Goal: Task Accomplishment & Management: Complete application form

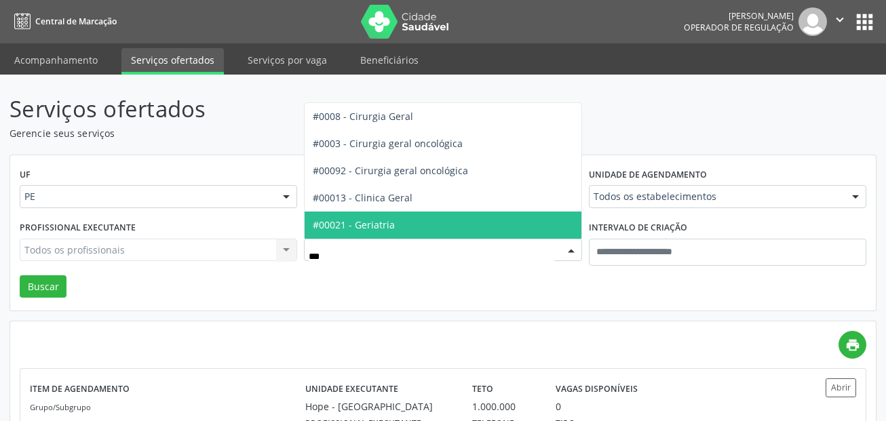
click at [370, 220] on span "#00021 - Geriatria" at bounding box center [354, 224] width 82 height 13
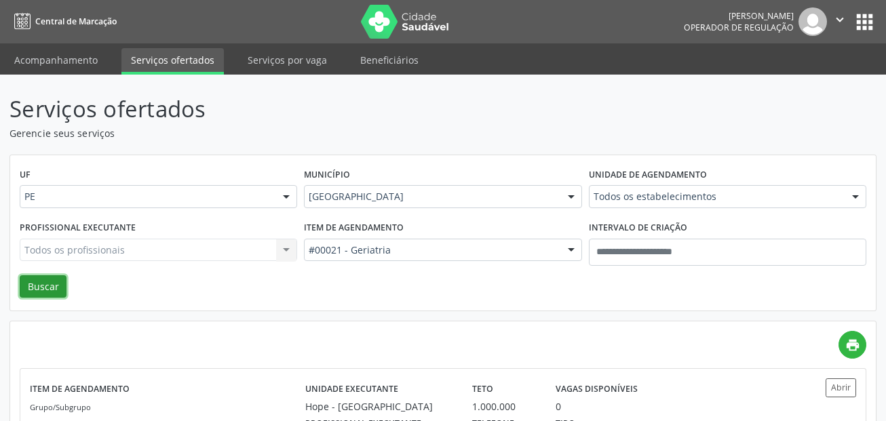
click at [40, 285] on button "Buscar" at bounding box center [43, 286] width 47 height 23
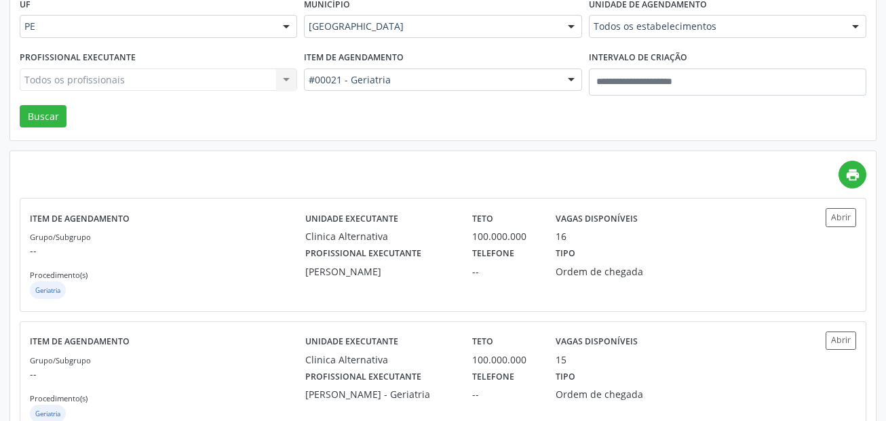
scroll to position [203, 0]
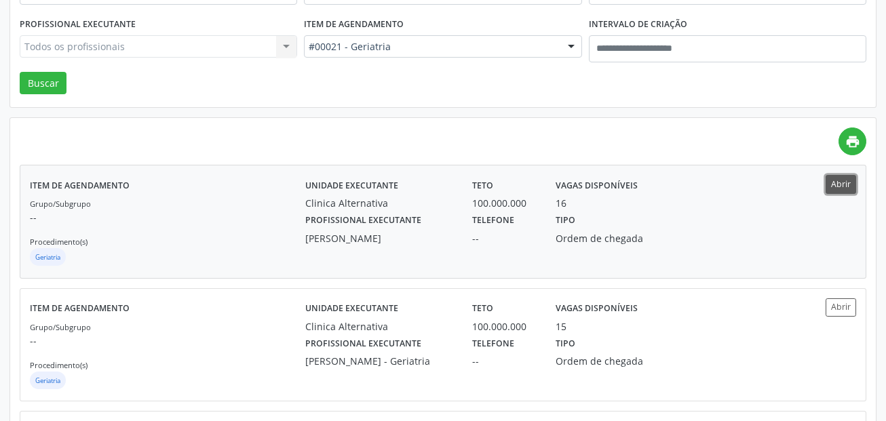
click at [836, 188] on button "Abrir" at bounding box center [840, 184] width 31 height 18
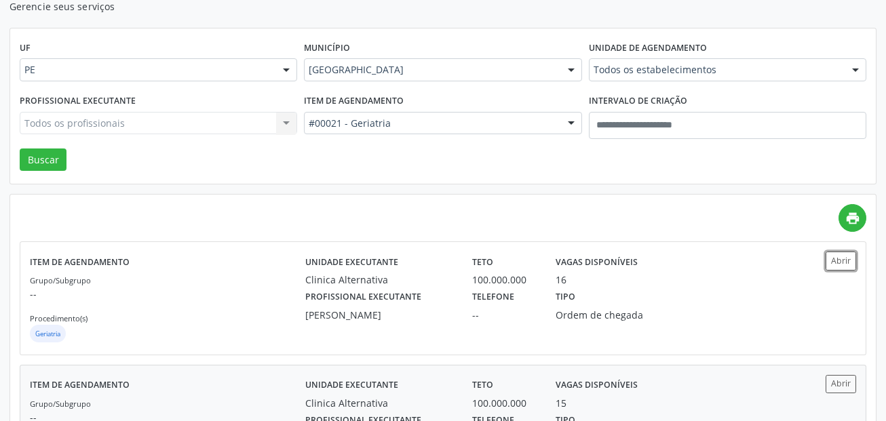
scroll to position [0, 0]
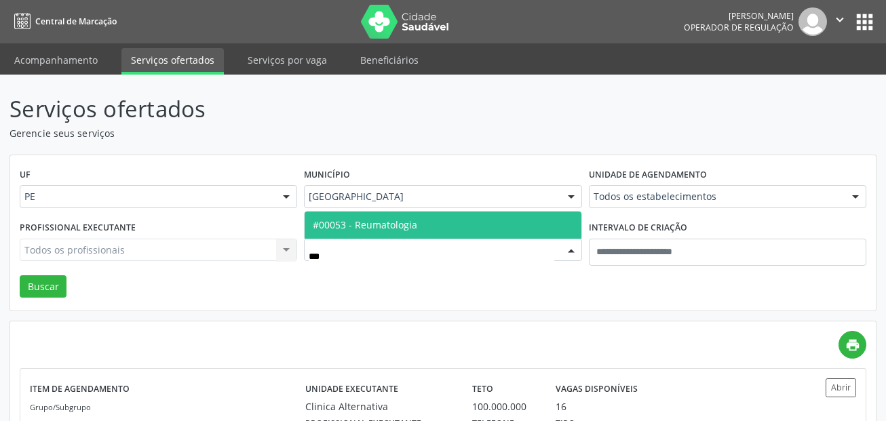
type input "****"
drag, startPoint x: 370, startPoint y: 230, endPoint x: 163, endPoint y: 224, distance: 206.9
click at [370, 228] on span "#00053 - Reumatologia" at bounding box center [365, 224] width 104 height 13
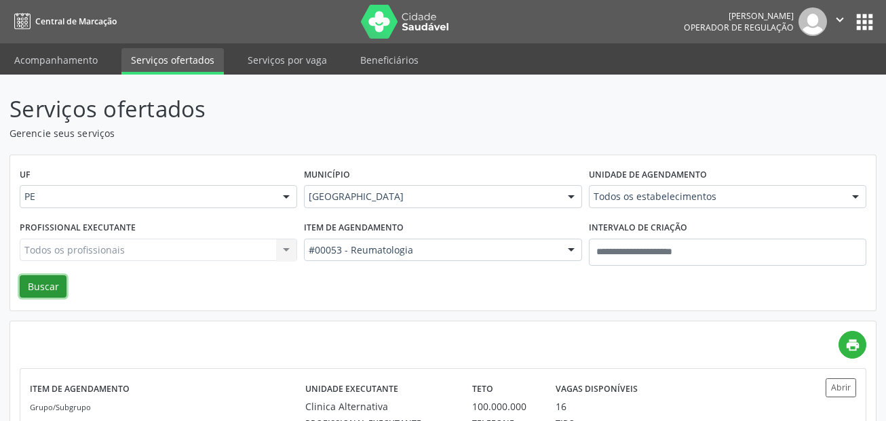
click at [47, 279] on button "Buscar" at bounding box center [43, 286] width 47 height 23
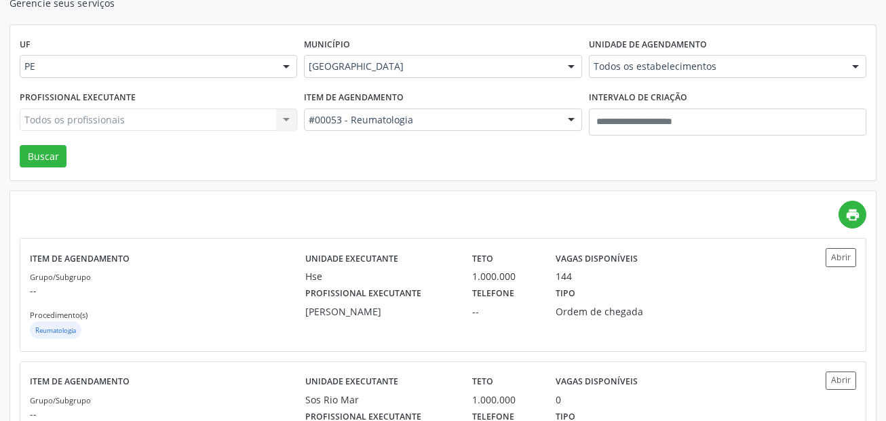
scroll to position [136, 0]
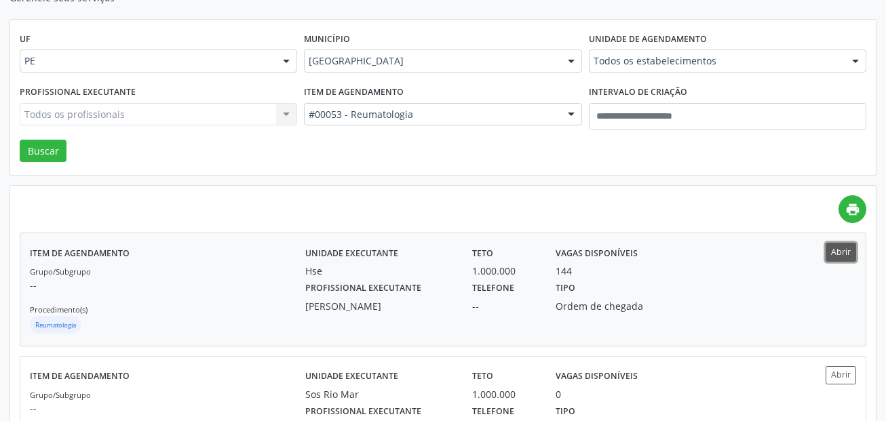
click at [841, 255] on button "Abrir" at bounding box center [840, 252] width 31 height 18
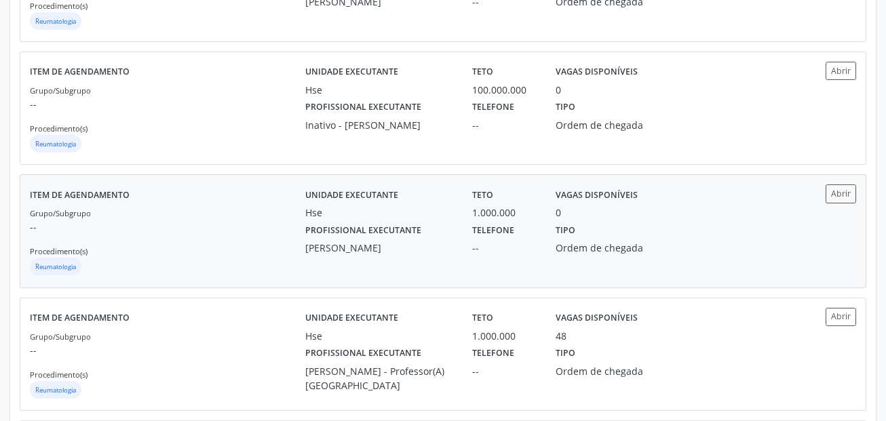
scroll to position [610, 0]
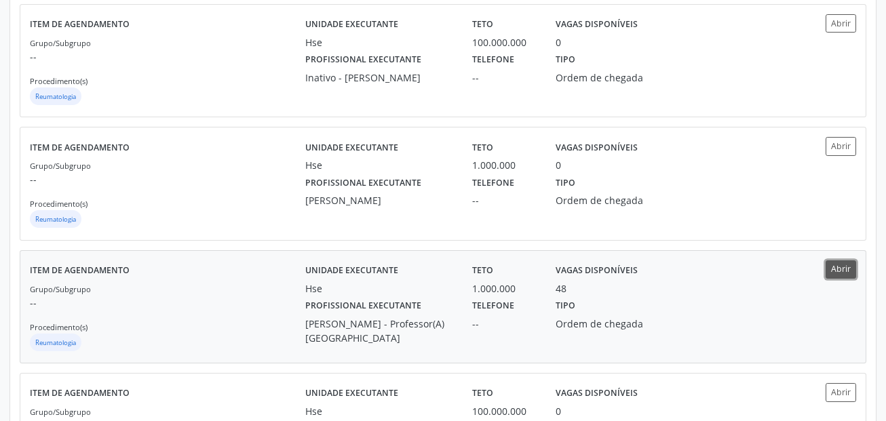
click at [847, 267] on button "Abrir" at bounding box center [840, 269] width 31 height 18
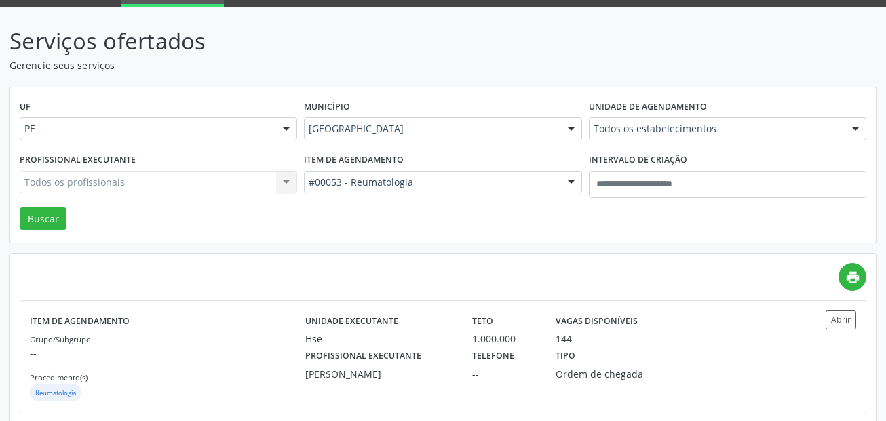
scroll to position [0, 0]
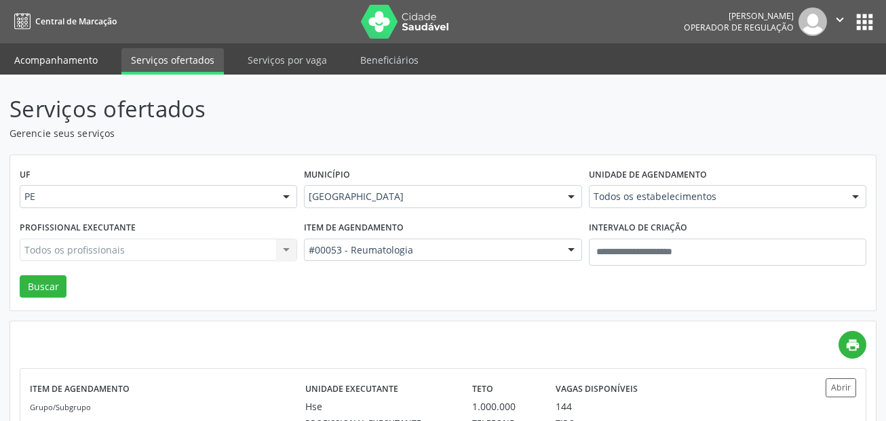
click at [77, 58] on link "Acompanhamento" at bounding box center [56, 60] width 102 height 24
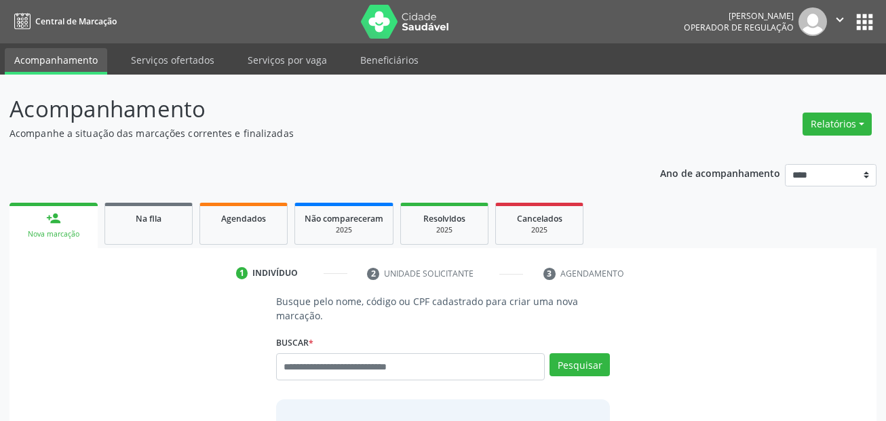
click at [393, 324] on div "Busque pelo nome, código ou CPF cadastrado para criar uma nova marcação. Buscar…" at bounding box center [442, 401] width 353 height 214
click at [758, 262] on div "1 Indivíduo 2 Unidade solicitante 3 Agendamento Busque pelo nome, código ou CPF…" at bounding box center [442, 408] width 867 height 321
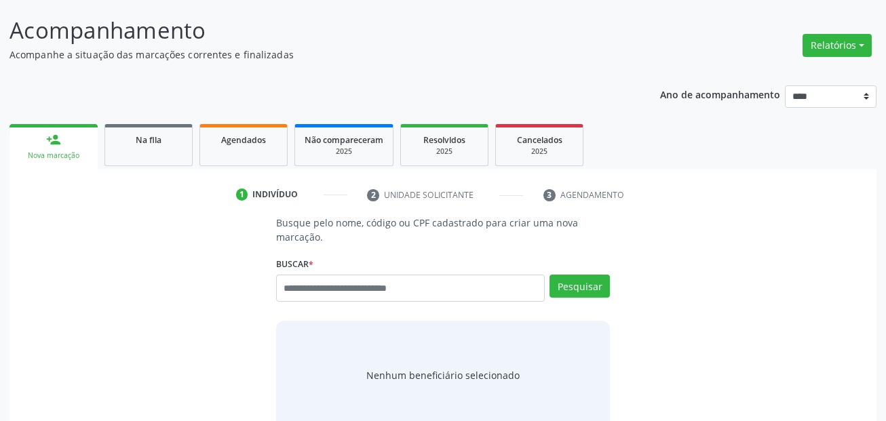
scroll to position [136, 0]
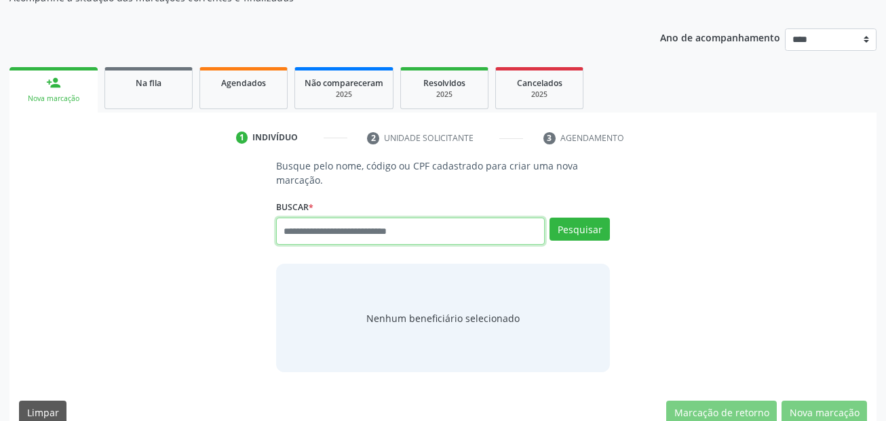
click at [386, 234] on input "text" at bounding box center [410, 231] width 269 height 27
paste input "**********"
type input "**********"
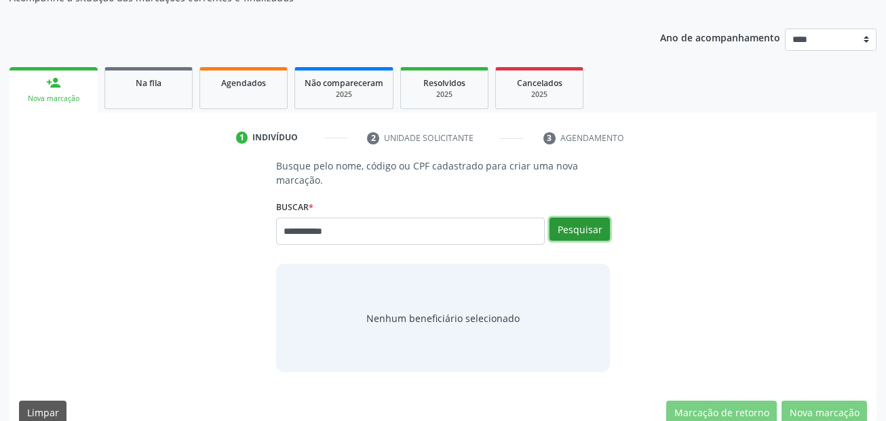
click at [572, 226] on button "Pesquisar" at bounding box center [579, 229] width 60 height 23
type input "**********"
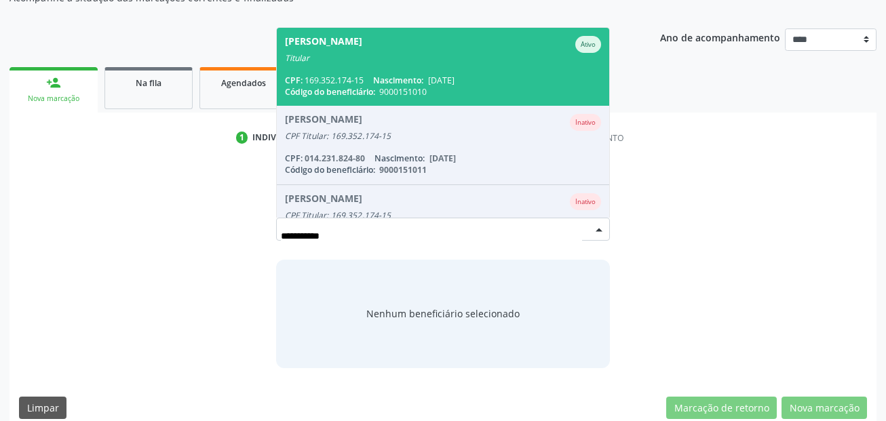
click at [463, 67] on span "Claudeci Moura de Freitas Ativo Titular CPF: 169.352.174-15 Nascimento: 06/11/1…" at bounding box center [443, 67] width 333 height 78
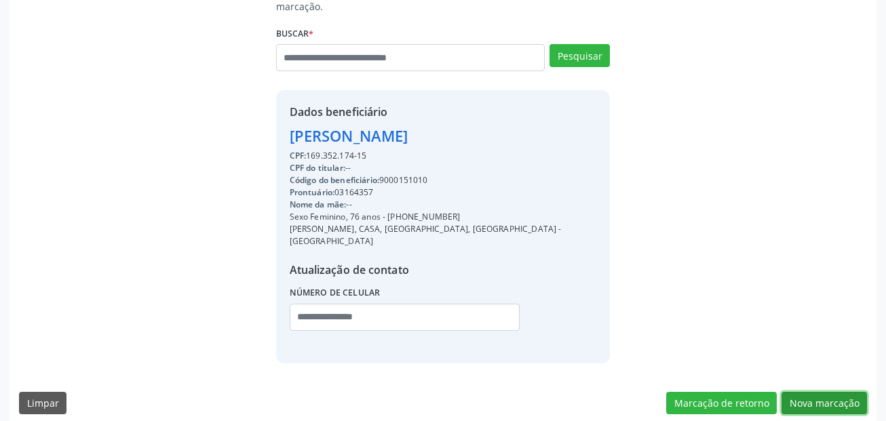
click at [832, 392] on button "Nova marcação" at bounding box center [823, 403] width 85 height 23
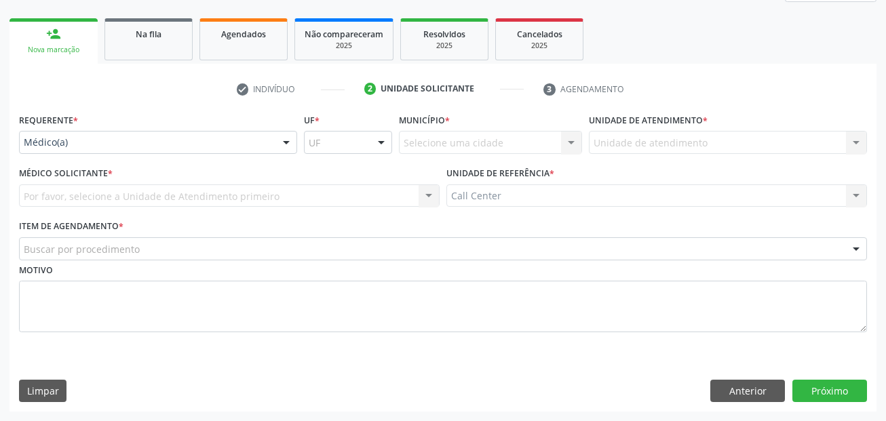
scroll to position [184, 0]
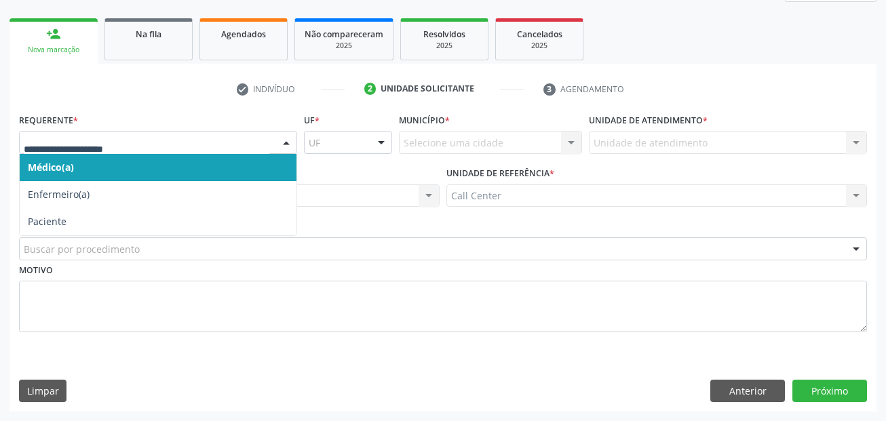
click at [52, 153] on div at bounding box center [158, 142] width 278 height 23
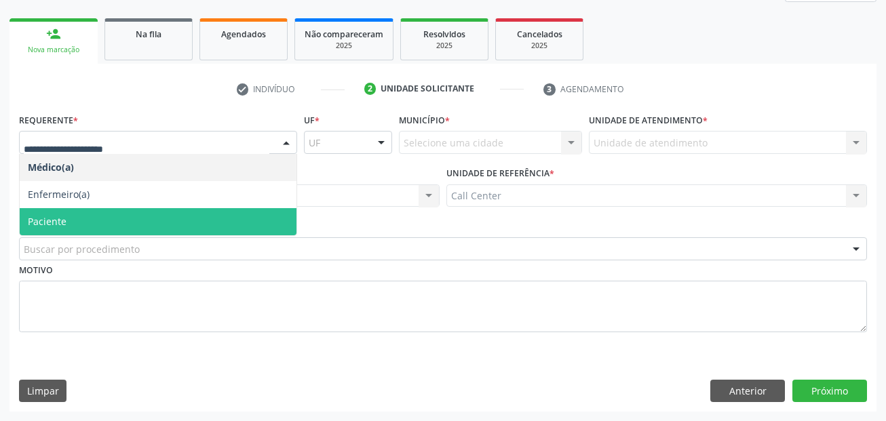
click at [79, 213] on span "Paciente" at bounding box center [158, 221] width 277 height 27
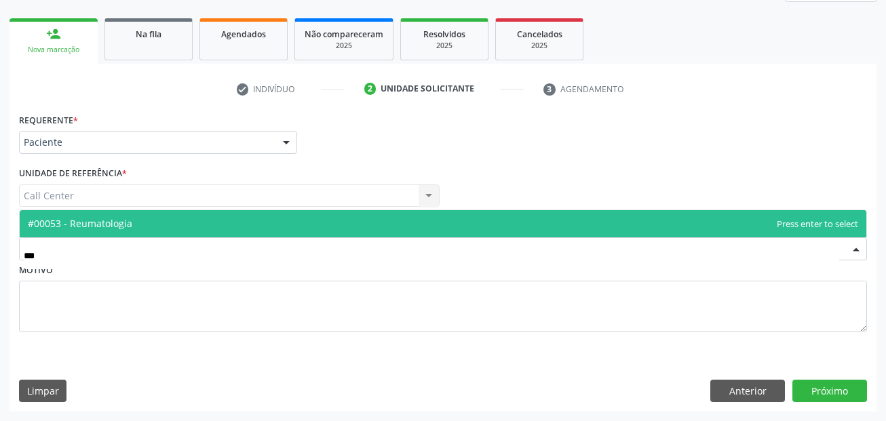
type input "****"
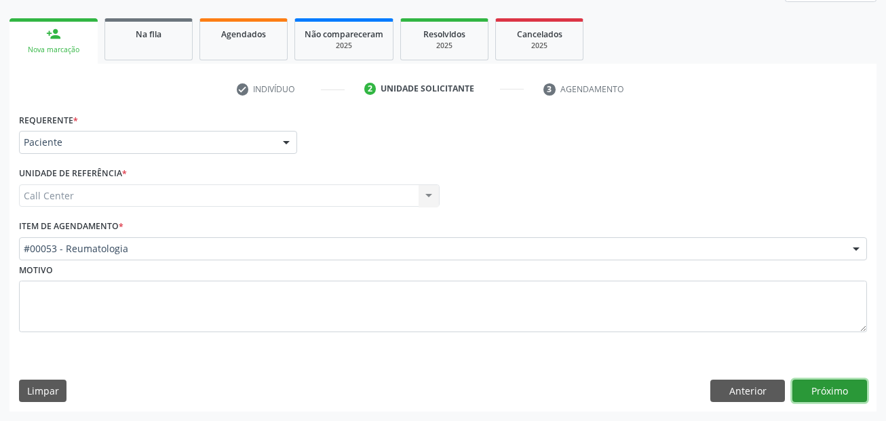
click at [843, 389] on button "Próximo" at bounding box center [829, 391] width 75 height 23
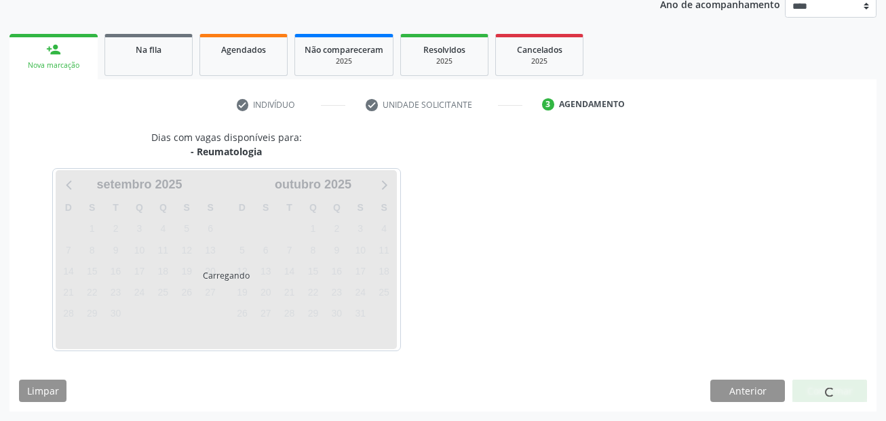
scroll to position [169, 0]
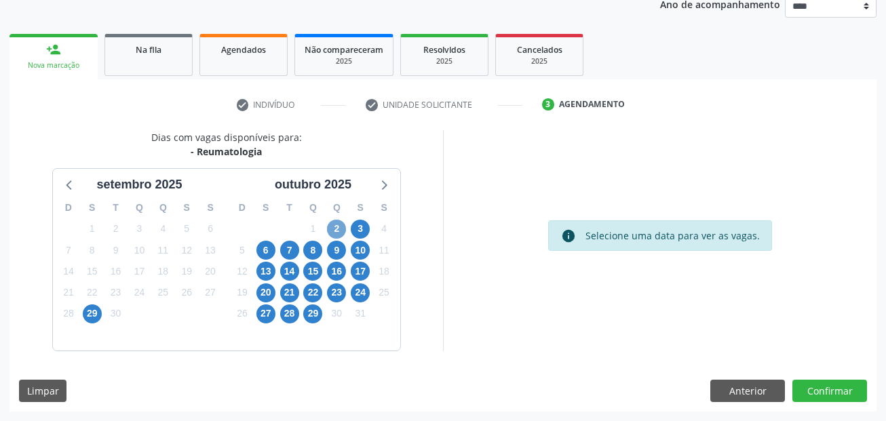
click at [330, 230] on span "2" at bounding box center [336, 229] width 19 height 19
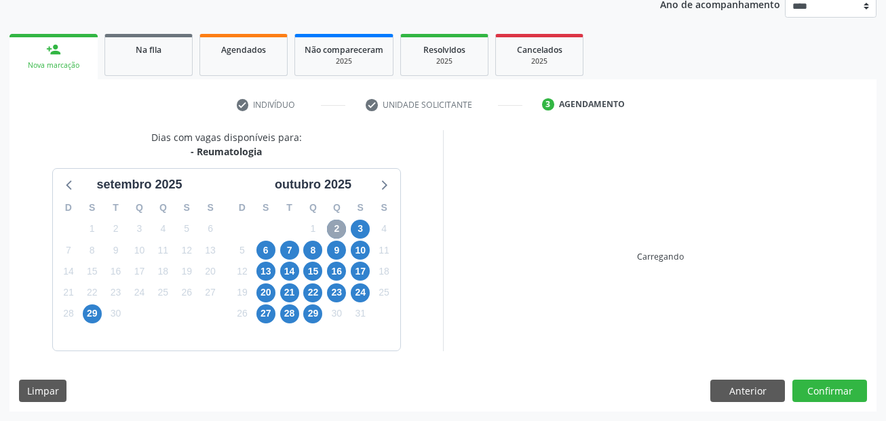
click at [330, 230] on span "2" at bounding box center [336, 229] width 19 height 19
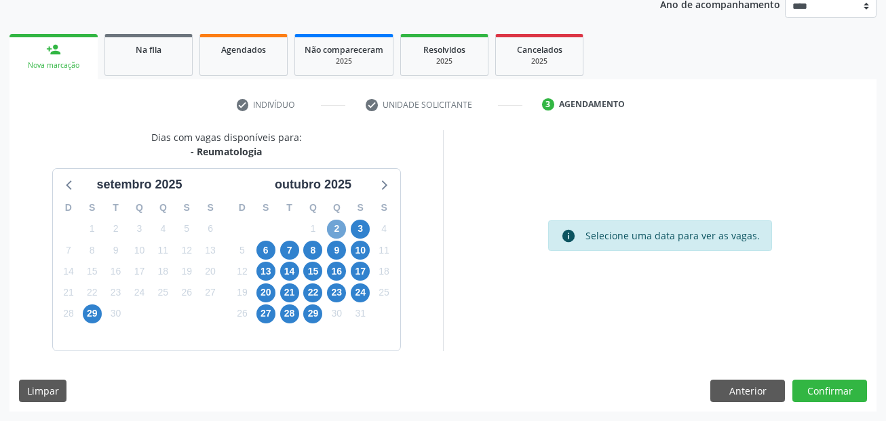
click at [338, 225] on span "2" at bounding box center [336, 229] width 19 height 19
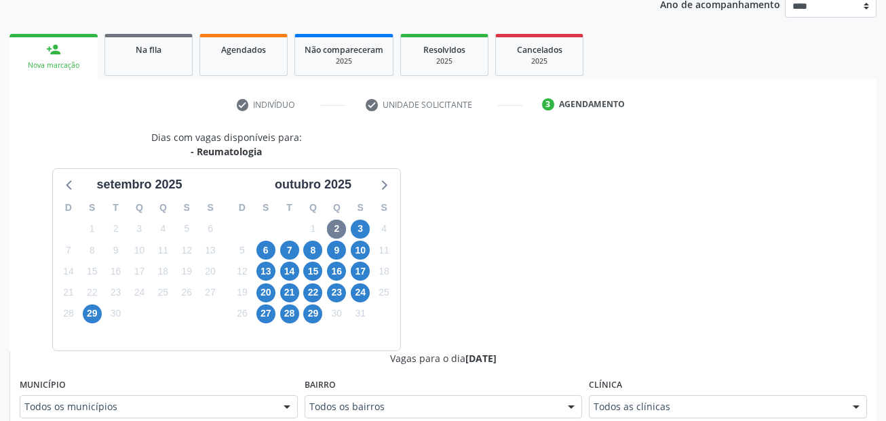
scroll to position [175, 0]
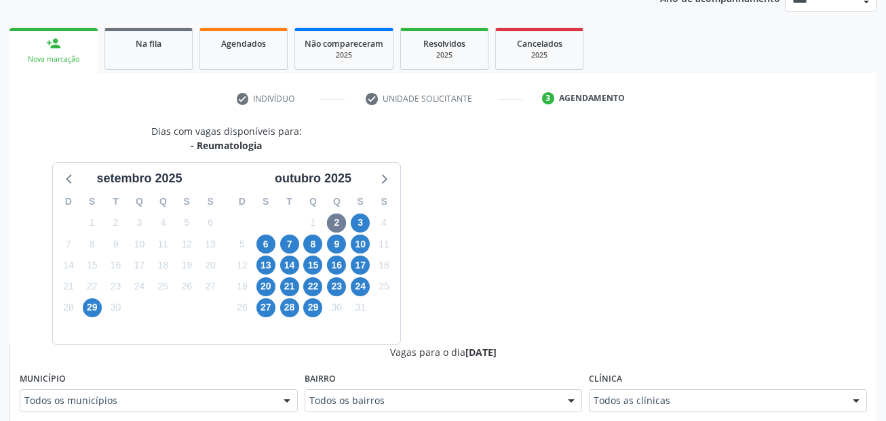
click at [143, 412] on div "Todos os municípios" at bounding box center [159, 400] width 278 height 23
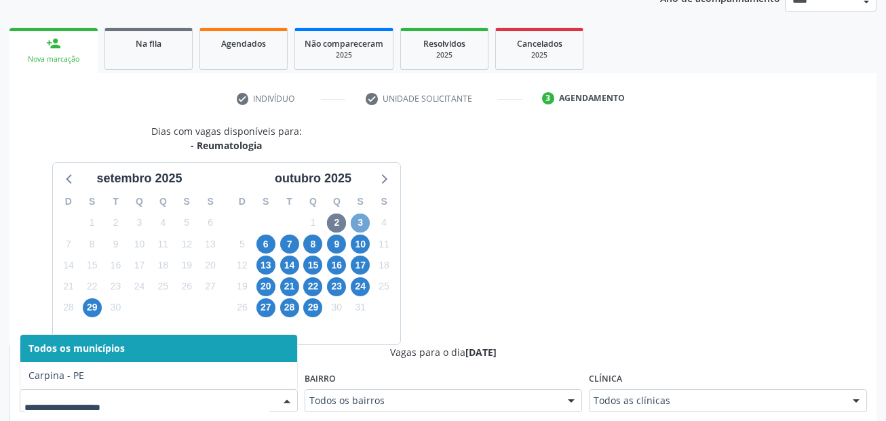
click at [361, 218] on span "3" at bounding box center [360, 223] width 19 height 19
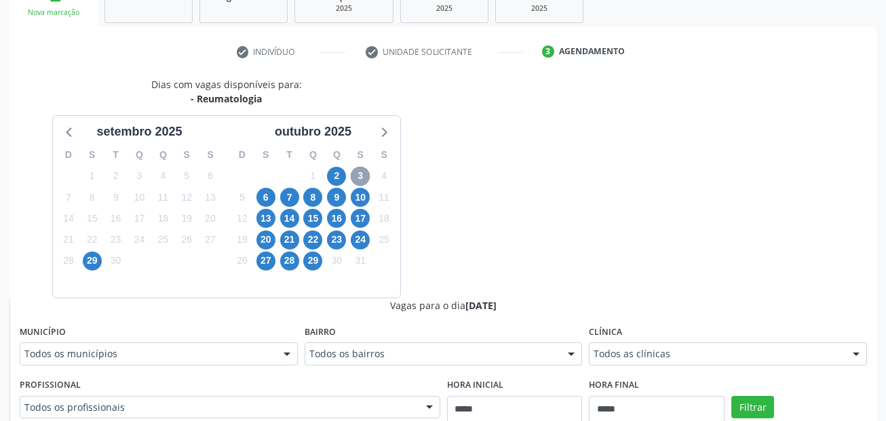
scroll to position [311, 0]
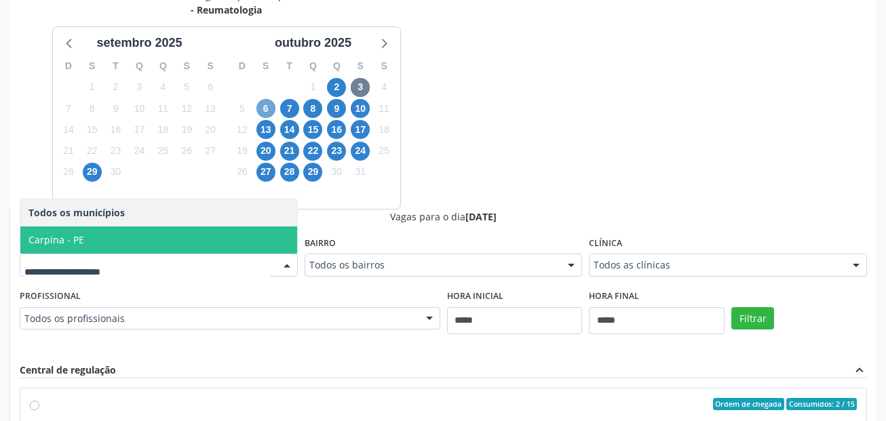
click at [266, 106] on span "6" at bounding box center [265, 108] width 19 height 19
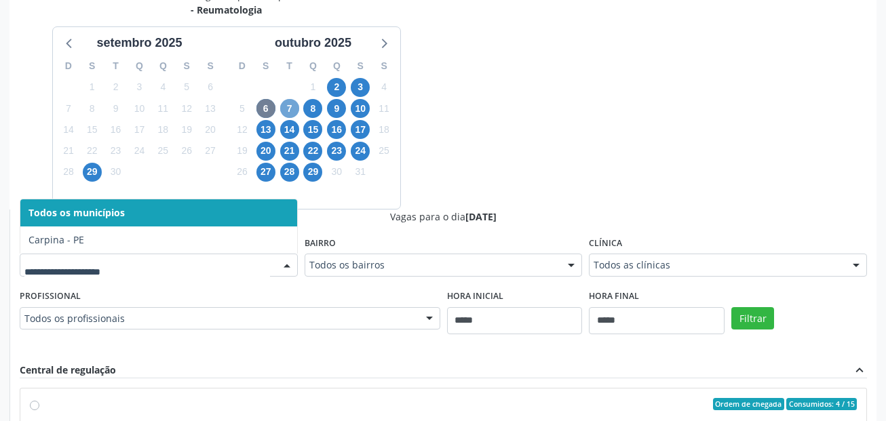
click at [294, 108] on span "7" at bounding box center [289, 108] width 19 height 19
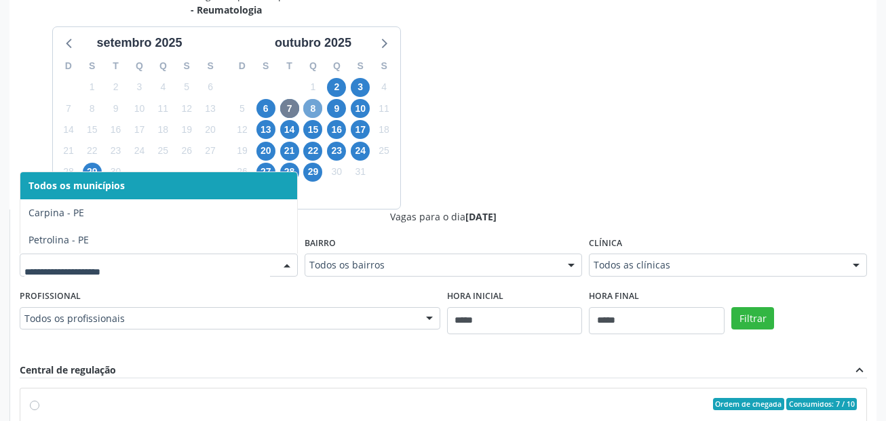
click at [309, 113] on span "8" at bounding box center [312, 108] width 19 height 19
click at [334, 115] on span "9" at bounding box center [336, 108] width 19 height 19
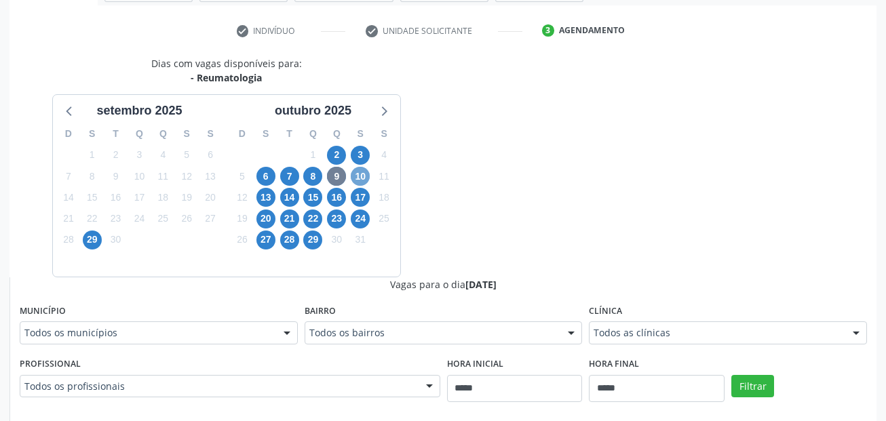
click at [353, 178] on span "10" at bounding box center [360, 176] width 19 height 19
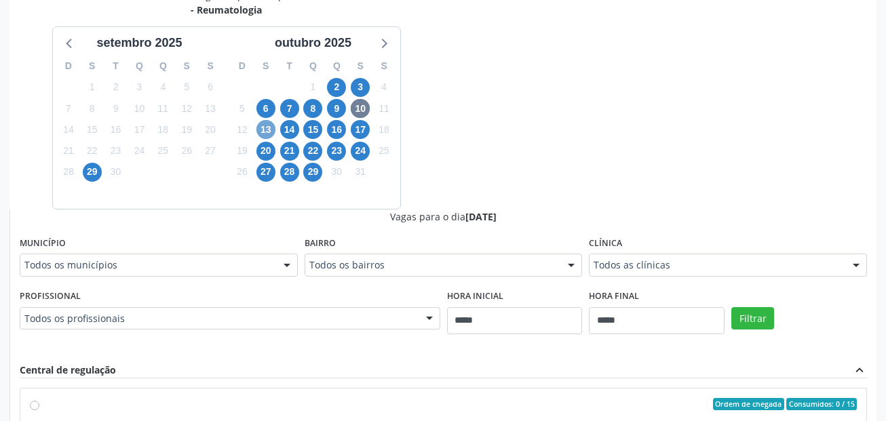
click at [263, 137] on span "13" at bounding box center [265, 129] width 19 height 19
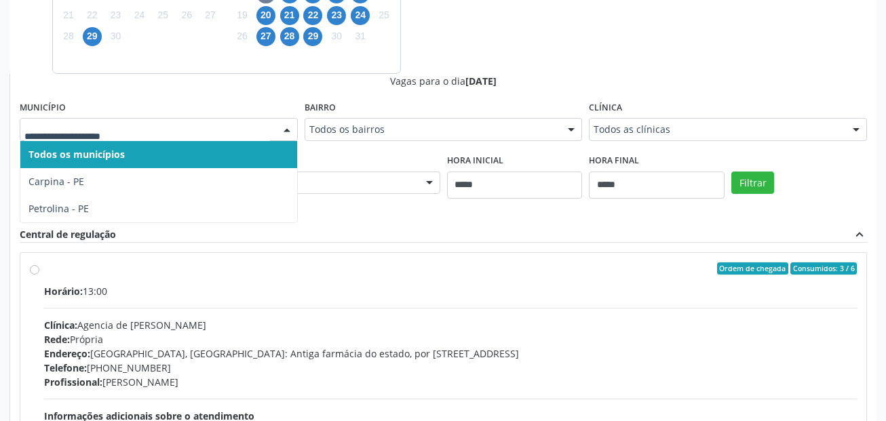
click at [158, 139] on div at bounding box center [159, 129] width 278 height 23
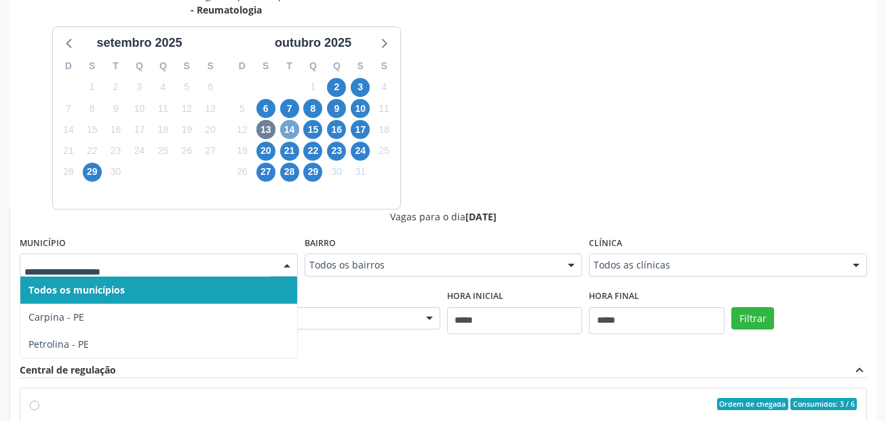
click at [293, 130] on span "14" at bounding box center [289, 129] width 19 height 19
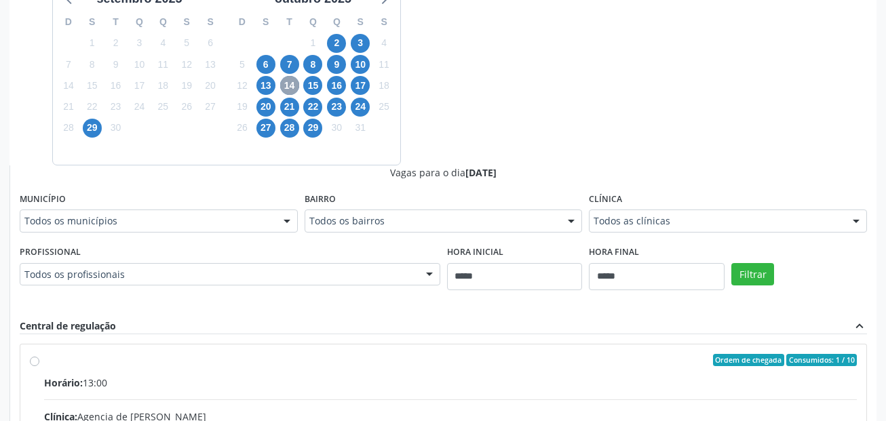
scroll to position [378, 0]
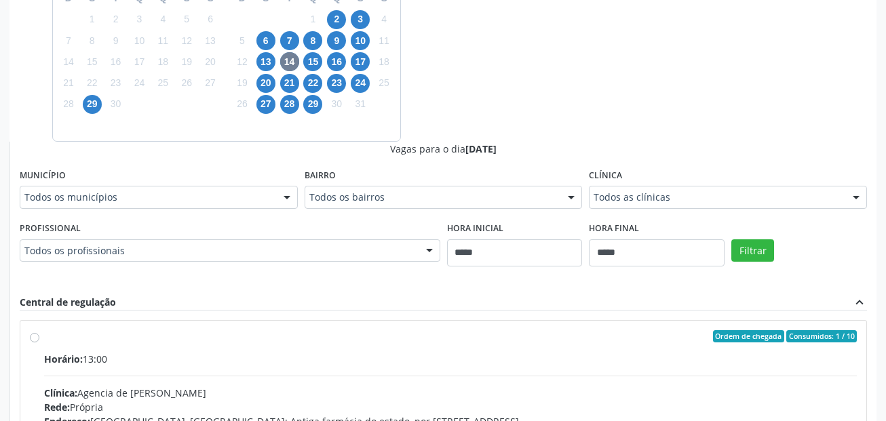
drag, startPoint x: 145, startPoint y: 181, endPoint x: 144, endPoint y: 189, distance: 8.2
click at [145, 184] on div "Município Todos os municípios Todos os municípios Carpina - PE Petrolina - PE N…" at bounding box center [159, 186] width 278 height 43
click at [308, 65] on span "15" at bounding box center [312, 61] width 19 height 19
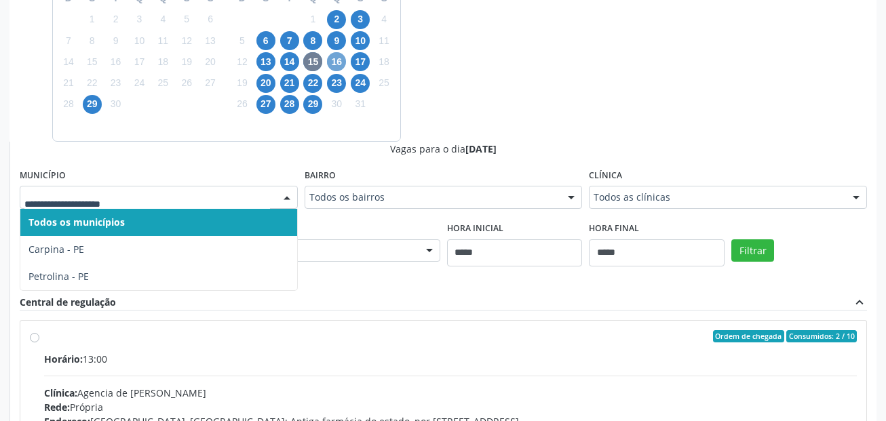
click at [338, 54] on span "16" at bounding box center [336, 61] width 19 height 19
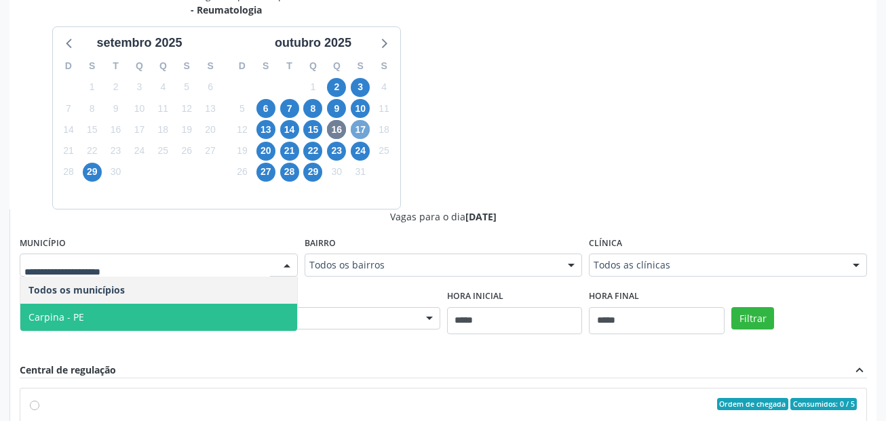
click at [359, 129] on span "17" at bounding box center [360, 129] width 19 height 19
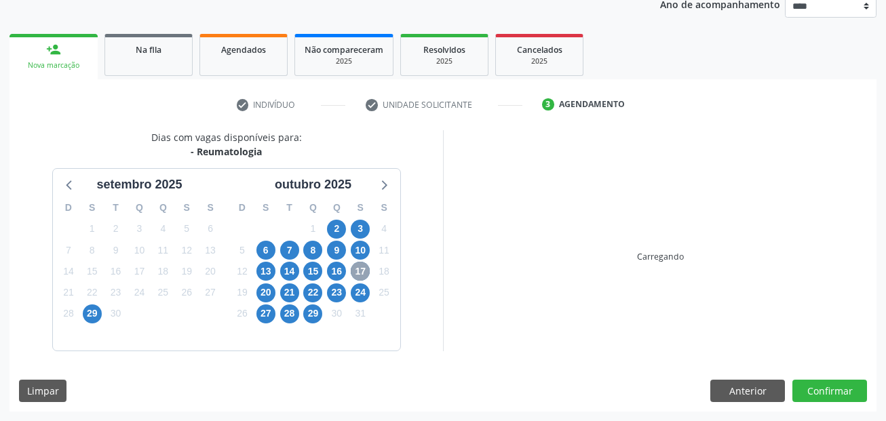
scroll to position [311, 0]
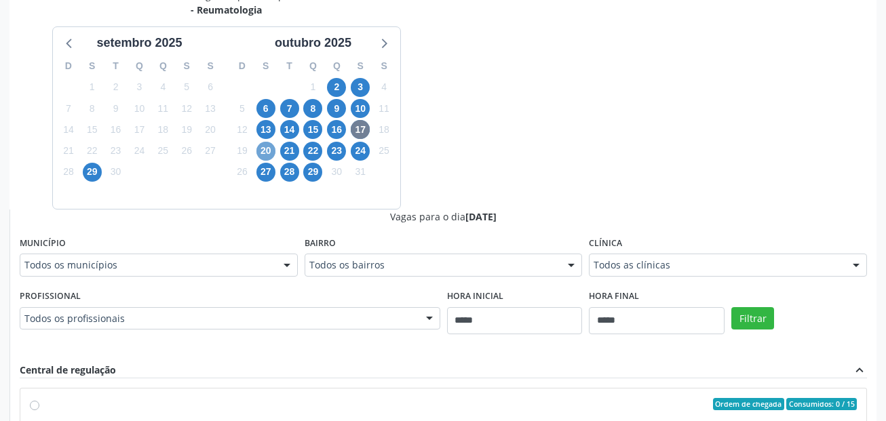
click at [266, 155] on span "20" at bounding box center [265, 151] width 19 height 19
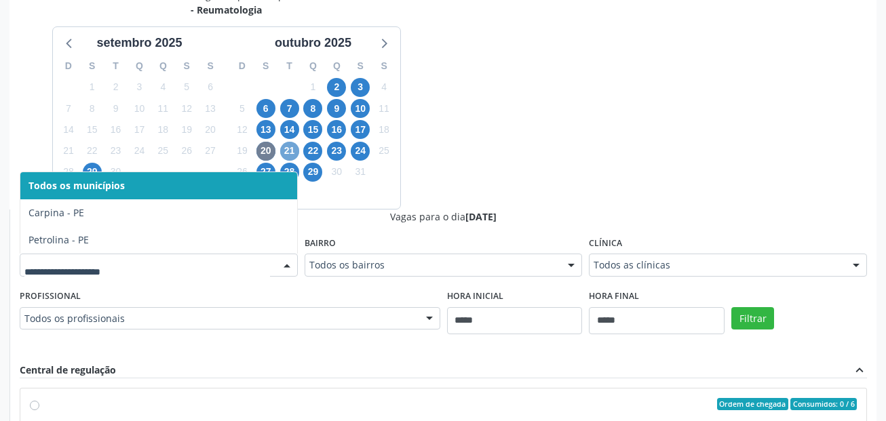
click at [295, 153] on span "21" at bounding box center [289, 151] width 19 height 19
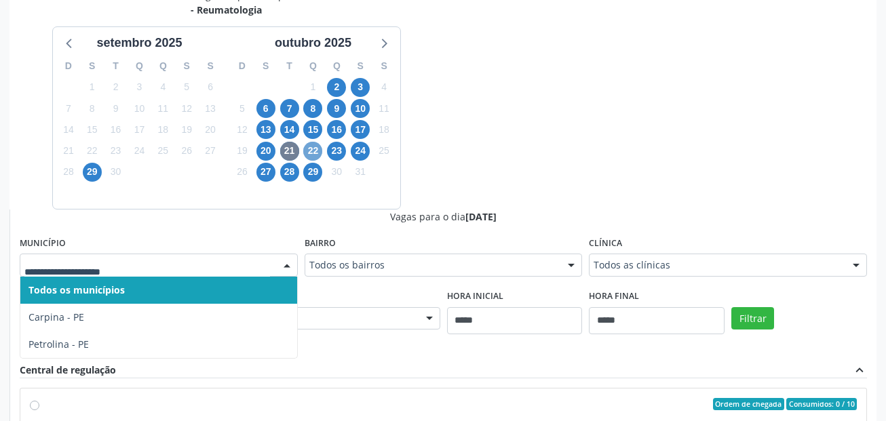
click at [309, 148] on span "22" at bounding box center [312, 151] width 19 height 19
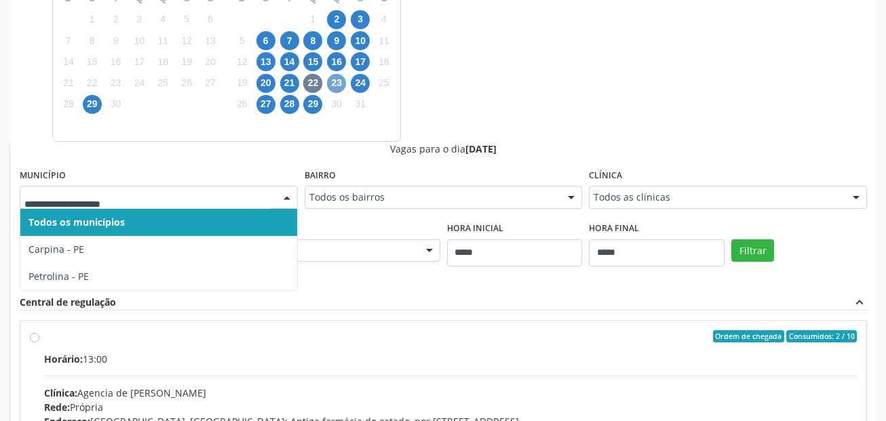
click at [334, 85] on span "23" at bounding box center [336, 83] width 19 height 19
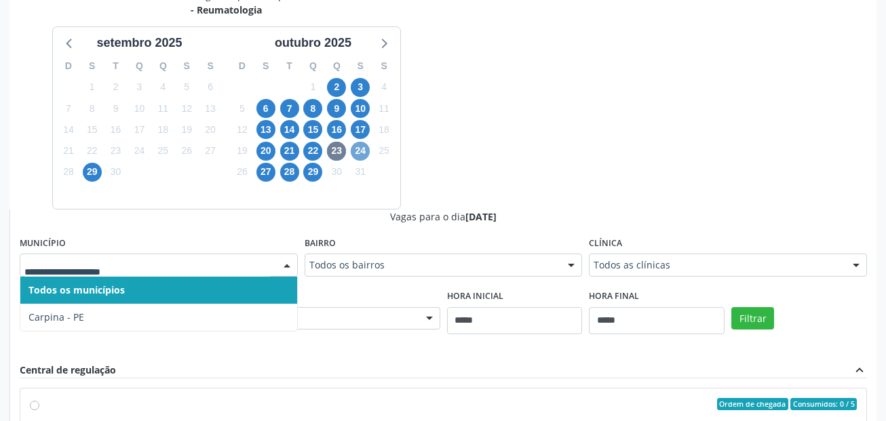
click at [359, 154] on span "24" at bounding box center [360, 151] width 19 height 19
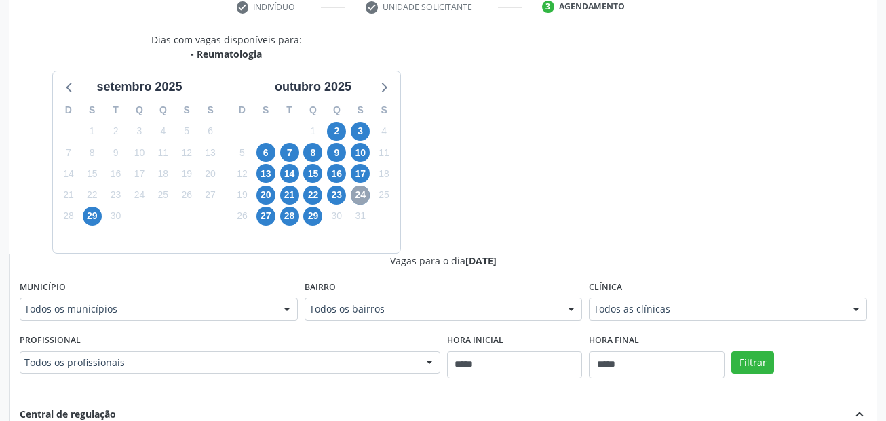
scroll to position [243, 0]
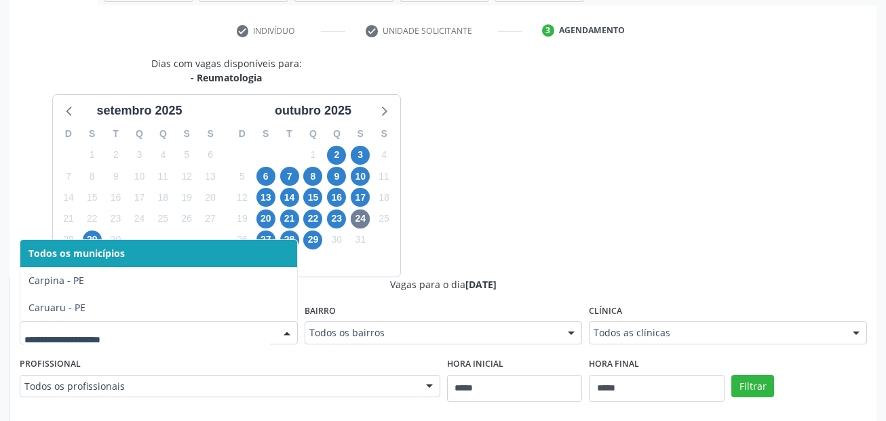
drag, startPoint x: 111, startPoint y: 339, endPoint x: 319, endPoint y: 256, distance: 224.2
click at [111, 339] on input "text" at bounding box center [146, 339] width 245 height 27
click at [264, 232] on span "27" at bounding box center [265, 240] width 19 height 19
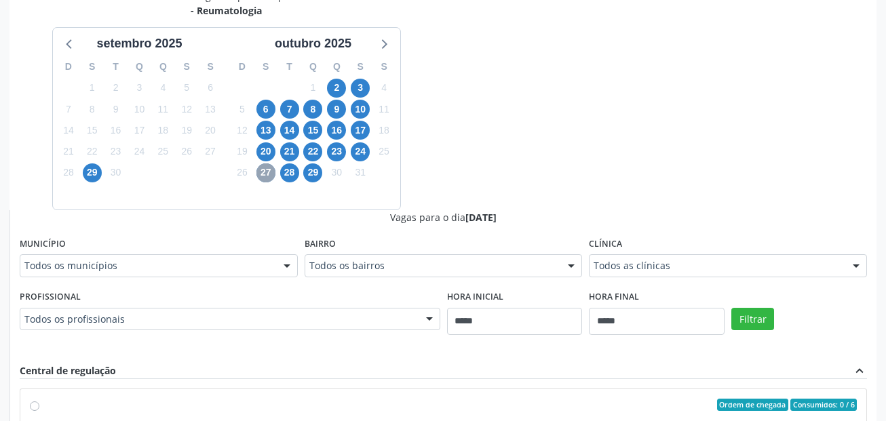
scroll to position [378, 0]
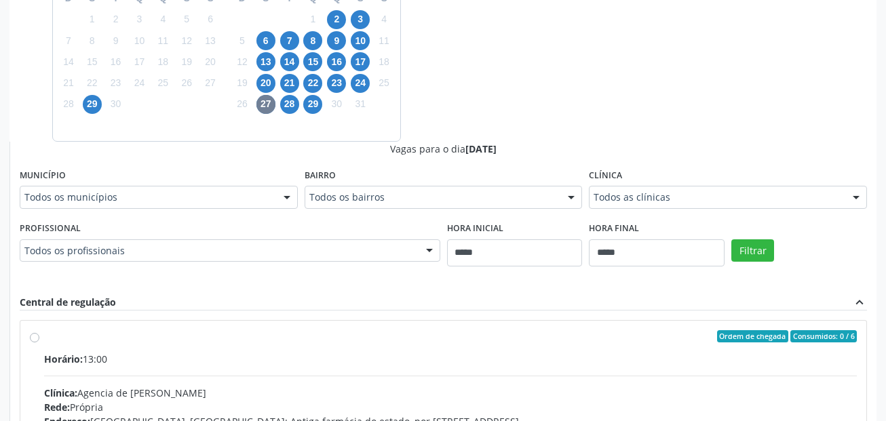
click at [122, 186] on div "Todos os municípios" at bounding box center [159, 197] width 278 height 23
click at [291, 105] on span "28" at bounding box center [289, 104] width 19 height 19
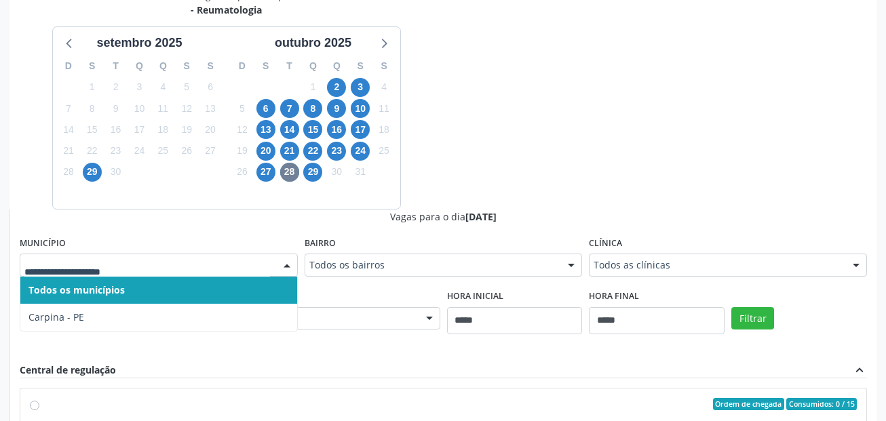
click at [321, 164] on div "29" at bounding box center [312, 171] width 19 height 21
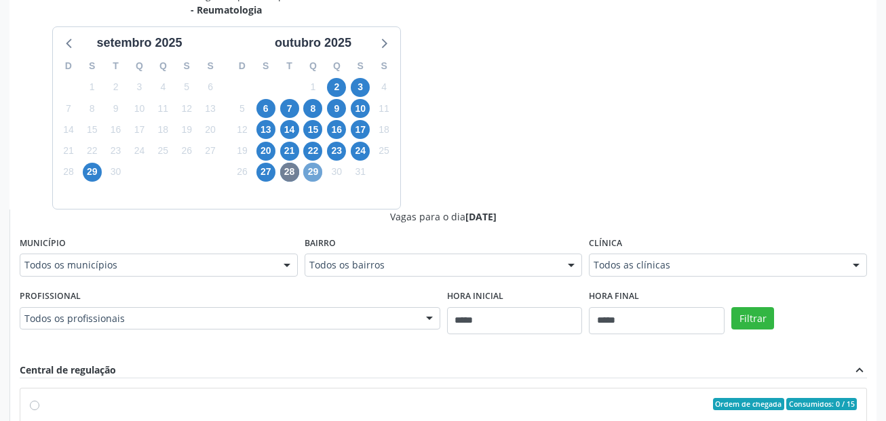
click at [319, 172] on span "29" at bounding box center [312, 172] width 19 height 19
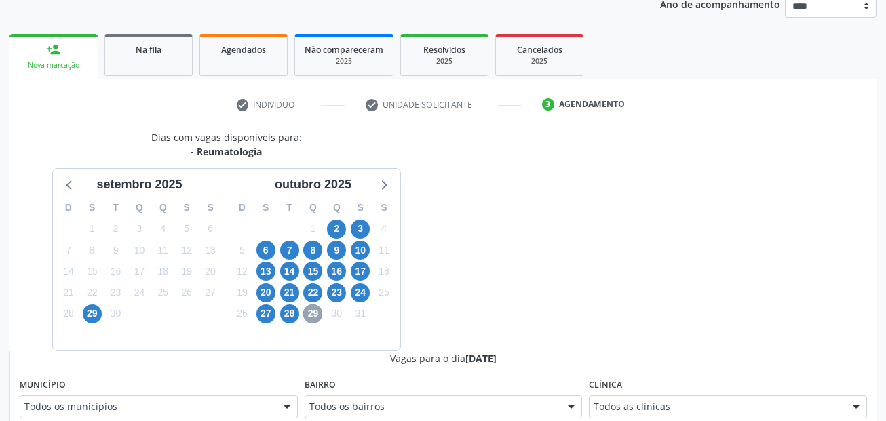
scroll to position [311, 0]
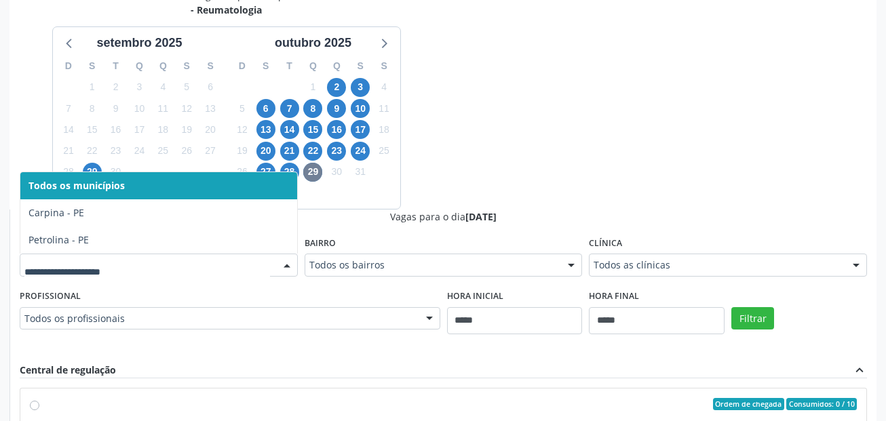
click at [94, 188] on span "Todos os municípios" at bounding box center [76, 185] width 96 height 13
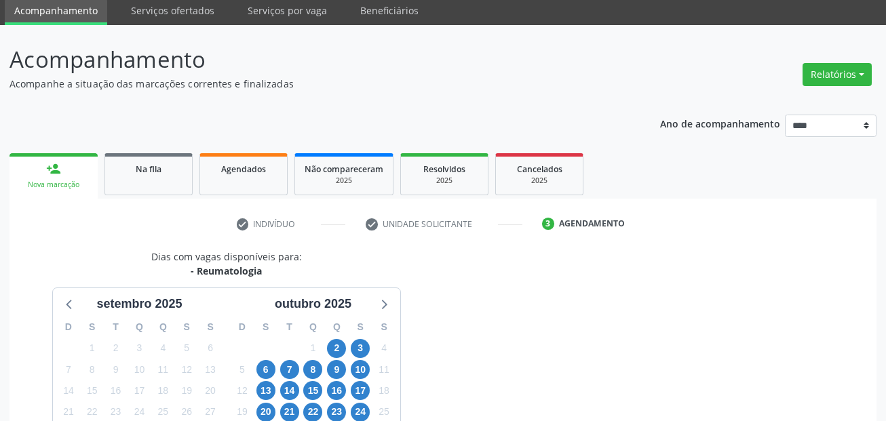
scroll to position [0, 0]
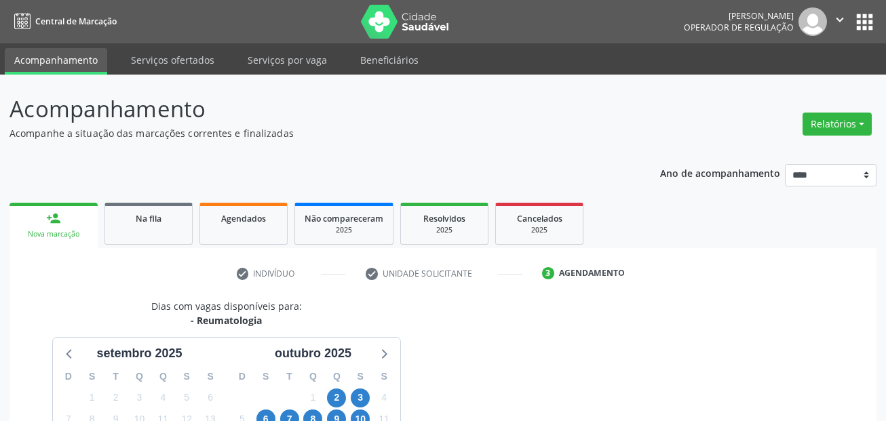
click at [144, 66] on link "Serviços ofertados" at bounding box center [172, 60] width 102 height 24
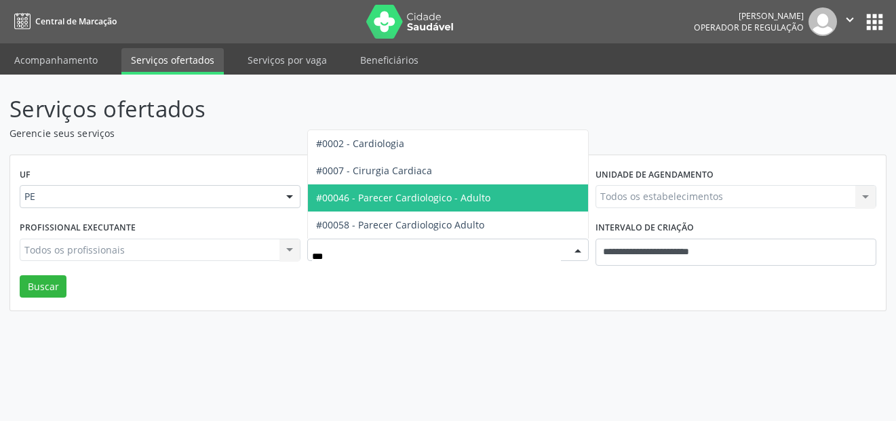
type input "****"
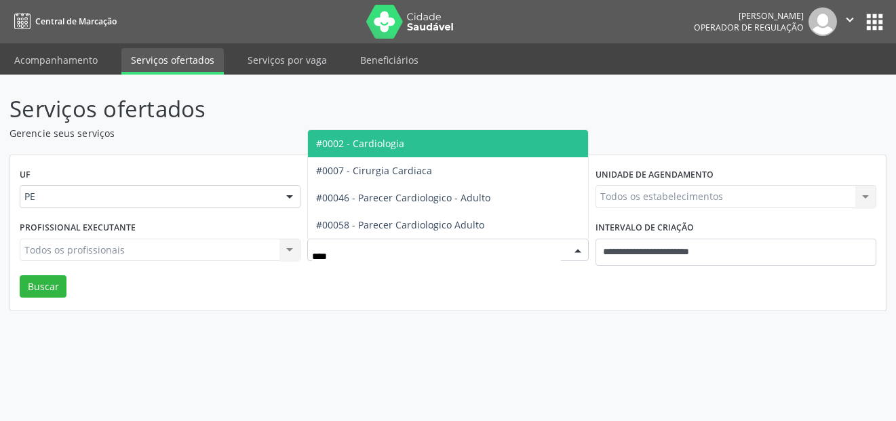
click at [394, 145] on span "#0002 - Cardiologia" at bounding box center [360, 143] width 88 height 13
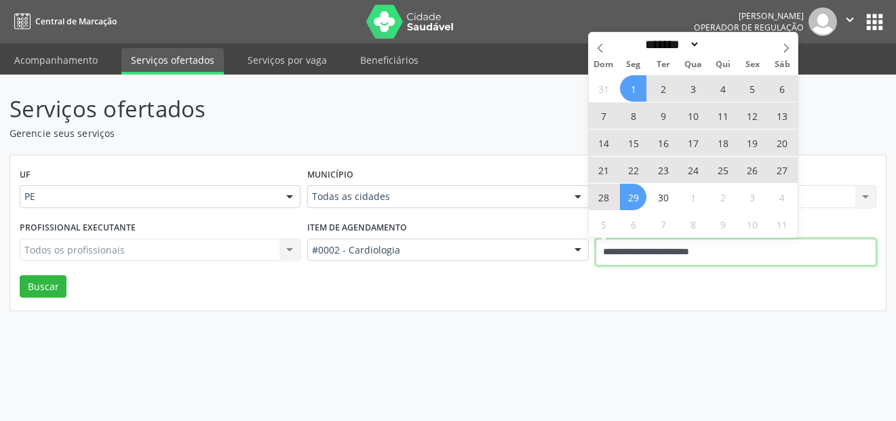
drag, startPoint x: 753, startPoint y: 258, endPoint x: 514, endPoint y: 184, distance: 250.3
click at [528, 252] on div "Profissional executante Todos os profissionais Todos os profissionais Nenhum re…" at bounding box center [447, 247] width 863 height 58
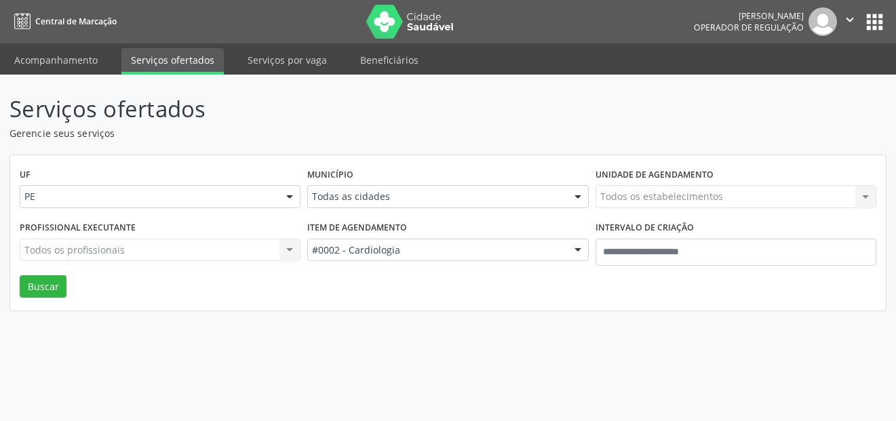
click at [429, 210] on div "Município Todas as cidades Todas as cidades Abreu e Lima Afogados da Ingazeira …" at bounding box center [447, 191] width 287 height 53
click at [422, 203] on div "Todas as cidades" at bounding box center [447, 196] width 281 height 23
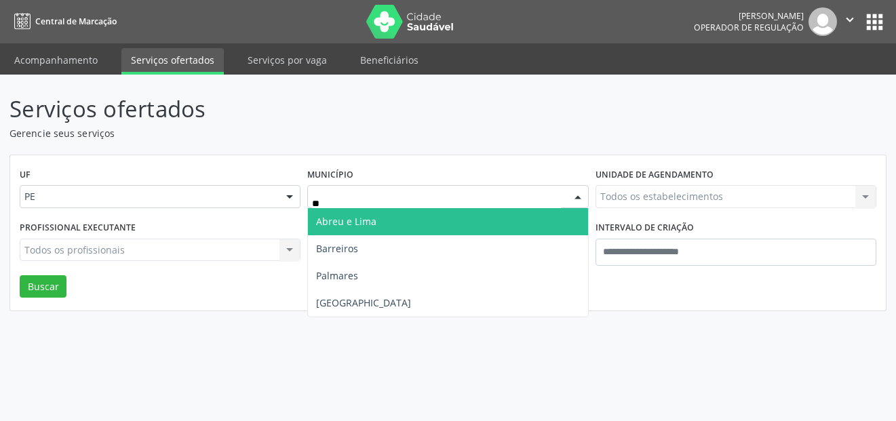
type input "***"
click at [442, 228] on span "Recife" at bounding box center [447, 221] width 279 height 27
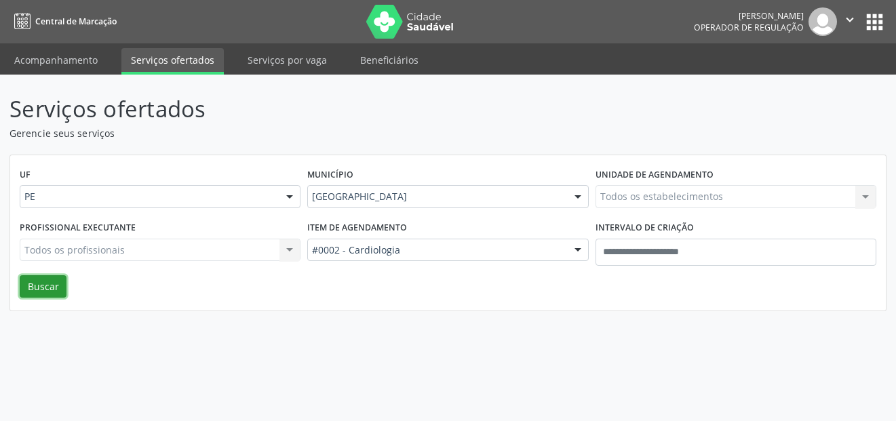
click at [37, 282] on button "Buscar" at bounding box center [43, 286] width 47 height 23
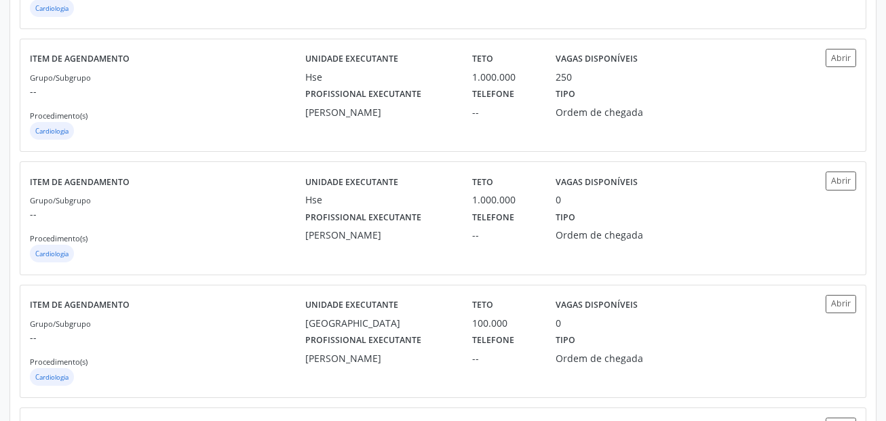
scroll to position [542, 0]
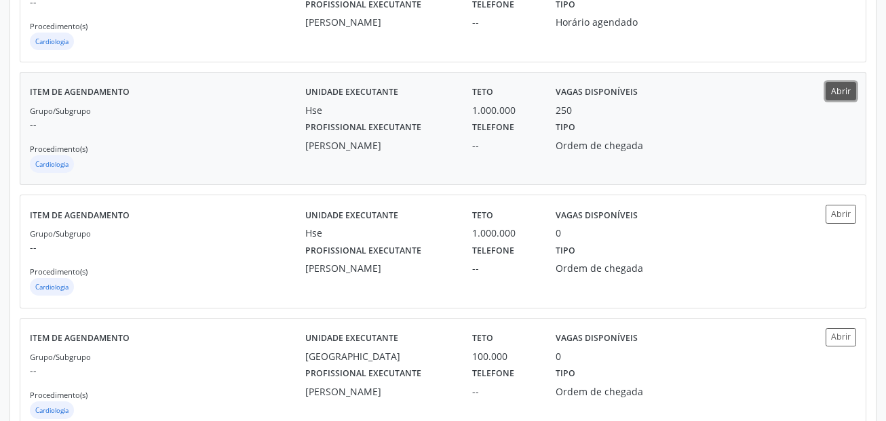
click at [846, 95] on button "Abrir" at bounding box center [840, 91] width 31 height 18
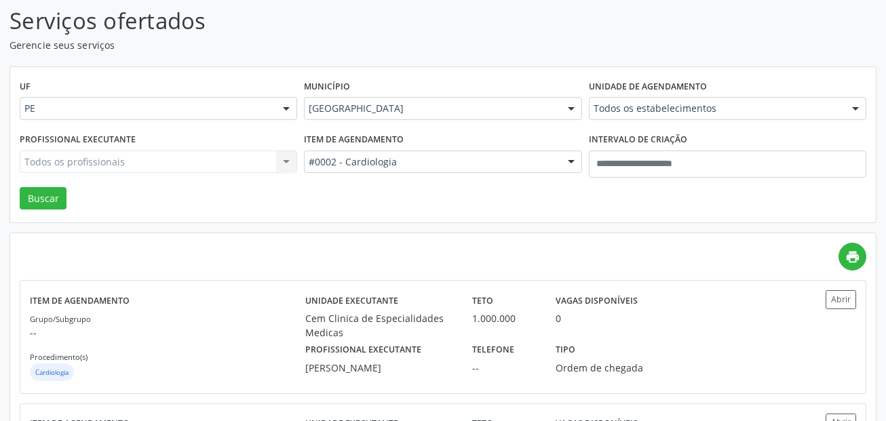
scroll to position [0, 0]
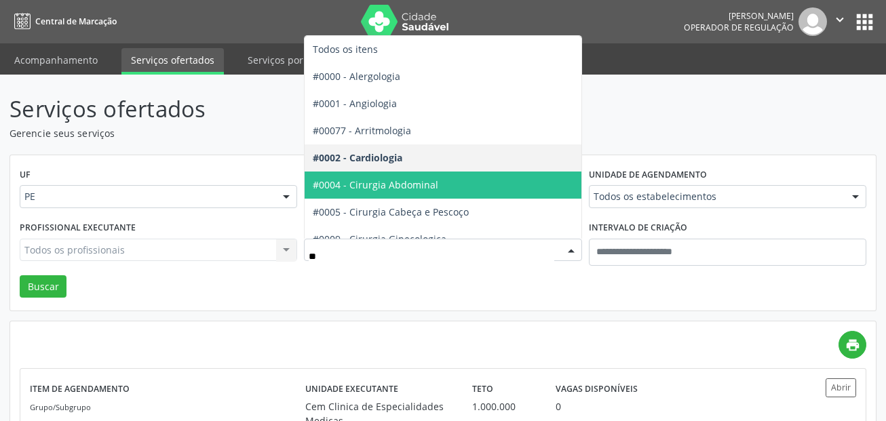
type input "***"
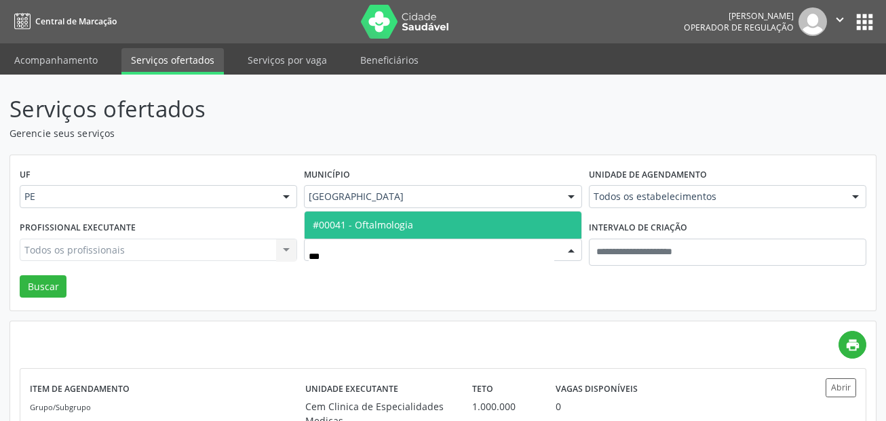
click at [455, 216] on span "#00041 - Oftalmologia" at bounding box center [442, 225] width 276 height 27
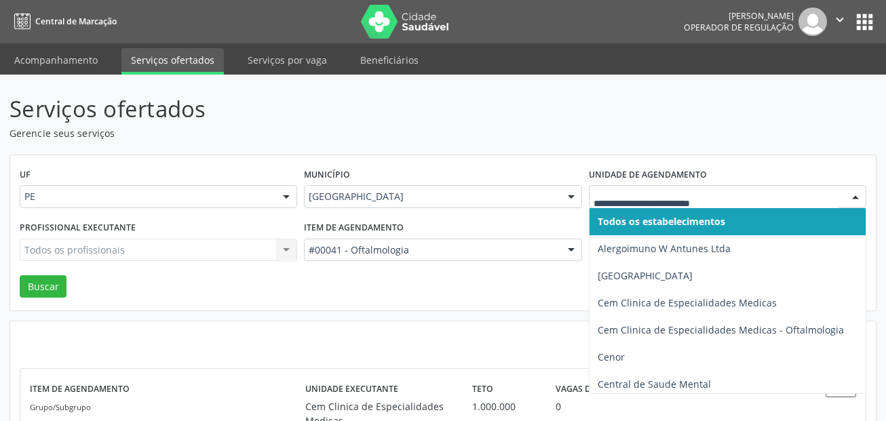
click at [643, 187] on div at bounding box center [727, 196] width 277 height 23
click at [755, 222] on span "Todos os estabelecimentos" at bounding box center [759, 221] width 340 height 27
click at [695, 215] on span "Todos os estabelecimentos" at bounding box center [660, 221] width 127 height 13
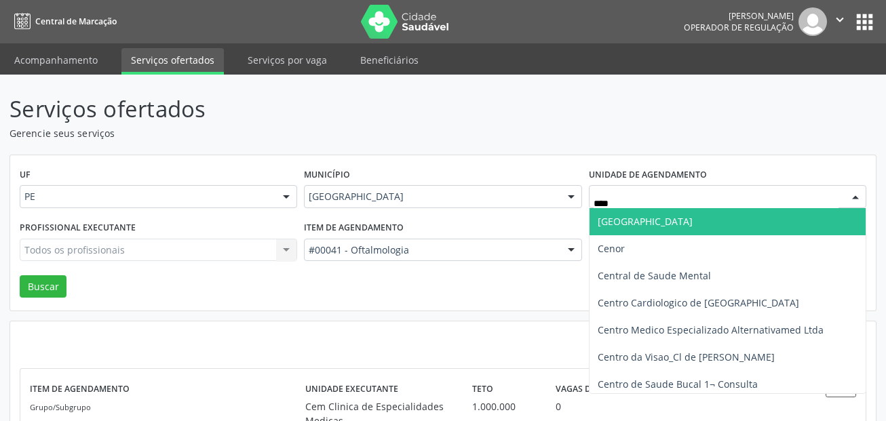
type input "*****"
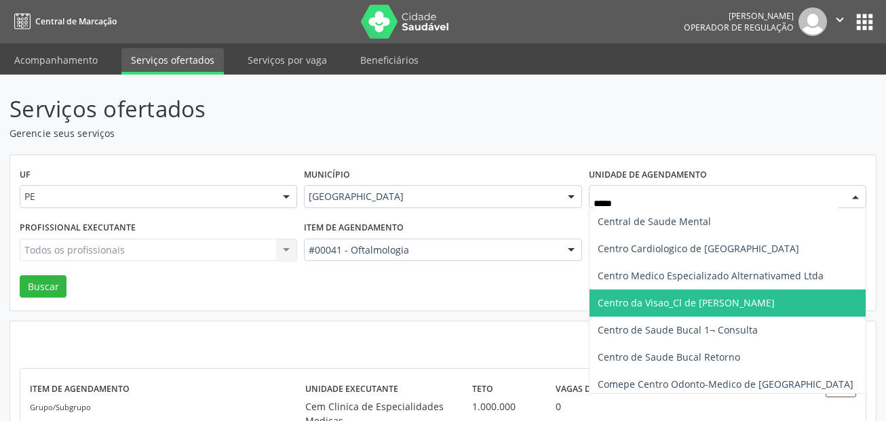
click at [713, 302] on span "Centro da Visao_Cl de [PERSON_NAME]" at bounding box center [685, 302] width 177 height 13
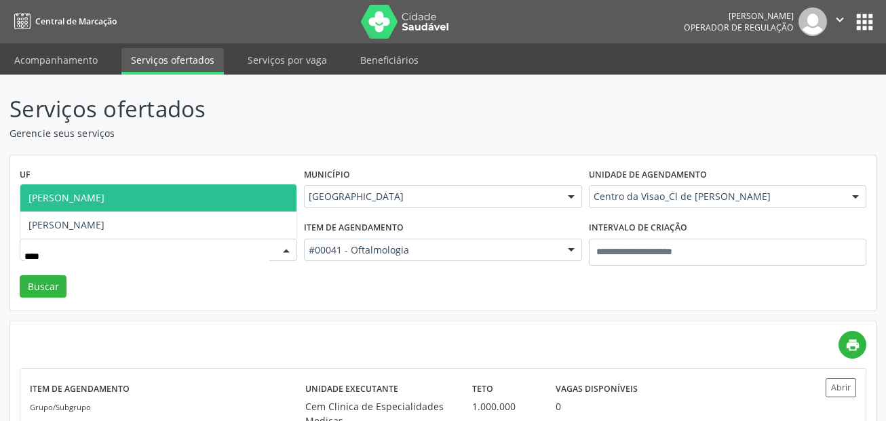
type input "*****"
click at [104, 203] on span "Guilherme Antonio Ribeiro Filho" at bounding box center [66, 197] width 76 height 13
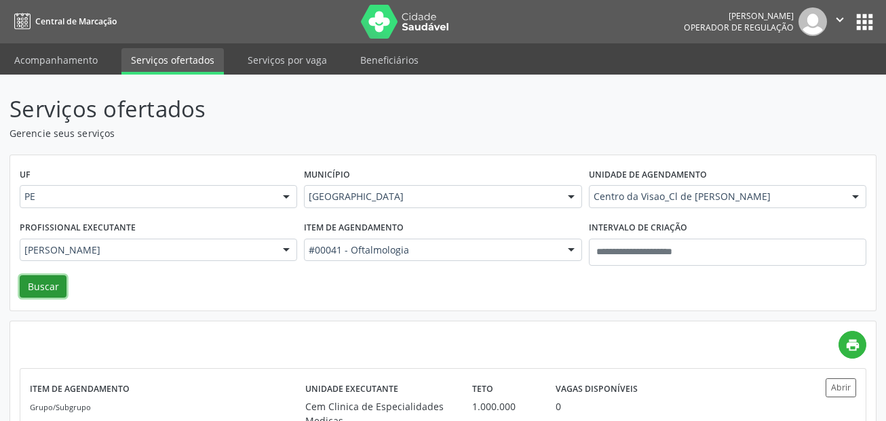
click at [49, 294] on button "Buscar" at bounding box center [43, 286] width 47 height 23
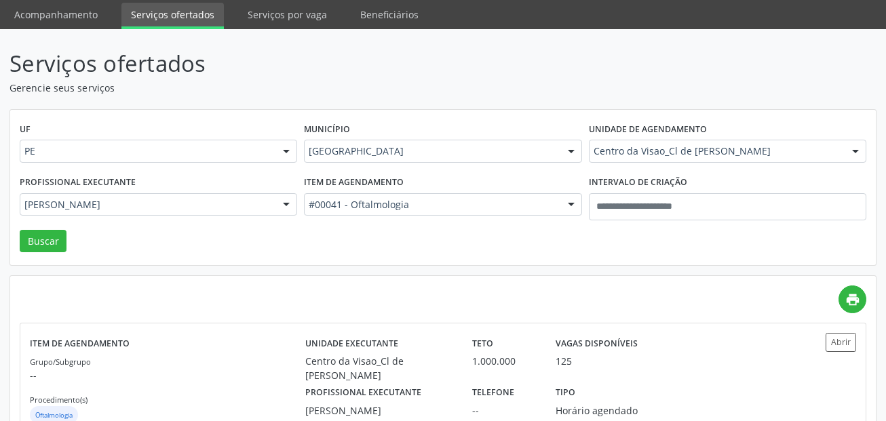
scroll to position [90, 0]
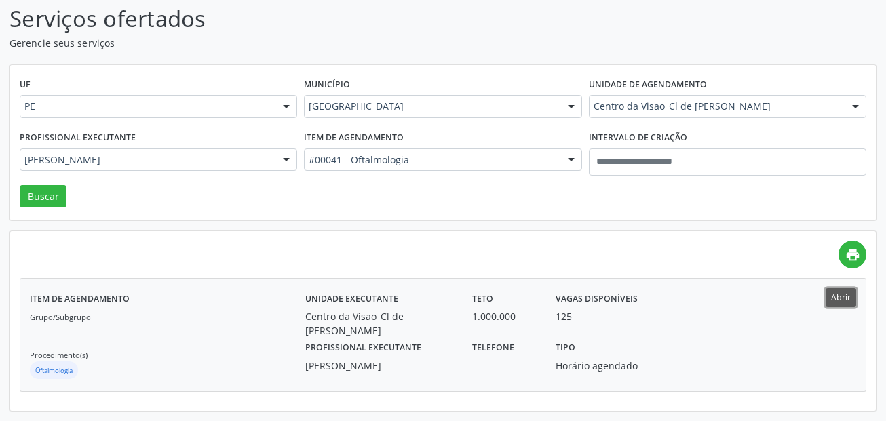
click at [844, 300] on button "Abrir" at bounding box center [840, 297] width 31 height 18
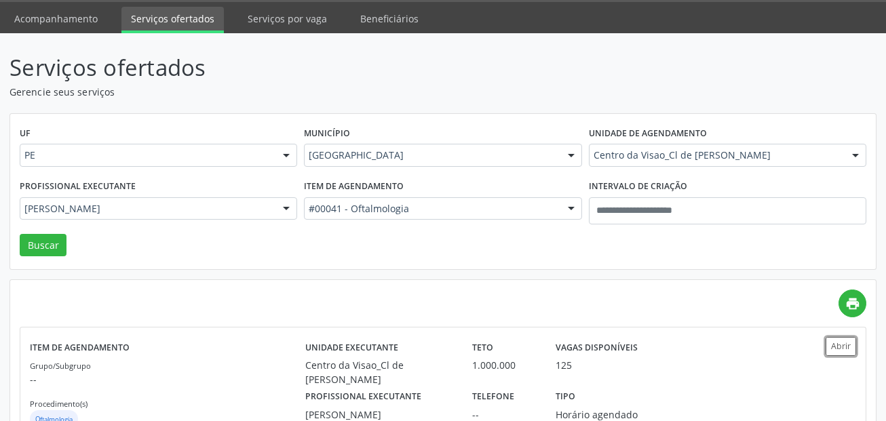
scroll to position [0, 0]
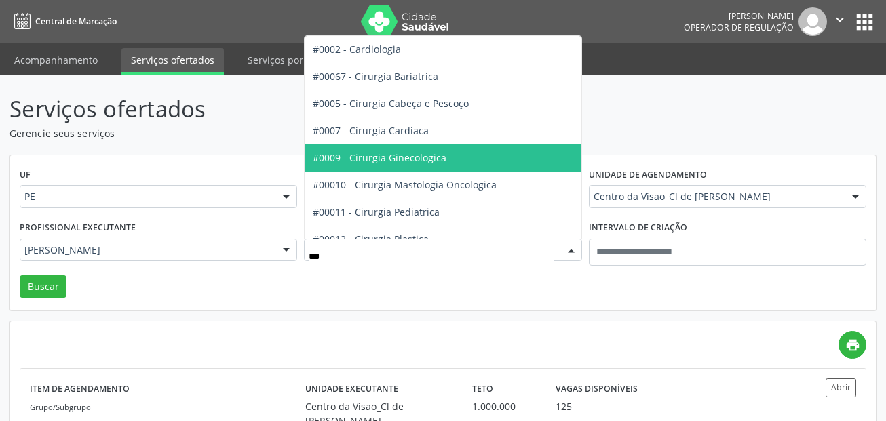
type input "****"
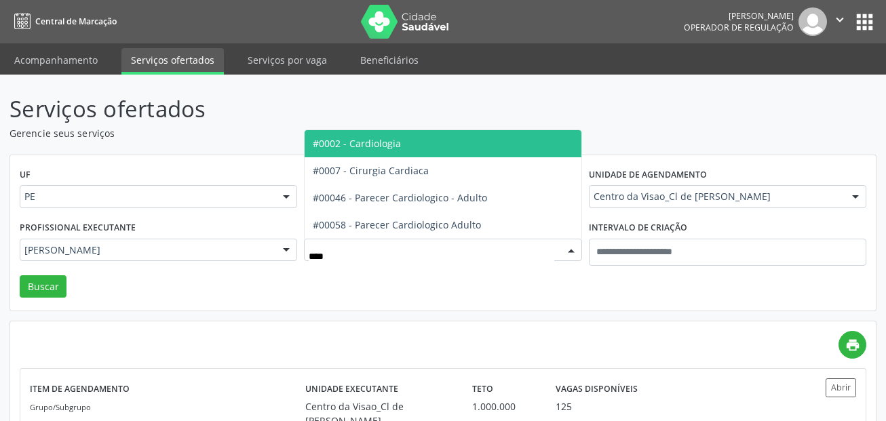
click at [414, 147] on span "#0002 - Cardiologia" at bounding box center [442, 143] width 276 height 27
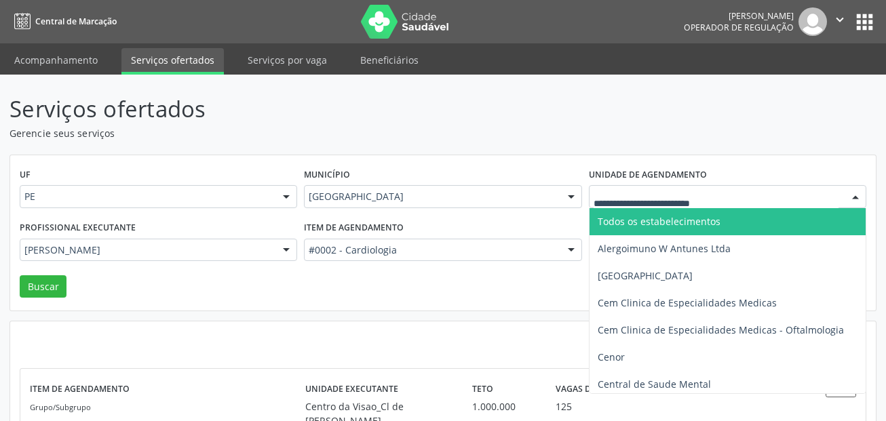
click at [661, 219] on span "Todos os estabelecimentos" at bounding box center [658, 221] width 123 height 13
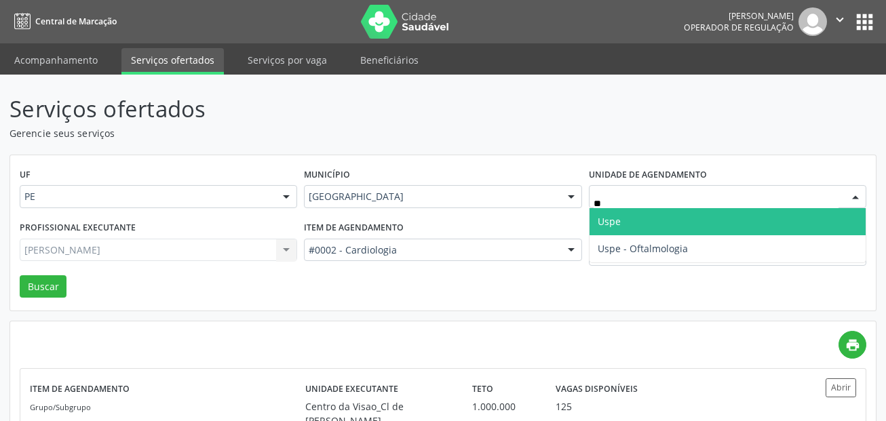
type input "***"
click at [631, 224] on span "Uspe" at bounding box center [727, 221] width 276 height 27
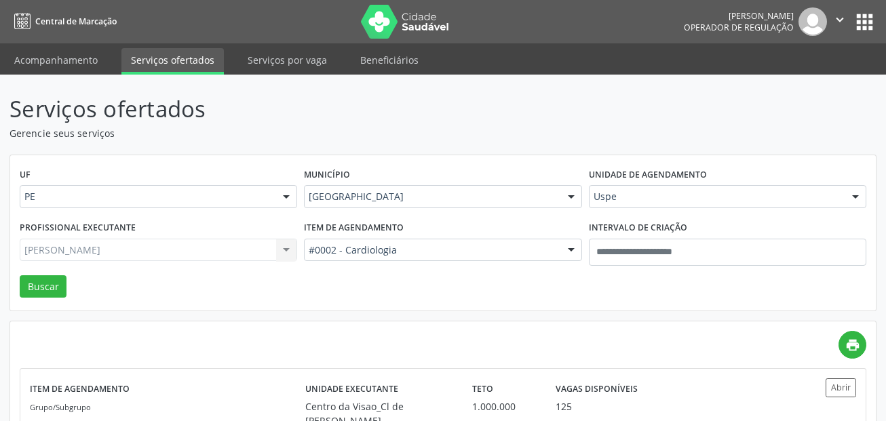
click at [222, 253] on div "Guilherme Antonio Ribeiro Filho Todos os profissionais Eduarda Harrop Duarte Ri…" at bounding box center [158, 250] width 277 height 23
click at [279, 249] on div "Guilherme Antonio Ribeiro Filho Todos os profissionais Eduarda Harrop Duarte Ri…" at bounding box center [158, 250] width 277 height 23
click at [279, 249] on div at bounding box center [286, 250] width 20 height 23
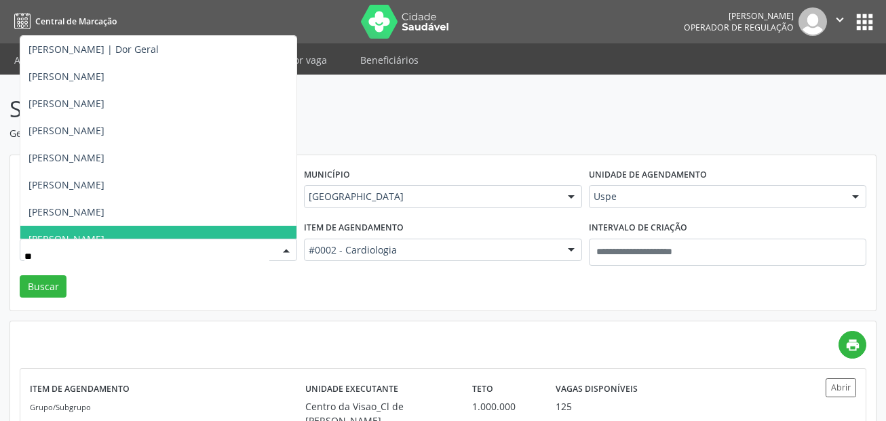
type input "***"
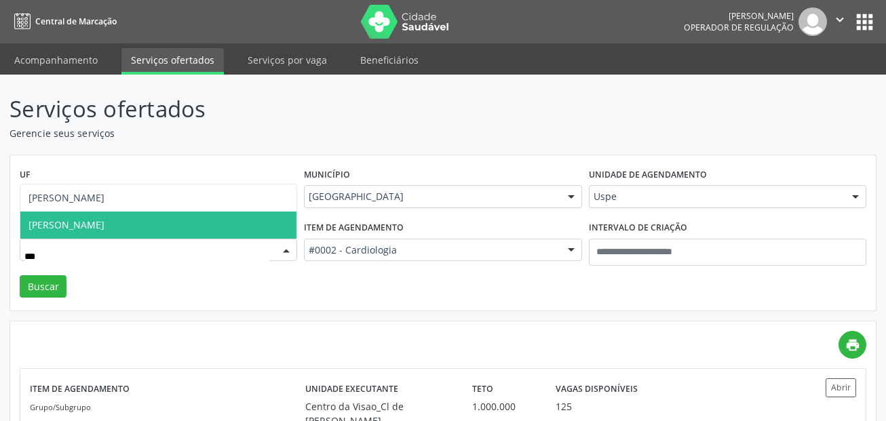
click at [209, 220] on span "Maria de Fatima de Morais Mendes" at bounding box center [158, 225] width 276 height 27
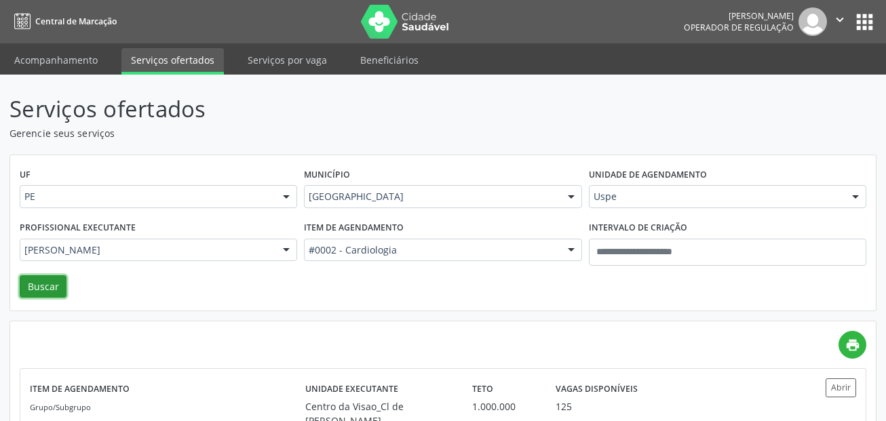
click at [63, 288] on button "Buscar" at bounding box center [43, 286] width 47 height 23
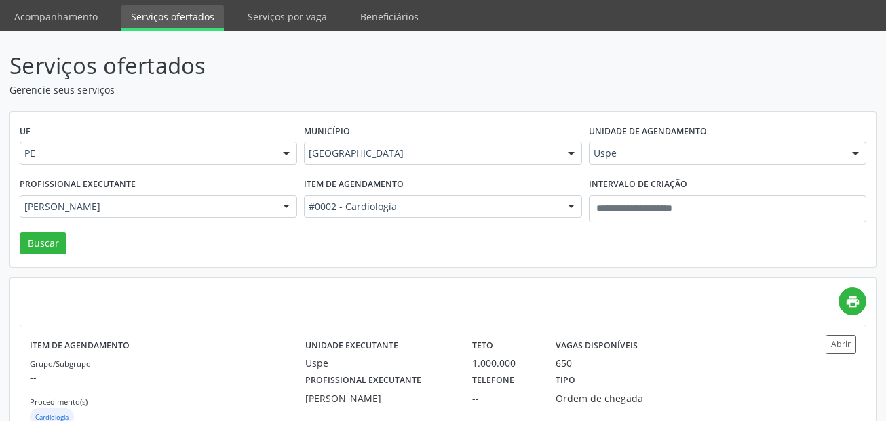
scroll to position [90, 0]
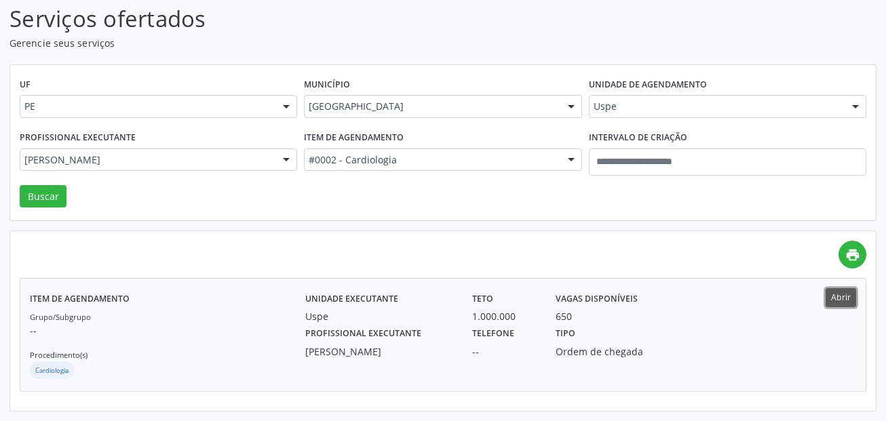
click at [847, 299] on button "Abrir" at bounding box center [840, 297] width 31 height 18
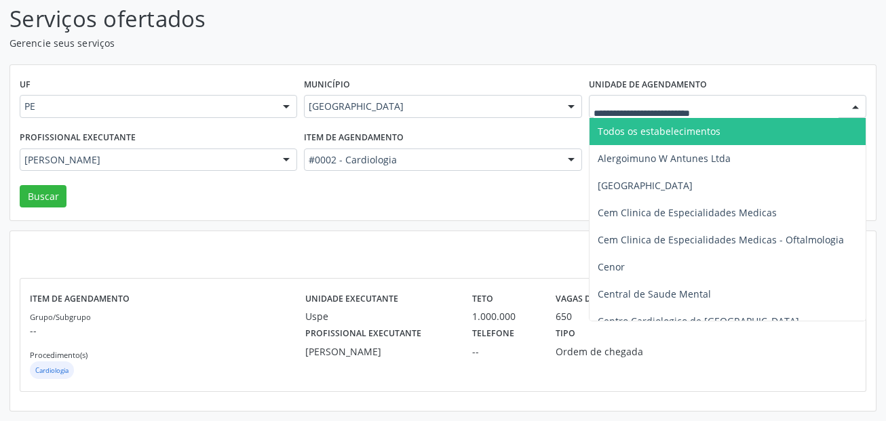
click at [626, 132] on span "Todos os estabelecimentos" at bounding box center [658, 131] width 123 height 13
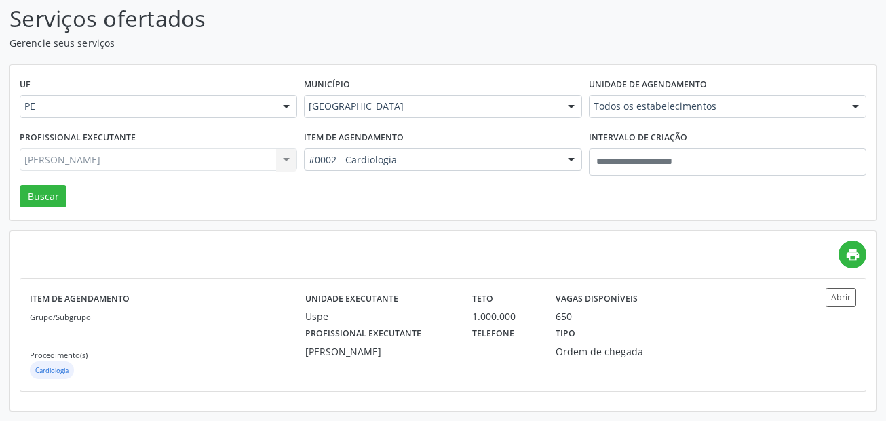
click at [485, 148] on div "#0002 - Cardiologia" at bounding box center [442, 159] width 277 height 23
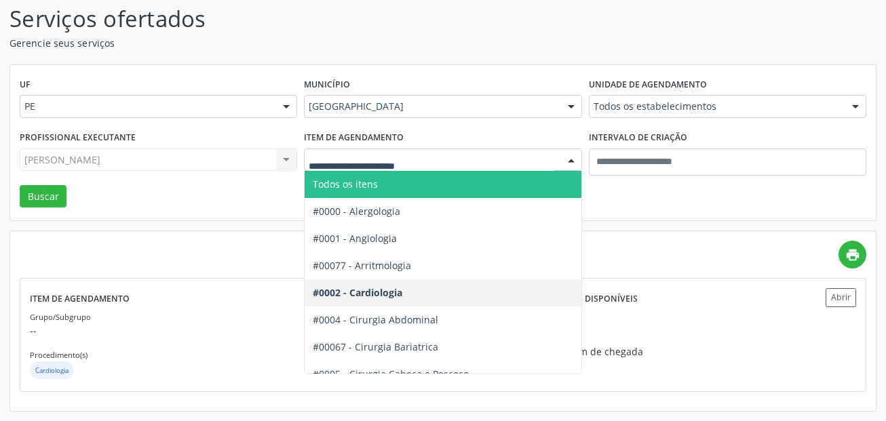
click at [469, 186] on span "Todos os itens" at bounding box center [492, 184] width 376 height 27
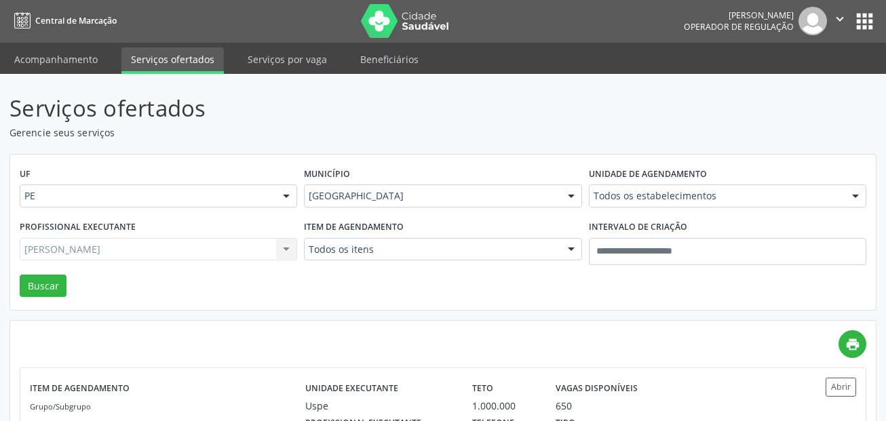
scroll to position [0, 0]
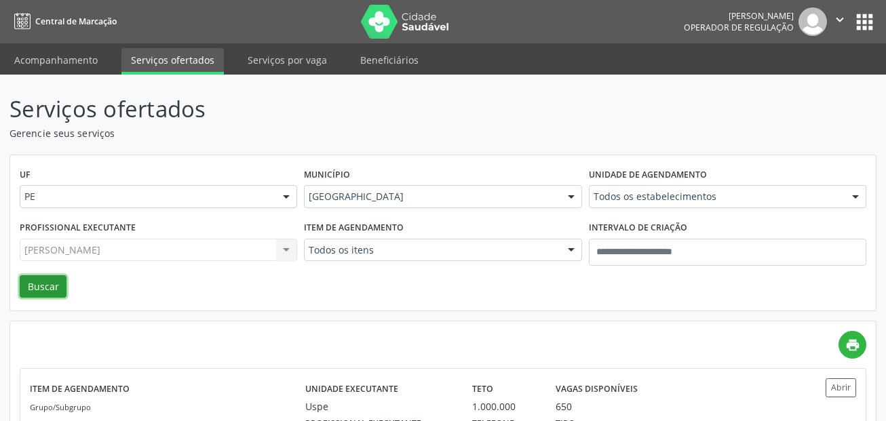
click at [55, 275] on button "Buscar" at bounding box center [43, 286] width 47 height 23
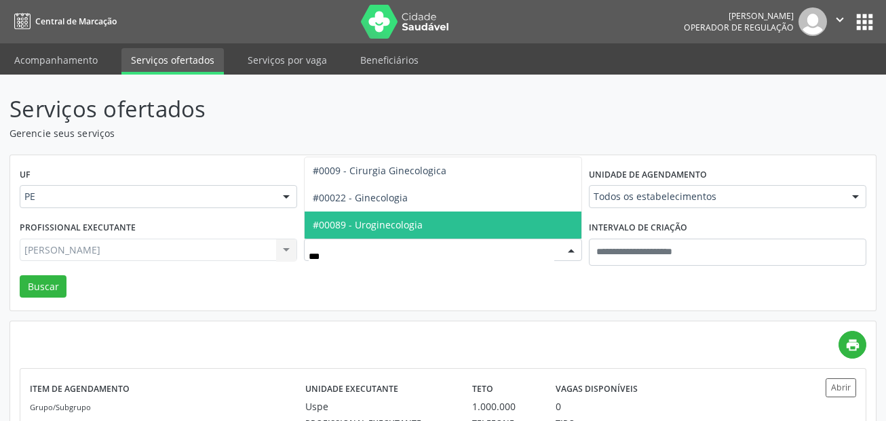
type input "****"
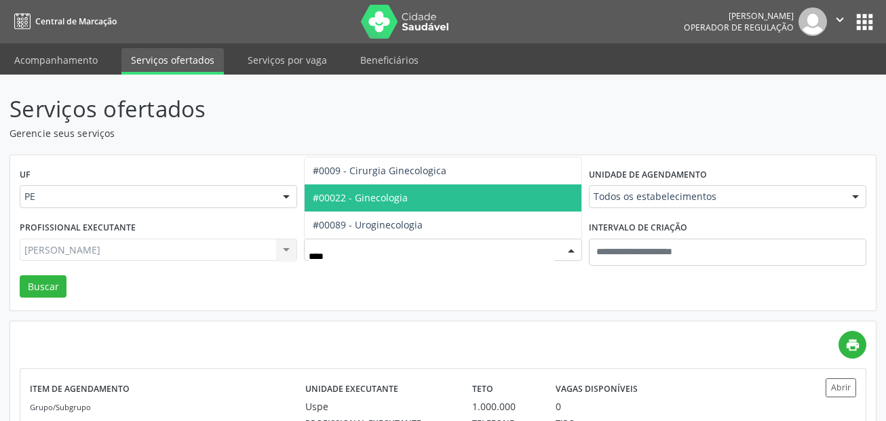
click at [384, 193] on span "#00022 - Ginecologia" at bounding box center [360, 197] width 95 height 13
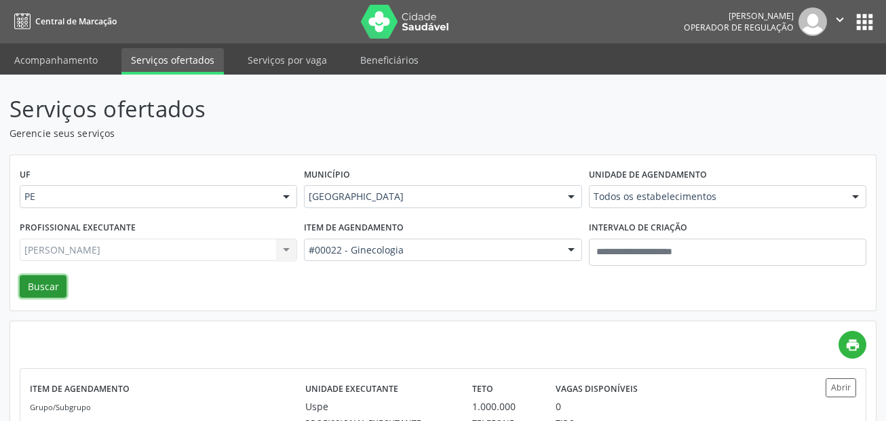
drag, startPoint x: 33, startPoint y: 281, endPoint x: 43, endPoint y: 277, distance: 11.2
click at [34, 282] on button "Buscar" at bounding box center [43, 286] width 47 height 23
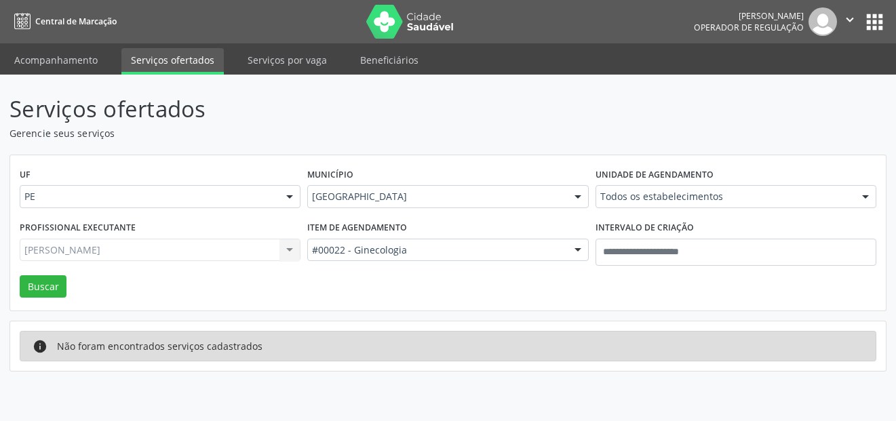
click at [265, 247] on div "Maria de Fatima de Morais Mendes Todos os profissionais Aderaldo Tadeu de Morai…" at bounding box center [160, 250] width 281 height 23
click at [276, 256] on div "Maria de Fatima de Morais Mendes Todos os profissionais Aderaldo Tadeu de Morai…" at bounding box center [160, 250] width 281 height 23
click at [276, 257] on div "Maria de Fatima de Morais Mendes Todos os profissionais Aderaldo Tadeu de Morai…" at bounding box center [160, 250] width 281 height 23
click at [292, 255] on div "Maria de Fatima de Morais Mendes Todos os profissionais Aderaldo Tadeu de Morai…" at bounding box center [160, 250] width 281 height 23
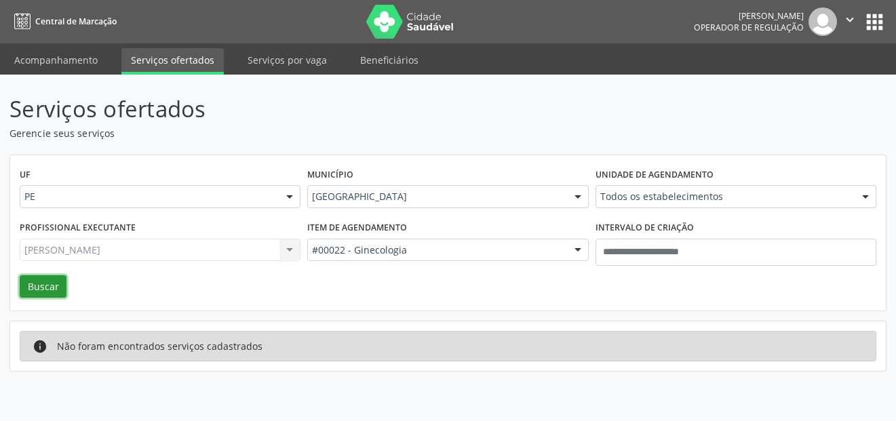
click at [39, 285] on button "Buscar" at bounding box center [43, 286] width 47 height 23
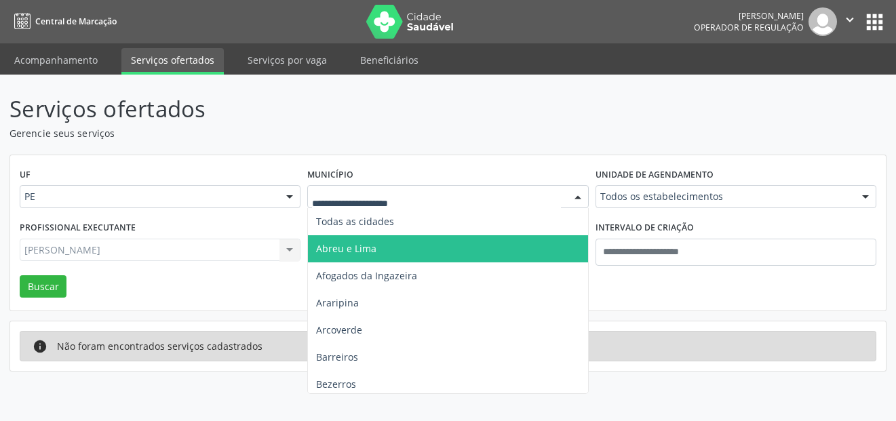
click at [381, 246] on span "Abreu e Lima" at bounding box center [447, 248] width 279 height 27
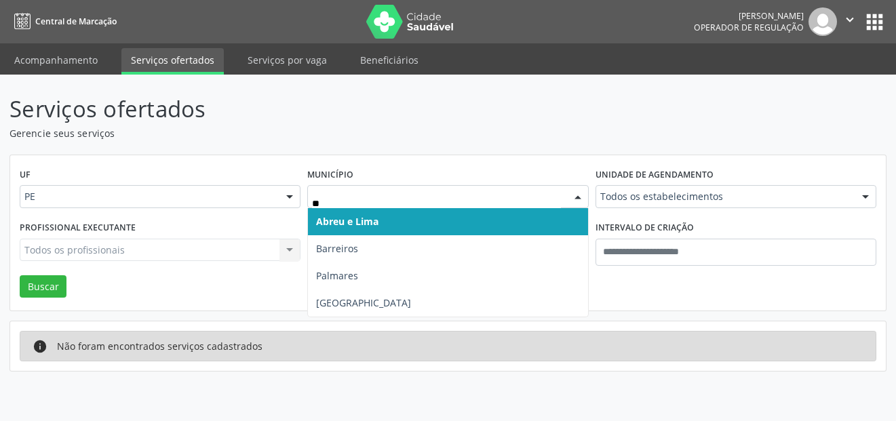
type input "***"
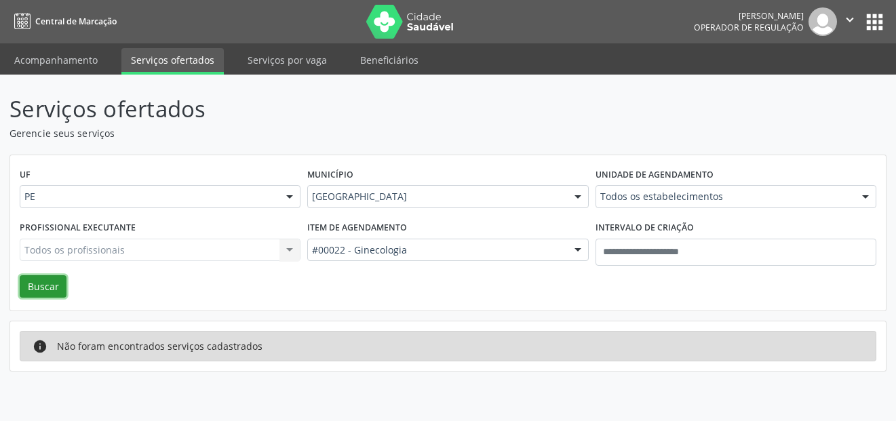
click at [64, 282] on button "Buscar" at bounding box center [43, 286] width 47 height 23
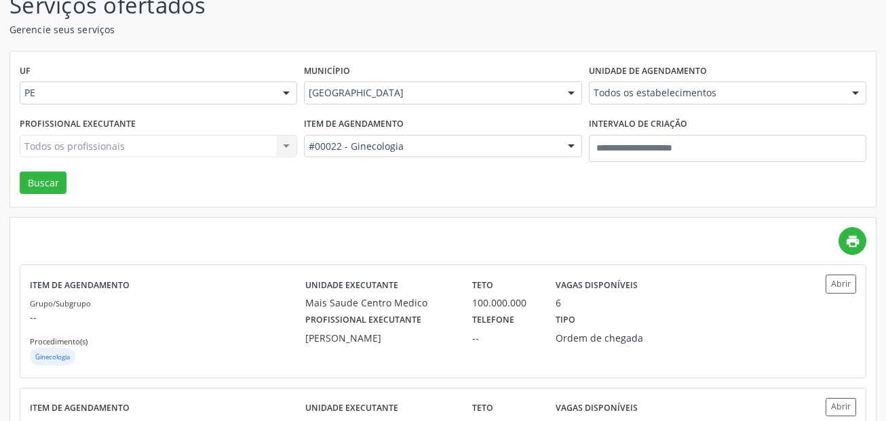
scroll to position [271, 0]
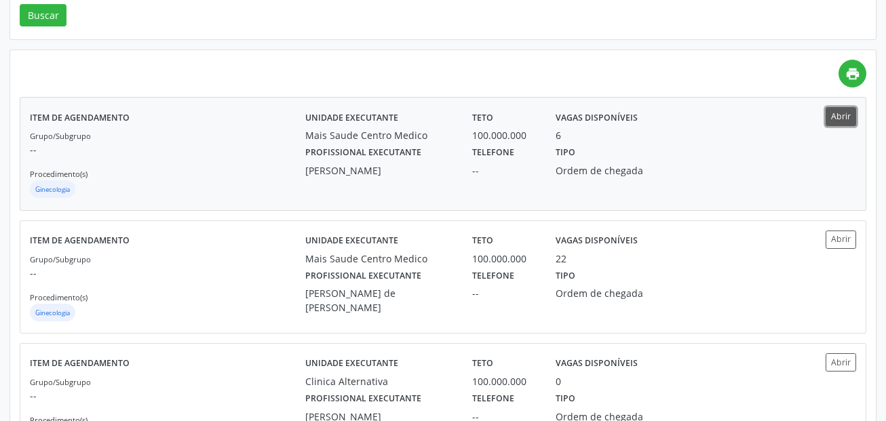
click at [841, 116] on button "Abrir" at bounding box center [840, 116] width 31 height 18
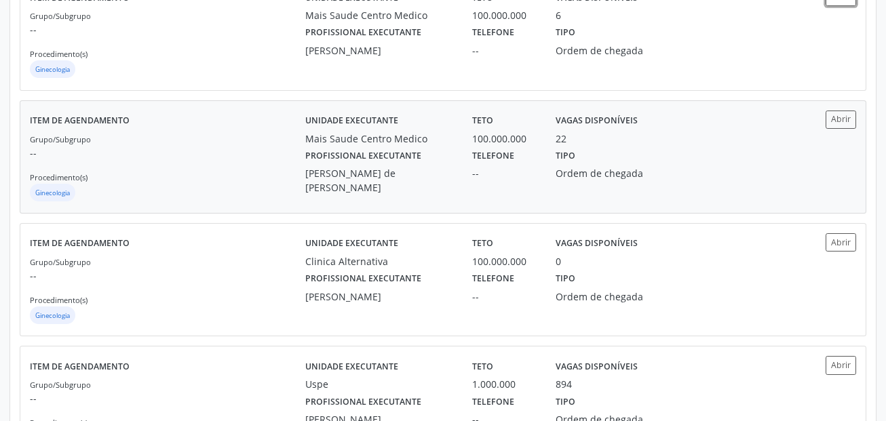
scroll to position [407, 0]
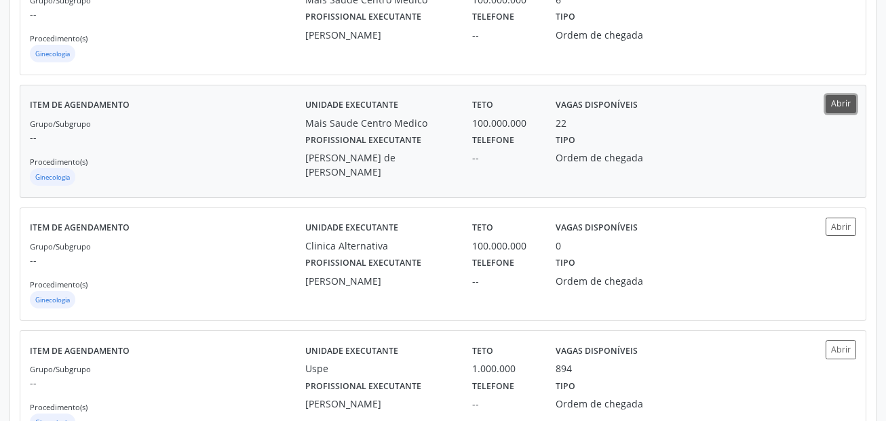
click at [843, 106] on button "Abrir" at bounding box center [840, 104] width 31 height 18
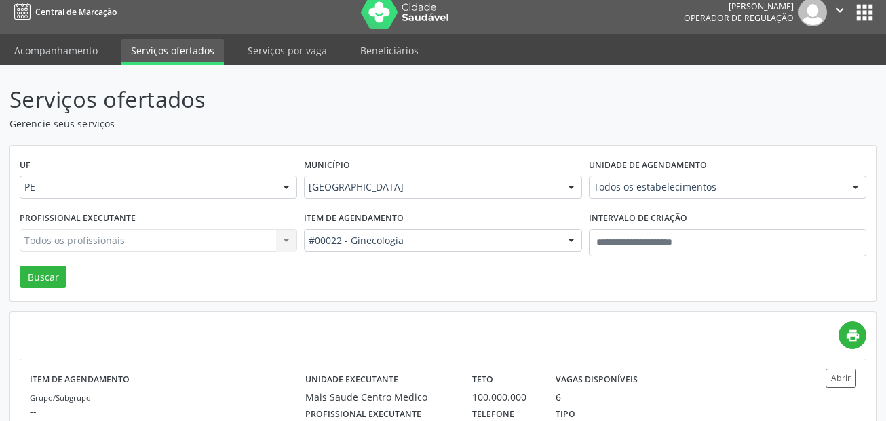
scroll to position [0, 0]
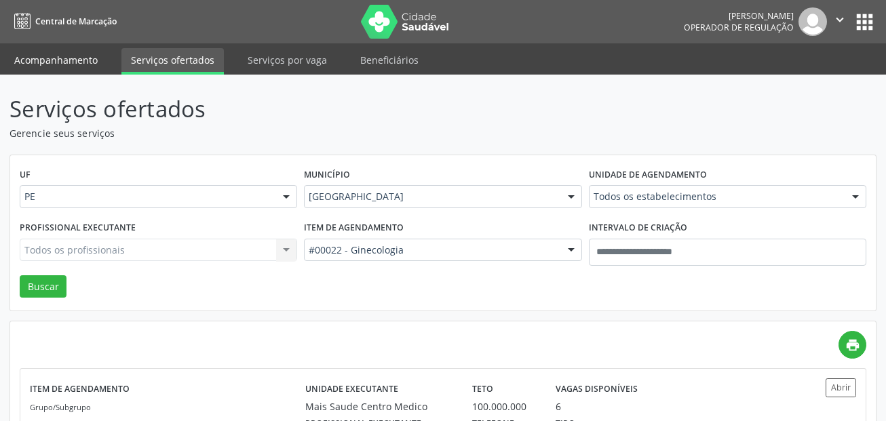
click at [90, 64] on link "Acompanhamento" at bounding box center [56, 60] width 102 height 24
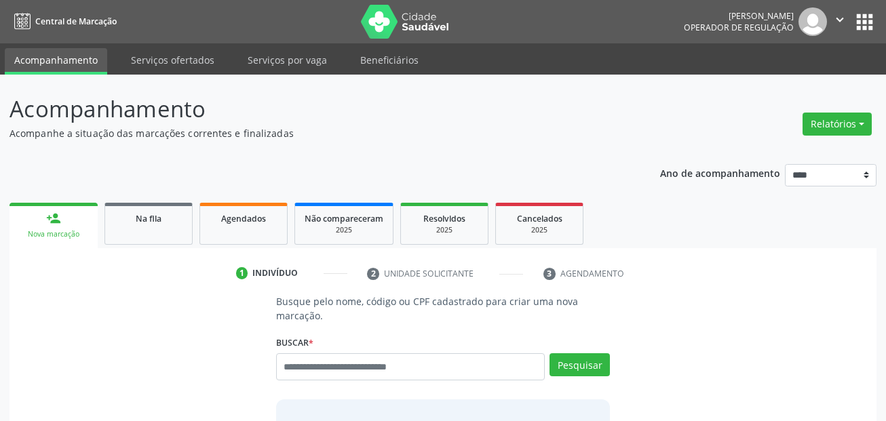
click at [346, 321] on p "Busque pelo nome, código ou CPF cadastrado para criar uma nova marcação." at bounding box center [443, 308] width 334 height 28
click at [349, 366] on input "text" at bounding box center [410, 366] width 269 height 27
paste input "**********"
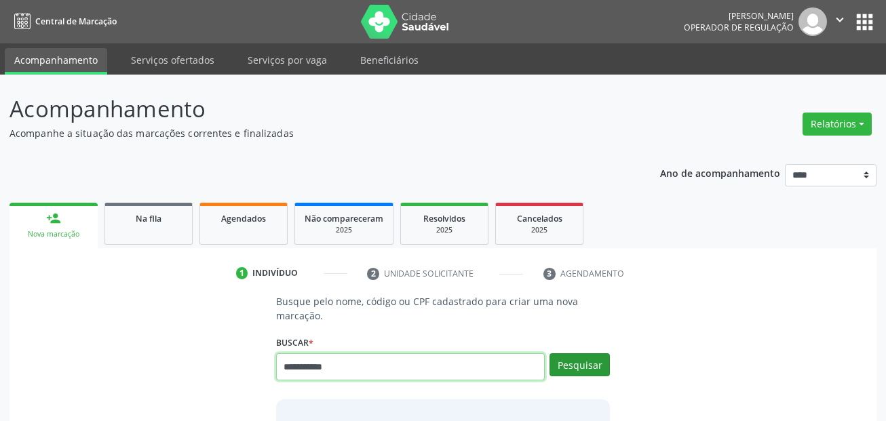
type input "**********"
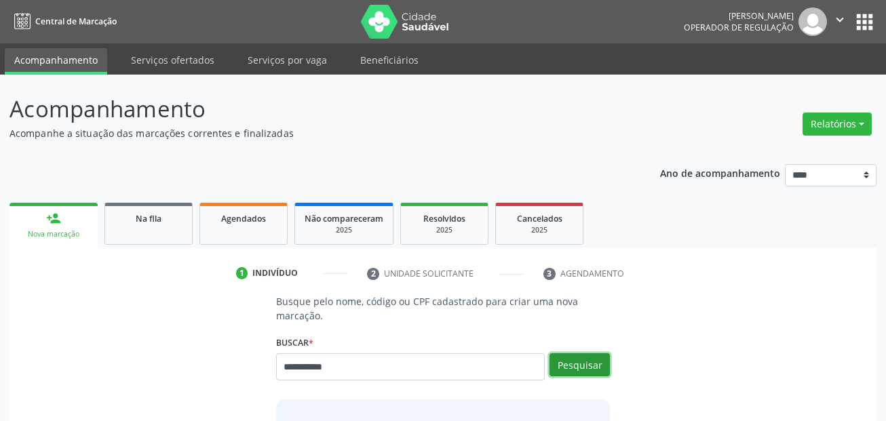
click at [564, 366] on button "Pesquisar" at bounding box center [579, 364] width 60 height 23
type input "**********"
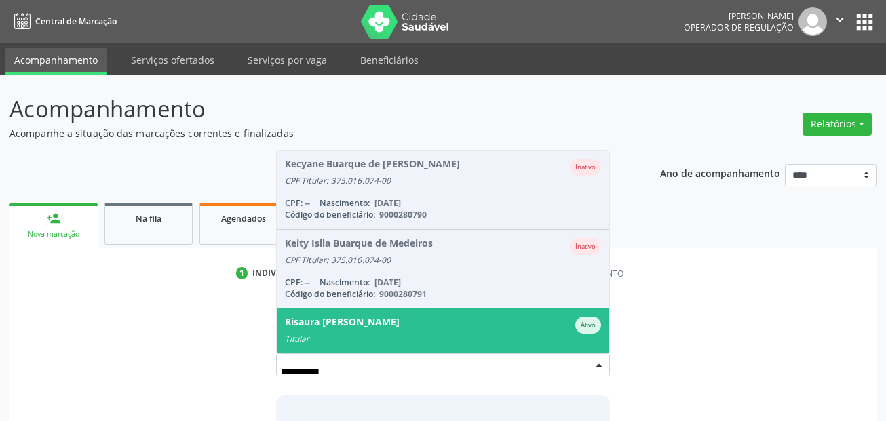
click at [399, 325] on div "Risaura Buarque de Oliveira" at bounding box center [342, 325] width 115 height 17
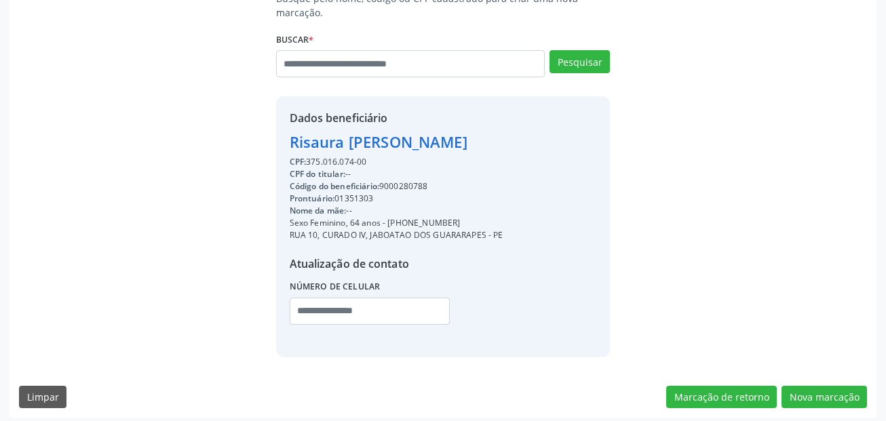
scroll to position [309, 0]
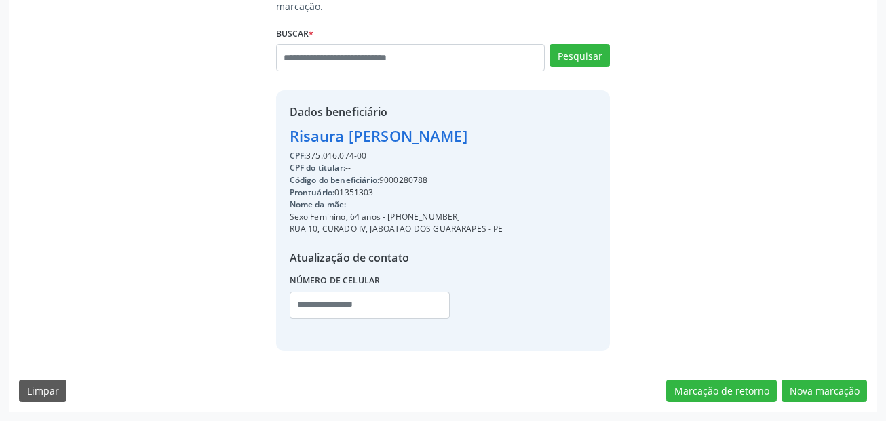
drag, startPoint x: 390, startPoint y: 216, endPoint x: 454, endPoint y: 216, distance: 63.7
click at [454, 216] on div "Sexo Feminino, 64 anos - (81) 98826-8838" at bounding box center [397, 217] width 214 height 12
copy div "81) 98826-8838"
click at [298, 304] on input "text" at bounding box center [370, 305] width 160 height 27
paste input "**********"
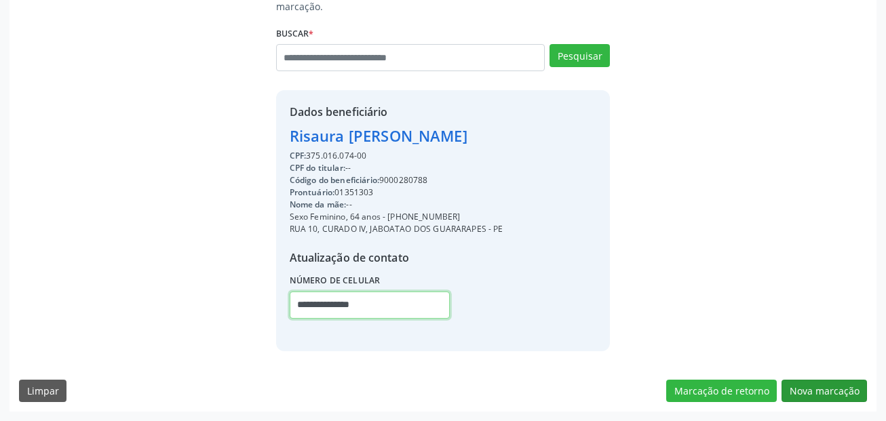
type input "**********"
click at [801, 391] on button "Nova marcação" at bounding box center [823, 391] width 85 height 23
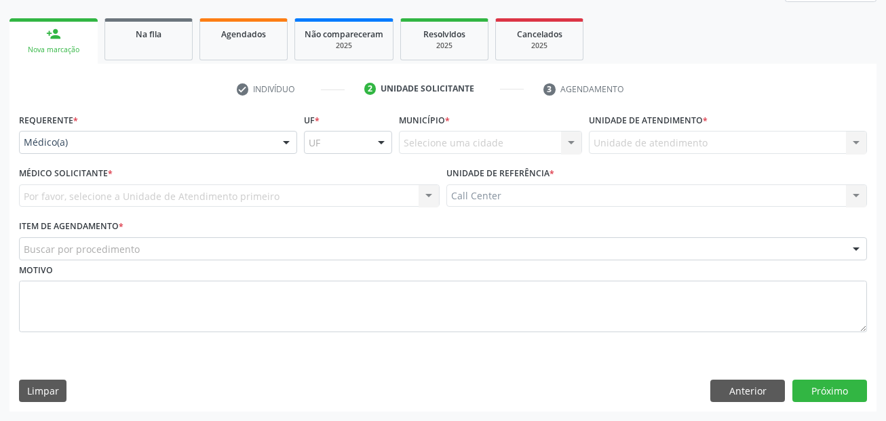
scroll to position [184, 0]
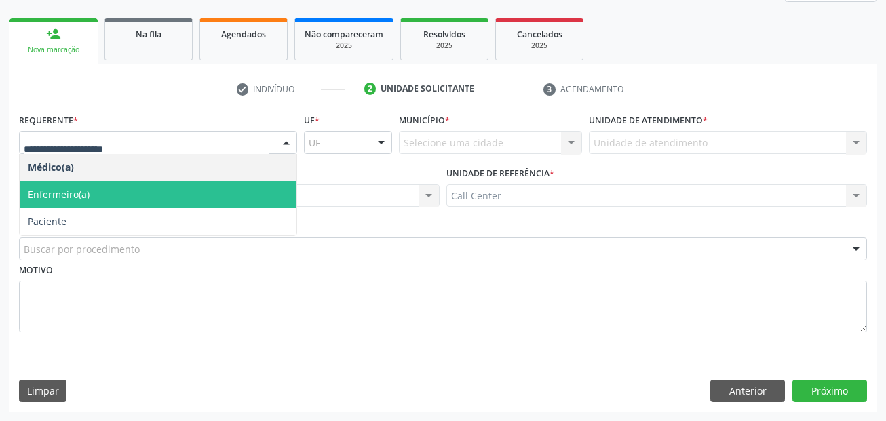
click at [64, 197] on span "Enfermeiro(a)" at bounding box center [59, 194] width 62 height 13
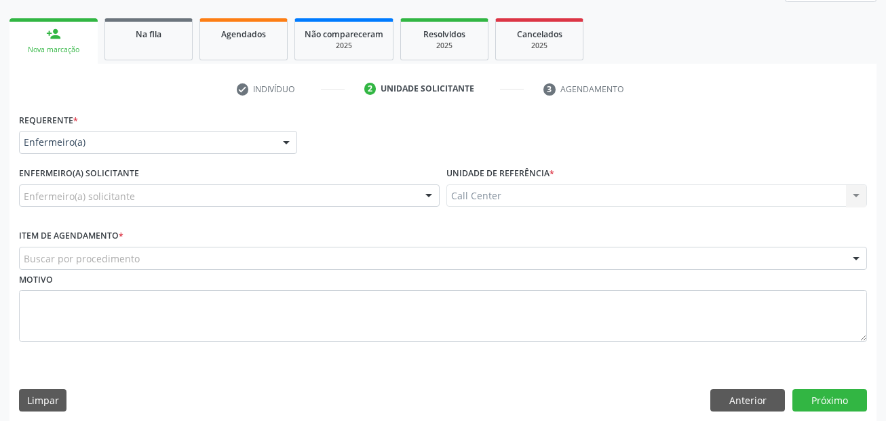
drag, startPoint x: 96, startPoint y: 145, endPoint x: 101, endPoint y: 170, distance: 24.9
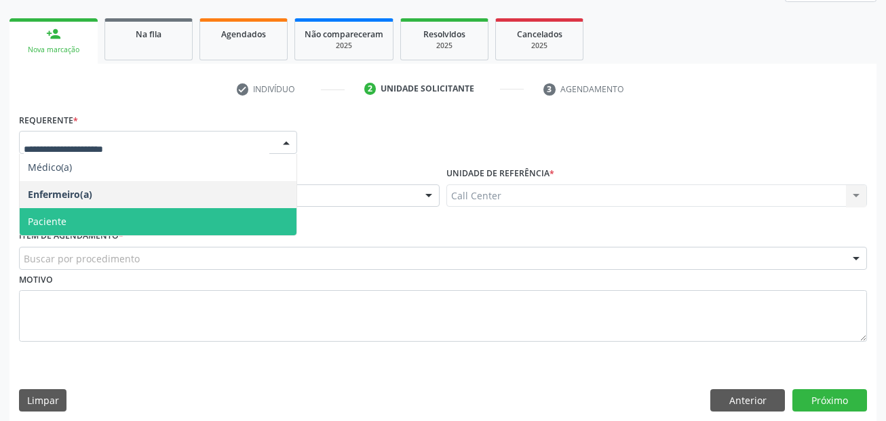
click at [104, 224] on span "Paciente" at bounding box center [158, 221] width 277 height 27
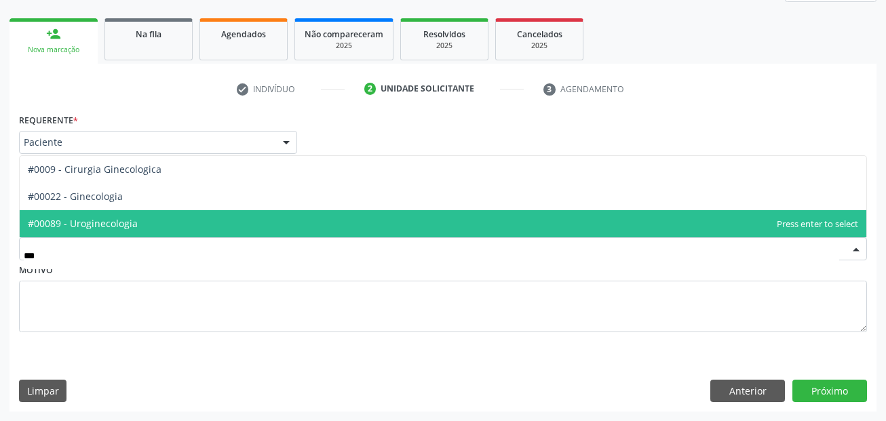
type input "****"
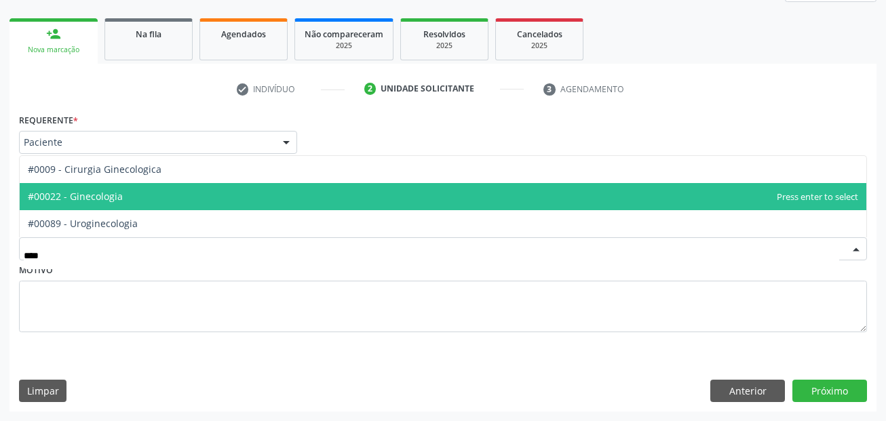
click at [95, 195] on span "#00022 - Ginecologia" at bounding box center [75, 196] width 95 height 13
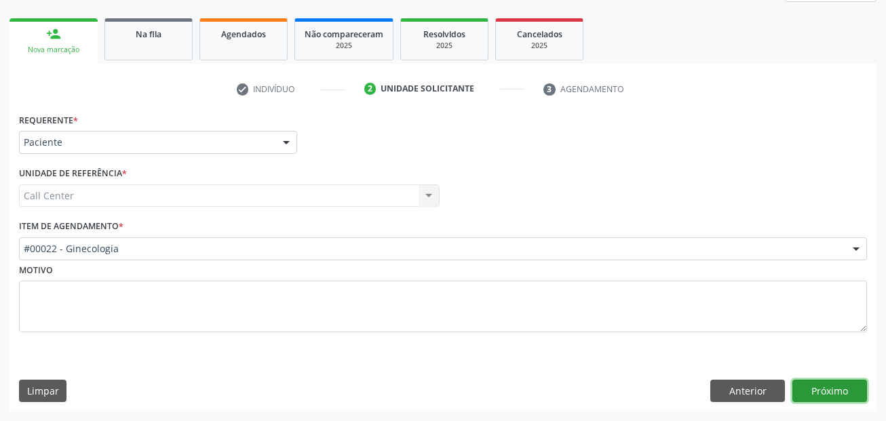
click at [808, 386] on button "Próximo" at bounding box center [829, 391] width 75 height 23
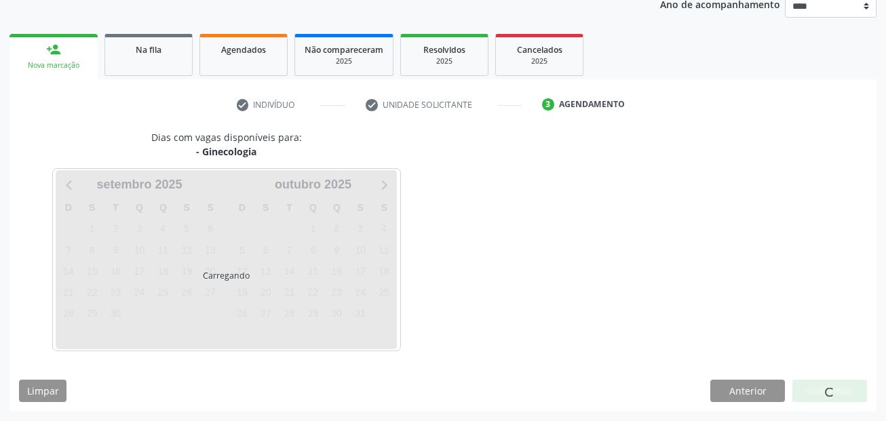
scroll to position [169, 0]
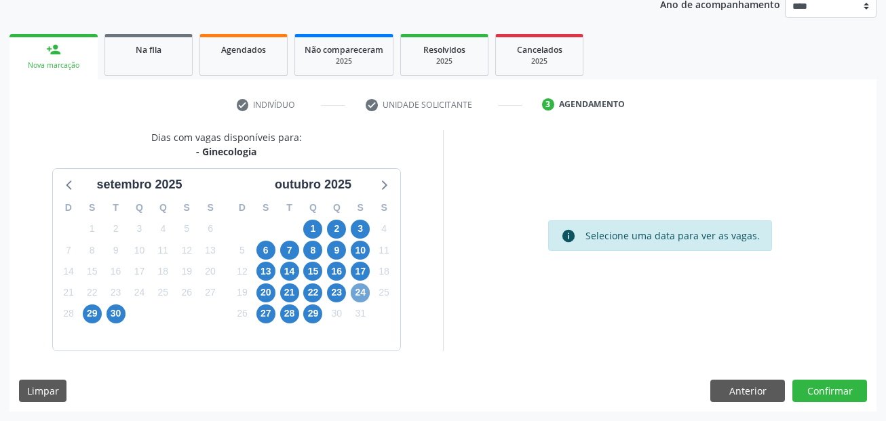
click at [365, 289] on span "24" at bounding box center [360, 292] width 19 height 19
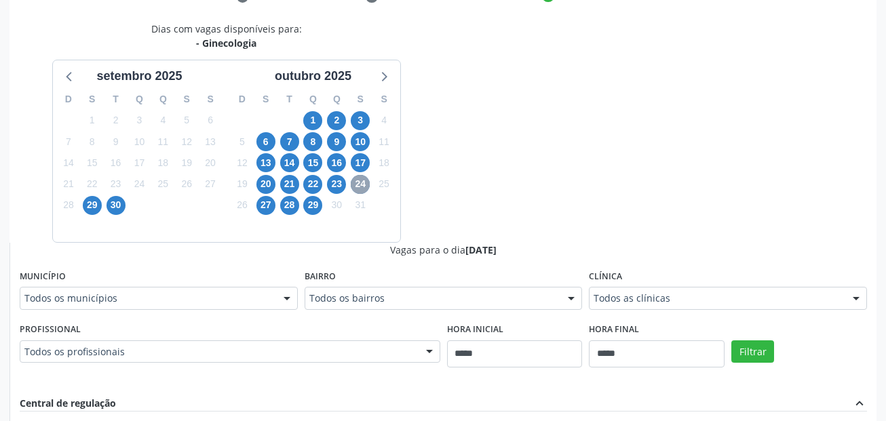
scroll to position [304, 0]
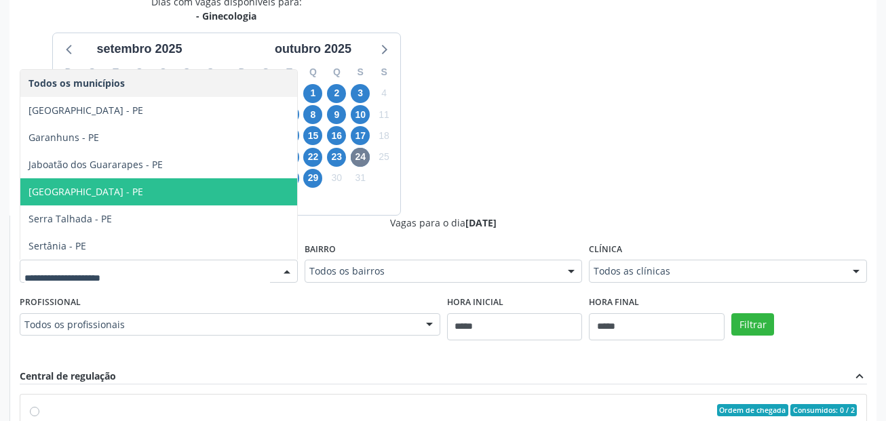
click at [105, 195] on span "Recife - PE" at bounding box center [158, 191] width 277 height 27
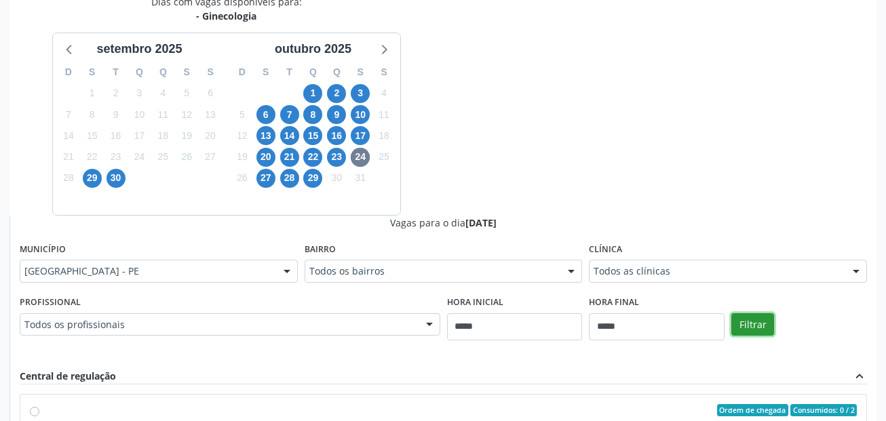
click at [742, 318] on button "Filtrar" at bounding box center [752, 324] width 43 height 23
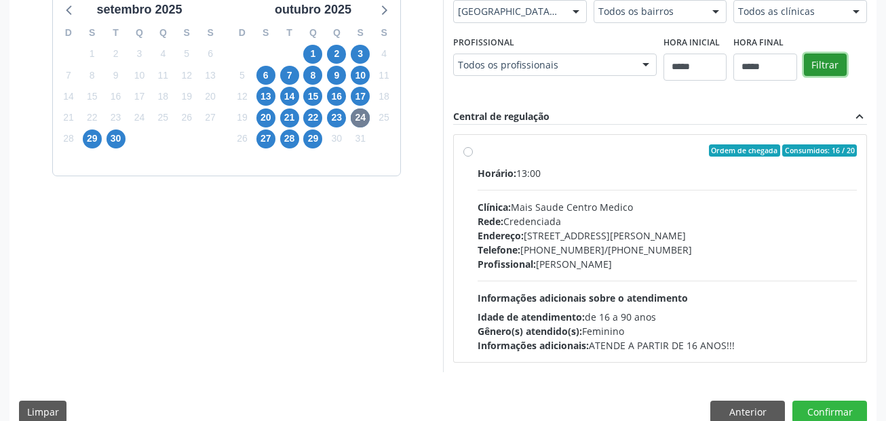
scroll to position [365, 0]
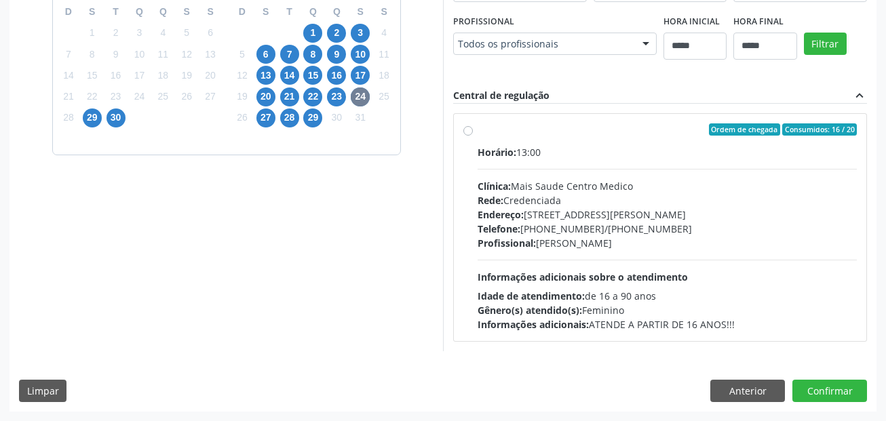
click at [475, 153] on div "Ordem de chegada Consumidos: 16 / 20 Horário: 13:00 Clínica: Mais Saude Centro …" at bounding box center [659, 227] width 393 height 208
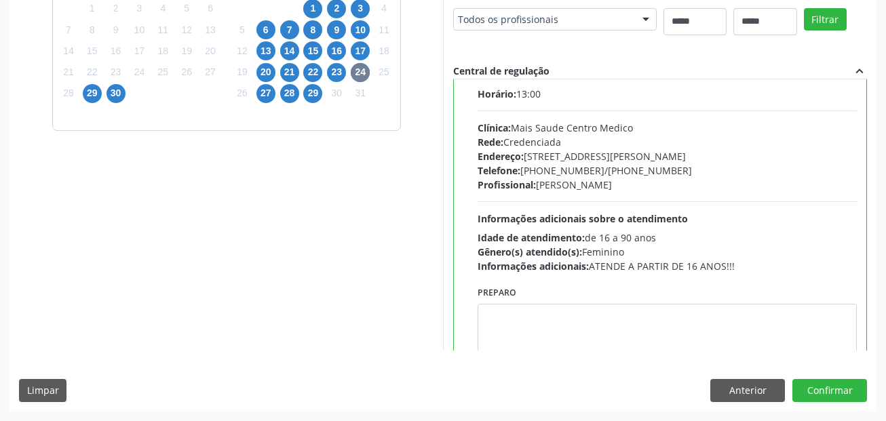
scroll to position [67, 0]
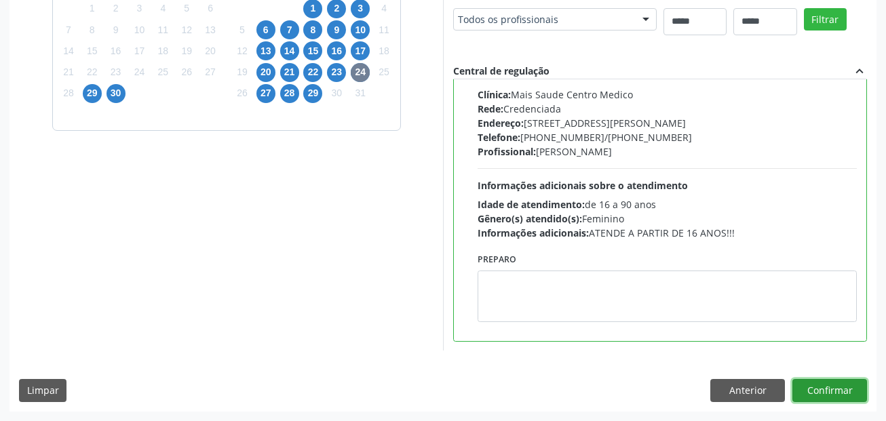
click at [857, 397] on button "Confirmar" at bounding box center [829, 390] width 75 height 23
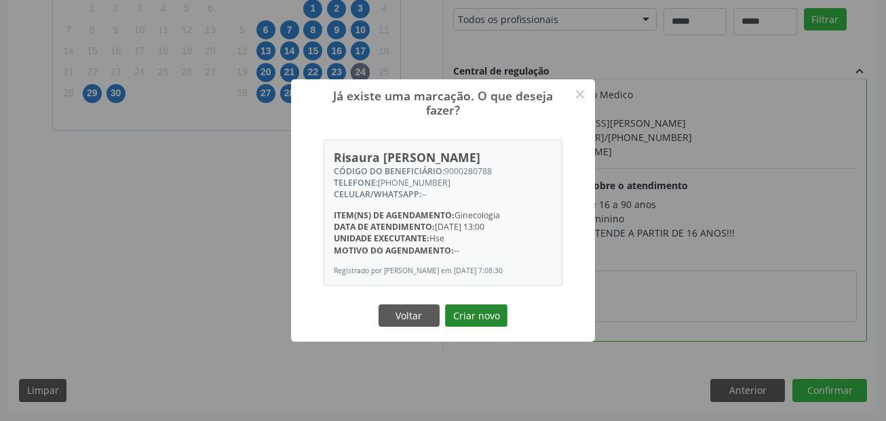
click at [476, 327] on button "Criar novo" at bounding box center [476, 315] width 62 height 23
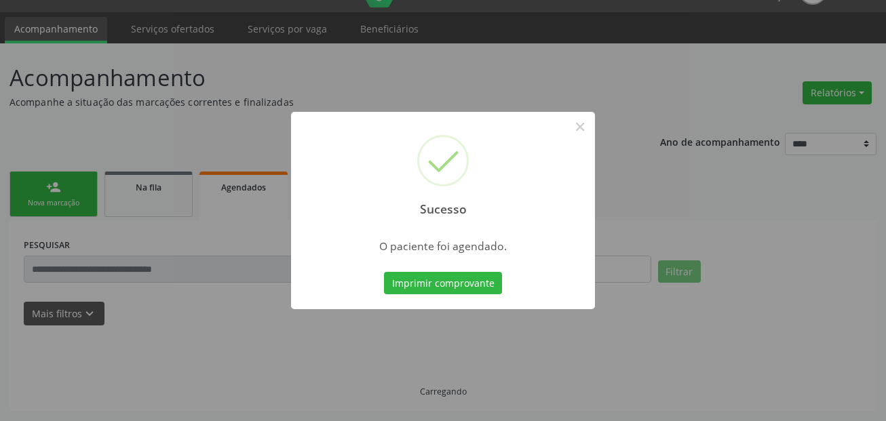
scroll to position [31, 0]
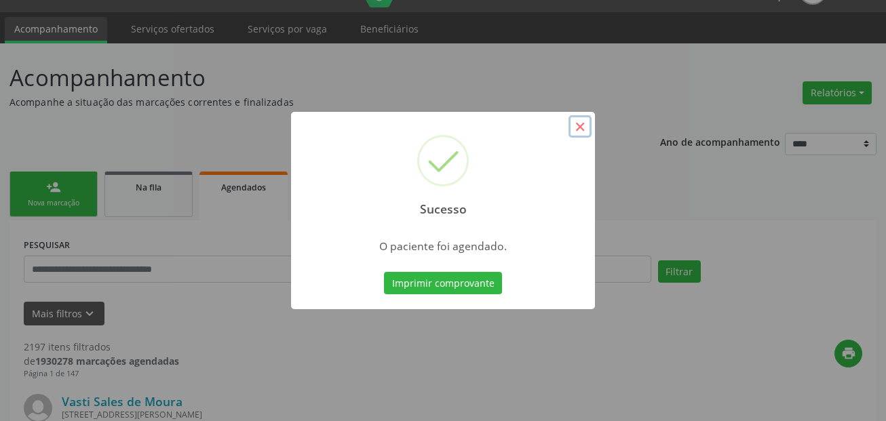
click at [579, 132] on button "×" at bounding box center [579, 126] width 23 height 23
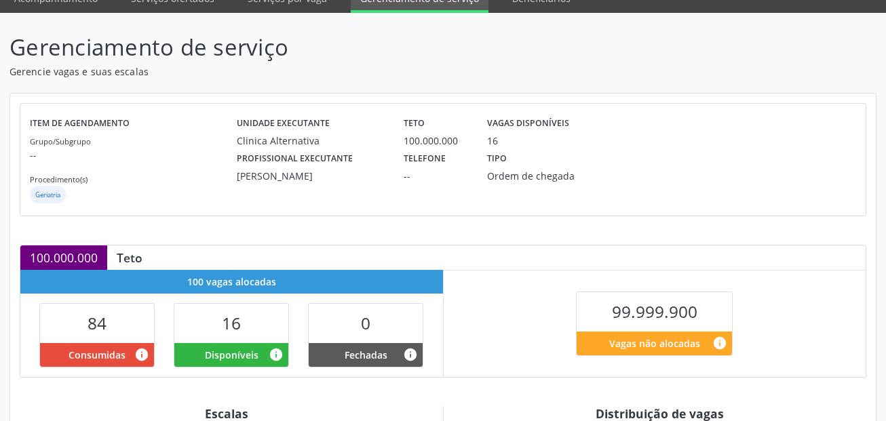
scroll to position [407, 0]
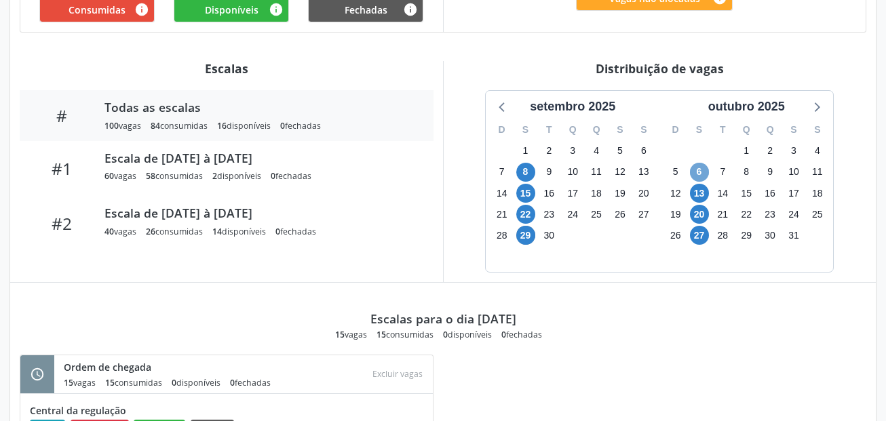
click at [698, 172] on span "6" at bounding box center [699, 172] width 19 height 19
click at [698, 196] on span "13" at bounding box center [699, 193] width 19 height 19
click at [700, 212] on span "20" at bounding box center [699, 214] width 19 height 19
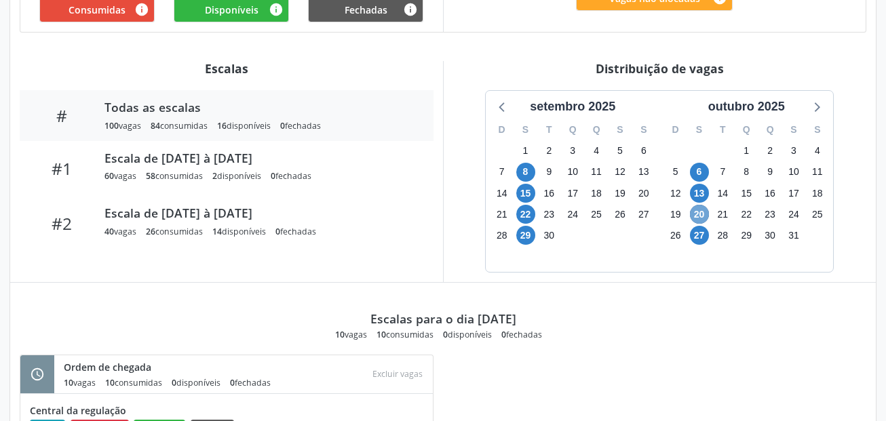
click at [700, 212] on span "20" at bounding box center [699, 214] width 19 height 19
click at [700, 231] on span "27" at bounding box center [699, 235] width 19 height 19
click at [698, 208] on span "20" at bounding box center [699, 214] width 19 height 19
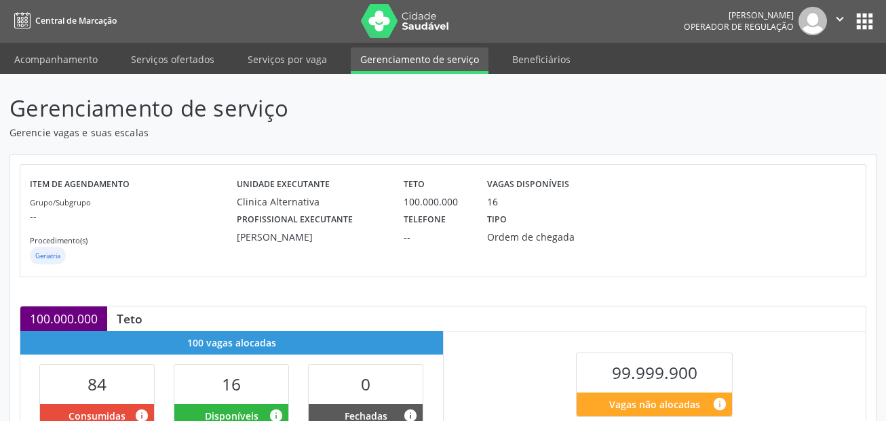
scroll to position [0, 0]
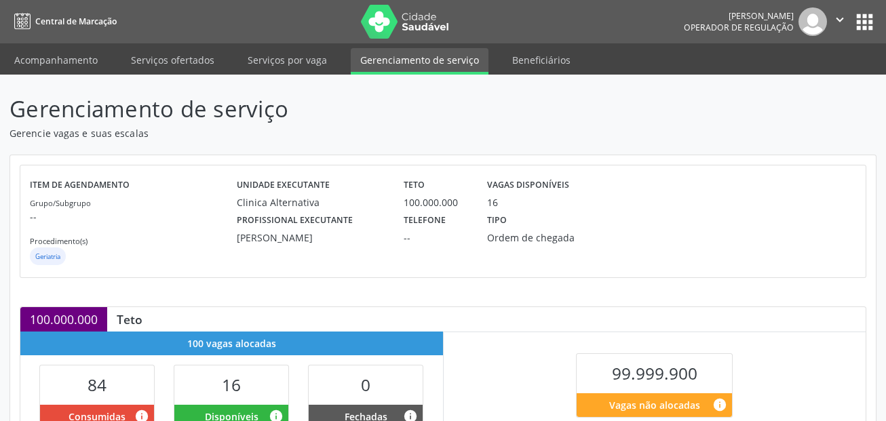
drag, startPoint x: 680, startPoint y: 104, endPoint x: 501, endPoint y: 88, distance: 179.7
click at [680, 104] on header "Gerenciamento de serviço Gerencie vagas e suas escalas" at bounding box center [442, 116] width 867 height 48
click at [79, 66] on link "Acompanhamento" at bounding box center [56, 60] width 102 height 24
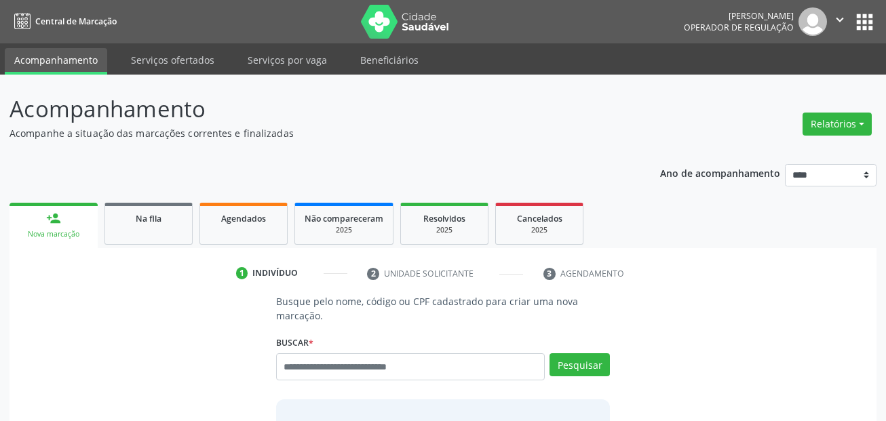
click at [336, 369] on input "text" at bounding box center [410, 366] width 269 height 27
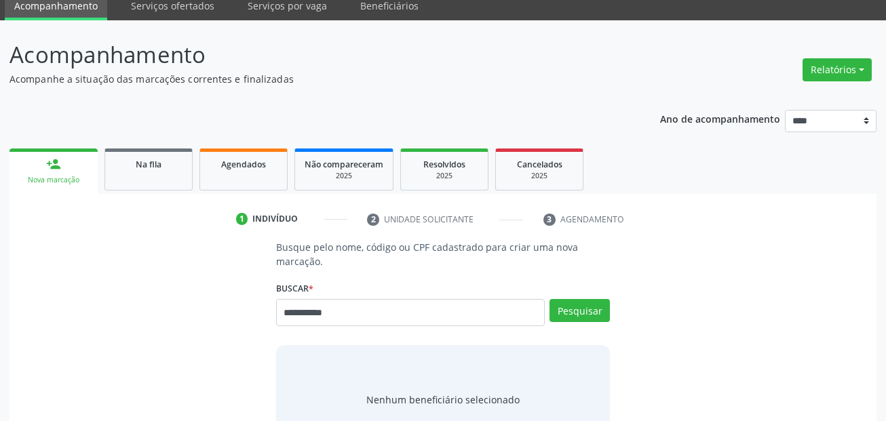
scroll to position [136, 0]
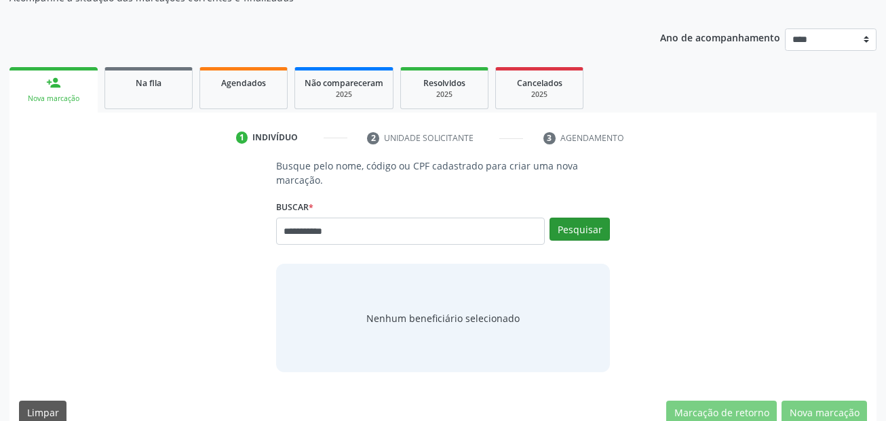
type input "**********"
click at [581, 231] on button "Pesquisar" at bounding box center [579, 229] width 60 height 23
type input "**********"
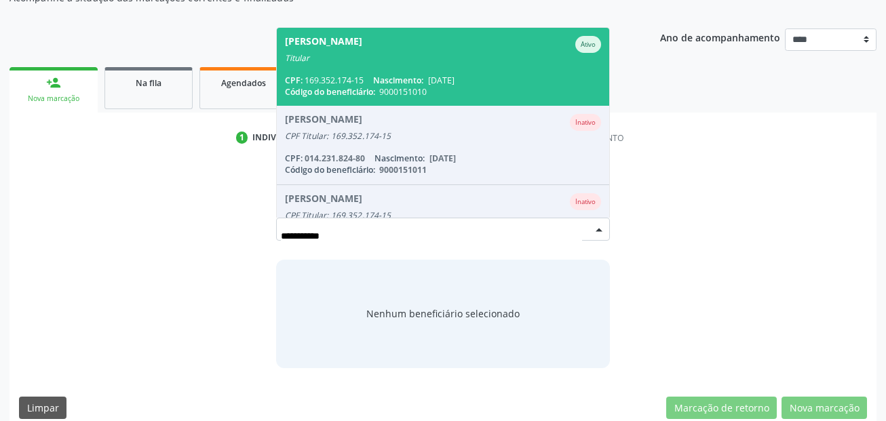
click at [445, 72] on span "Claudeci Moura de Freitas Ativo Titular CPF: 169.352.174-15 Nascimento: 06/11/1…" at bounding box center [443, 67] width 333 height 78
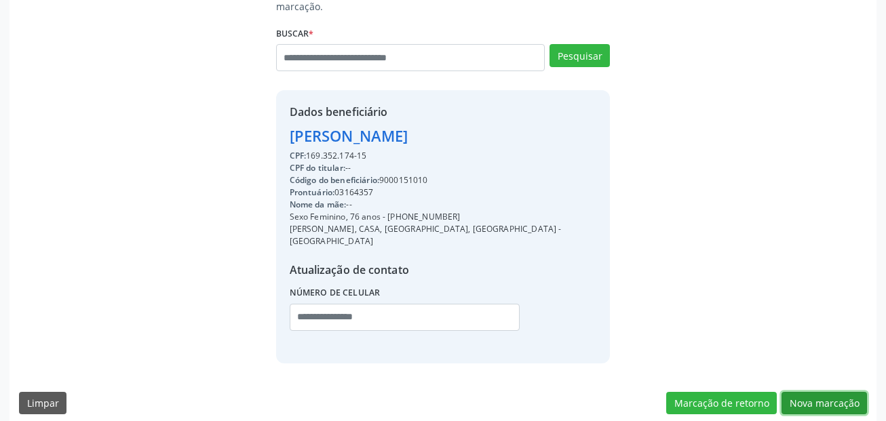
click at [857, 392] on button "Nova marcação" at bounding box center [823, 403] width 85 height 23
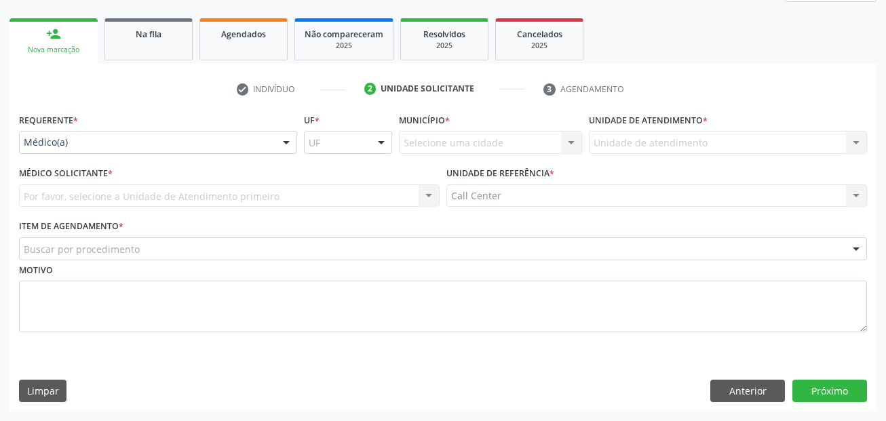
scroll to position [184, 0]
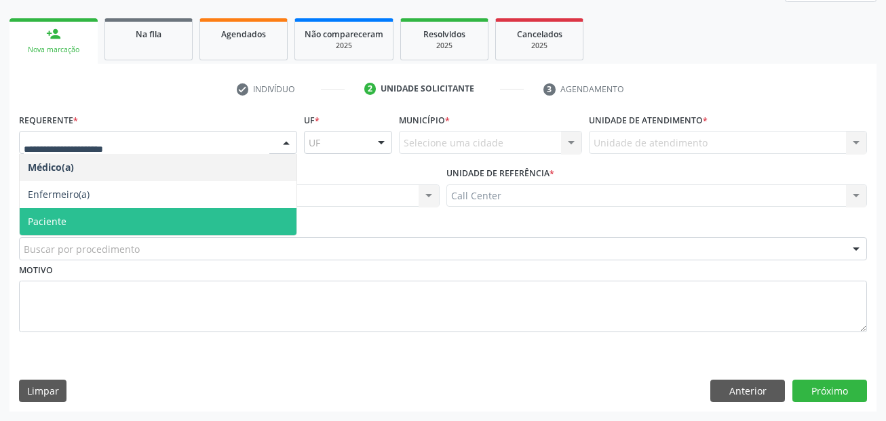
click at [115, 212] on span "Paciente" at bounding box center [158, 221] width 277 height 27
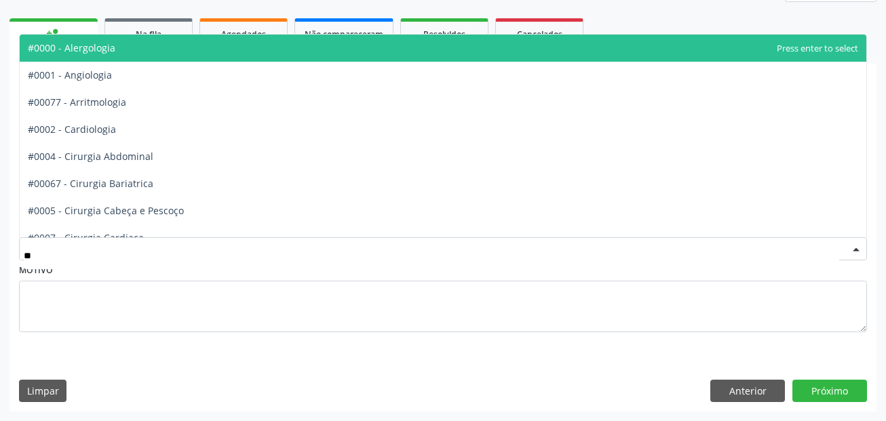
type input "***"
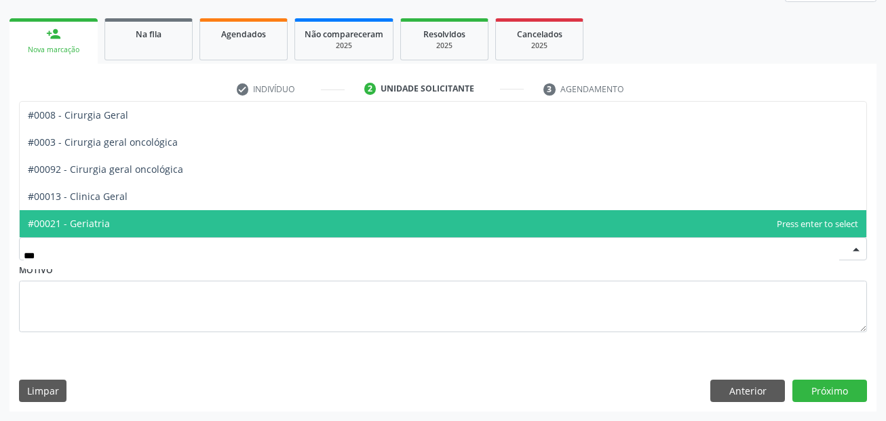
click at [88, 214] on span "#00021 - Geriatria" at bounding box center [443, 223] width 846 height 27
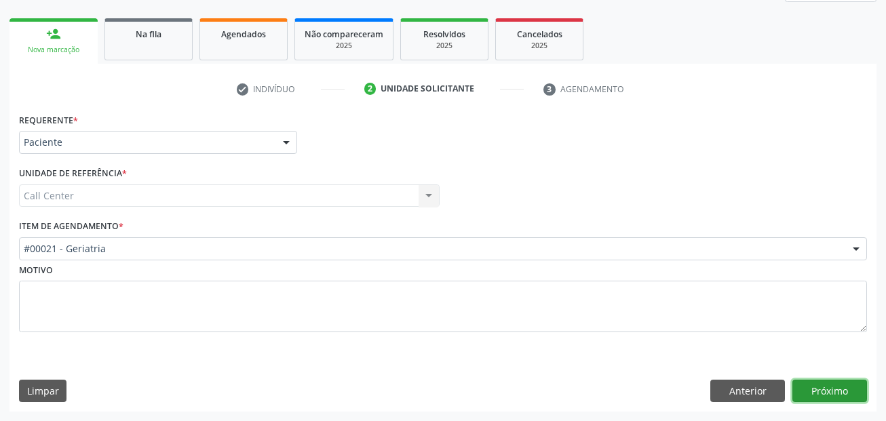
click at [827, 393] on button "Próximo" at bounding box center [829, 391] width 75 height 23
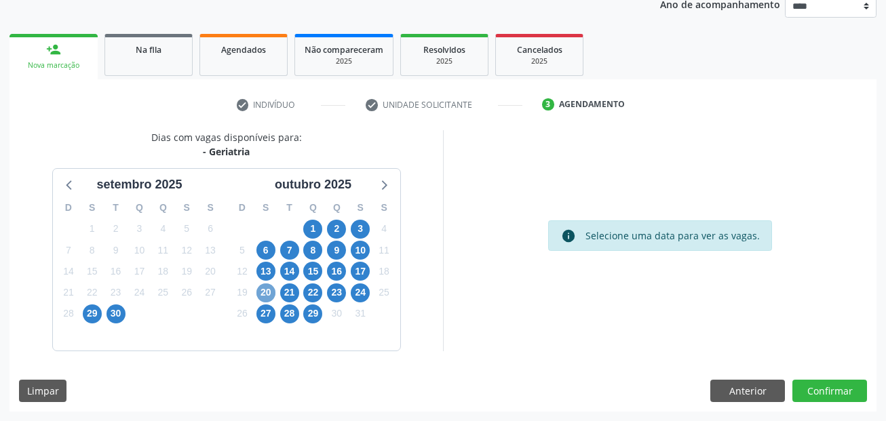
click at [260, 292] on span "20" at bounding box center [265, 292] width 19 height 19
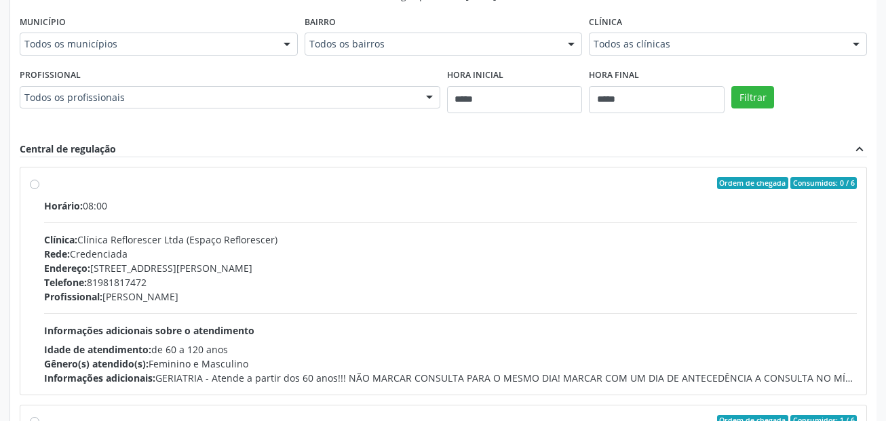
scroll to position [508, 0]
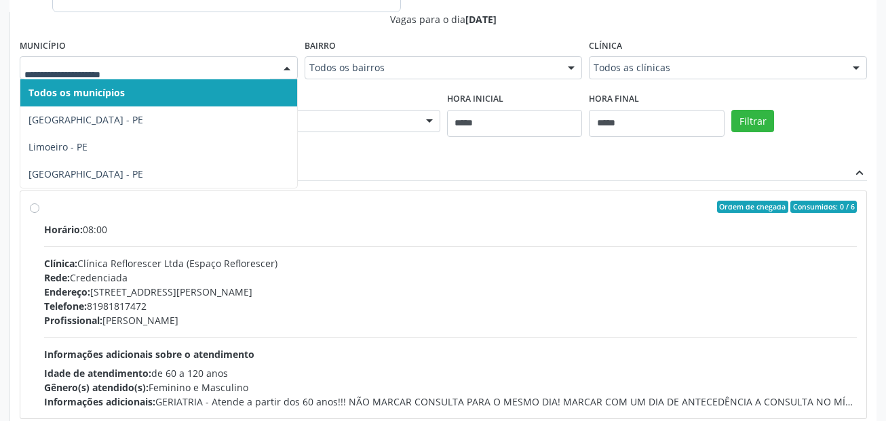
type input "*"
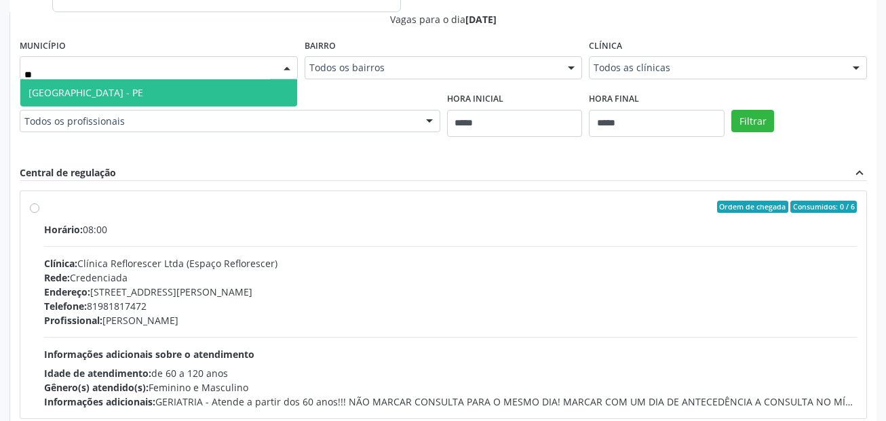
type input "***"
click at [202, 89] on span "[GEOGRAPHIC_DATA] - PE" at bounding box center [158, 92] width 277 height 27
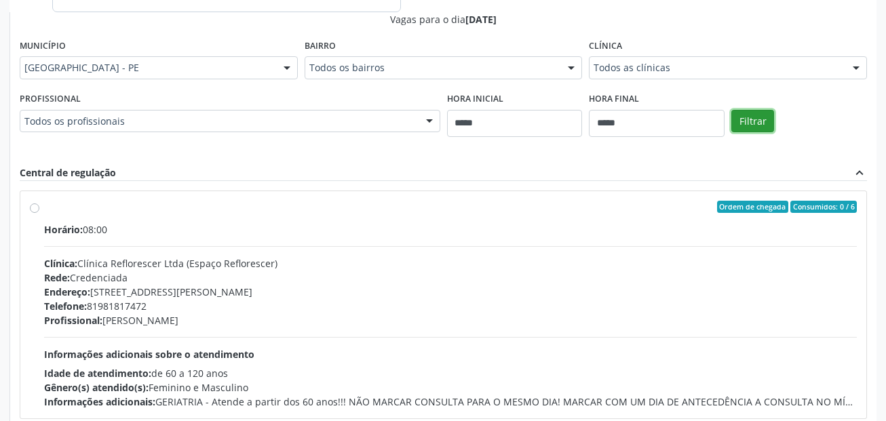
click at [755, 127] on button "Filtrar" at bounding box center [752, 121] width 43 height 23
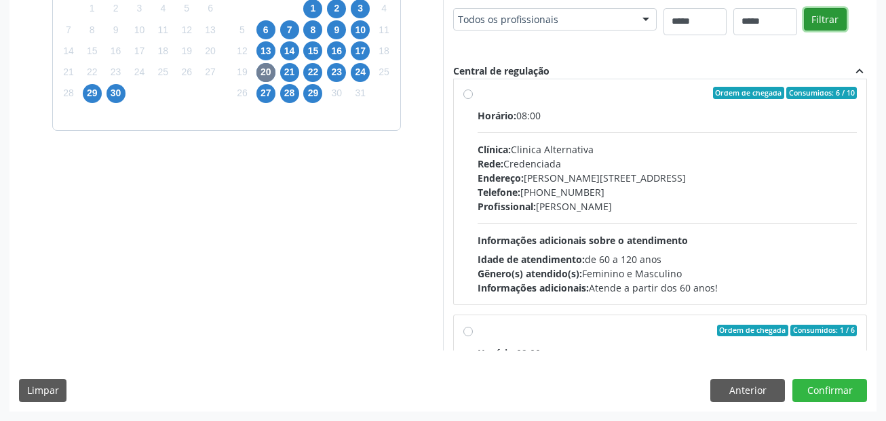
scroll to position [486, 0]
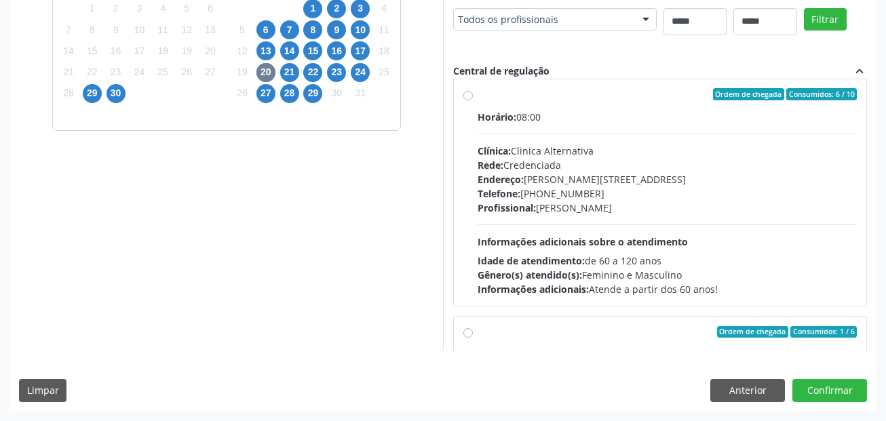
click at [502, 110] on div "Horário: 08:00" at bounding box center [666, 117] width 379 height 14
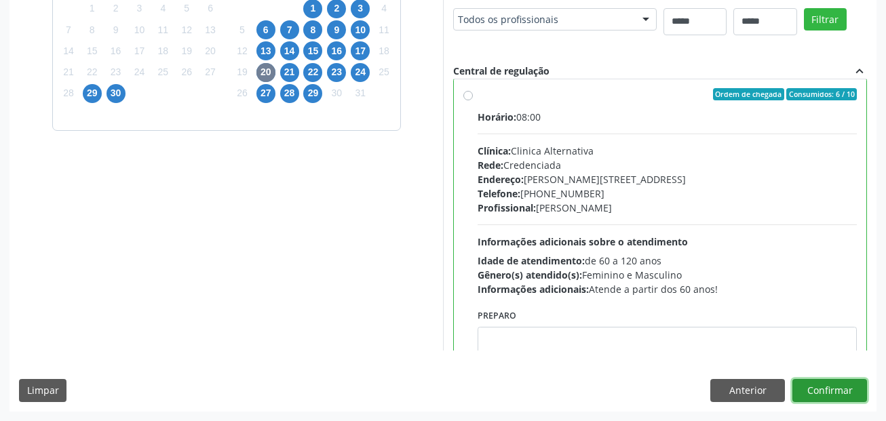
click at [820, 386] on button "Confirmar" at bounding box center [829, 390] width 75 height 23
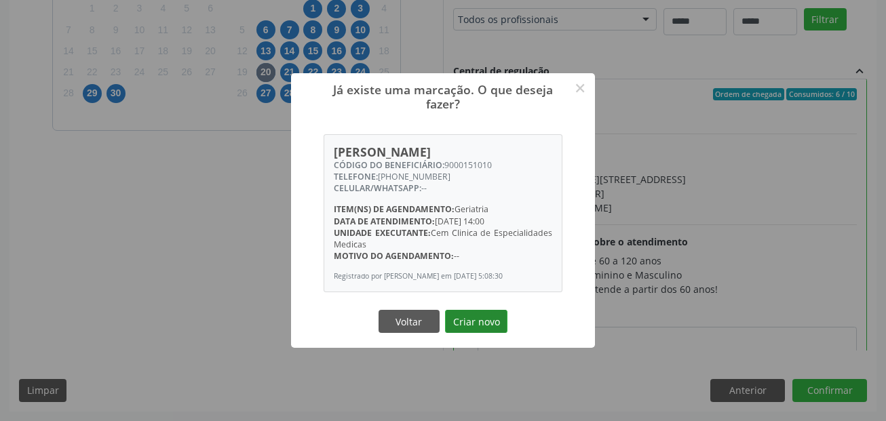
click at [480, 321] on button "Criar novo" at bounding box center [476, 321] width 62 height 23
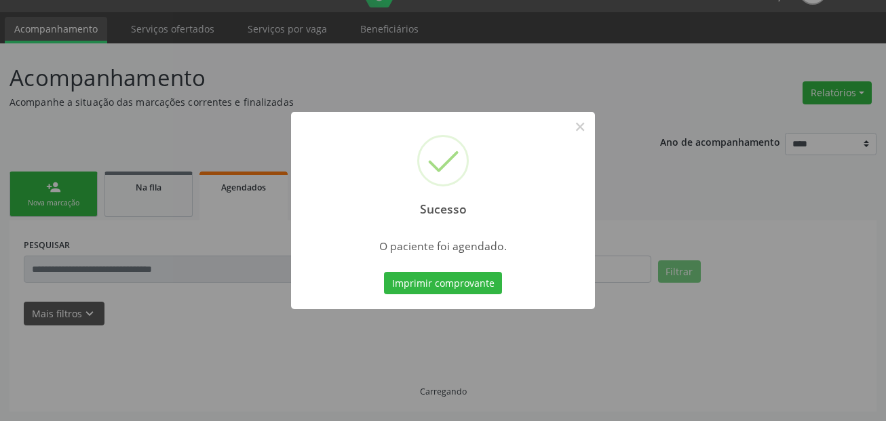
scroll to position [31, 0]
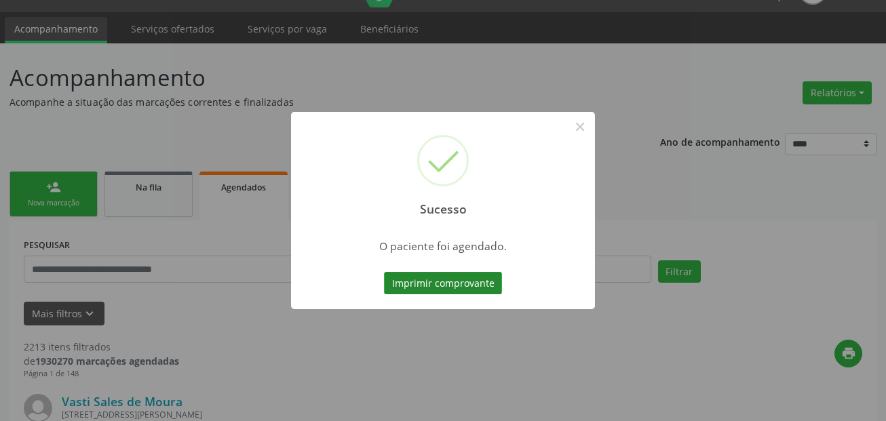
click at [466, 285] on button "Imprimir comprovante" at bounding box center [443, 283] width 118 height 23
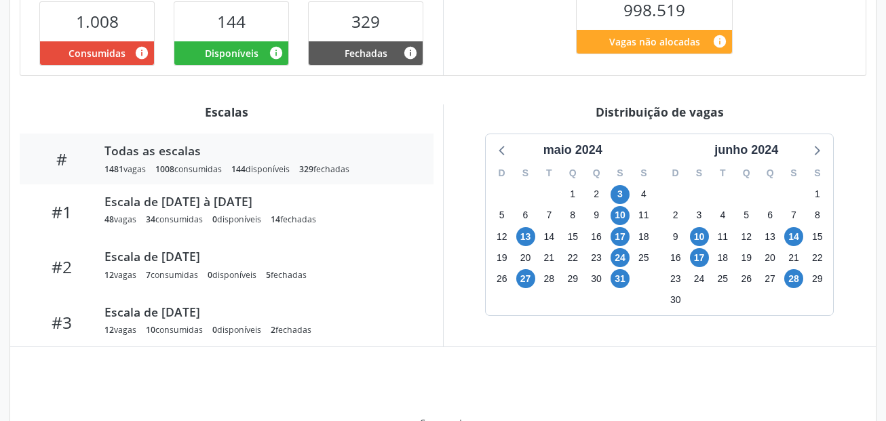
scroll to position [364, 0]
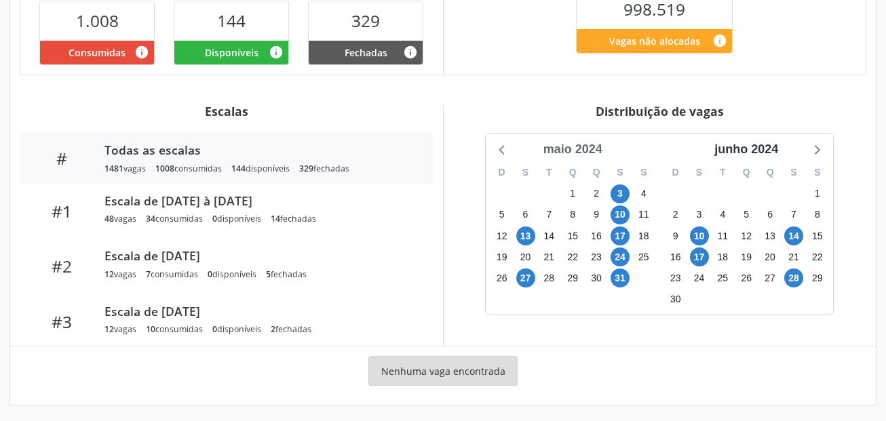
click at [594, 152] on div "maio 2024" at bounding box center [573, 149] width 70 height 18
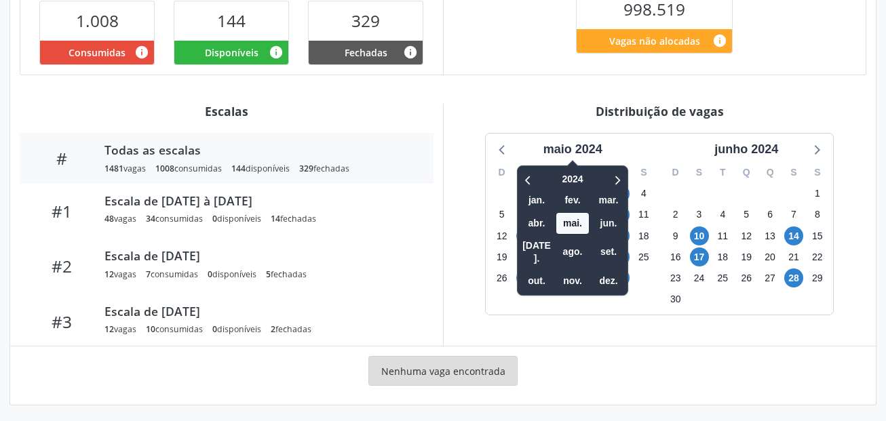
click at [625, 182] on div "2024 jan. fev. mar. abr. mai. jun. jul. ago. set. out. nov. dez." at bounding box center [572, 230] width 111 height 130
click at [614, 174] on icon at bounding box center [617, 180] width 14 height 16
click at [609, 241] on span "set." at bounding box center [608, 251] width 33 height 21
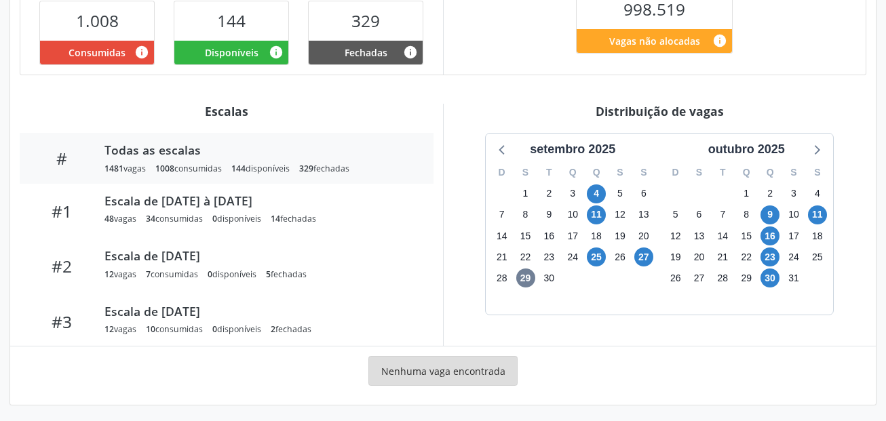
click at [609, 241] on div "maio 2024 2025 jan. fev. mar. abr. mai. jun. jul. ago. set. out. nov. dez. D S …" at bounding box center [658, 224] width 347 height 181
click at [773, 212] on span "9" at bounding box center [769, 214] width 19 height 19
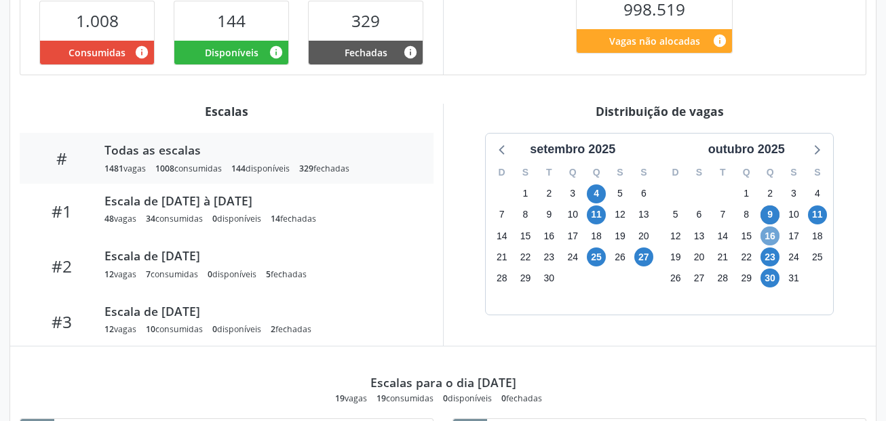
click at [773, 239] on span "16" at bounding box center [769, 235] width 19 height 19
click at [772, 254] on span "23" at bounding box center [769, 256] width 19 height 19
click at [816, 211] on span "11" at bounding box center [817, 214] width 19 height 19
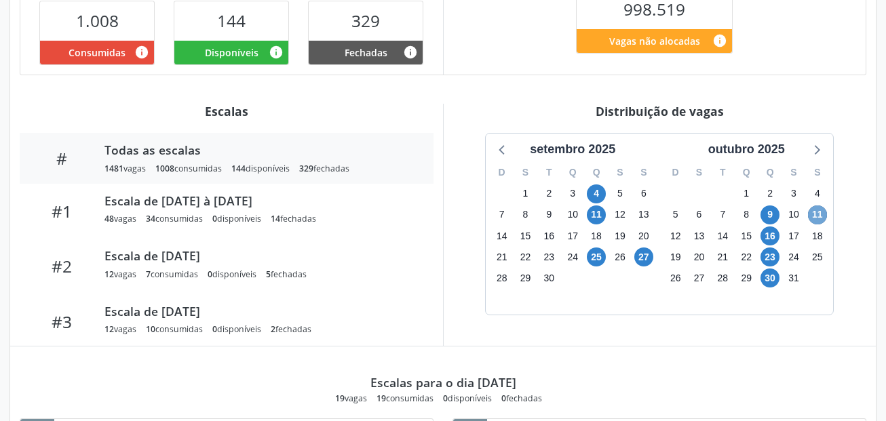
click at [816, 211] on span "11" at bounding box center [817, 214] width 19 height 19
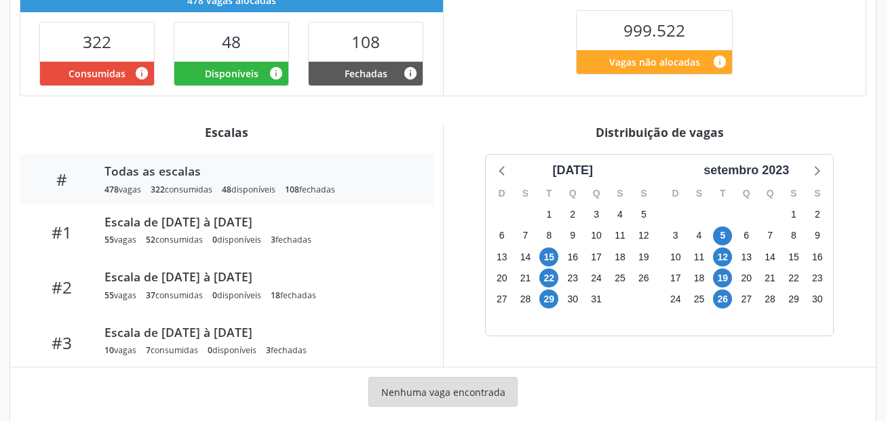
scroll to position [367, 0]
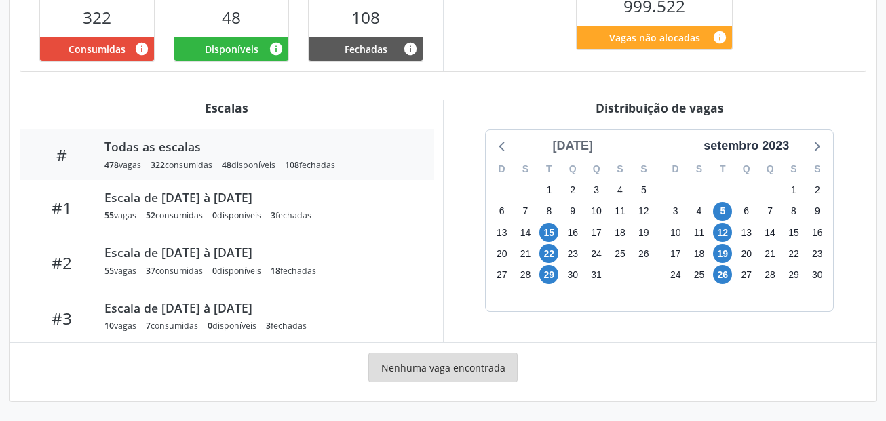
click at [589, 145] on div "agosto 2023" at bounding box center [572, 146] width 52 height 18
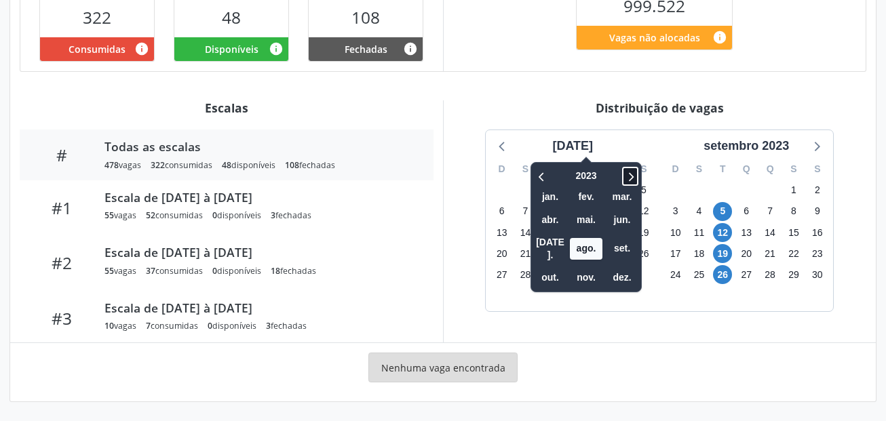
click at [623, 174] on icon at bounding box center [630, 176] width 14 height 16
click at [623, 172] on icon at bounding box center [630, 176] width 14 height 16
click at [610, 243] on span "set." at bounding box center [621, 248] width 33 height 21
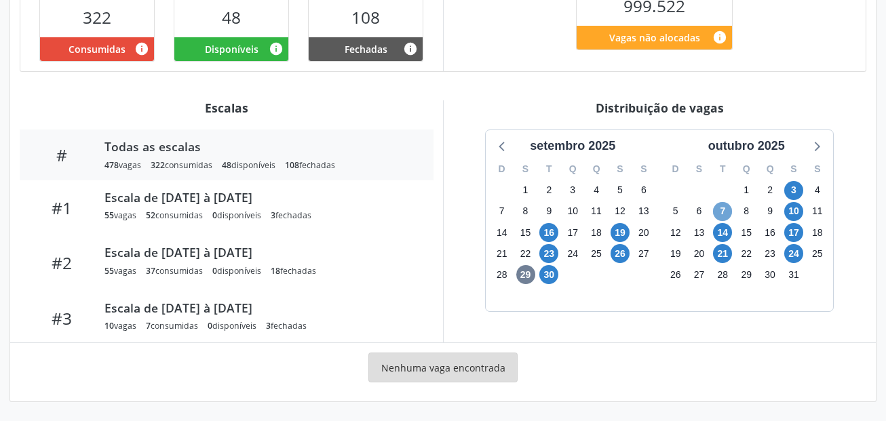
click at [723, 209] on span "7" at bounding box center [722, 211] width 19 height 19
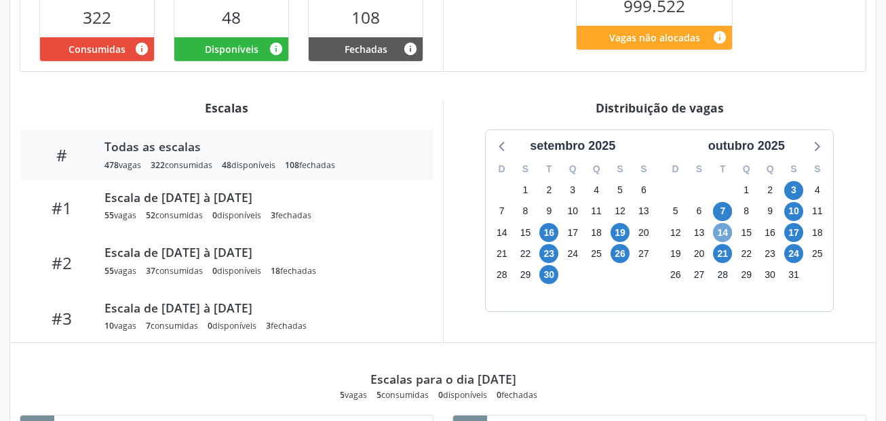
click at [723, 232] on span "14" at bounding box center [722, 232] width 19 height 19
click at [723, 257] on span "21" at bounding box center [722, 253] width 19 height 19
click at [791, 191] on span "3" at bounding box center [793, 190] width 19 height 19
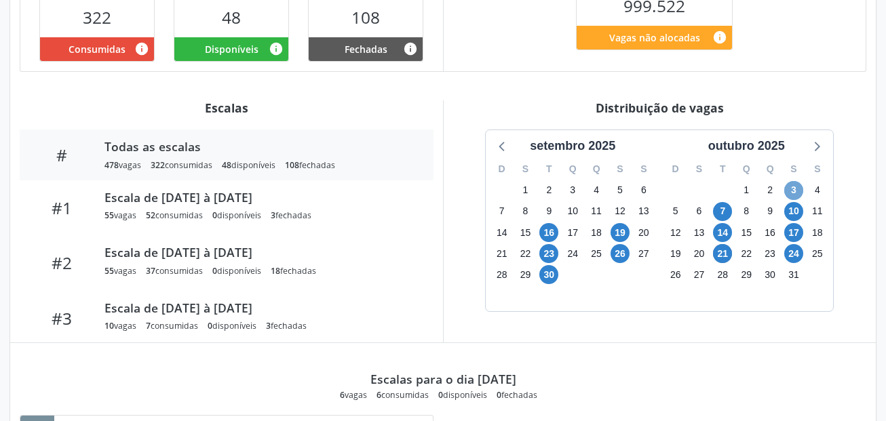
click at [791, 191] on span "3" at bounding box center [793, 190] width 19 height 19
click at [791, 212] on span "10" at bounding box center [793, 211] width 19 height 19
click at [794, 228] on span "17" at bounding box center [793, 232] width 19 height 19
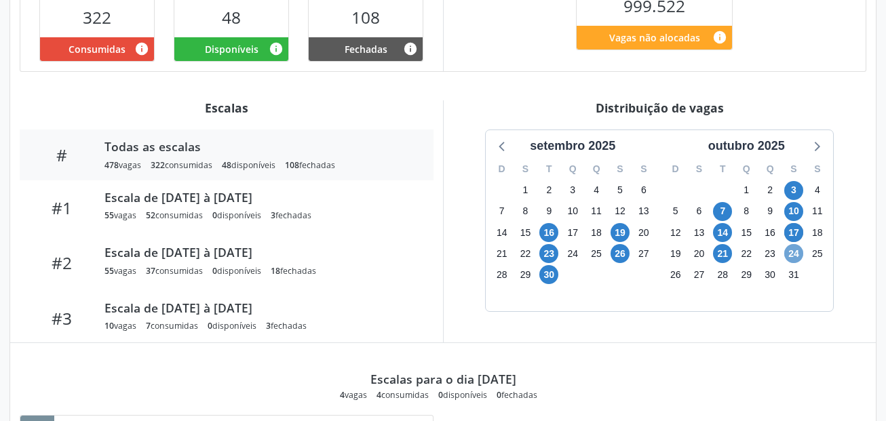
click at [795, 254] on span "24" at bounding box center [793, 253] width 19 height 19
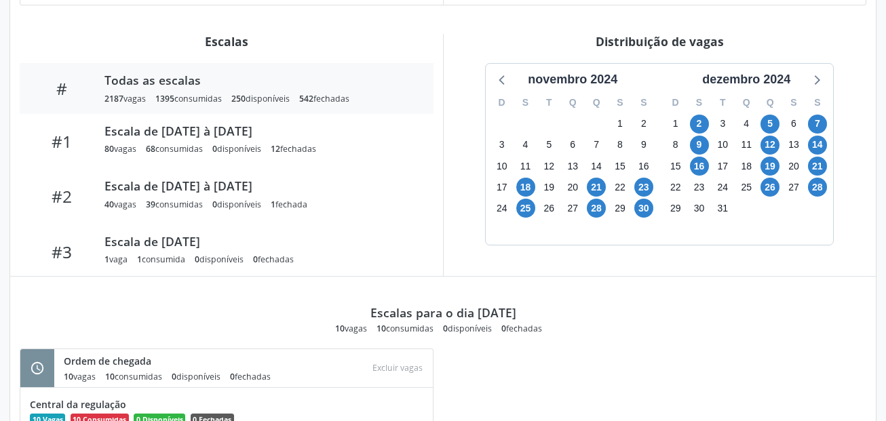
scroll to position [429, 0]
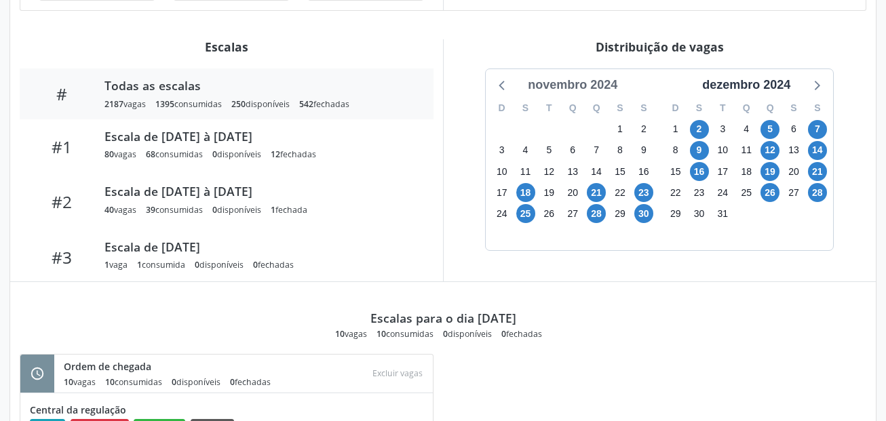
click at [610, 77] on div "novembro 2024" at bounding box center [572, 85] width 100 height 18
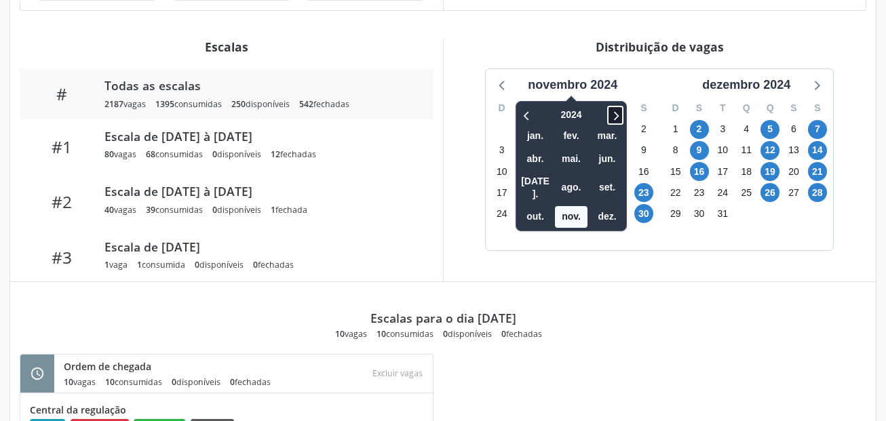
click at [618, 116] on icon at bounding box center [616, 115] width 5 height 9
click at [601, 180] on span "set." at bounding box center [607, 187] width 33 height 21
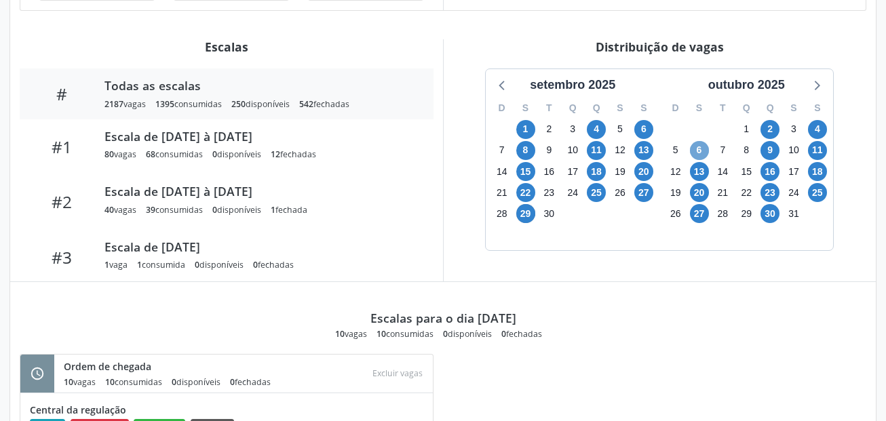
click at [700, 151] on span "6" at bounding box center [699, 150] width 19 height 19
click at [698, 168] on span "13" at bounding box center [699, 171] width 19 height 19
click at [696, 191] on span "20" at bounding box center [699, 192] width 19 height 19
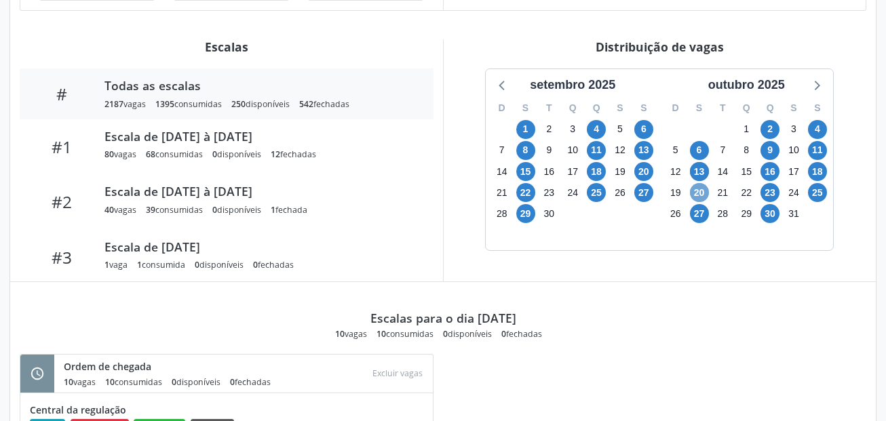
click at [696, 191] on span "20" at bounding box center [699, 192] width 19 height 19
click at [699, 216] on span "27" at bounding box center [699, 213] width 19 height 19
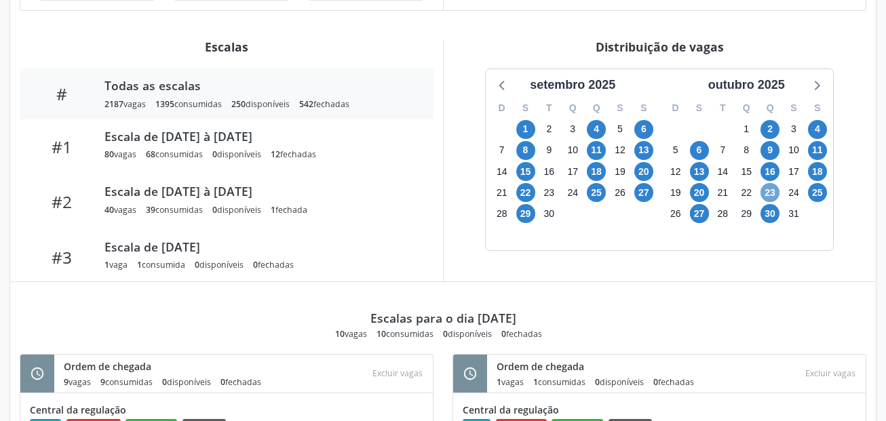
click at [772, 194] on span "23" at bounding box center [769, 192] width 19 height 19
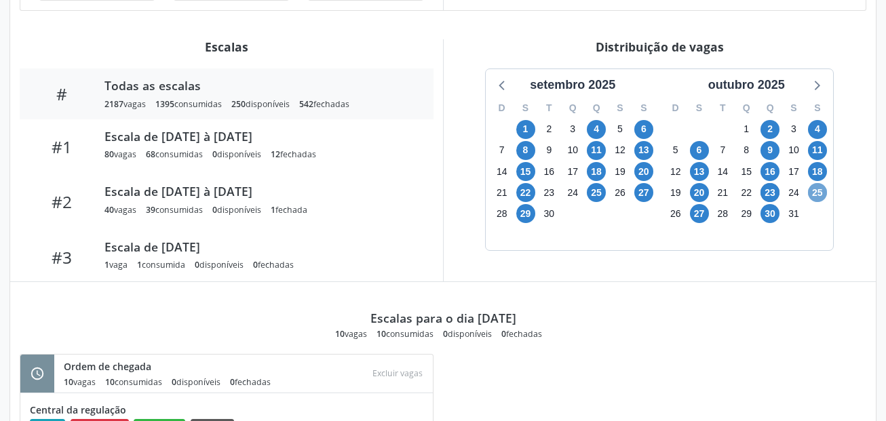
click at [818, 190] on span "25" at bounding box center [817, 192] width 19 height 19
click at [765, 172] on span "16" at bounding box center [769, 171] width 19 height 19
click at [816, 174] on span "18" at bounding box center [817, 171] width 19 height 19
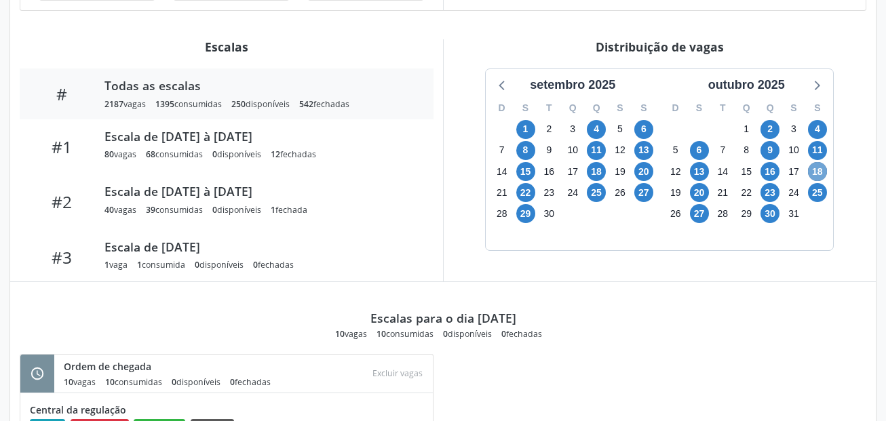
click at [816, 174] on span "18" at bounding box center [817, 171] width 19 height 19
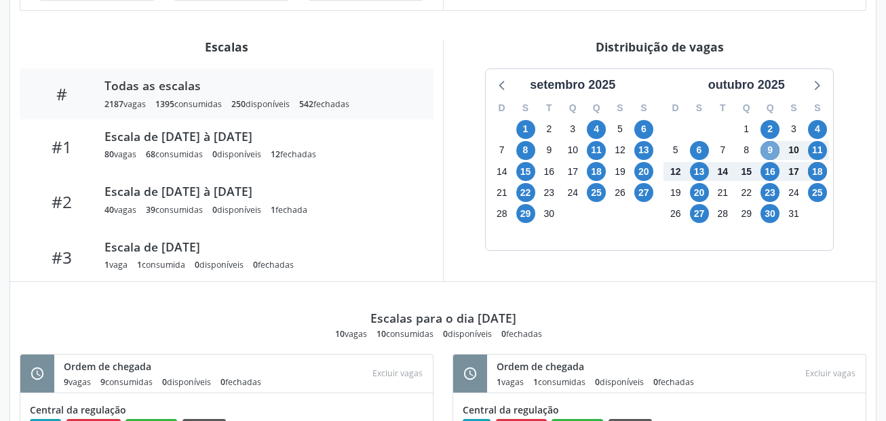
click at [764, 152] on span "9" at bounding box center [769, 150] width 19 height 19
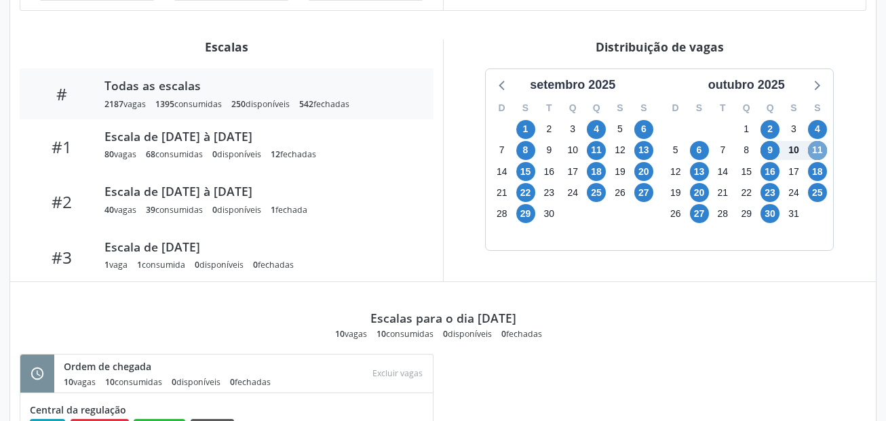
click at [816, 151] on span "11" at bounding box center [817, 150] width 19 height 19
click at [816, 124] on span "4" at bounding box center [817, 129] width 19 height 19
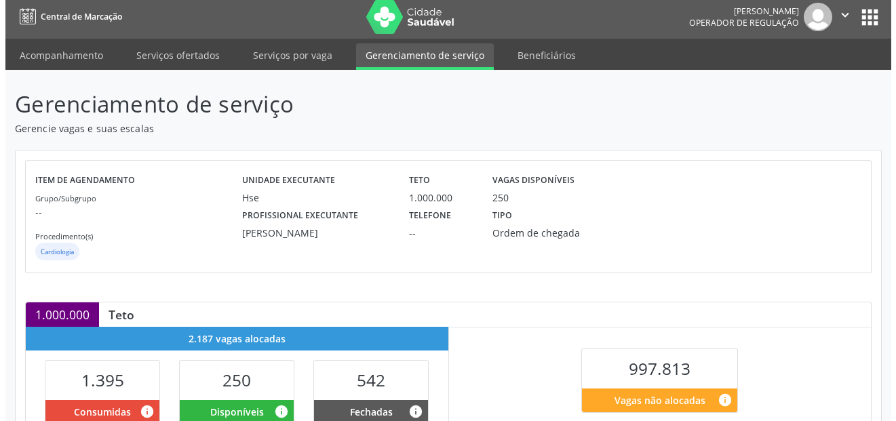
scroll to position [0, 0]
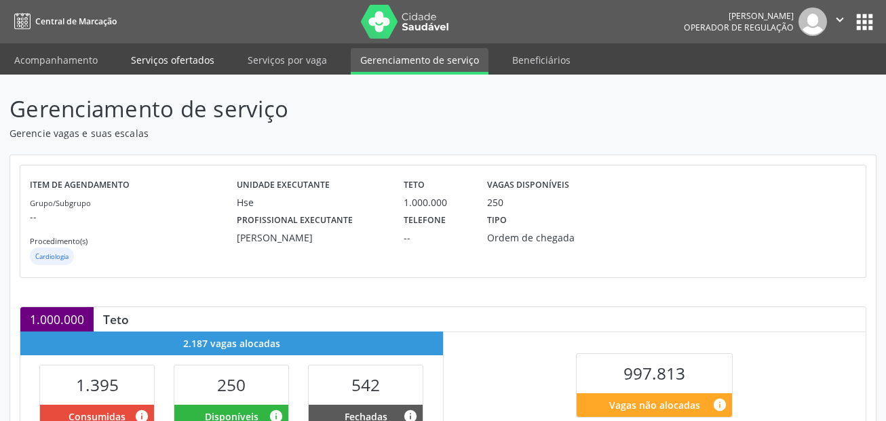
click at [180, 56] on link "Serviços ofertados" at bounding box center [172, 60] width 102 height 24
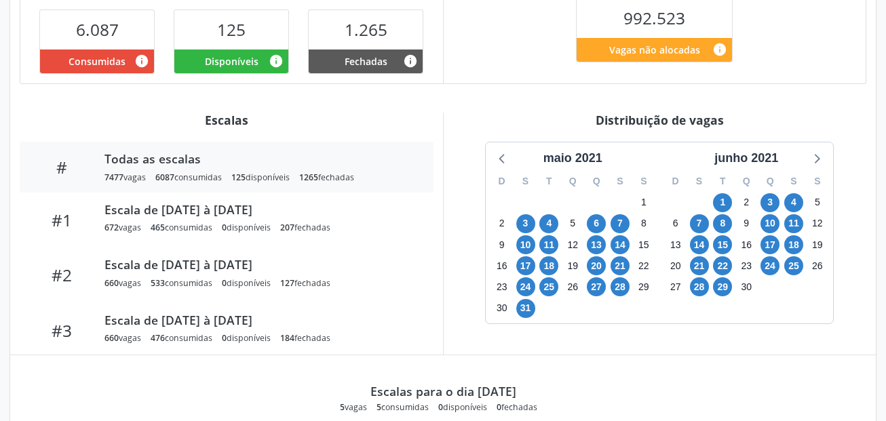
scroll to position [364, 0]
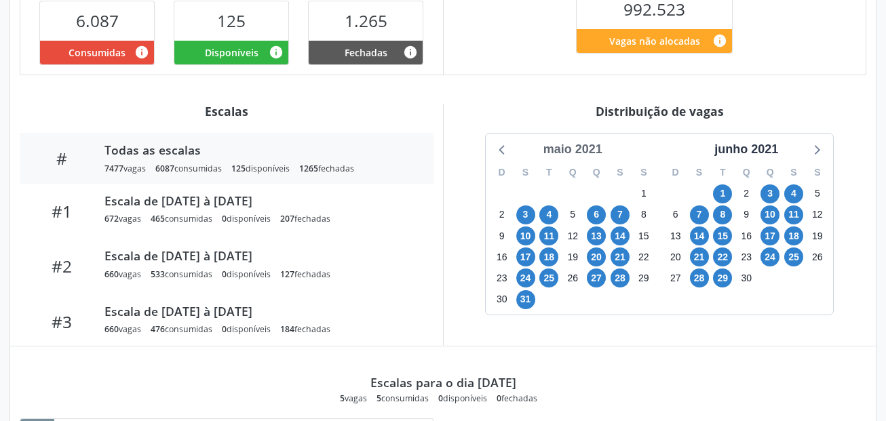
click at [592, 151] on div "maio 2021" at bounding box center [573, 149] width 70 height 18
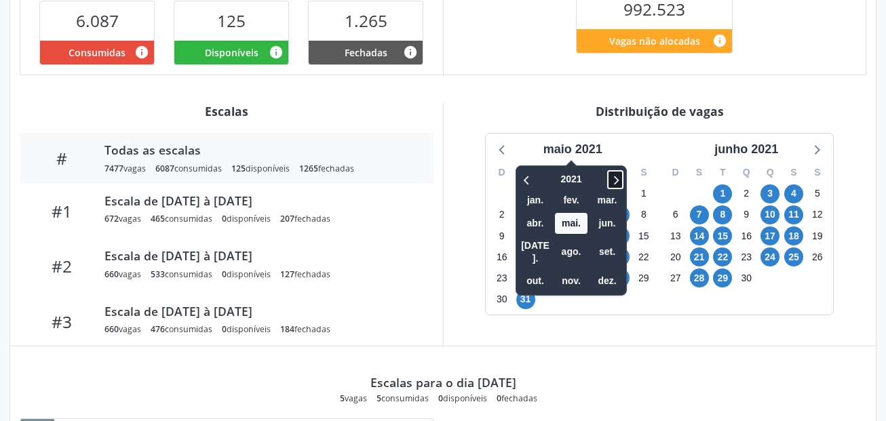
click at [620, 180] on icon at bounding box center [615, 180] width 14 height 16
click at [620, 179] on icon at bounding box center [615, 180] width 14 height 16
click at [610, 243] on span "set." at bounding box center [607, 251] width 33 height 21
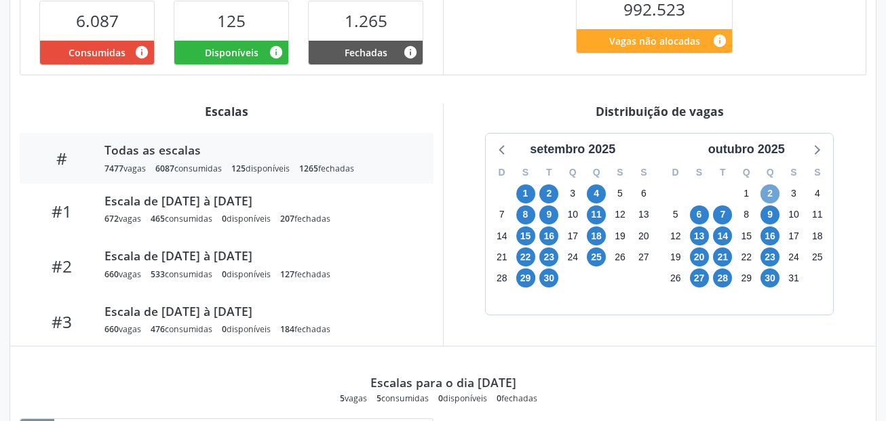
click at [770, 191] on span "2" at bounding box center [769, 193] width 19 height 19
click at [547, 277] on span "30" at bounding box center [548, 278] width 19 height 19
click at [525, 277] on span "29" at bounding box center [525, 278] width 19 height 19
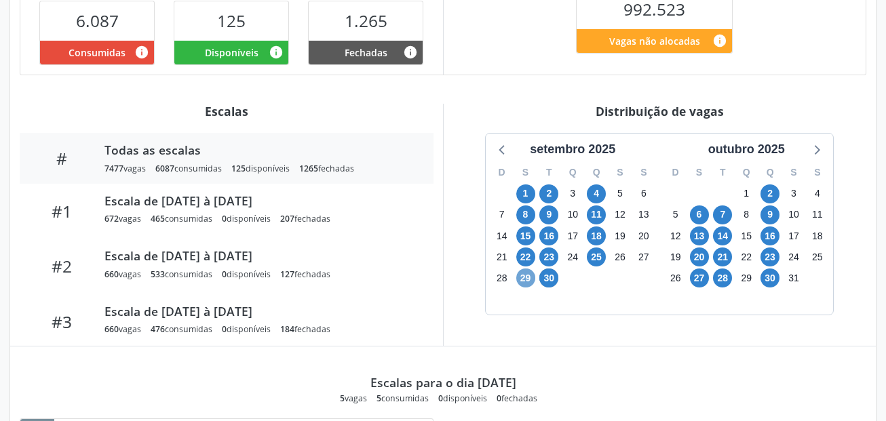
click at [525, 277] on span "29" at bounding box center [525, 278] width 19 height 19
click at [702, 214] on span "6" at bounding box center [699, 214] width 19 height 19
click at [723, 218] on span "7" at bounding box center [722, 214] width 19 height 19
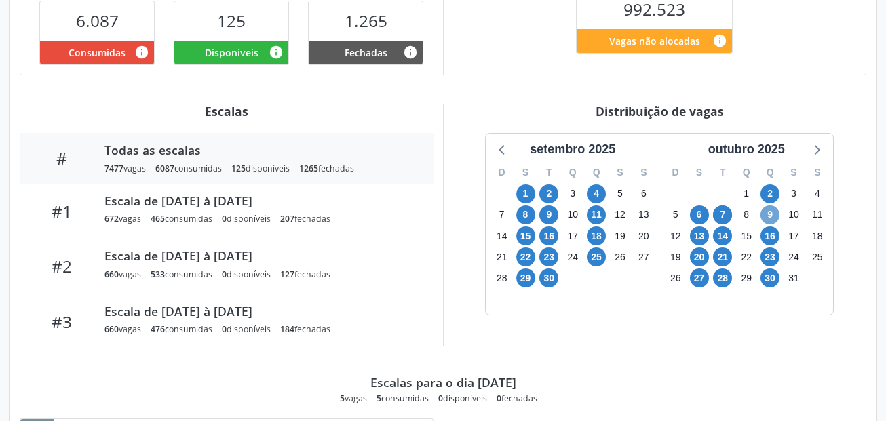
click at [769, 213] on span "9" at bounding box center [769, 214] width 19 height 19
click at [695, 235] on span "13" at bounding box center [699, 235] width 19 height 19
click at [722, 235] on span "14" at bounding box center [722, 235] width 19 height 19
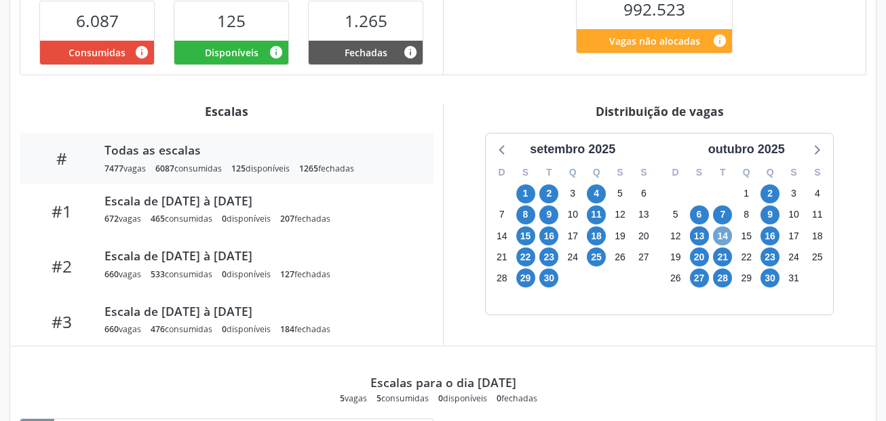
click at [722, 235] on span "14" at bounding box center [722, 235] width 19 height 19
click at [768, 237] on span "16" at bounding box center [769, 235] width 19 height 19
click at [699, 256] on span "20" at bounding box center [699, 256] width 19 height 19
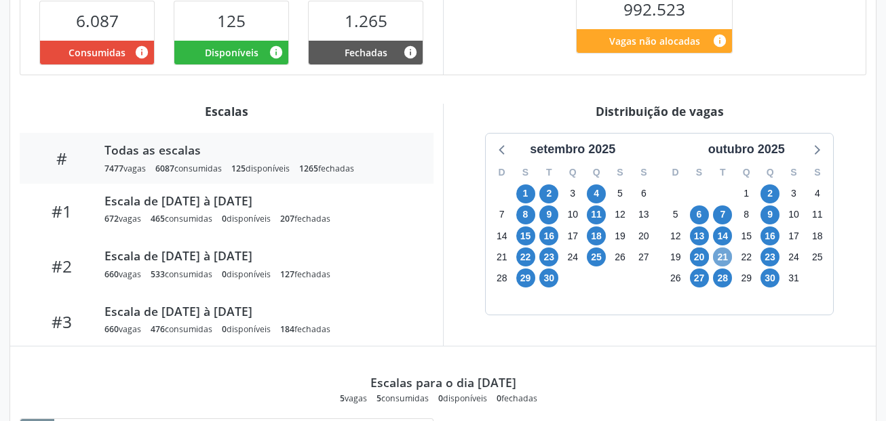
click at [725, 256] on span "21" at bounding box center [722, 256] width 19 height 19
click at [771, 258] on span "23" at bounding box center [769, 256] width 19 height 19
click at [697, 277] on span "27" at bounding box center [699, 278] width 19 height 19
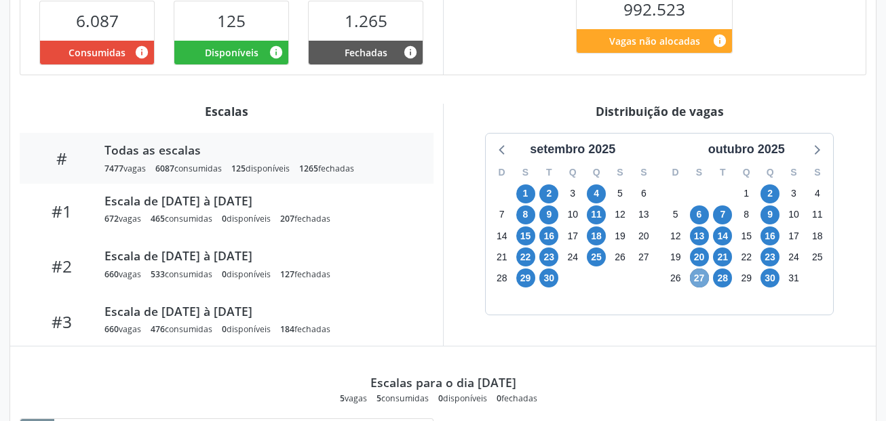
click at [697, 277] on span "27" at bounding box center [699, 278] width 19 height 19
click at [722, 277] on span "28" at bounding box center [722, 278] width 19 height 19
click at [774, 276] on span "30" at bounding box center [769, 278] width 19 height 19
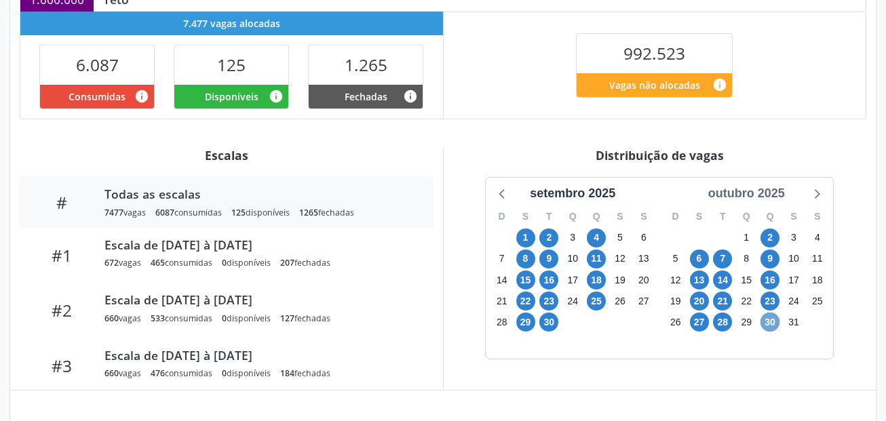
scroll to position [296, 0]
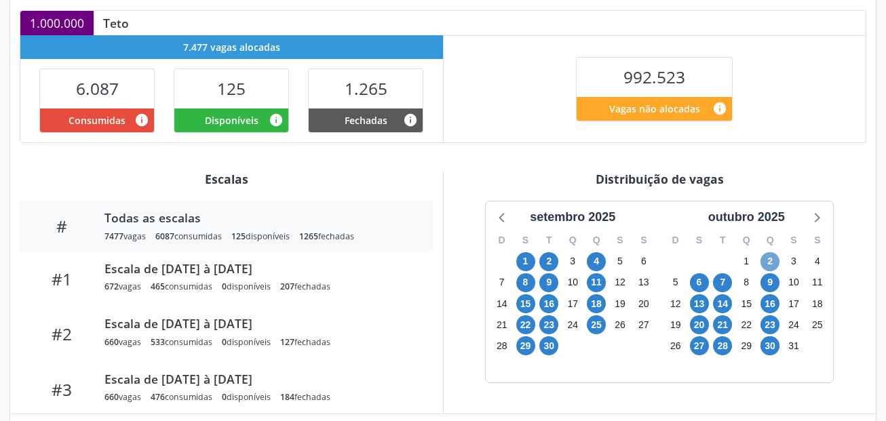
click at [769, 255] on span "2" at bounding box center [769, 261] width 19 height 19
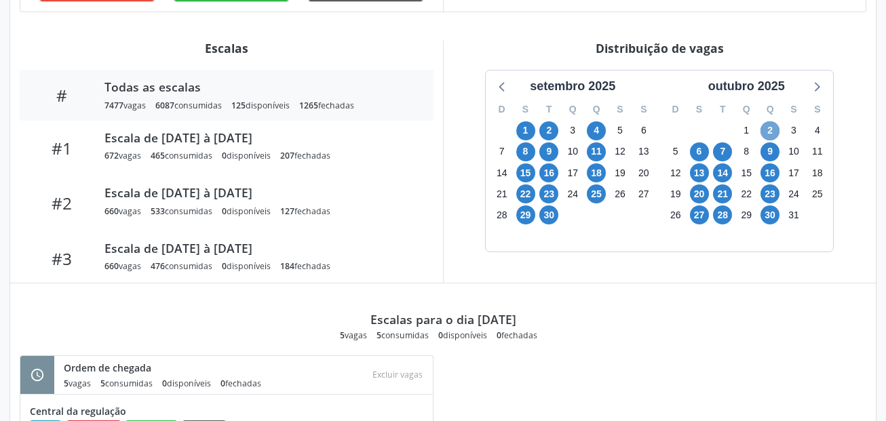
scroll to position [432, 0]
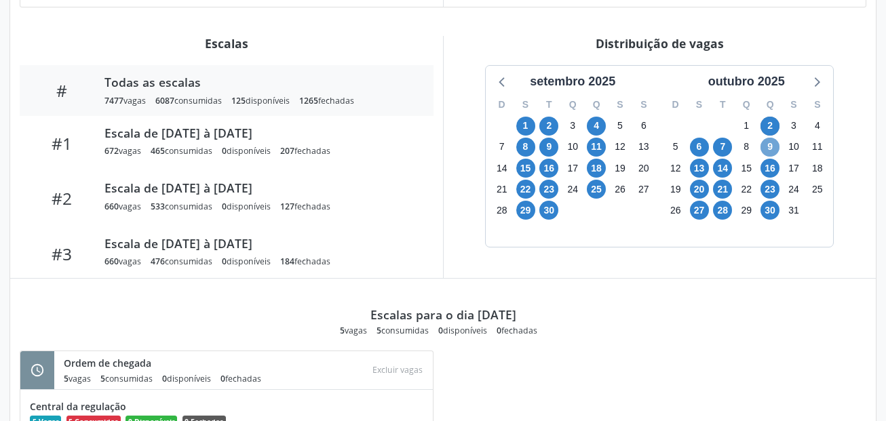
click at [772, 144] on span "9" at bounding box center [769, 147] width 19 height 19
click at [698, 149] on span "6" at bounding box center [699, 147] width 19 height 19
click at [719, 151] on span "7" at bounding box center [722, 147] width 19 height 19
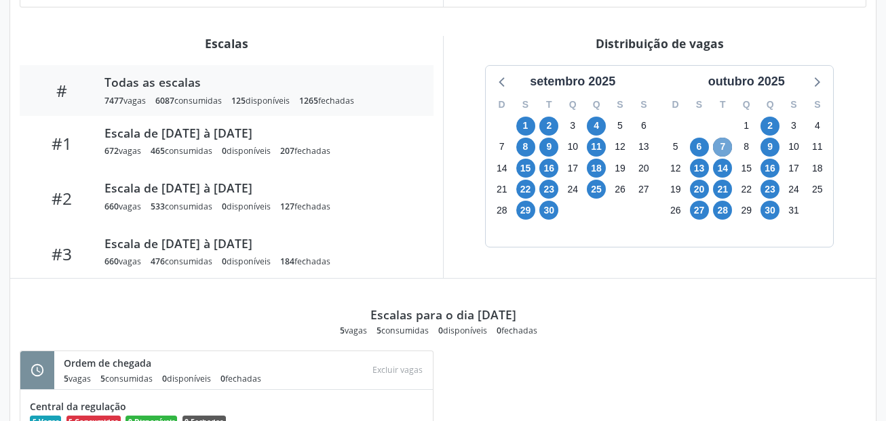
click at [720, 151] on span "7" at bounding box center [722, 147] width 19 height 19
click at [696, 165] on span "13" at bounding box center [699, 168] width 19 height 19
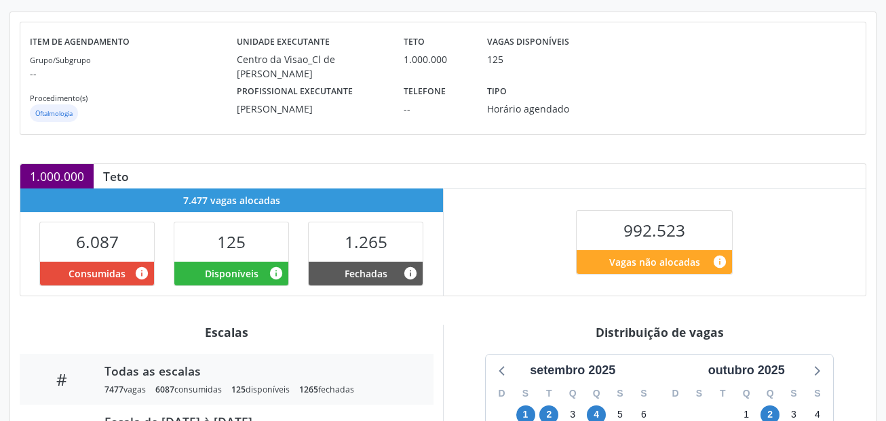
scroll to position [346, 0]
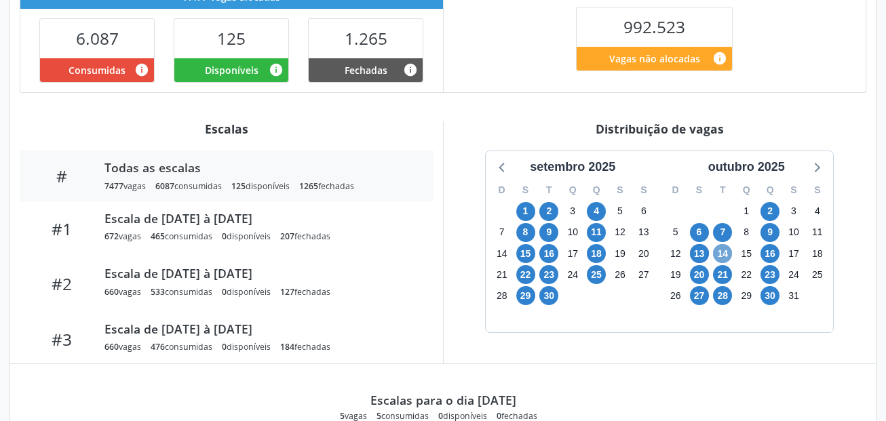
click at [723, 250] on span "14" at bounding box center [722, 253] width 19 height 19
click at [768, 251] on span "16" at bounding box center [769, 253] width 19 height 19
click at [774, 293] on span "30" at bounding box center [769, 295] width 19 height 19
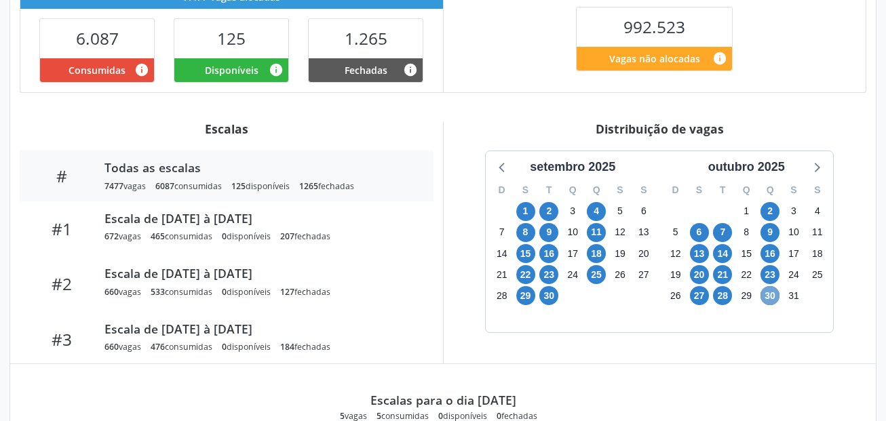
click at [774, 293] on span "30" at bounding box center [769, 295] width 19 height 19
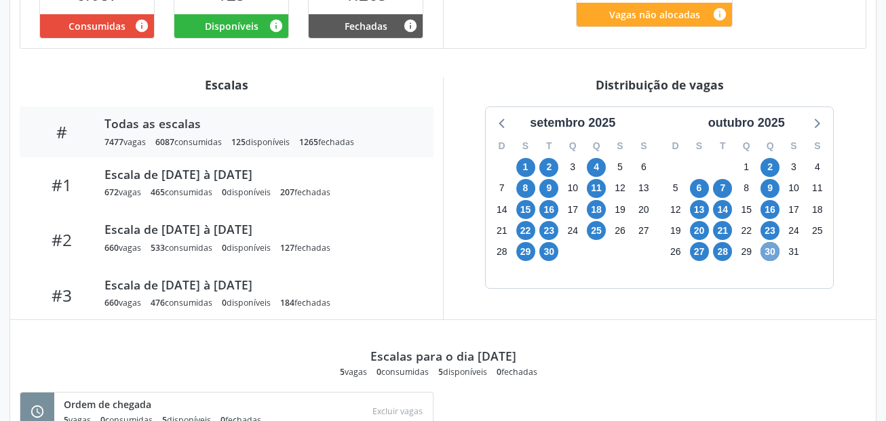
scroll to position [414, 0]
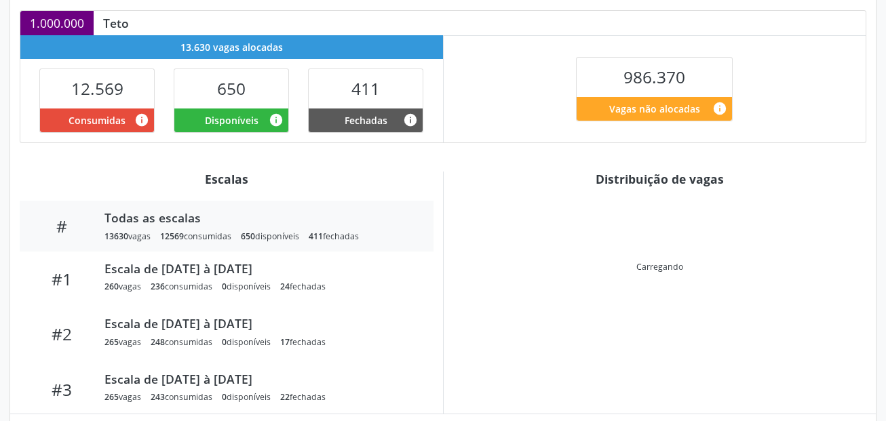
scroll to position [438, 0]
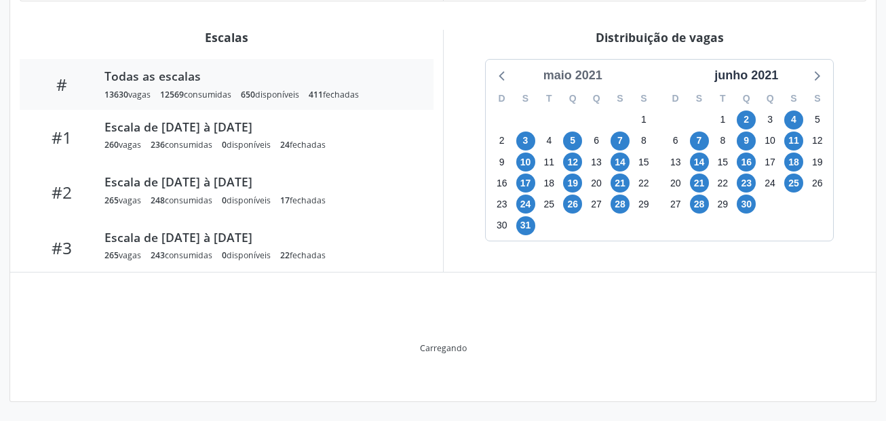
click at [592, 75] on div "maio 2021" at bounding box center [573, 75] width 70 height 18
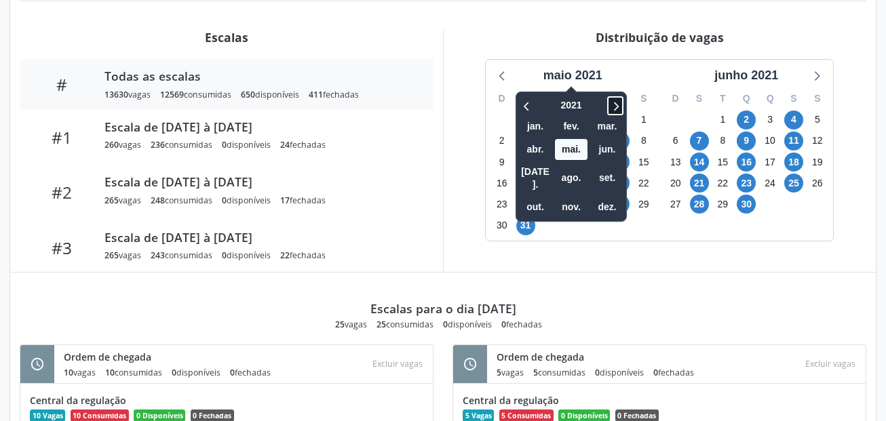
click at [618, 103] on icon at bounding box center [615, 106] width 14 height 16
click at [615, 177] on span "set." at bounding box center [607, 177] width 33 height 21
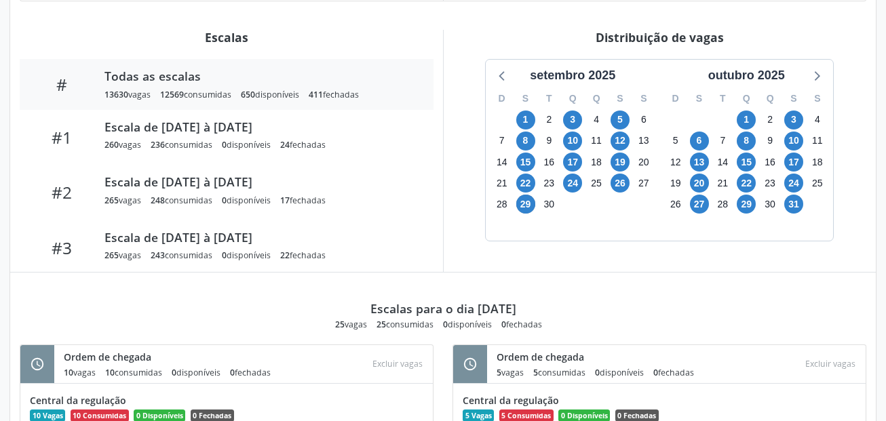
click at [615, 177] on div "maio 2021 2025 jan. fev. mar. abr. mai. jun. jul. ago. set. out. nov. dez. D S …" at bounding box center [658, 150] width 347 height 181
click at [744, 117] on span "1" at bounding box center [745, 120] width 19 height 19
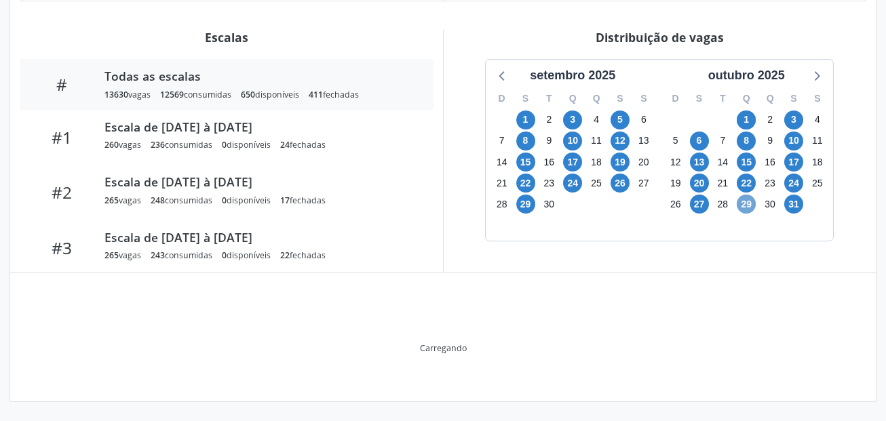
click at [740, 201] on span "29" at bounding box center [745, 204] width 19 height 19
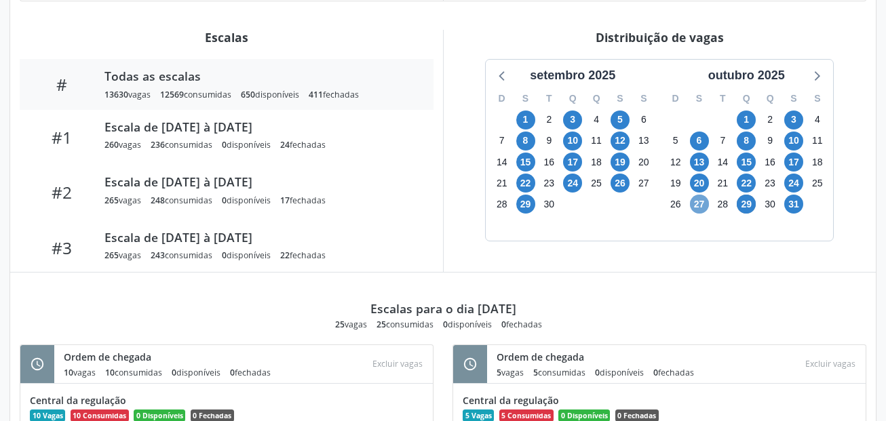
click at [702, 205] on span "27" at bounding box center [699, 204] width 19 height 19
click at [797, 180] on span "24" at bounding box center [793, 183] width 19 height 19
click at [750, 183] on span "22" at bounding box center [745, 183] width 19 height 19
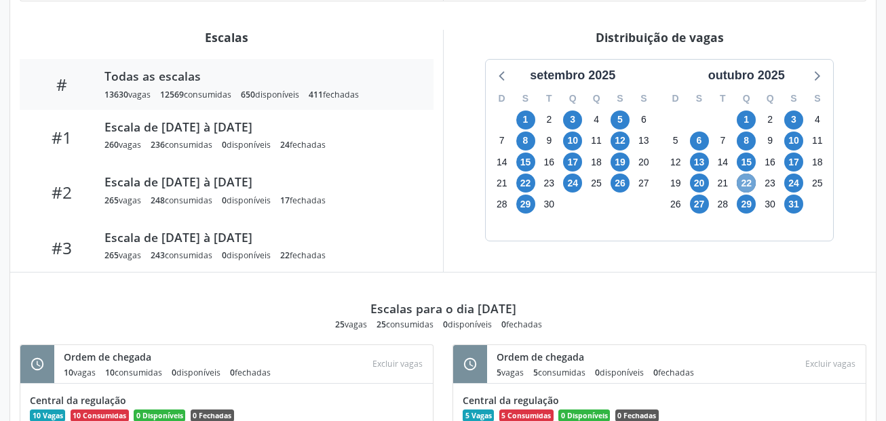
click at [750, 183] on span "22" at bounding box center [745, 183] width 19 height 19
click at [701, 180] on span "20" at bounding box center [699, 183] width 19 height 19
click at [795, 157] on span "17" at bounding box center [793, 162] width 19 height 19
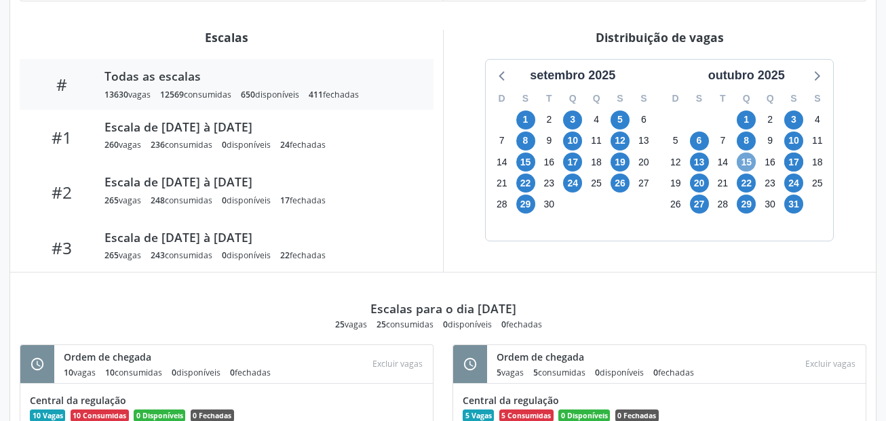
click at [750, 159] on span "15" at bounding box center [745, 162] width 19 height 19
click at [704, 163] on span "13" at bounding box center [699, 162] width 19 height 19
click at [745, 202] on span "29" at bounding box center [745, 204] width 19 height 19
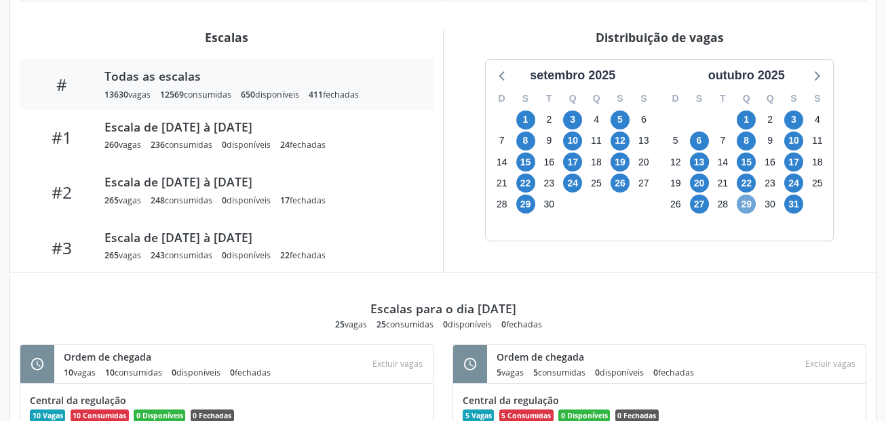
click at [745, 202] on span "29" at bounding box center [745, 204] width 19 height 19
click at [792, 201] on span "31" at bounding box center [793, 204] width 19 height 19
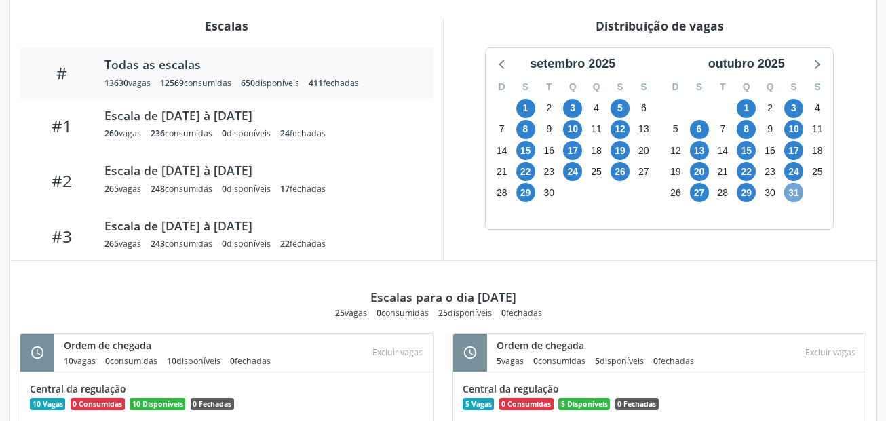
scroll to position [407, 0]
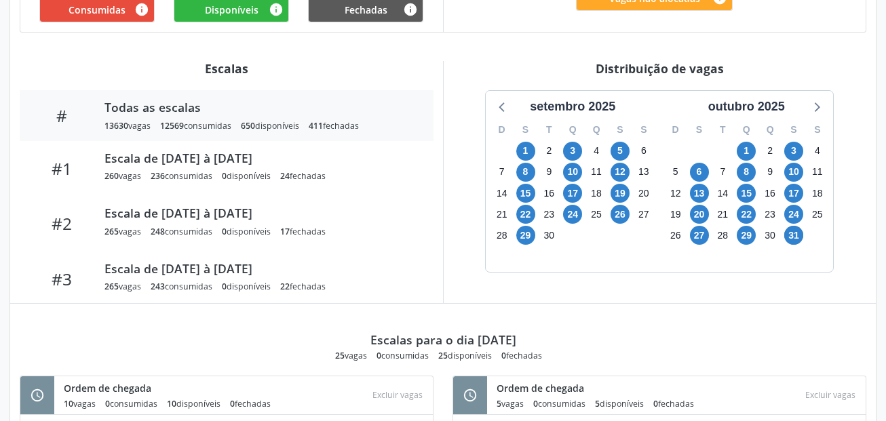
click at [619, 292] on div "Distribuição de vagas setembro 2025 D S T Q Q S S 31 1 2 3 4 5 6 7 8 9 10 11 12…" at bounding box center [659, 182] width 433 height 242
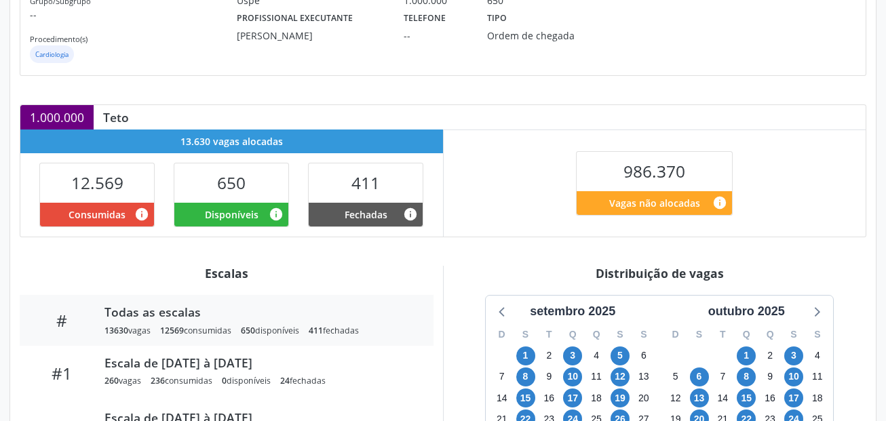
scroll to position [475, 0]
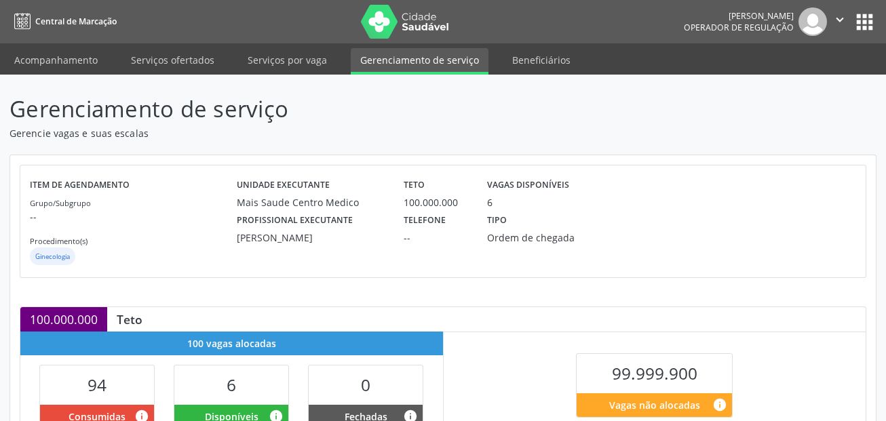
scroll to position [339, 0]
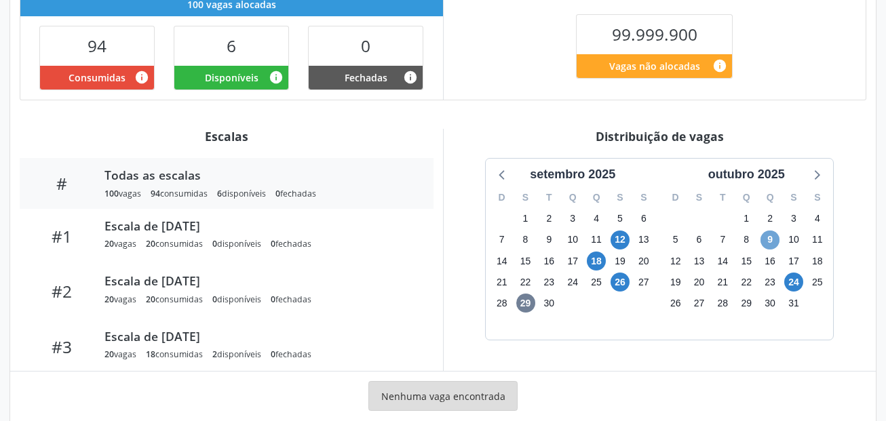
click at [770, 239] on span "9" at bounding box center [769, 240] width 19 height 19
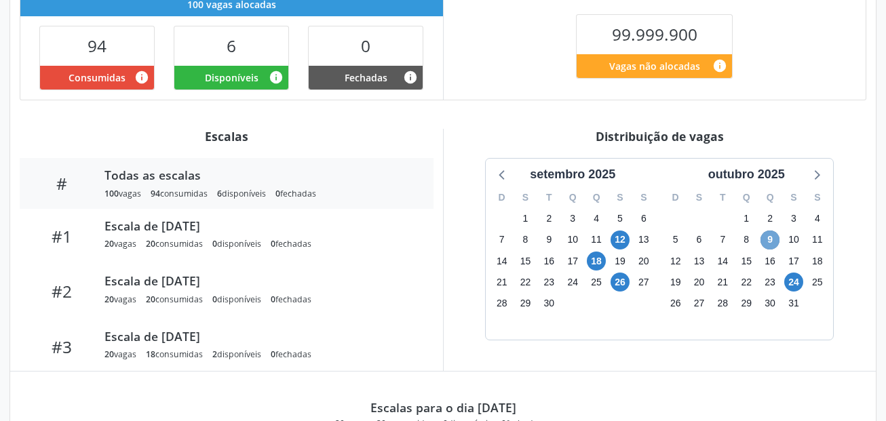
scroll to position [438, 0]
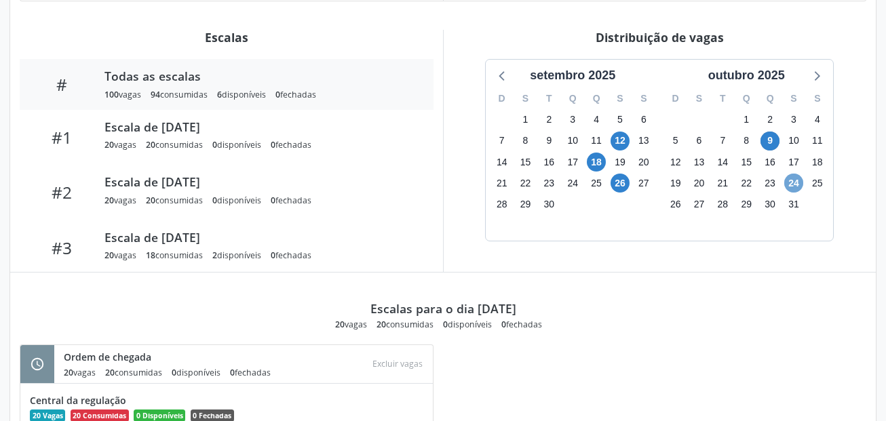
click at [795, 182] on span "24" at bounding box center [793, 183] width 19 height 19
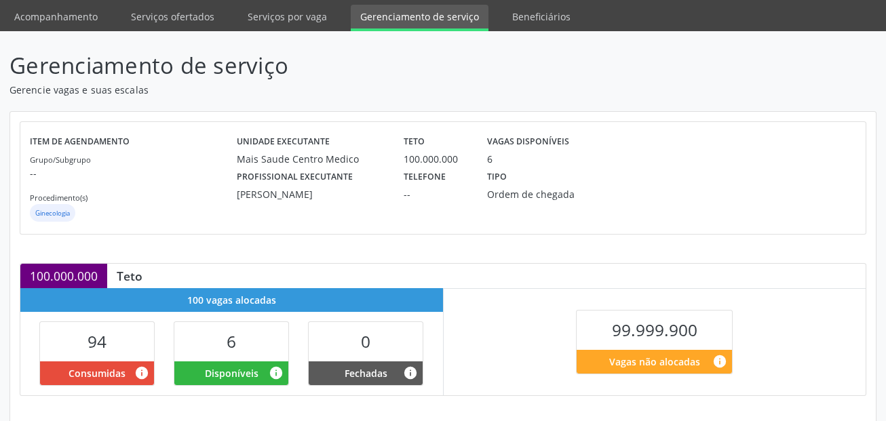
scroll to position [271, 0]
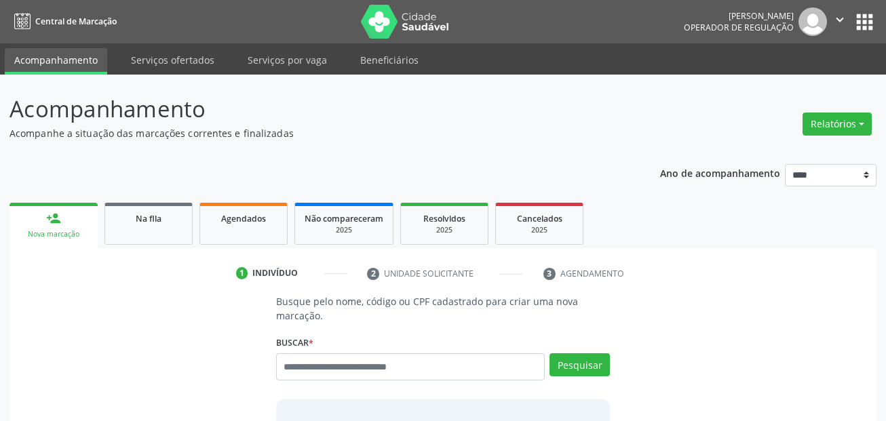
scroll to position [31, 0]
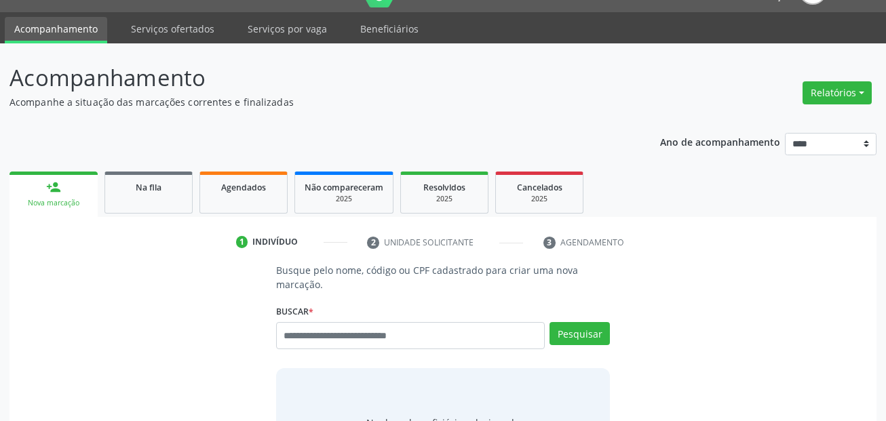
click at [741, 235] on ul "1 Indivíduo 2 Unidade solicitante 3 Agendamento" at bounding box center [442, 242] width 867 height 22
click at [249, 197] on link "Agendados" at bounding box center [243, 193] width 88 height 42
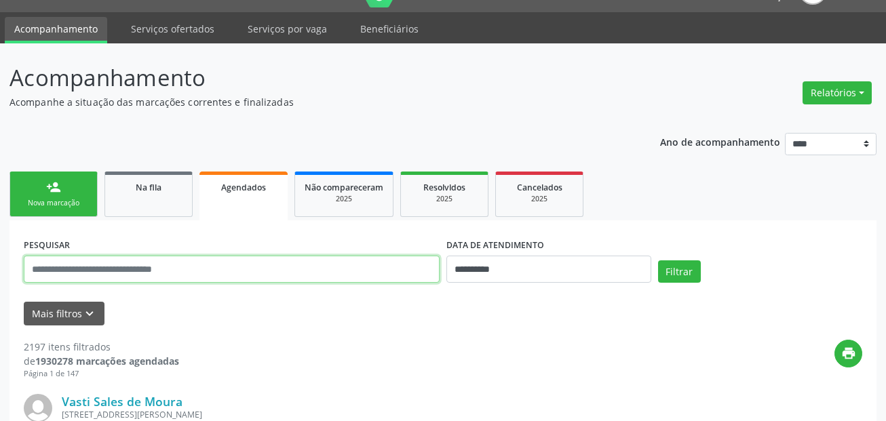
paste input "**********"
type input "**********"
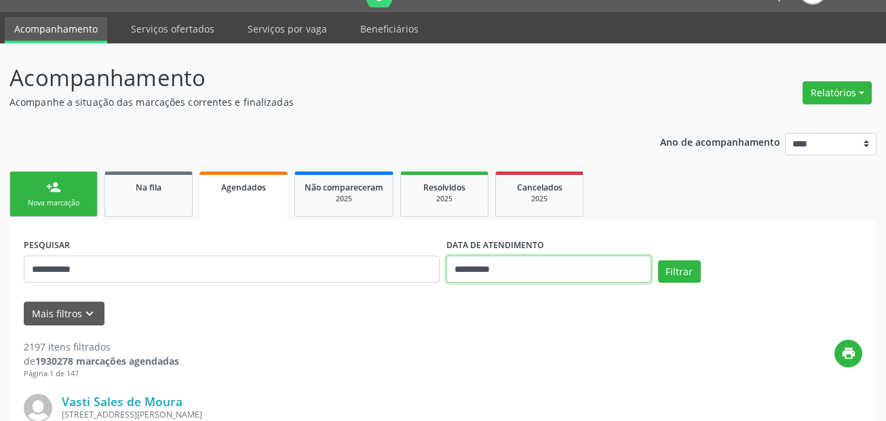
click at [551, 269] on input "**********" at bounding box center [548, 269] width 205 height 27
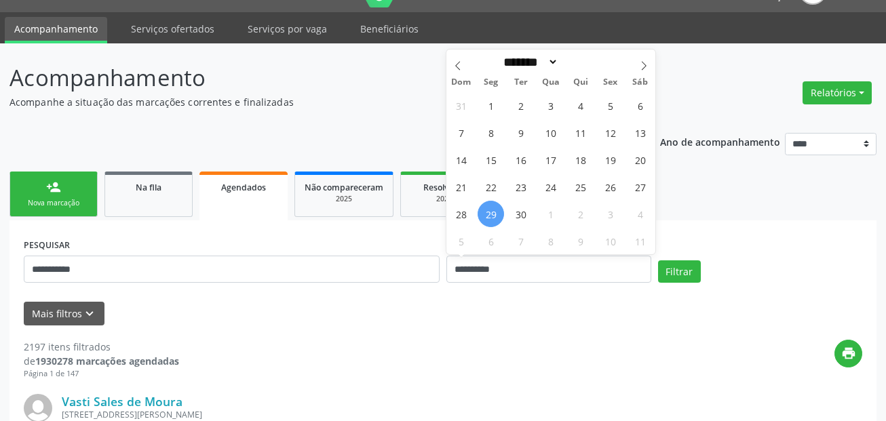
click at [493, 214] on span "29" at bounding box center [490, 214] width 26 height 26
type input "**********"
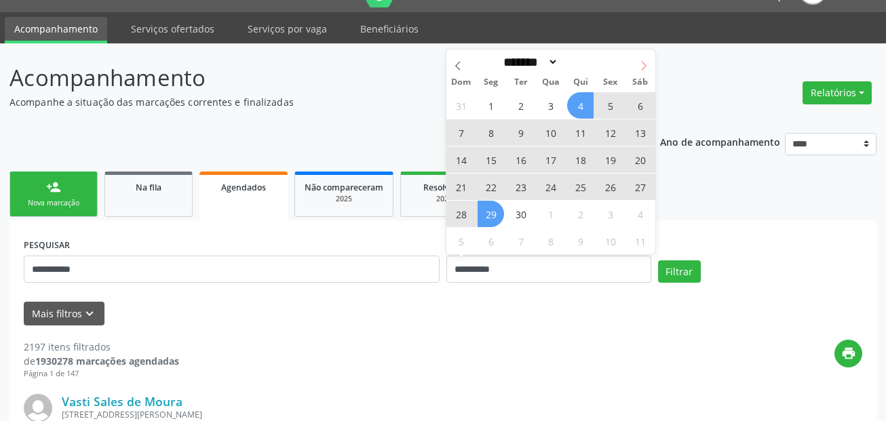
click at [641, 64] on icon at bounding box center [643, 65] width 9 height 9
select select "*"
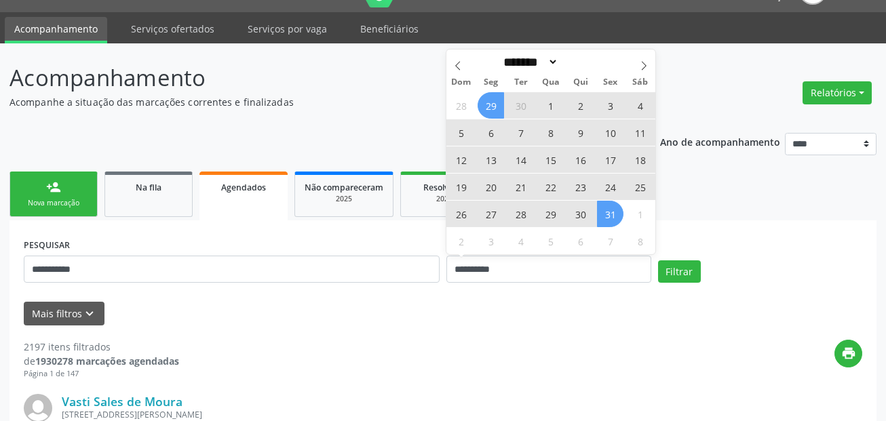
click at [605, 214] on span "31" at bounding box center [610, 214] width 26 height 26
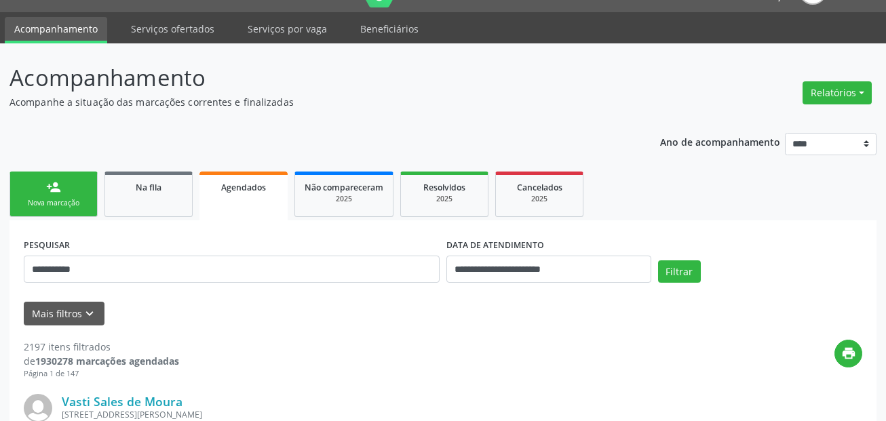
click at [678, 258] on div "**********" at bounding box center [442, 264] width 845 height 58
click at [678, 265] on button "Filtrar" at bounding box center [679, 271] width 43 height 23
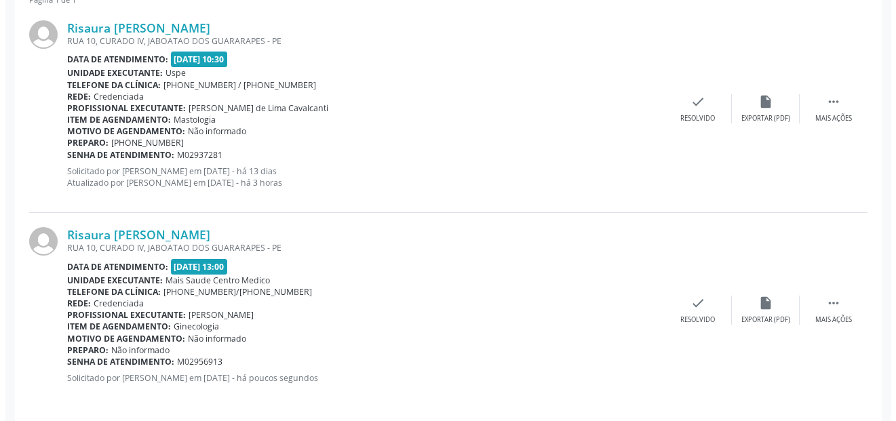
scroll to position [415, 0]
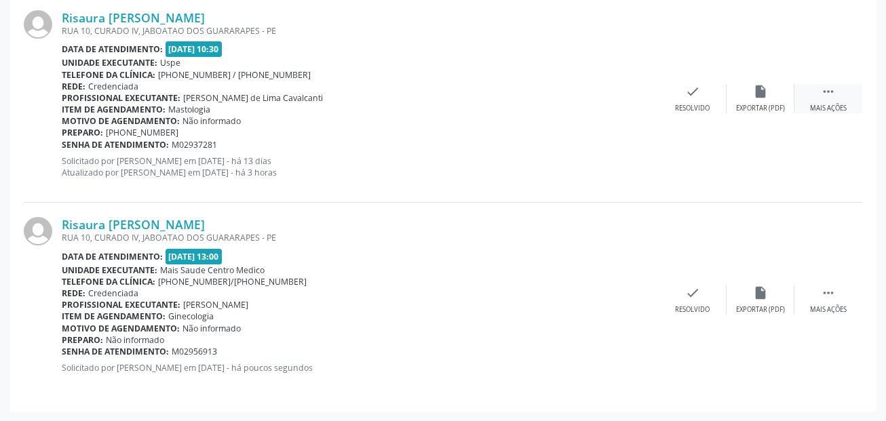
click at [844, 94] on div " Mais ações" at bounding box center [828, 98] width 68 height 29
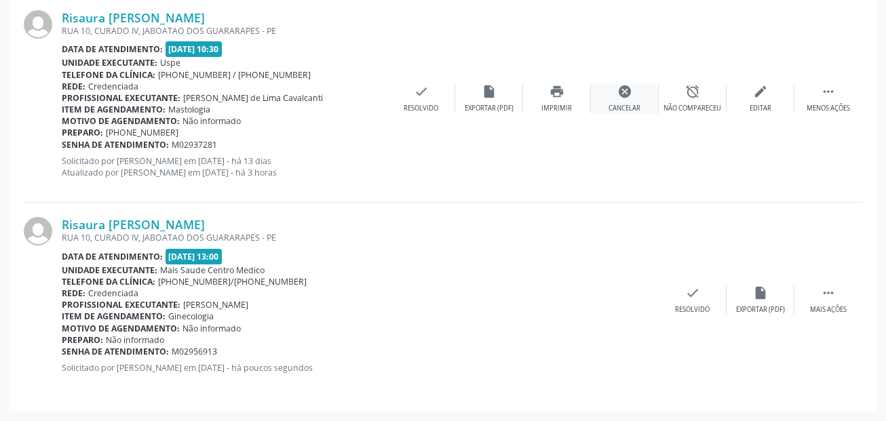
click at [611, 98] on div "cancel Cancelar" at bounding box center [625, 98] width 68 height 29
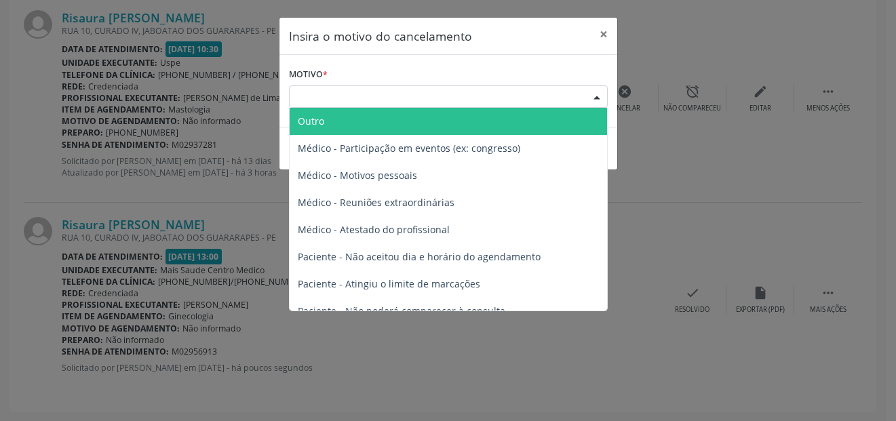
drag, startPoint x: 344, startPoint y: 92, endPoint x: 408, endPoint y: 165, distance: 98.0
click at [346, 92] on div "Escolha o motivo" at bounding box center [448, 96] width 319 height 23
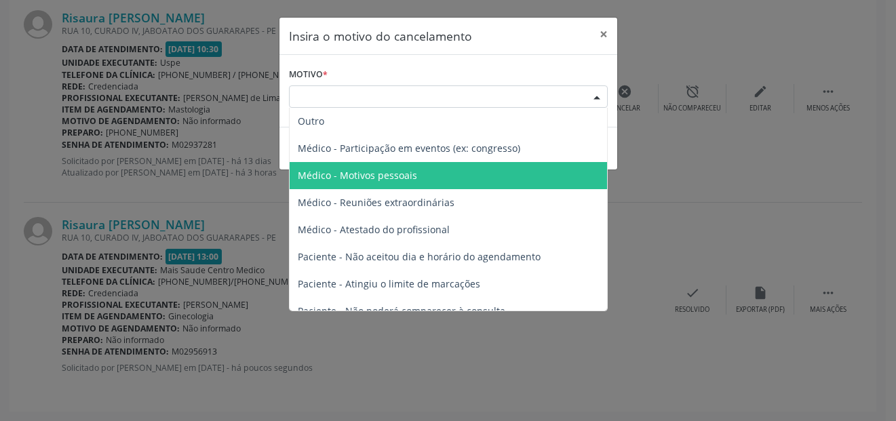
scroll to position [68, 0]
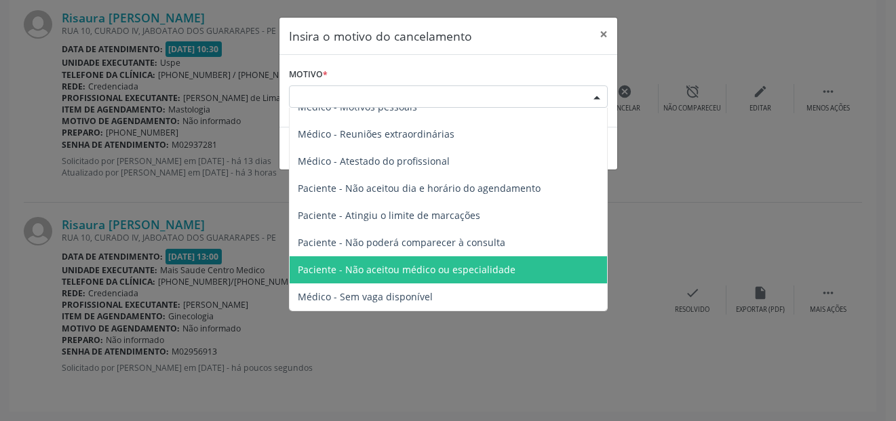
click at [520, 273] on span "Paciente - Não aceitou médico ou especialidade" at bounding box center [448, 269] width 317 height 27
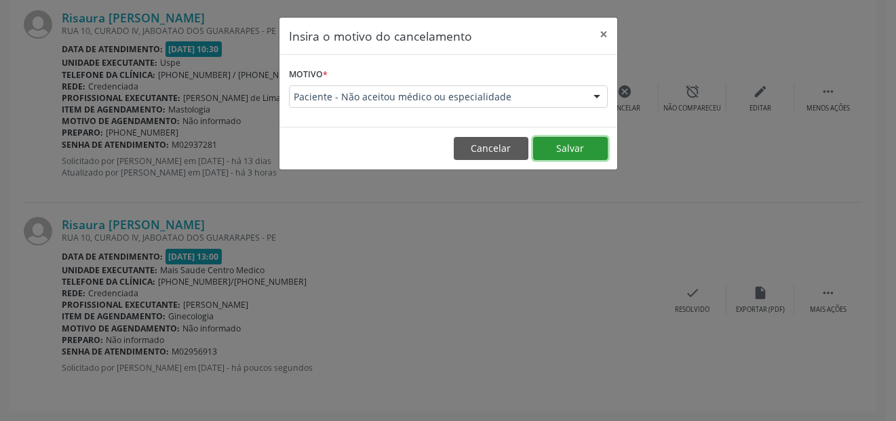
click at [571, 148] on button "Salvar" at bounding box center [570, 148] width 75 height 23
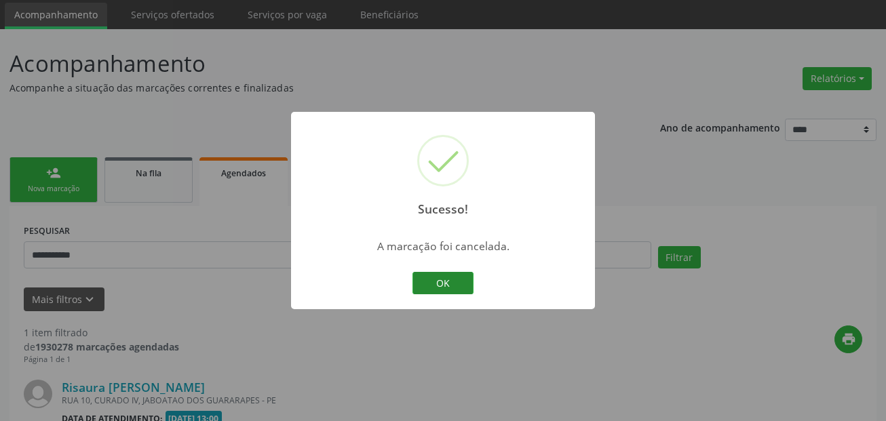
scroll to position [208, 0]
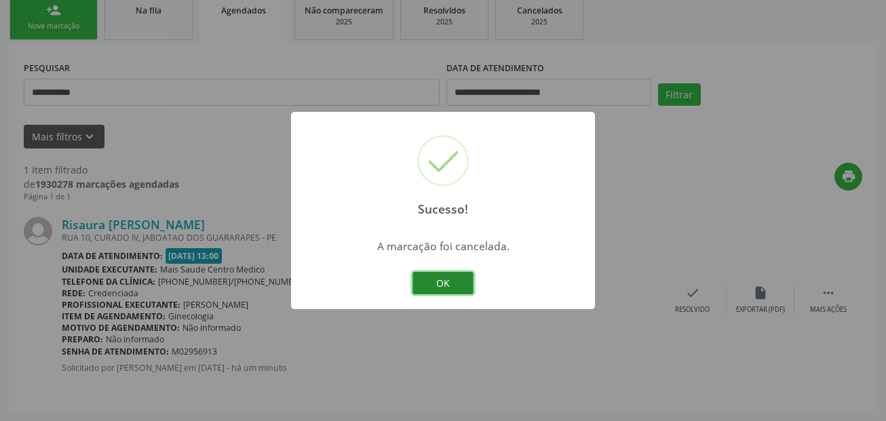
click at [463, 277] on button "OK" at bounding box center [442, 283] width 61 height 23
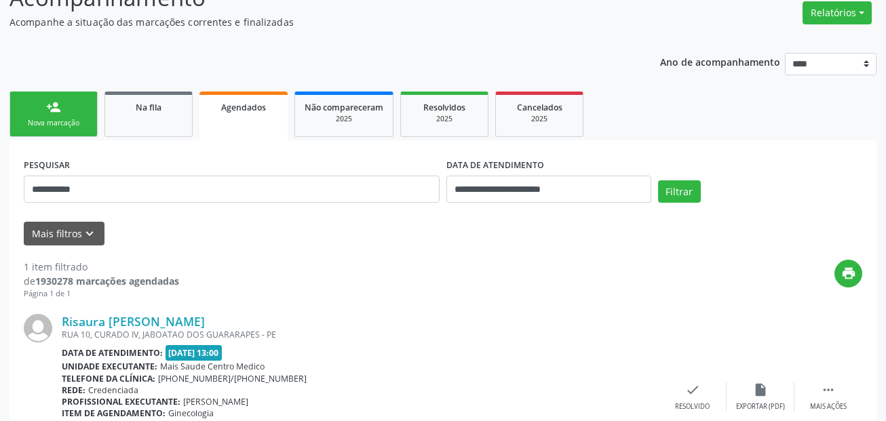
scroll to position [0, 0]
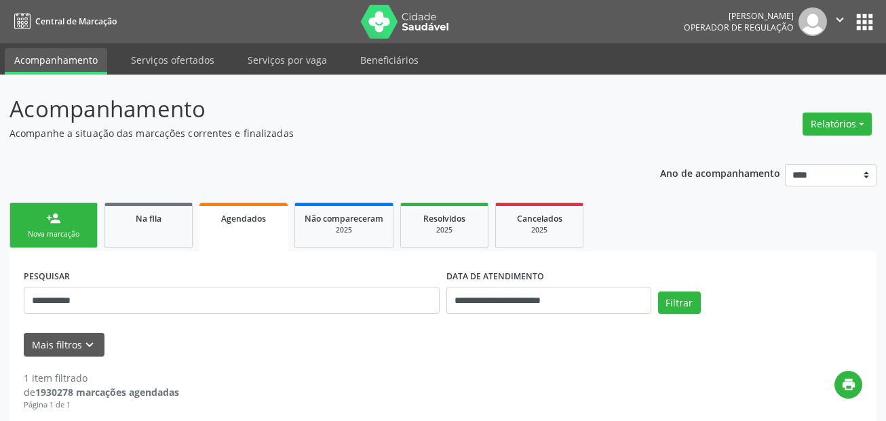
click at [183, 62] on link "Serviços ofertados" at bounding box center [172, 60] width 102 height 24
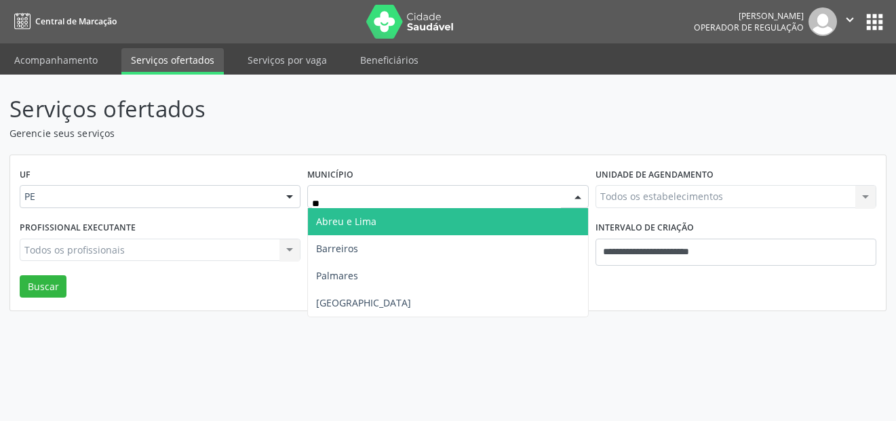
type input "***"
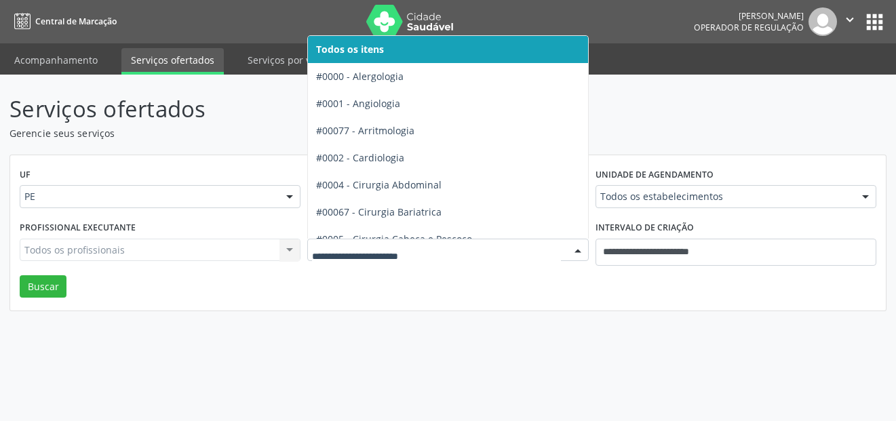
click at [391, 241] on div at bounding box center [447, 250] width 281 height 23
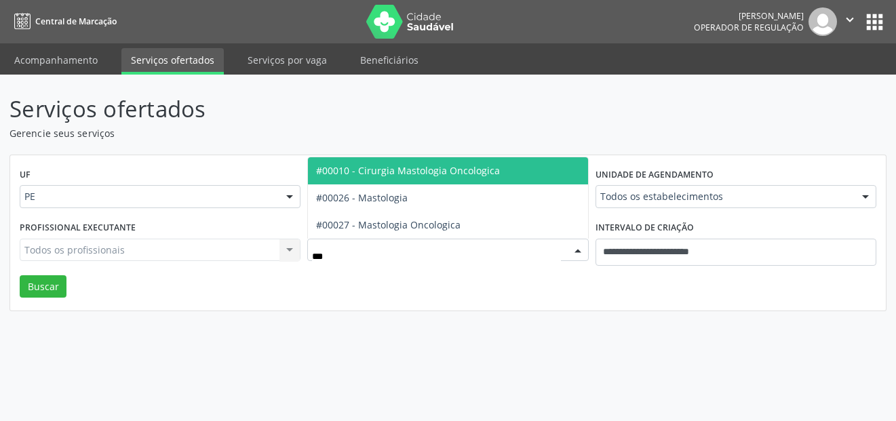
type input "****"
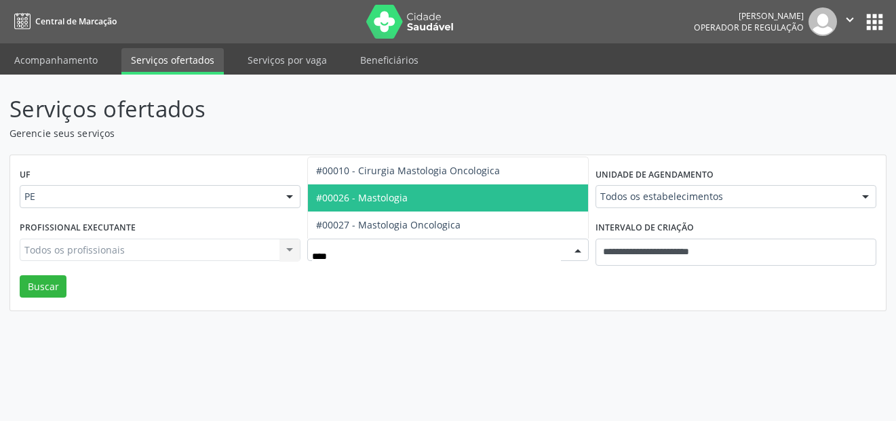
click at [415, 197] on span "#00026 - Mastologia" at bounding box center [447, 197] width 279 height 27
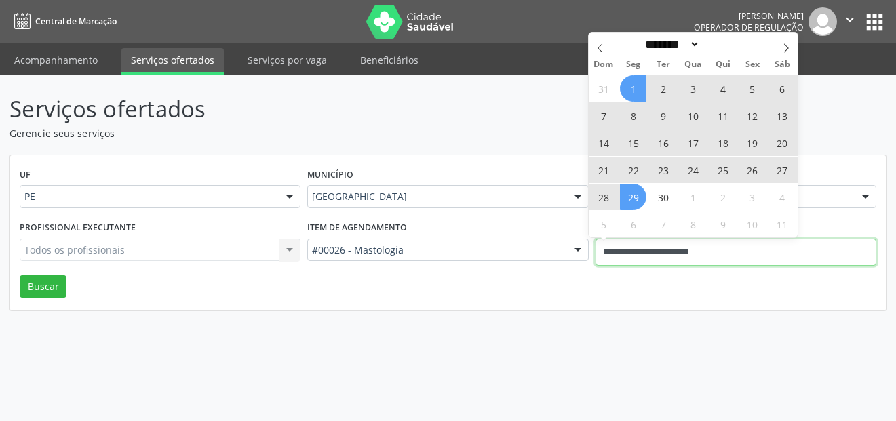
drag, startPoint x: 660, startPoint y: 259, endPoint x: 543, endPoint y: 262, distance: 116.7
click at [543, 262] on div "Profissional executante Todos os profissionais Todos os profissionais Nenhum re…" at bounding box center [447, 247] width 863 height 58
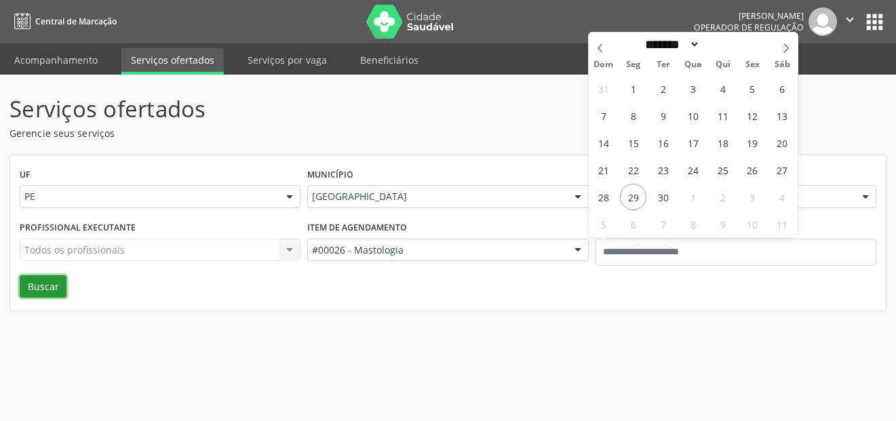
click at [43, 281] on button "Buscar" at bounding box center [43, 286] width 47 height 23
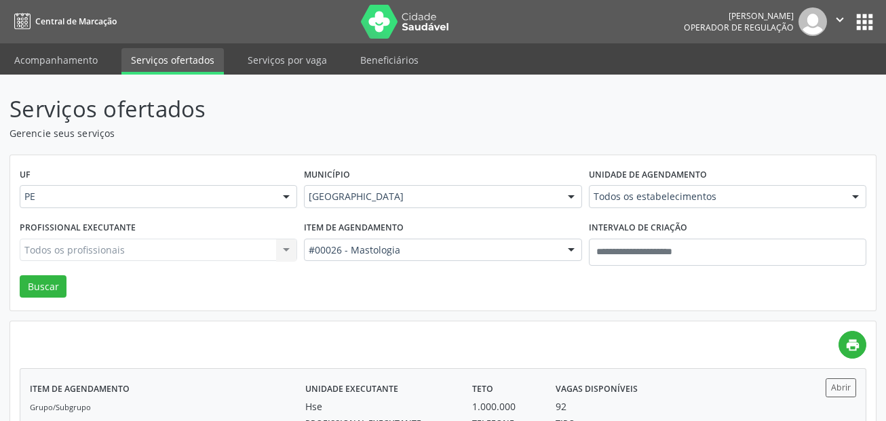
scroll to position [203, 0]
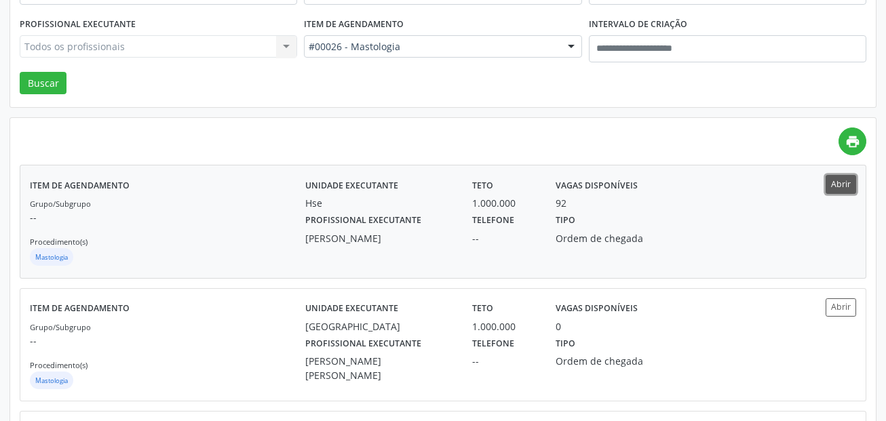
click at [839, 192] on button "Abrir" at bounding box center [840, 184] width 31 height 18
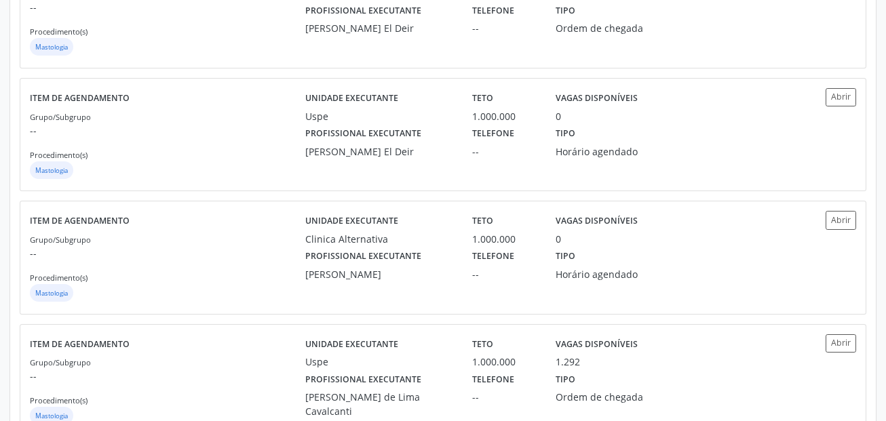
scroll to position [1850, 0]
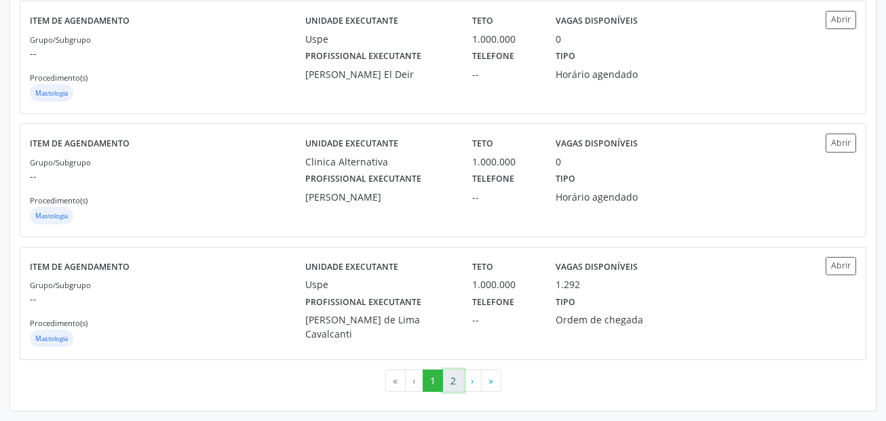
click at [450, 380] on button "2" at bounding box center [453, 381] width 21 height 23
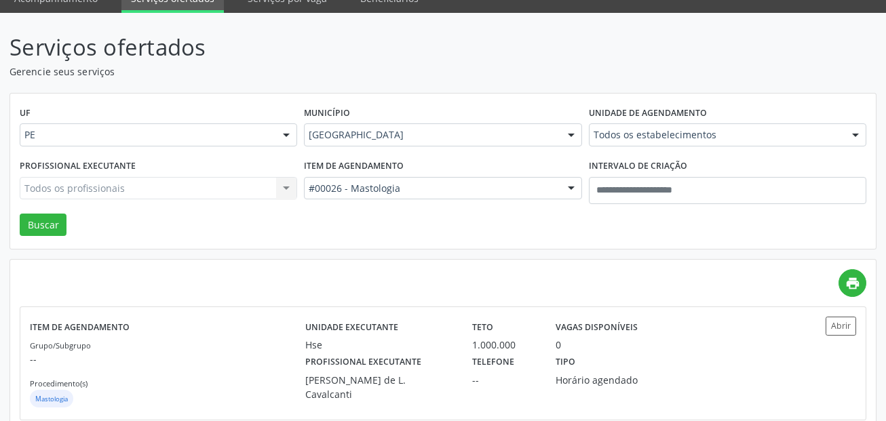
scroll to position [122, 0]
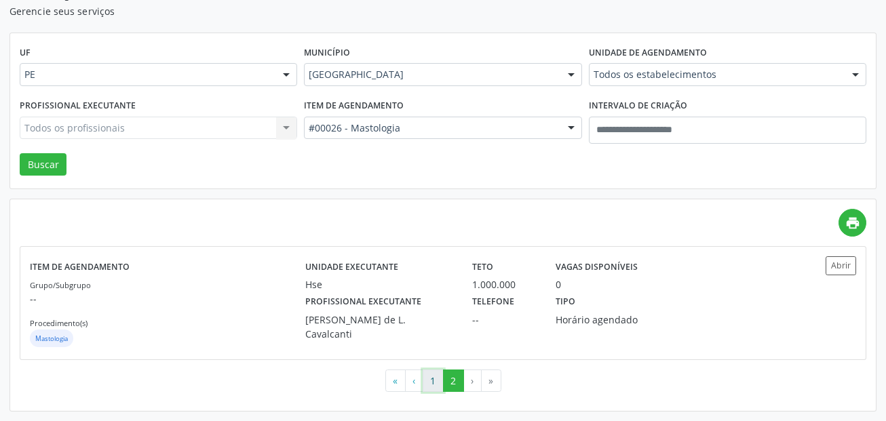
click at [441, 380] on button "1" at bounding box center [432, 381] width 21 height 23
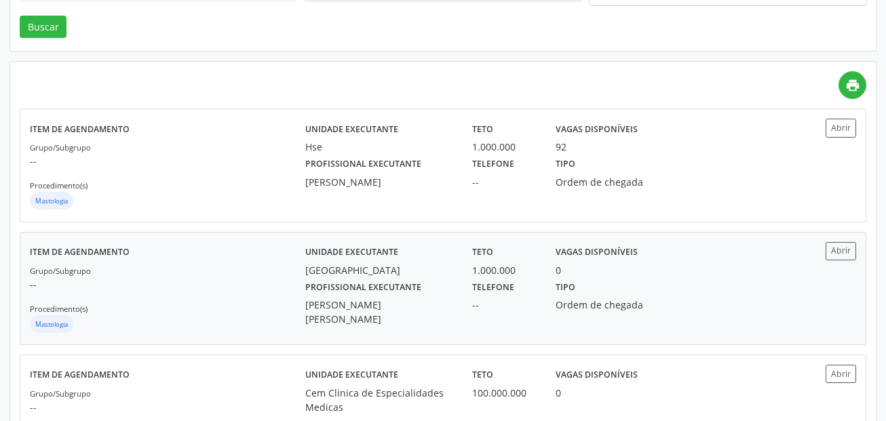
scroll to position [271, 0]
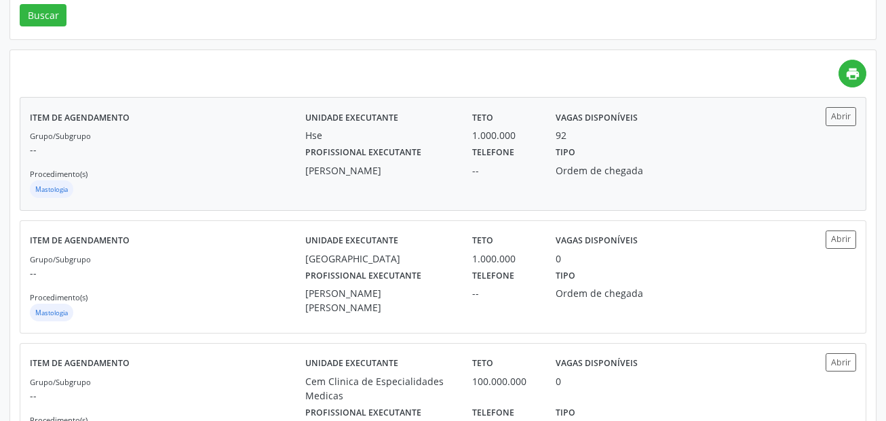
drag, startPoint x: 306, startPoint y: 170, endPoint x: 359, endPoint y: 187, distance: 55.7
click at [359, 178] on div "[PERSON_NAME]" at bounding box center [379, 170] width 148 height 14
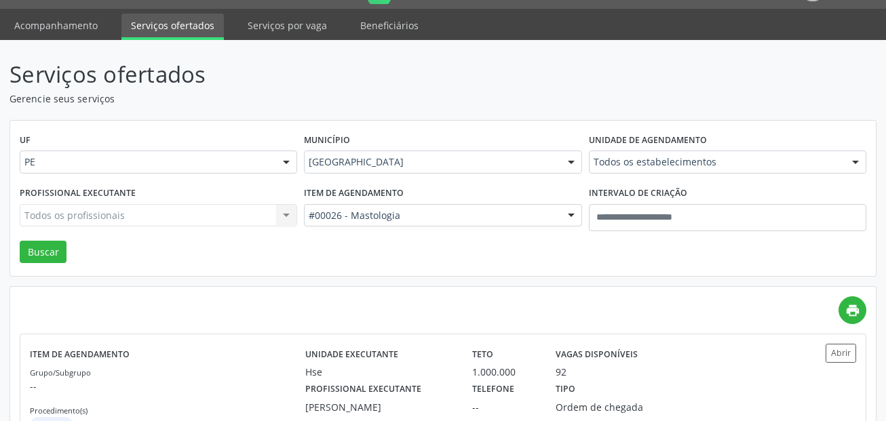
scroll to position [0, 0]
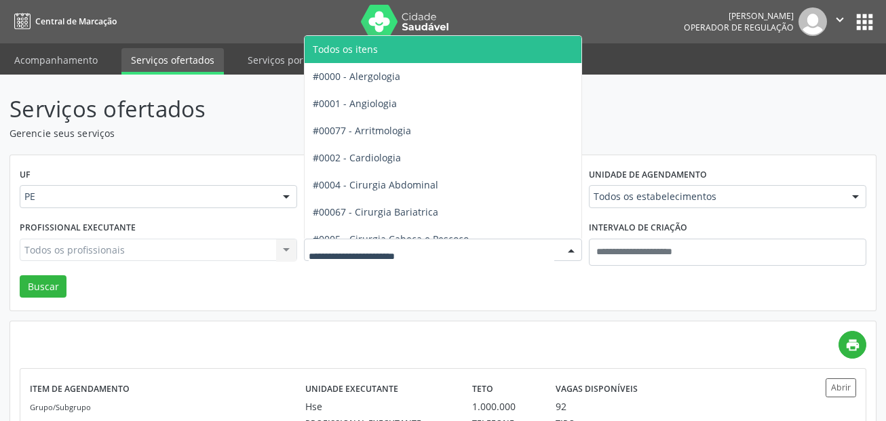
click at [216, 104] on p "Serviços ofertados" at bounding box center [312, 109] width 607 height 34
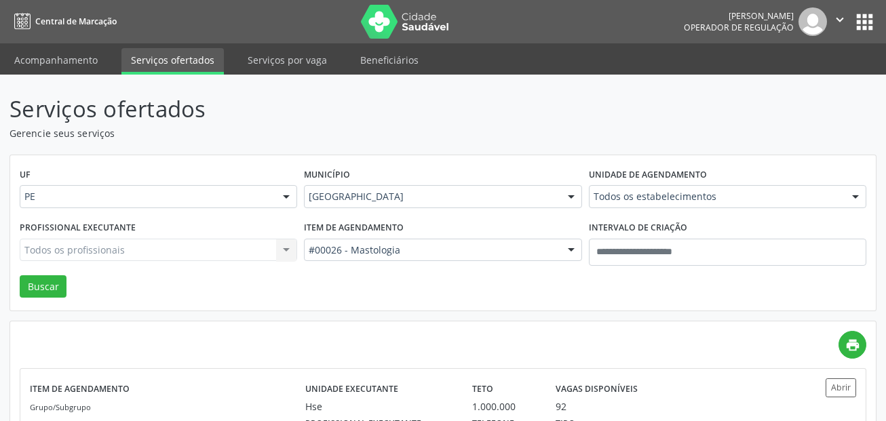
click at [407, 240] on div "#00026 - Mastologia" at bounding box center [442, 250] width 277 height 23
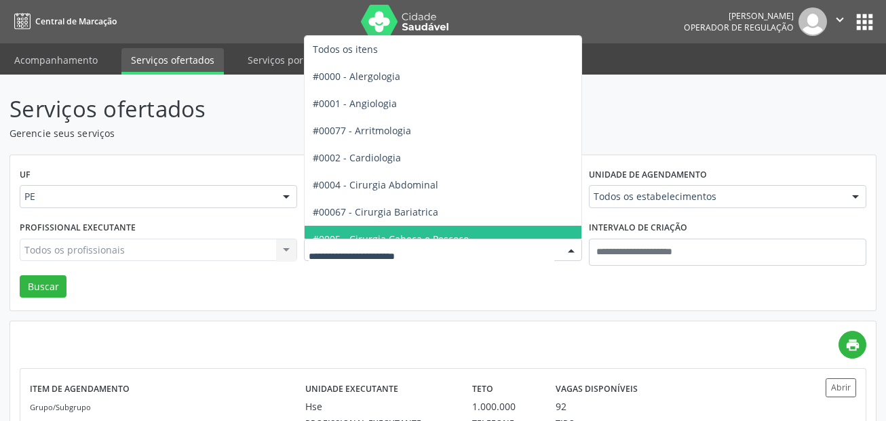
click at [432, 264] on input "text" at bounding box center [431, 256] width 245 height 27
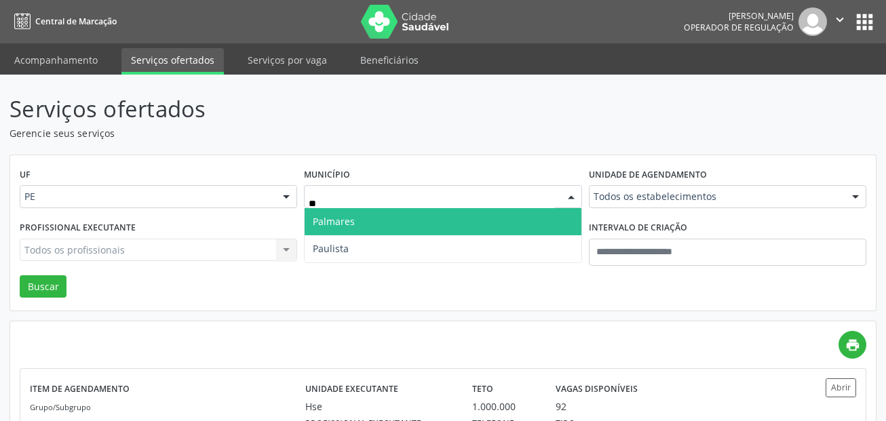
type input "***"
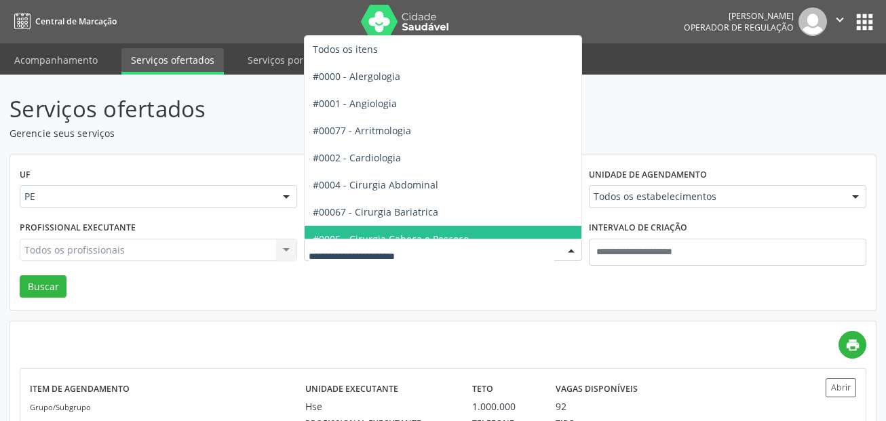
click at [386, 258] on div at bounding box center [442, 250] width 277 height 23
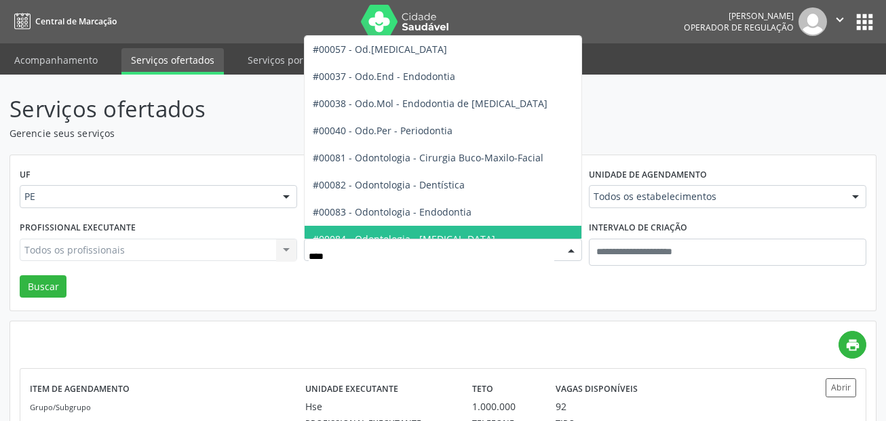
type input "*****"
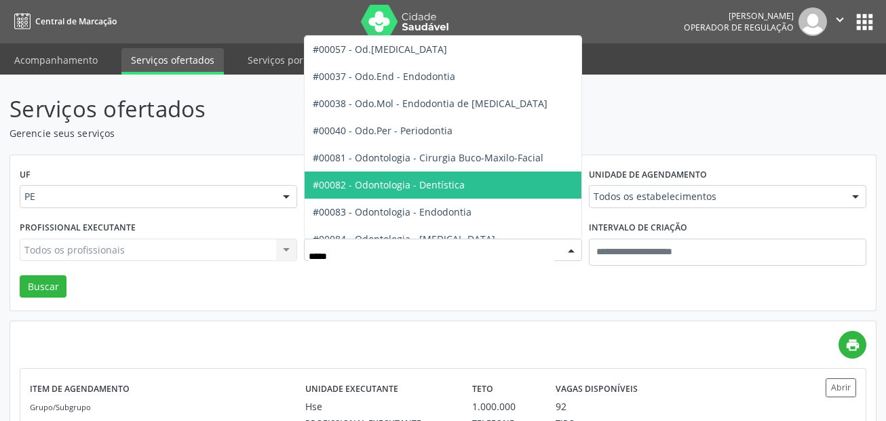
click at [473, 182] on span "#00082 - Odontologia - Dentística" at bounding box center [484, 185] width 361 height 27
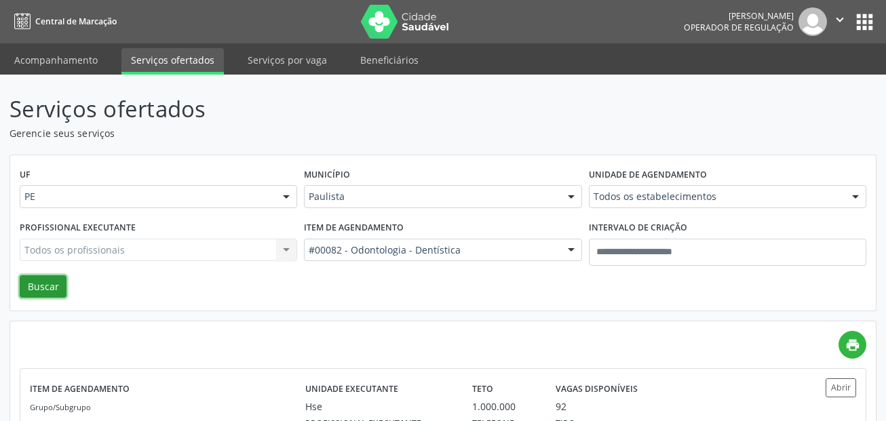
drag, startPoint x: 48, startPoint y: 282, endPoint x: 208, endPoint y: 283, distance: 160.0
click at [48, 283] on button "Buscar" at bounding box center [43, 286] width 47 height 23
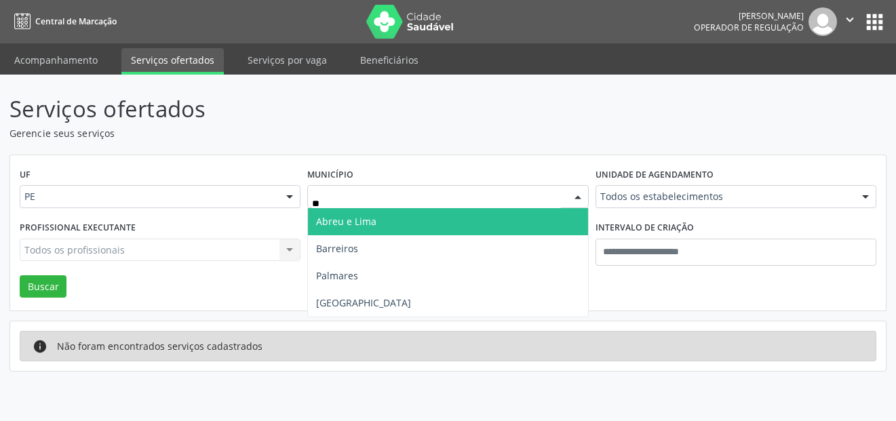
type input "***"
click at [395, 217] on span "Recife" at bounding box center [447, 221] width 279 height 27
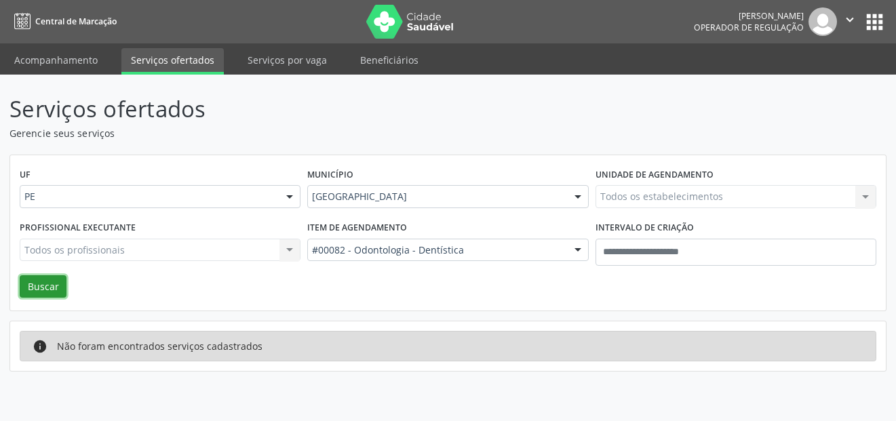
click at [35, 288] on button "Buscar" at bounding box center [43, 286] width 47 height 23
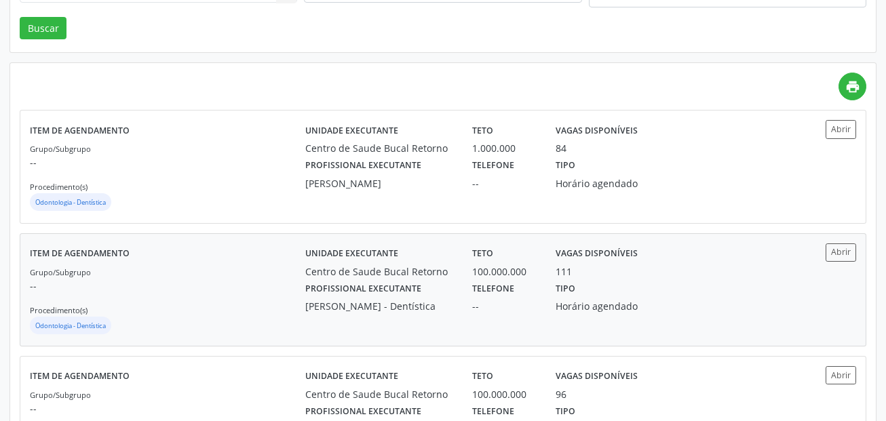
scroll to position [155, 0]
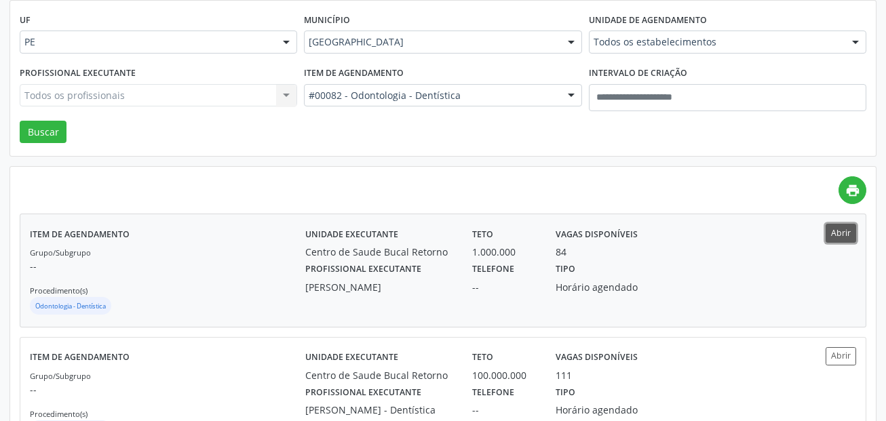
click at [839, 233] on button "Abrir" at bounding box center [840, 233] width 31 height 18
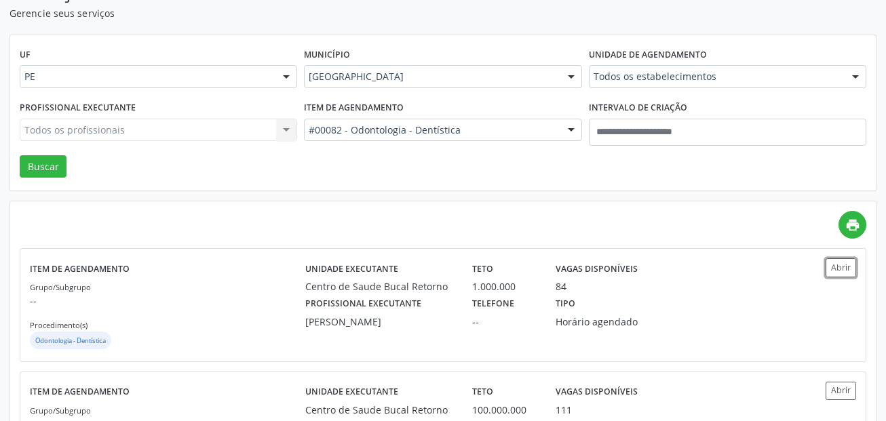
scroll to position [87, 0]
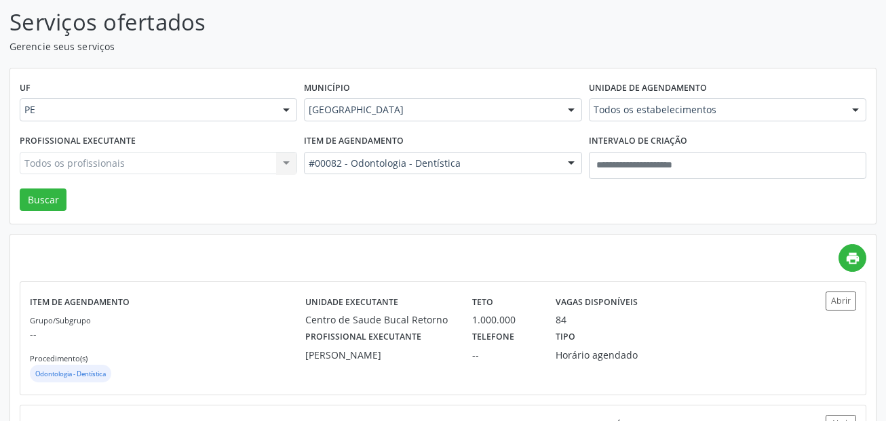
click at [352, 155] on div "#00082 - Odontologia - Dentística" at bounding box center [442, 163] width 277 height 23
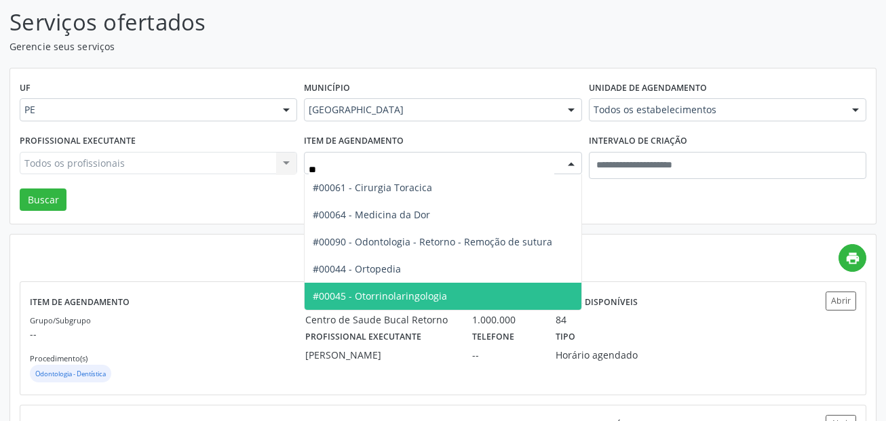
type input "***"
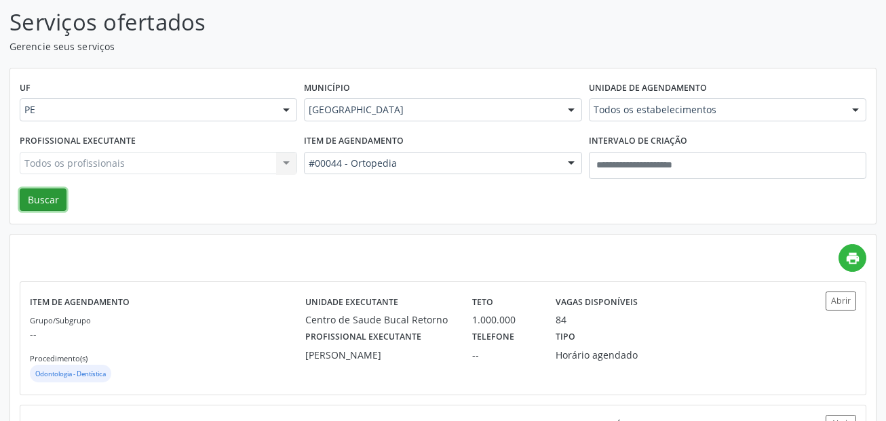
click at [36, 200] on button "Buscar" at bounding box center [43, 199] width 47 height 23
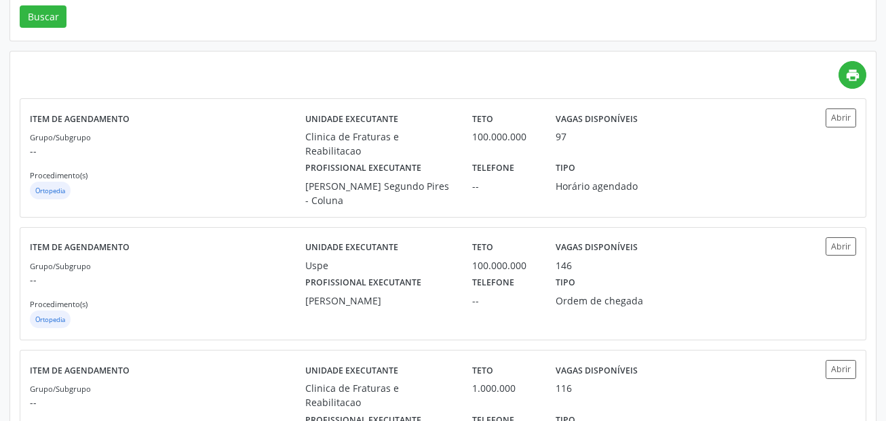
scroll to position [271, 0]
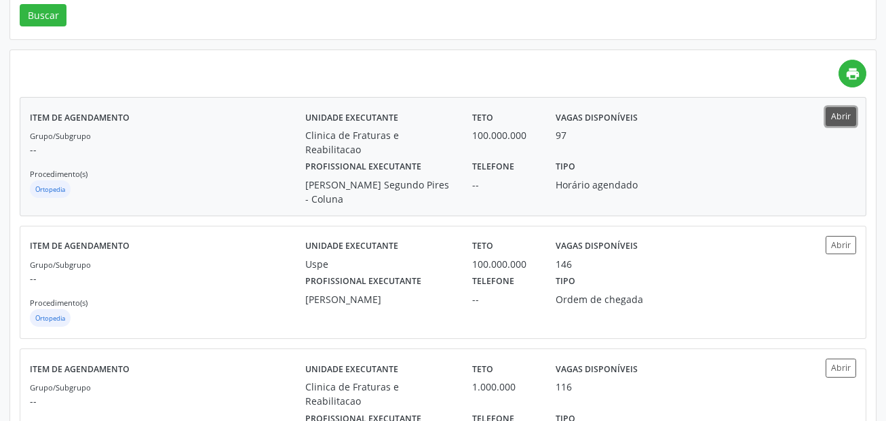
click at [841, 117] on button "Abrir" at bounding box center [840, 116] width 31 height 18
click at [839, 245] on button "Abrir" at bounding box center [840, 245] width 31 height 18
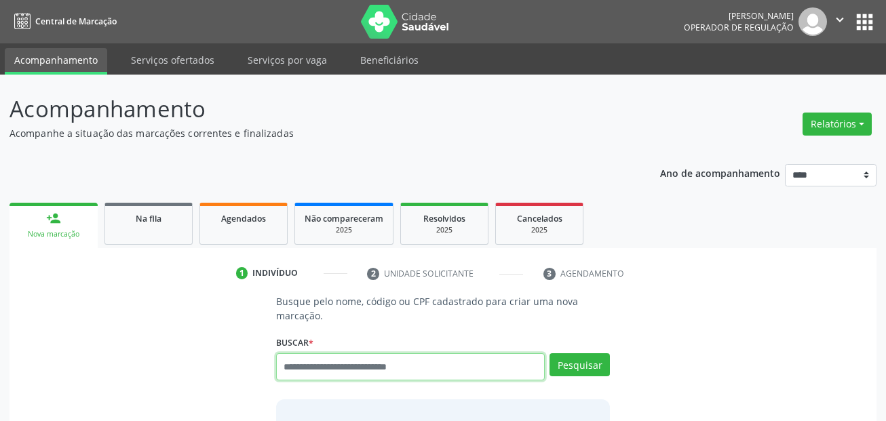
click at [393, 363] on input "text" at bounding box center [410, 366] width 269 height 27
type input "**********"
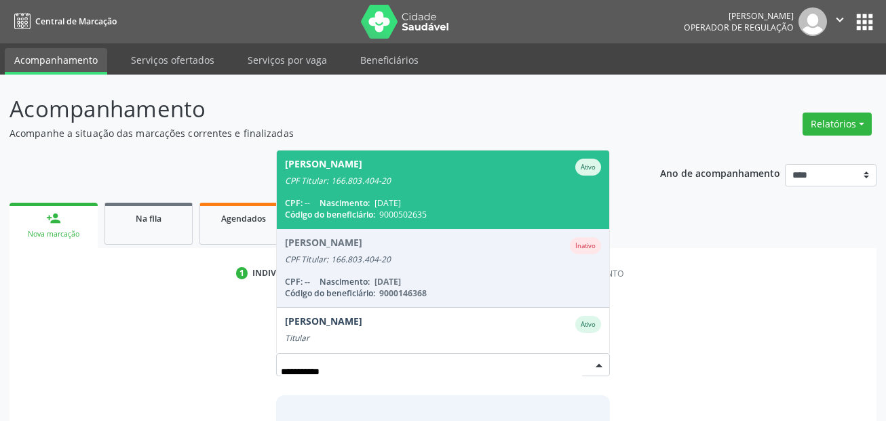
click at [470, 192] on span "Eliane Santos Freitas Ativo CPF Titular: 166.803.404-20 CPF: -- Nascimento: 19/…" at bounding box center [443, 190] width 333 height 78
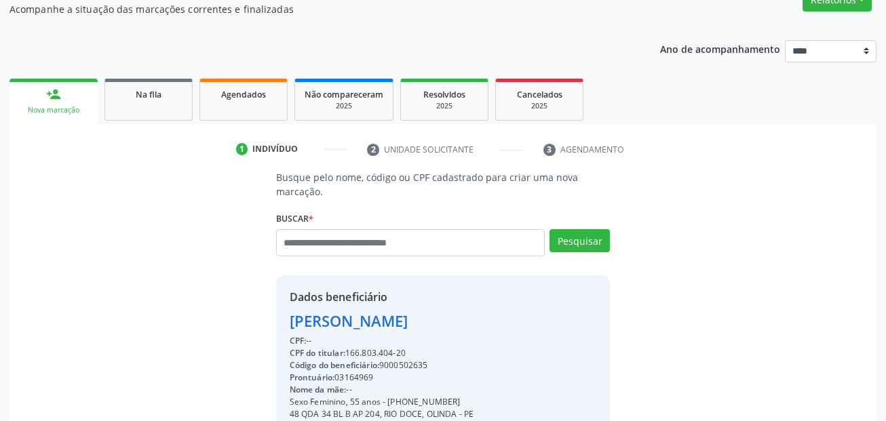
scroll to position [309, 0]
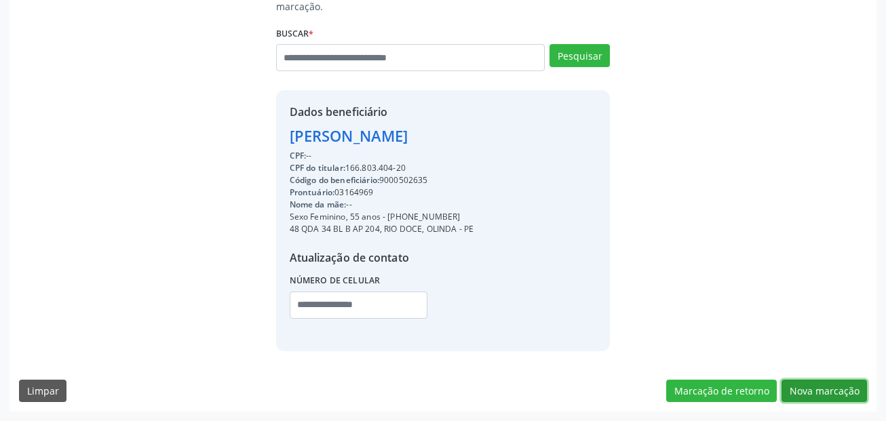
click at [845, 384] on button "Nova marcação" at bounding box center [823, 391] width 85 height 23
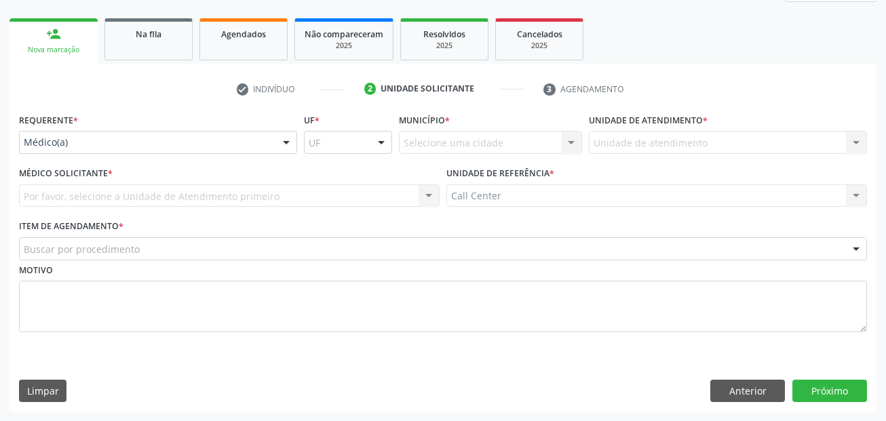
click at [100, 151] on div "Médico(a)" at bounding box center [158, 142] width 278 height 23
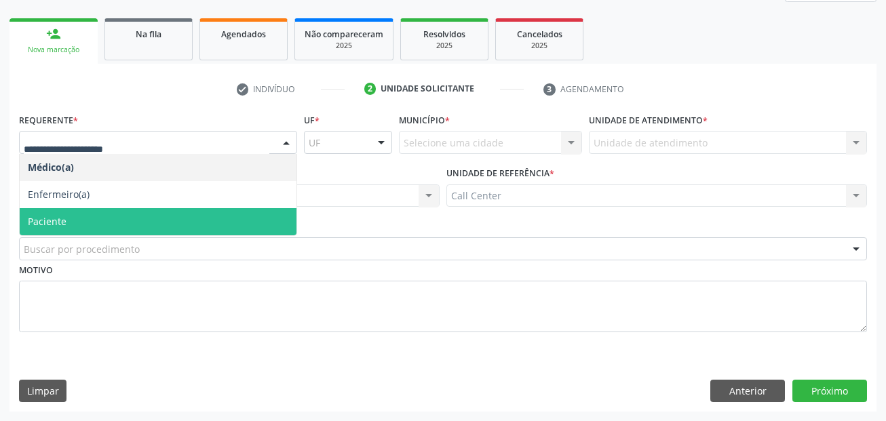
click at [90, 218] on span "Paciente" at bounding box center [158, 221] width 277 height 27
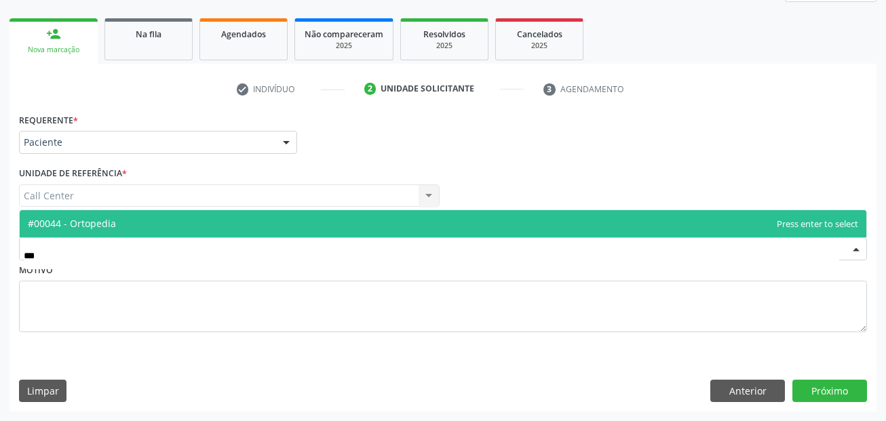
type input "****"
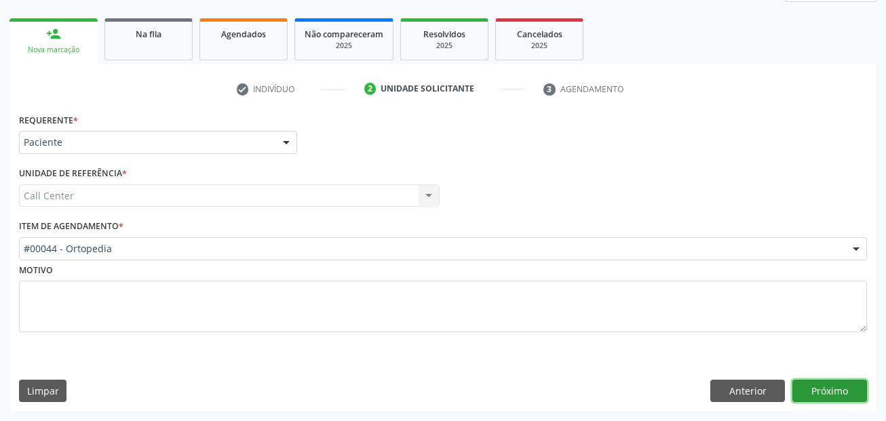
click at [809, 385] on button "Próximo" at bounding box center [829, 391] width 75 height 23
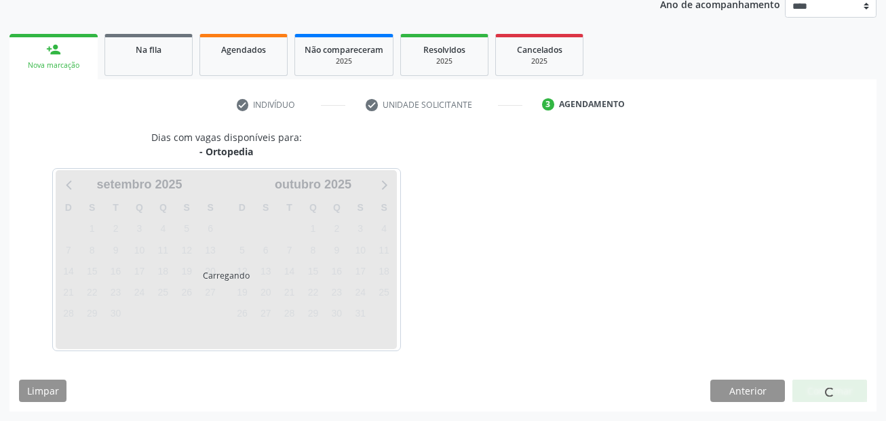
scroll to position [169, 0]
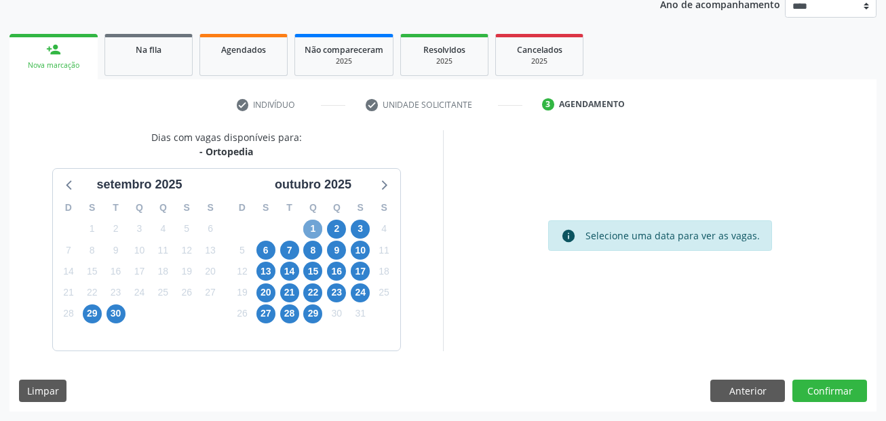
click at [309, 233] on span "1" at bounding box center [312, 229] width 19 height 19
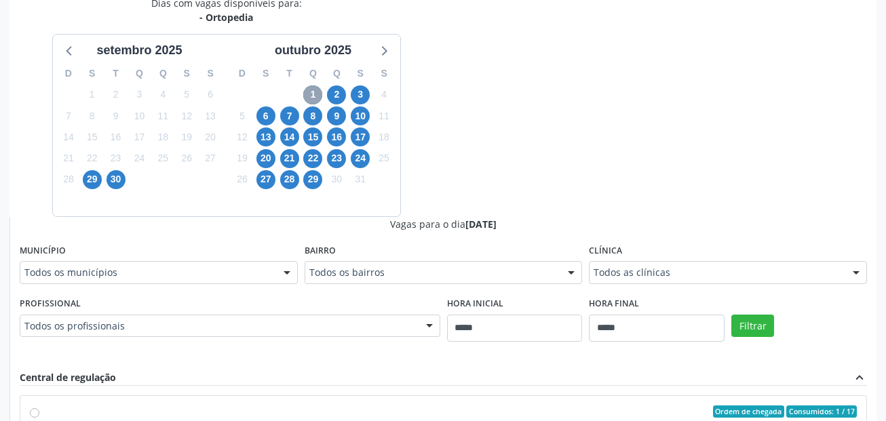
scroll to position [304, 0]
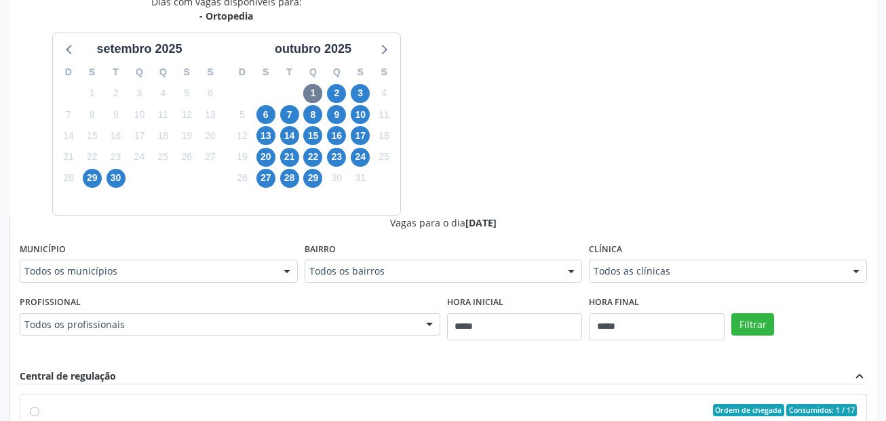
click at [142, 281] on div "Todos os municípios" at bounding box center [159, 271] width 278 height 23
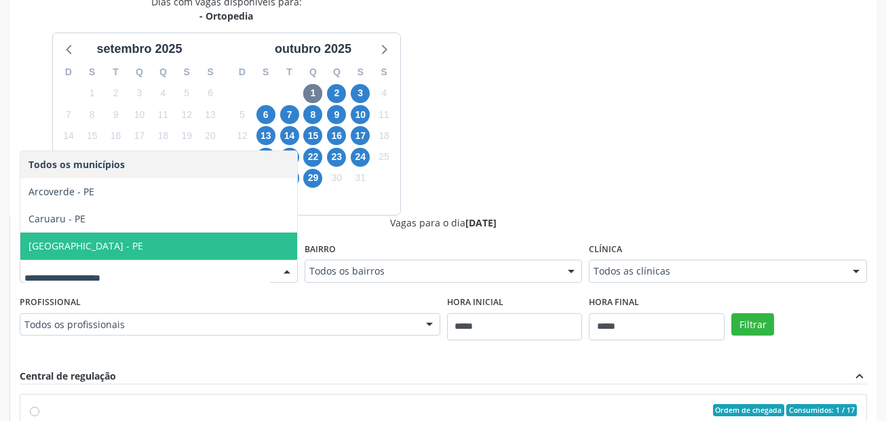
click at [81, 246] on span "Recife - PE" at bounding box center [158, 246] width 277 height 27
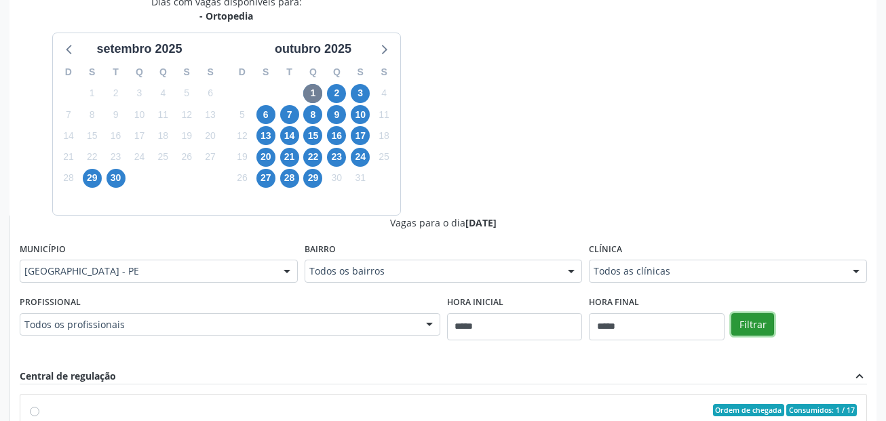
click at [755, 316] on button "Filtrar" at bounding box center [752, 324] width 43 height 23
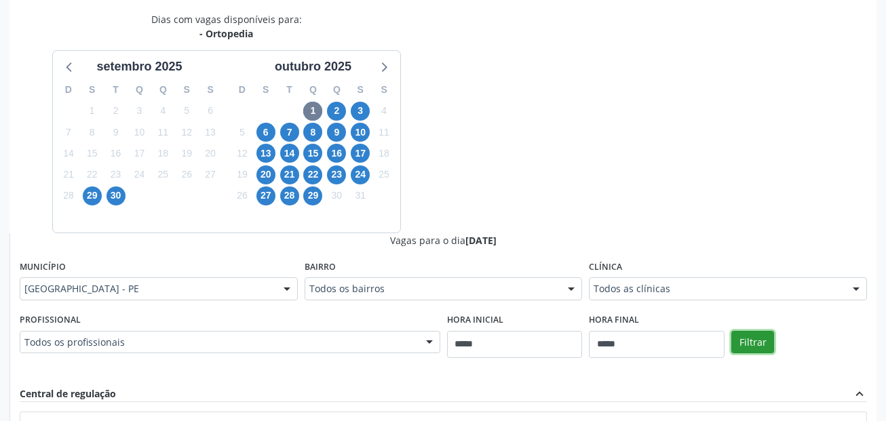
scroll to position [237, 0]
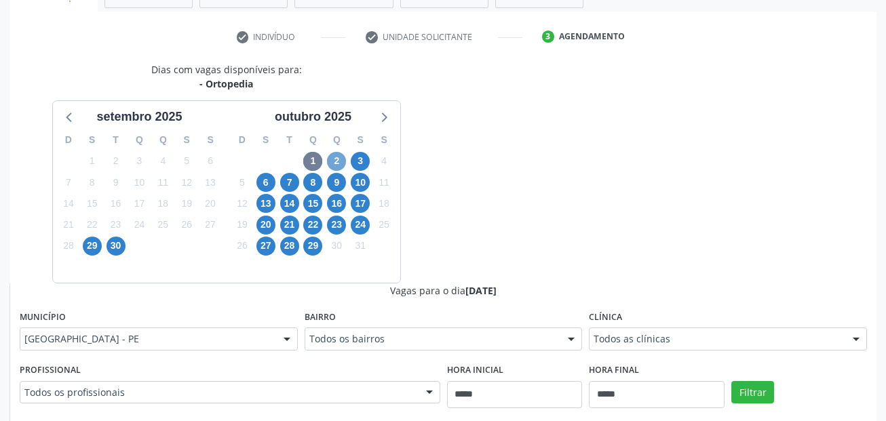
click at [337, 157] on span "2" at bounding box center [336, 161] width 19 height 19
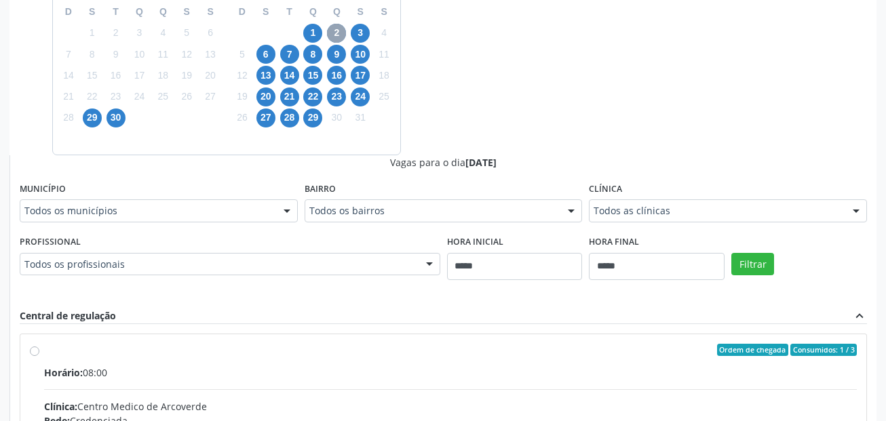
scroll to position [372, 0]
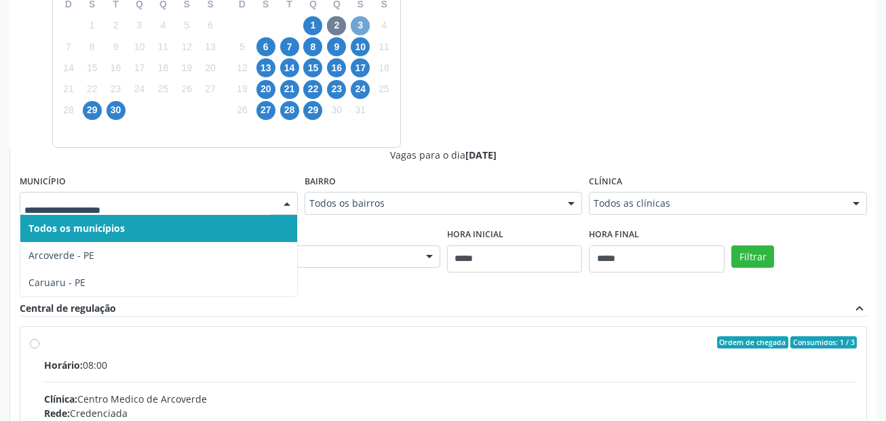
click at [365, 29] on span "3" at bounding box center [360, 25] width 19 height 19
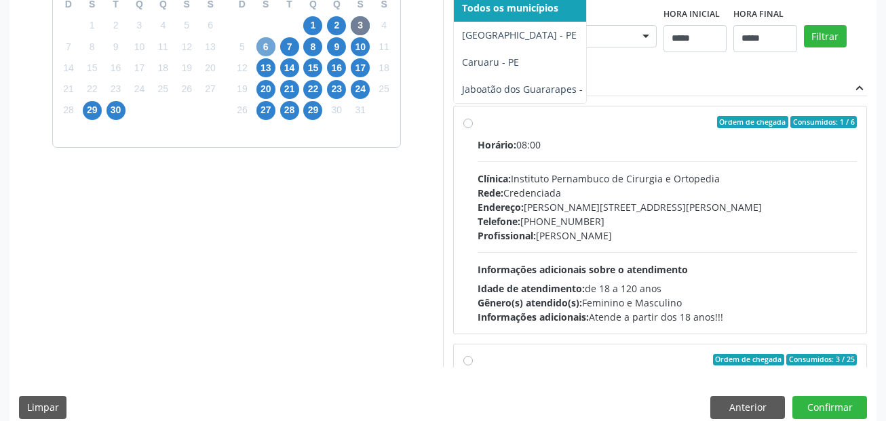
click at [266, 41] on span "6" at bounding box center [265, 46] width 19 height 19
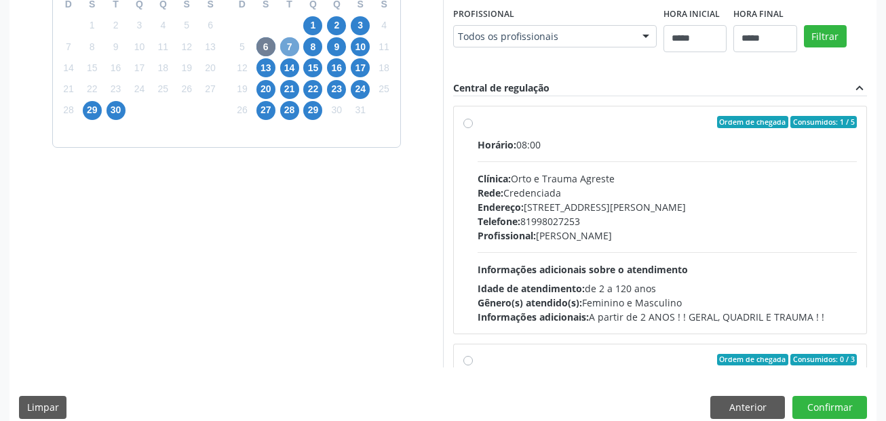
click at [287, 45] on span "7" at bounding box center [289, 46] width 19 height 19
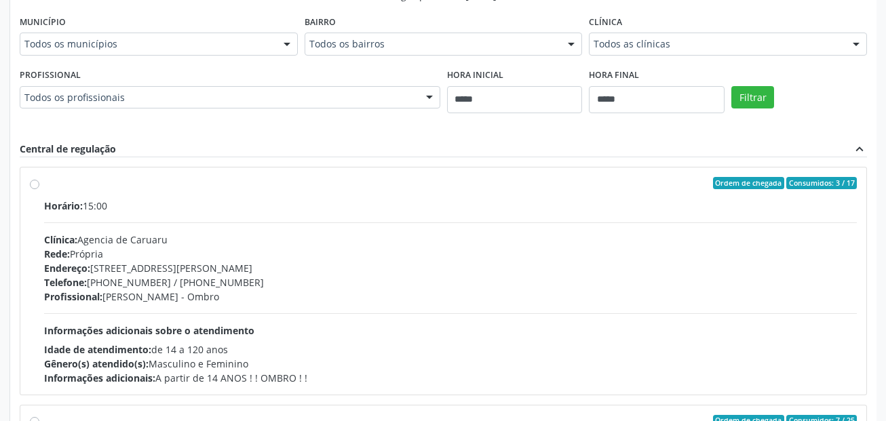
scroll to position [508, 0]
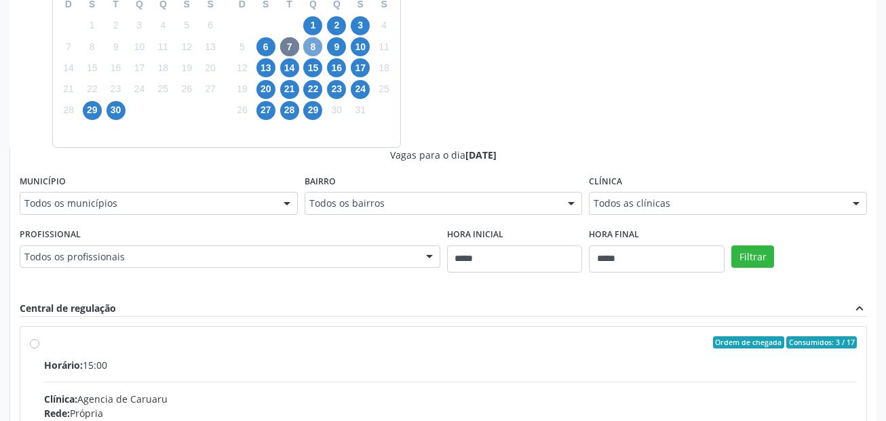
click at [309, 49] on span "8" at bounding box center [312, 46] width 19 height 19
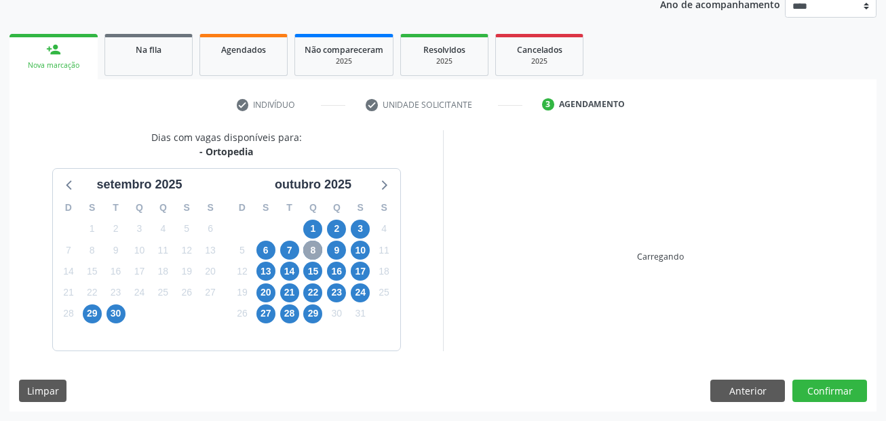
scroll to position [372, 0]
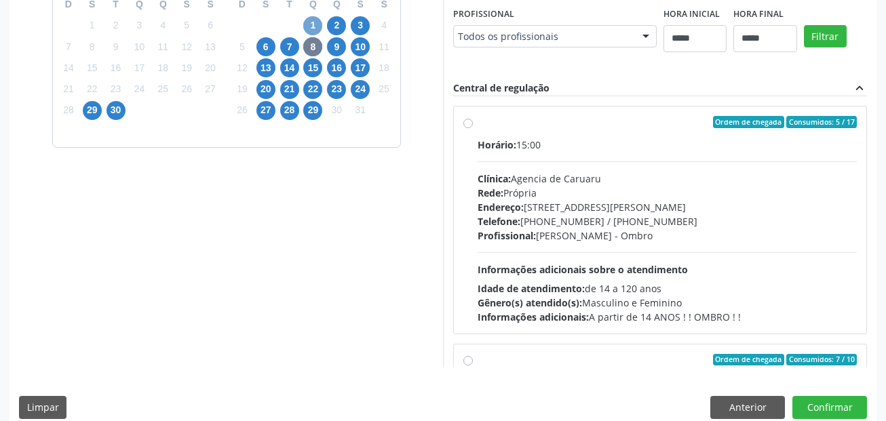
click at [313, 20] on span "1" at bounding box center [312, 25] width 19 height 19
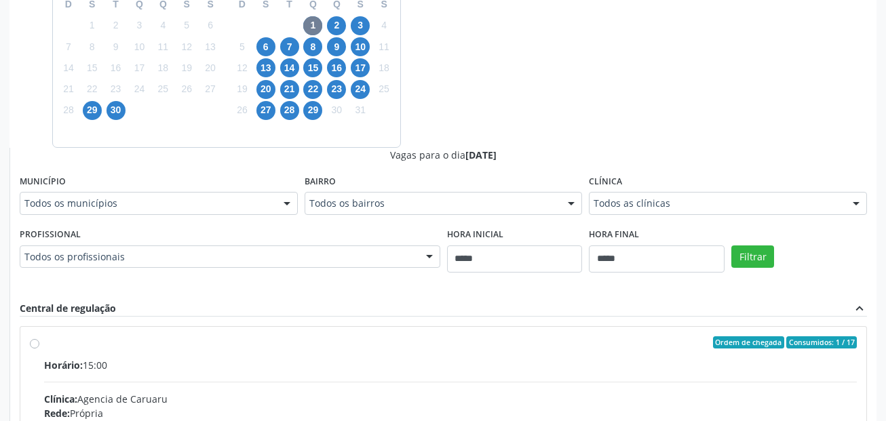
drag, startPoint x: 117, startPoint y: 197, endPoint x: 117, endPoint y: 205, distance: 8.1
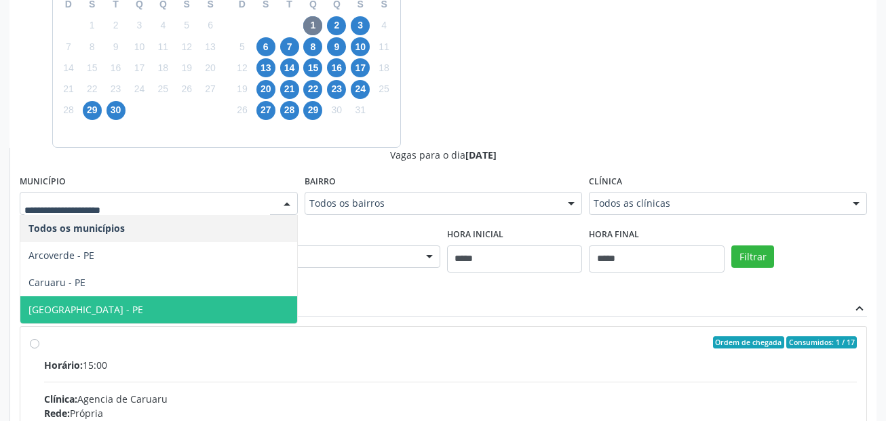
click at [149, 298] on ul "Todos os municípios Arcoverde - PE Caruaru - PE Recife - PE Nenhum resultado en…" at bounding box center [158, 269] width 277 height 108
click at [165, 299] on span "Recife - PE" at bounding box center [158, 309] width 277 height 27
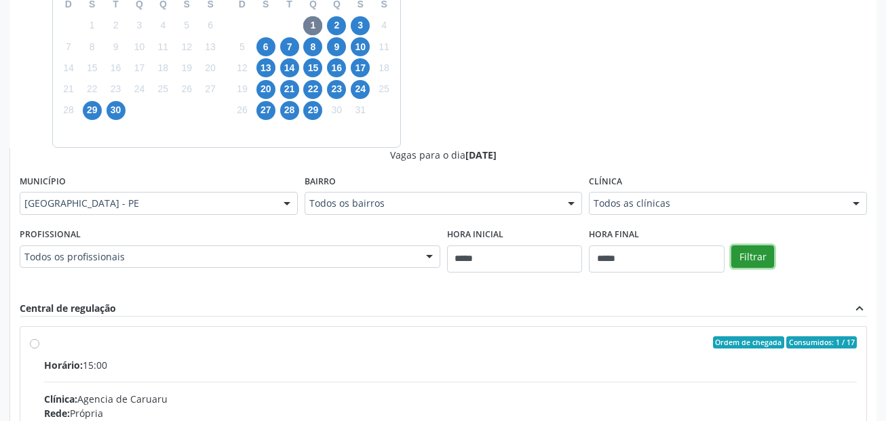
click at [744, 260] on button "Filtrar" at bounding box center [752, 256] width 43 height 23
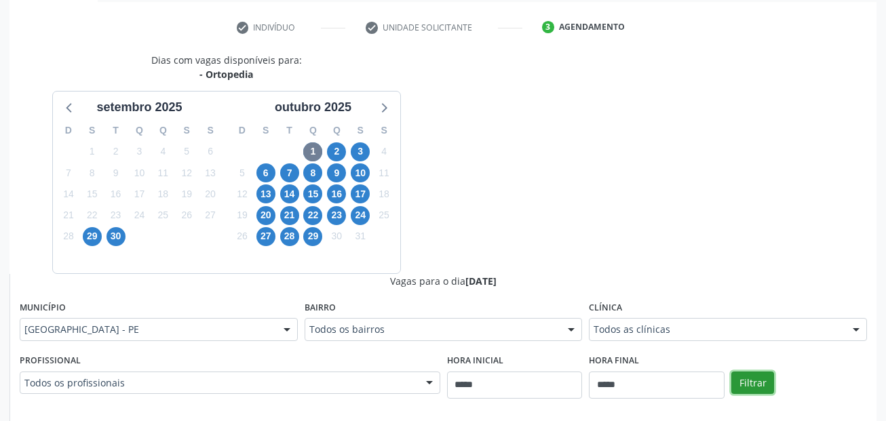
scroll to position [237, 0]
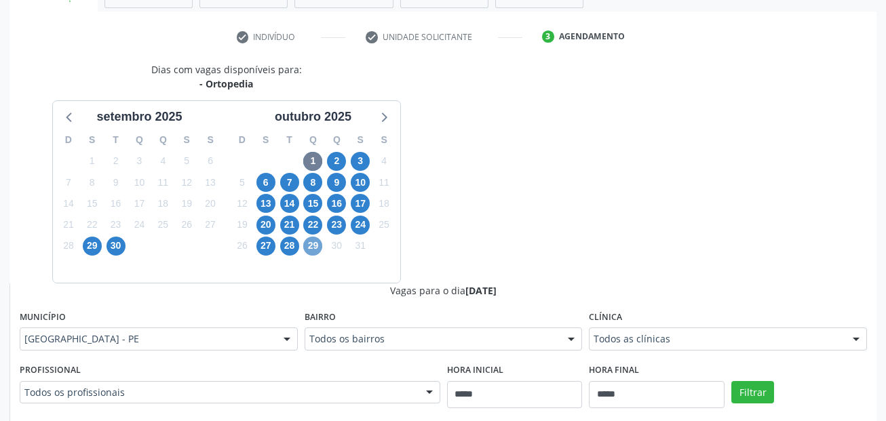
click at [310, 243] on span "29" at bounding box center [312, 246] width 19 height 19
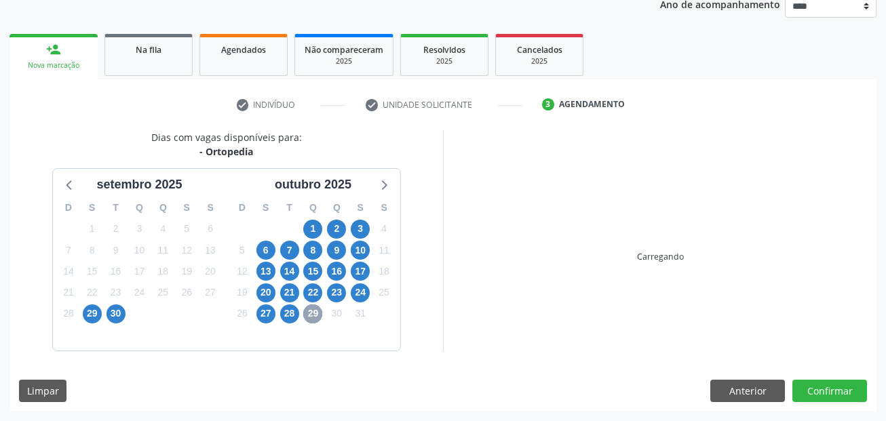
scroll to position [169, 0]
click at [310, 243] on span "8" at bounding box center [312, 250] width 19 height 19
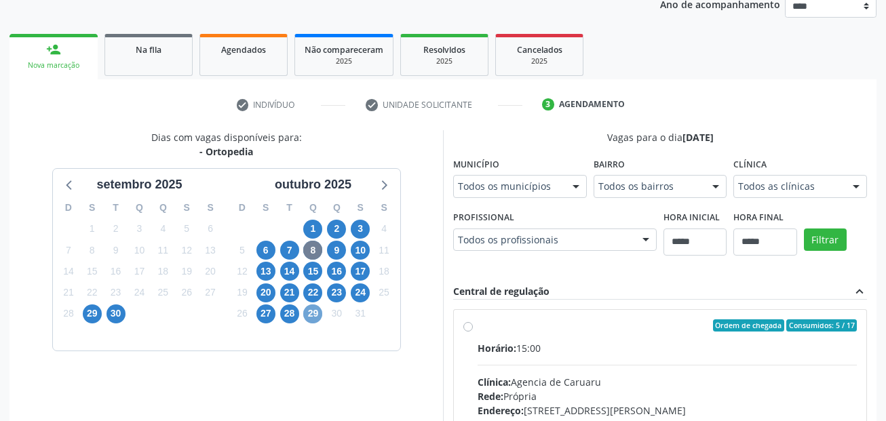
click at [320, 313] on span "29" at bounding box center [312, 313] width 19 height 19
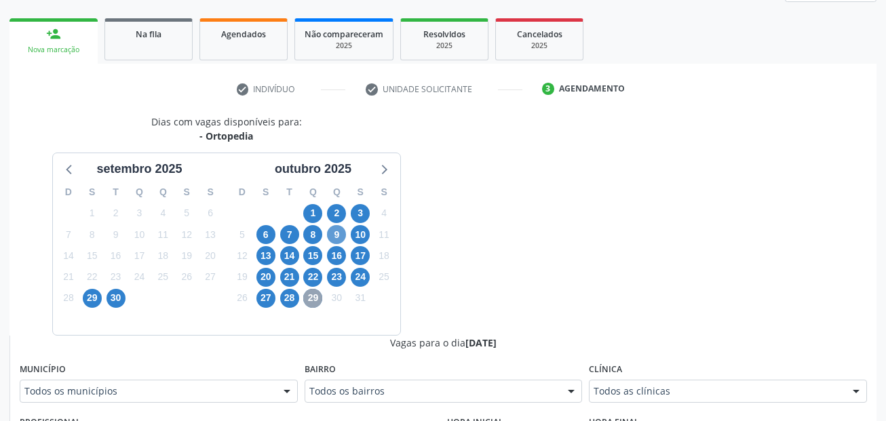
scroll to position [237, 0]
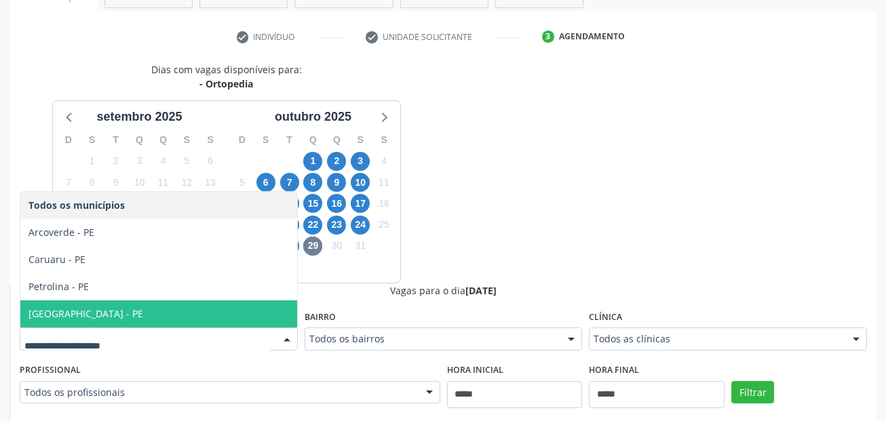
click at [104, 304] on span "Recife - PE" at bounding box center [158, 313] width 277 height 27
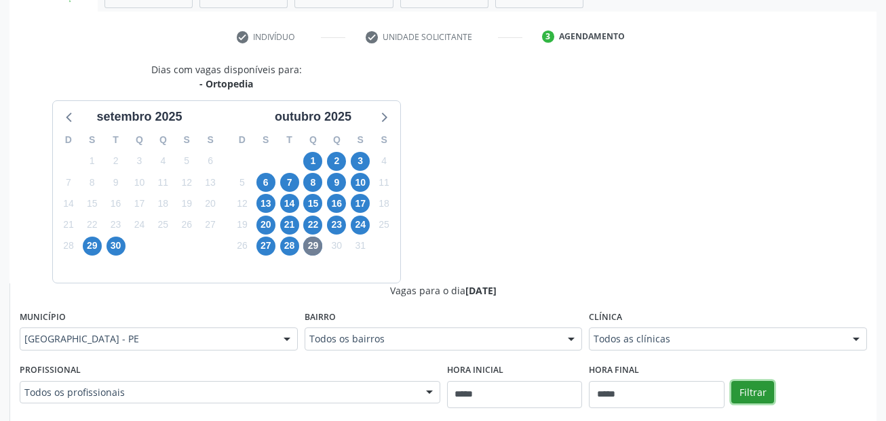
click at [742, 390] on button "Filtrar" at bounding box center [752, 392] width 43 height 23
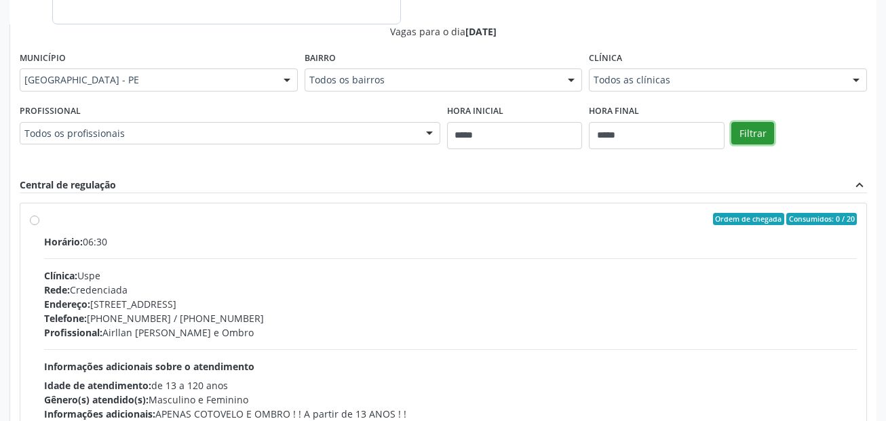
scroll to position [508, 0]
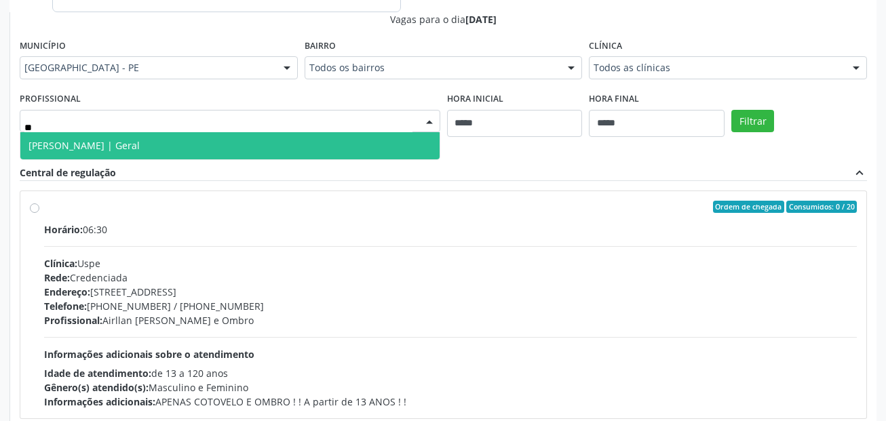
type input "*"
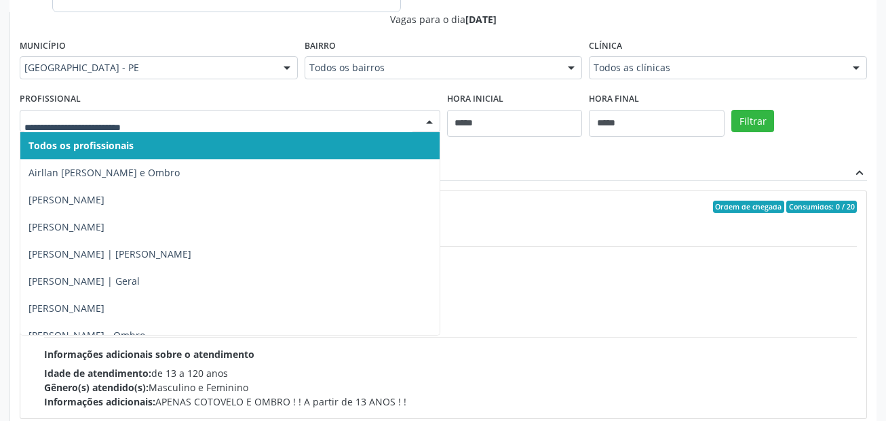
drag, startPoint x: 95, startPoint y: 115, endPoint x: 85, endPoint y: 121, distance: 11.3
click at [85, 121] on input "text" at bounding box center [218, 128] width 388 height 27
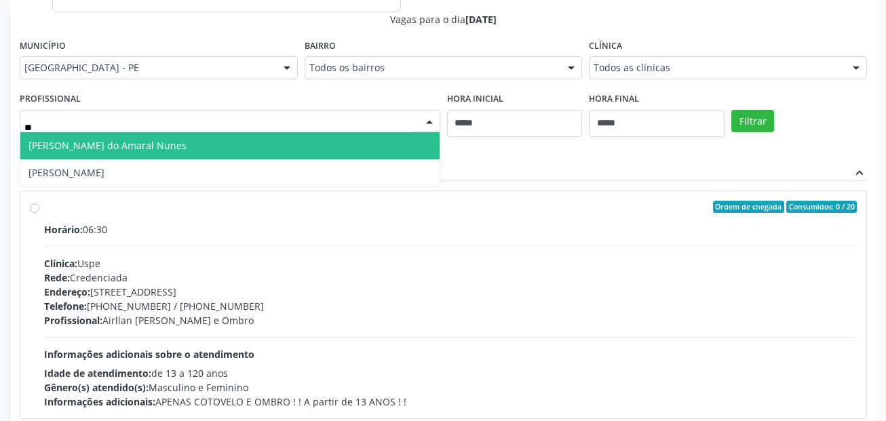
type input "*"
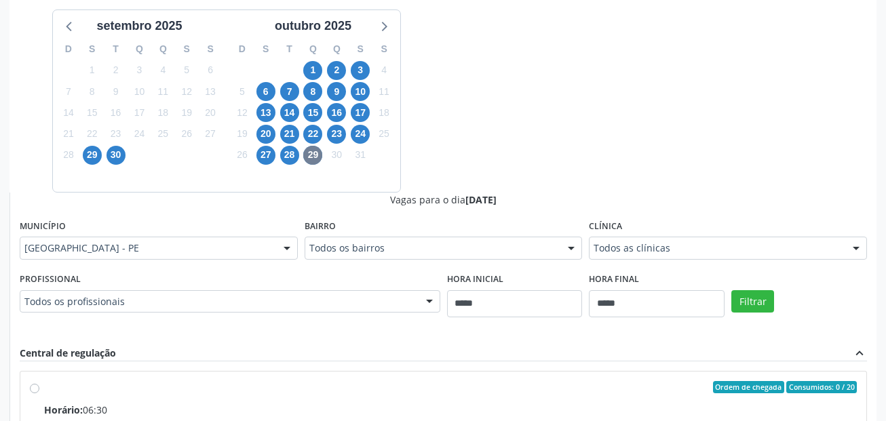
scroll to position [33, 0]
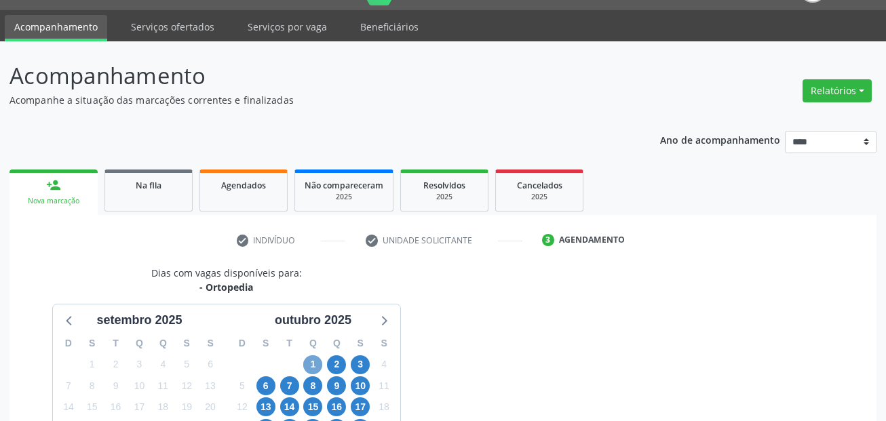
click at [315, 363] on span "1" at bounding box center [312, 364] width 19 height 19
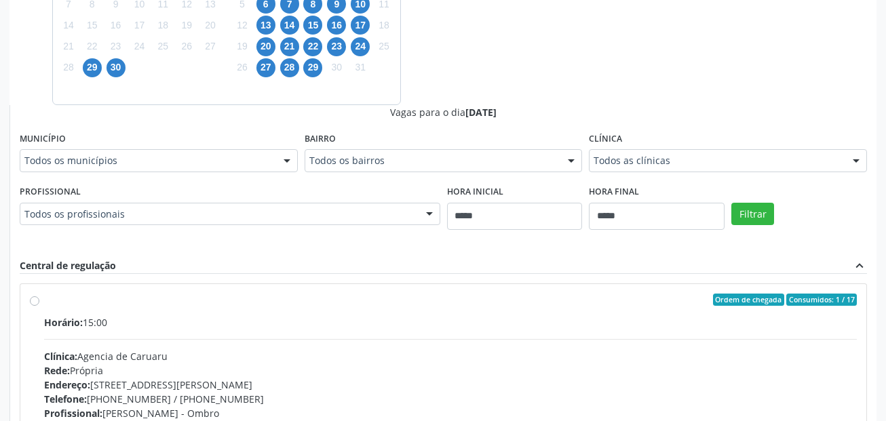
scroll to position [440, 0]
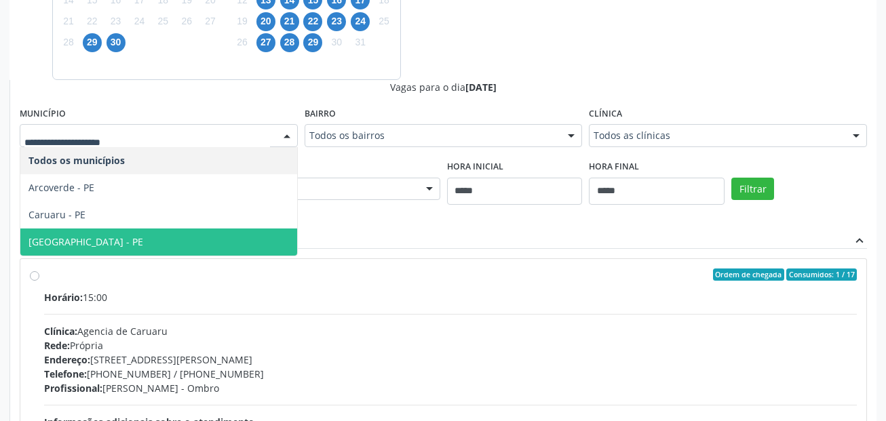
click at [77, 239] on span "Recife - PE" at bounding box center [158, 241] width 277 height 27
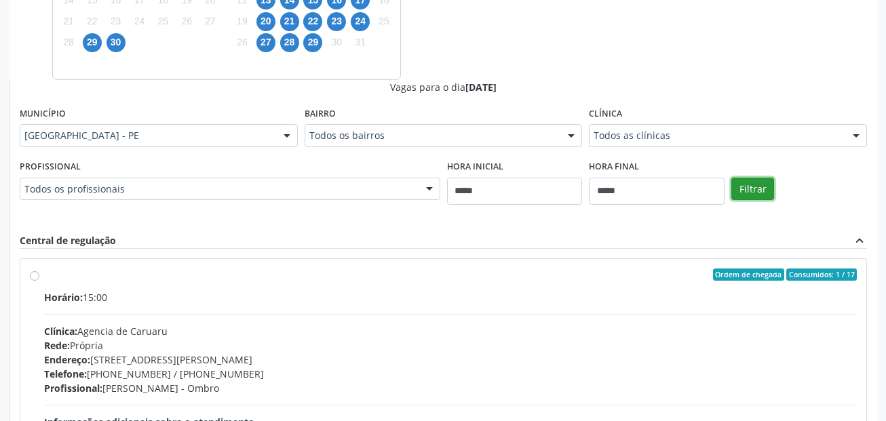
click at [742, 189] on button "Filtrar" at bounding box center [752, 189] width 43 height 23
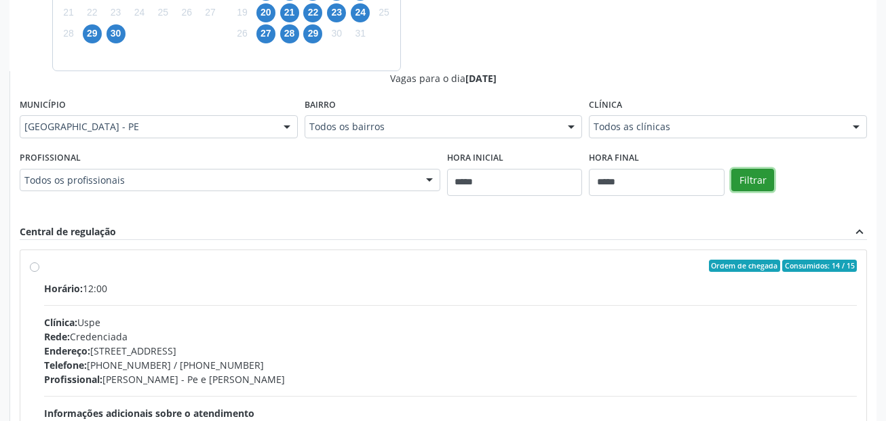
scroll to position [508, 0]
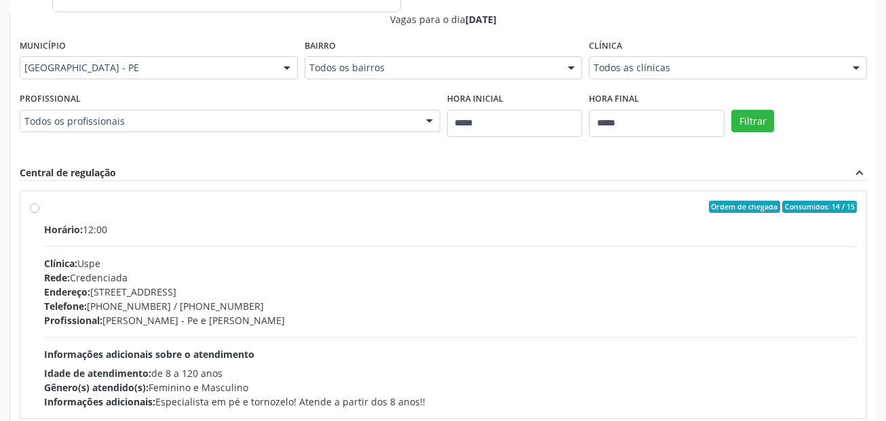
click at [258, 232] on div "Horário: 12:00" at bounding box center [450, 229] width 812 height 14
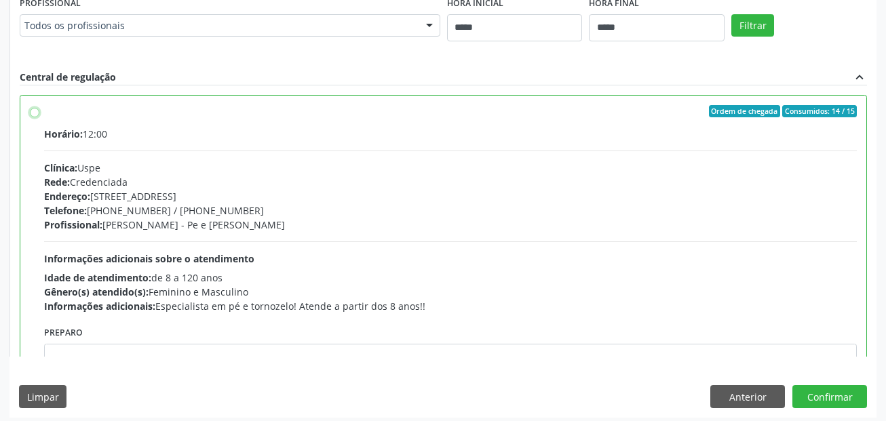
scroll to position [610, 0]
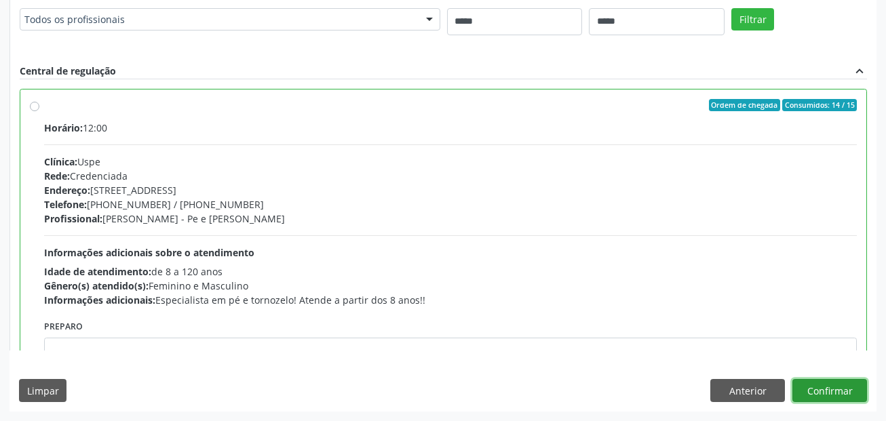
click at [844, 396] on button "Confirmar" at bounding box center [829, 390] width 75 height 23
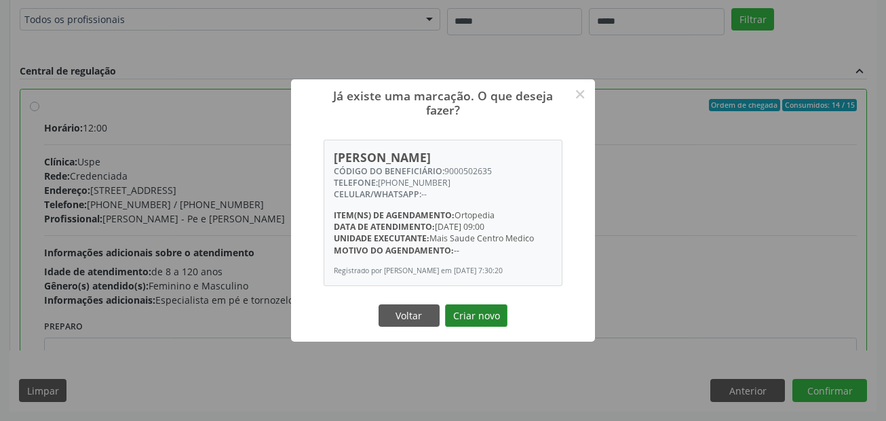
click at [482, 319] on button "Criar novo" at bounding box center [476, 315] width 62 height 23
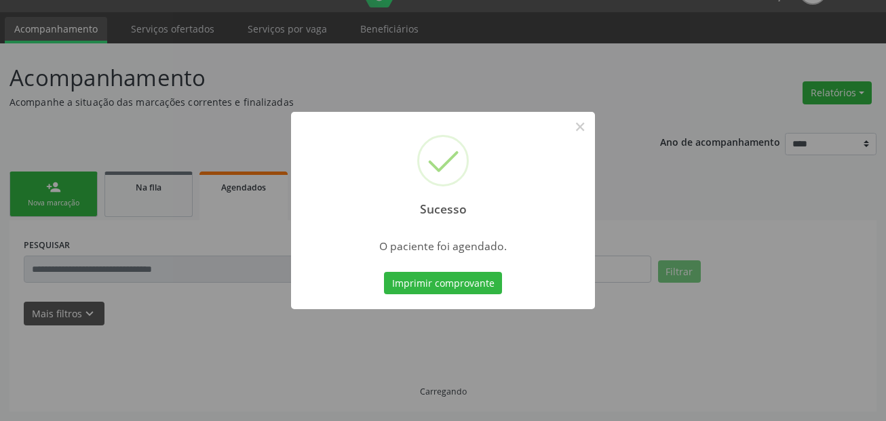
scroll to position [31, 0]
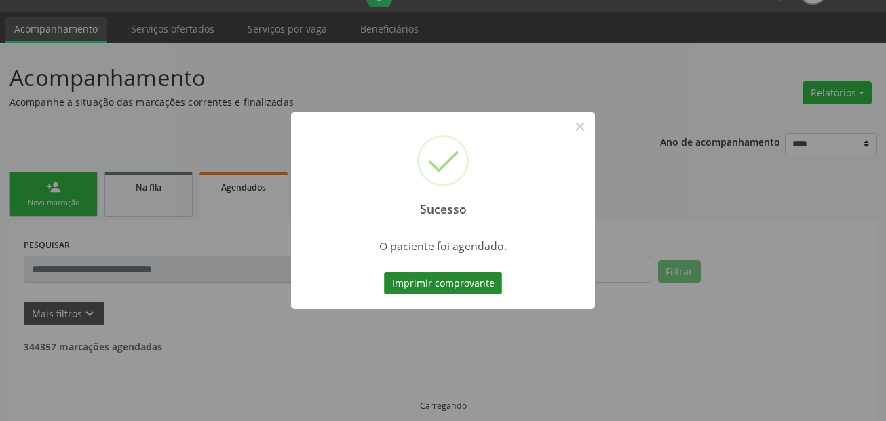
click at [473, 285] on button "Imprimir comprovante" at bounding box center [443, 283] width 118 height 23
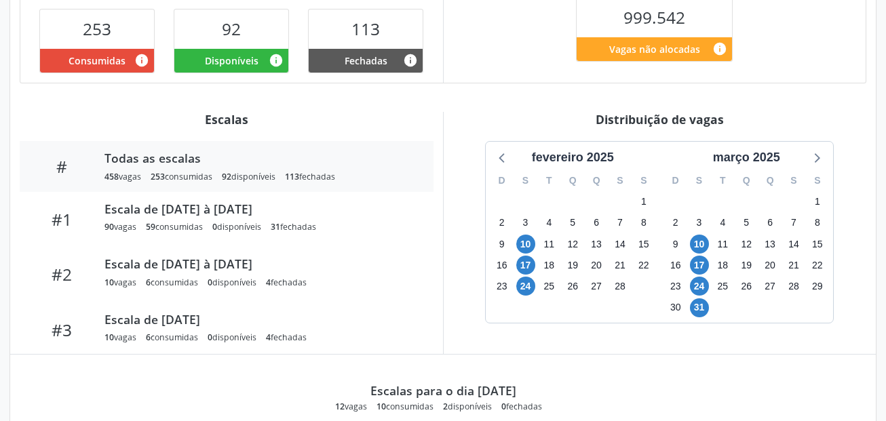
scroll to position [475, 0]
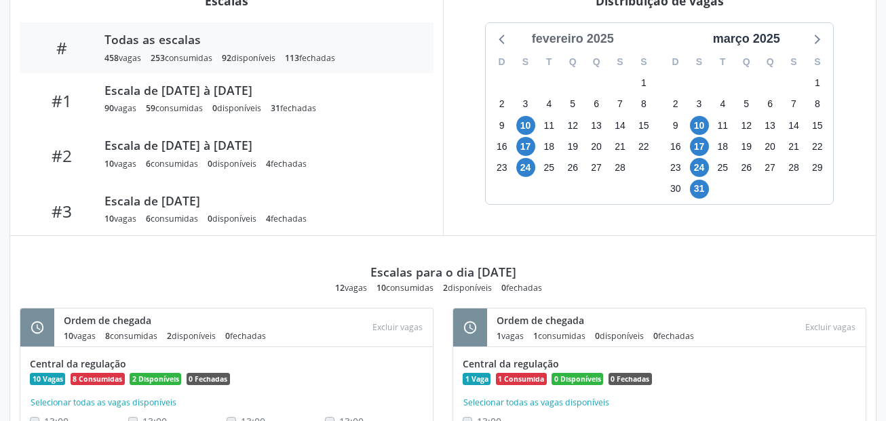
click at [597, 33] on div "fevereiro 2025" at bounding box center [572, 39] width 93 height 18
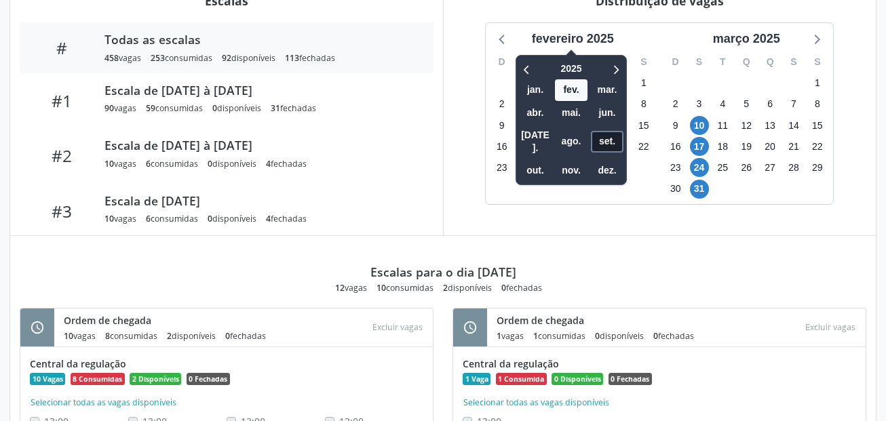
click at [617, 132] on span "set." at bounding box center [607, 141] width 33 height 21
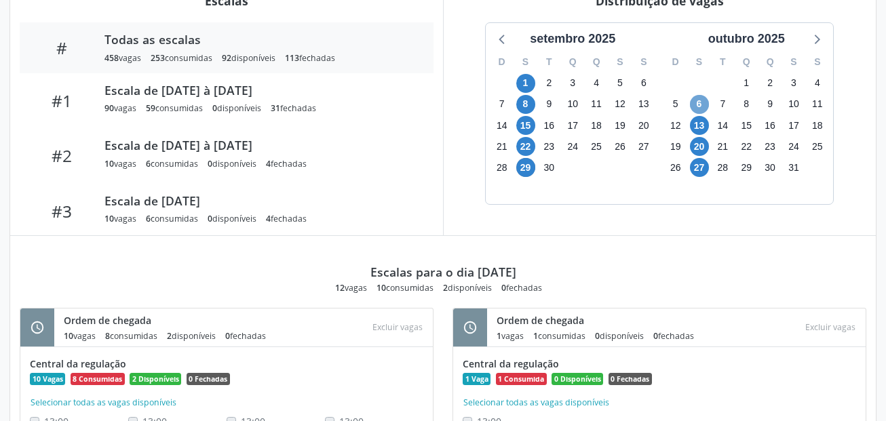
click at [703, 109] on span "6" at bounding box center [699, 104] width 19 height 19
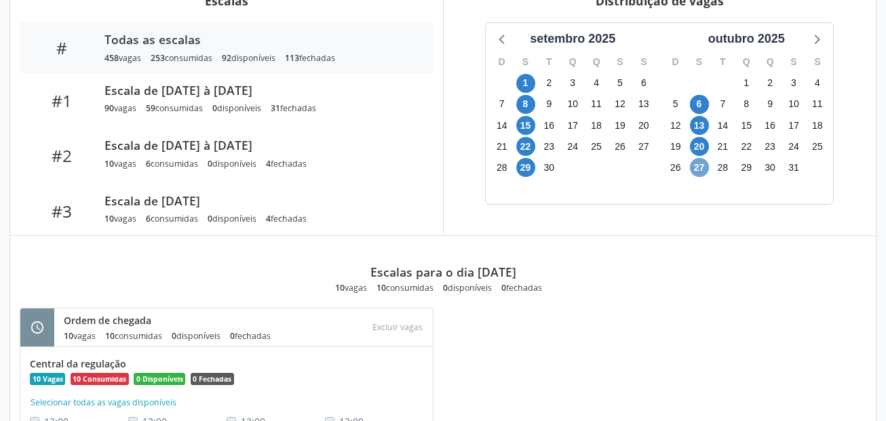
click at [699, 165] on span "27" at bounding box center [699, 167] width 19 height 19
click at [706, 144] on span "20" at bounding box center [699, 146] width 19 height 19
click at [704, 124] on span "13" at bounding box center [699, 125] width 19 height 19
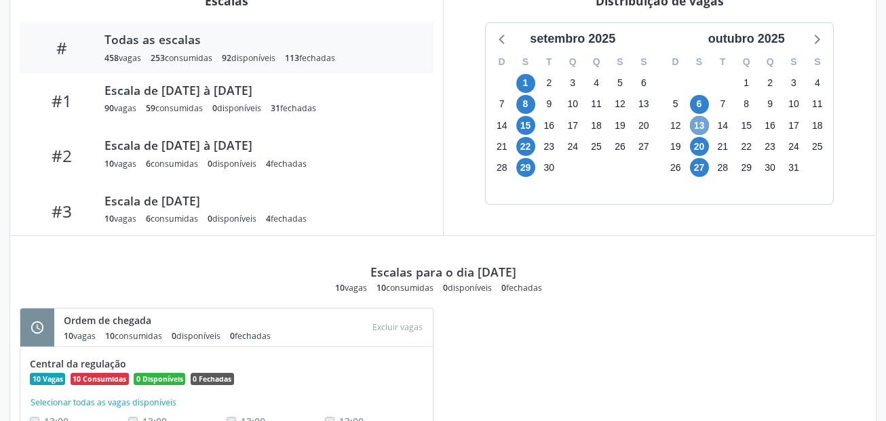
click at [704, 124] on span "13" at bounding box center [699, 125] width 19 height 19
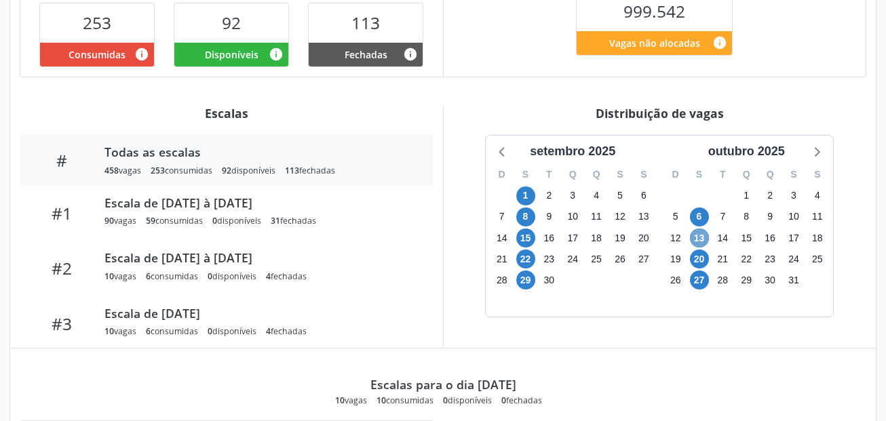
scroll to position [339, 0]
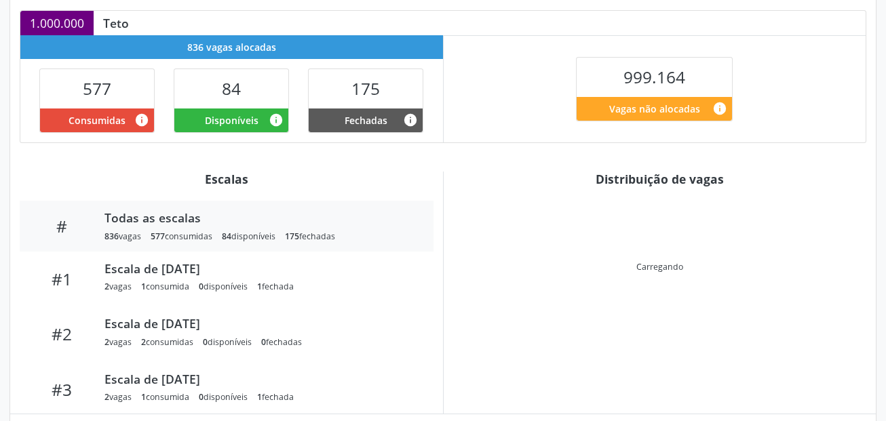
scroll to position [300, 0]
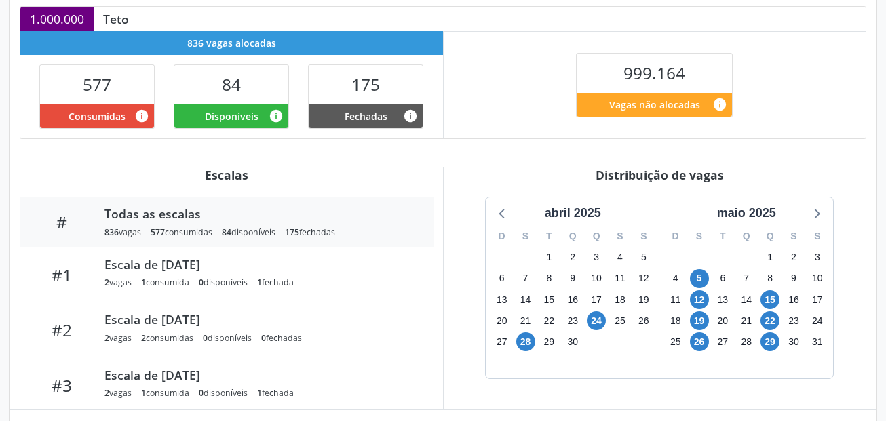
click at [596, 167] on div "Distribuição de vagas setembro 2025 D S T Q Q S S 31 1 2 3 4 5 6 7 8 9 10 11 12…" at bounding box center [659, 288] width 433 height 242
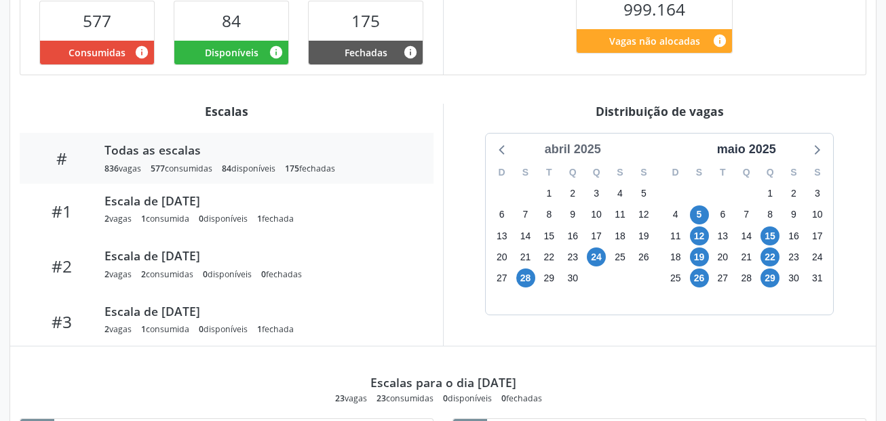
drag, startPoint x: 583, startPoint y: 149, endPoint x: 603, endPoint y: 156, distance: 20.8
click at [583, 150] on div "abril 2025" at bounding box center [572, 149] width 67 height 18
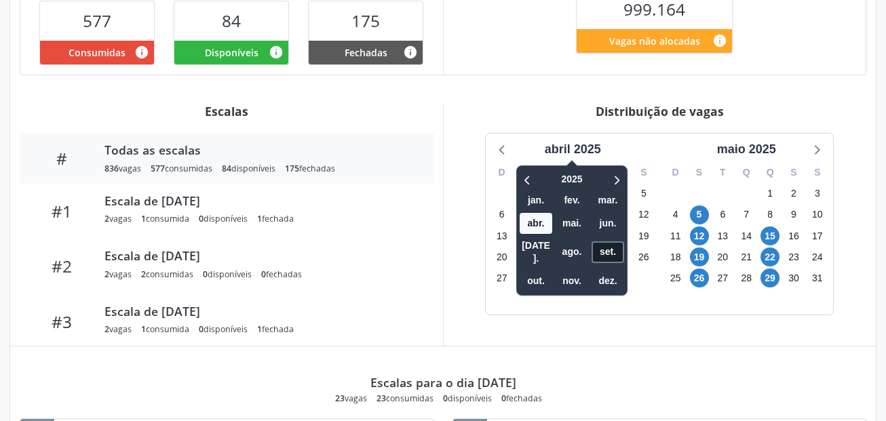
click at [600, 244] on span "set." at bounding box center [607, 251] width 33 height 21
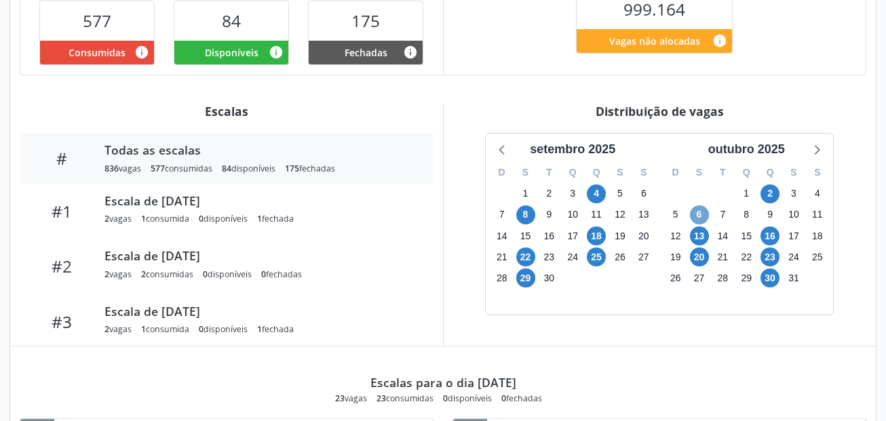
click at [693, 214] on span "6" at bounding box center [699, 214] width 19 height 19
click at [700, 238] on span "13" at bounding box center [699, 235] width 19 height 19
click at [701, 252] on span "20" at bounding box center [699, 256] width 19 height 19
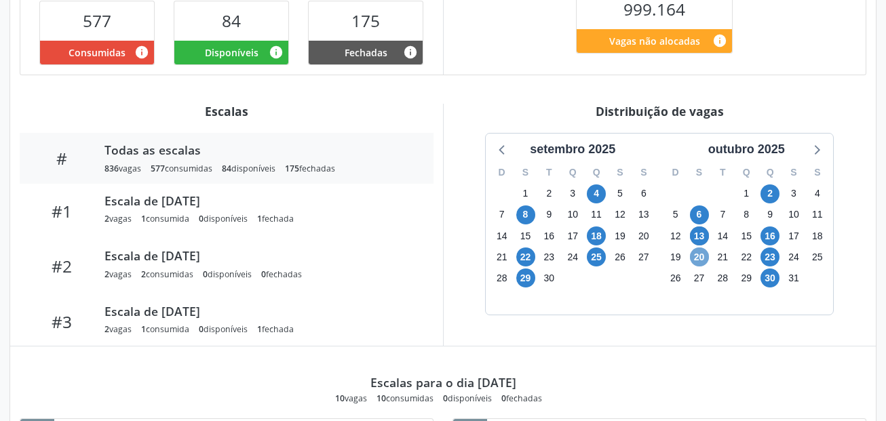
click at [701, 252] on span "20" at bounding box center [699, 256] width 19 height 19
click at [770, 193] on span "2" at bounding box center [769, 193] width 19 height 19
click at [769, 234] on span "16" at bounding box center [769, 235] width 19 height 19
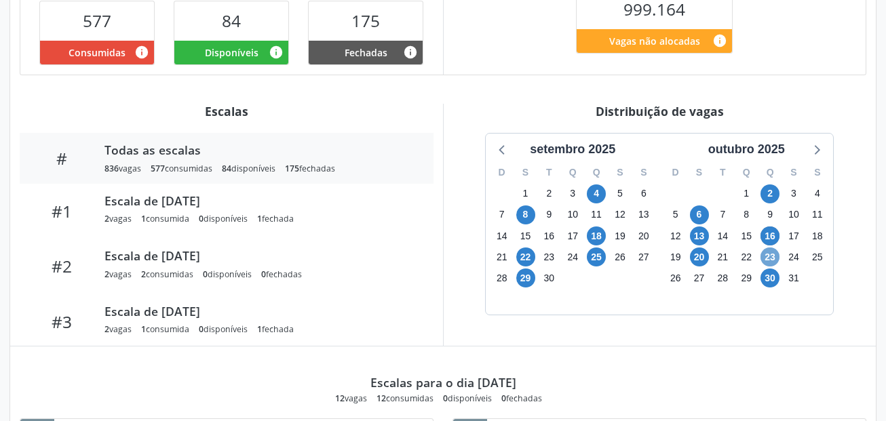
click at [773, 255] on span "23" at bounding box center [769, 256] width 19 height 19
click at [772, 279] on span "30" at bounding box center [769, 278] width 19 height 19
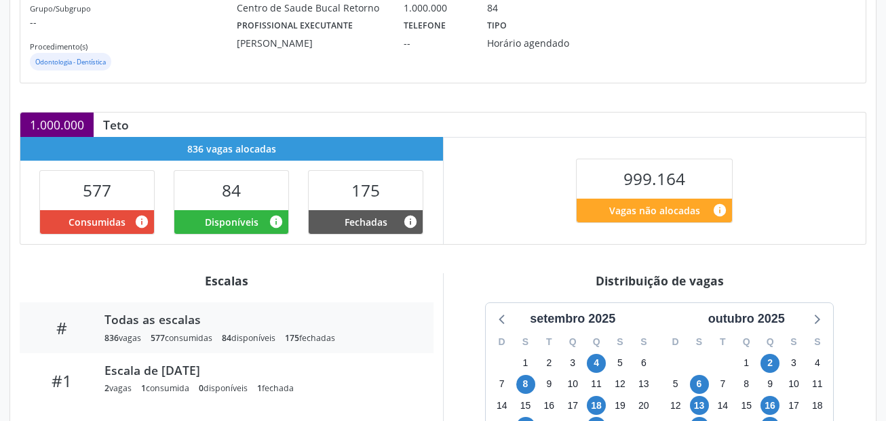
scroll to position [0, 0]
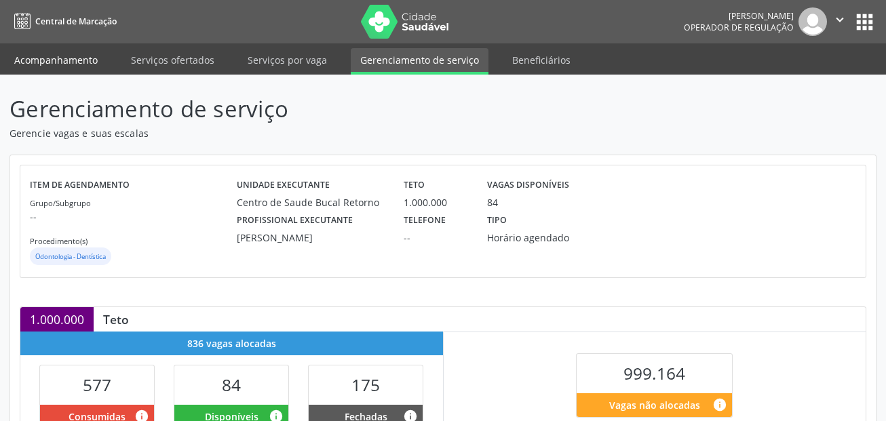
click at [64, 52] on link "Acompanhamento" at bounding box center [56, 60] width 102 height 24
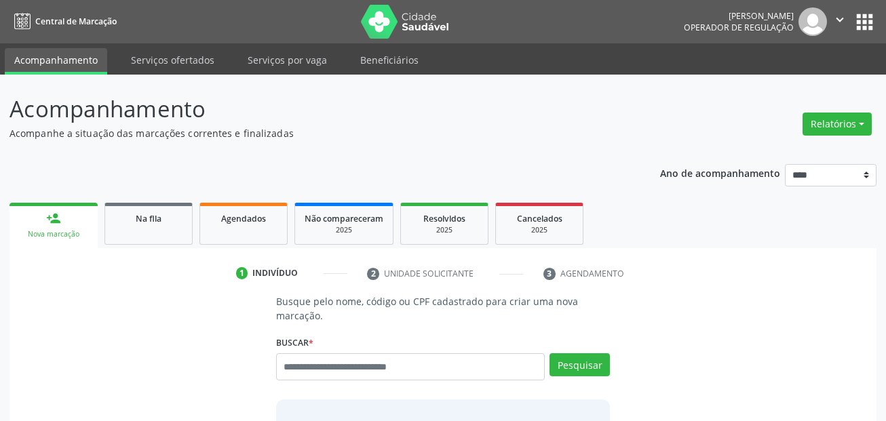
click at [419, 367] on input "text" at bounding box center [410, 366] width 269 height 27
click at [166, 58] on link "Serviços ofertados" at bounding box center [172, 60] width 102 height 24
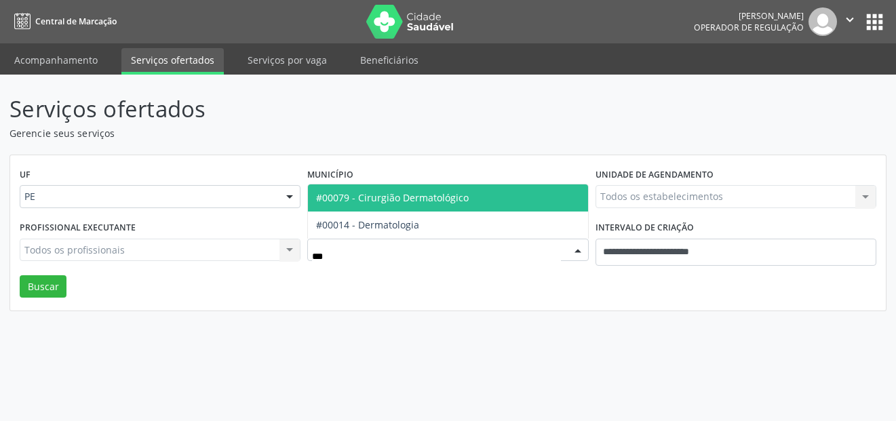
type input "****"
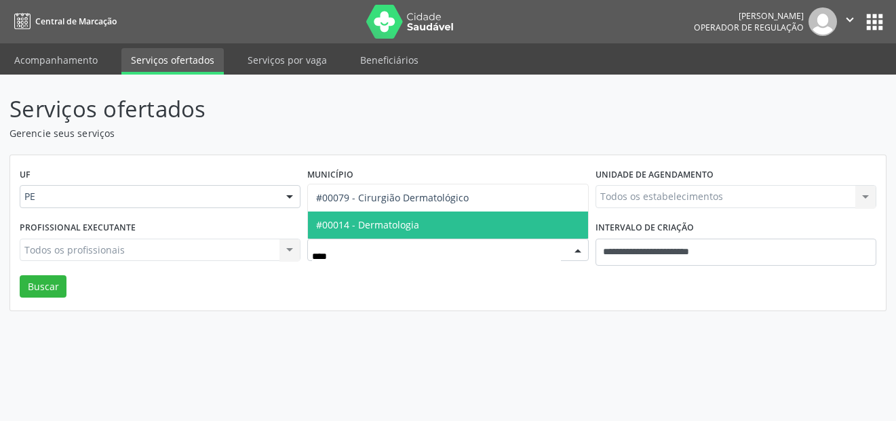
click at [349, 220] on span "#00014 - Dermatologia" at bounding box center [367, 224] width 103 height 13
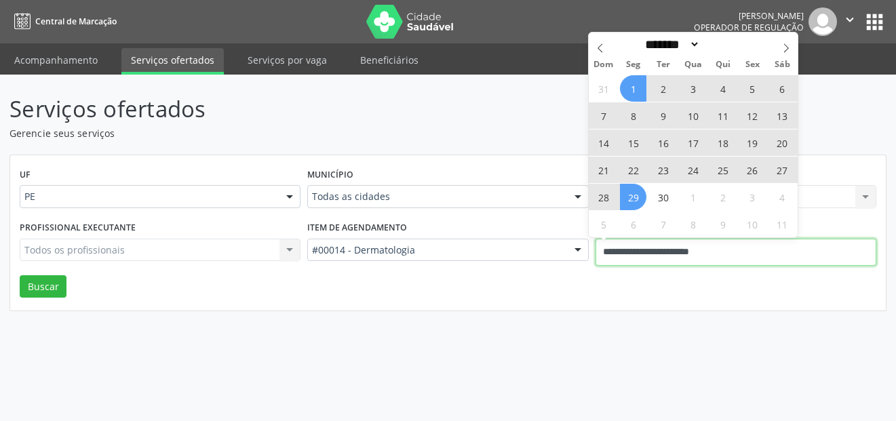
drag, startPoint x: 639, startPoint y: 253, endPoint x: 536, endPoint y: 214, distance: 109.4
click at [545, 250] on div "Profissional executante Todos os profissionais Todos os profissionais Nenhum re…" at bounding box center [447, 247] width 863 height 58
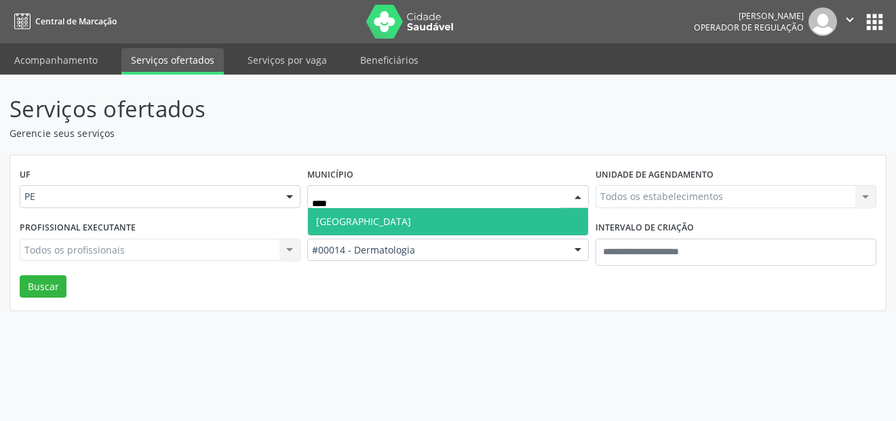
type input "***"
click at [537, 226] on span "Recife" at bounding box center [447, 221] width 279 height 27
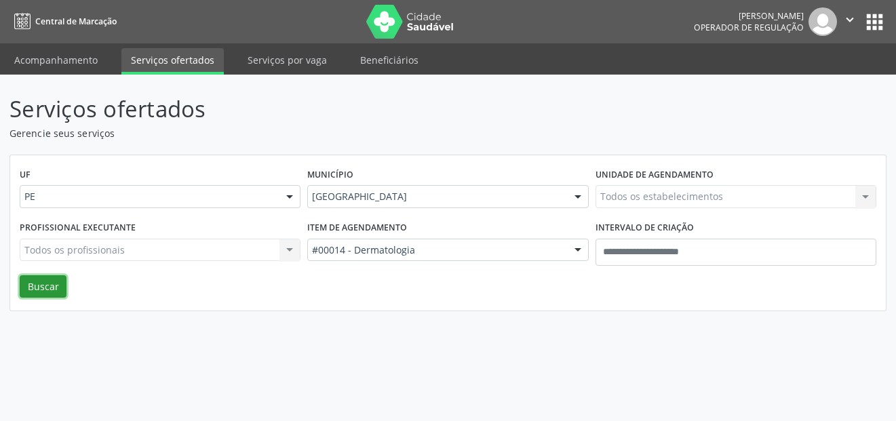
click at [58, 283] on button "Buscar" at bounding box center [43, 286] width 47 height 23
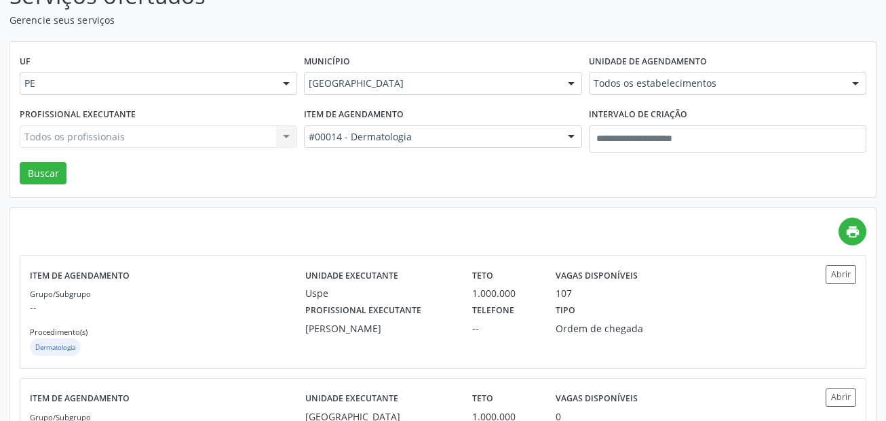
scroll to position [136, 0]
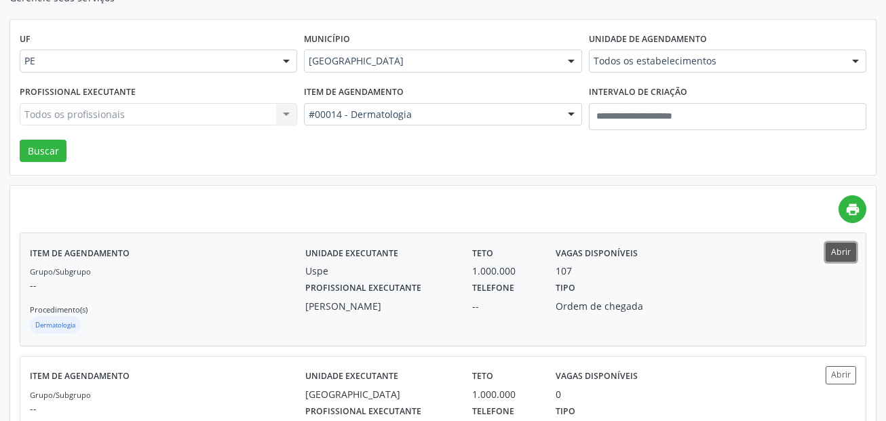
click at [837, 251] on button "Abrir" at bounding box center [840, 252] width 31 height 18
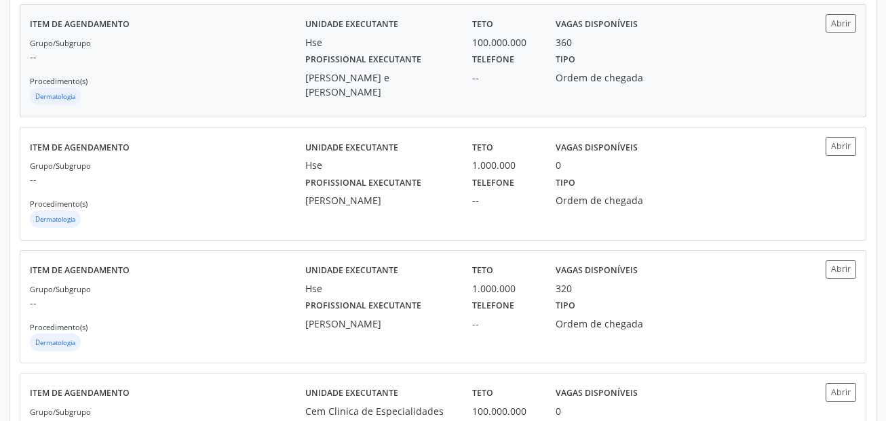
scroll to position [542, 0]
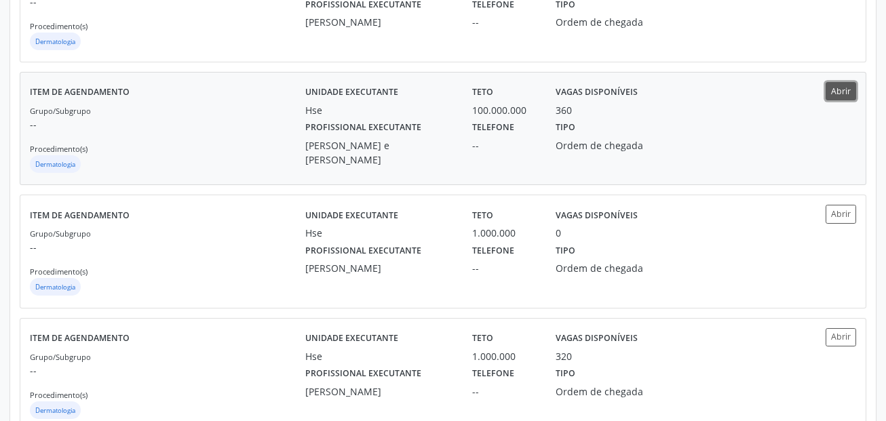
click at [833, 98] on button "Abrir" at bounding box center [840, 91] width 31 height 18
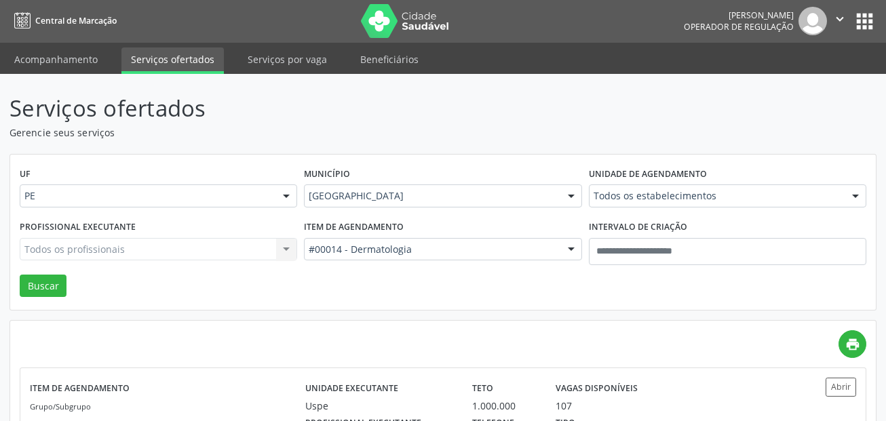
scroll to position [0, 0]
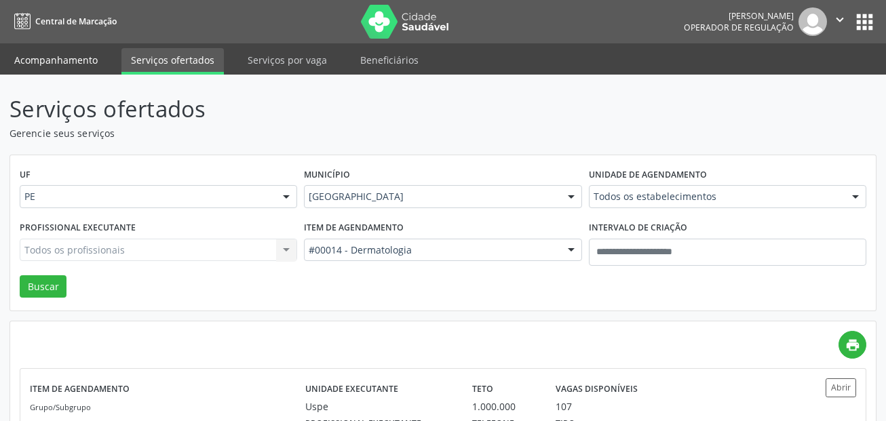
click at [69, 71] on link "Acompanhamento" at bounding box center [56, 60] width 102 height 24
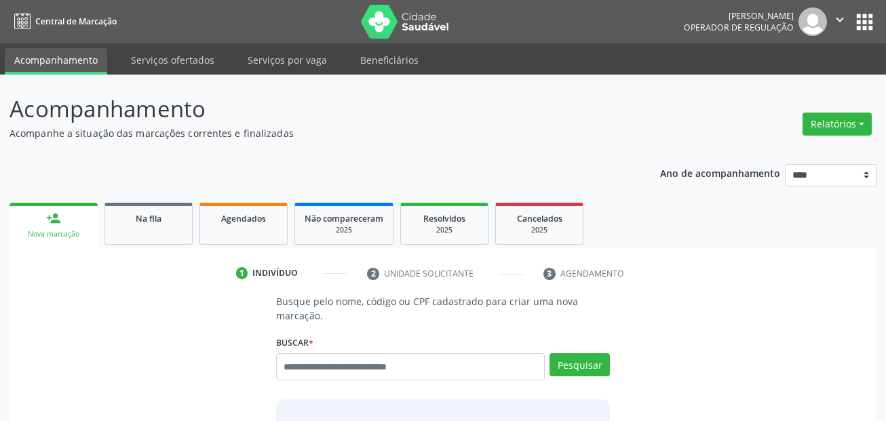
click at [336, 321] on p "Busque pelo nome, código ou CPF cadastrado para criar uma nova marcação." at bounding box center [443, 308] width 334 height 28
click at [331, 358] on input "text" at bounding box center [410, 366] width 269 height 27
paste input "**********"
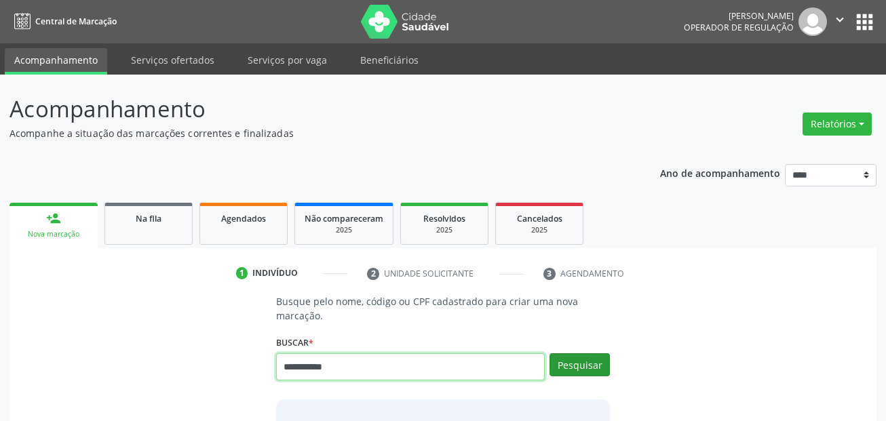
type input "**********"
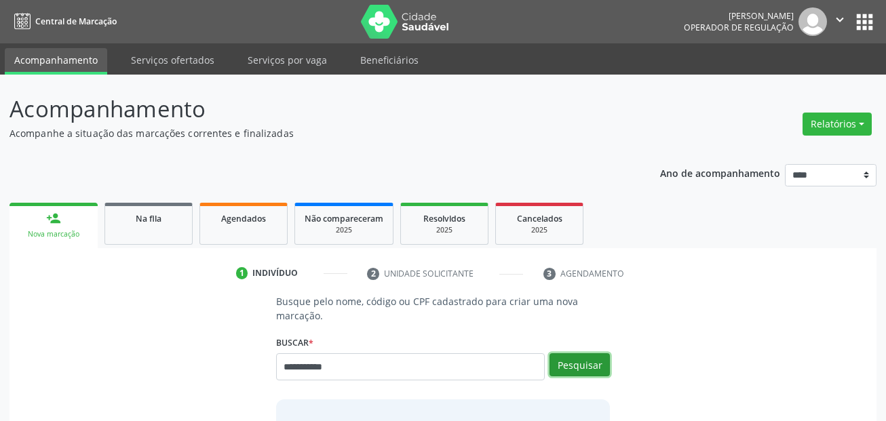
click at [568, 365] on button "Pesquisar" at bounding box center [579, 364] width 60 height 23
type input "**********"
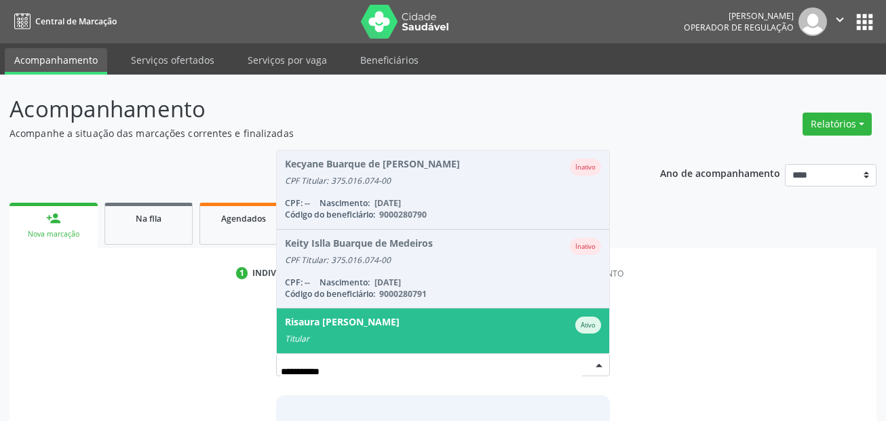
click at [399, 323] on div "Risaura Buarque de Oliveira" at bounding box center [342, 325] width 115 height 17
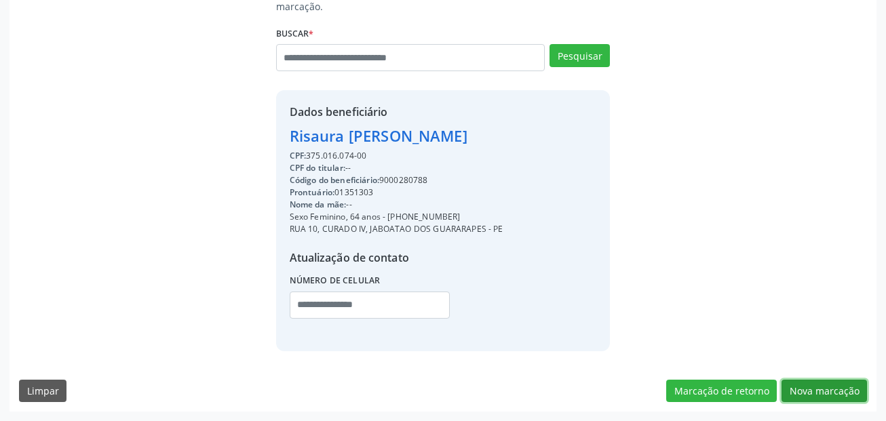
click at [803, 397] on button "Nova marcação" at bounding box center [823, 391] width 85 height 23
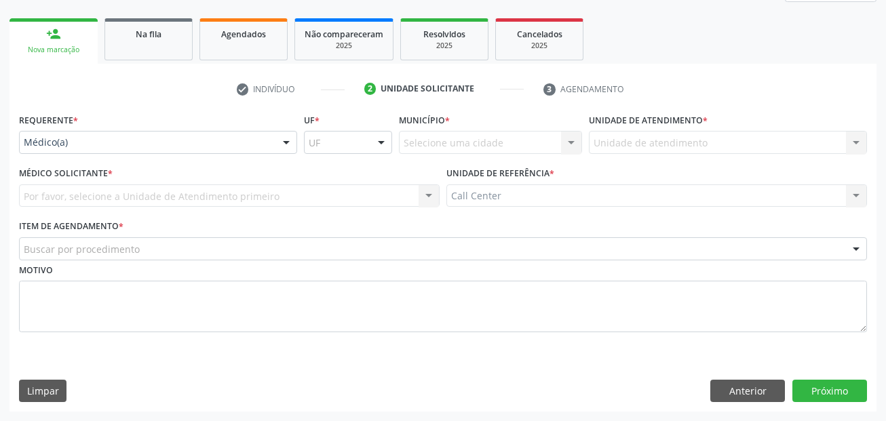
click at [93, 151] on div "Médico(a)" at bounding box center [158, 142] width 278 height 23
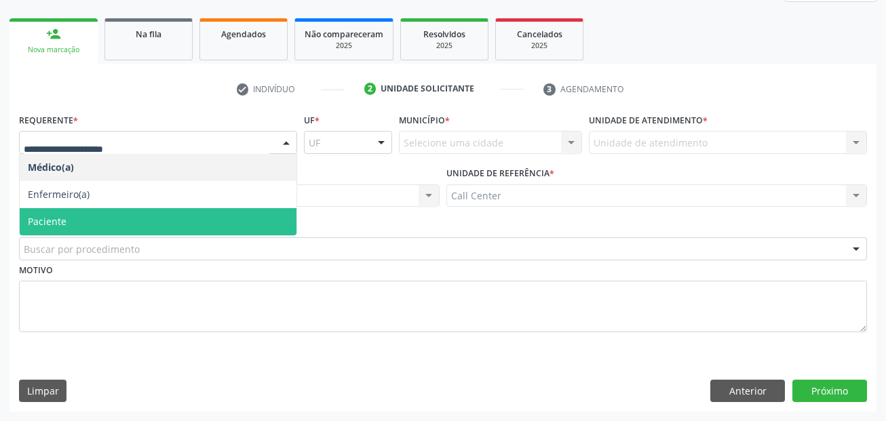
click at [117, 220] on span "Paciente" at bounding box center [158, 221] width 277 height 27
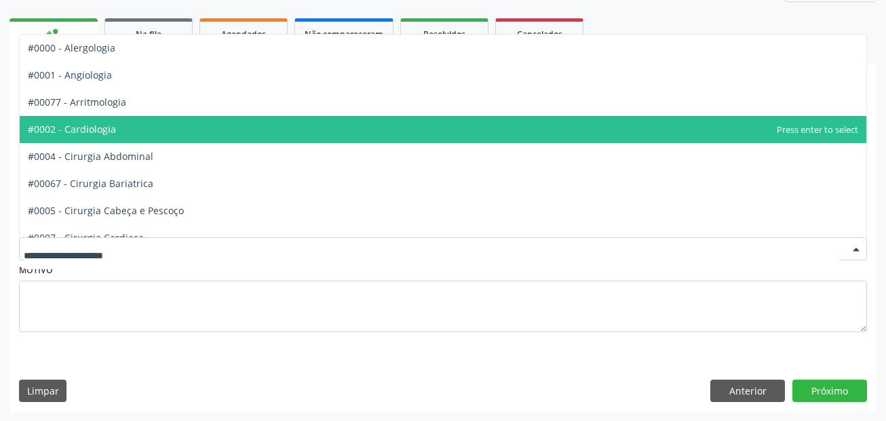
click at [11, 97] on ul "check Indivíduo 2 Unidade solicitante 3 Agendamento" at bounding box center [442, 89] width 867 height 22
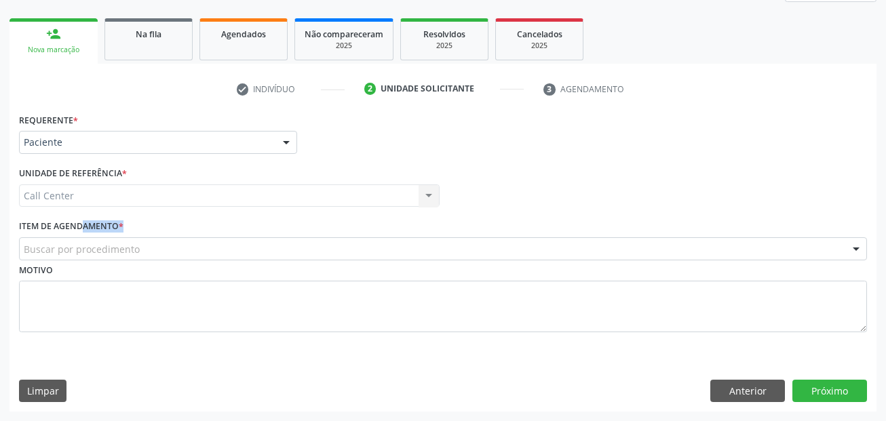
drag, startPoint x: 54, startPoint y: 236, endPoint x: 56, endPoint y: 247, distance: 11.2
click at [56, 245] on div "Item de agendamento * Buscar por procedimento #0000 - Alergologia #0001 - Angio…" at bounding box center [443, 237] width 848 height 43
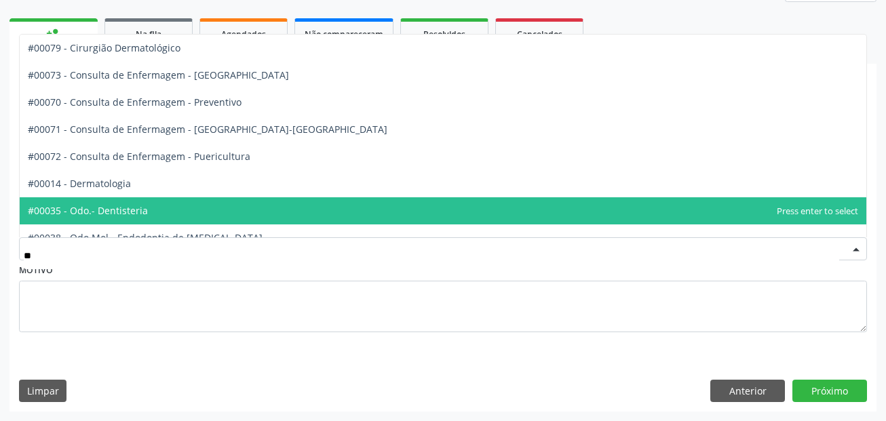
type input "***"
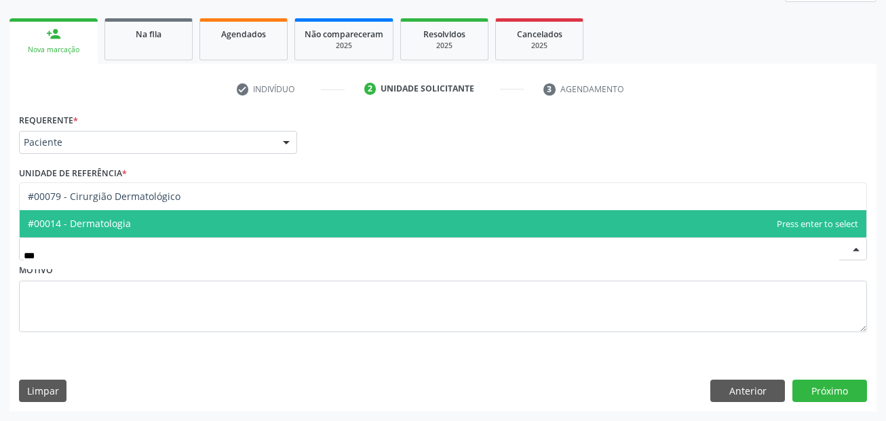
click at [534, 220] on span "#00014 - Dermatologia" at bounding box center [443, 223] width 846 height 27
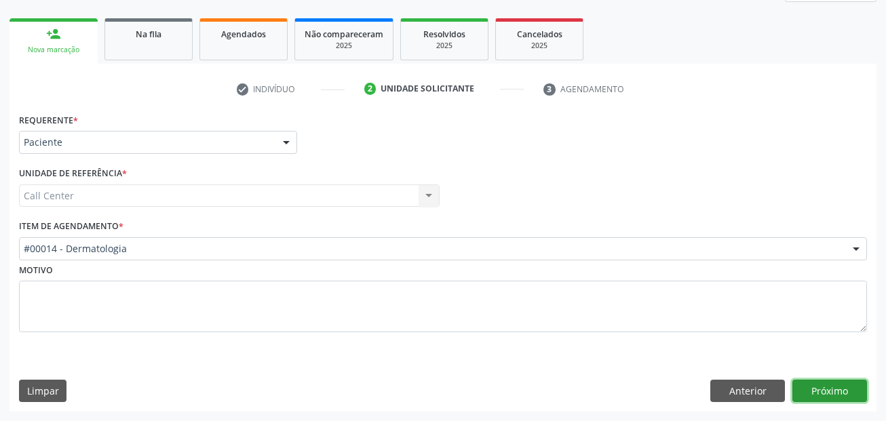
click at [839, 389] on button "Próximo" at bounding box center [829, 391] width 75 height 23
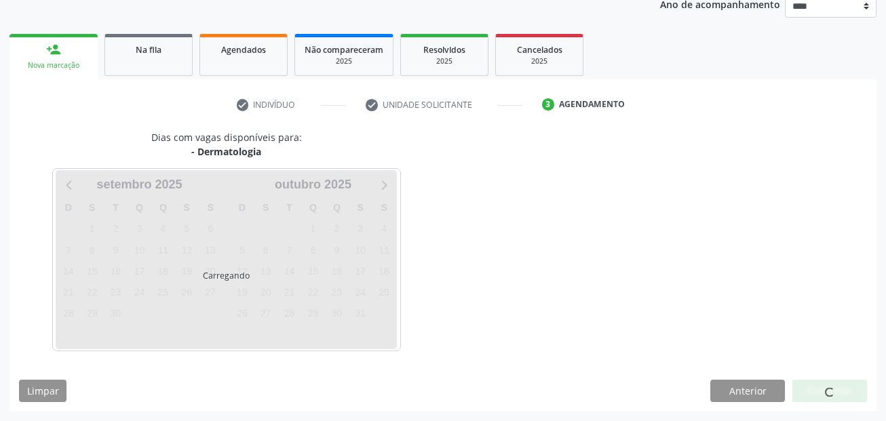
scroll to position [169, 0]
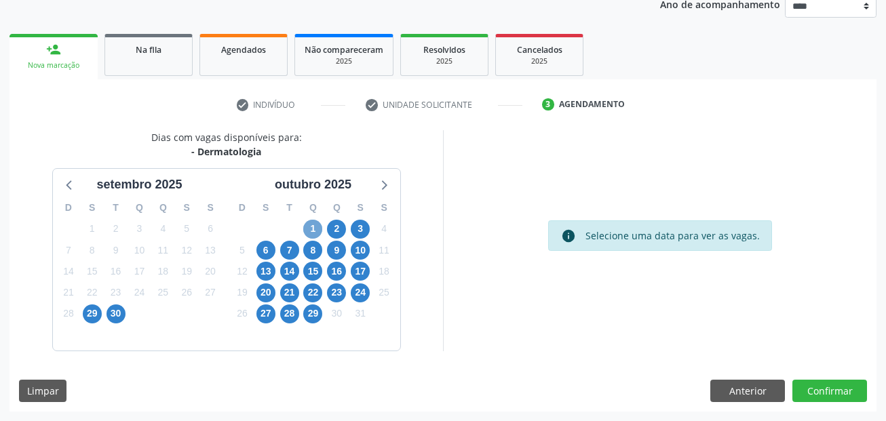
click at [316, 225] on span "1" at bounding box center [312, 229] width 19 height 19
click at [315, 228] on span "1" at bounding box center [312, 229] width 19 height 19
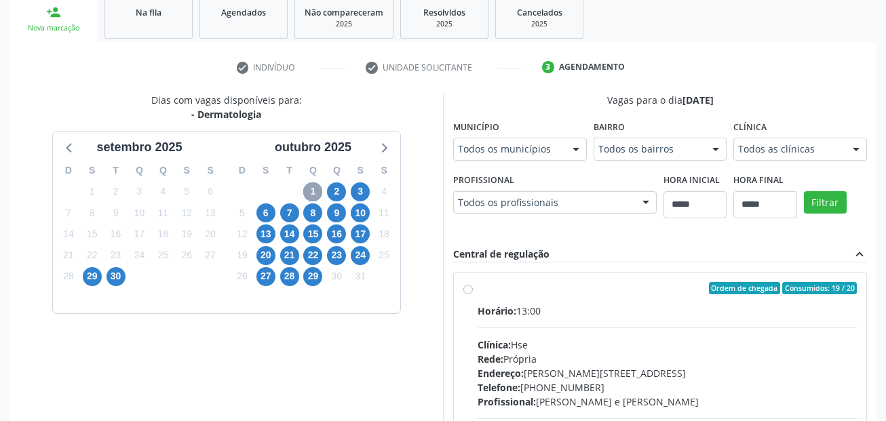
scroll to position [237, 0]
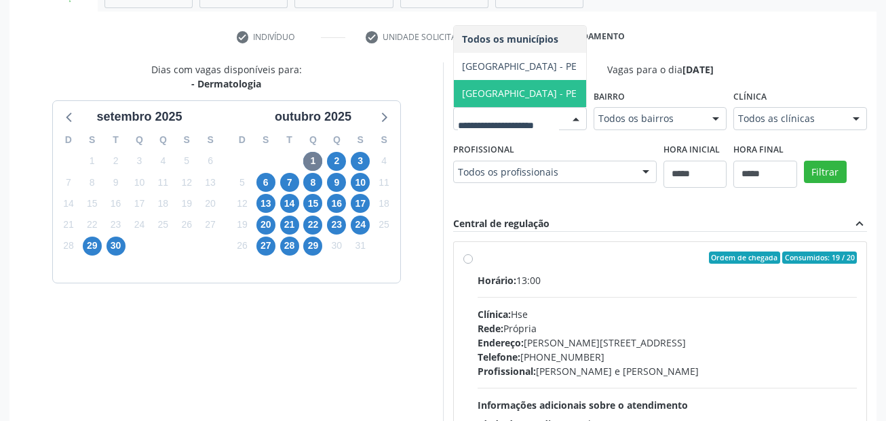
click at [454, 107] on span "[GEOGRAPHIC_DATA] - PE" at bounding box center [520, 93] width 132 height 27
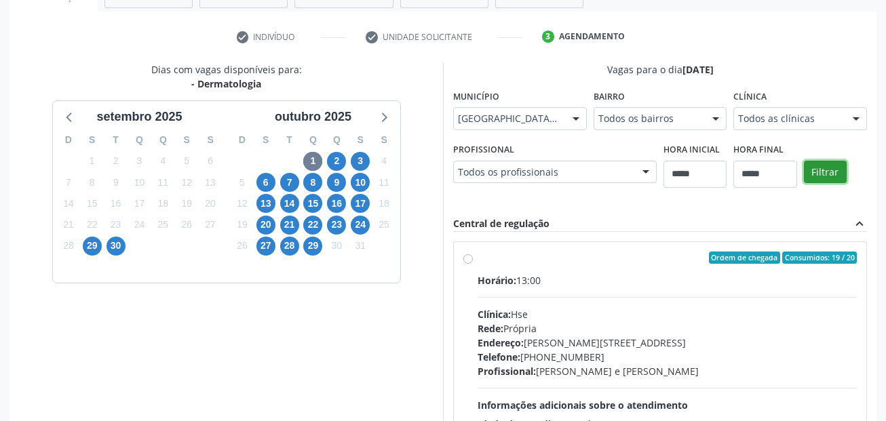
click at [803, 184] on button "Filtrar" at bounding box center [824, 172] width 43 height 23
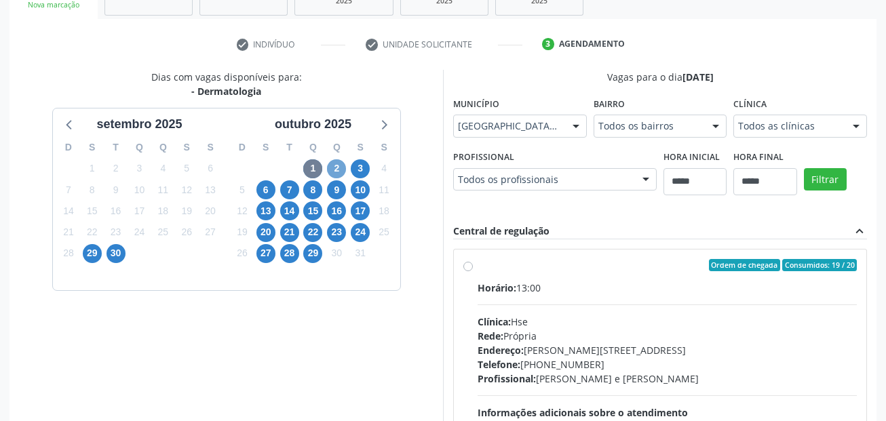
click at [337, 167] on span "2" at bounding box center [336, 168] width 19 height 19
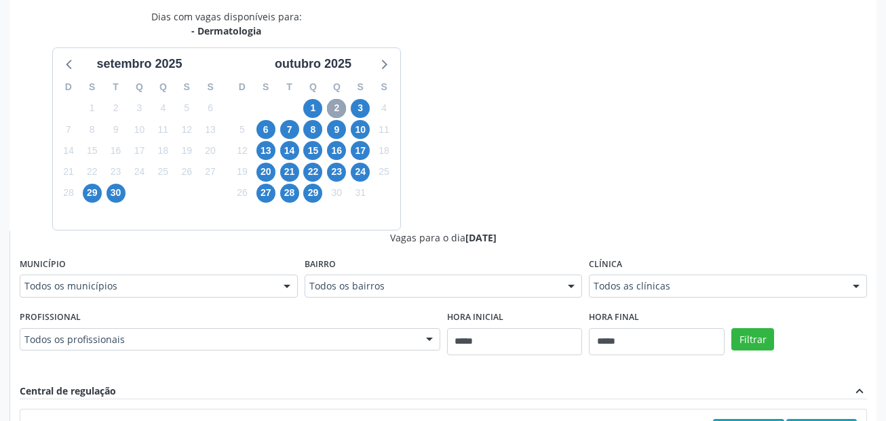
scroll to position [365, 0]
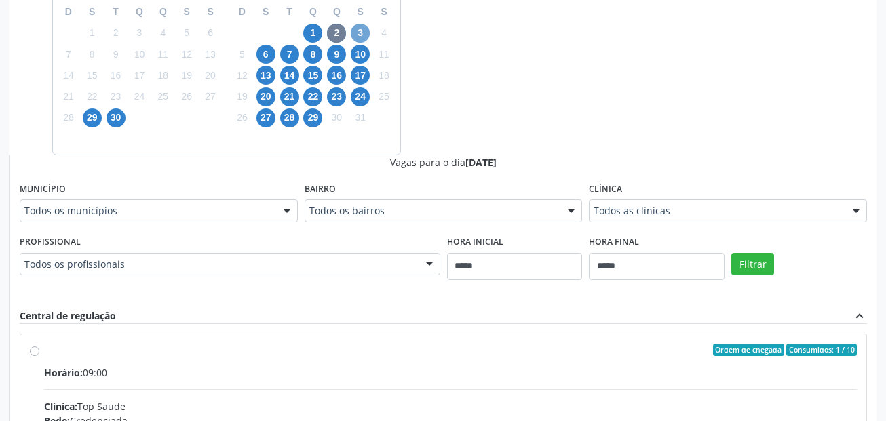
click at [355, 36] on span "3" at bounding box center [360, 33] width 19 height 19
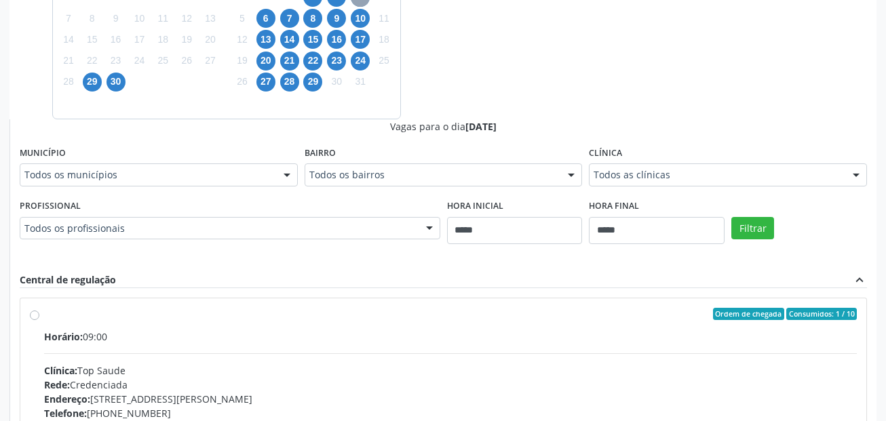
scroll to position [433, 0]
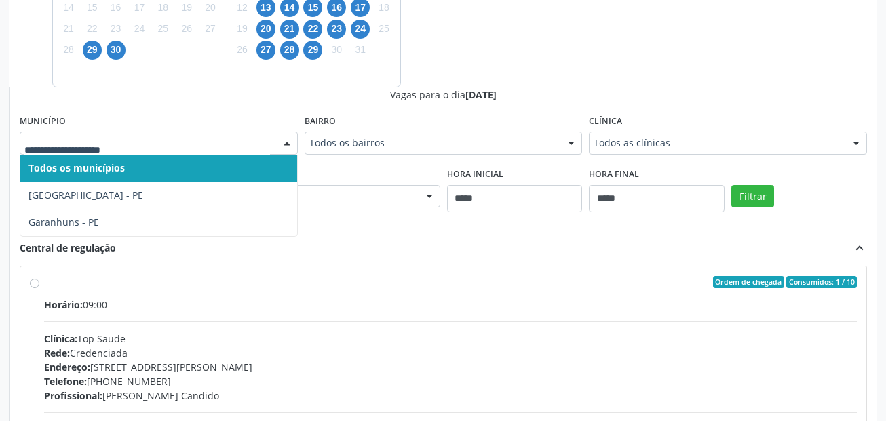
drag, startPoint x: 113, startPoint y: 140, endPoint x: 121, endPoint y: 155, distance: 17.6
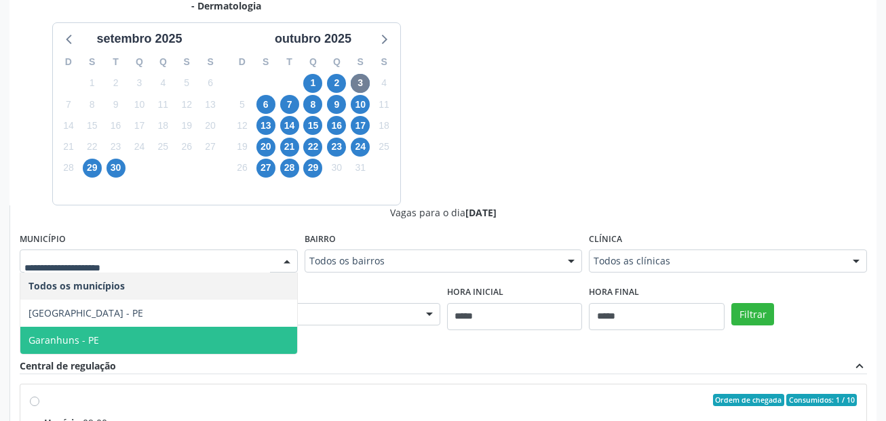
scroll to position [297, 0]
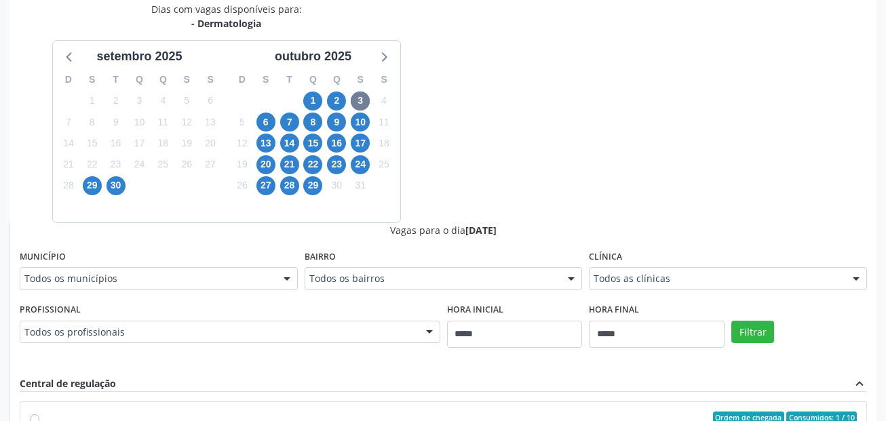
click at [255, 121] on div "6" at bounding box center [266, 122] width 24 height 21
click at [266, 120] on span "6" at bounding box center [265, 122] width 19 height 19
click at [291, 124] on span "7" at bounding box center [289, 122] width 19 height 19
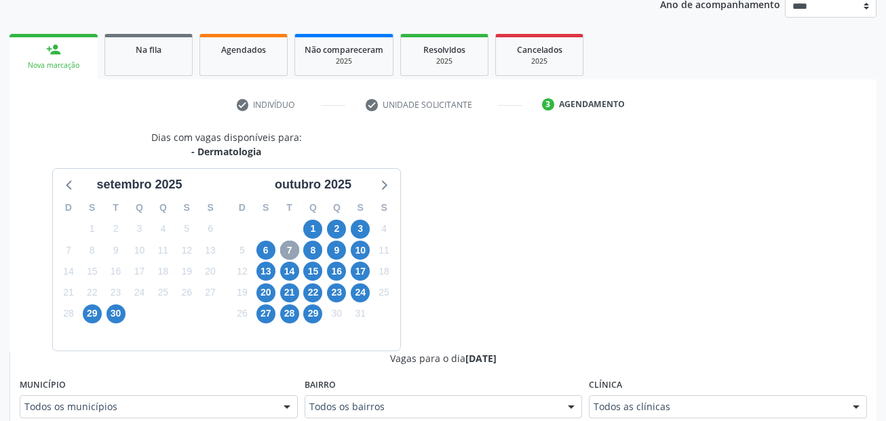
scroll to position [365, 0]
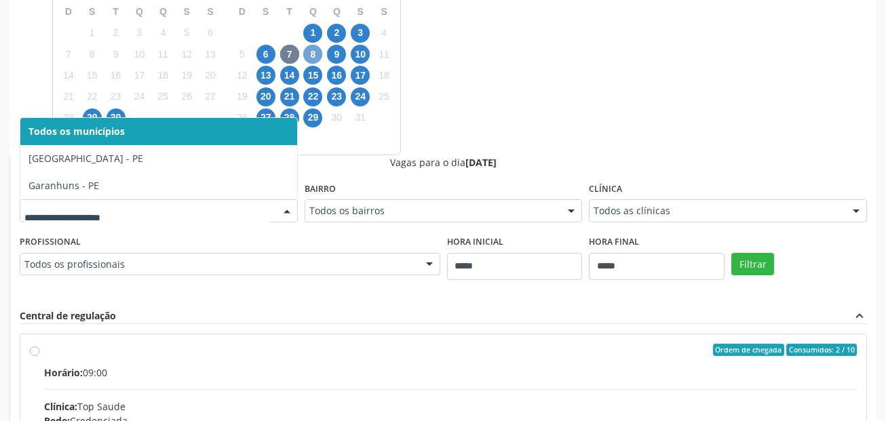
click at [318, 56] on span "8" at bounding box center [312, 54] width 19 height 19
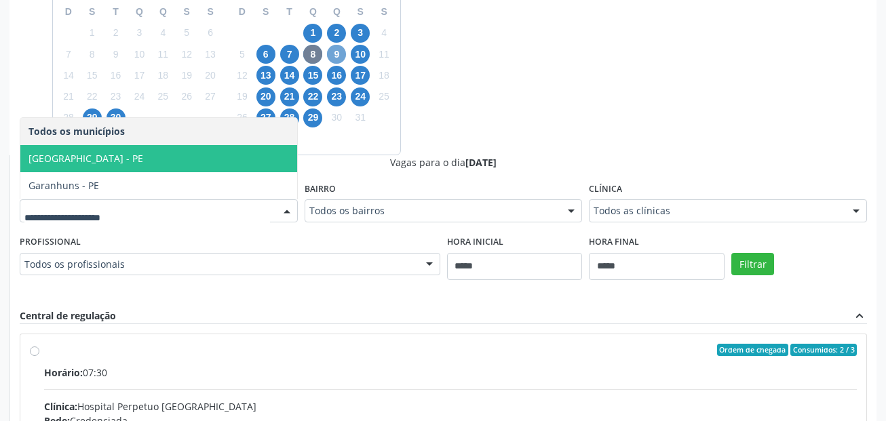
click at [337, 56] on span "9" at bounding box center [336, 54] width 19 height 19
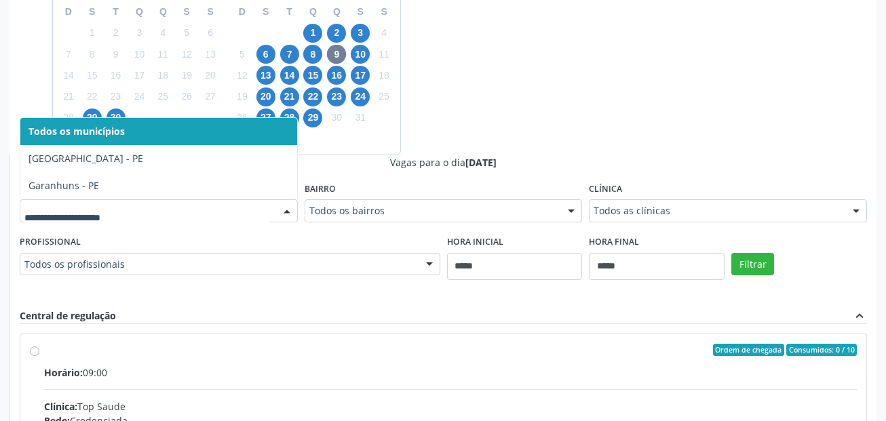
click at [132, 222] on div at bounding box center [159, 210] width 278 height 23
click at [362, 57] on span "10" at bounding box center [360, 54] width 19 height 19
click at [263, 79] on span "13" at bounding box center [265, 75] width 19 height 19
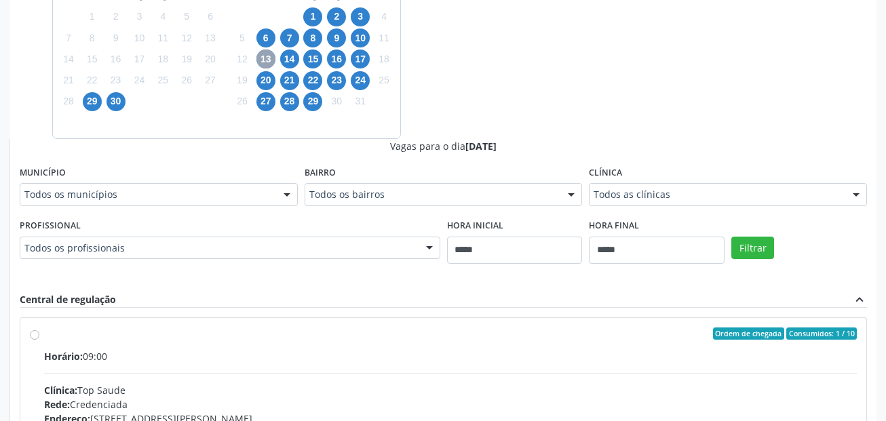
scroll to position [433, 0]
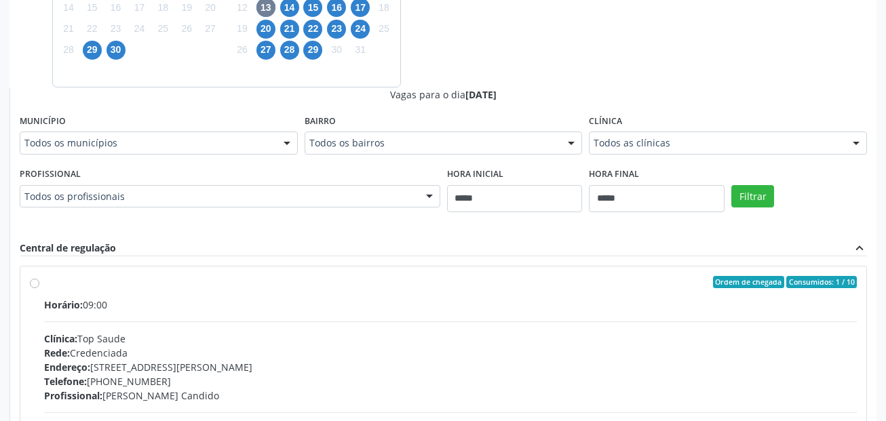
click at [101, 151] on div "Todos os municípios" at bounding box center [159, 143] width 278 height 23
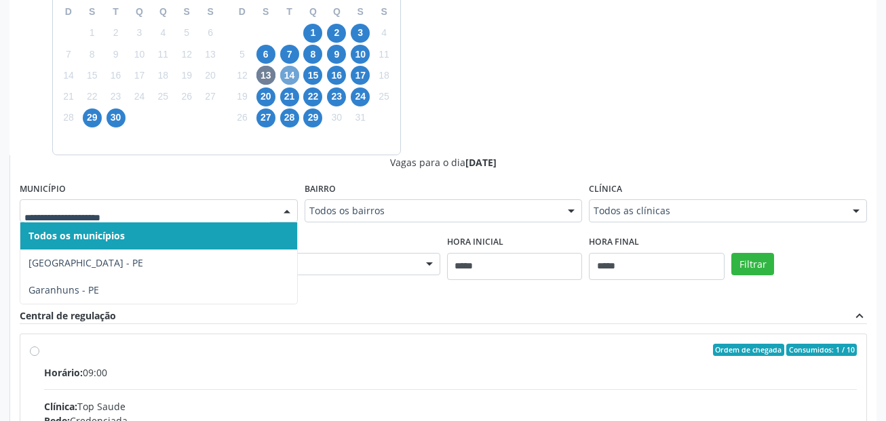
click at [296, 77] on span "14" at bounding box center [289, 75] width 19 height 19
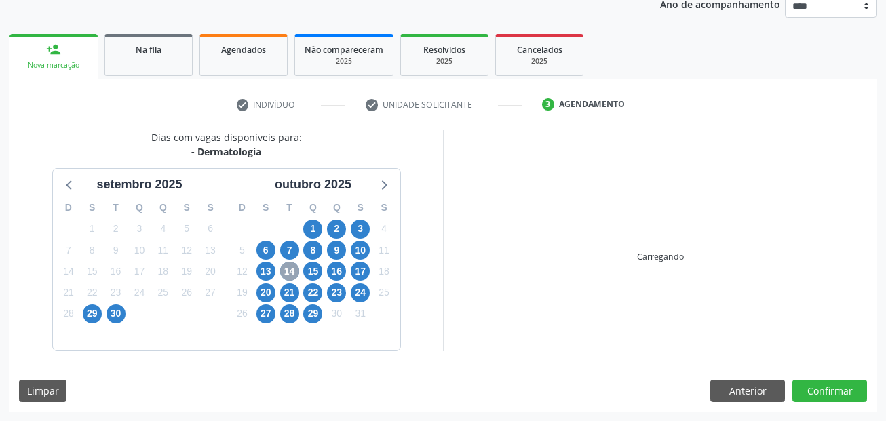
scroll to position [365, 0]
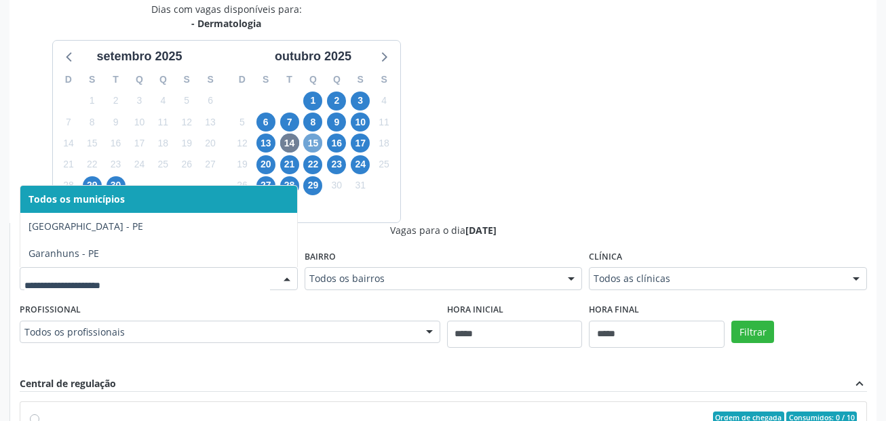
click at [306, 137] on span "15" at bounding box center [312, 143] width 19 height 19
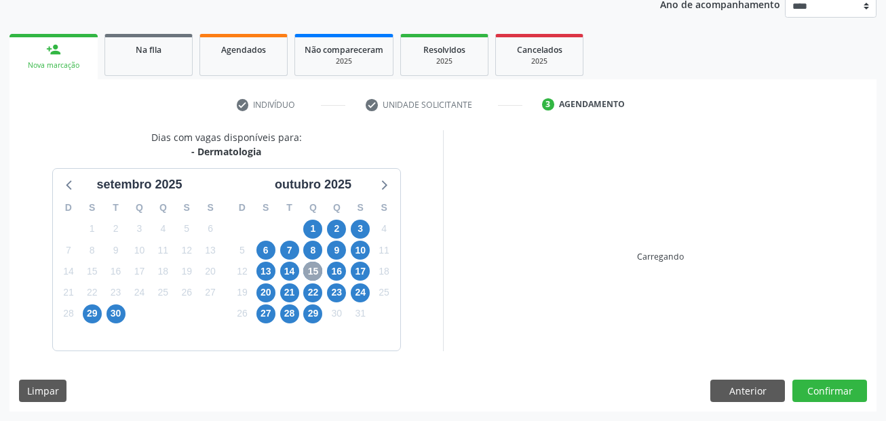
scroll to position [297, 0]
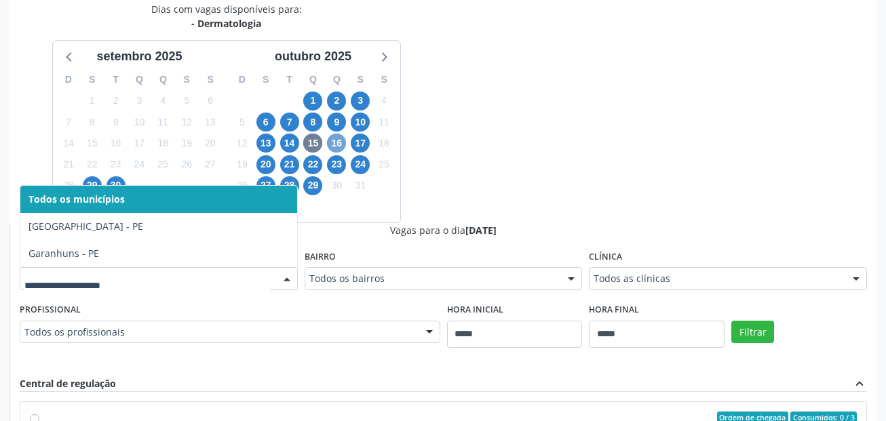
click at [334, 140] on span "16" at bounding box center [336, 143] width 19 height 19
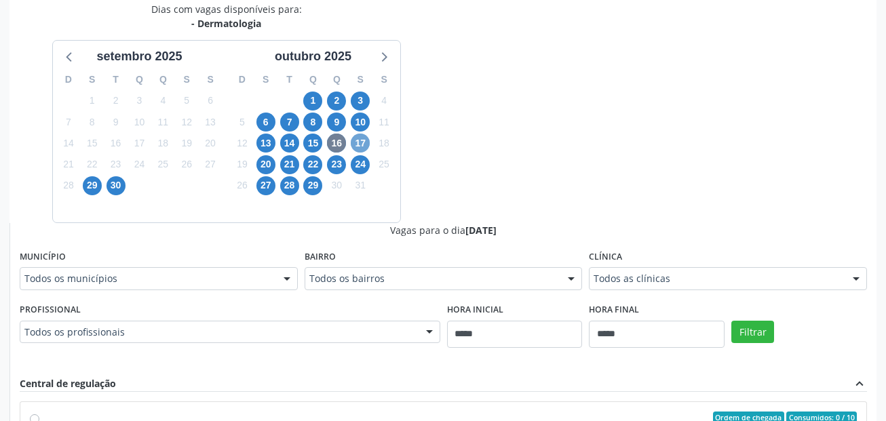
click at [358, 140] on span "17" at bounding box center [360, 143] width 19 height 19
click at [257, 164] on span "20" at bounding box center [265, 164] width 19 height 19
click at [90, 269] on div "Todos os municípios" at bounding box center [159, 278] width 278 height 23
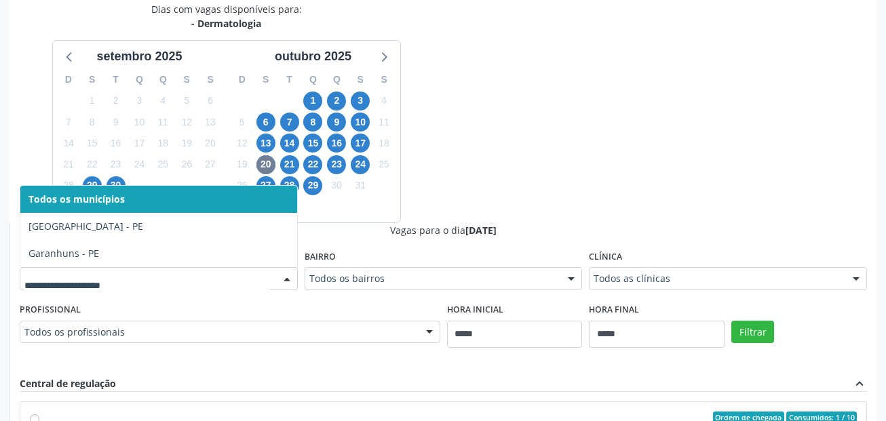
drag, startPoint x: 87, startPoint y: 288, endPoint x: 245, endPoint y: 212, distance: 176.2
click at [87, 286] on input "text" at bounding box center [146, 285] width 245 height 27
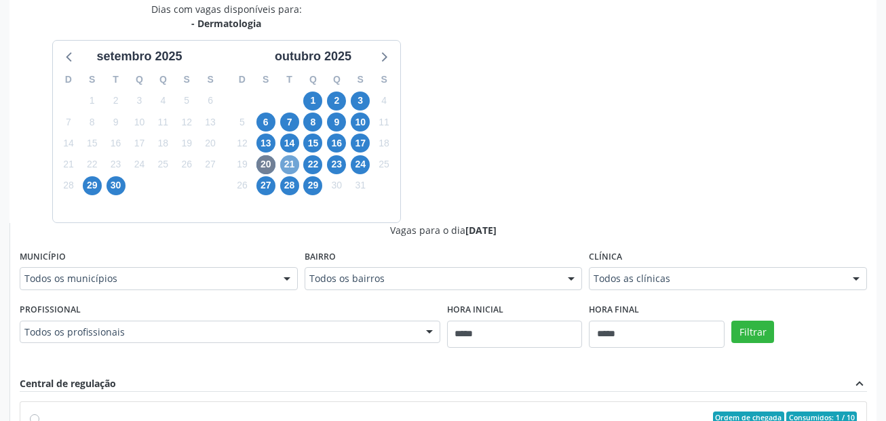
click at [288, 161] on span "21" at bounding box center [289, 164] width 19 height 19
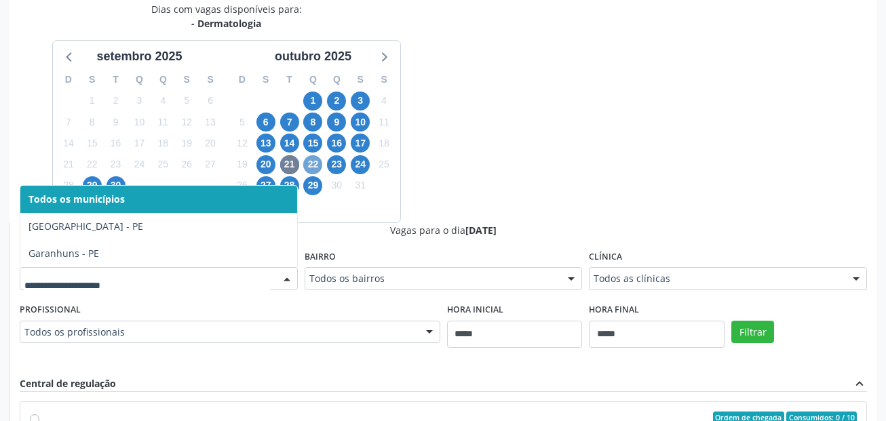
click at [316, 164] on span "22" at bounding box center [312, 164] width 19 height 19
click at [344, 163] on span "23" at bounding box center [336, 164] width 19 height 19
drag, startPoint x: 125, startPoint y: 281, endPoint x: 236, endPoint y: 240, distance: 118.6
click at [125, 281] on input "text" at bounding box center [146, 285] width 245 height 27
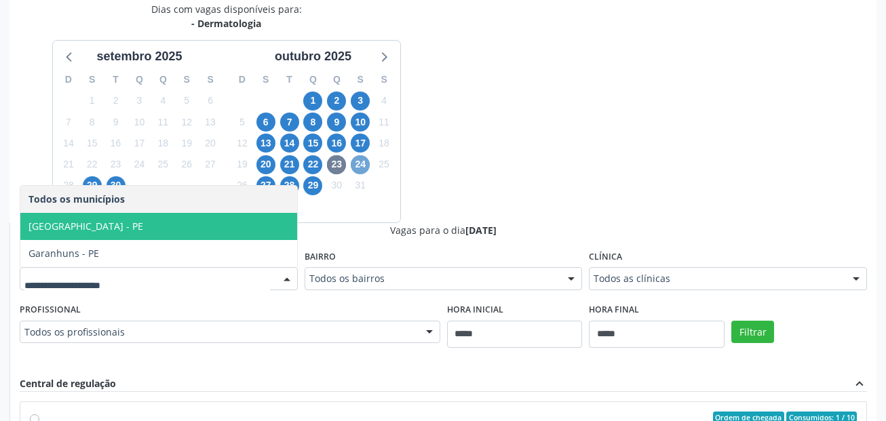
click at [353, 161] on span "24" at bounding box center [360, 164] width 19 height 19
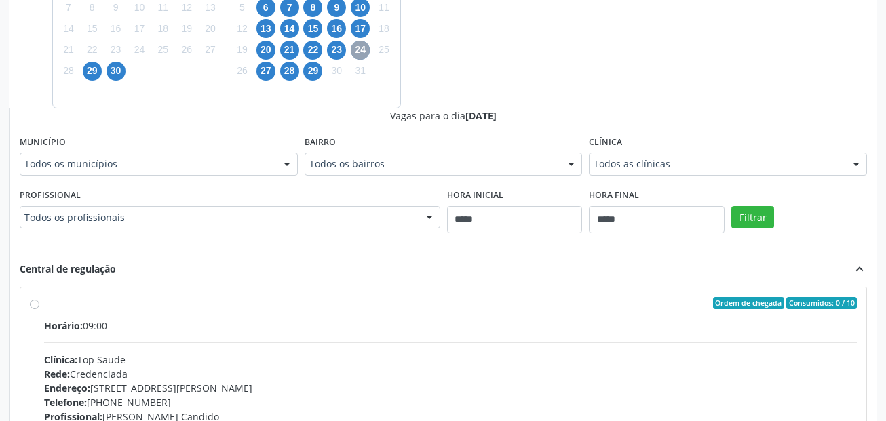
scroll to position [433, 0]
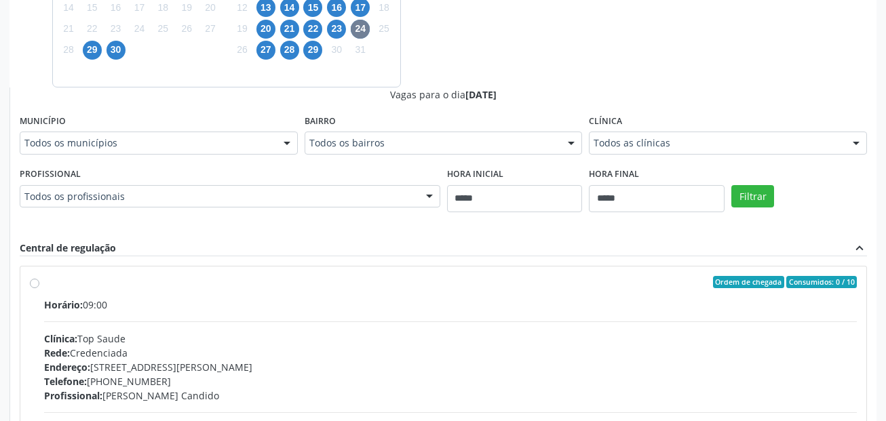
click at [140, 159] on fieldset "Município Todos os municípios Todos os municípios Cabo de Santo Agostinho - PE …" at bounding box center [159, 137] width 278 height 53
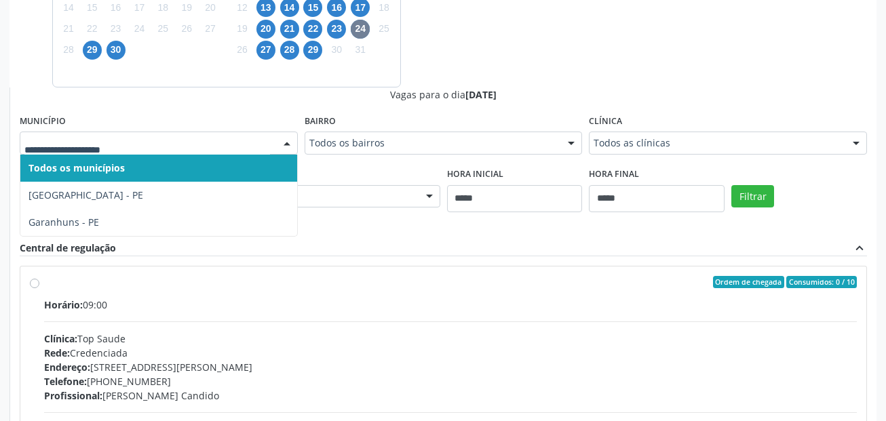
click at [146, 151] on div at bounding box center [159, 143] width 278 height 23
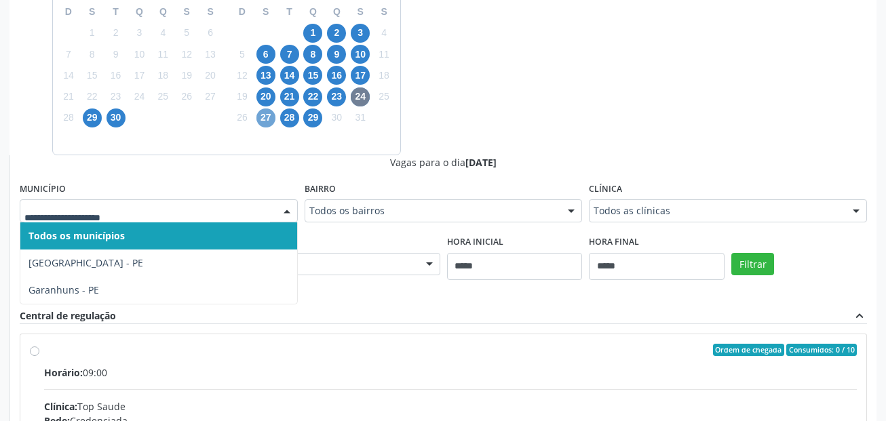
click at [271, 117] on span "27" at bounding box center [265, 117] width 19 height 19
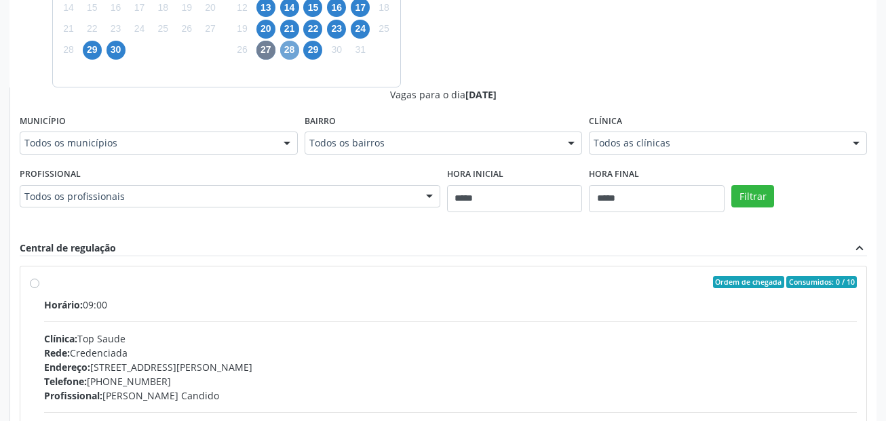
click at [292, 47] on span "28" at bounding box center [289, 50] width 19 height 19
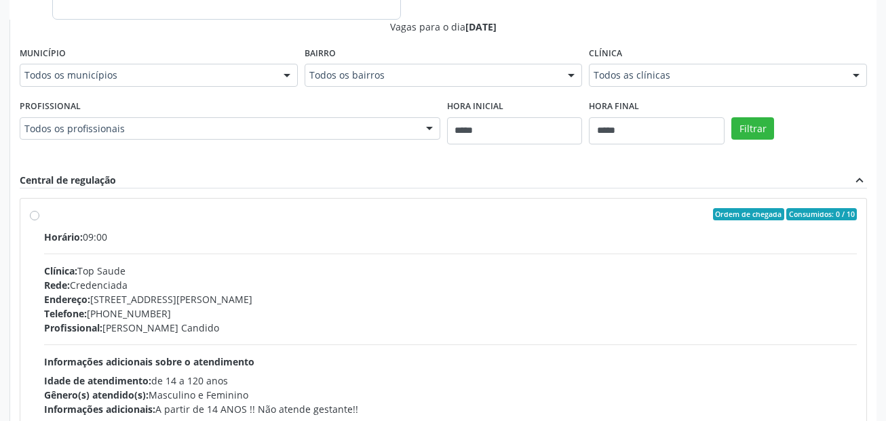
click at [119, 82] on div "Todos os municípios" at bounding box center [159, 75] width 278 height 23
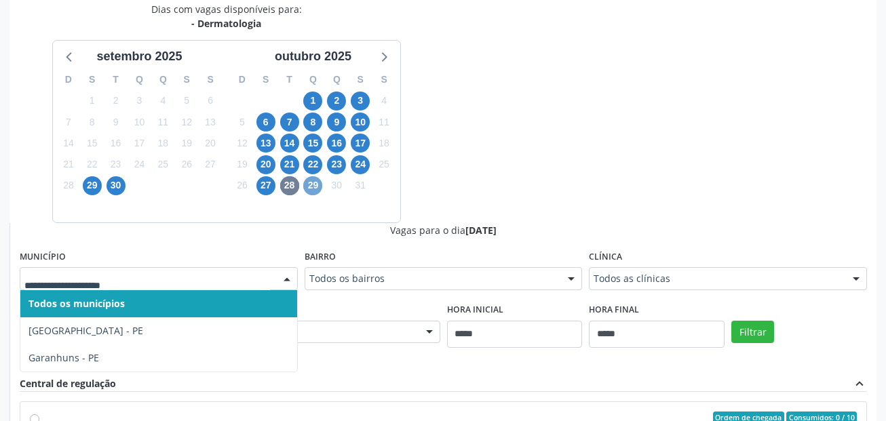
click at [314, 181] on span "29" at bounding box center [312, 185] width 19 height 19
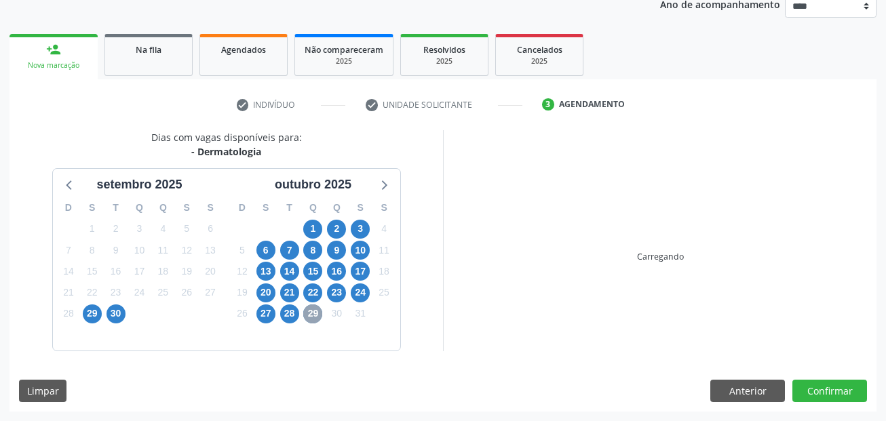
scroll to position [297, 0]
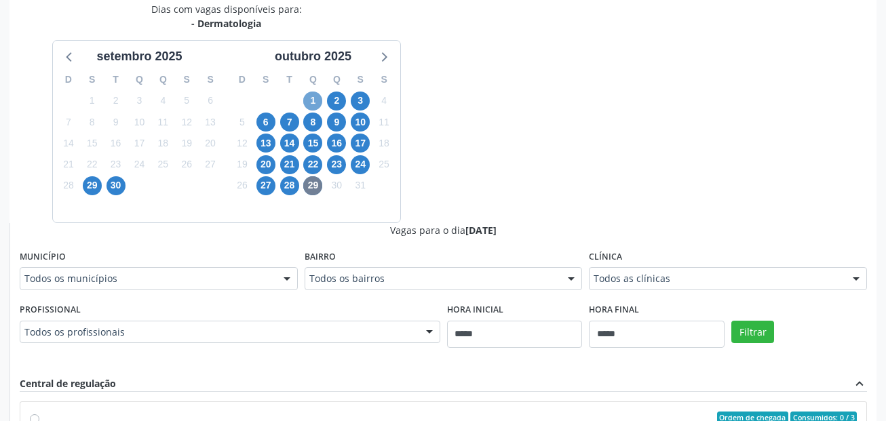
click at [321, 99] on span "1" at bounding box center [312, 101] width 19 height 19
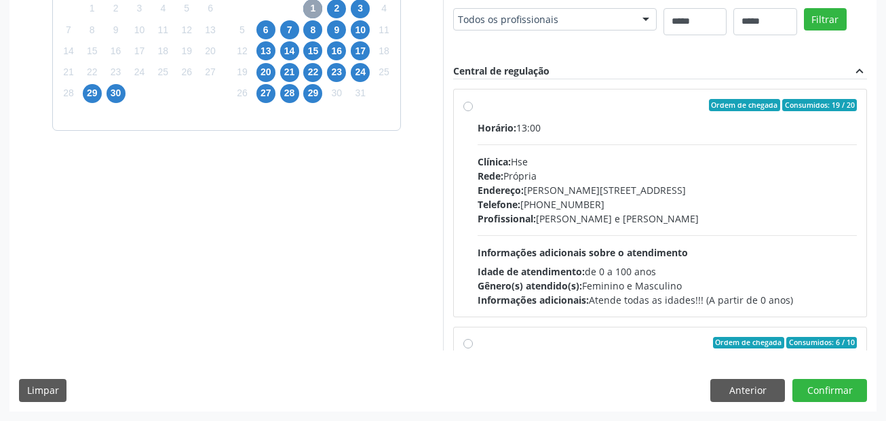
scroll to position [433, 0]
click at [477, 111] on div "Ordem de chegada Consumidos: 19 / 20" at bounding box center [666, 105] width 379 height 12
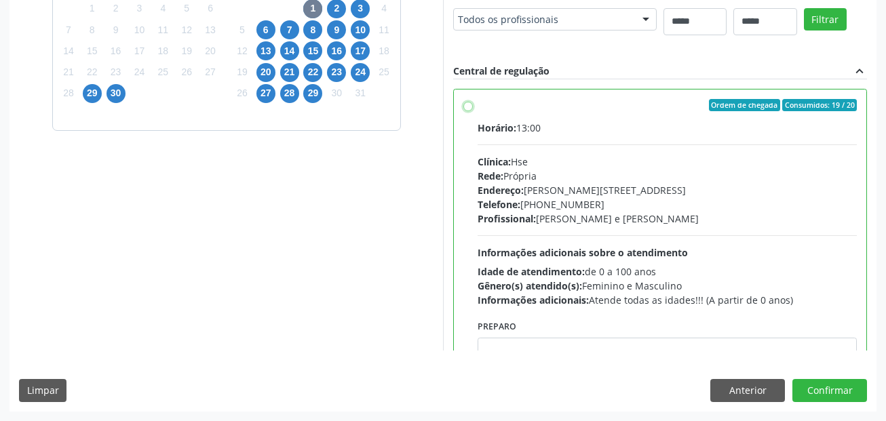
scroll to position [610, 0]
click at [839, 387] on button "Confirmar" at bounding box center [829, 390] width 75 height 23
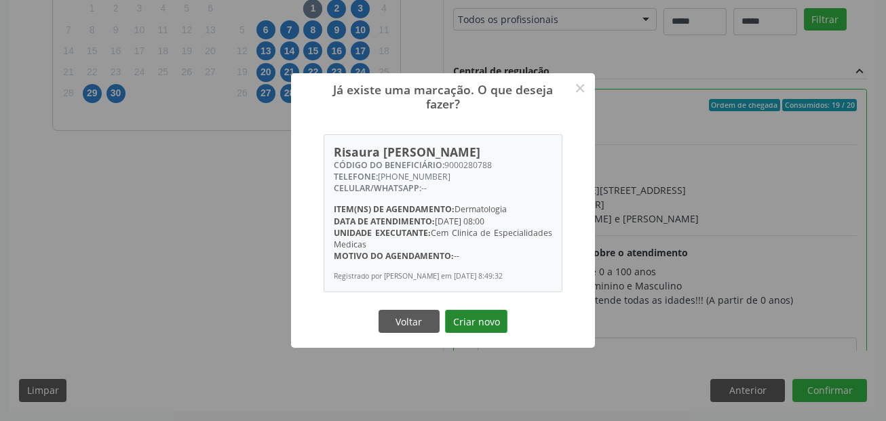
click at [492, 327] on button "Criar novo" at bounding box center [476, 321] width 62 height 23
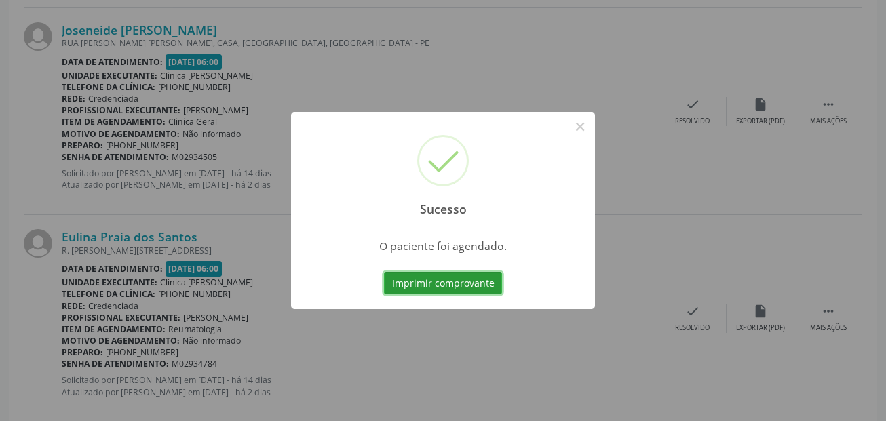
scroll to position [31, 0]
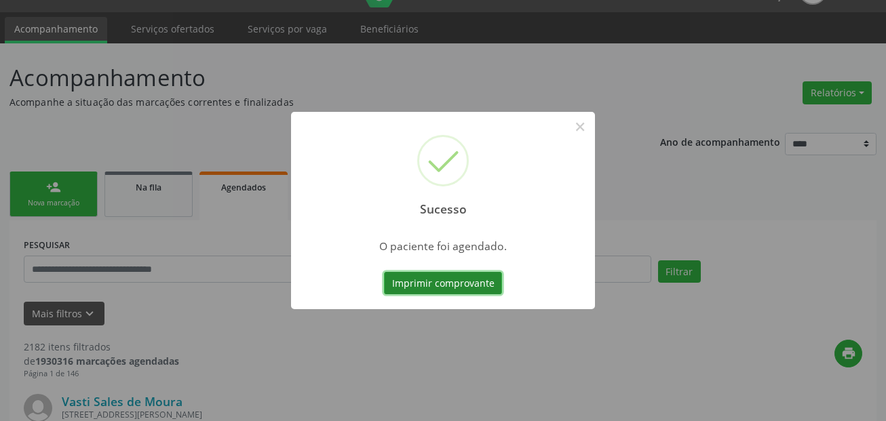
click at [471, 286] on button "Imprimir comprovante" at bounding box center [443, 283] width 118 height 23
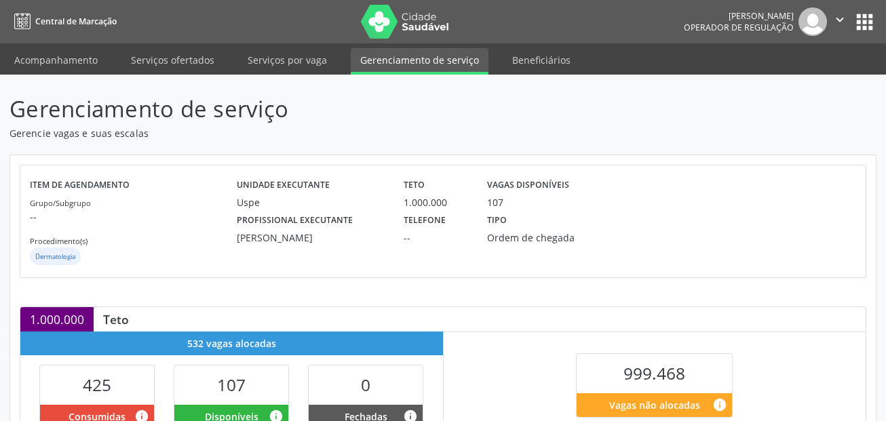
scroll to position [367, 0]
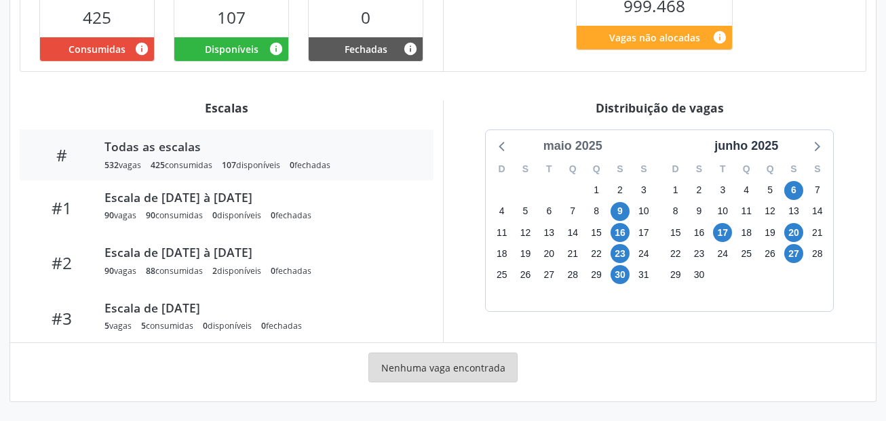
click at [591, 137] on div "maio 2025" at bounding box center [573, 146] width 70 height 18
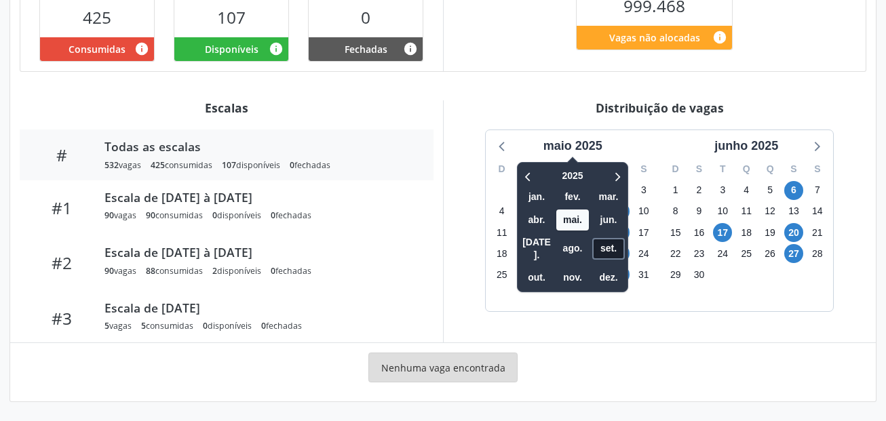
click at [609, 238] on span "set." at bounding box center [608, 248] width 33 height 21
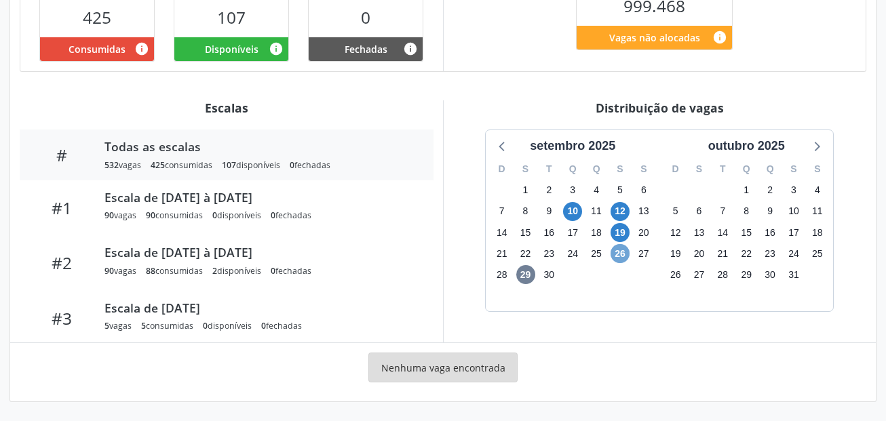
click at [624, 256] on span "26" at bounding box center [619, 253] width 19 height 19
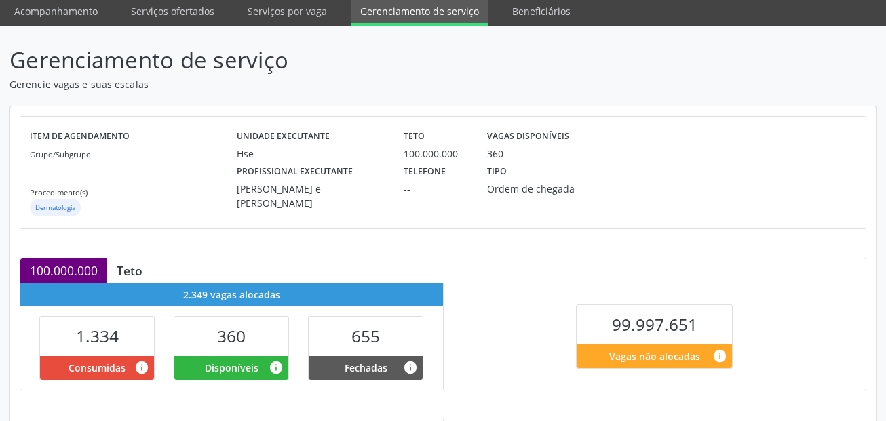
scroll to position [271, 0]
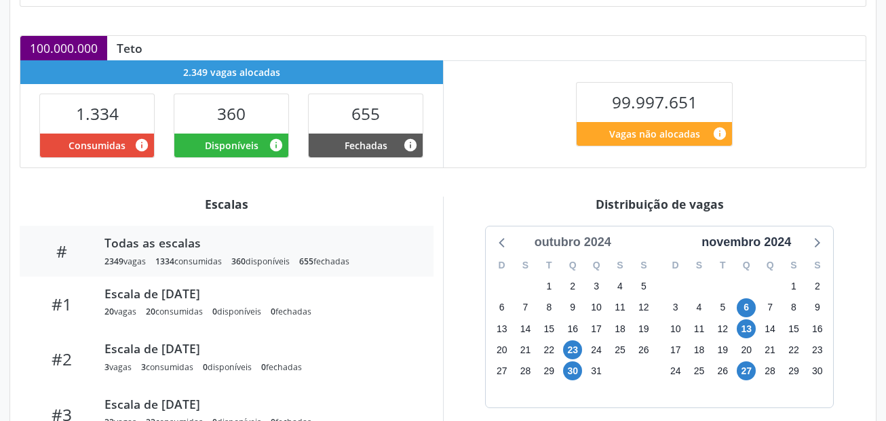
click at [591, 247] on div "outubro 2024" at bounding box center [572, 242] width 87 height 18
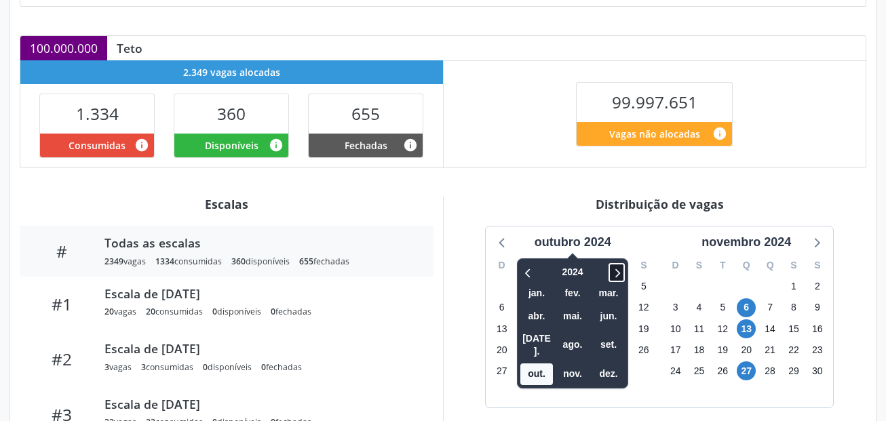
click at [614, 267] on icon at bounding box center [617, 272] width 14 height 16
click at [608, 345] on span "set." at bounding box center [608, 344] width 33 height 21
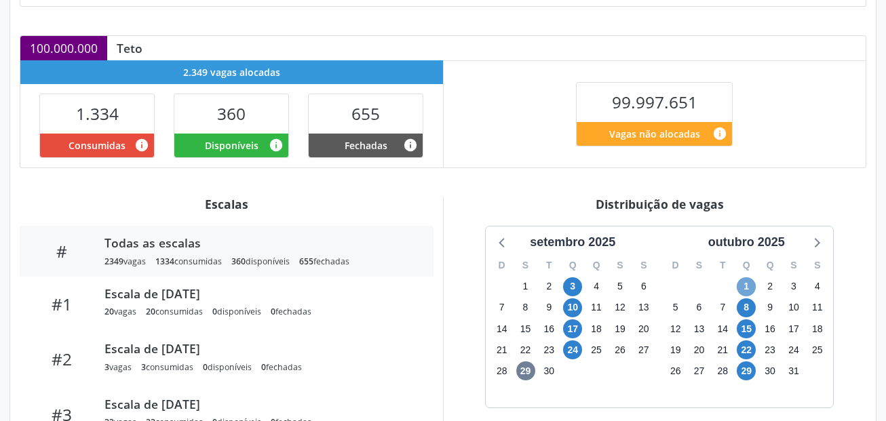
click at [743, 290] on span "1" at bounding box center [745, 286] width 19 height 19
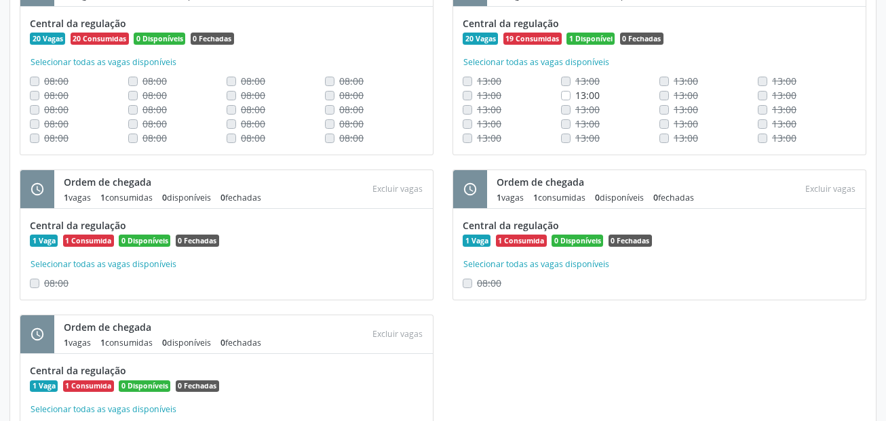
scroll to position [747, 0]
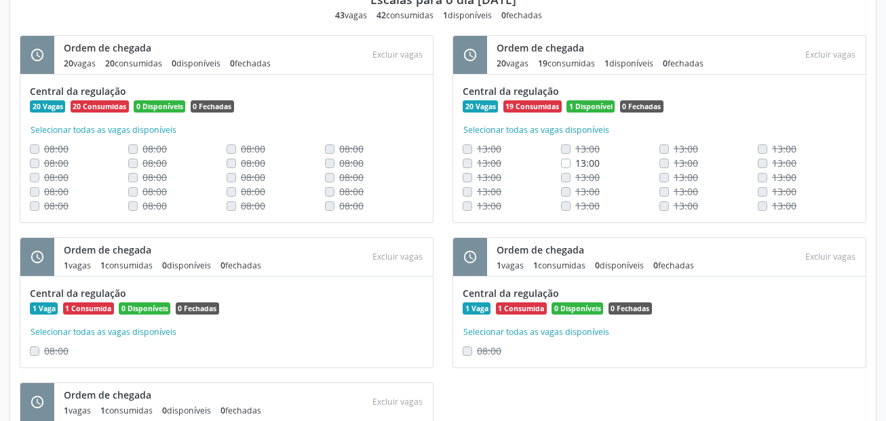
drag, startPoint x: 614, startPoint y: 165, endPoint x: 549, endPoint y: 165, distance: 64.4
click at [549, 165] on div "13:00 13:00 13:00 13:00" at bounding box center [658, 163] width 393 height 14
click at [546, 173] on div "13:00" at bounding box center [511, 177] width 98 height 14
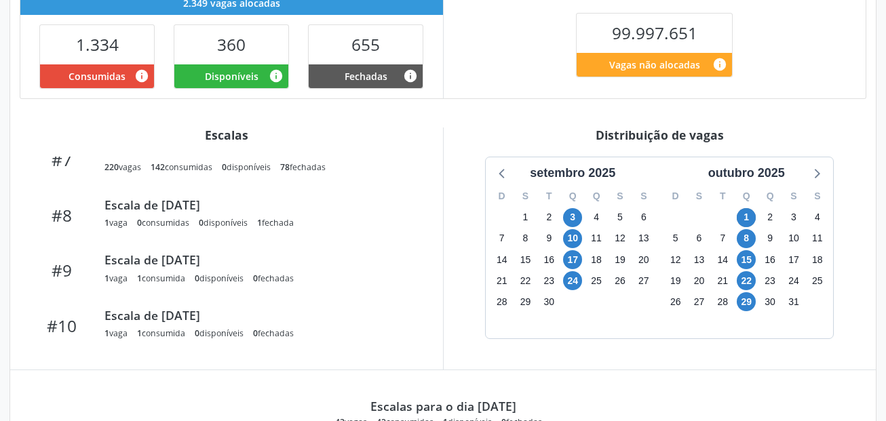
scroll to position [273, 0]
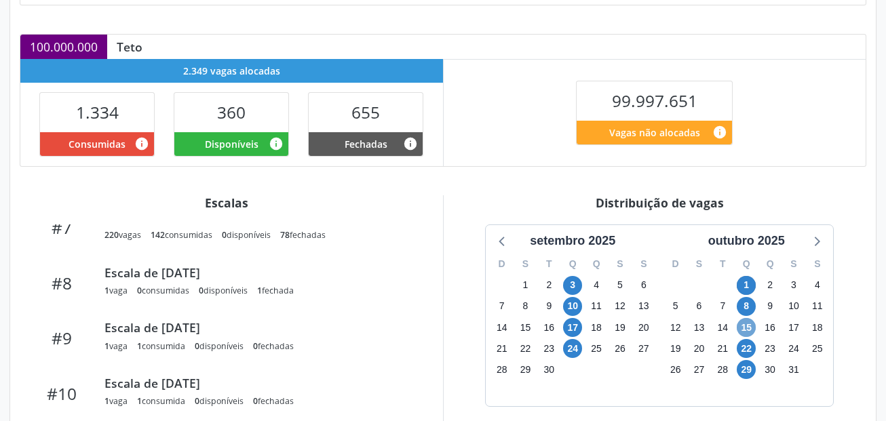
click at [748, 327] on span "15" at bounding box center [745, 327] width 19 height 19
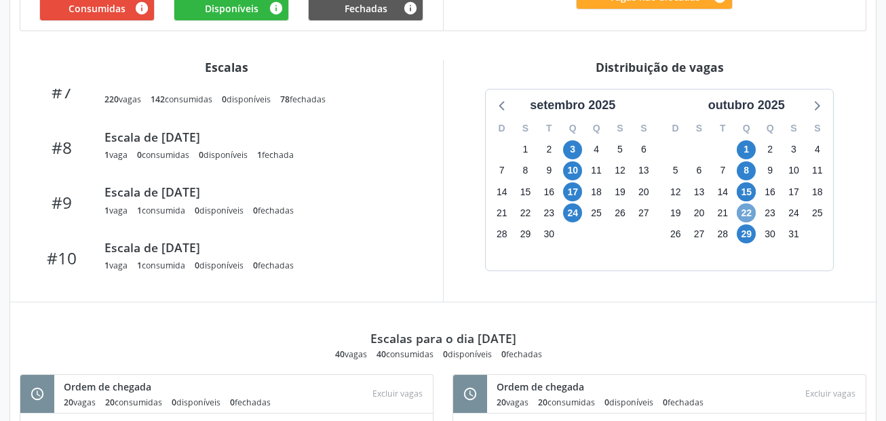
click at [750, 208] on span "22" at bounding box center [745, 212] width 19 height 19
click at [750, 233] on span "29" at bounding box center [745, 233] width 19 height 19
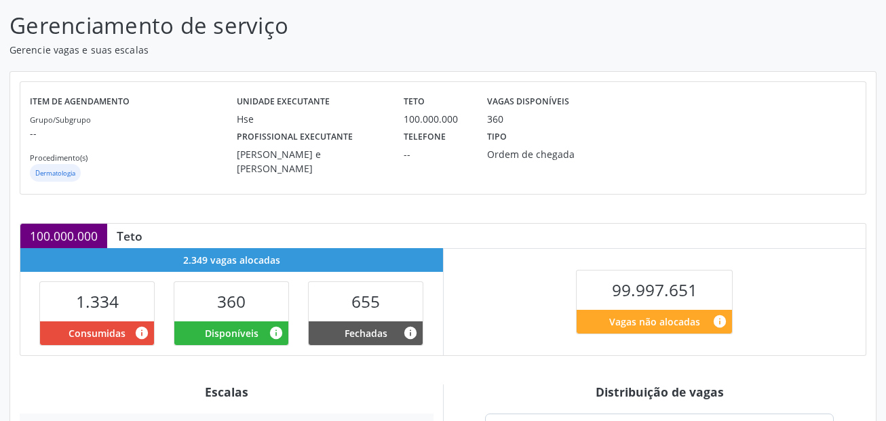
scroll to position [69, 0]
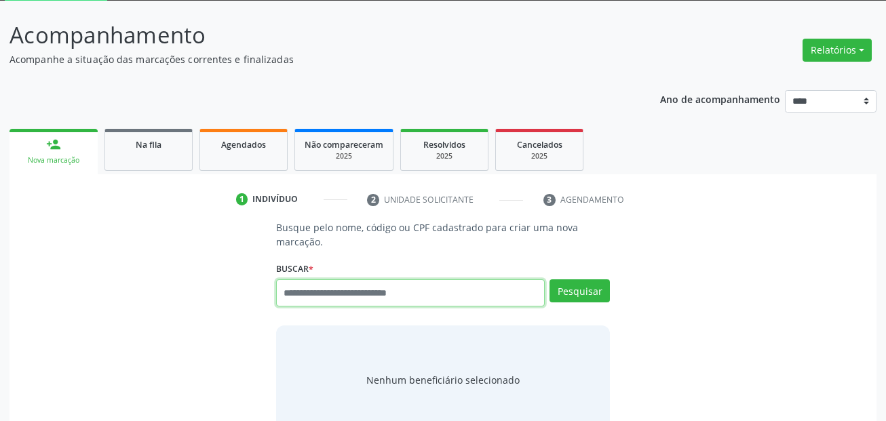
scroll to position [157, 0]
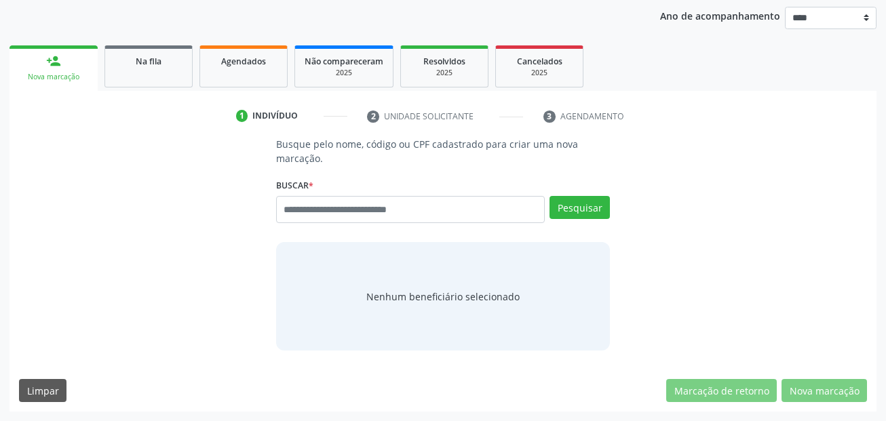
click at [803, 312] on div "Busque pelo nome, código ou CPF cadastrado para criar uma nova marcação. [GEOGR…" at bounding box center [443, 244] width 848 height 214
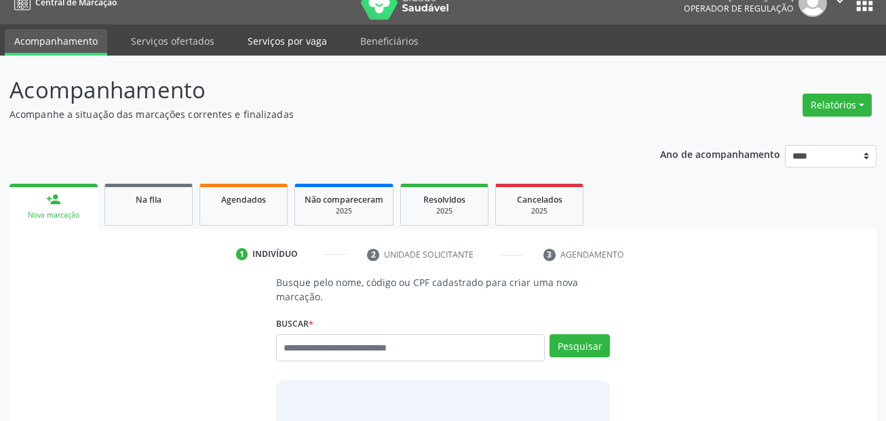
scroll to position [0, 0]
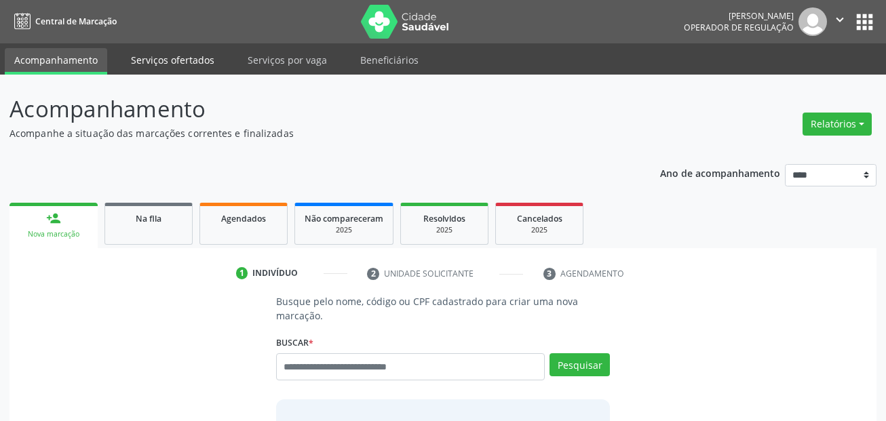
click at [186, 70] on link "Serviços ofertados" at bounding box center [172, 60] width 102 height 24
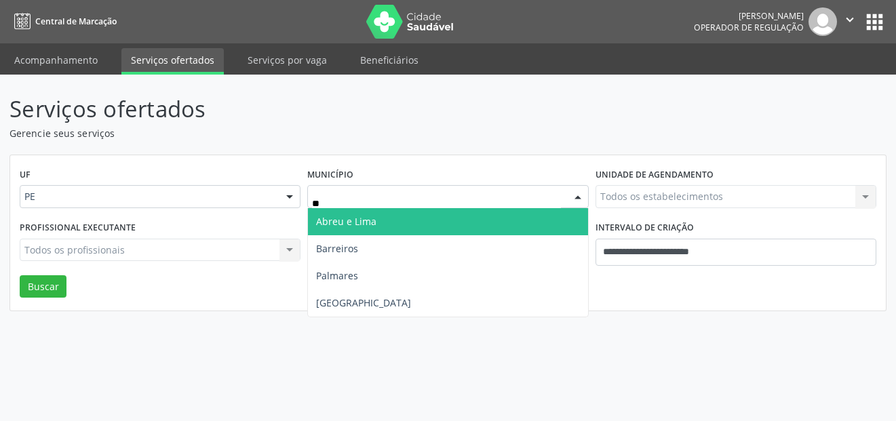
type input "***"
click at [334, 228] on span "[GEOGRAPHIC_DATA]" at bounding box center [447, 221] width 279 height 27
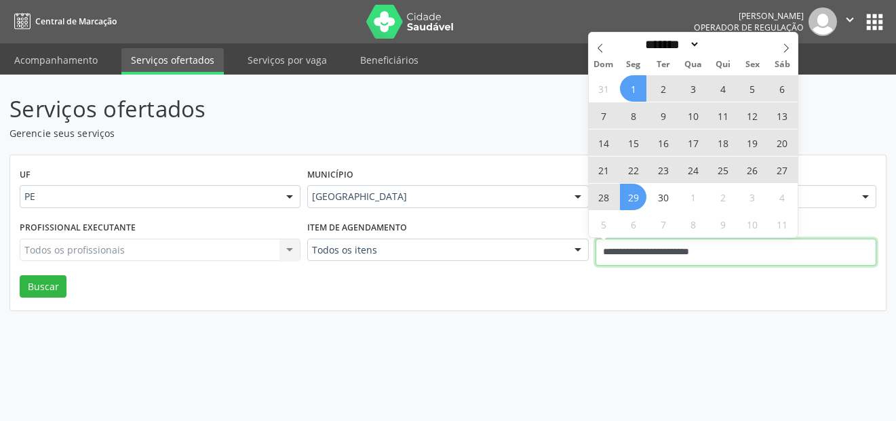
drag, startPoint x: 779, startPoint y: 252, endPoint x: 538, endPoint y: 257, distance: 240.7
click at [538, 257] on div "Profissional executante Todos os profissionais Todos os profissionais Nenhum re…" at bounding box center [447, 247] width 863 height 58
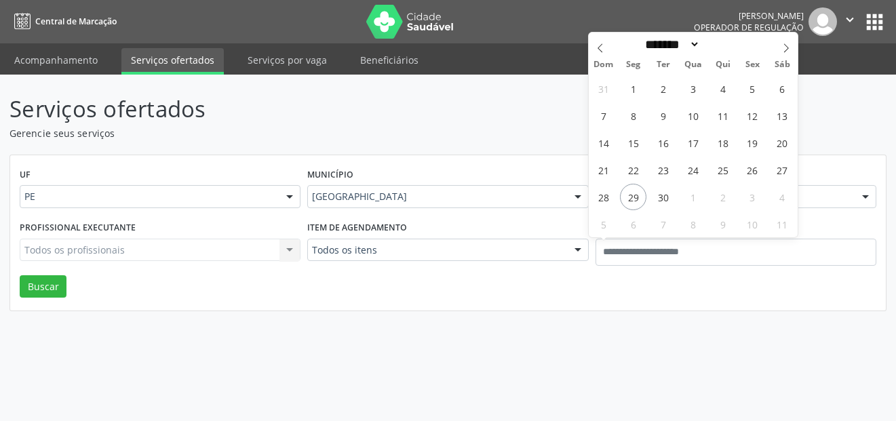
drag, startPoint x: 736, startPoint y: 315, endPoint x: 462, endPoint y: 179, distance: 306.0
click at [736, 315] on div "Serviços ofertados Gerencie seus serviços UF PE PE Nenhum resultado encontrado …" at bounding box center [448, 248] width 896 height 346
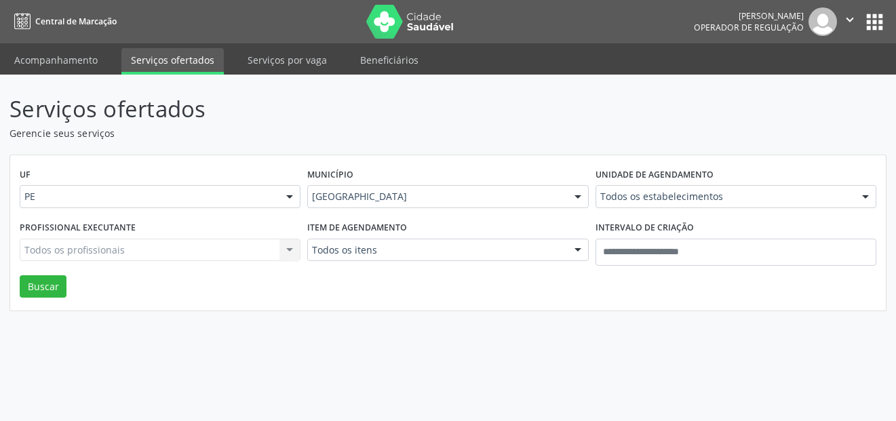
click at [82, 44] on ul "Acompanhamento Serviços ofertados Serviços por vaga Beneficiários" at bounding box center [448, 58] width 896 height 31
click at [75, 60] on link "Acompanhamento" at bounding box center [56, 60] width 102 height 24
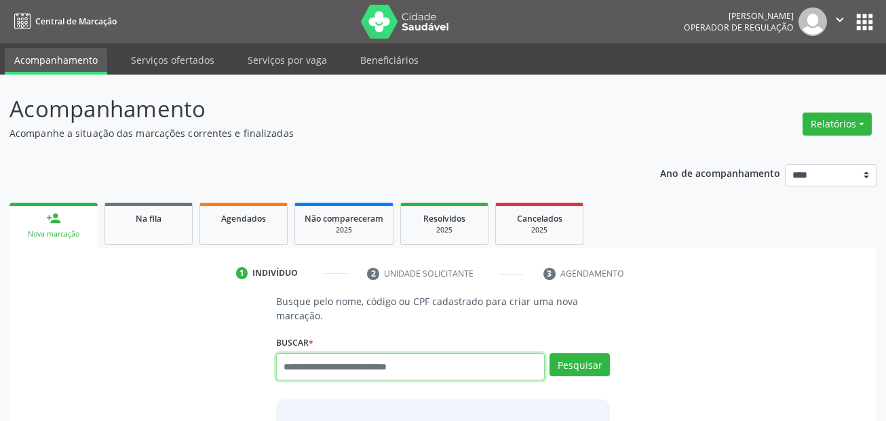
click at [456, 359] on input "text" at bounding box center [410, 366] width 269 height 27
paste input "**********"
type input "**********"
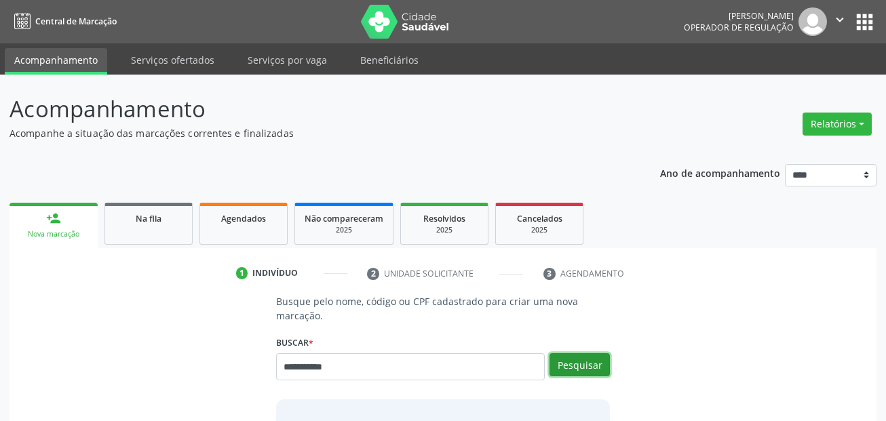
click at [577, 366] on button "Pesquisar" at bounding box center [579, 364] width 60 height 23
type input "**********"
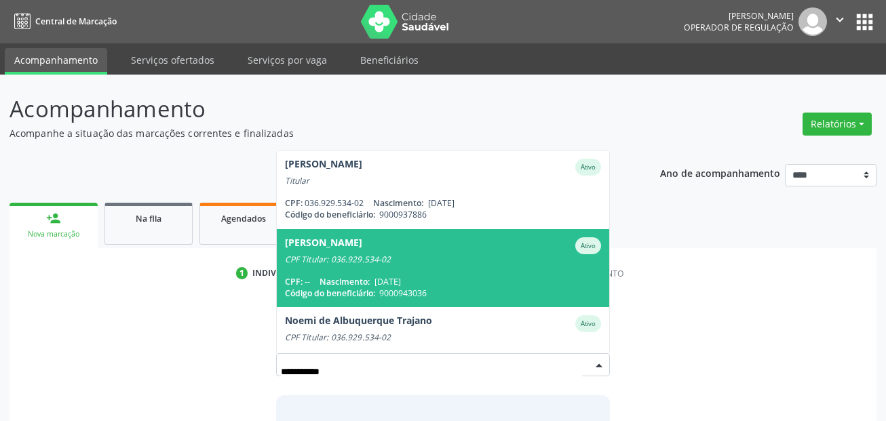
click at [401, 279] on span "[DATE]" at bounding box center [387, 282] width 26 height 12
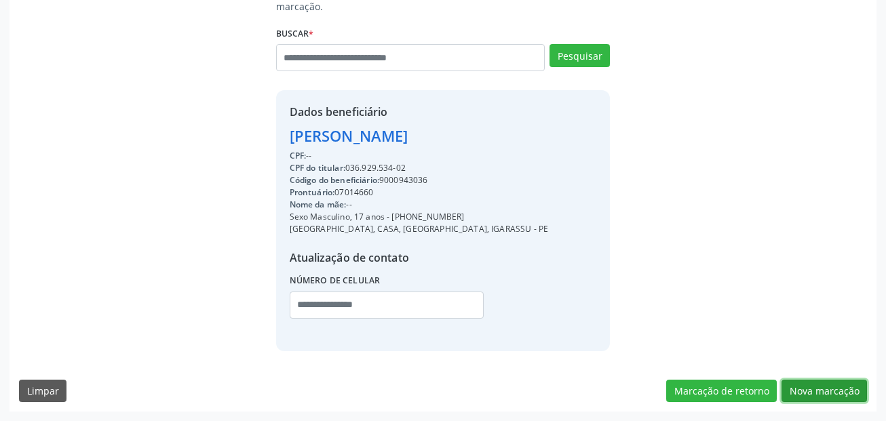
click at [815, 386] on button "Nova marcação" at bounding box center [823, 391] width 85 height 23
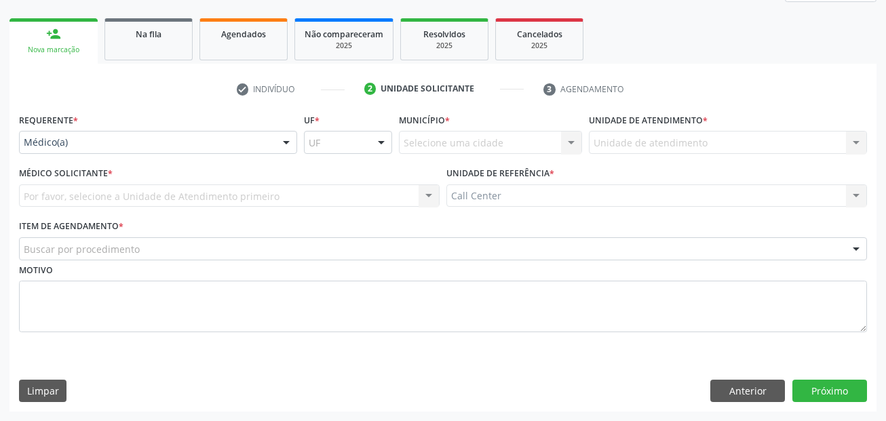
scroll to position [184, 0]
click at [94, 155] on div "Requerente * Médico(a) Médico(a) Enfermeiro(a) Paciente Nenhum resultado encont…" at bounding box center [158, 136] width 285 height 53
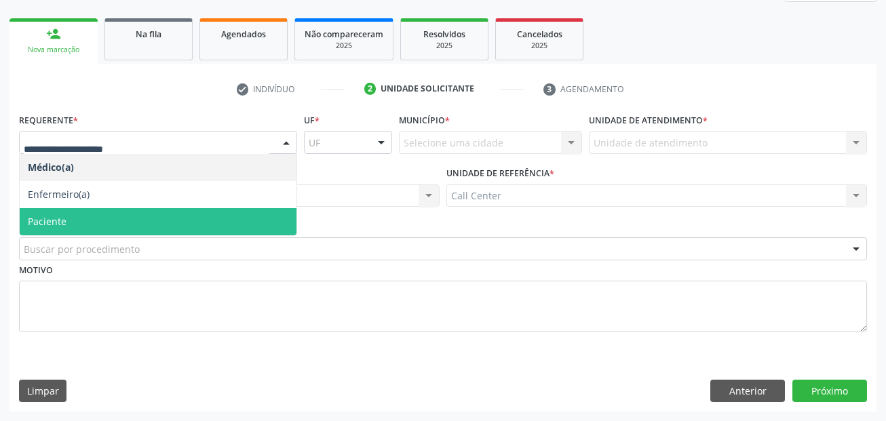
click at [91, 225] on span "Paciente" at bounding box center [158, 221] width 277 height 27
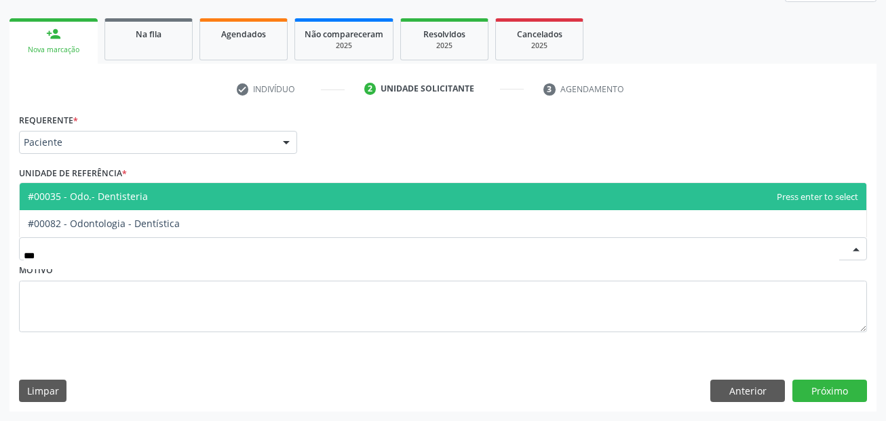
type input "****"
click at [94, 203] on span "#00035 - Odo.- Dentisteria" at bounding box center [443, 196] width 846 height 27
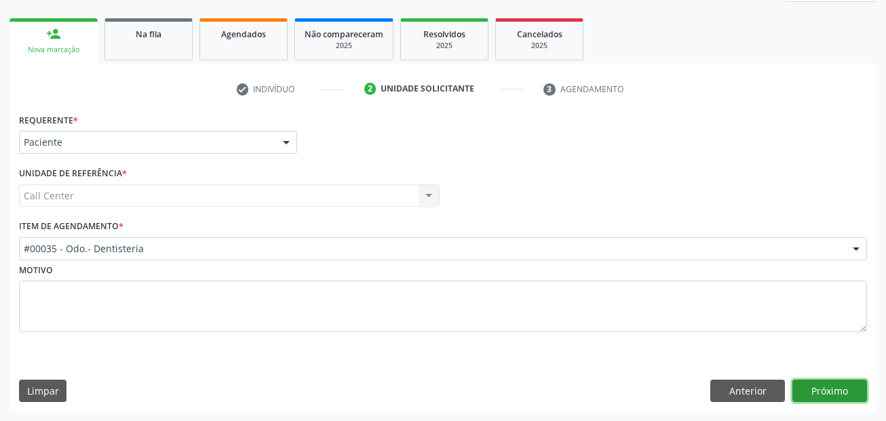
click at [814, 389] on button "Próximo" at bounding box center [829, 391] width 75 height 23
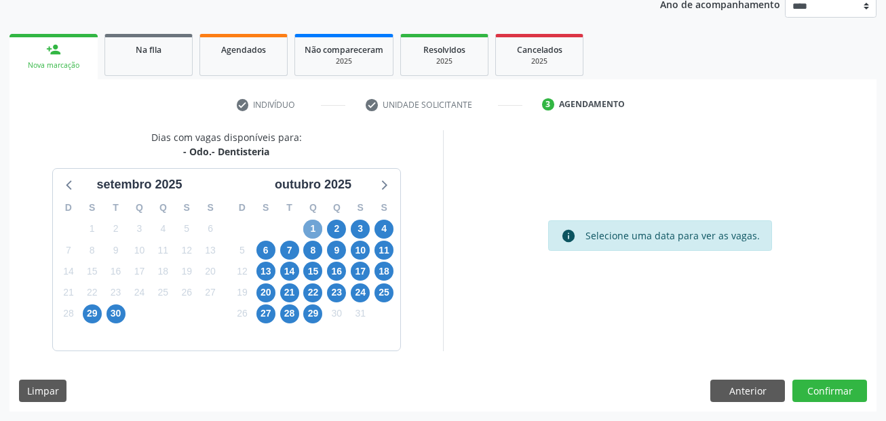
click at [311, 228] on span "1" at bounding box center [312, 229] width 19 height 19
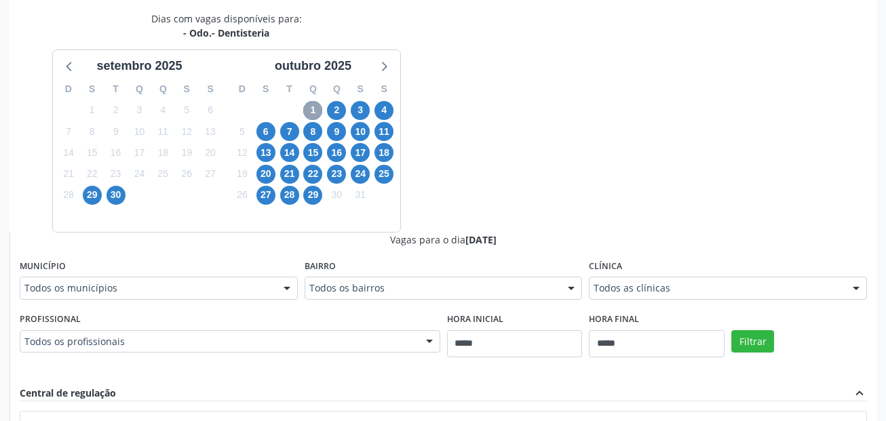
scroll to position [372, 0]
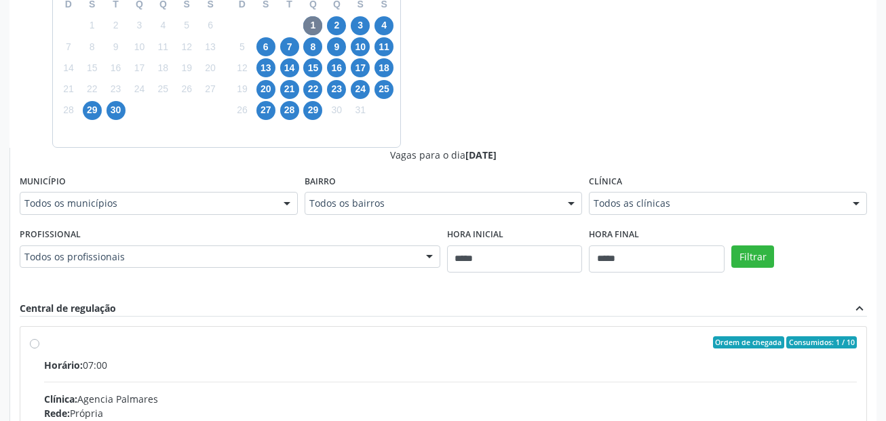
click at [140, 191] on div "Município Todos os municípios Todos os municípios Cabo de Santo Agostinho - PE …" at bounding box center [159, 193] width 278 height 43
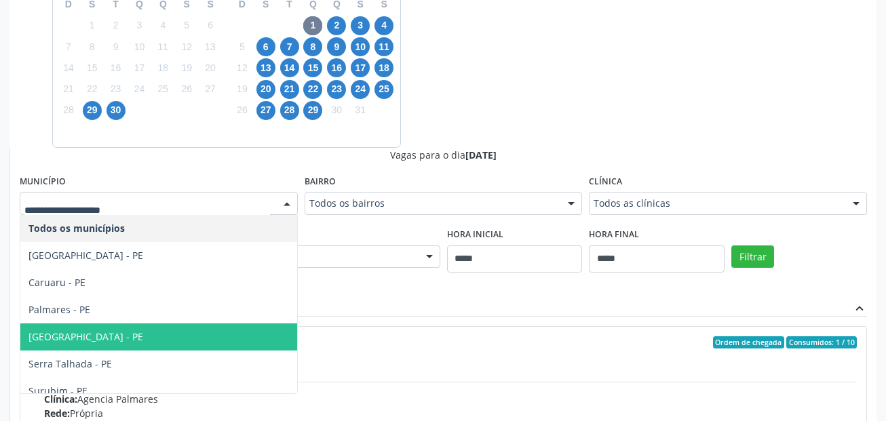
click at [106, 338] on span "[GEOGRAPHIC_DATA] - PE" at bounding box center [158, 336] width 277 height 27
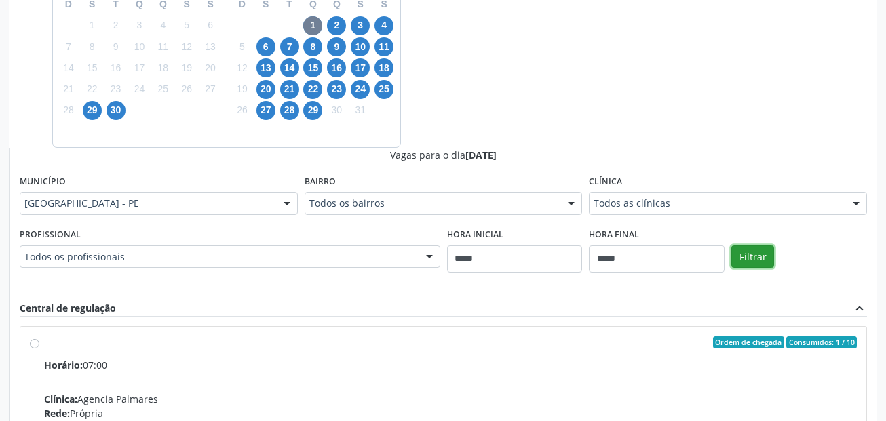
click at [738, 266] on button "Filtrar" at bounding box center [752, 256] width 43 height 23
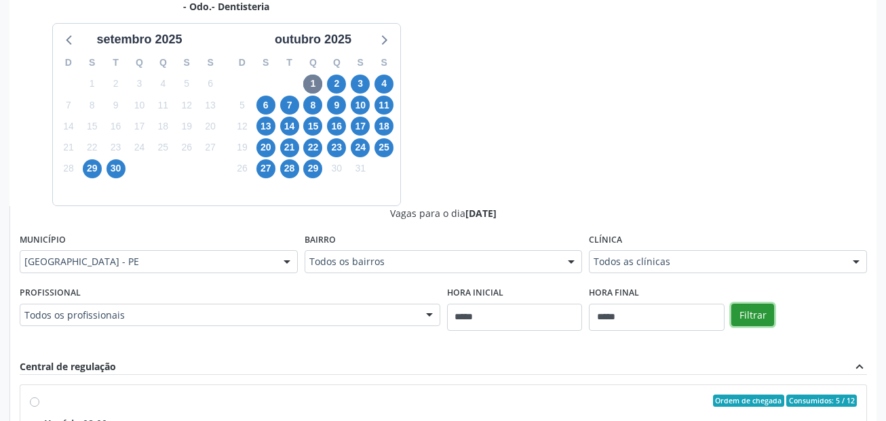
scroll to position [304, 0]
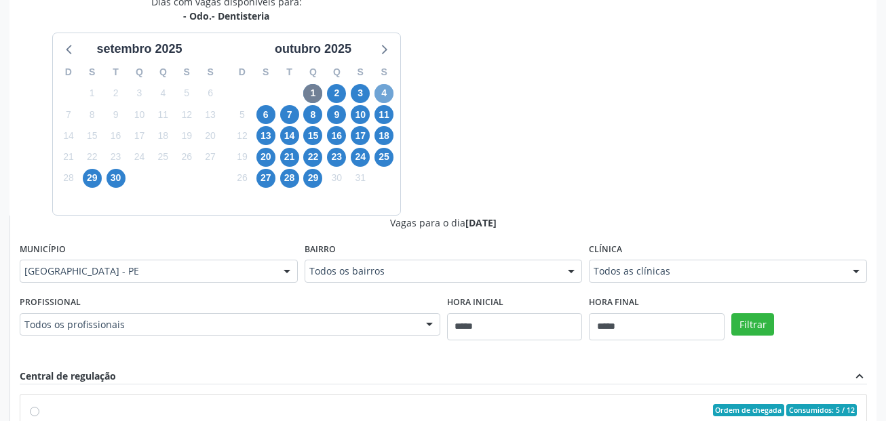
click at [384, 94] on span "4" at bounding box center [383, 93] width 19 height 19
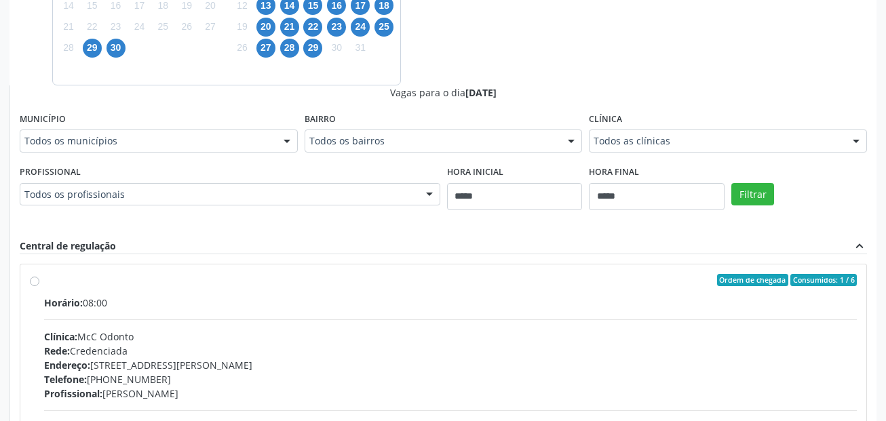
scroll to position [440, 0]
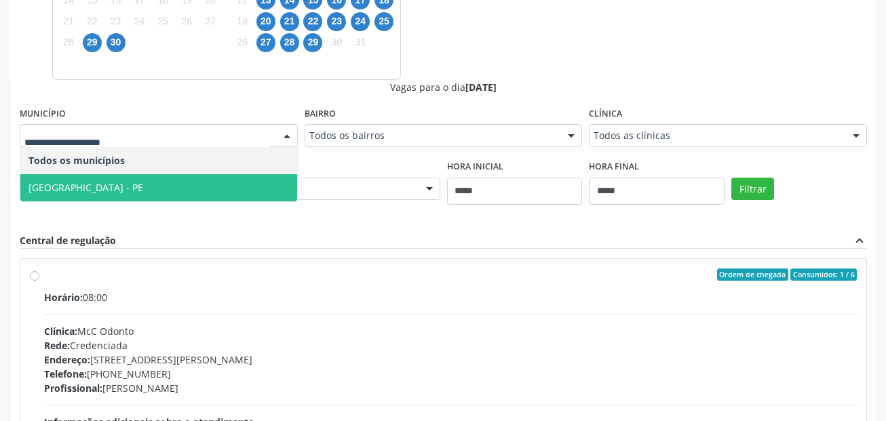
click at [130, 188] on span "[GEOGRAPHIC_DATA] - PE" at bounding box center [158, 187] width 277 height 27
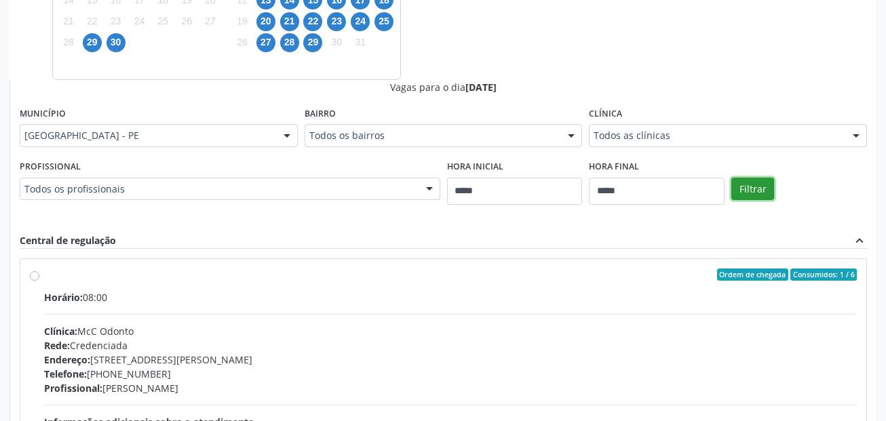
click at [746, 191] on button "Filtrar" at bounding box center [752, 189] width 43 height 23
click at [752, 176] on div "Filtrar" at bounding box center [799, 188] width 142 height 62
click at [752, 194] on button "Filtrar" at bounding box center [752, 189] width 43 height 23
click at [752, 193] on button "Filtrar" at bounding box center [752, 189] width 43 height 23
click at [753, 191] on button "Filtrar" at bounding box center [752, 189] width 43 height 23
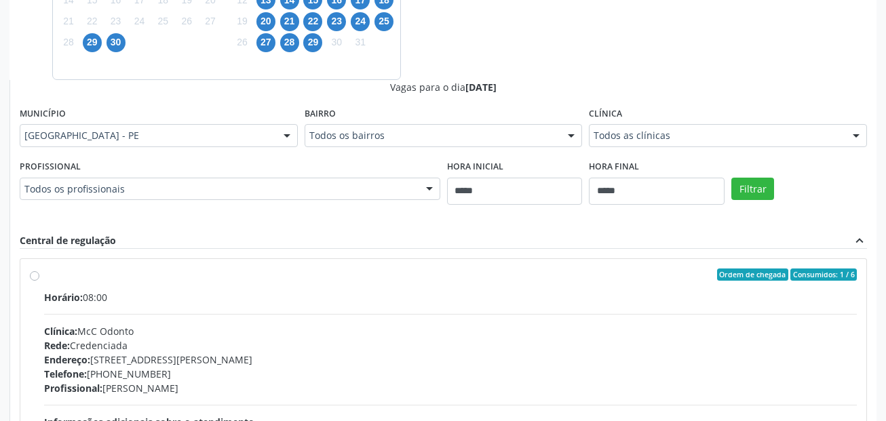
click at [94, 295] on div "Horário: 08:00" at bounding box center [450, 297] width 812 height 14
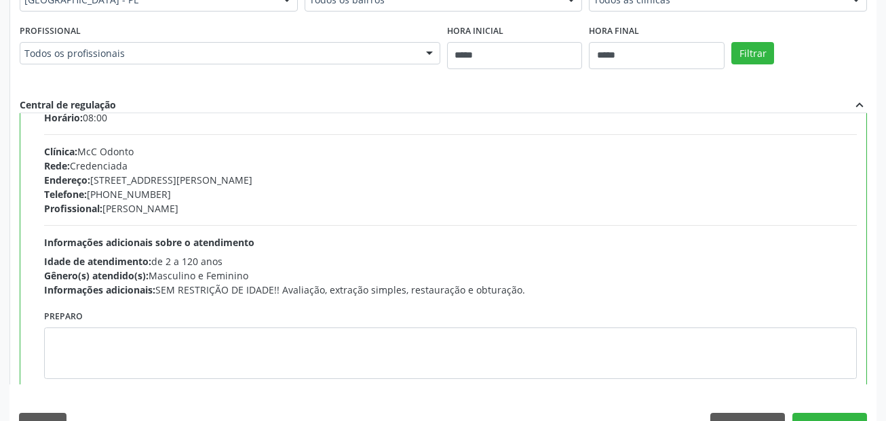
scroll to position [136, 0]
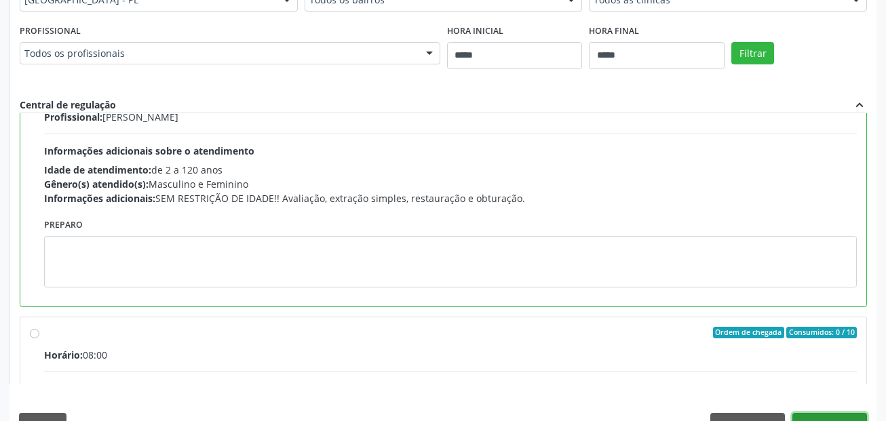
click at [858, 420] on button "Confirmar" at bounding box center [829, 424] width 75 height 23
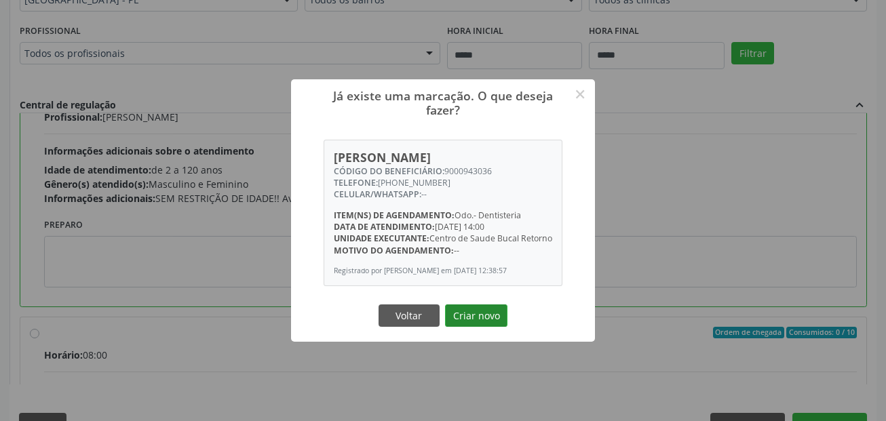
click at [466, 327] on button "Criar novo" at bounding box center [476, 315] width 62 height 23
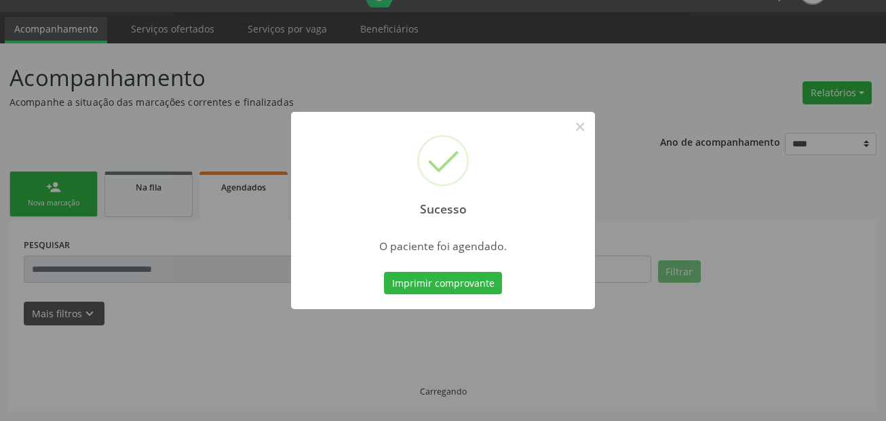
scroll to position [31, 0]
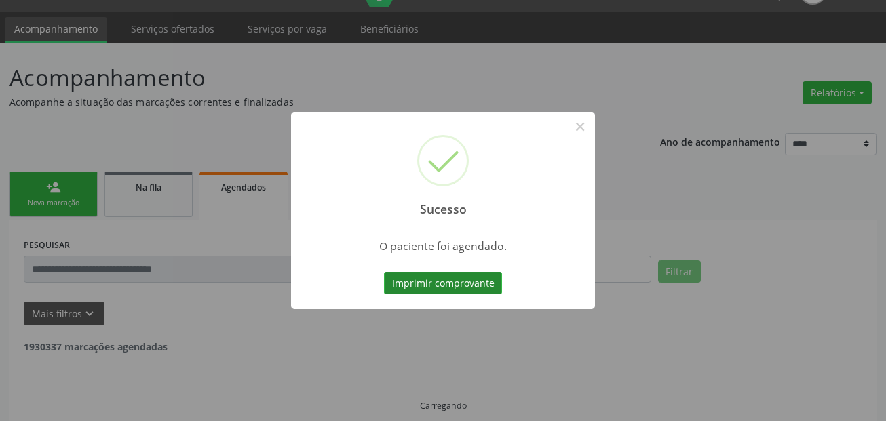
click at [458, 275] on button "Imprimir comprovante" at bounding box center [443, 283] width 118 height 23
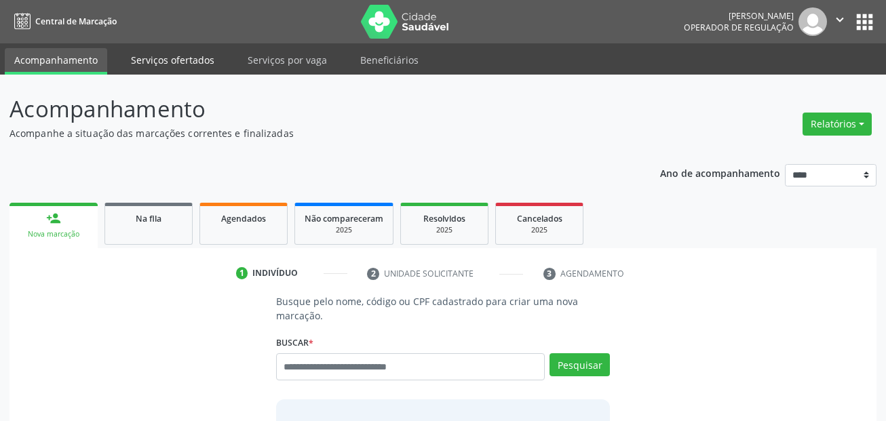
click at [209, 53] on link "Serviços ofertados" at bounding box center [172, 60] width 102 height 24
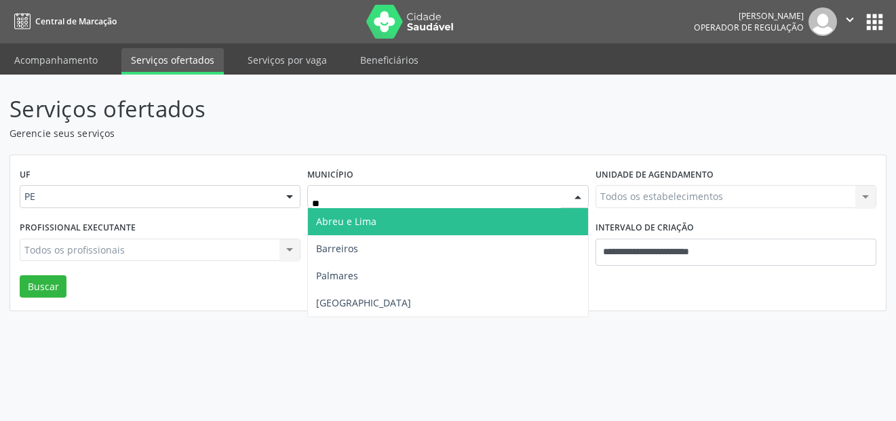
type input "***"
click at [367, 220] on span "[GEOGRAPHIC_DATA]" at bounding box center [447, 221] width 279 height 27
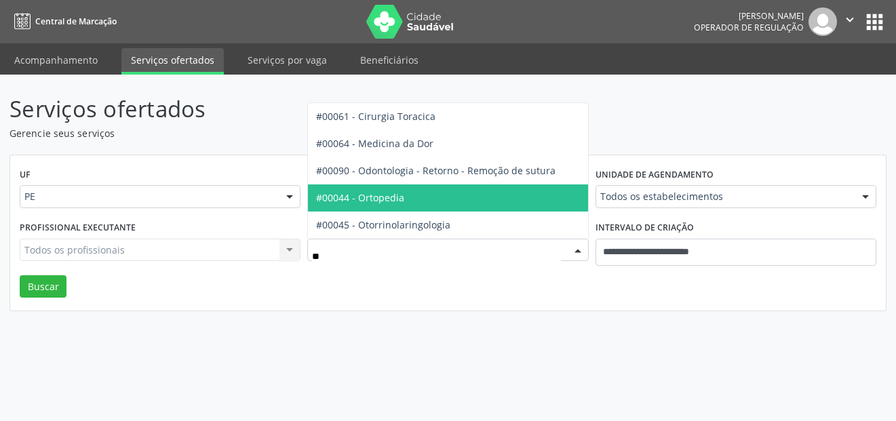
type input "***"
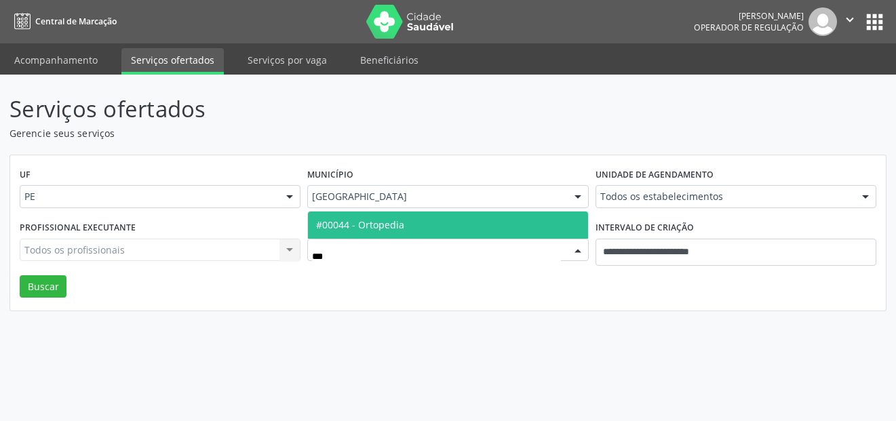
click at [406, 228] on span "#00044 - Ortopedia" at bounding box center [447, 225] width 279 height 27
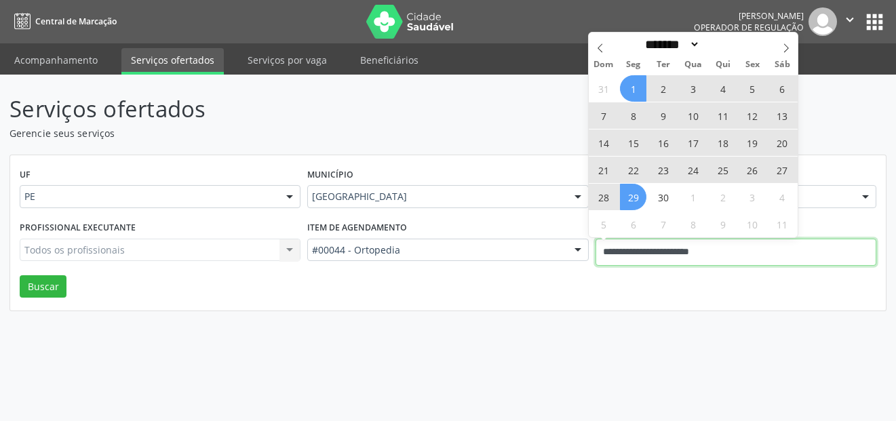
drag, startPoint x: 784, startPoint y: 252, endPoint x: 559, endPoint y: 243, distance: 225.9
click at [559, 243] on div "Profissional executante Todos os profissionais Todos os profissionais Nenhum re…" at bounding box center [447, 247] width 863 height 58
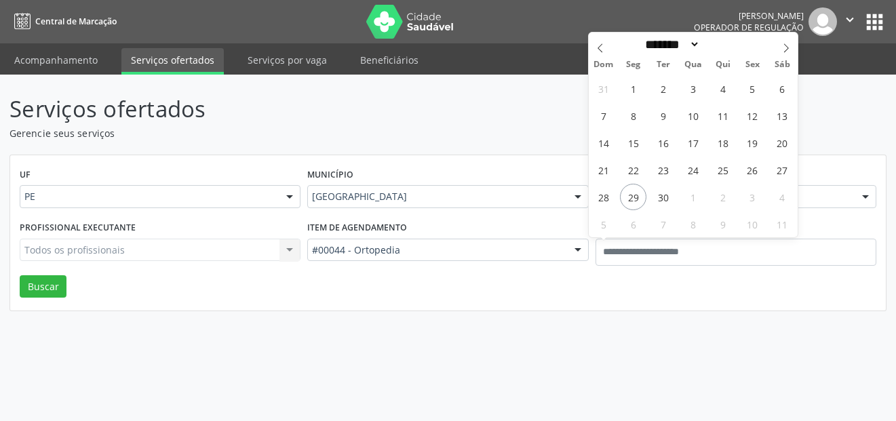
drag, startPoint x: 318, startPoint y: 356, endPoint x: 476, endPoint y: 247, distance: 191.6
click at [344, 347] on div "Serviços ofertados Gerencie seus serviços UF PE PE Nenhum resultado encontrado …" at bounding box center [448, 248] width 896 height 346
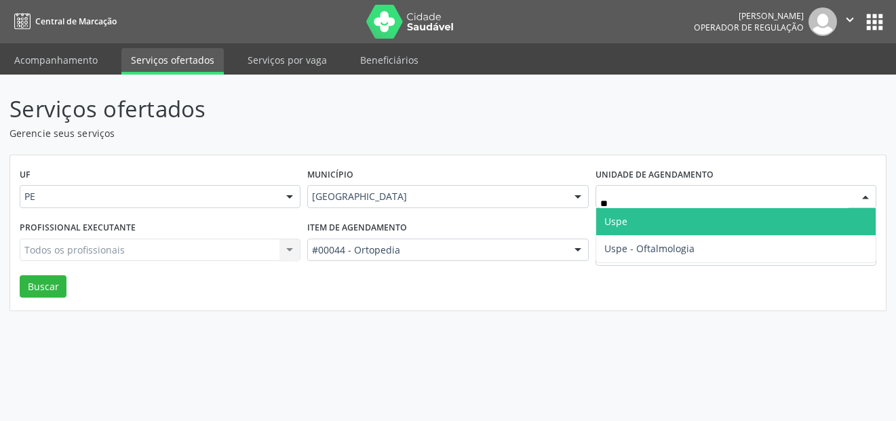
type input "***"
click at [623, 226] on span "Uspe" at bounding box center [615, 221] width 23 height 13
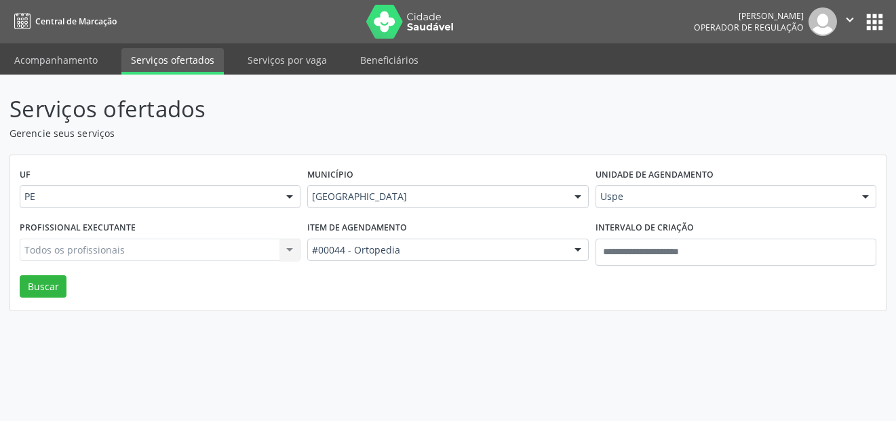
click at [191, 253] on div "Todos os profissionais Todos os profissionais Nenhum resultado encontrado para:…" at bounding box center [160, 250] width 281 height 23
type input "***"
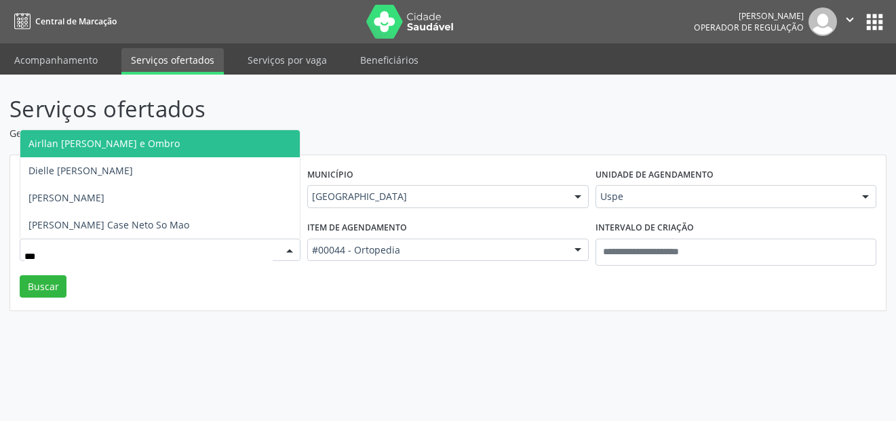
click at [106, 144] on span "Airllan [PERSON_NAME] e Ombro" at bounding box center [103, 143] width 151 height 13
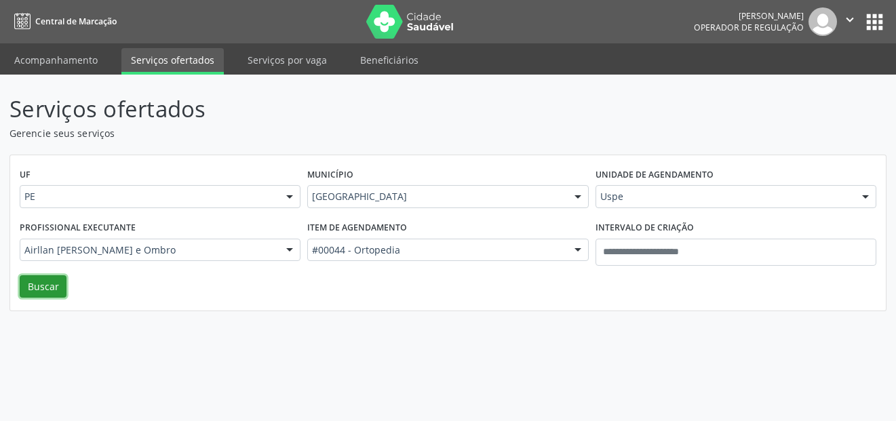
click at [56, 282] on button "Buscar" at bounding box center [43, 286] width 47 height 23
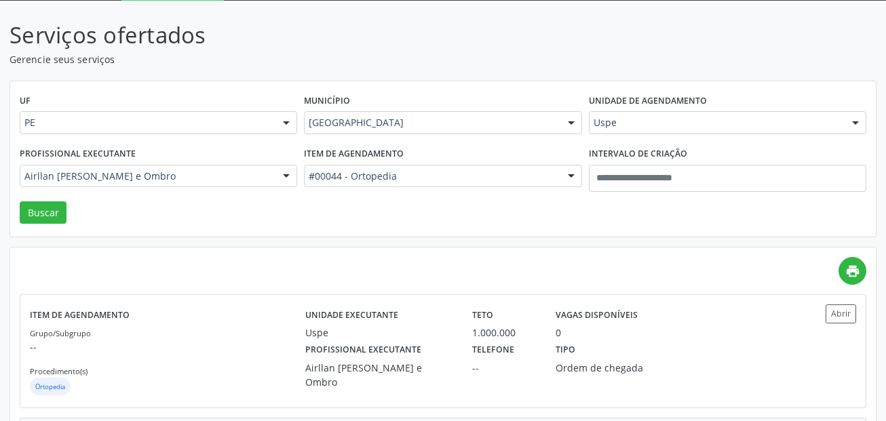
scroll to position [213, 0]
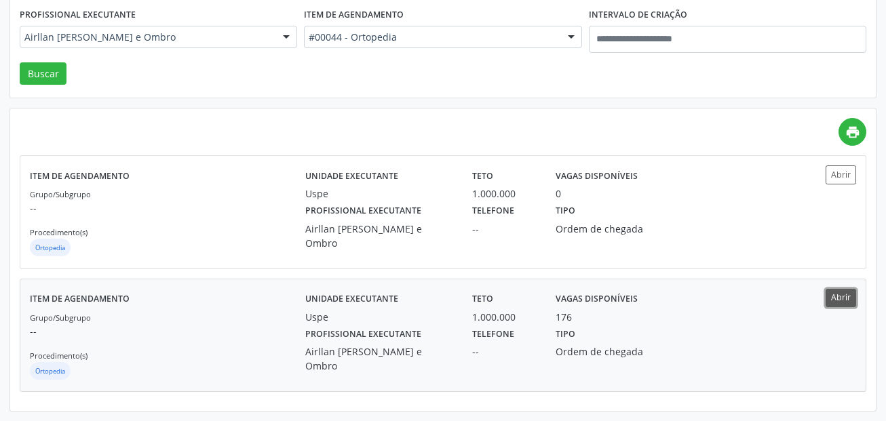
click at [835, 296] on button "Abrir" at bounding box center [840, 298] width 31 height 18
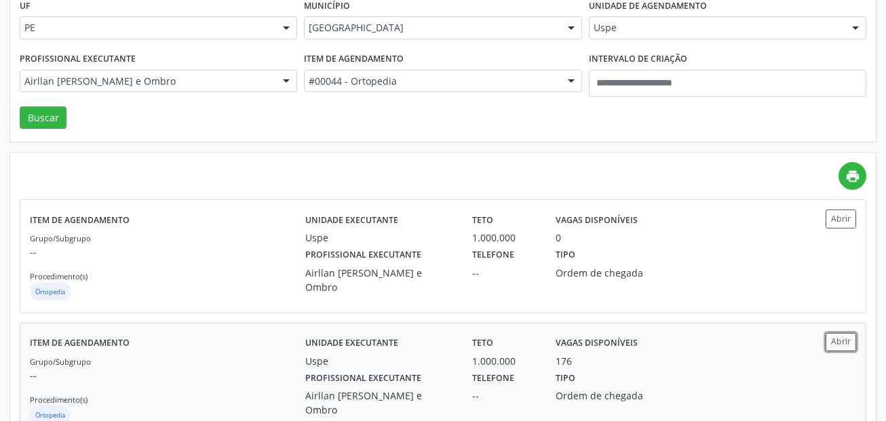
scroll to position [145, 0]
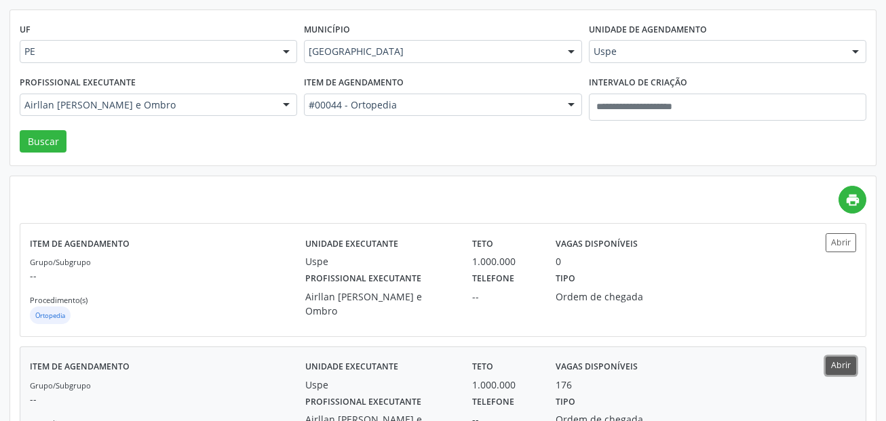
click at [835, 363] on button "Abrir" at bounding box center [840, 366] width 31 height 18
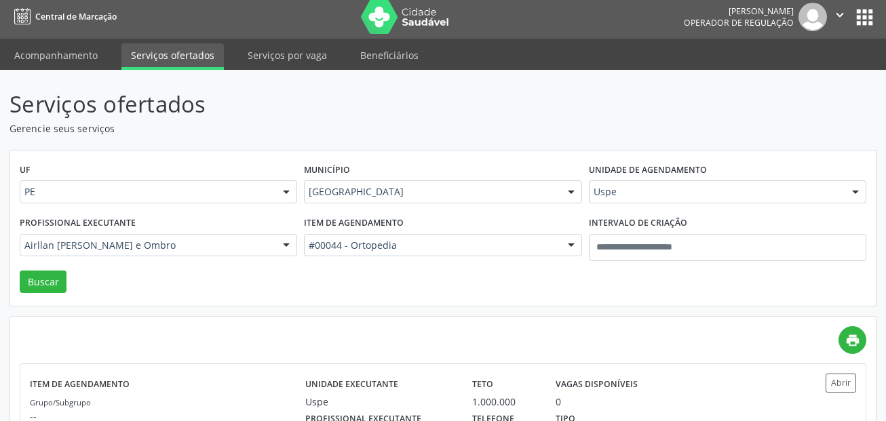
scroll to position [0, 0]
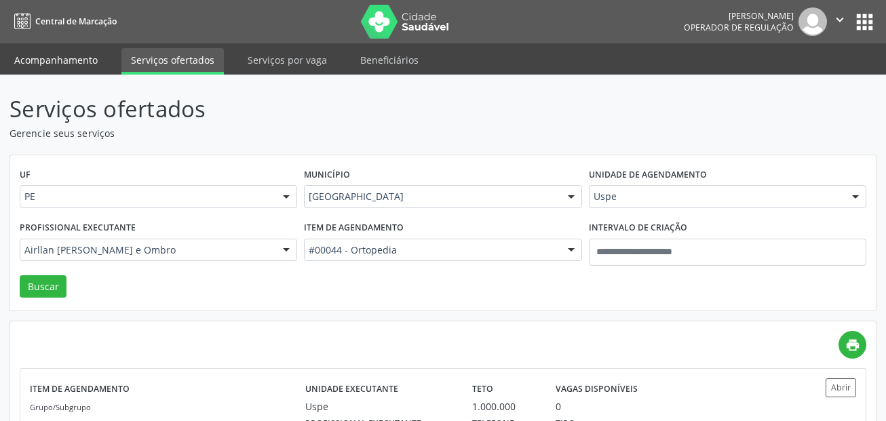
click at [53, 56] on link "Acompanhamento" at bounding box center [56, 60] width 102 height 24
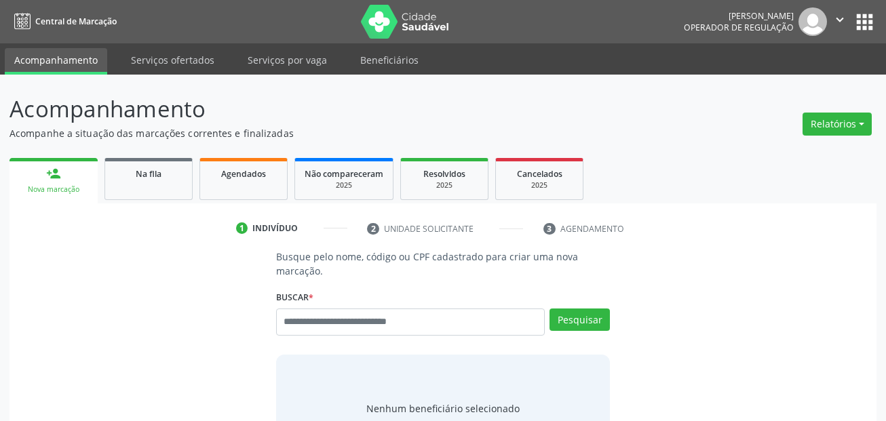
click at [354, 278] on p "Busque pelo nome, código ou CPF cadastrado para criar uma nova marcação." at bounding box center [443, 264] width 334 height 28
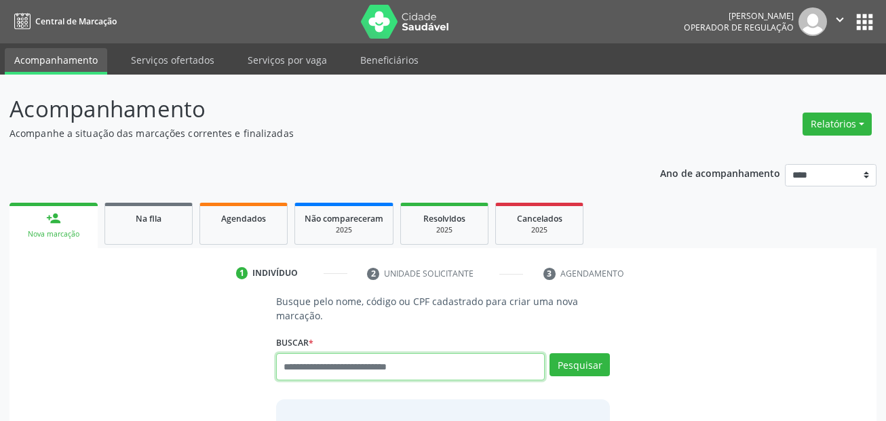
drag, startPoint x: 354, startPoint y: 321, endPoint x: 303, endPoint y: 372, distance: 71.9
click at [303, 372] on input "text" at bounding box center [410, 366] width 269 height 27
paste input "**********"
type input "**********"
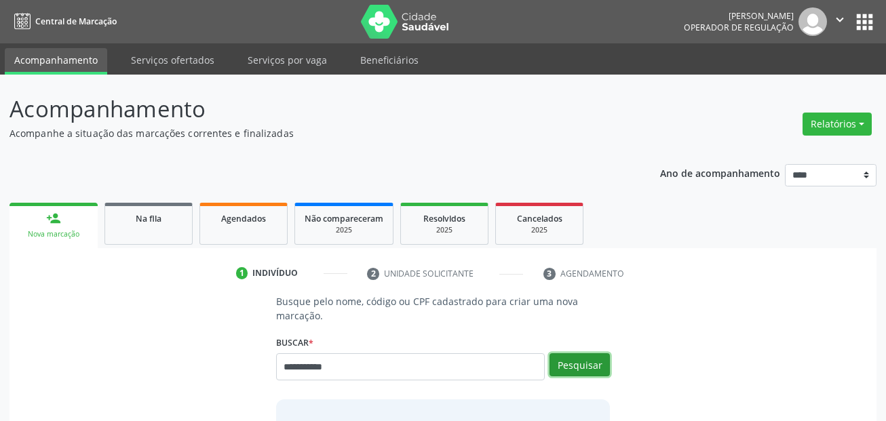
click at [605, 367] on button "Pesquisar" at bounding box center [579, 364] width 60 height 23
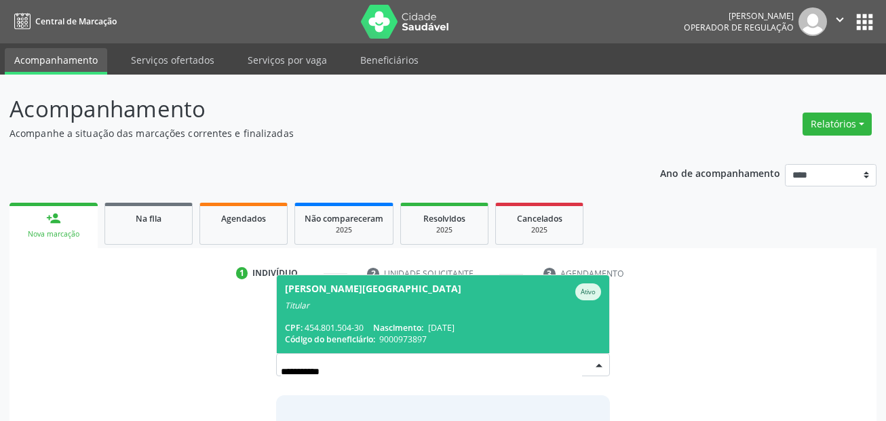
click at [507, 321] on span "[PERSON_NAME] de [GEOGRAPHIC_DATA] Ativo Titular CPF: 454.801.504-30 Nascimento…" at bounding box center [443, 314] width 333 height 78
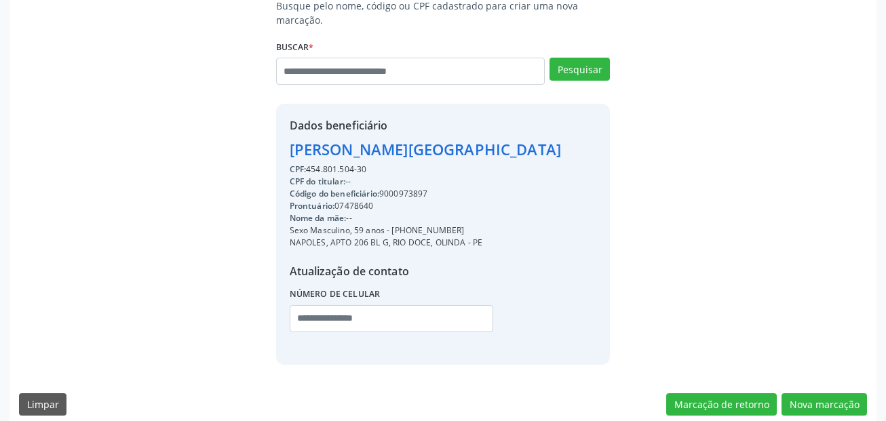
scroll to position [309, 0]
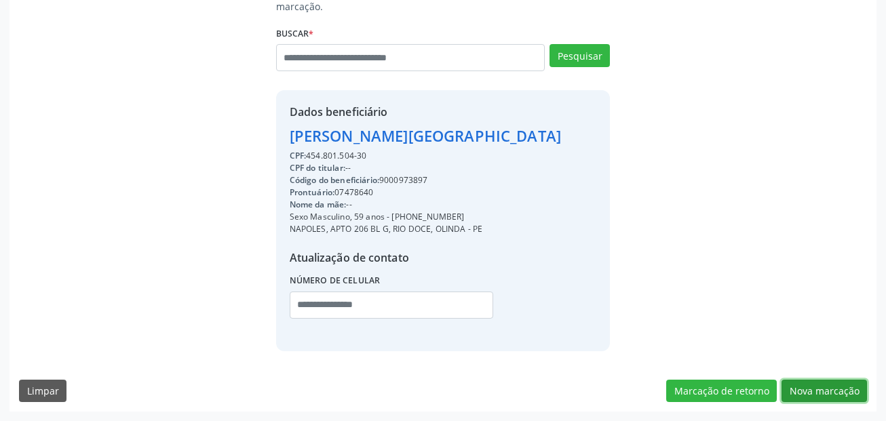
click at [801, 387] on button "Nova marcação" at bounding box center [823, 391] width 85 height 23
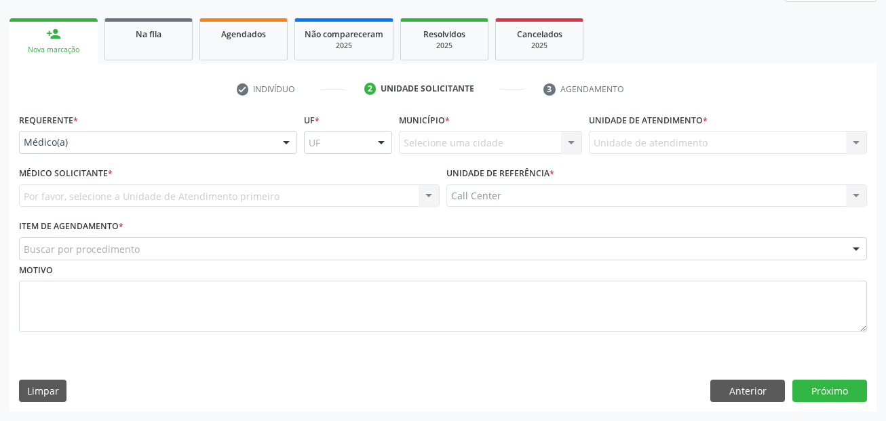
click at [118, 134] on div "Médico(a)" at bounding box center [158, 142] width 278 height 23
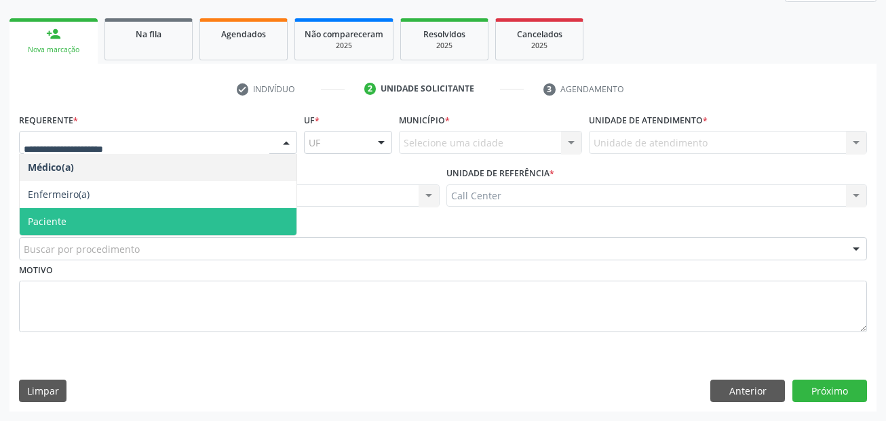
click at [100, 218] on span "Paciente" at bounding box center [158, 221] width 277 height 27
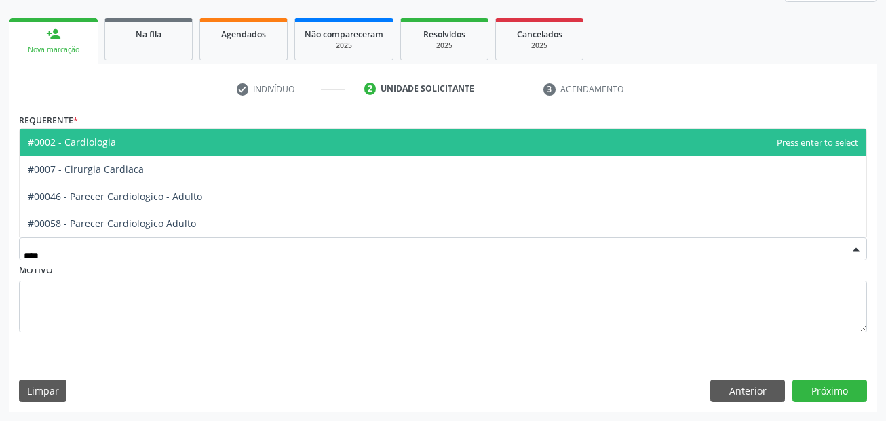
click at [140, 144] on span "#0002 - Cardiologia" at bounding box center [443, 142] width 846 height 27
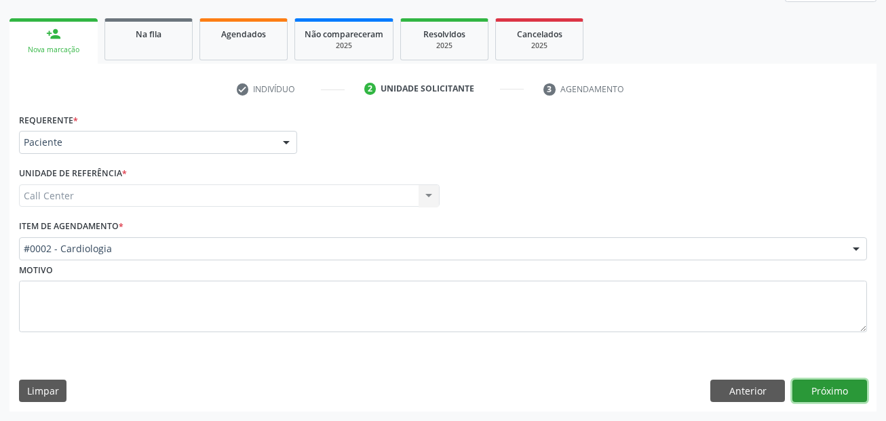
click at [834, 385] on button "Próximo" at bounding box center [829, 391] width 75 height 23
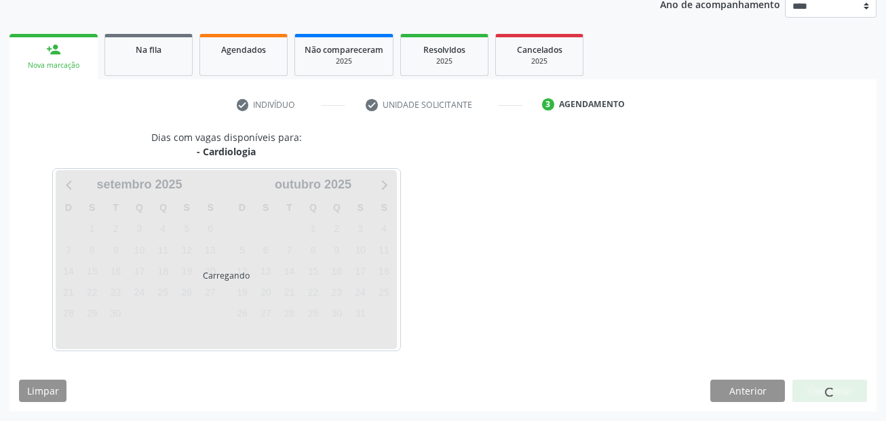
scroll to position [169, 0]
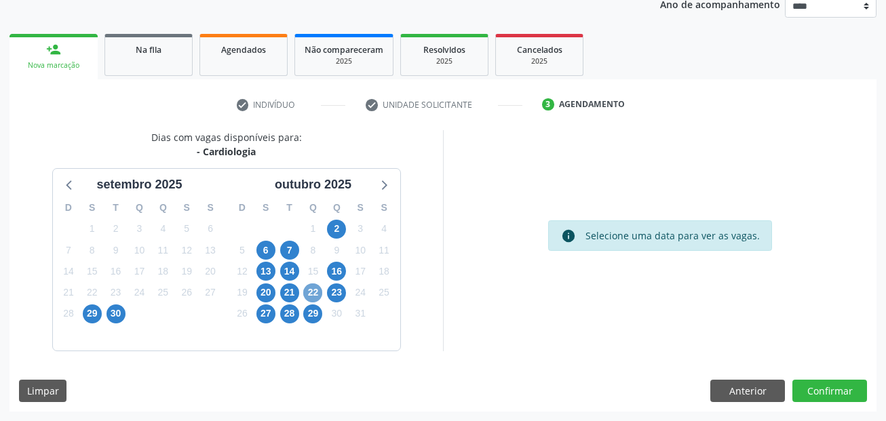
click at [319, 294] on span "22" at bounding box center [312, 292] width 19 height 19
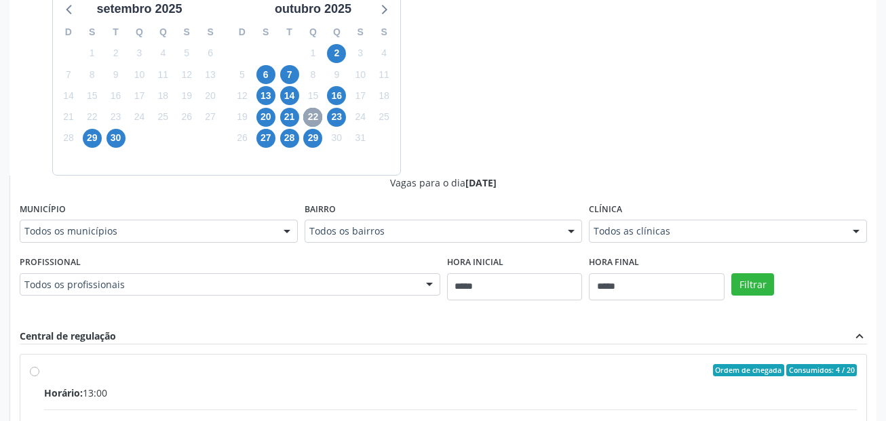
scroll to position [372, 0]
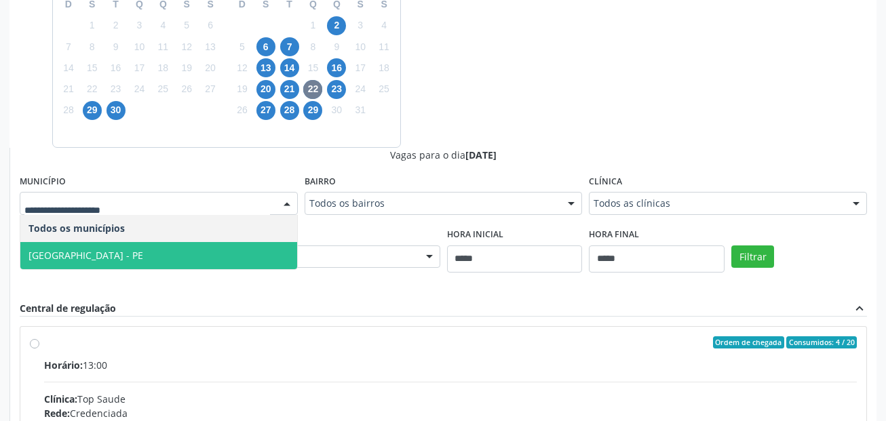
click at [104, 246] on span "Cabo de Santo Agostinho - PE" at bounding box center [158, 255] width 277 height 27
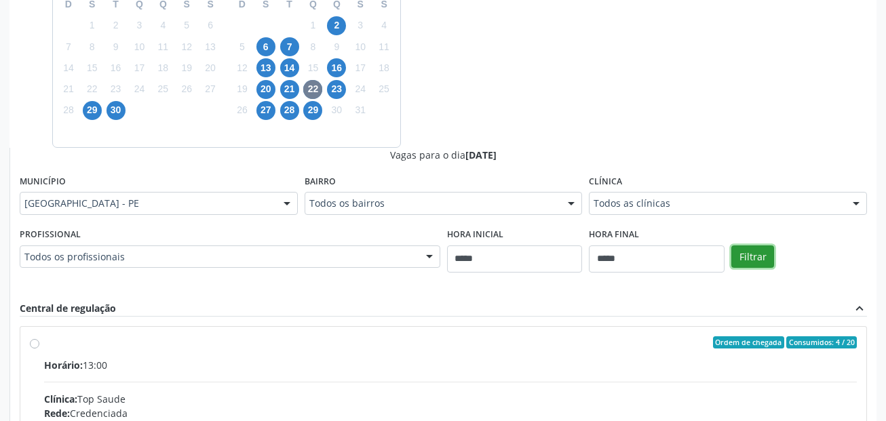
click at [761, 263] on button "Filtrar" at bounding box center [752, 256] width 43 height 23
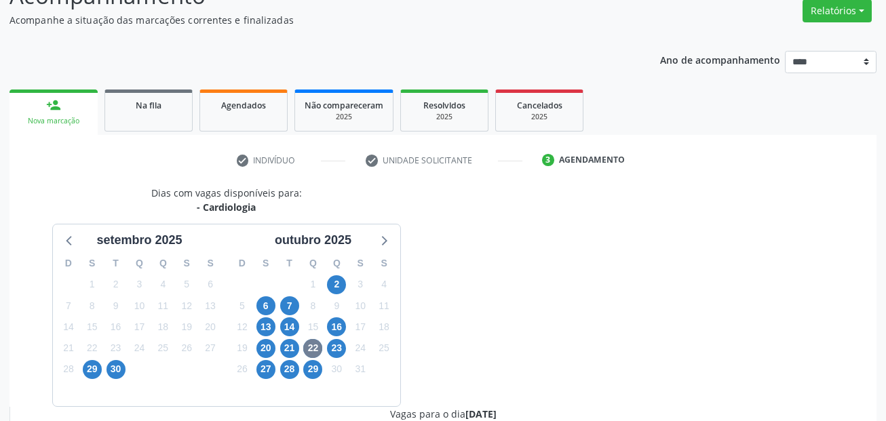
scroll to position [0, 0]
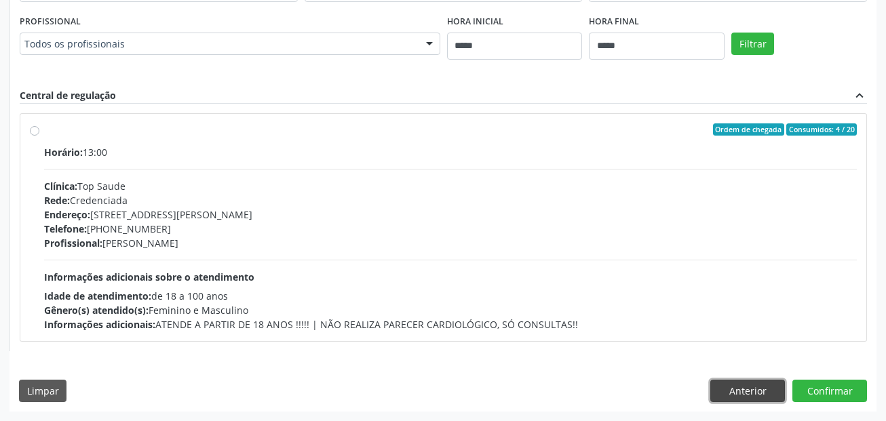
click at [744, 391] on button "Anterior" at bounding box center [747, 391] width 75 height 23
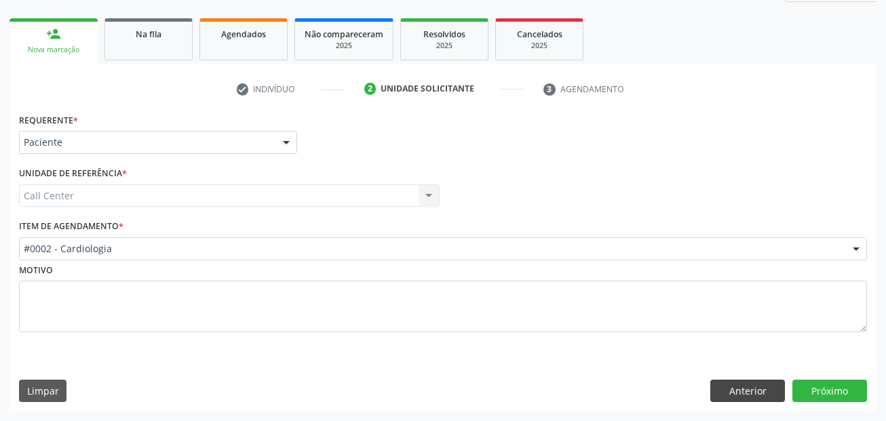
scroll to position [184, 0]
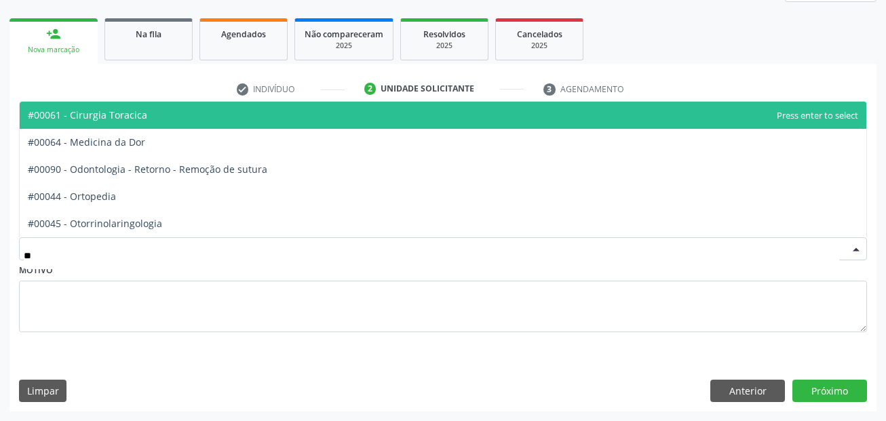
type input "***"
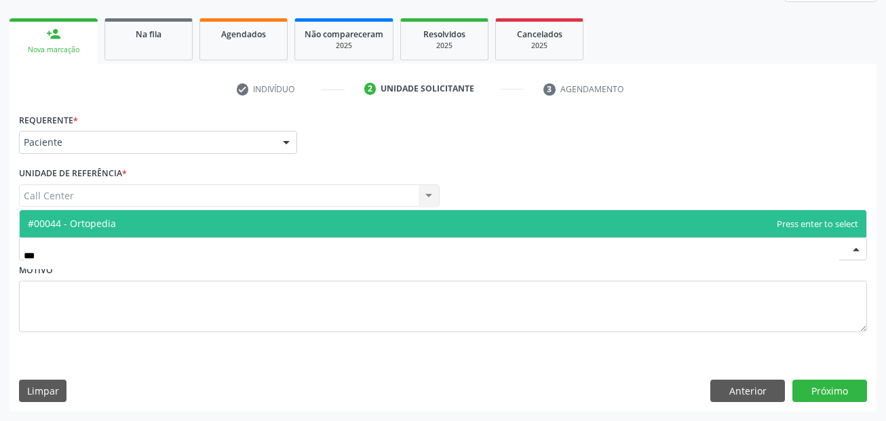
click at [165, 231] on span "#00044 - Ortopedia" at bounding box center [443, 223] width 846 height 27
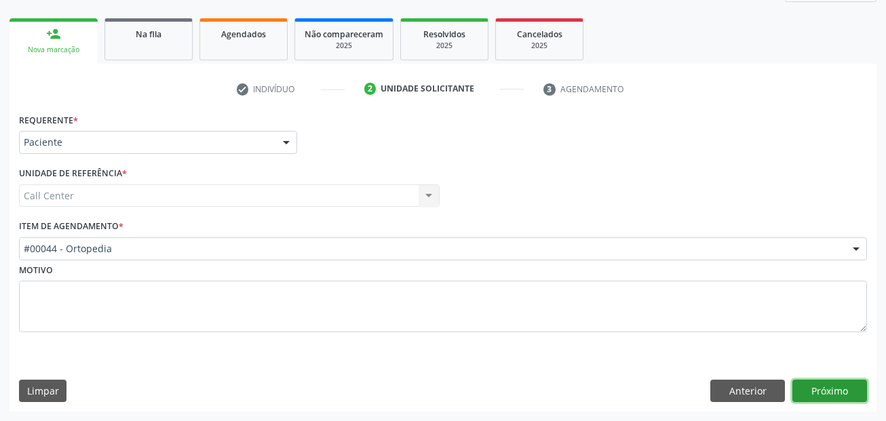
click at [811, 381] on button "Próximo" at bounding box center [829, 391] width 75 height 23
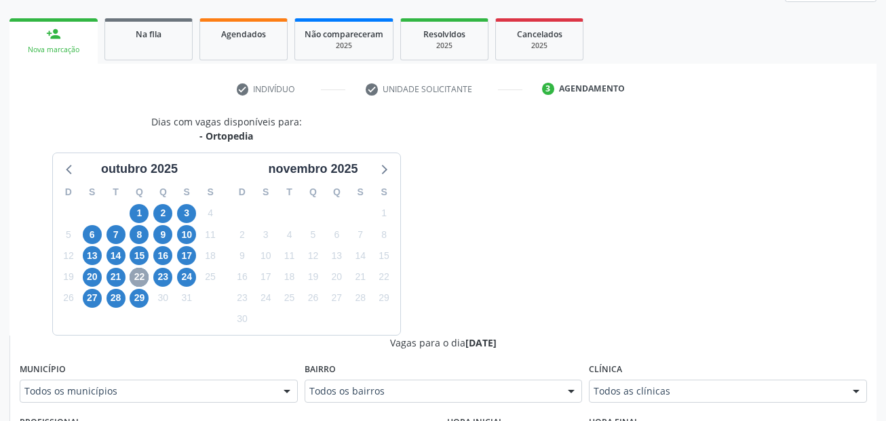
click at [142, 280] on span "22" at bounding box center [139, 277] width 19 height 19
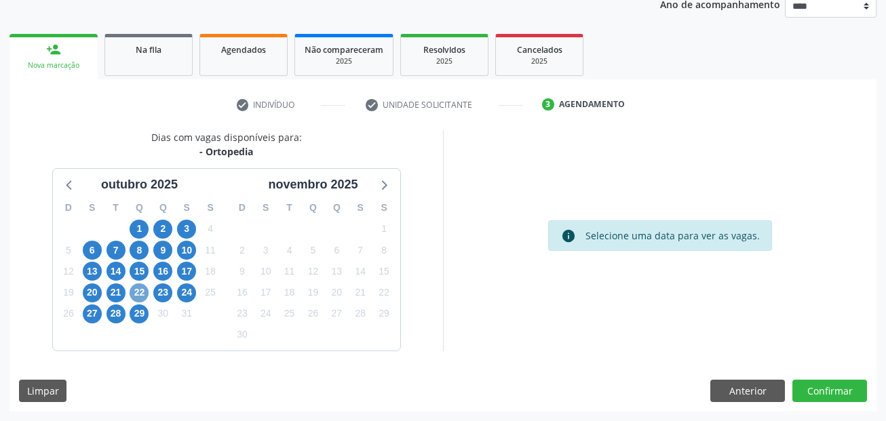
click at [140, 290] on span "22" at bounding box center [139, 292] width 19 height 19
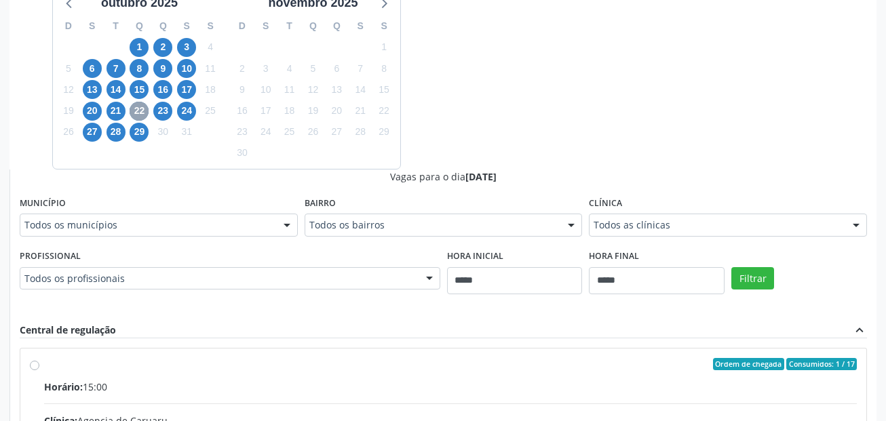
scroll to position [388, 0]
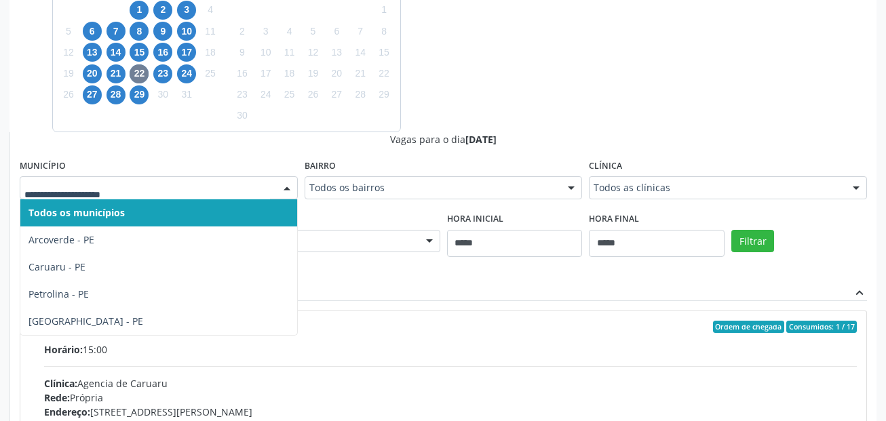
drag, startPoint x: 127, startPoint y: 184, endPoint x: 136, endPoint y: 202, distance: 20.0
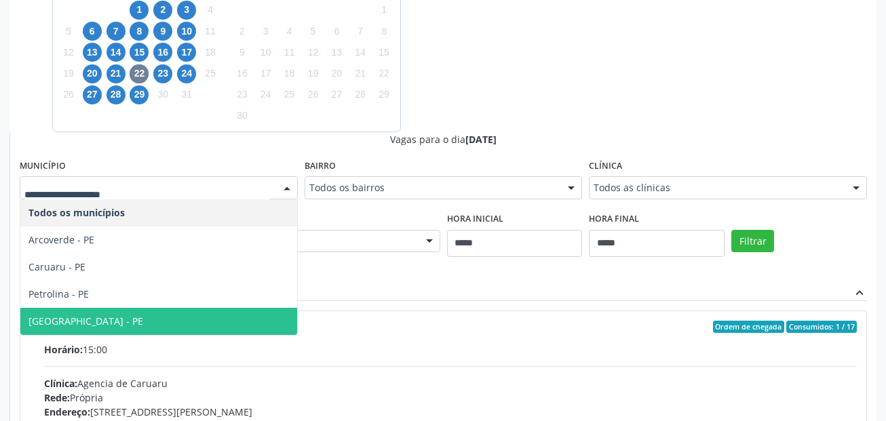
click at [93, 318] on span "[GEOGRAPHIC_DATA] - PE" at bounding box center [158, 321] width 277 height 27
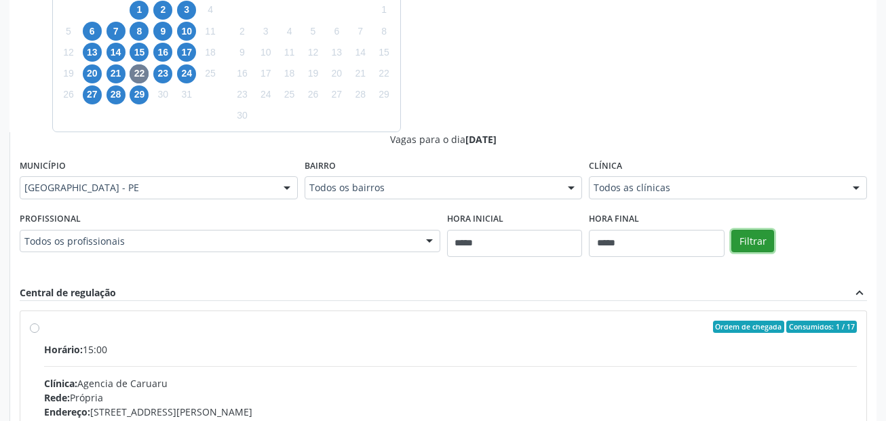
click at [744, 240] on button "Filtrar" at bounding box center [752, 241] width 43 height 23
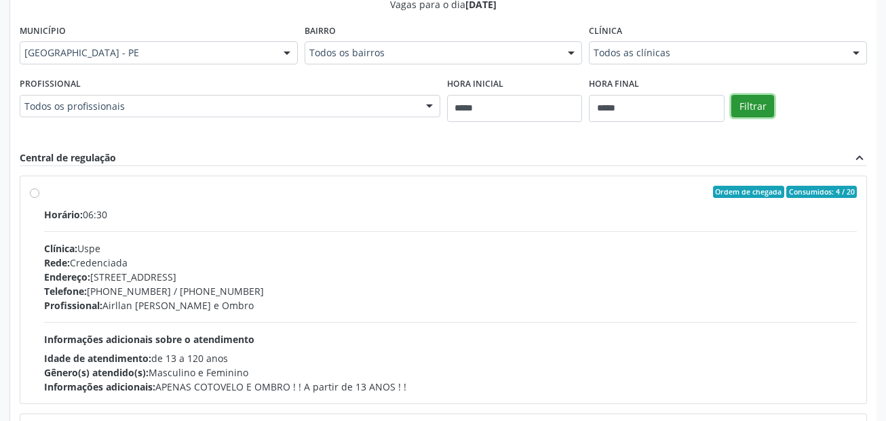
scroll to position [523, 0]
click at [374, 266] on div "Rede: Credenciada" at bounding box center [450, 262] width 812 height 14
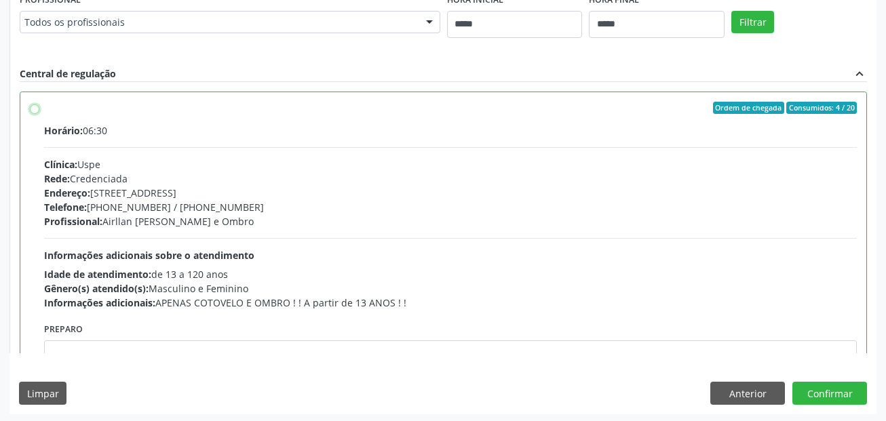
scroll to position [610, 0]
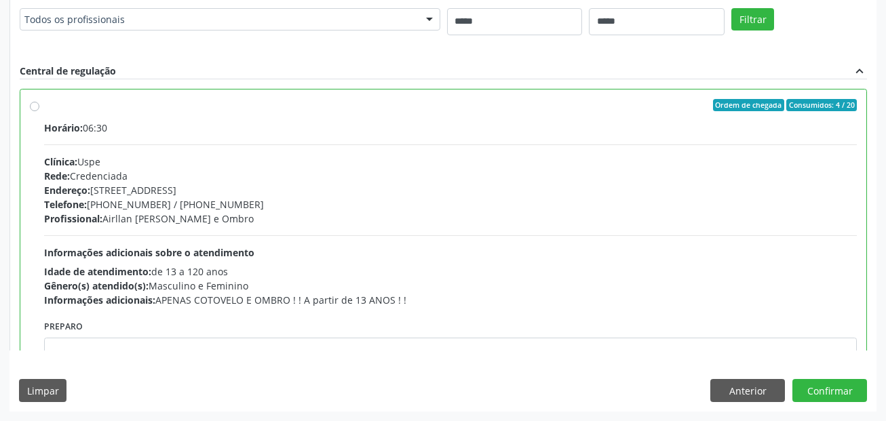
click at [791, 393] on div "Anterior Confirmar" at bounding box center [788, 390] width 157 height 23
click at [804, 389] on button "Confirmar" at bounding box center [829, 390] width 75 height 23
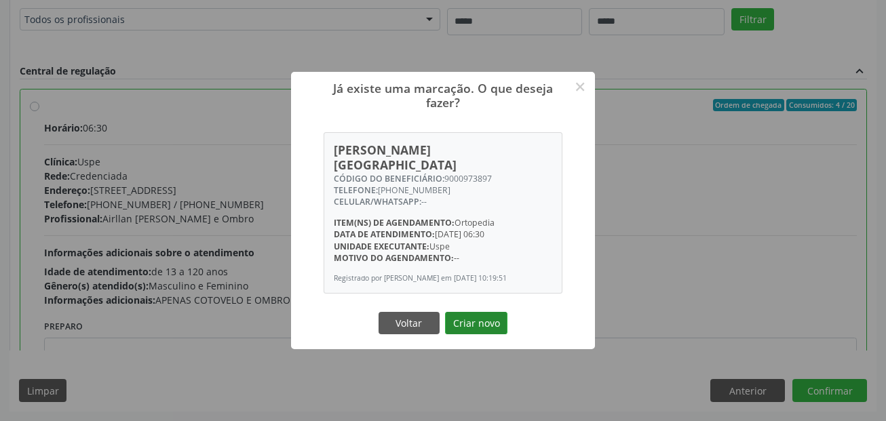
click at [492, 327] on button "Criar novo" at bounding box center [476, 323] width 62 height 23
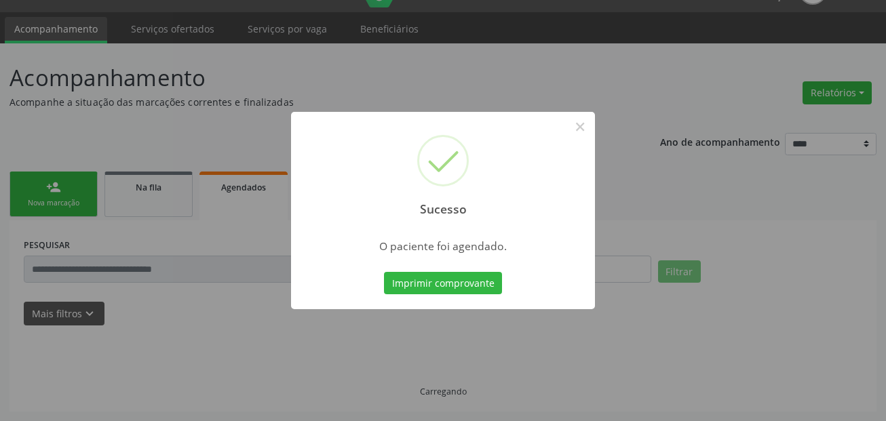
scroll to position [31, 0]
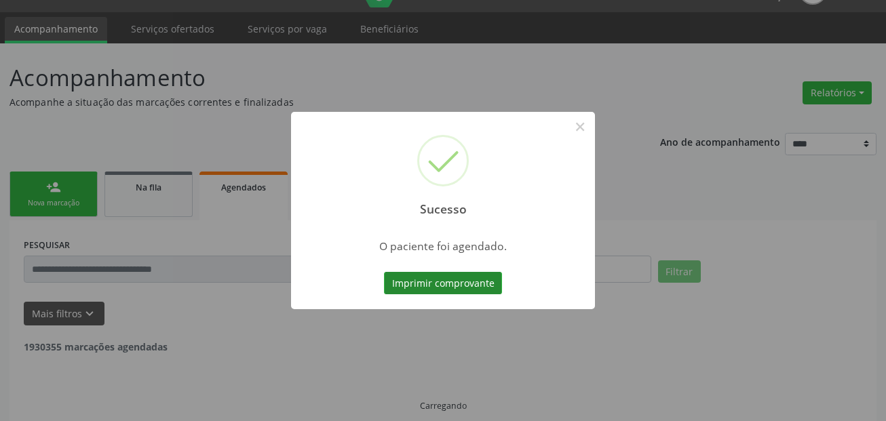
click at [487, 274] on button "Imprimir comprovante" at bounding box center [443, 283] width 118 height 23
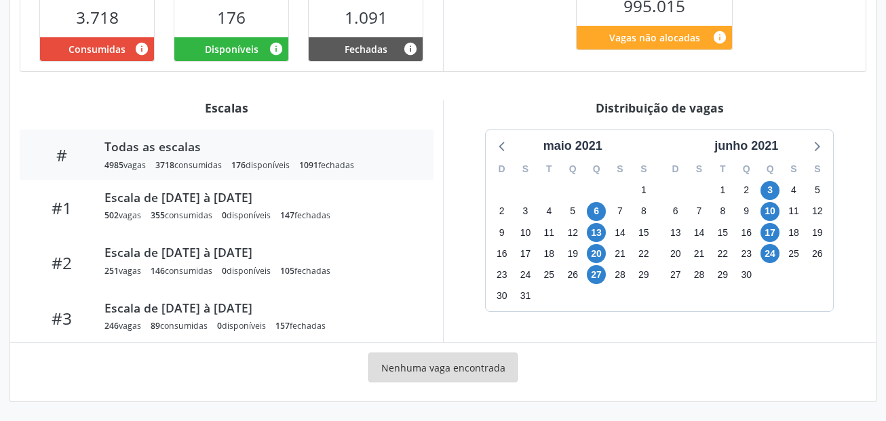
scroll to position [364, 0]
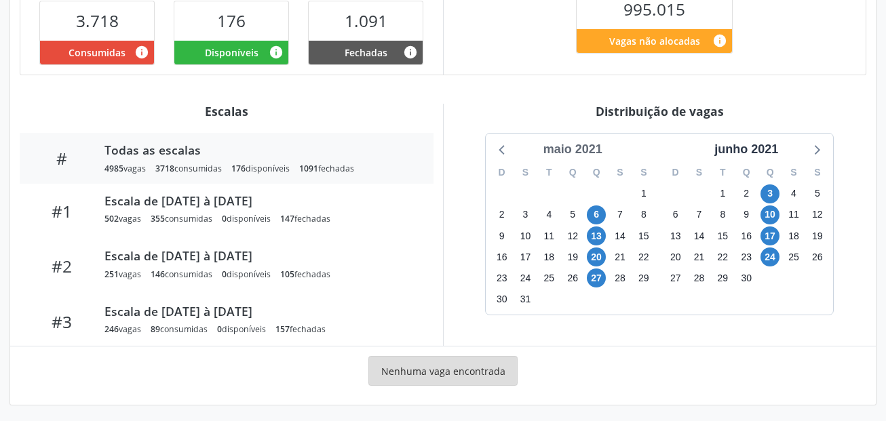
click at [586, 146] on div "maio 2021" at bounding box center [573, 149] width 70 height 18
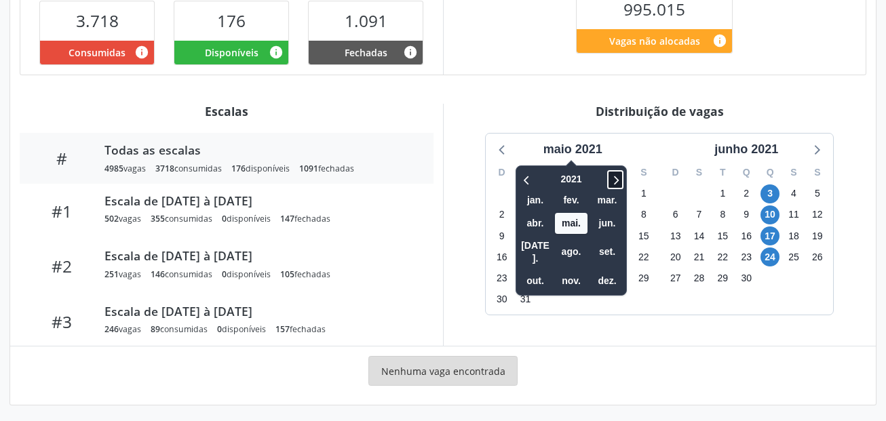
click at [618, 183] on icon at bounding box center [615, 180] width 14 height 16
click at [618, 246] on span "set." at bounding box center [607, 251] width 33 height 21
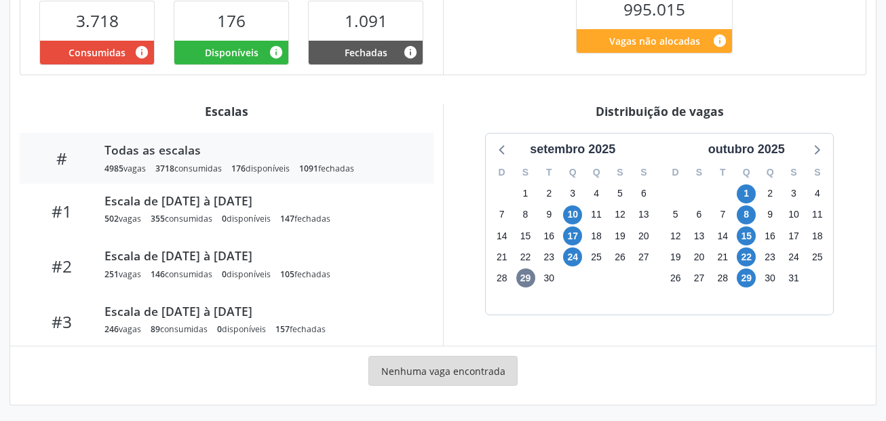
click at [734, 188] on div "1" at bounding box center [746, 193] width 24 height 21
click at [744, 195] on span "1" at bounding box center [745, 193] width 19 height 19
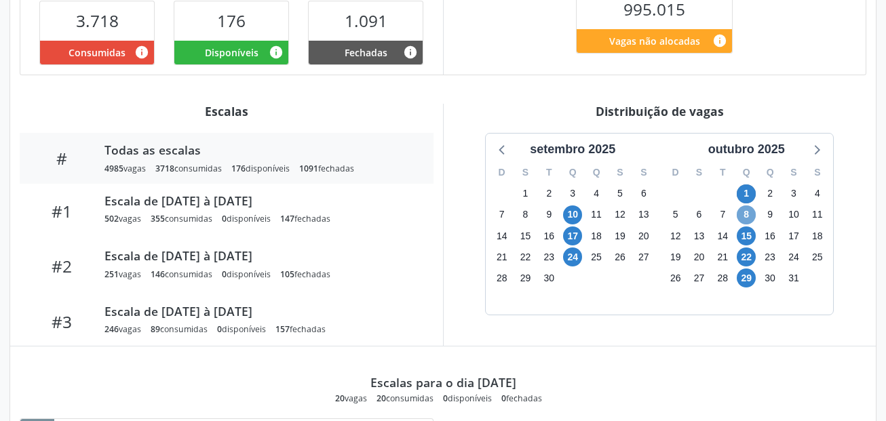
click at [745, 212] on span "8" at bounding box center [745, 214] width 19 height 19
click at [747, 235] on span "15" at bounding box center [745, 235] width 19 height 19
click at [747, 255] on span "22" at bounding box center [745, 256] width 19 height 19
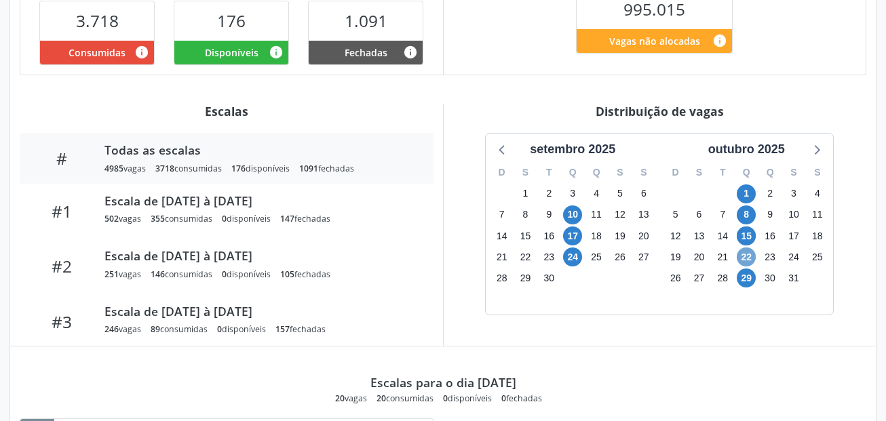
click at [747, 255] on span "22" at bounding box center [745, 256] width 19 height 19
click at [747, 276] on span "29" at bounding box center [745, 278] width 19 height 19
click at [746, 257] on span "22" at bounding box center [745, 256] width 19 height 19
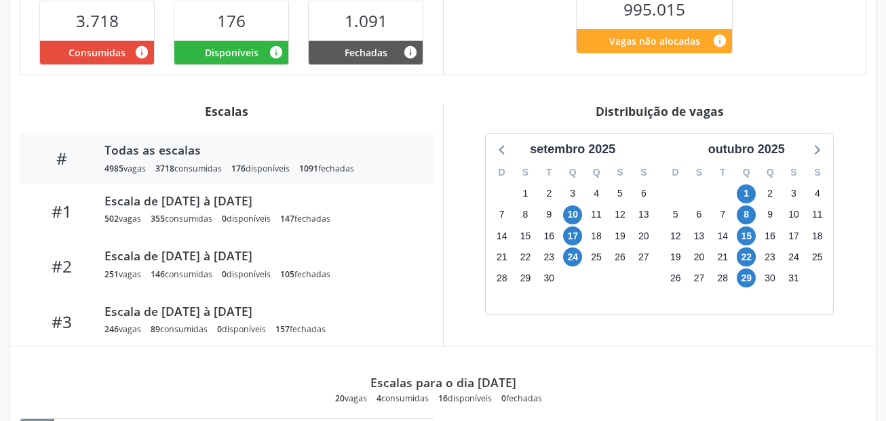
click at [653, 351] on div "Escalas para o dia 22/10/2025 20 vagas 4 consumidas 16 disponíveis 0 fechadas" at bounding box center [443, 375] width 846 height 58
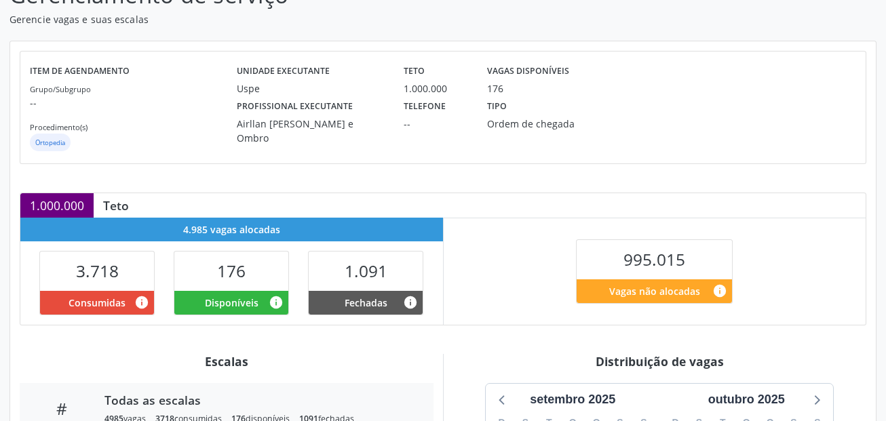
scroll to position [0, 0]
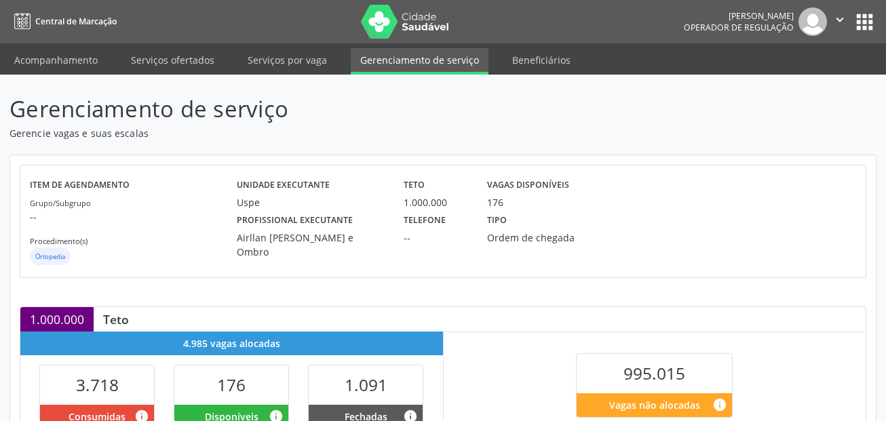
drag, startPoint x: 75, startPoint y: 60, endPoint x: 146, endPoint y: 8, distance: 88.4
click at [76, 60] on link "Acompanhamento" at bounding box center [56, 60] width 102 height 24
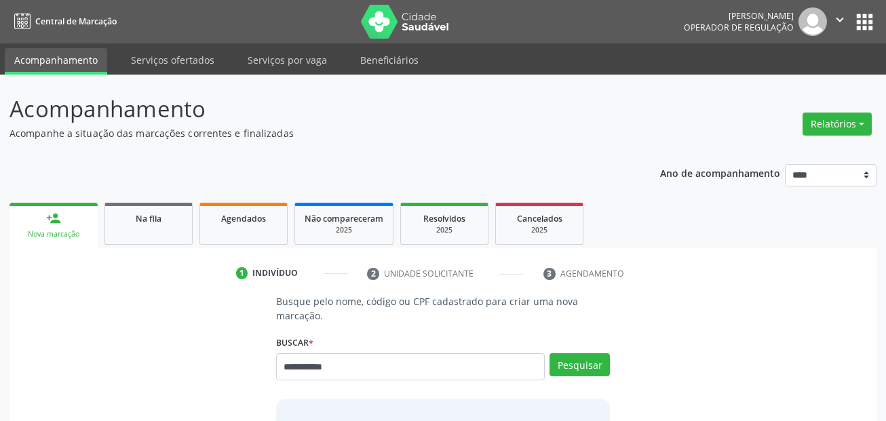
type input "**********"
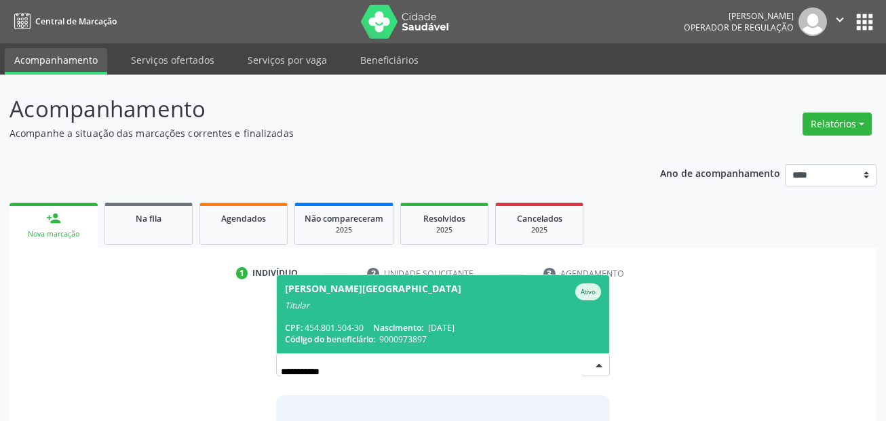
click at [386, 323] on span "Nascimento:" at bounding box center [398, 328] width 50 height 12
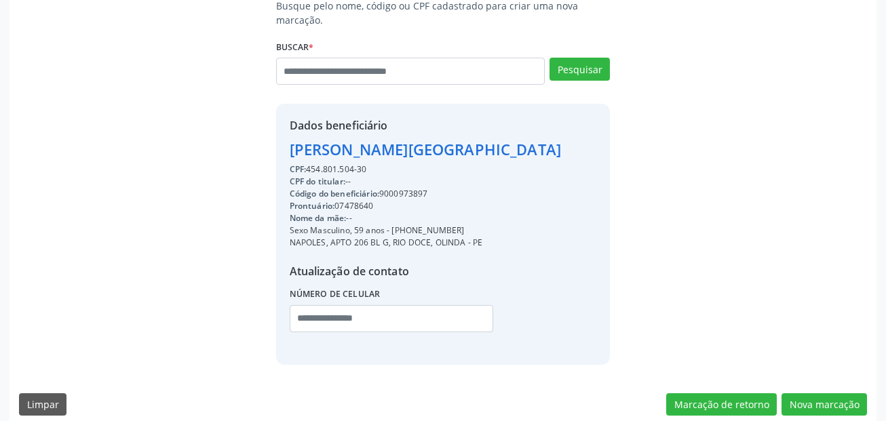
scroll to position [309, 0]
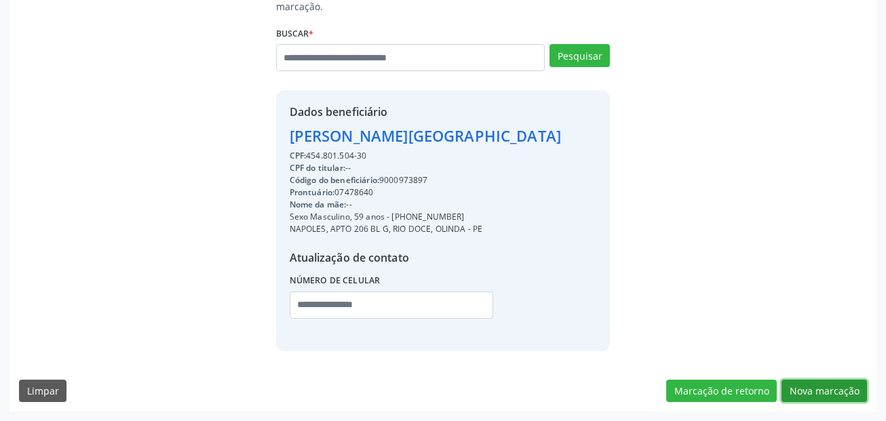
click at [835, 389] on button "Nova marcação" at bounding box center [823, 391] width 85 height 23
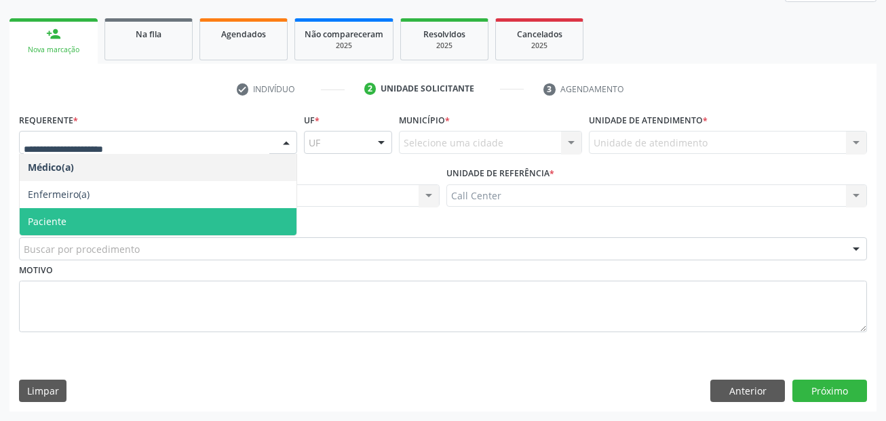
click at [79, 224] on span "Paciente" at bounding box center [158, 221] width 277 height 27
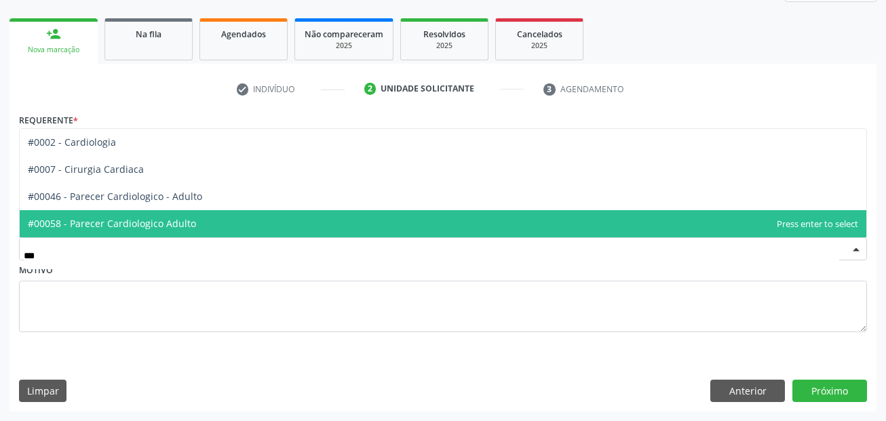
type input "****"
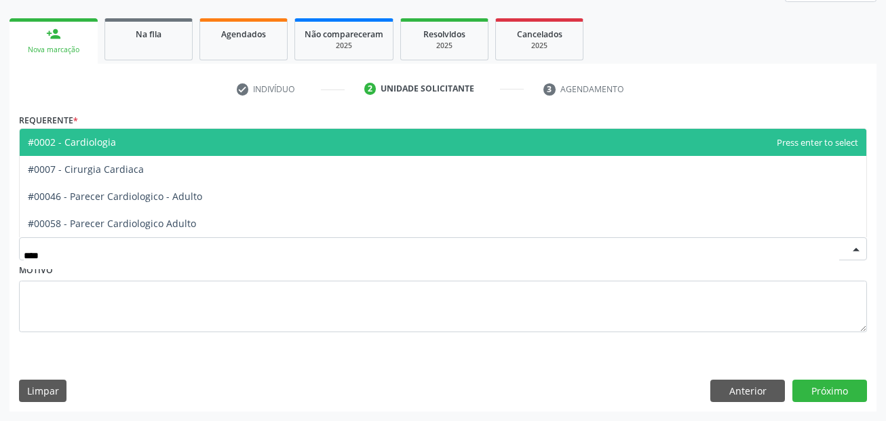
click at [119, 142] on span "#0002 - Cardiologia" at bounding box center [443, 142] width 846 height 27
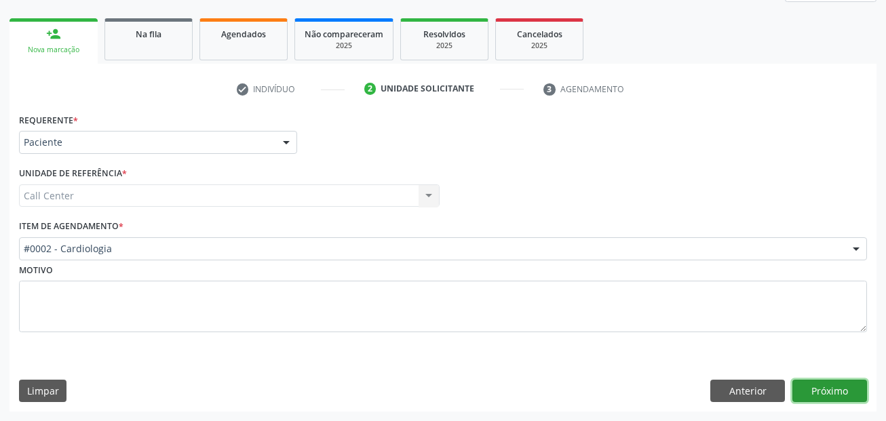
click at [824, 392] on button "Próximo" at bounding box center [829, 391] width 75 height 23
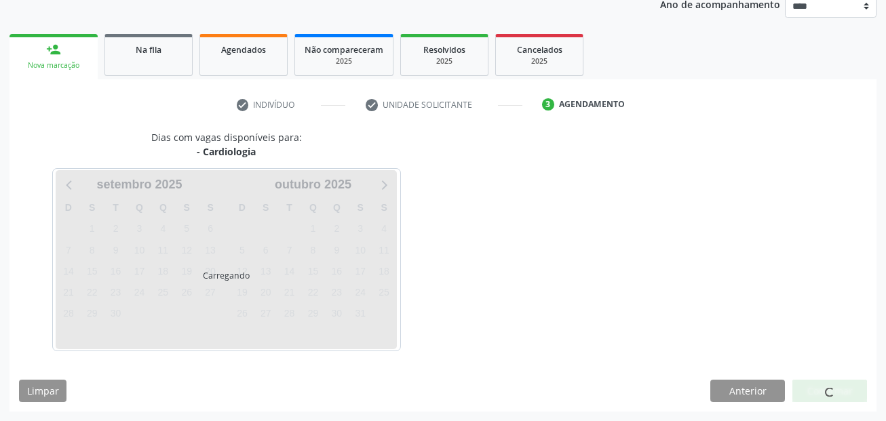
scroll to position [169, 0]
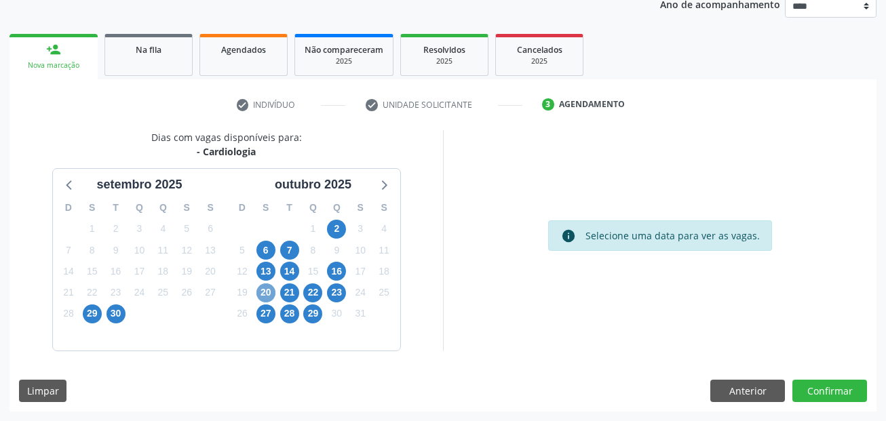
click at [269, 291] on span "20" at bounding box center [265, 292] width 19 height 19
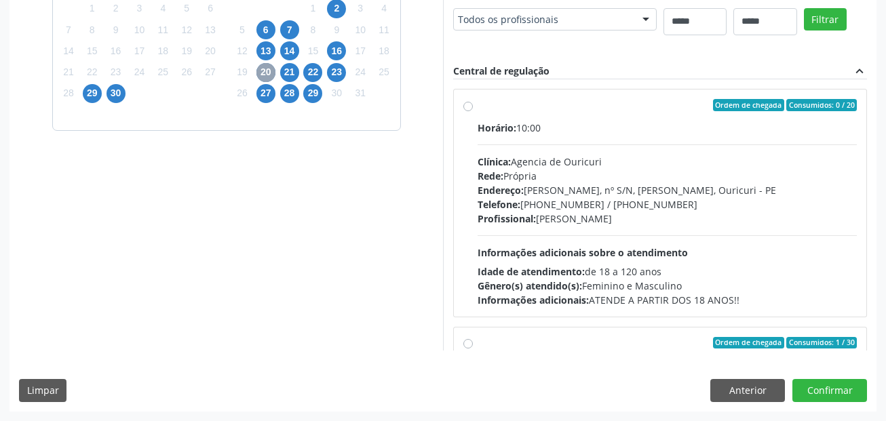
scroll to position [440, 0]
click at [295, 63] on span "21" at bounding box center [289, 72] width 19 height 19
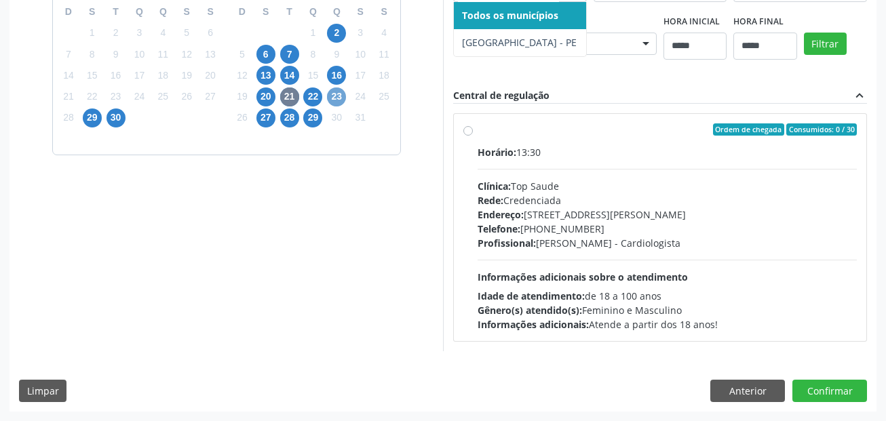
click at [332, 87] on span "23" at bounding box center [336, 96] width 19 height 19
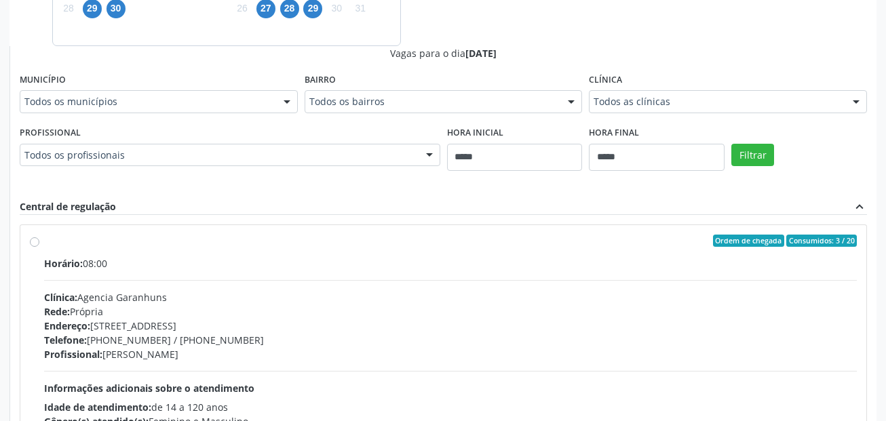
scroll to position [450, 0]
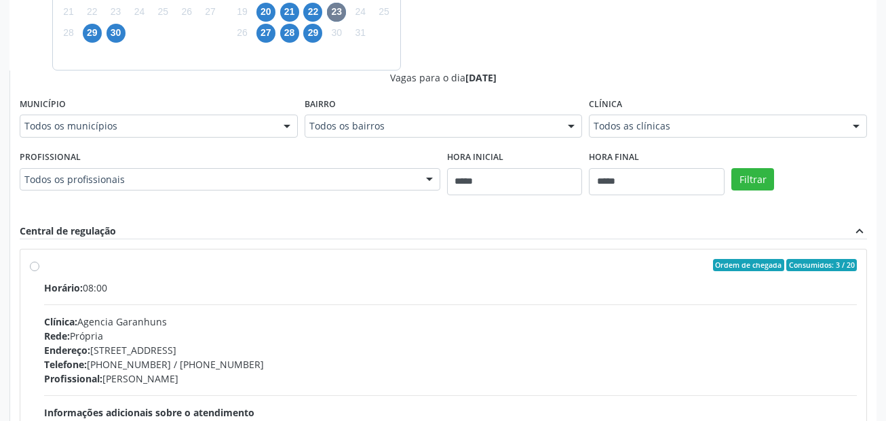
drag, startPoint x: 71, startPoint y: 126, endPoint x: 90, endPoint y: 182, distance: 59.4
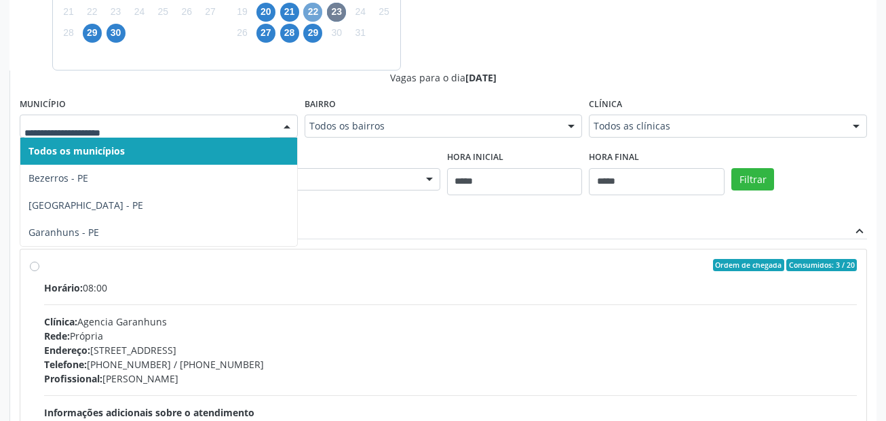
click at [313, 7] on span "22" at bounding box center [312, 12] width 19 height 19
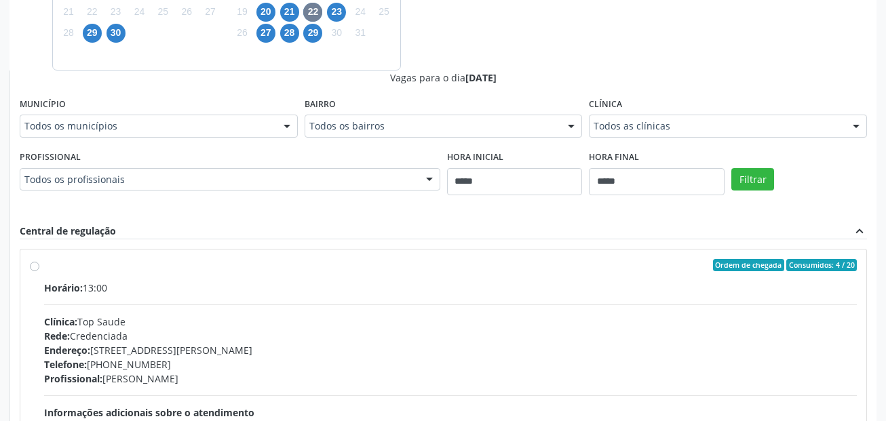
click at [87, 117] on div "Todos os municípios" at bounding box center [159, 126] width 278 height 23
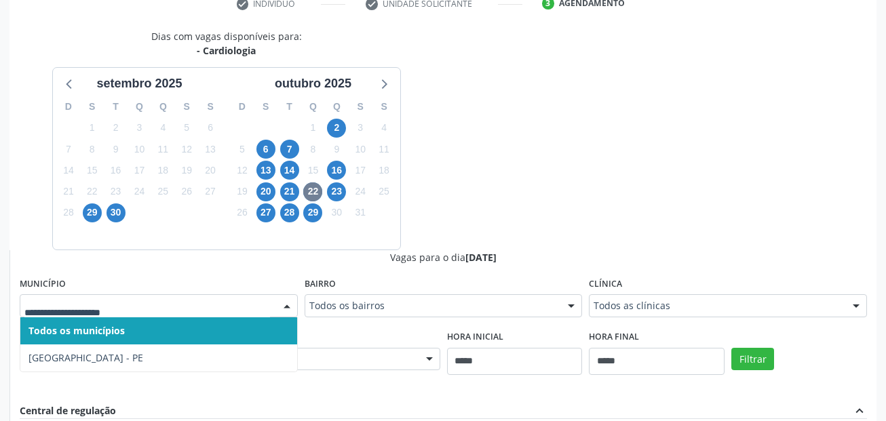
scroll to position [246, 0]
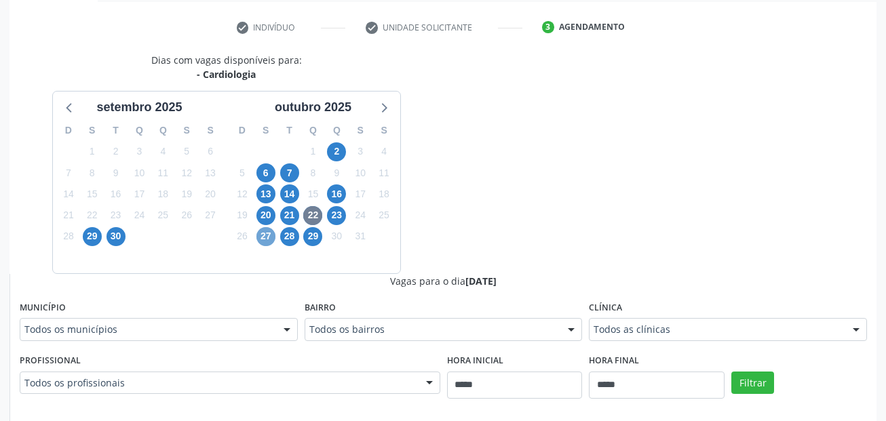
click at [262, 236] on span "27" at bounding box center [265, 236] width 19 height 19
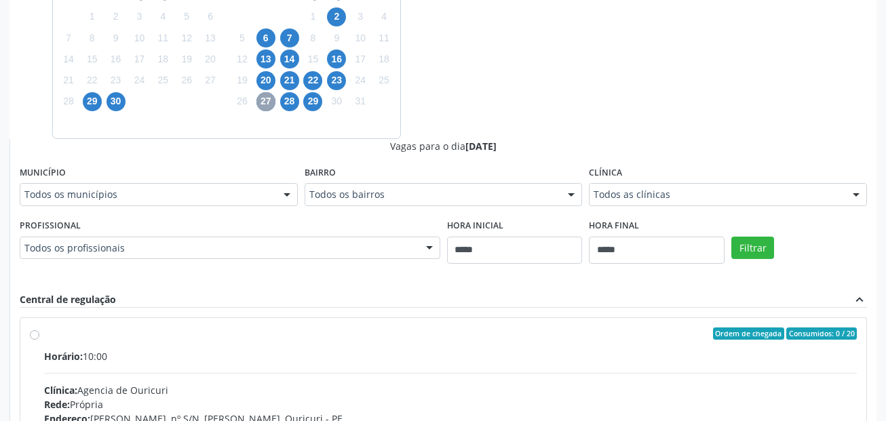
scroll to position [382, 0]
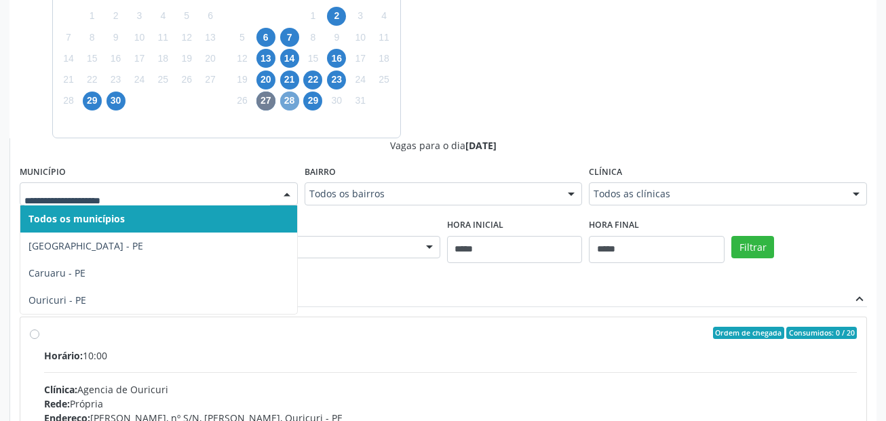
click at [298, 100] on span "28" at bounding box center [289, 101] width 19 height 19
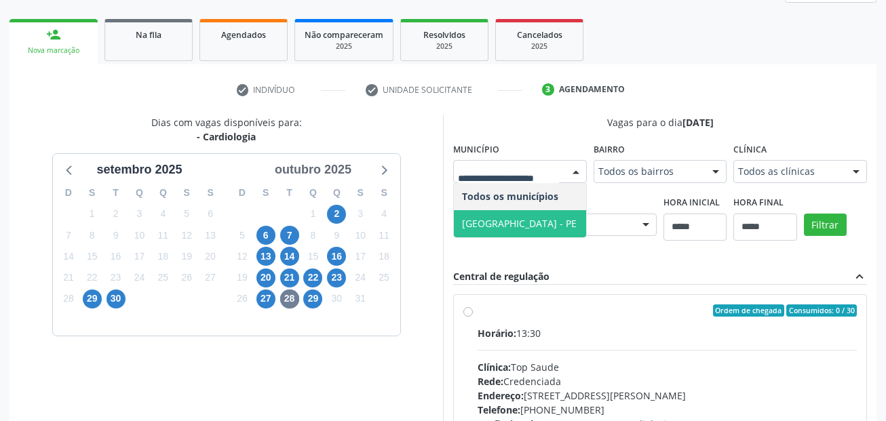
scroll to position [178, 0]
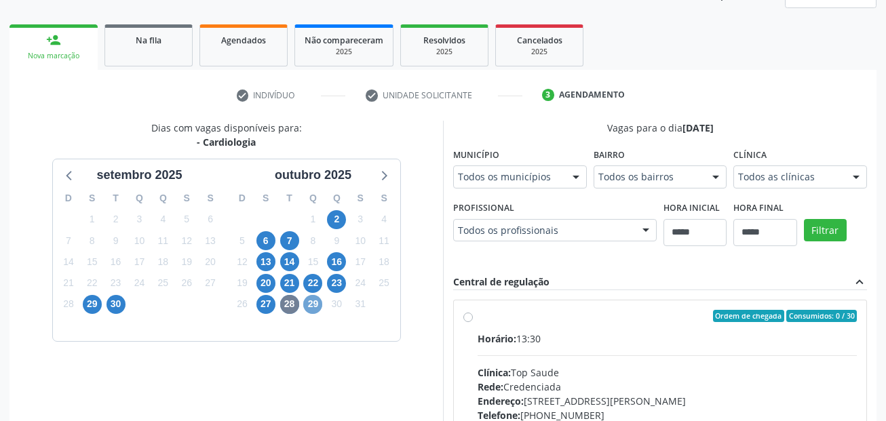
click at [311, 301] on span "29" at bounding box center [312, 304] width 19 height 19
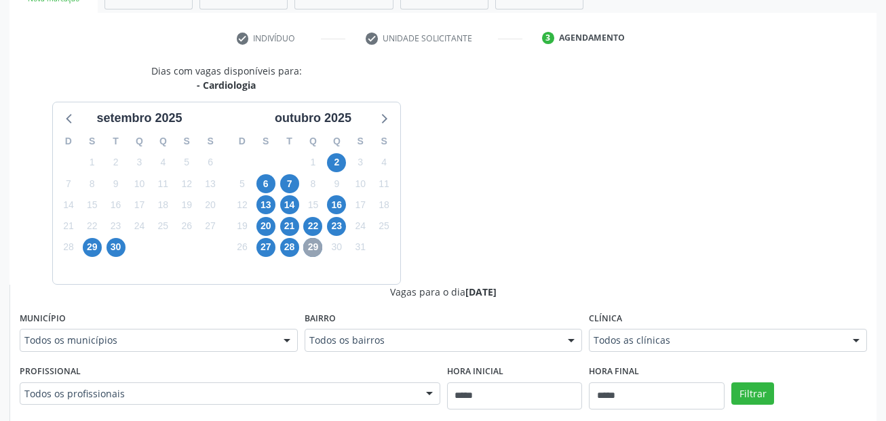
scroll to position [314, 0]
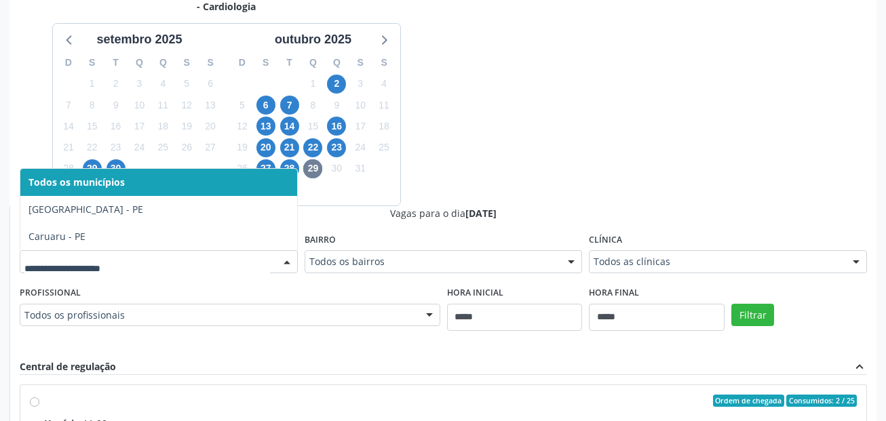
drag, startPoint x: 112, startPoint y: 269, endPoint x: 340, endPoint y: 237, distance: 230.6
click at [112, 269] on input "text" at bounding box center [146, 268] width 245 height 27
click at [570, 142] on div "Dias com vagas disponíveis para: - Cardiologia setembro 2025 D S T Q Q S S 31 1…" at bounding box center [442, 315] width 867 height 661
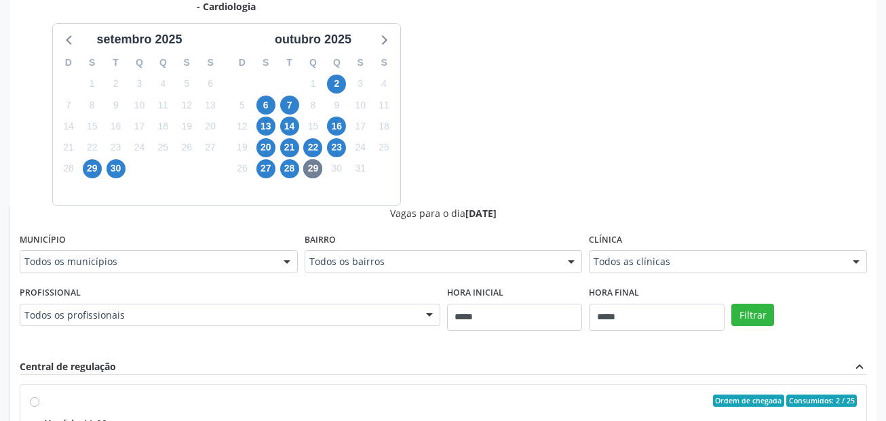
scroll to position [246, 0]
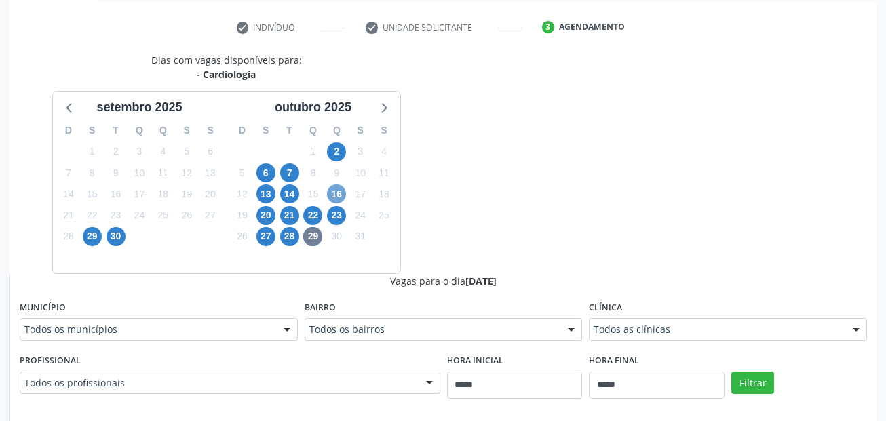
click at [338, 198] on span "16" at bounding box center [336, 193] width 19 height 19
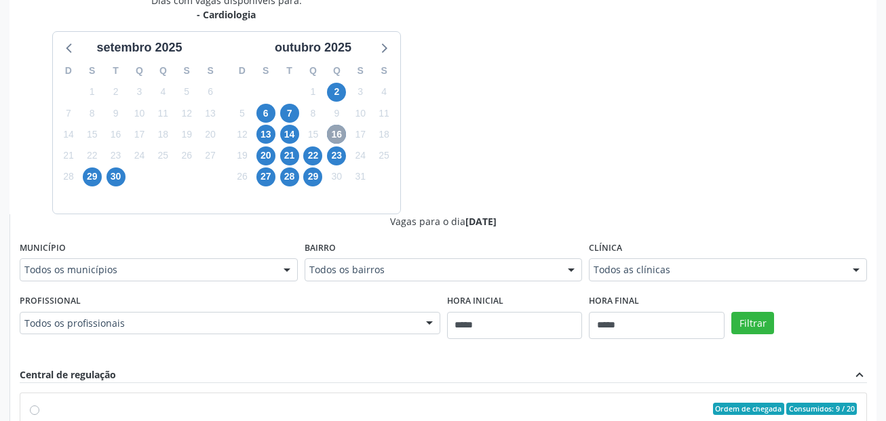
scroll to position [382, 0]
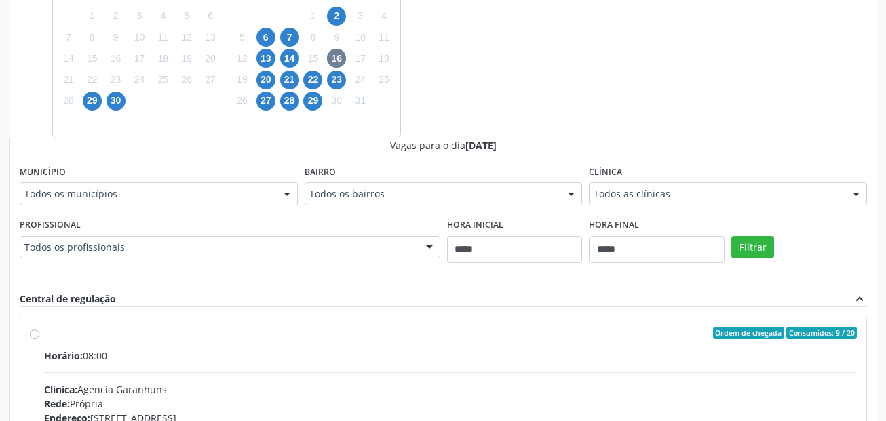
drag, startPoint x: 98, startPoint y: 180, endPoint x: 98, endPoint y: 193, distance: 13.6
click at [98, 185] on div "Município Todos os municípios Todos os municípios Bezerros - PE Garanhuns - PE …" at bounding box center [159, 183] width 278 height 43
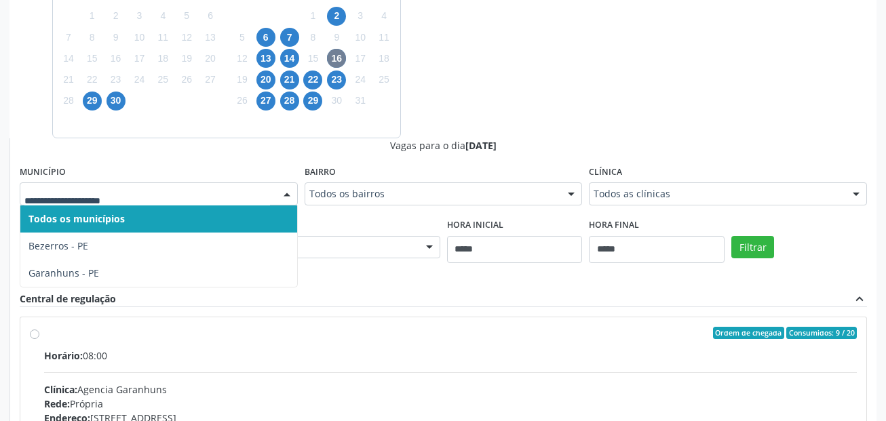
click at [98, 193] on input "text" at bounding box center [146, 200] width 245 height 27
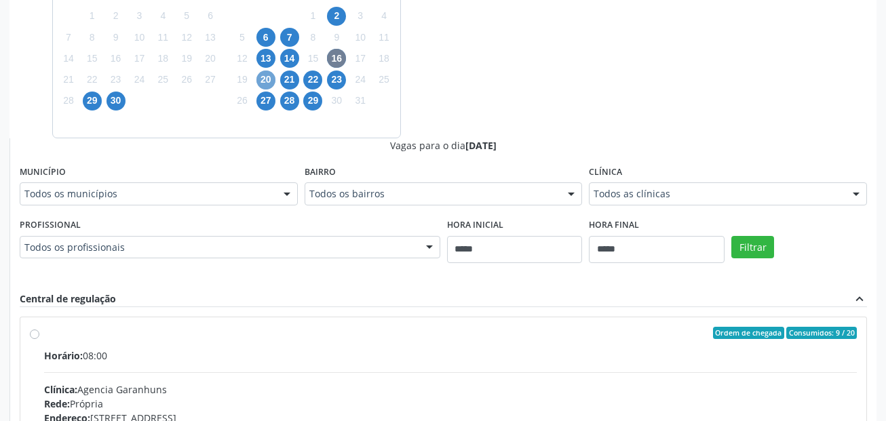
click at [271, 78] on span "20" at bounding box center [265, 80] width 19 height 19
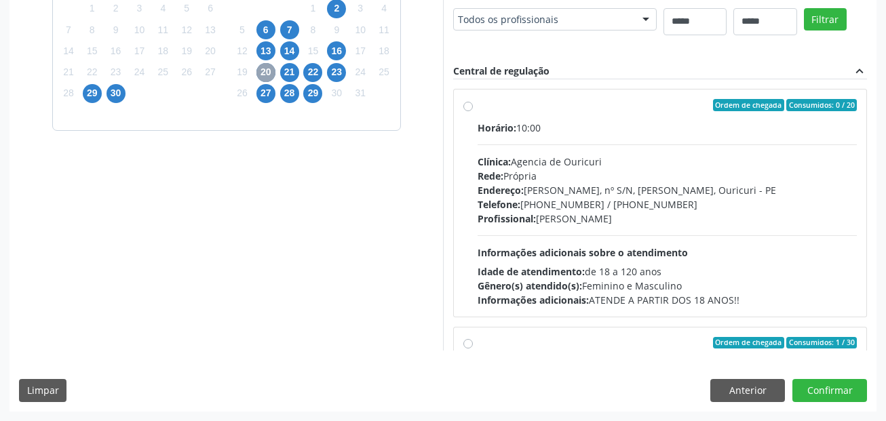
scroll to position [517, 0]
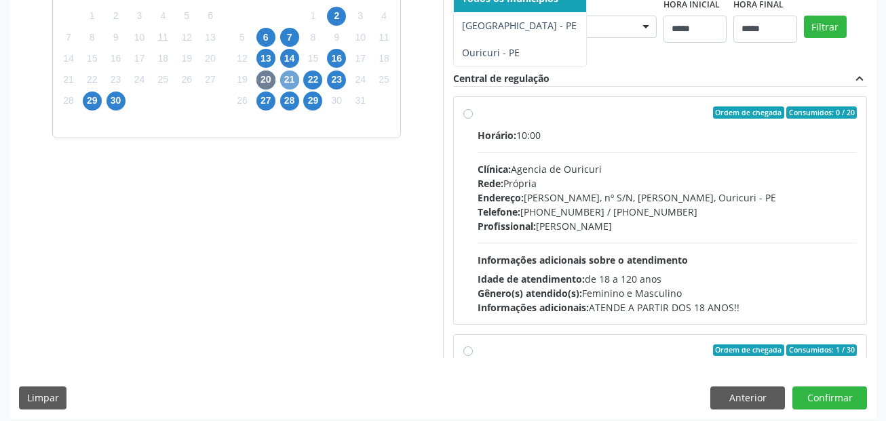
click at [298, 76] on span "21" at bounding box center [289, 80] width 19 height 19
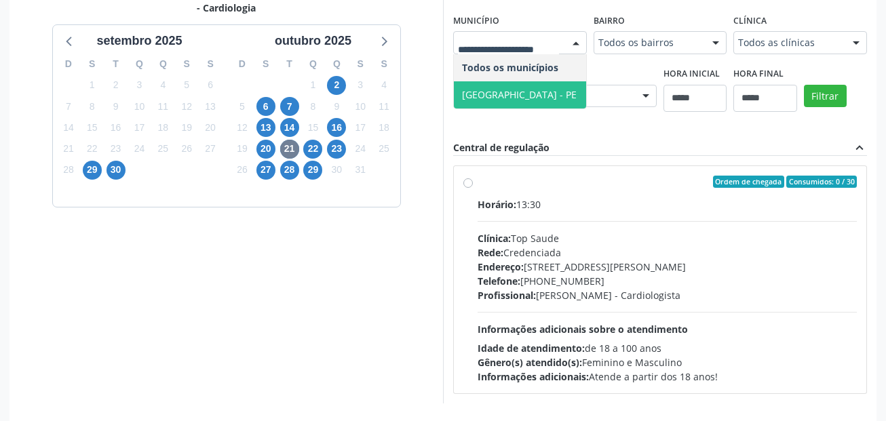
scroll to position [178, 0]
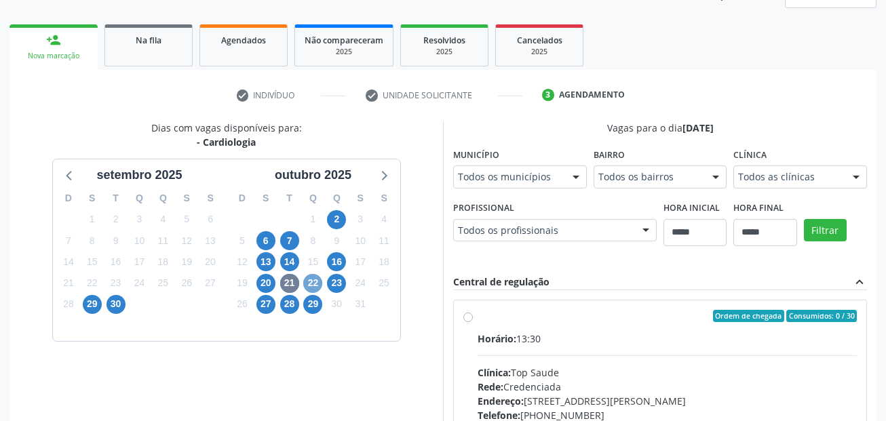
click at [317, 285] on span "22" at bounding box center [312, 283] width 19 height 19
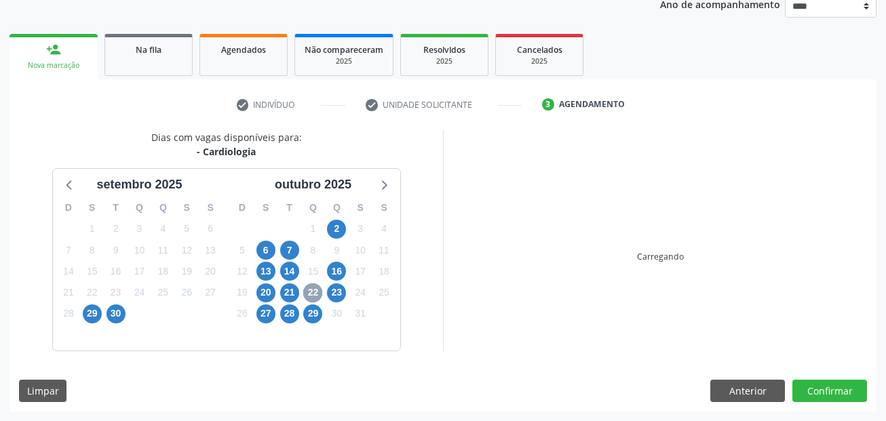
scroll to position [169, 0]
click at [317, 285] on span "22" at bounding box center [312, 292] width 19 height 19
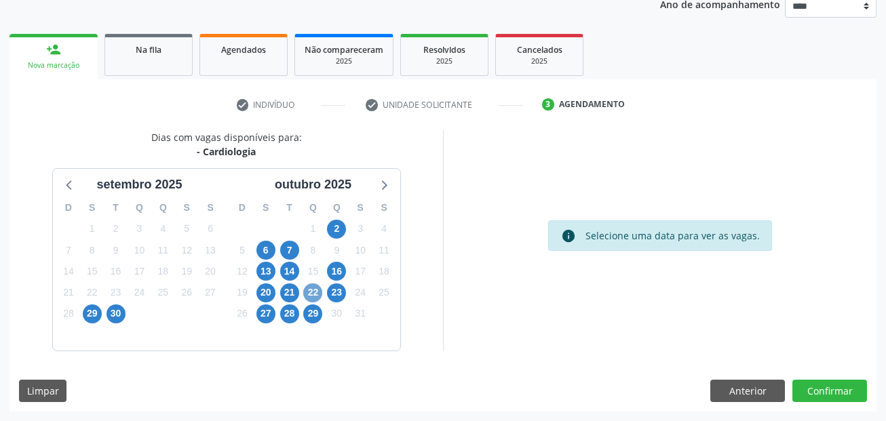
click at [316, 294] on span "22" at bounding box center [312, 292] width 19 height 19
click at [316, 292] on span "22" at bounding box center [312, 292] width 19 height 19
click at [311, 290] on span "22" at bounding box center [312, 292] width 19 height 19
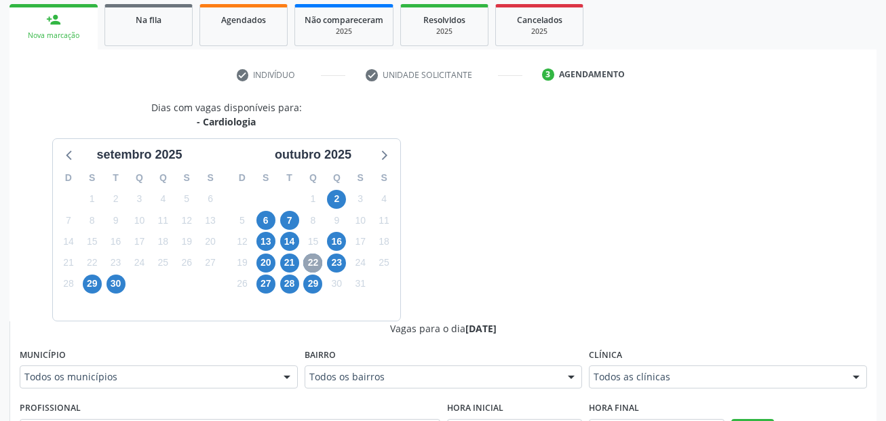
scroll to position [382, 0]
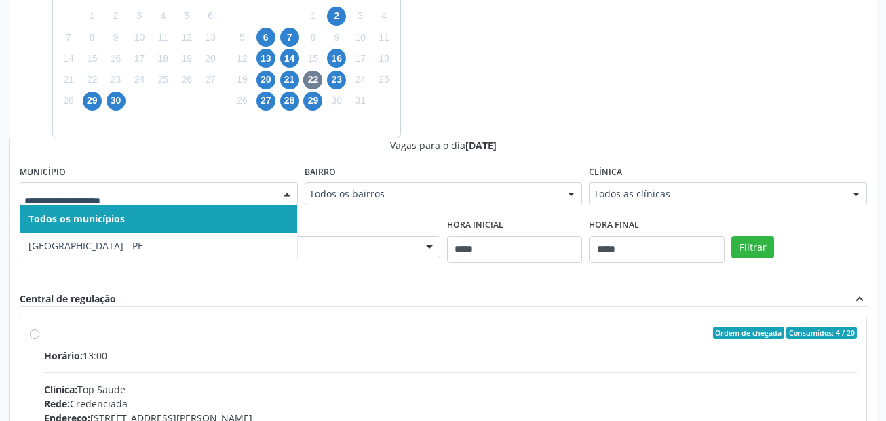
click at [203, 184] on div at bounding box center [159, 193] width 278 height 23
click at [210, 191] on input "text" at bounding box center [146, 200] width 245 height 27
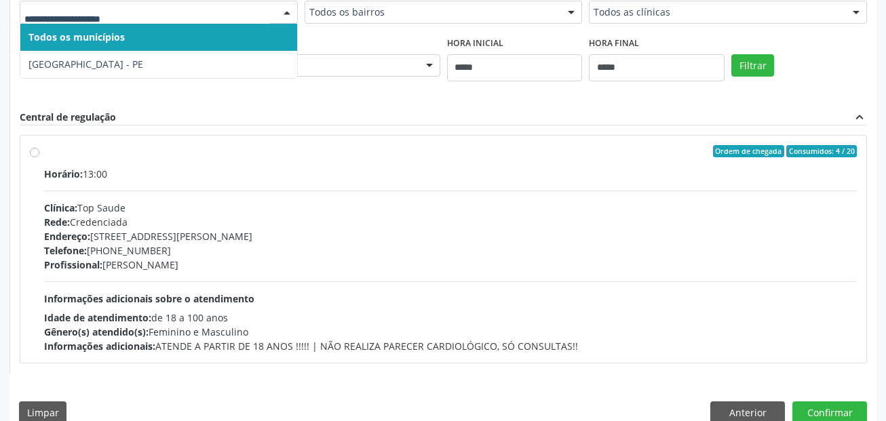
scroll to position [585, 0]
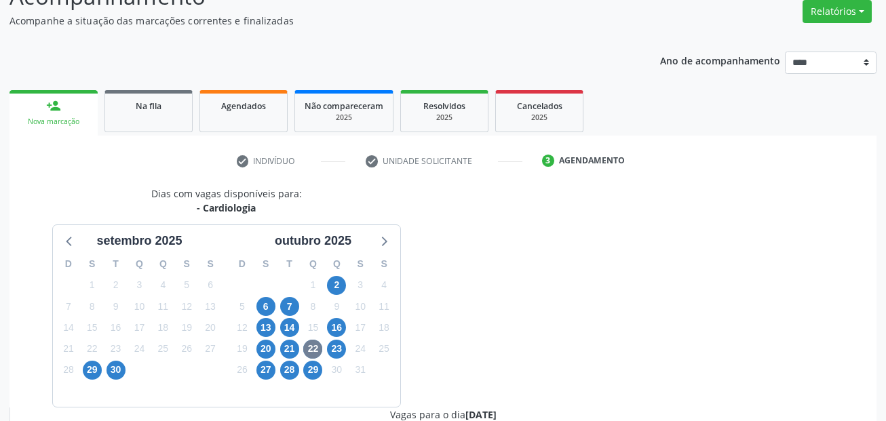
scroll to position [111, 0]
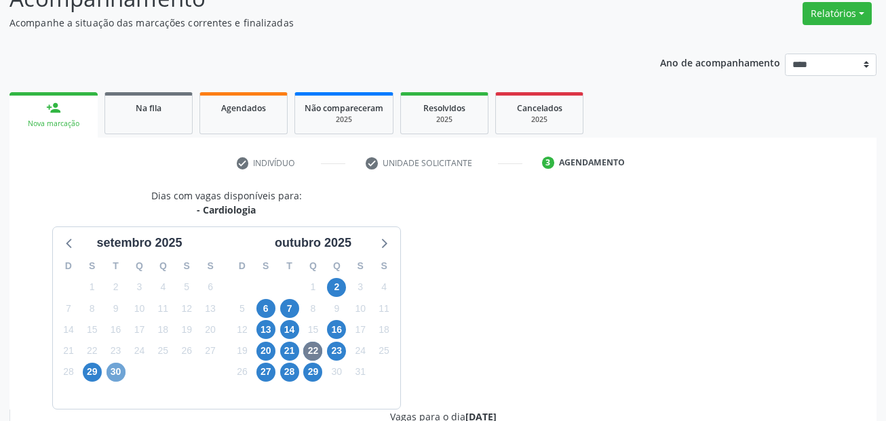
click at [117, 367] on span "30" at bounding box center [115, 372] width 19 height 19
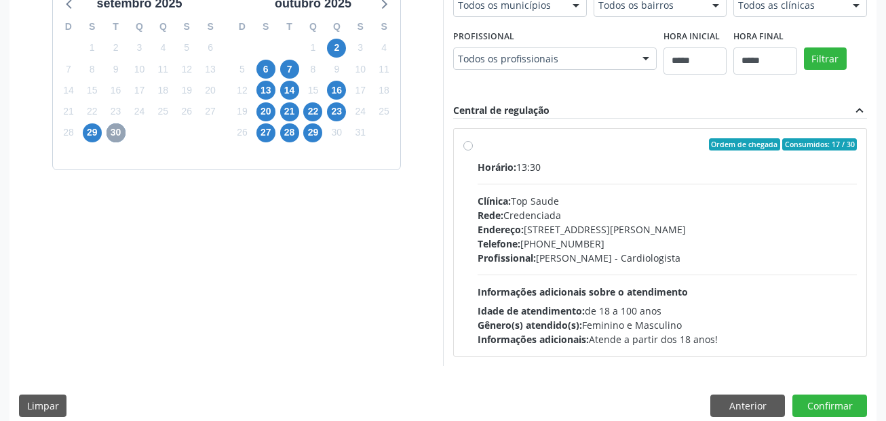
scroll to position [382, 0]
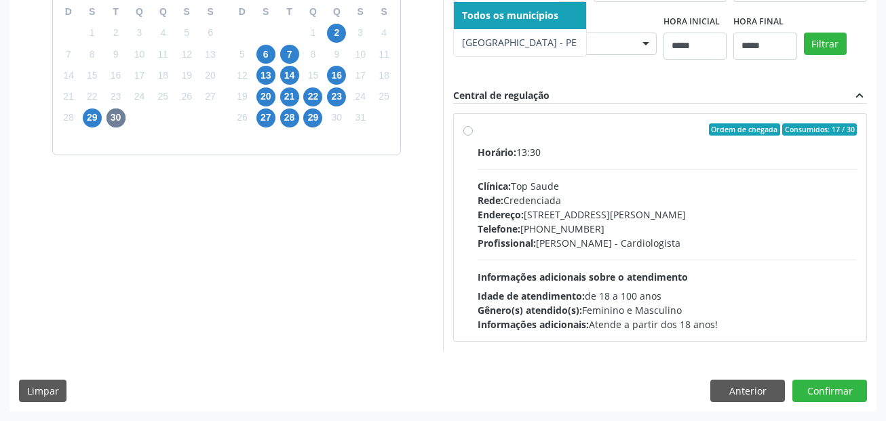
drag, startPoint x: 104, startPoint y: 195, endPoint x: 164, endPoint y: 161, distance: 69.2
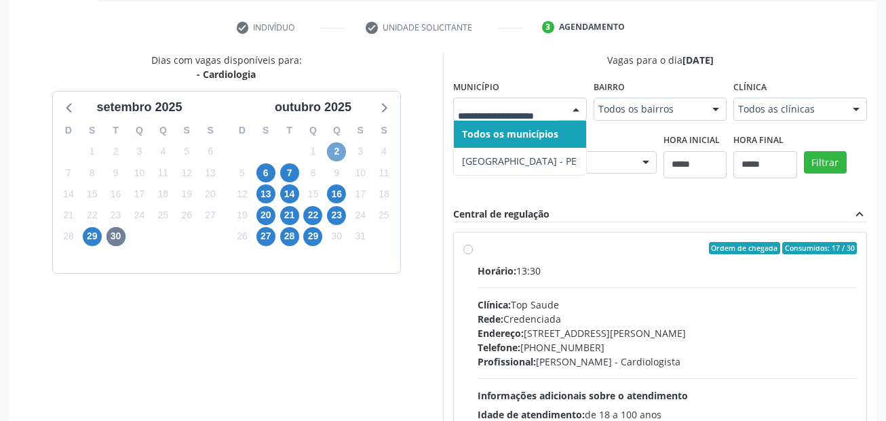
click at [332, 149] on span "2" at bounding box center [336, 151] width 19 height 19
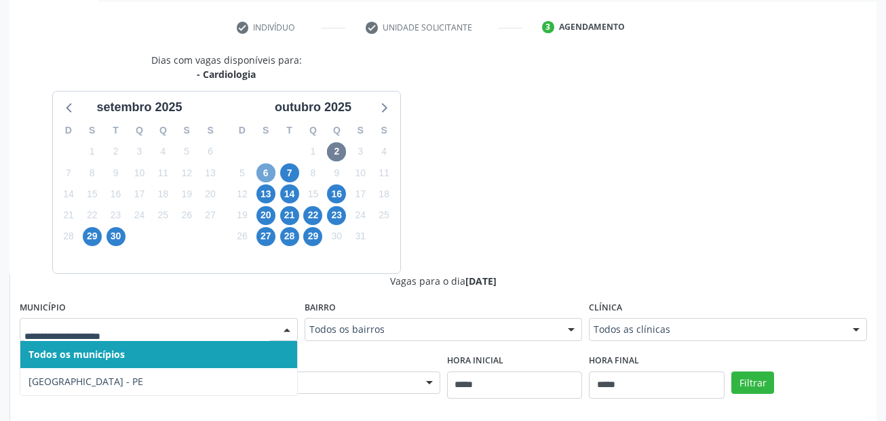
click at [266, 168] on span "6" at bounding box center [265, 172] width 19 height 19
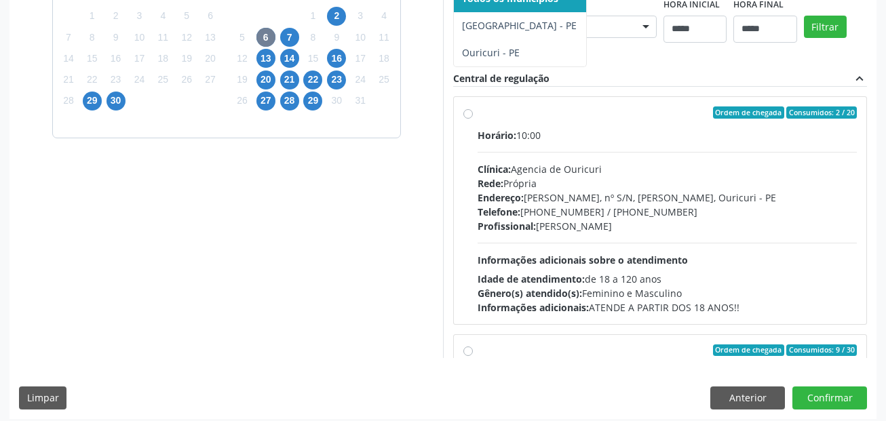
drag, startPoint x: 255, startPoint y: 196, endPoint x: 271, endPoint y: 182, distance: 20.7
click at [292, 38] on span "7" at bounding box center [289, 37] width 19 height 19
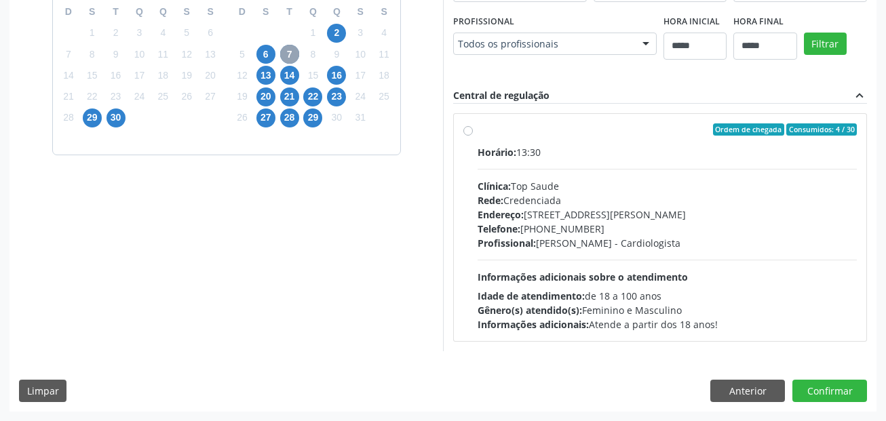
scroll to position [517, 0]
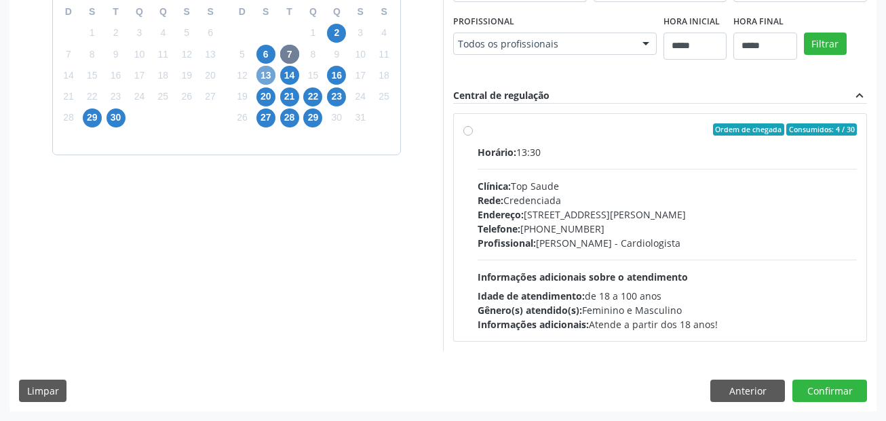
click at [263, 66] on span "13" at bounding box center [265, 75] width 19 height 19
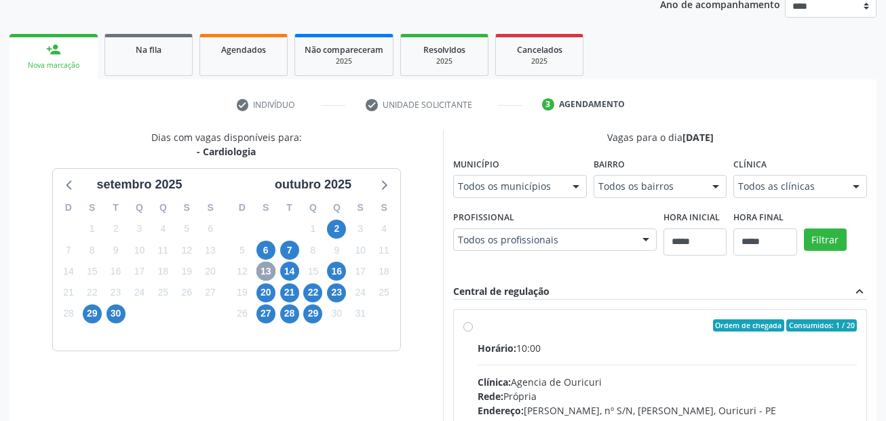
scroll to position [382, 0]
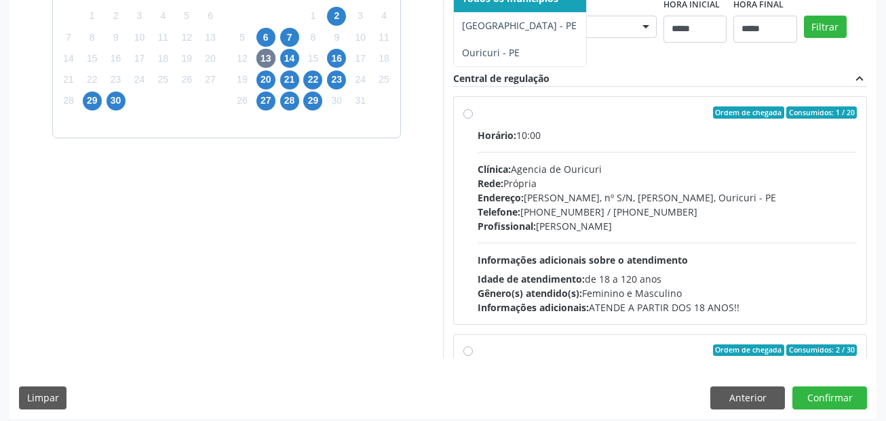
click at [285, 60] on span "14" at bounding box center [289, 58] width 19 height 19
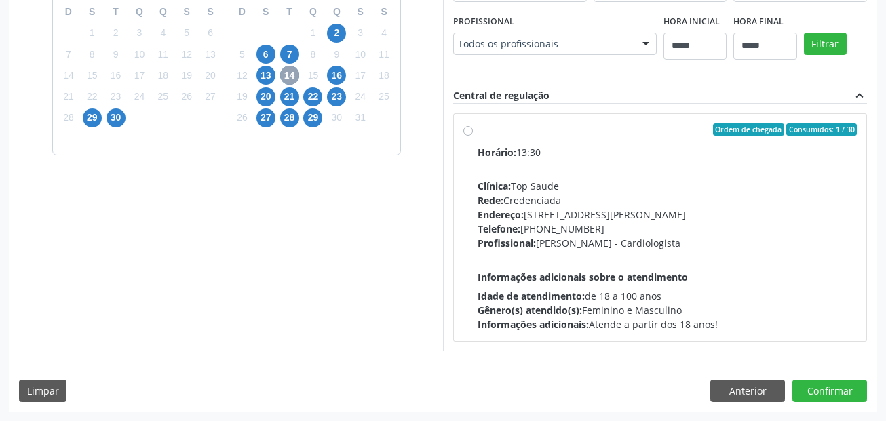
scroll to position [450, 0]
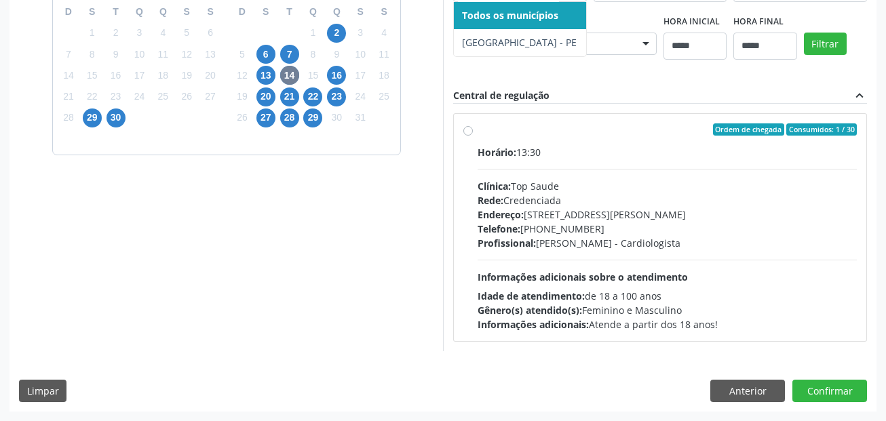
drag, startPoint x: 149, startPoint y: 127, endPoint x: 319, endPoint y: 61, distance: 182.5
click at [338, 66] on span "16" at bounding box center [336, 75] width 19 height 19
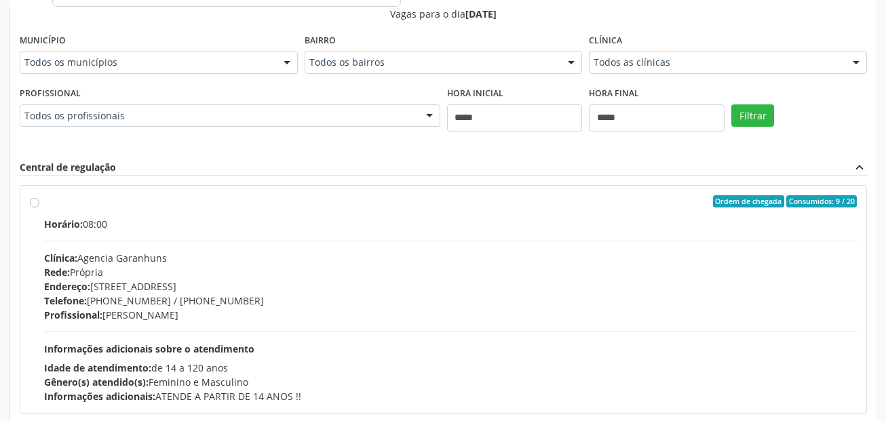
scroll to position [517, 0]
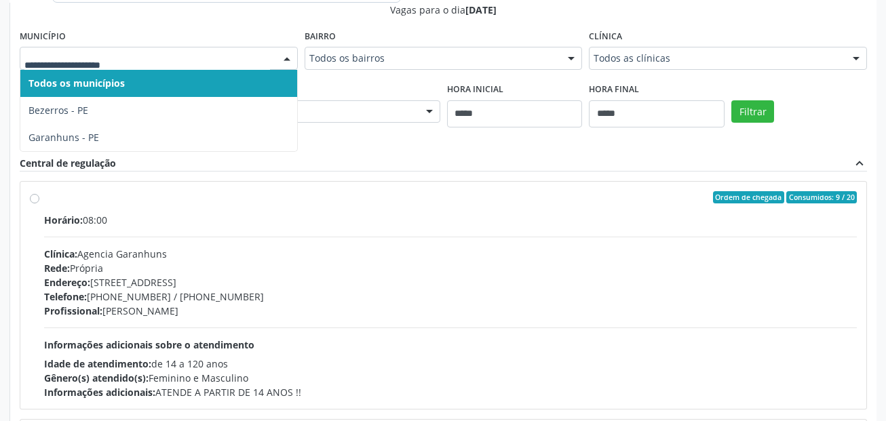
click at [145, 62] on input "text" at bounding box center [146, 65] width 245 height 27
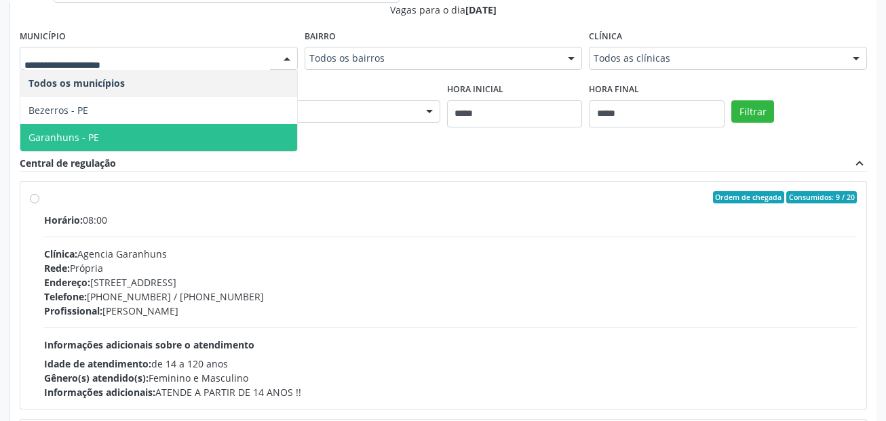
click at [612, 27] on label "Clínica" at bounding box center [605, 36] width 33 height 21
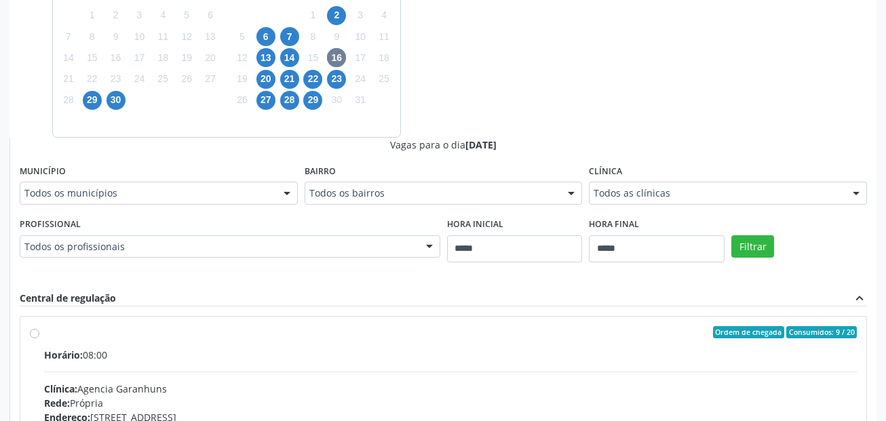
scroll to position [382, 0]
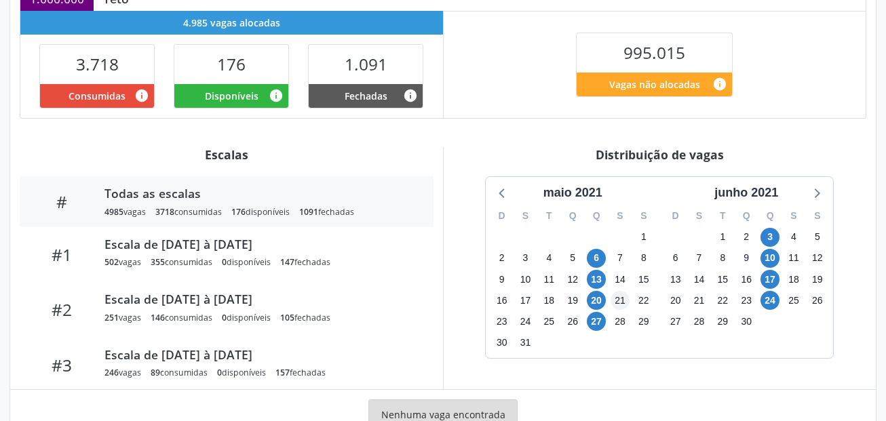
scroll to position [367, 0]
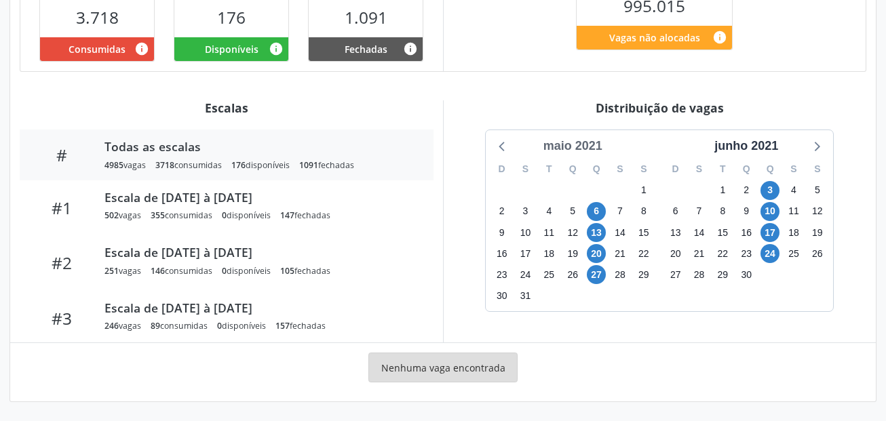
click at [604, 149] on div "maio 2021" at bounding box center [573, 146] width 70 height 18
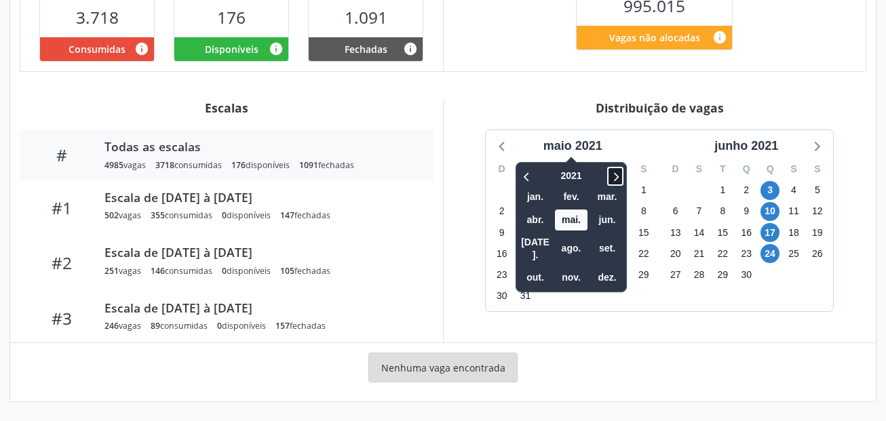
click at [623, 174] on span at bounding box center [615, 176] width 16 height 19
drag, startPoint x: 620, startPoint y: 183, endPoint x: 616, endPoint y: 171, distance: 12.9
click at [618, 174] on icon at bounding box center [615, 176] width 14 height 16
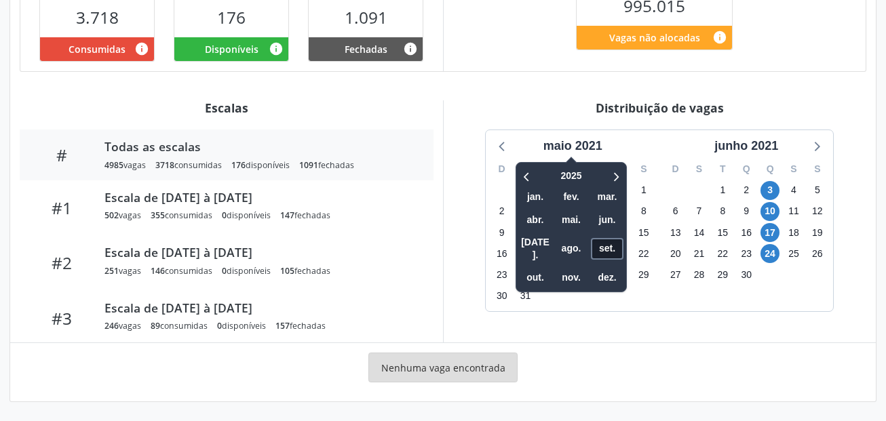
click at [608, 247] on span "set." at bounding box center [607, 248] width 33 height 21
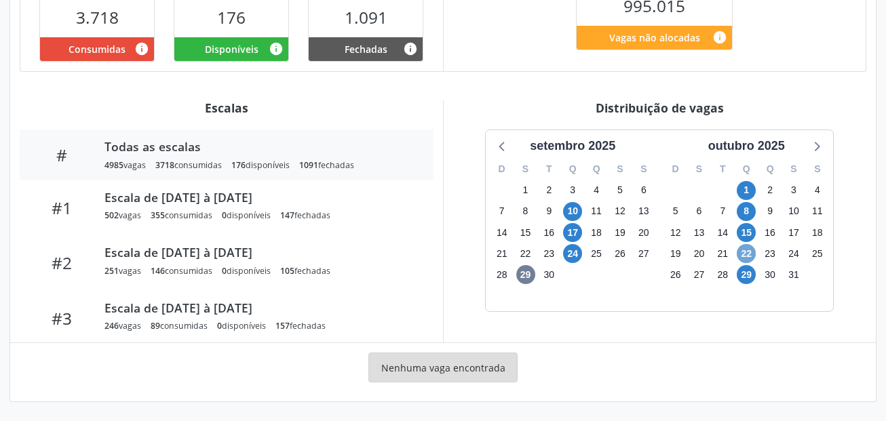
click at [743, 250] on span "22" at bounding box center [745, 253] width 19 height 19
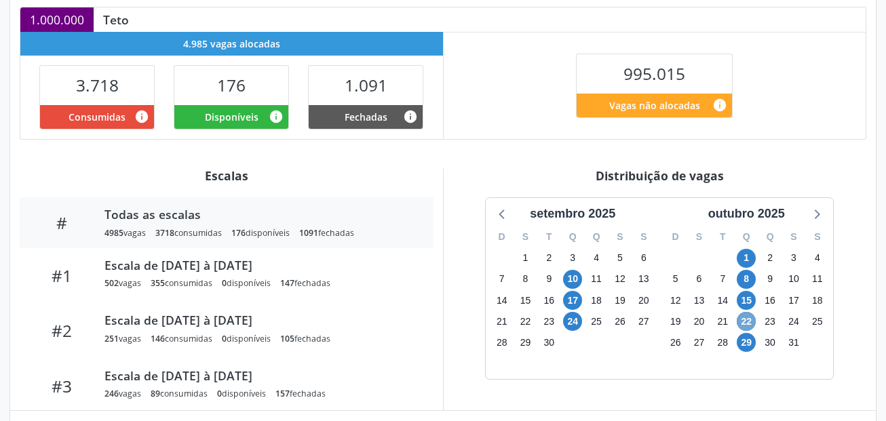
scroll to position [593, 0]
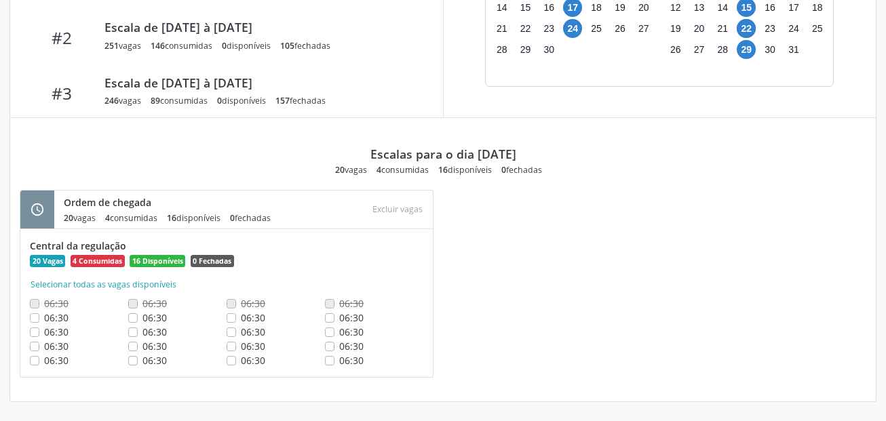
click at [44, 319] on label "06:30" at bounding box center [56, 318] width 24 height 14
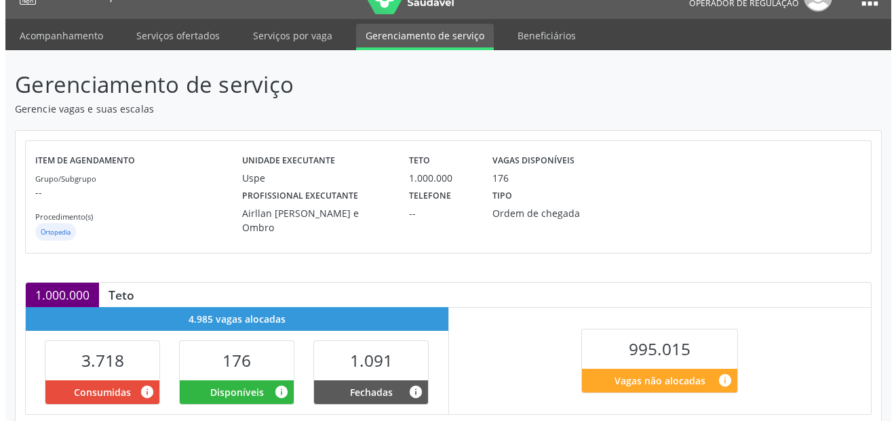
scroll to position [0, 0]
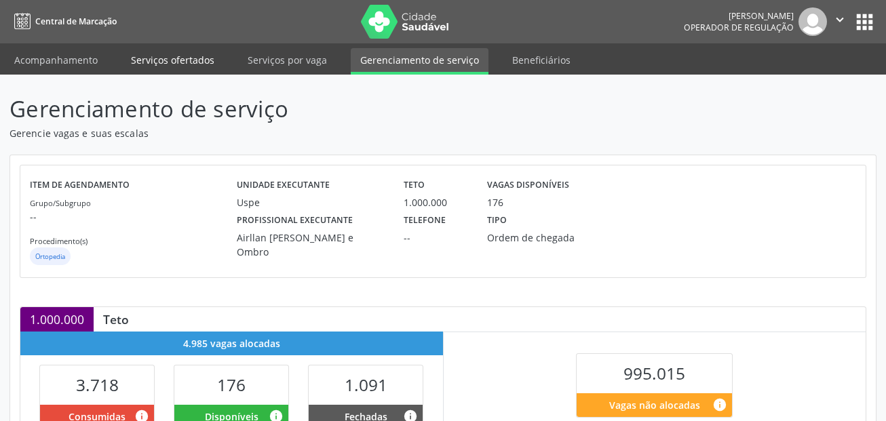
click at [176, 63] on link "Serviços ofertados" at bounding box center [172, 60] width 102 height 24
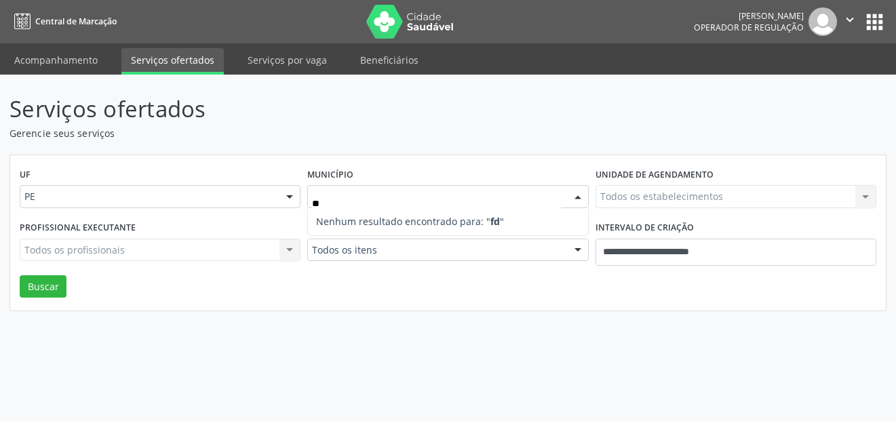
type input "*"
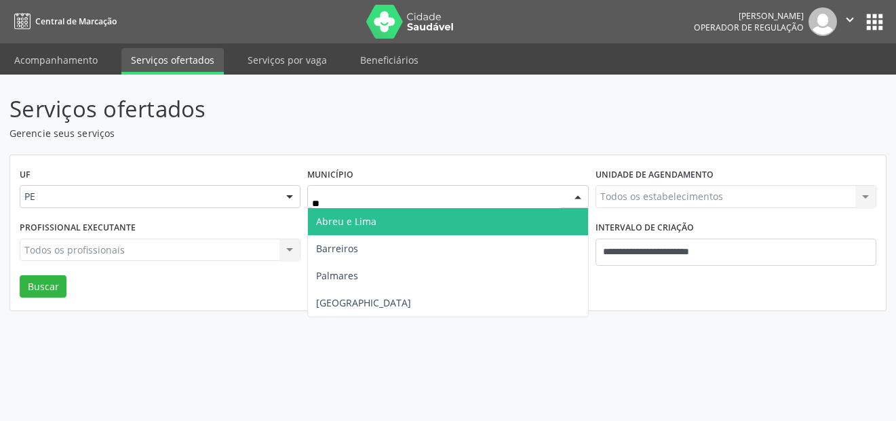
type input "***"
click at [353, 215] on span "Recife" at bounding box center [447, 221] width 279 height 27
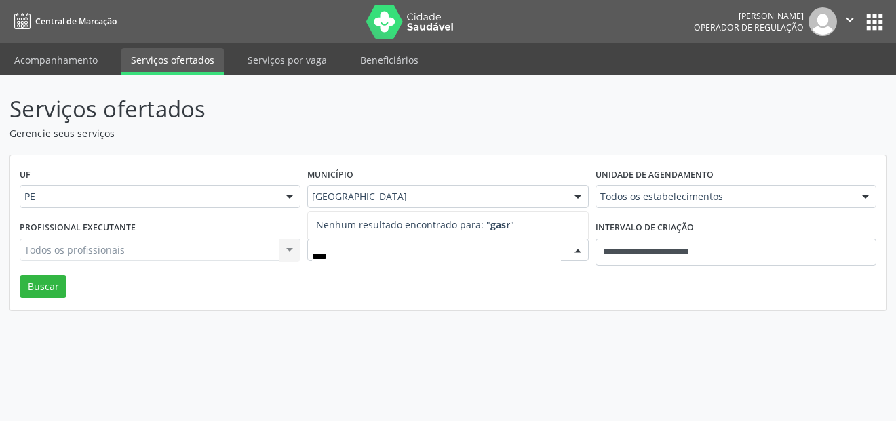
type input "***"
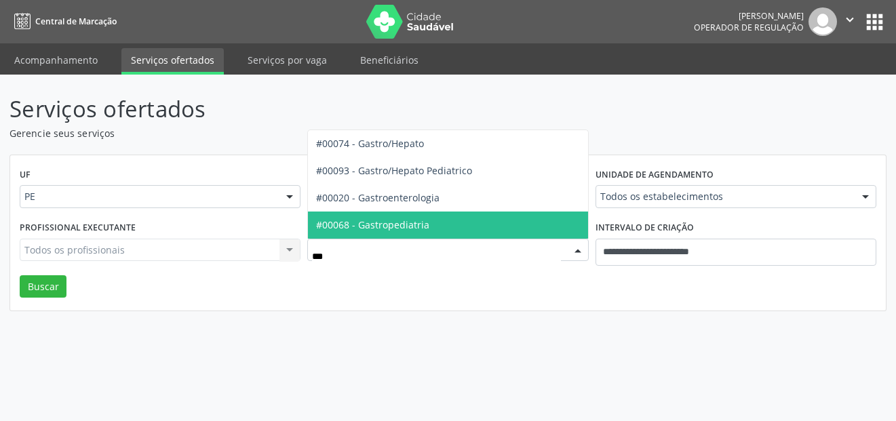
click at [422, 226] on span "#00068 - Gastropediatria" at bounding box center [372, 224] width 113 height 13
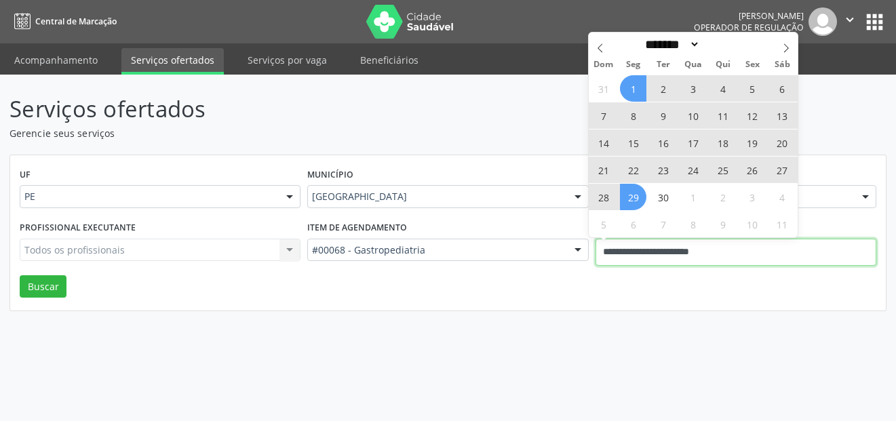
drag, startPoint x: 705, startPoint y: 256, endPoint x: 594, endPoint y: 258, distance: 111.2
click at [594, 258] on div "**********" at bounding box center [735, 247] width 287 height 58
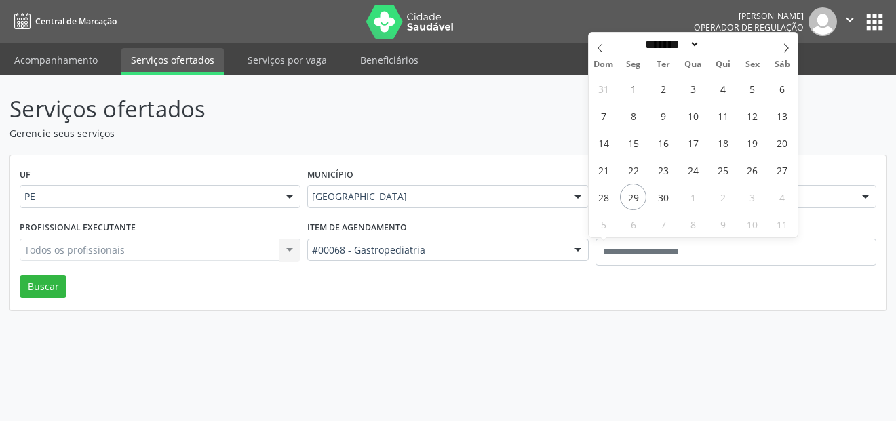
click at [66, 291] on div "UF PE PE Nenhum resultado encontrado para: " " Não há nenhuma opção para ser ex…" at bounding box center [447, 233] width 875 height 156
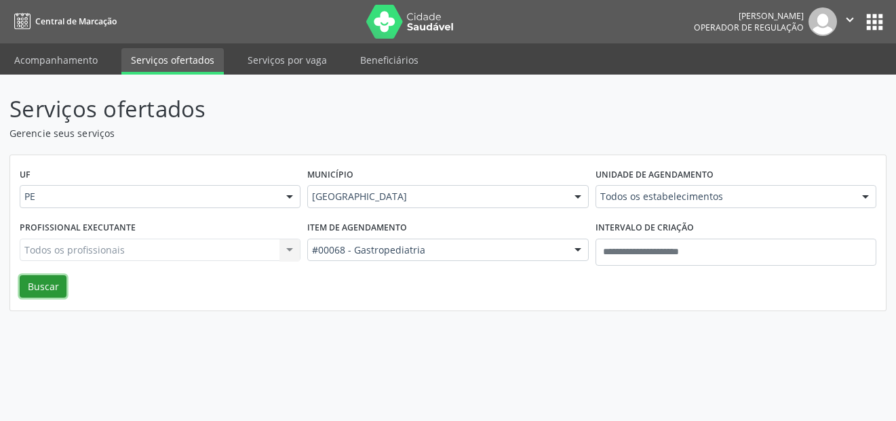
click at [56, 291] on button "Buscar" at bounding box center [43, 286] width 47 height 23
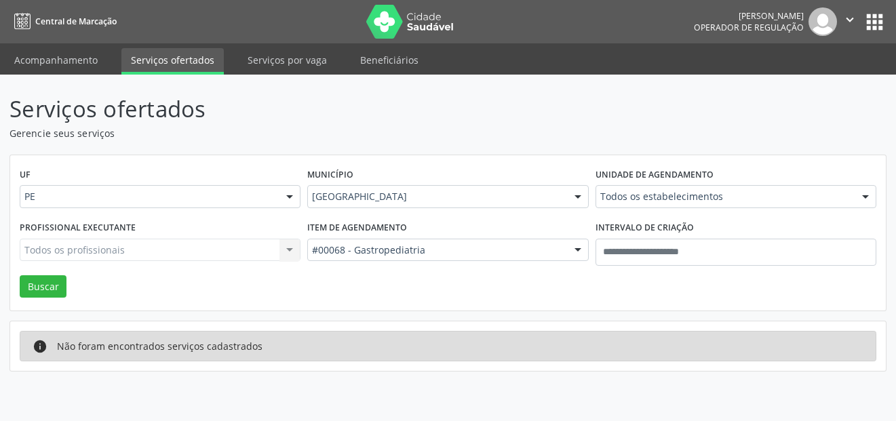
click at [391, 207] on div "Recife" at bounding box center [447, 196] width 281 height 23
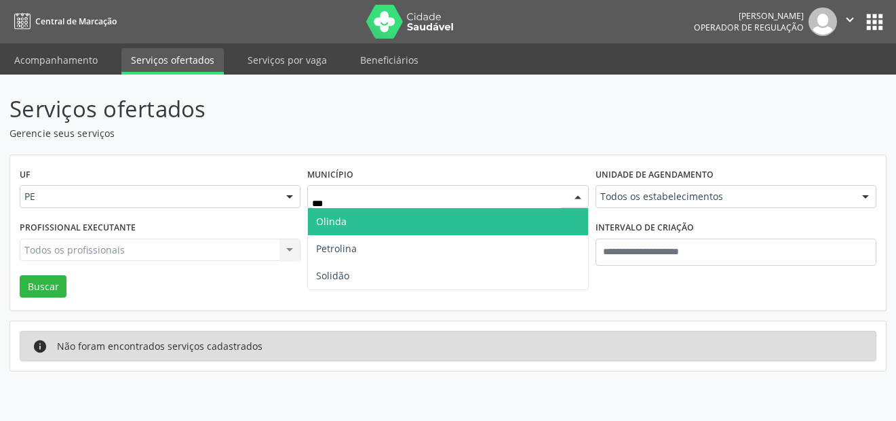
click at [434, 224] on span "Olinda" at bounding box center [447, 221] width 279 height 27
type input "***"
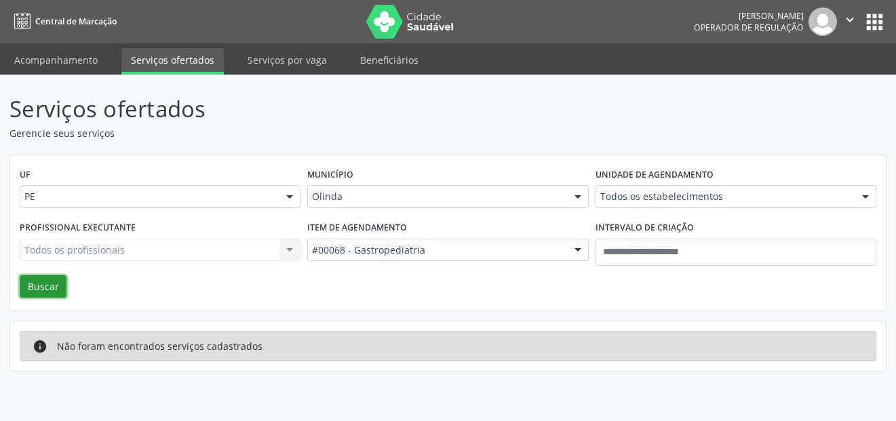
click at [56, 277] on button "Buscar" at bounding box center [43, 286] width 47 height 23
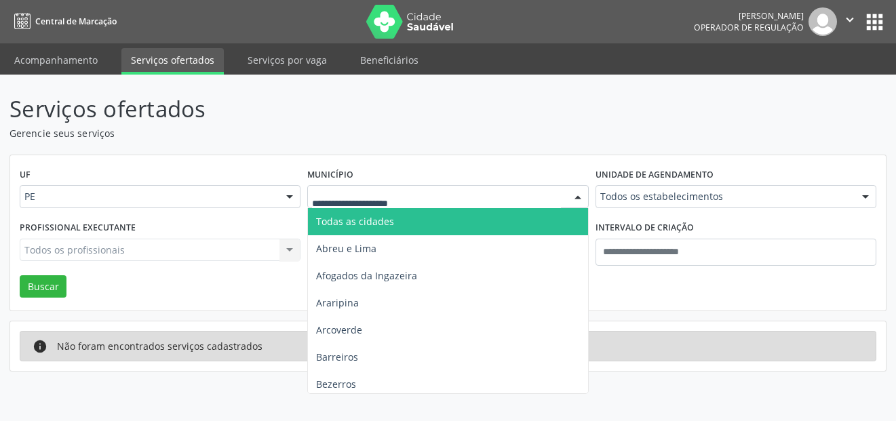
click at [353, 220] on span "Todas as cidades" at bounding box center [355, 221] width 78 height 13
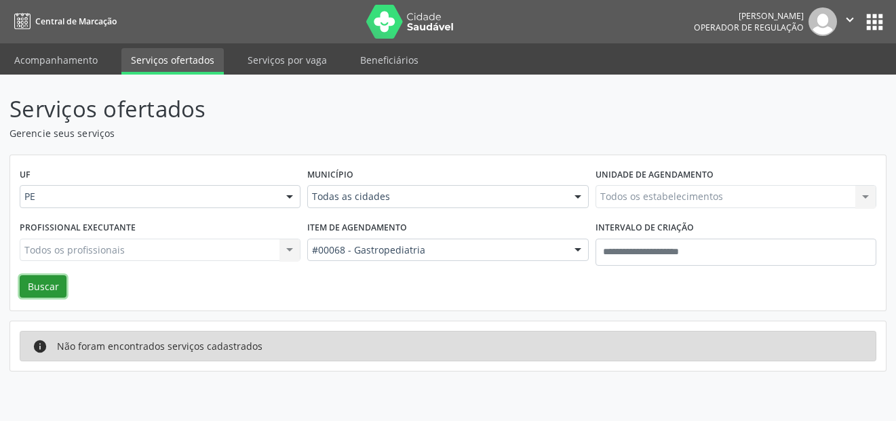
click at [50, 285] on button "Buscar" at bounding box center [43, 286] width 47 height 23
click at [44, 283] on button "Buscar" at bounding box center [43, 286] width 47 height 23
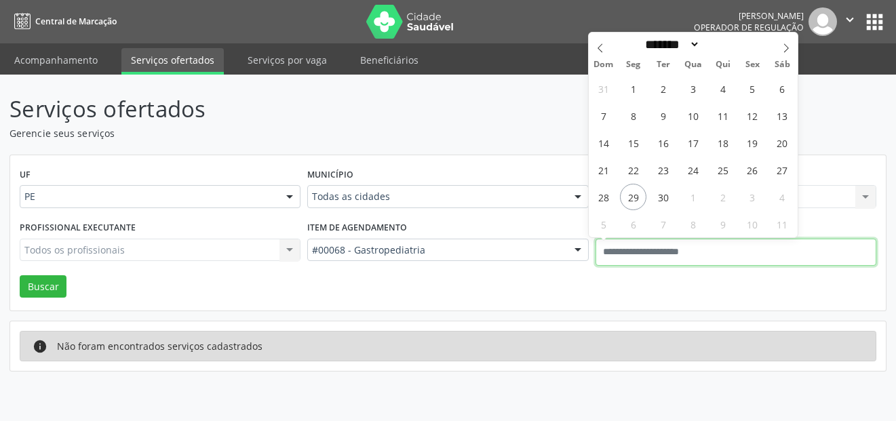
click at [693, 255] on input "text" at bounding box center [735, 252] width 281 height 27
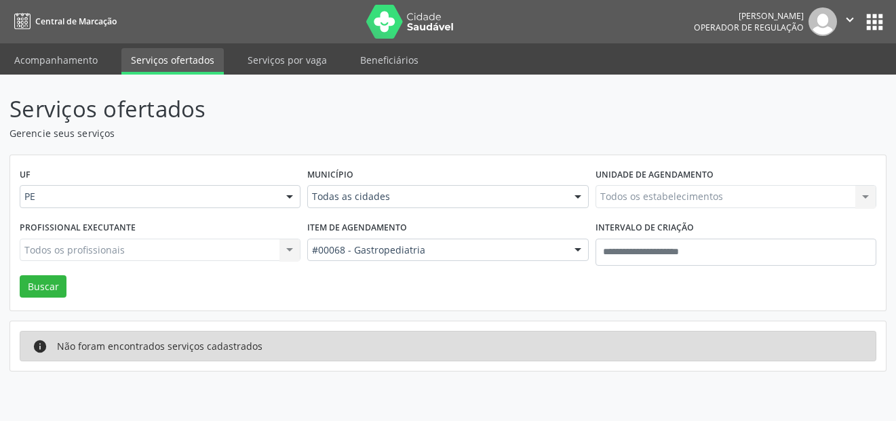
click at [831, 310] on div "UF PE PE Nenhum resultado encontrado para: " " Não há nenhuma opção para ser ex…" at bounding box center [447, 233] width 875 height 156
click at [44, 283] on button "Buscar" at bounding box center [43, 286] width 47 height 23
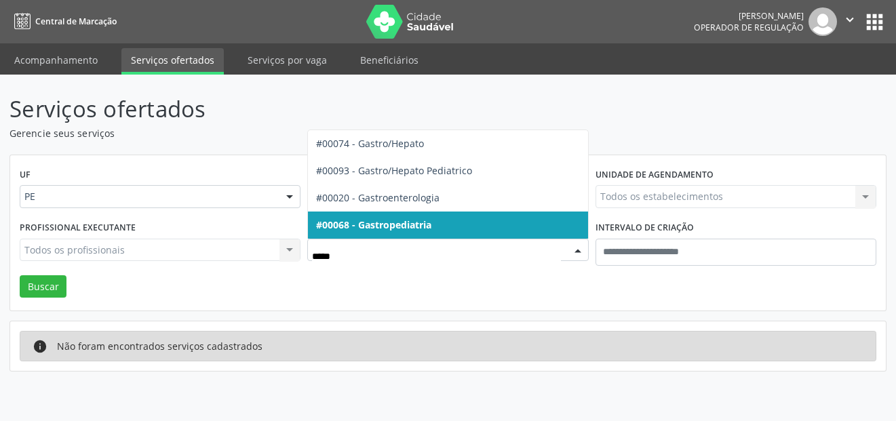
click at [424, 228] on span "#00068 - Gastropediatria" at bounding box center [373, 224] width 115 height 13
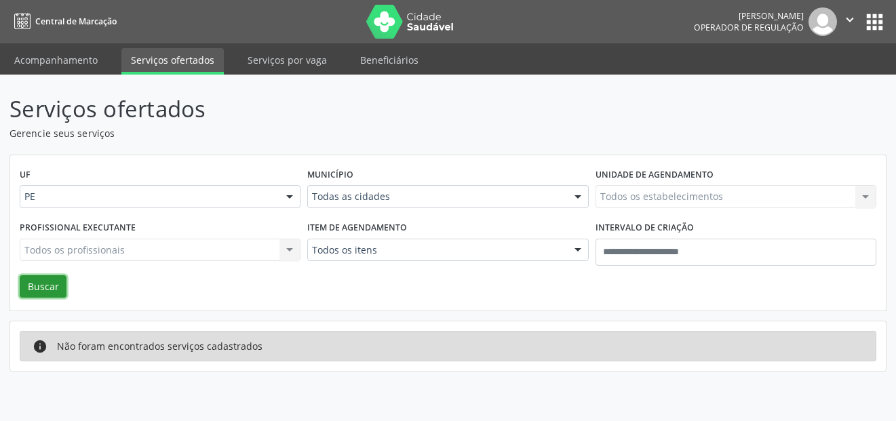
click at [33, 283] on button "Buscar" at bounding box center [43, 286] width 47 height 23
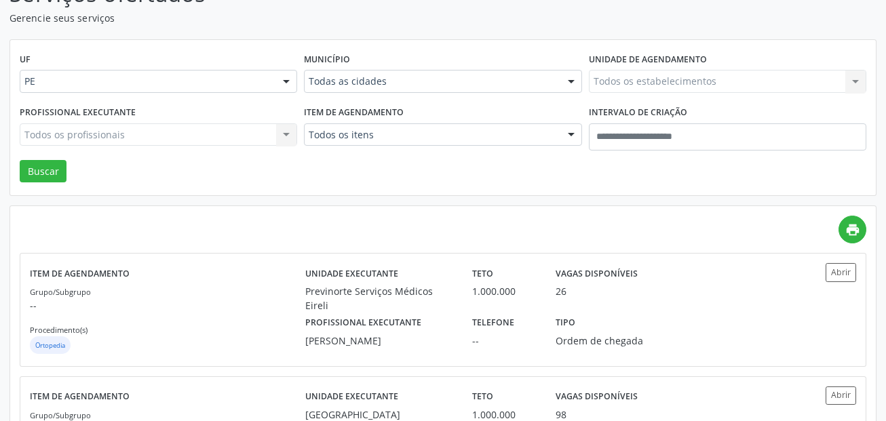
scroll to position [136, 0]
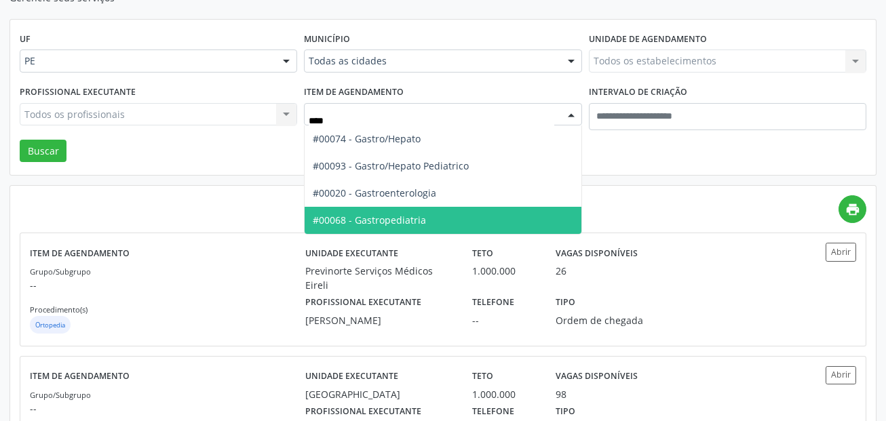
type input "*****"
click at [398, 220] on span "#00068 - Gastropediatria" at bounding box center [369, 220] width 113 height 13
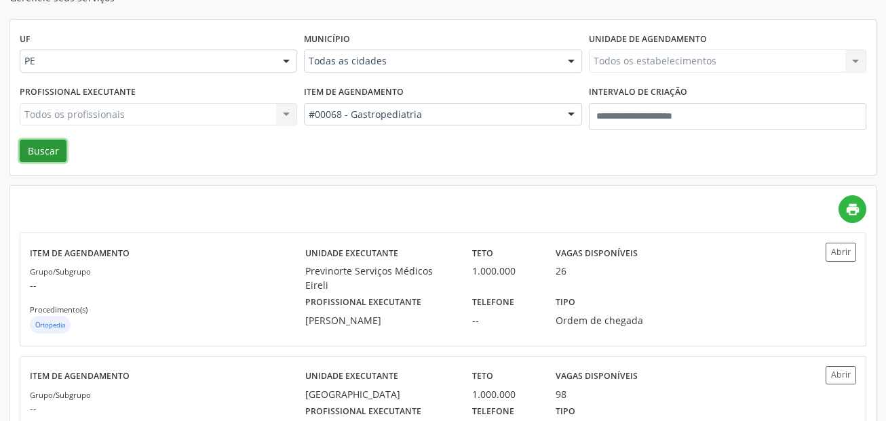
click at [62, 157] on button "Buscar" at bounding box center [43, 151] width 47 height 23
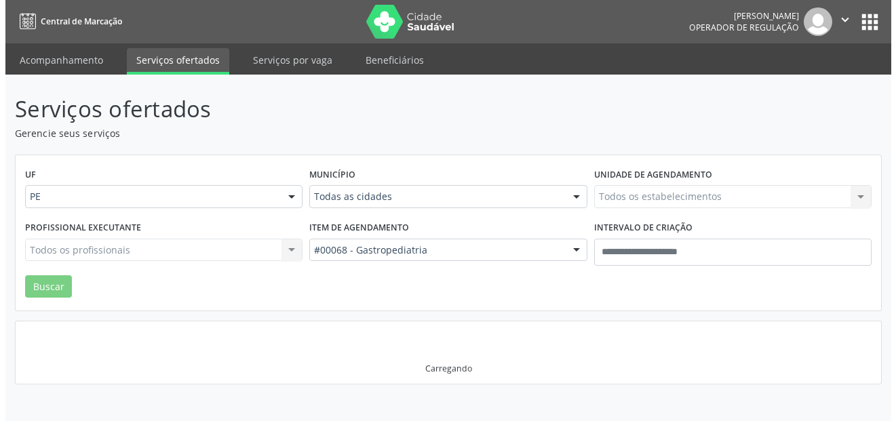
scroll to position [0, 0]
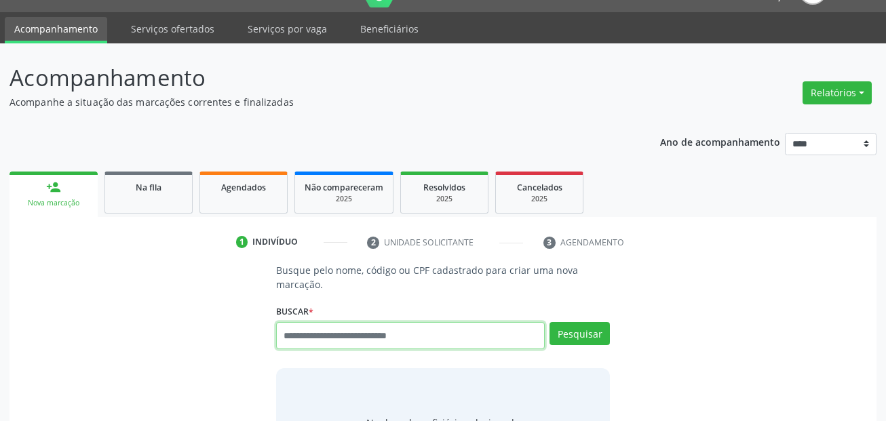
scroll to position [31, 0]
click at [398, 325] on input "text" at bounding box center [410, 335] width 269 height 27
paste input "**********"
type input "**********"
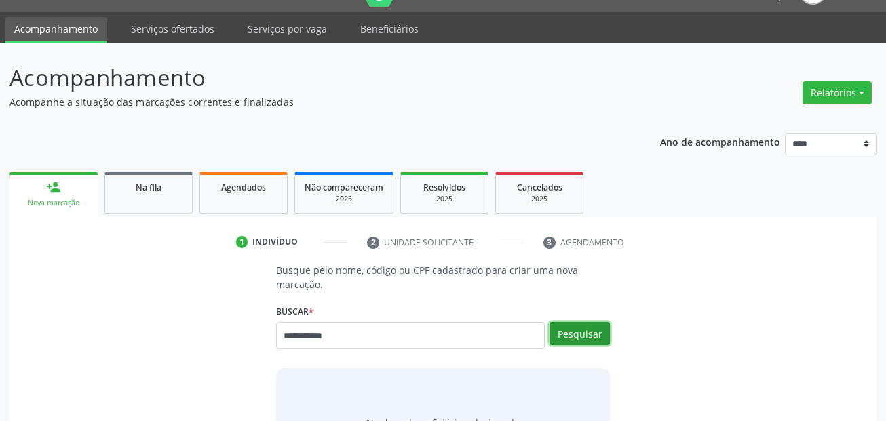
click at [580, 340] on button "Pesquisar" at bounding box center [579, 333] width 60 height 23
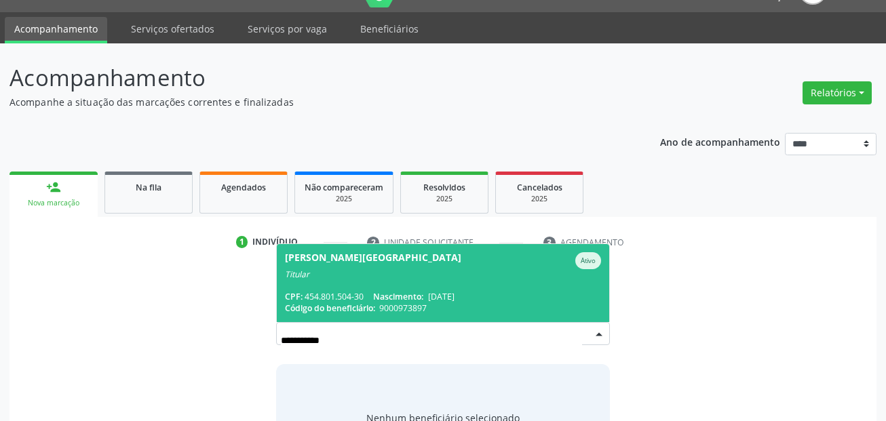
click at [386, 283] on span "[PERSON_NAME] de [GEOGRAPHIC_DATA] Ativo Titular CPF: 454.801.504-30 Nascimento…" at bounding box center [443, 283] width 333 height 78
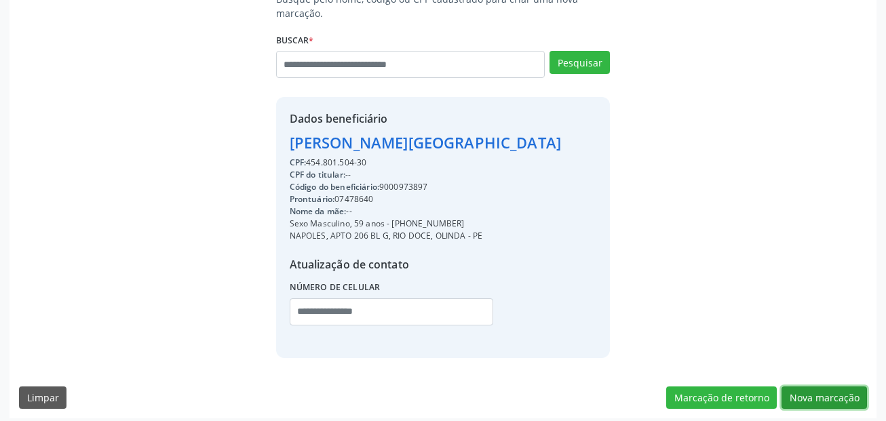
click at [842, 391] on button "Nova marcação" at bounding box center [823, 397] width 85 height 23
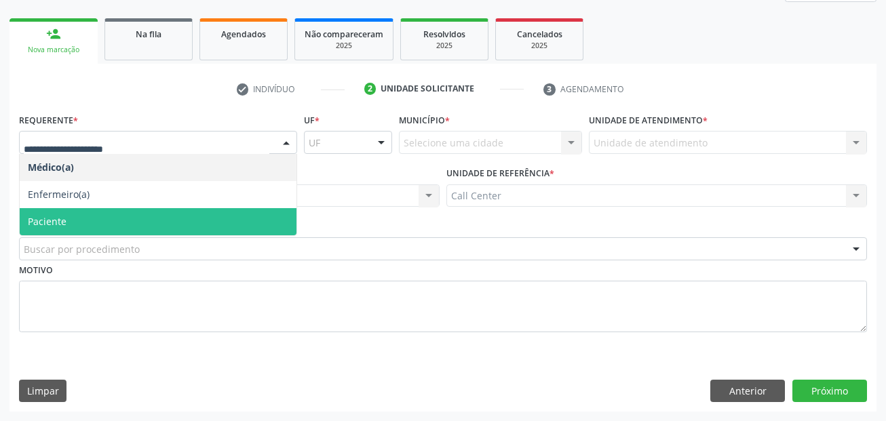
click at [92, 224] on span "Paciente" at bounding box center [158, 221] width 277 height 27
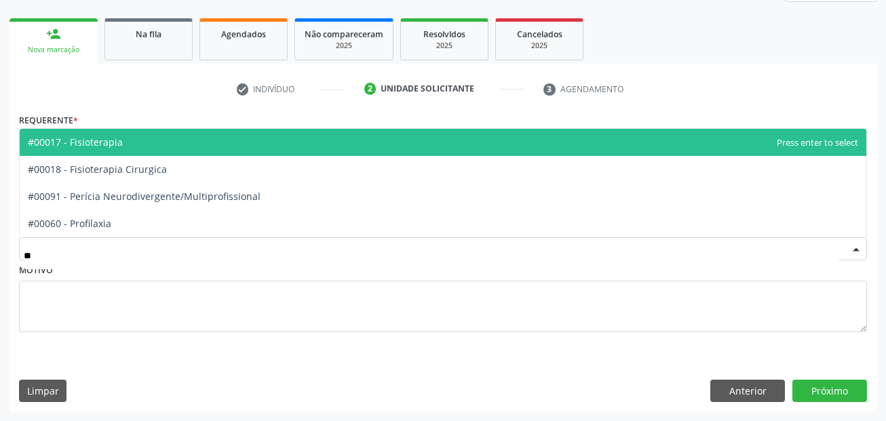
type input "***"
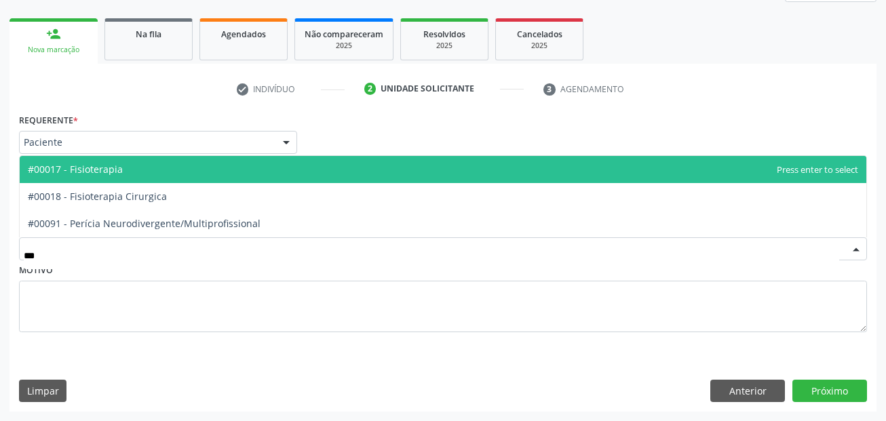
click at [127, 171] on span "#00017 - Fisioterapia" at bounding box center [443, 169] width 846 height 27
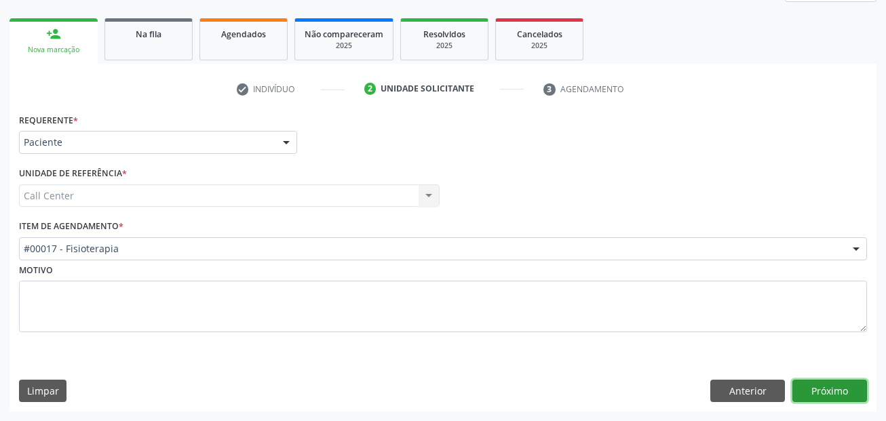
click at [834, 393] on button "Próximo" at bounding box center [829, 391] width 75 height 23
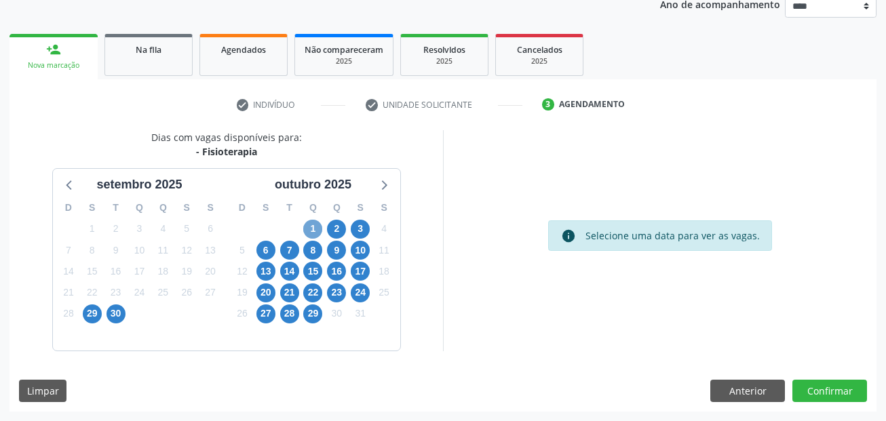
click at [312, 227] on span "1" at bounding box center [312, 229] width 19 height 19
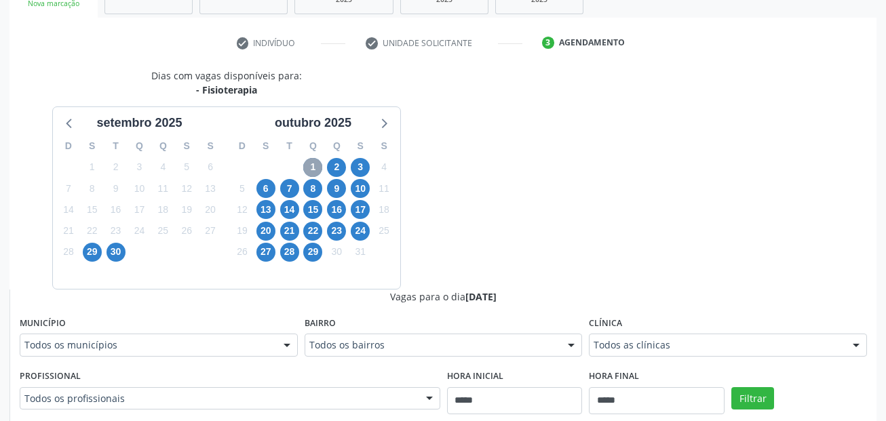
scroll to position [304, 0]
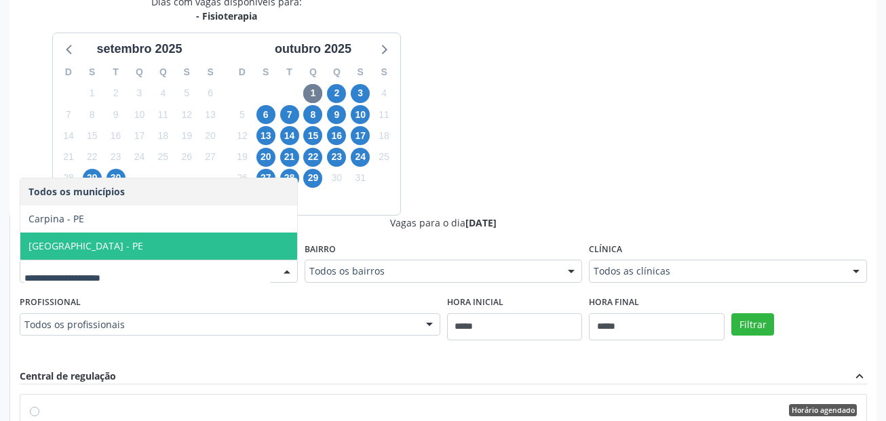
click at [85, 237] on span "[GEOGRAPHIC_DATA] - PE" at bounding box center [158, 246] width 277 height 27
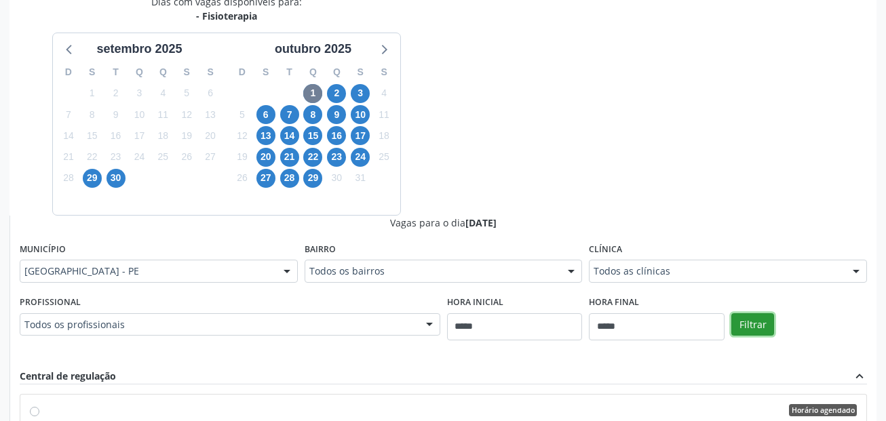
click at [767, 315] on button "Filtrar" at bounding box center [752, 324] width 43 height 23
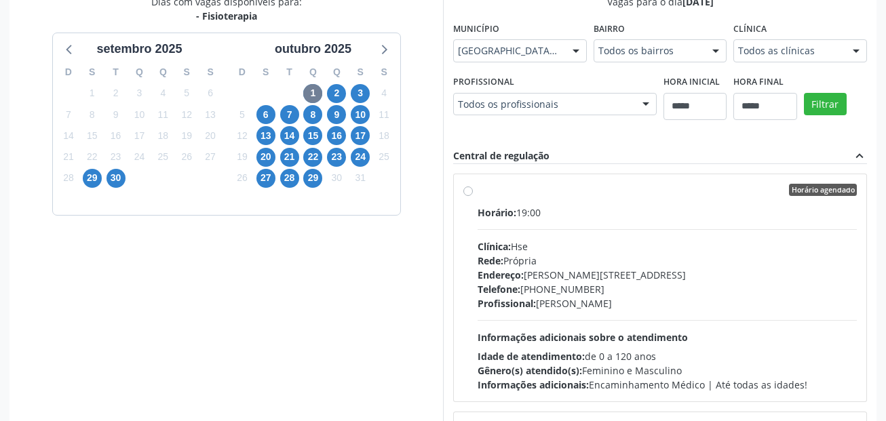
click at [110, 316] on div "Dias com vagas disponíveis para: - Fisioterapia [DATE] D S T Q Q S S 31 1 2 3 4…" at bounding box center [225, 215] width 433 height 441
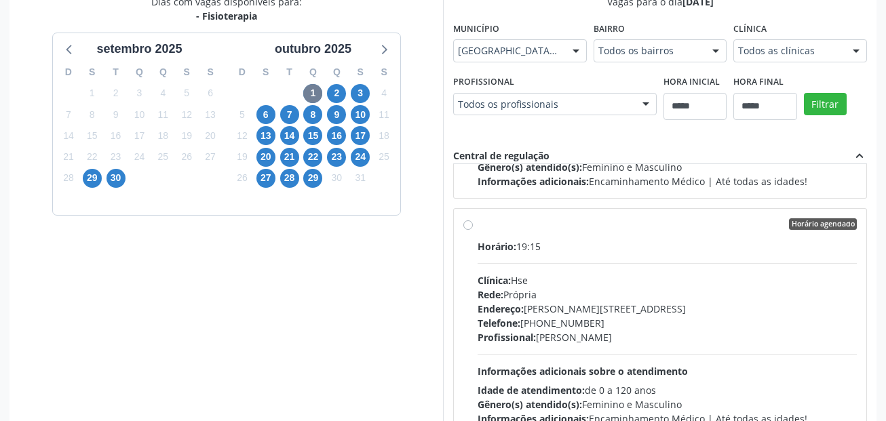
scroll to position [0, 0]
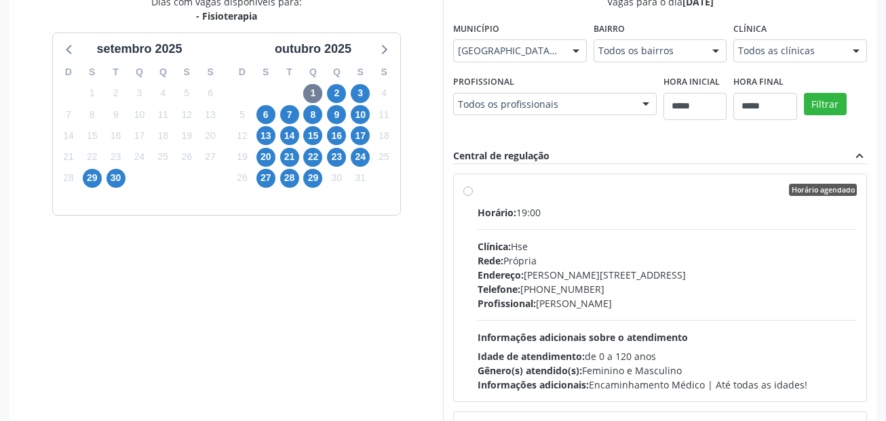
drag, startPoint x: 521, startPoint y: 214, endPoint x: 541, endPoint y: 214, distance: 19.7
click at [541, 214] on div "Horário: 19:00" at bounding box center [666, 212] width 379 height 14
click at [334, 269] on div "Dias com vagas disponíveis para: - Fisioterapia [DATE] D S T Q Q S S 31 1 2 3 4…" at bounding box center [225, 215] width 433 height 441
click at [319, 137] on span "15" at bounding box center [312, 135] width 19 height 19
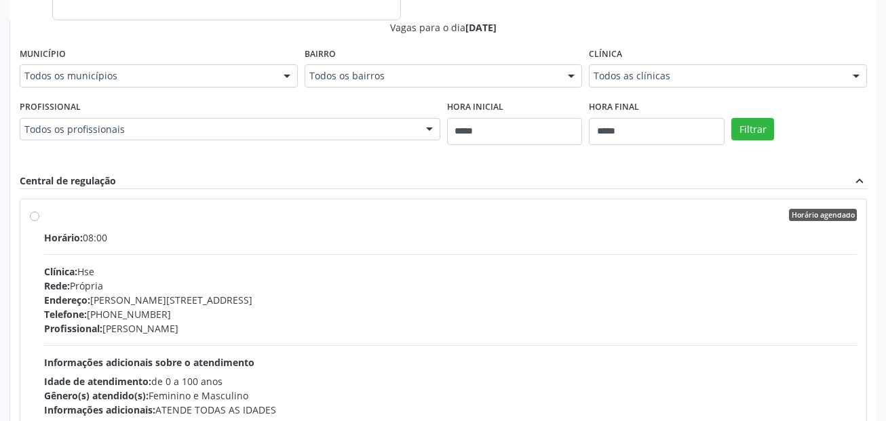
scroll to position [508, 0]
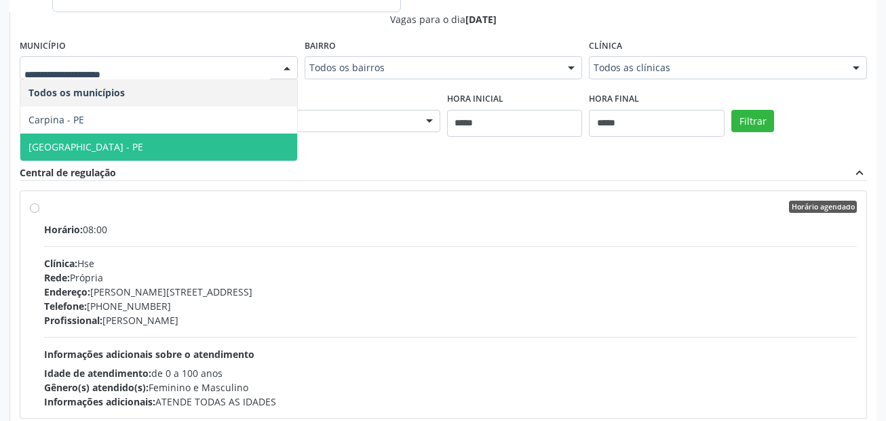
click at [93, 140] on span "[GEOGRAPHIC_DATA] - PE" at bounding box center [158, 147] width 277 height 27
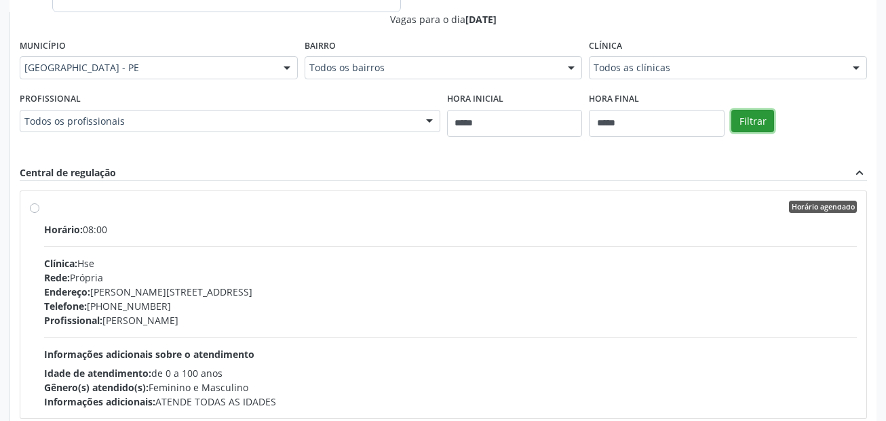
click at [743, 120] on button "Filtrar" at bounding box center [752, 121] width 43 height 23
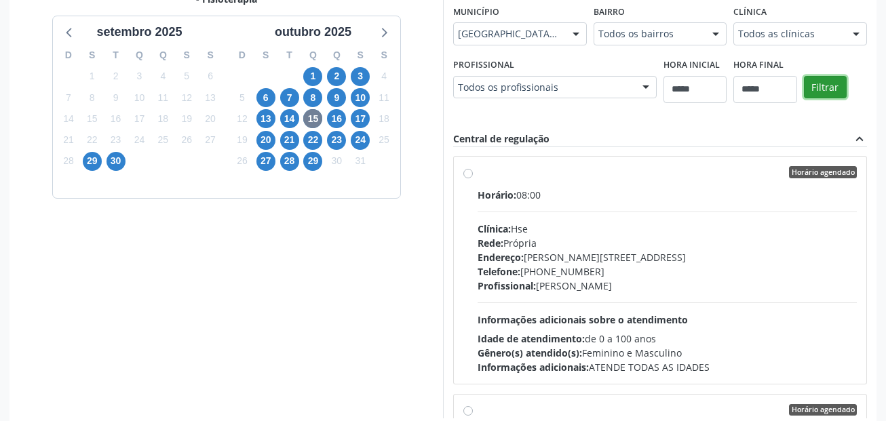
scroll to position [0, 0]
click at [606, 189] on div "Horário: 08:00" at bounding box center [666, 195] width 379 height 14
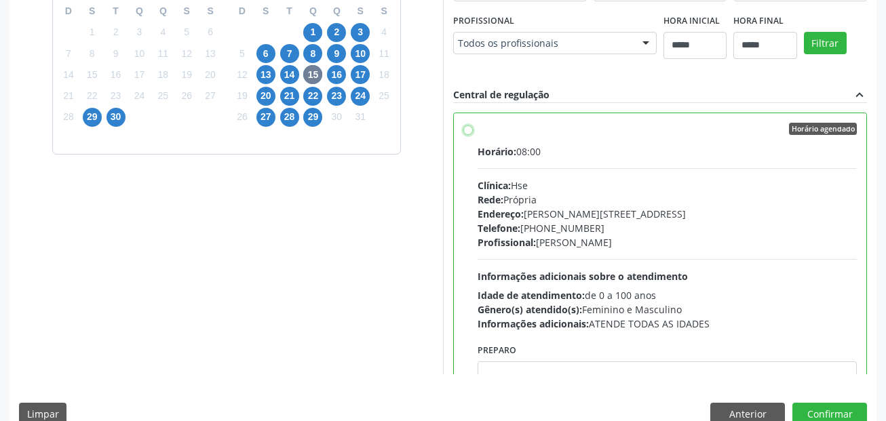
scroll to position [389, 0]
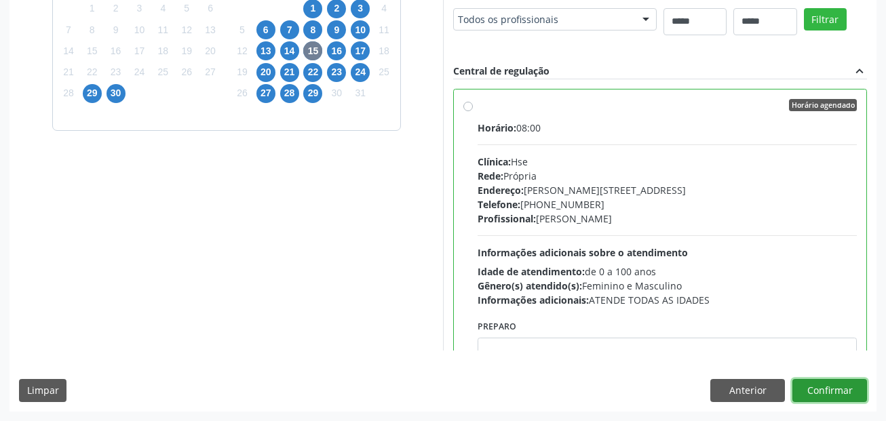
click at [824, 387] on button "Confirmar" at bounding box center [829, 390] width 75 height 23
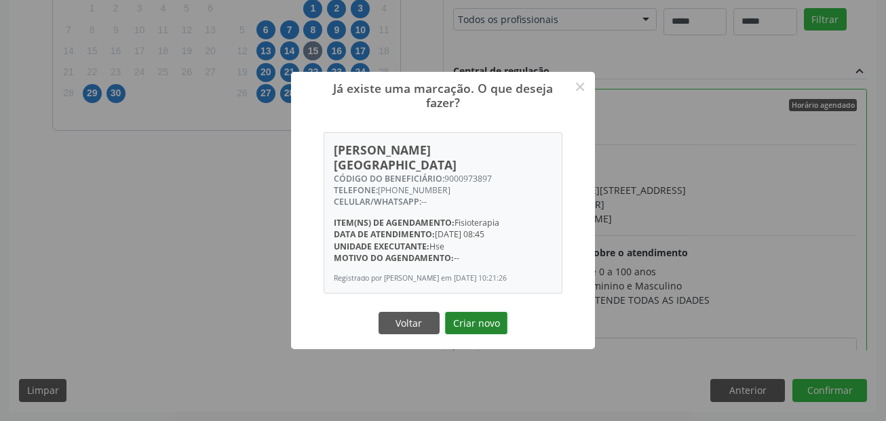
click at [485, 320] on button "Criar novo" at bounding box center [476, 323] width 62 height 23
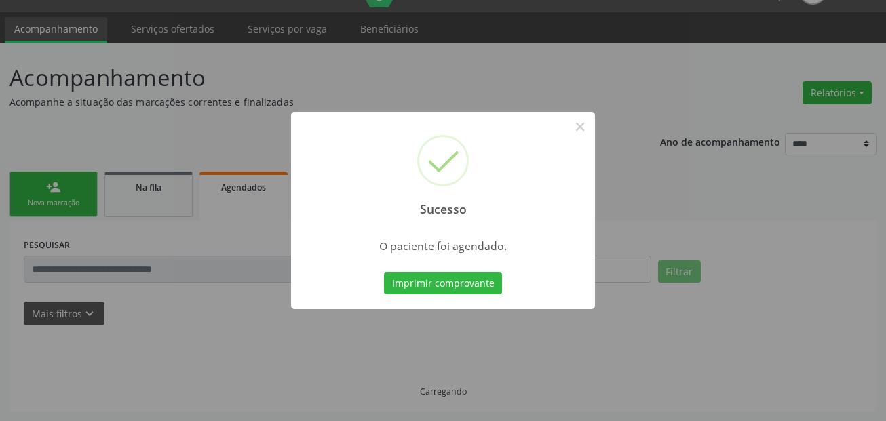
scroll to position [31, 0]
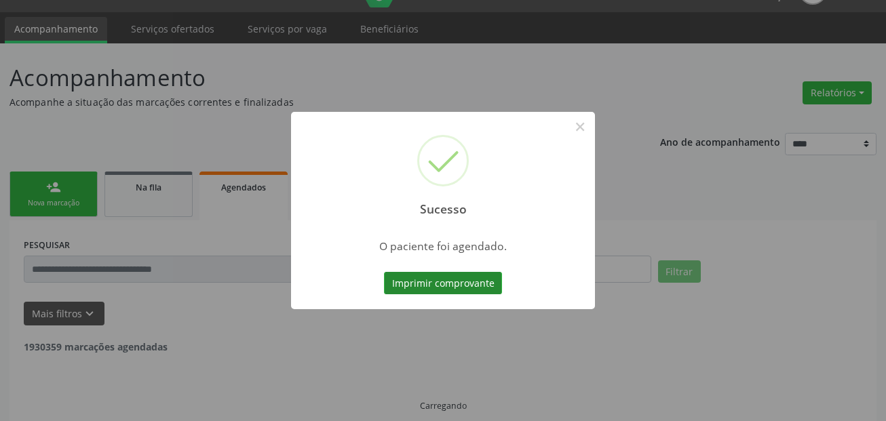
click at [466, 277] on button "Imprimir comprovante" at bounding box center [443, 283] width 118 height 23
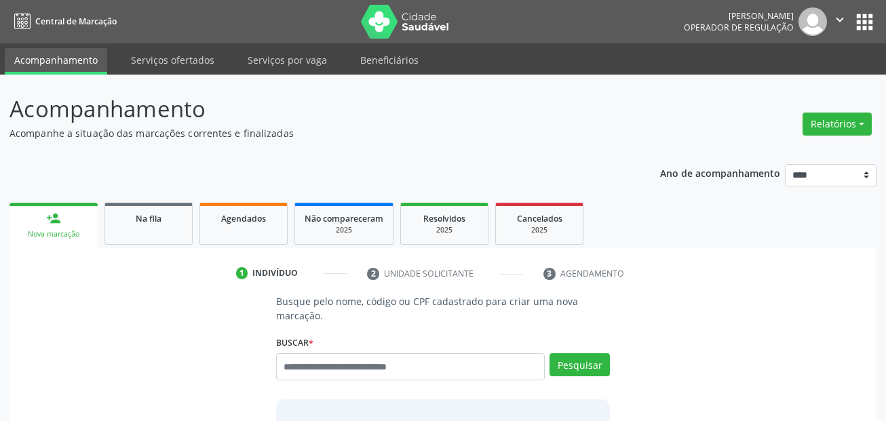
click at [159, 47] on ul "Acompanhamento Serviços ofertados Serviços por vaga Beneficiários" at bounding box center [443, 58] width 886 height 31
click at [159, 49] on link "Serviços ofertados" at bounding box center [172, 60] width 102 height 24
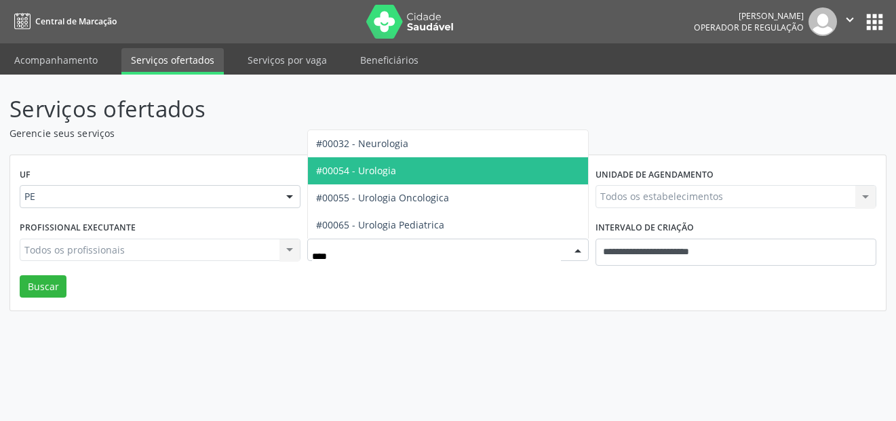
type input "*****"
click at [314, 178] on span "#00054 - Urologia" at bounding box center [447, 170] width 279 height 27
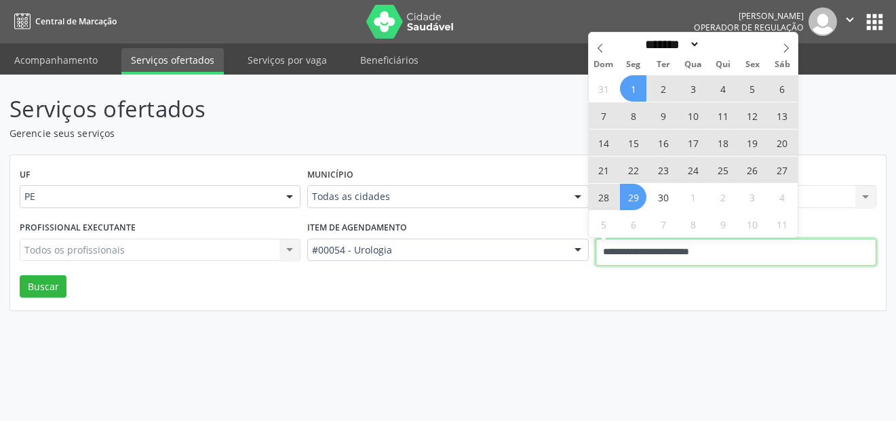
drag, startPoint x: 751, startPoint y: 256, endPoint x: 562, endPoint y: 247, distance: 189.3
click at [565, 252] on div "Profissional executante Todos os profissionais Todos os profissionais Nenhum re…" at bounding box center [447, 247] width 863 height 58
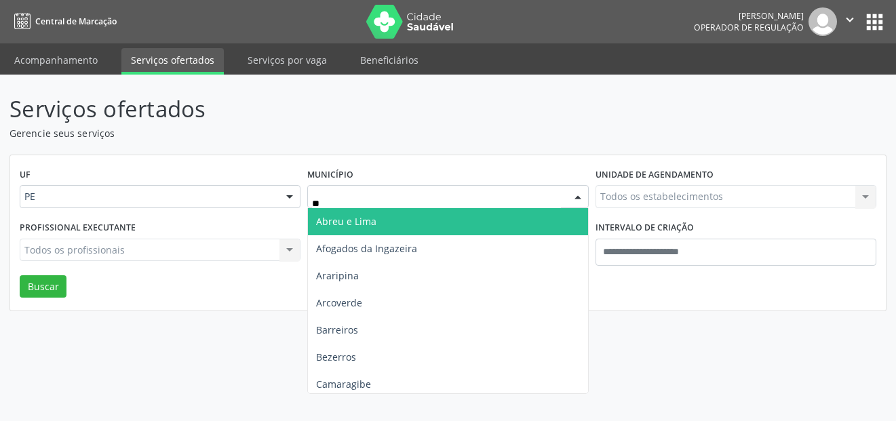
type input "***"
click at [322, 213] on span "[GEOGRAPHIC_DATA]" at bounding box center [447, 221] width 279 height 27
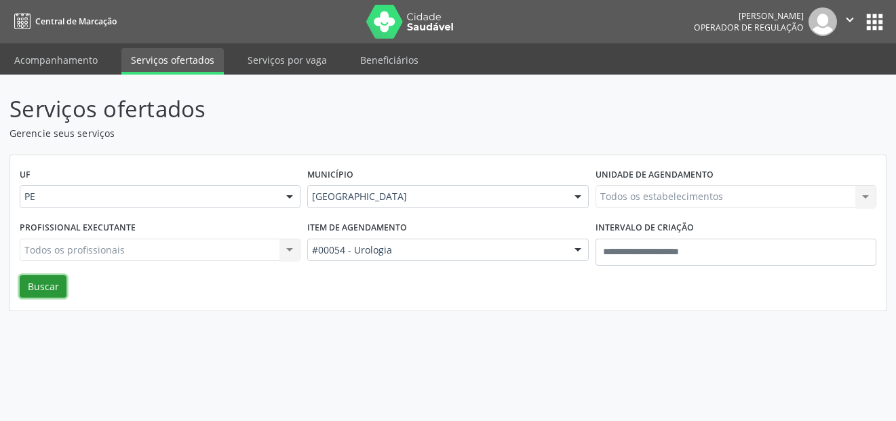
click at [59, 281] on button "Buscar" at bounding box center [43, 286] width 47 height 23
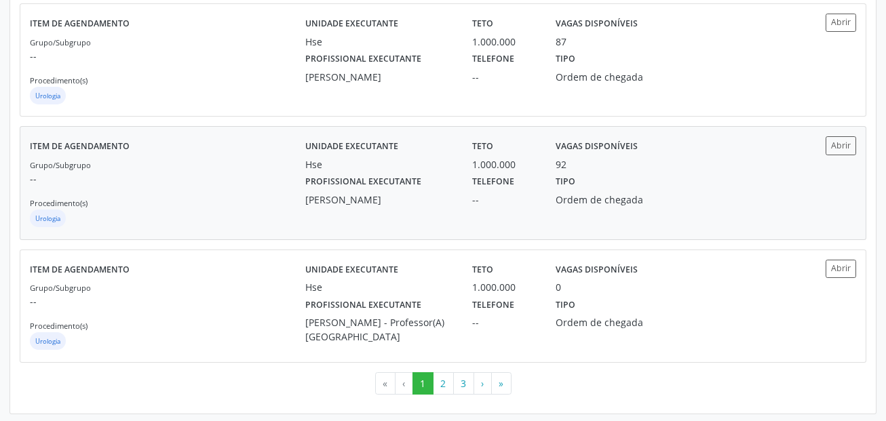
scroll to position [1844, 0]
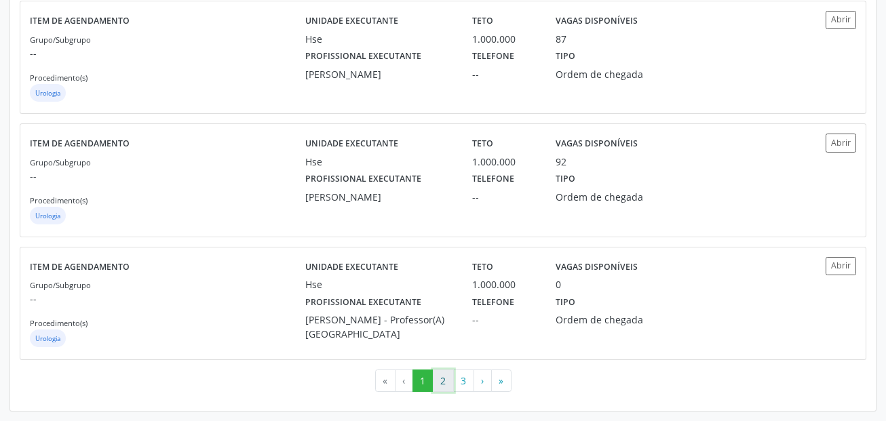
click at [440, 378] on button "2" at bounding box center [443, 381] width 21 height 23
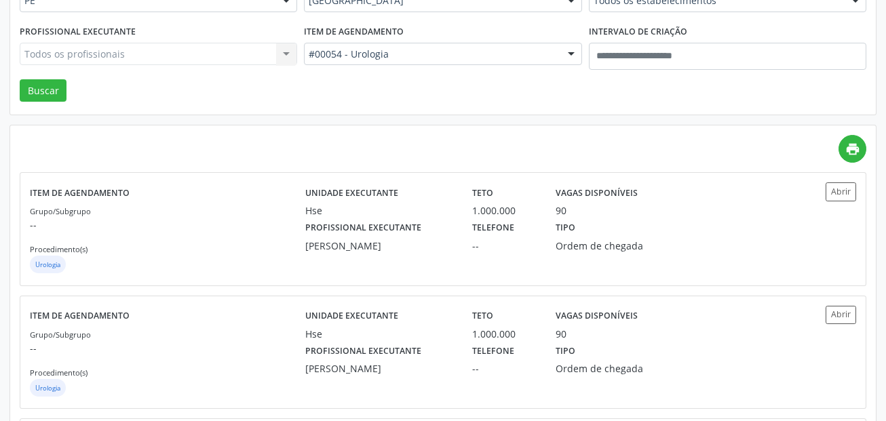
scroll to position [81, 0]
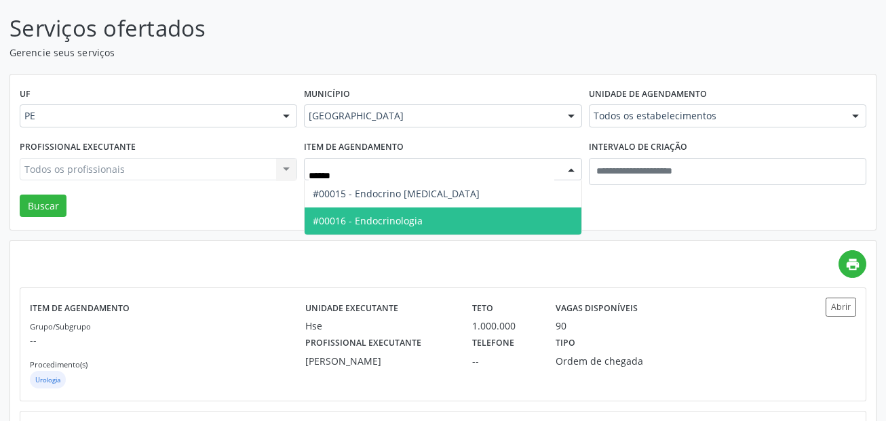
type input "*******"
click at [433, 218] on span "#00016 - Endocrinologia" at bounding box center [442, 220] width 276 height 27
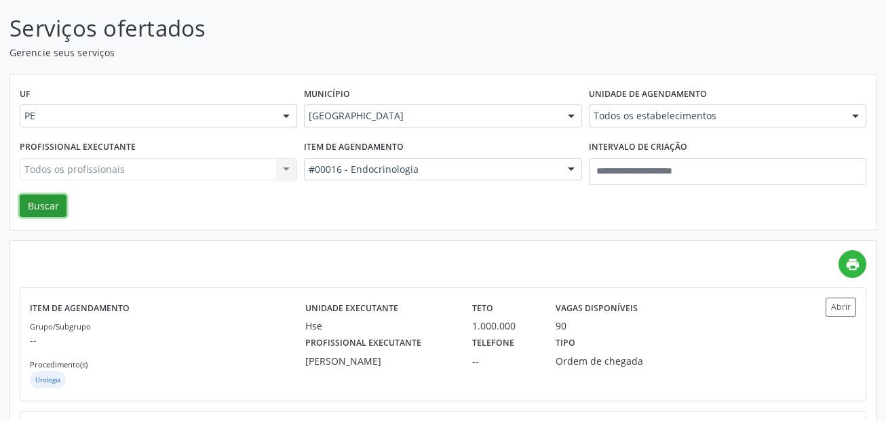
click at [41, 201] on button "Buscar" at bounding box center [43, 206] width 47 height 23
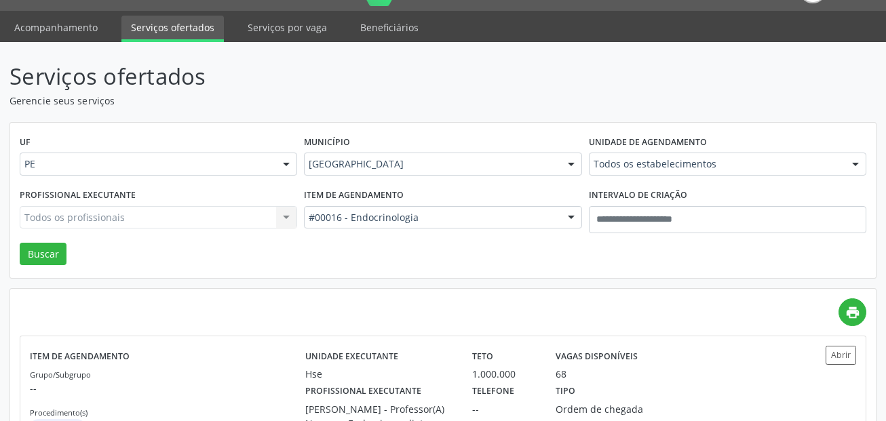
scroll to position [0, 0]
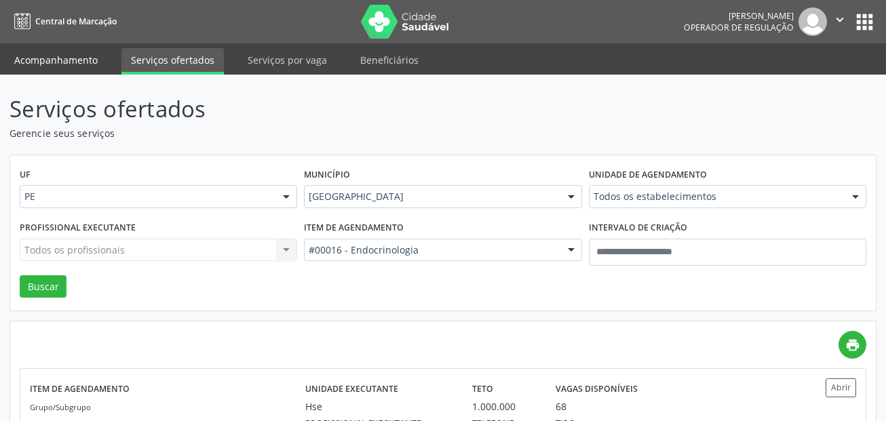
click at [60, 60] on link "Acompanhamento" at bounding box center [56, 60] width 102 height 24
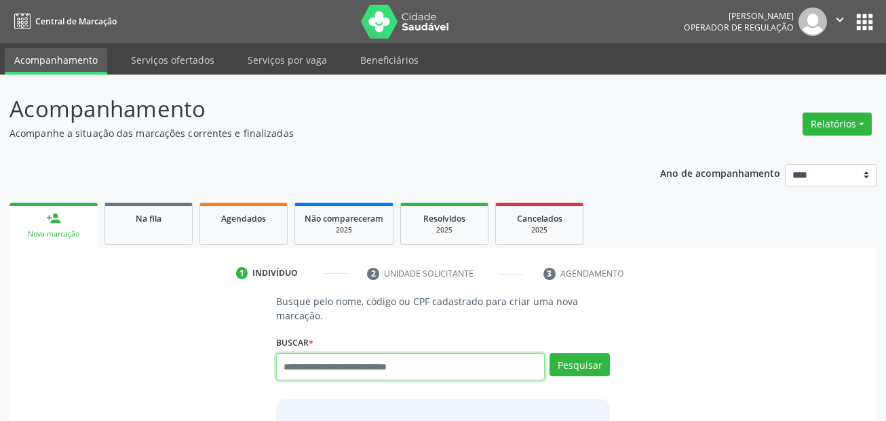
click at [396, 365] on input "text" at bounding box center [410, 366] width 269 height 27
type input "*******"
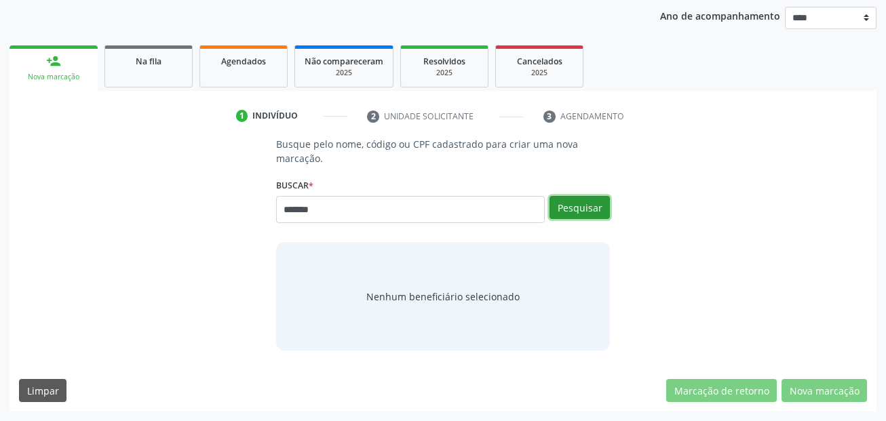
click at [588, 215] on button "Pesquisar" at bounding box center [579, 207] width 60 height 23
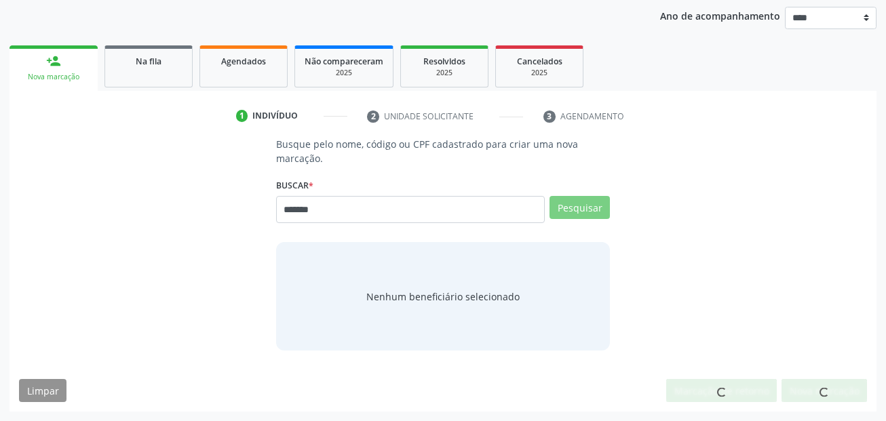
scroll to position [153, 0]
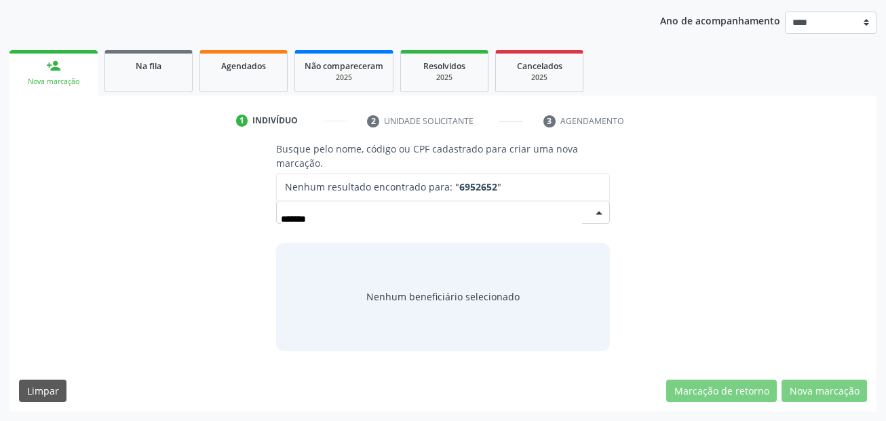
click at [416, 217] on input "*******" at bounding box center [432, 218] width 302 height 27
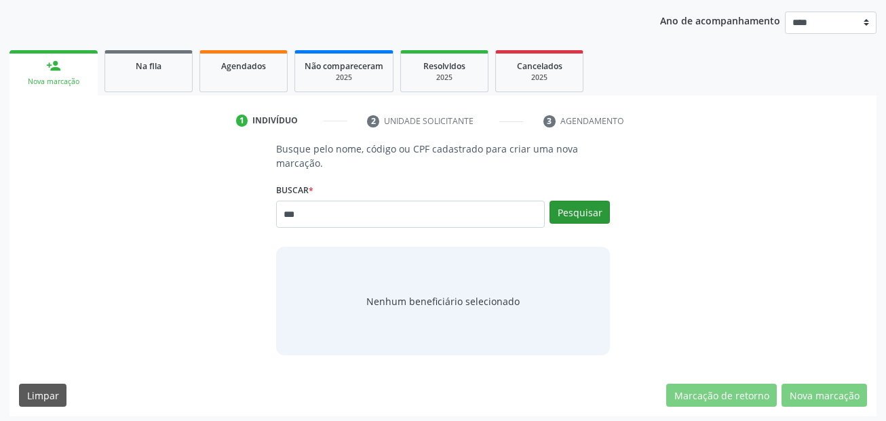
type input "***"
click at [594, 211] on button "Pesquisar" at bounding box center [579, 212] width 60 height 23
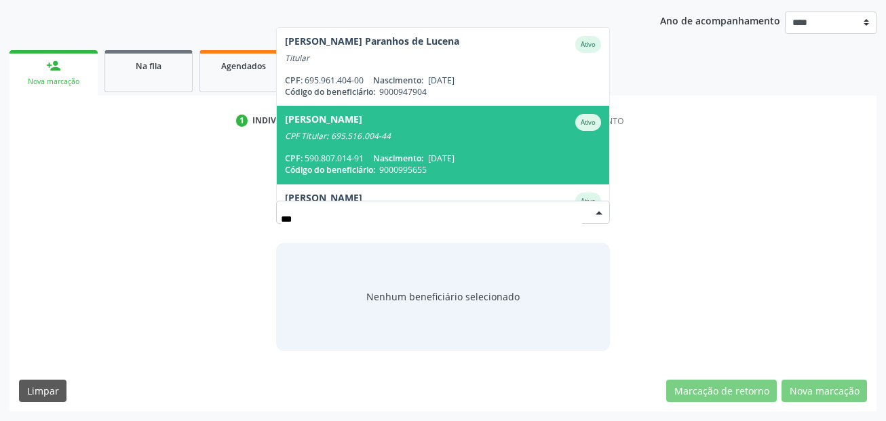
click at [421, 143] on span "Airton Bezerra de Souza Ativo CPF Titular: 695.516.004-44 CPF: 590.807.014-91 N…" at bounding box center [443, 145] width 333 height 78
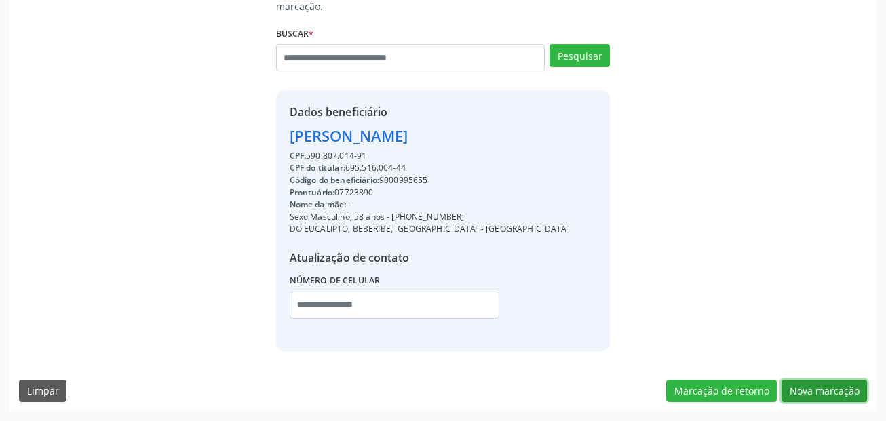
click at [819, 382] on button "Nova marcação" at bounding box center [823, 391] width 85 height 23
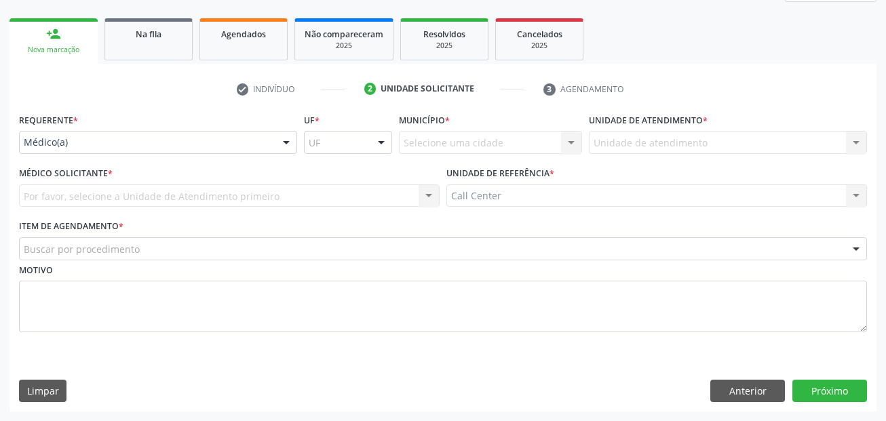
scroll to position [184, 0]
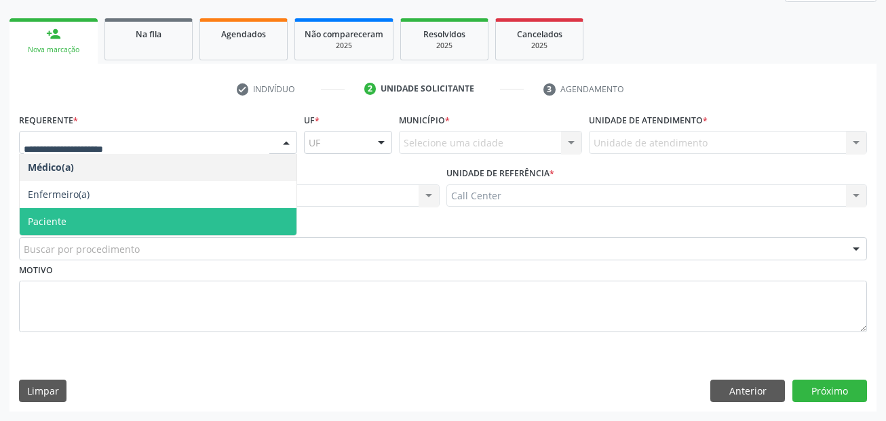
click at [96, 214] on span "Paciente" at bounding box center [158, 221] width 277 height 27
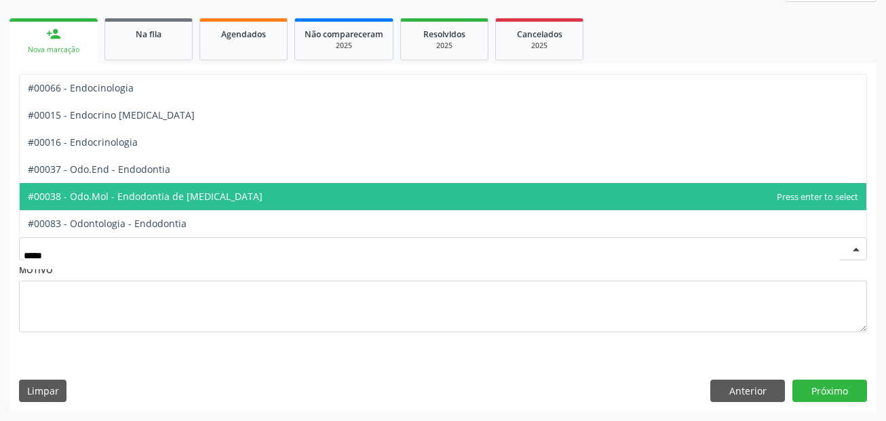
type input "******"
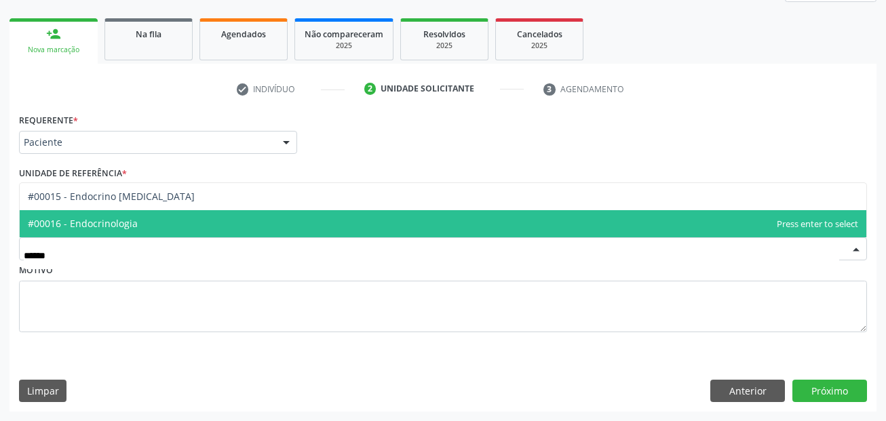
click at [116, 223] on span "#00016 - Endocrinologia" at bounding box center [83, 223] width 110 height 13
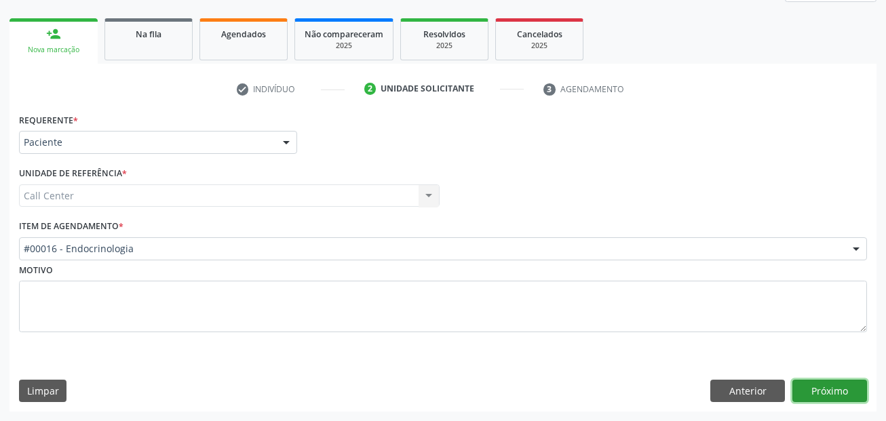
click at [841, 385] on button "Próximo" at bounding box center [829, 391] width 75 height 23
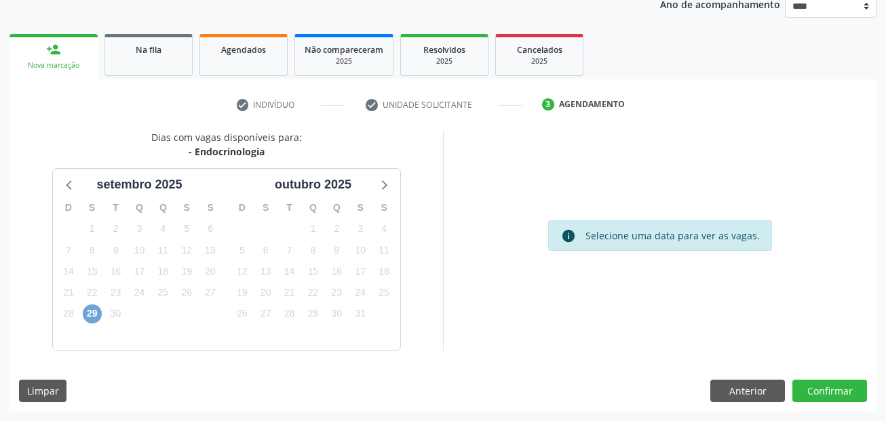
click at [97, 309] on span "29" at bounding box center [92, 313] width 19 height 19
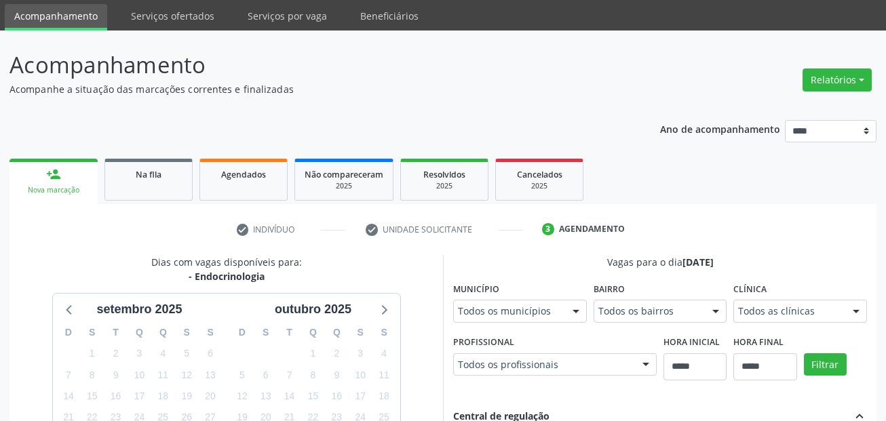
scroll to position [68, 0]
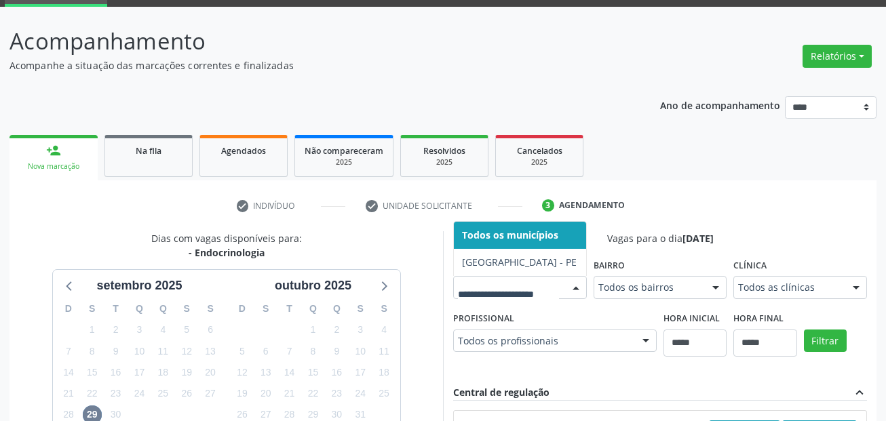
click at [532, 285] on input "text" at bounding box center [508, 294] width 101 height 27
click at [478, 265] on span "Recife - PE" at bounding box center [519, 262] width 115 height 13
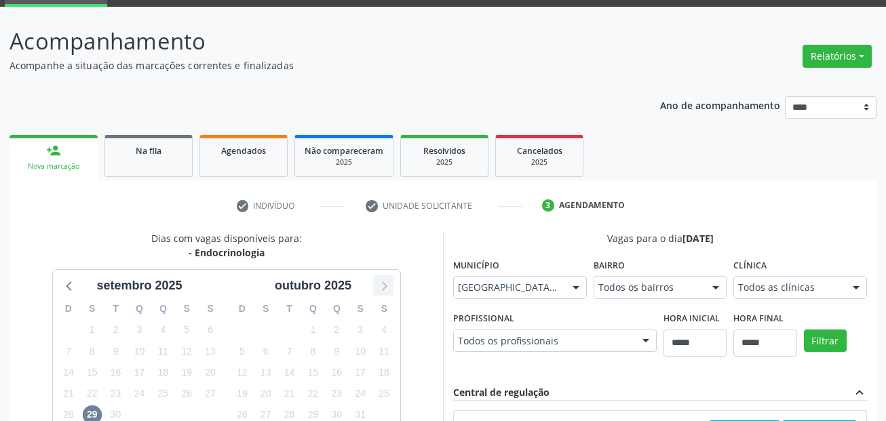
click at [386, 287] on icon at bounding box center [383, 286] width 18 height 18
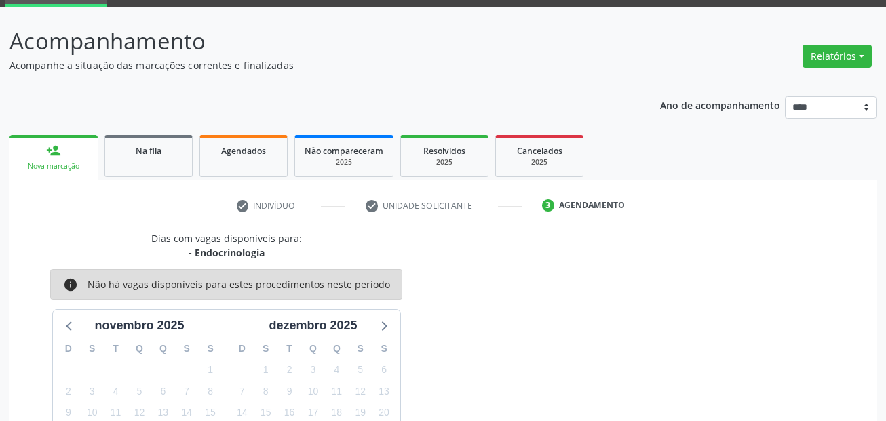
click at [73, 286] on icon "info" at bounding box center [70, 284] width 15 height 15
click at [69, 325] on icon at bounding box center [70, 326] width 18 height 18
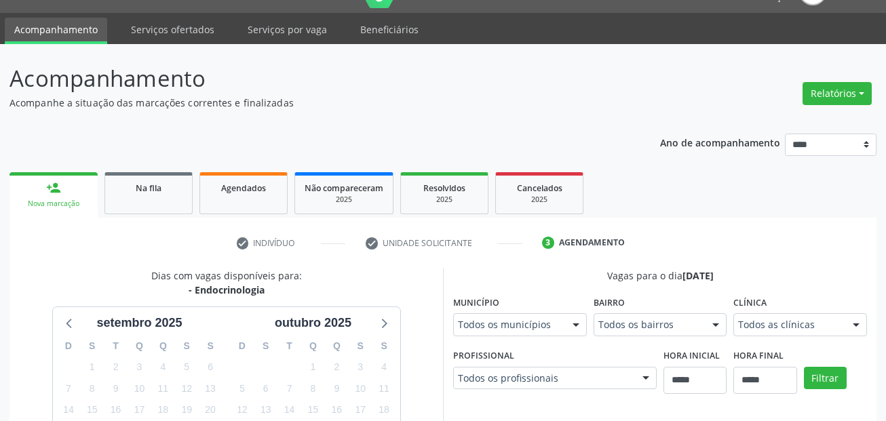
scroll to position [0, 0]
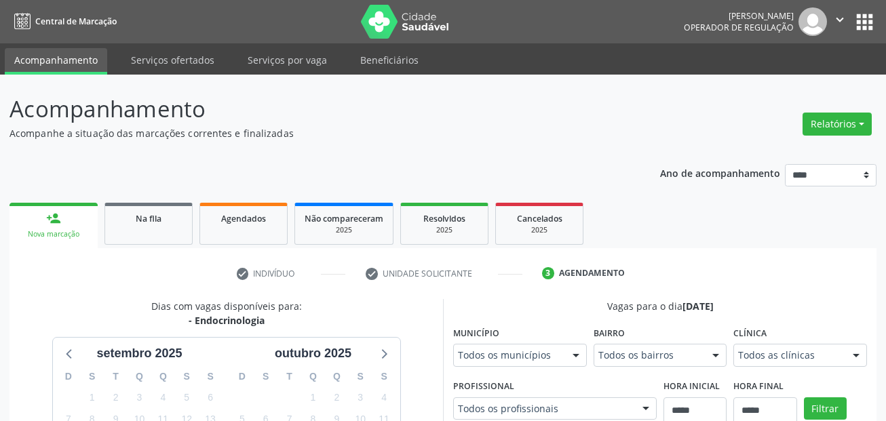
click at [72, 64] on link "Acompanhamento" at bounding box center [56, 61] width 102 height 26
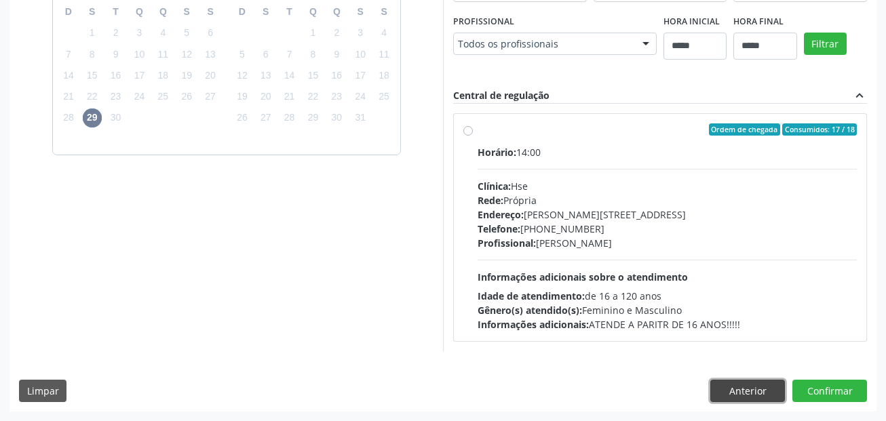
click at [757, 386] on button "Anterior" at bounding box center [747, 391] width 75 height 23
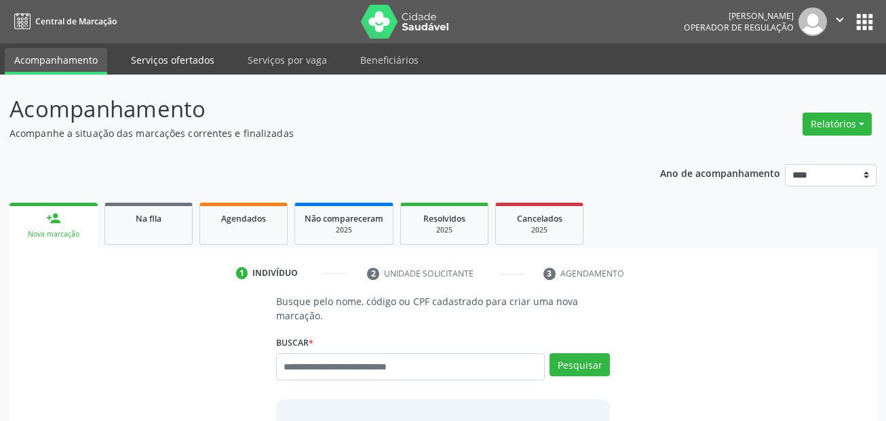
click at [166, 59] on link "Serviços ofertados" at bounding box center [172, 60] width 102 height 24
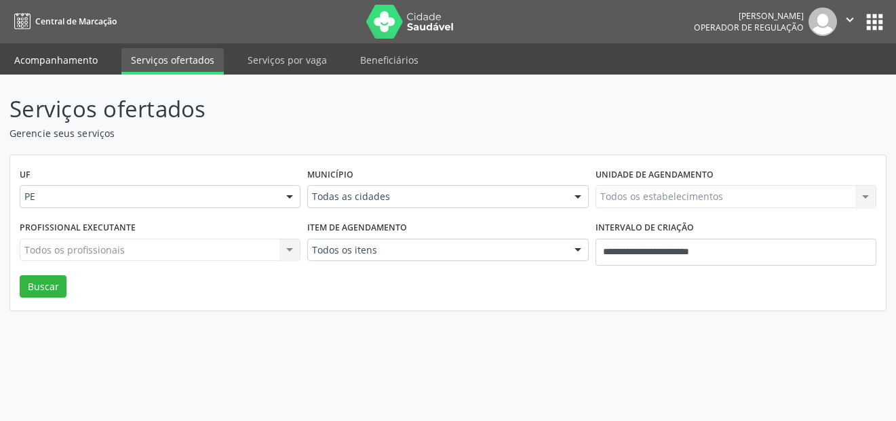
click at [66, 49] on link "Acompanhamento" at bounding box center [56, 60] width 102 height 24
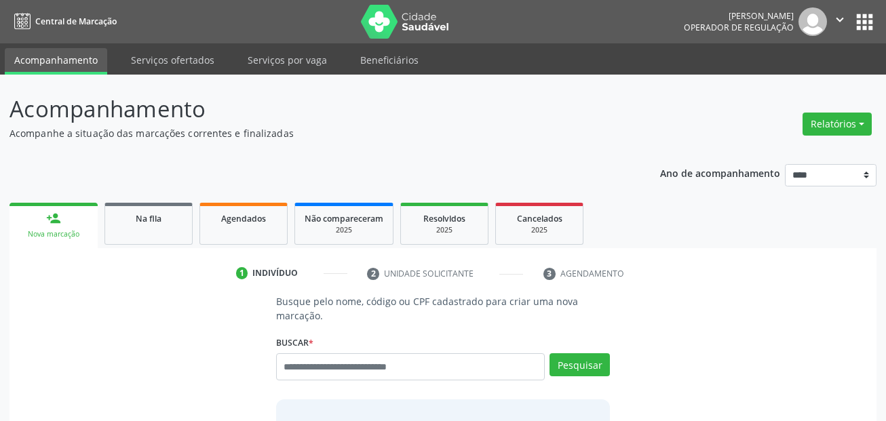
click at [361, 326] on div "Busque pelo nome, código ou CPF cadastrado para criar uma nova marcação. Buscar…" at bounding box center [442, 401] width 353 height 214
click at [422, 370] on input "text" at bounding box center [410, 366] width 269 height 27
paste input "**********"
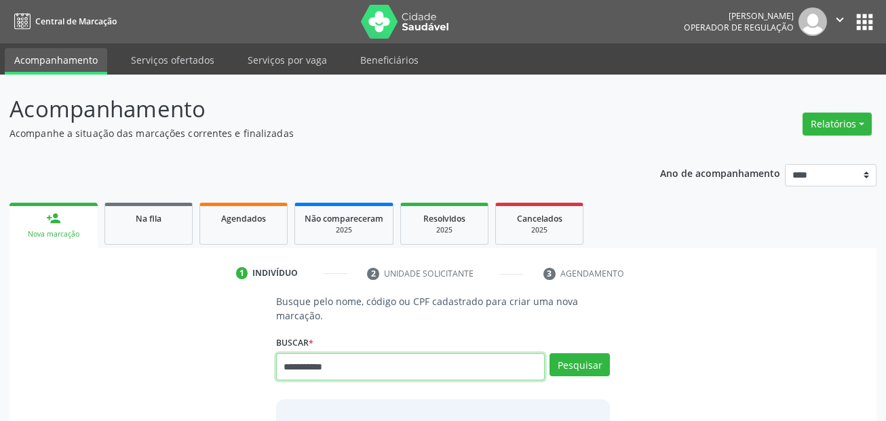
drag, startPoint x: 422, startPoint y: 370, endPoint x: 525, endPoint y: 353, distance: 104.6
click at [523, 351] on div "**********" at bounding box center [443, 361] width 334 height 58
click at [534, 366] on input "**********" at bounding box center [410, 366] width 269 height 27
type input "**********"
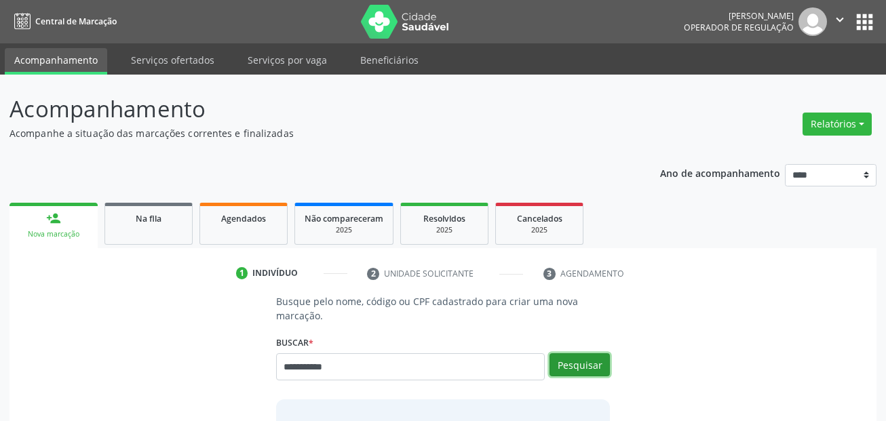
click at [596, 374] on button "Pesquisar" at bounding box center [579, 364] width 60 height 23
type input "**********"
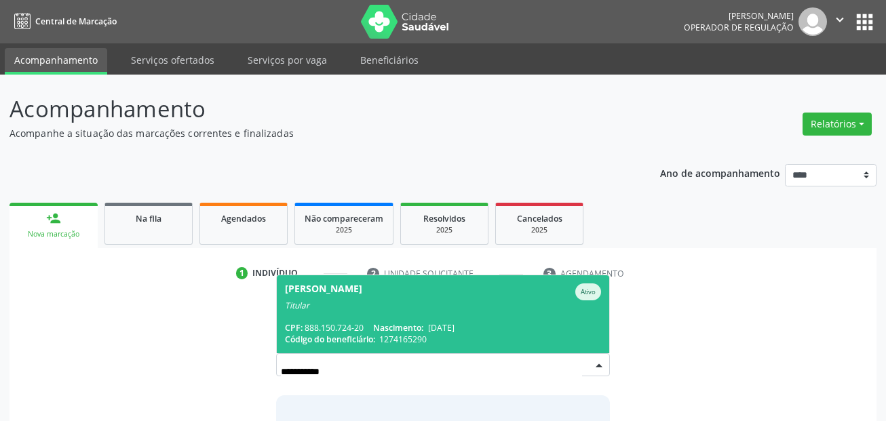
click at [359, 322] on div "CPF: 888.150.724-20 Nascimento: 18/02/1954" at bounding box center [443, 328] width 317 height 12
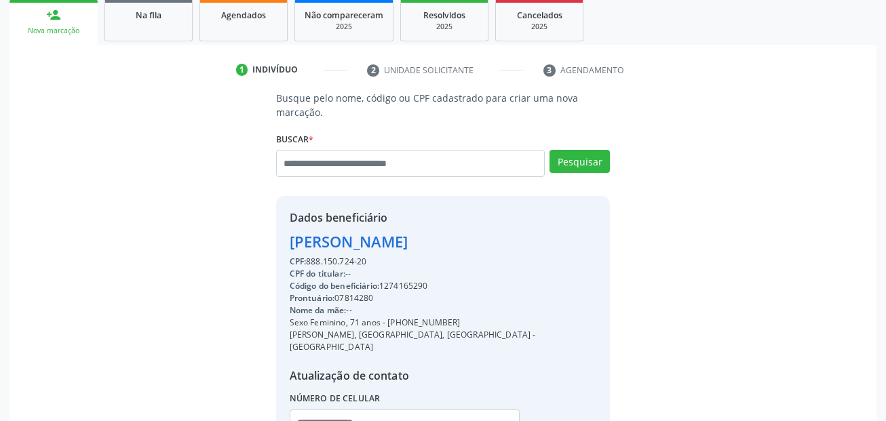
scroll to position [309, 0]
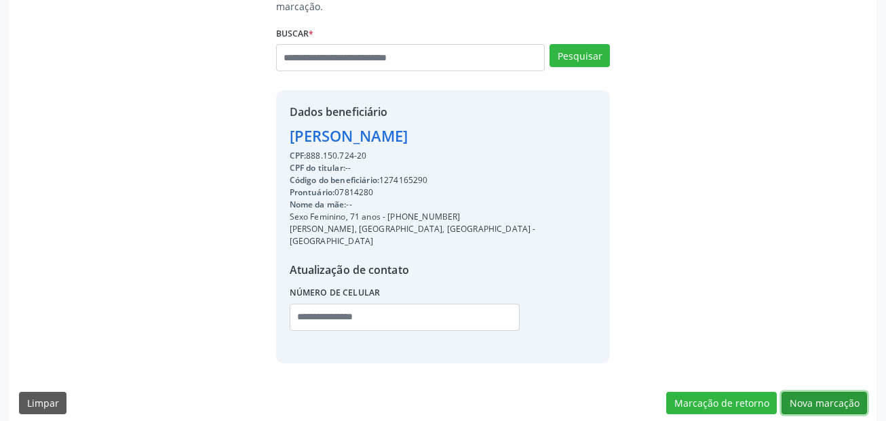
click at [854, 392] on button "Nova marcação" at bounding box center [823, 403] width 85 height 23
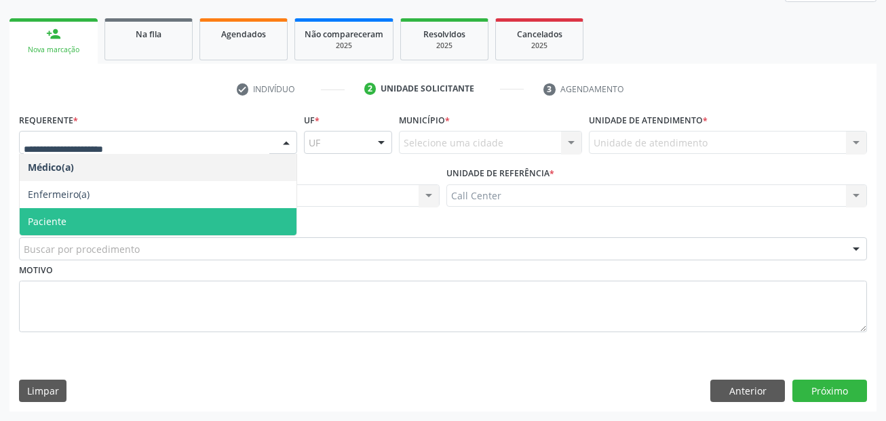
click at [132, 221] on span "Paciente" at bounding box center [158, 221] width 277 height 27
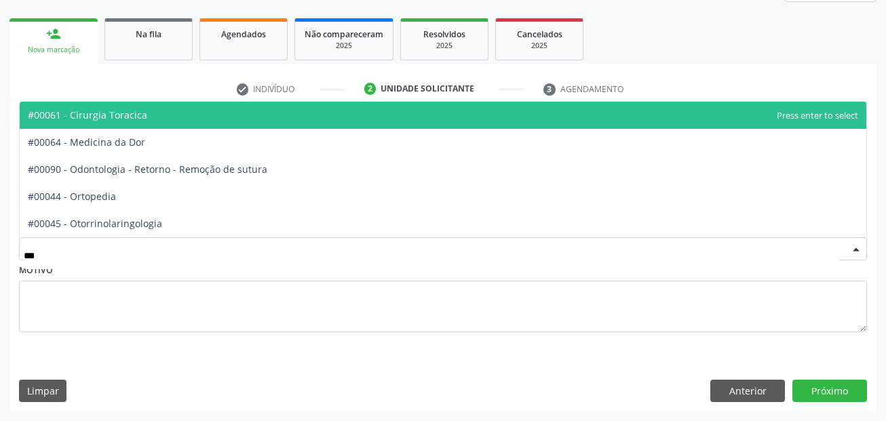
type input "****"
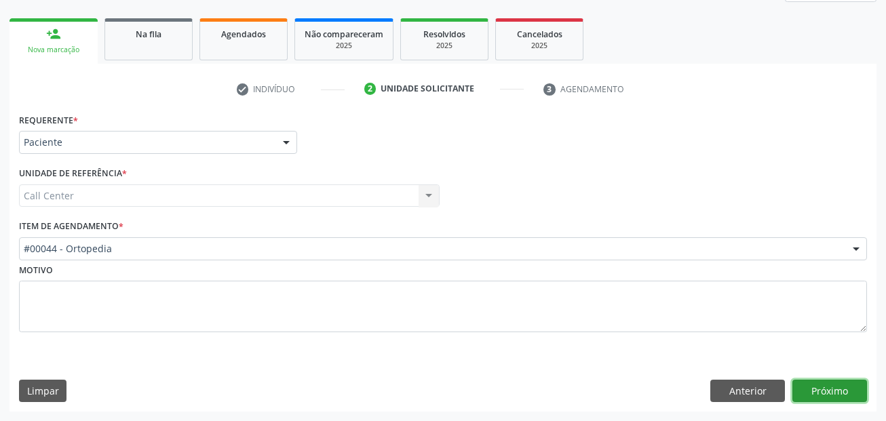
click at [829, 391] on button "Próximo" at bounding box center [829, 391] width 75 height 23
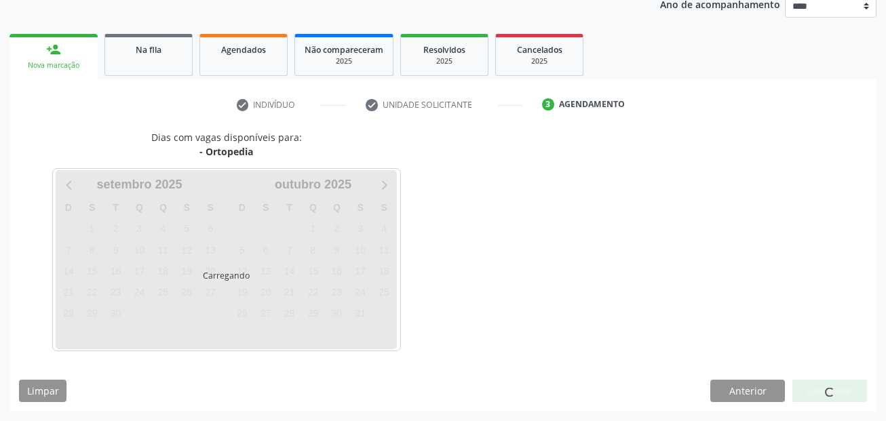
scroll to position [169, 0]
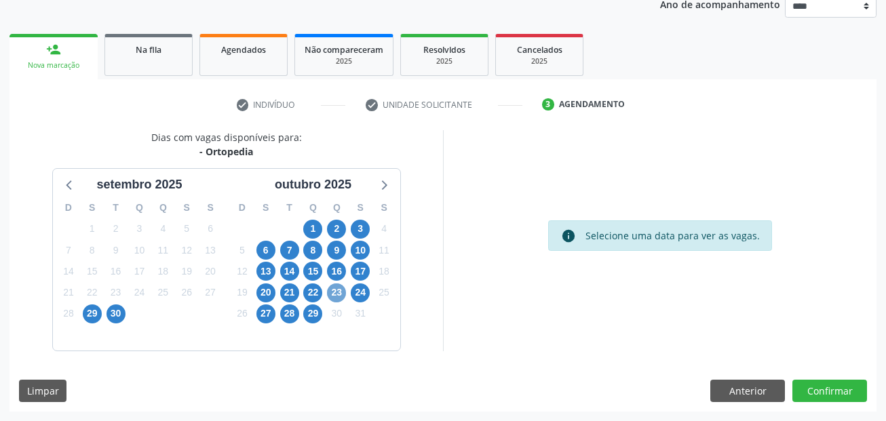
click at [333, 294] on span "23" at bounding box center [336, 292] width 19 height 19
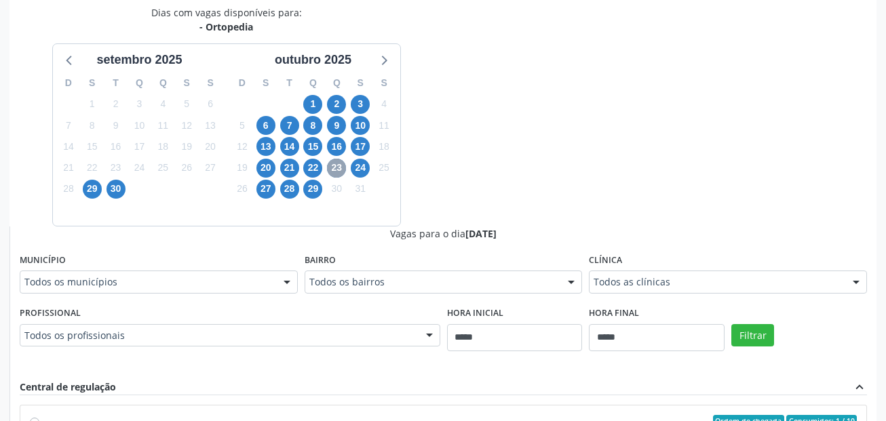
scroll to position [304, 0]
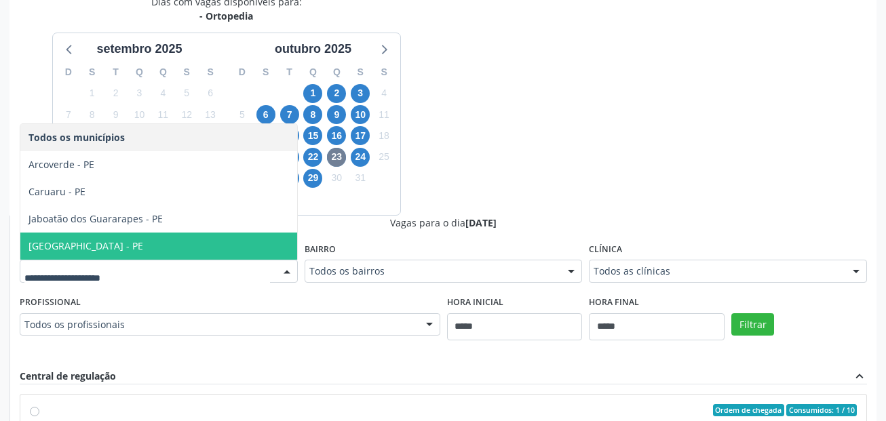
click at [79, 235] on span "[GEOGRAPHIC_DATA] - PE" at bounding box center [158, 246] width 277 height 27
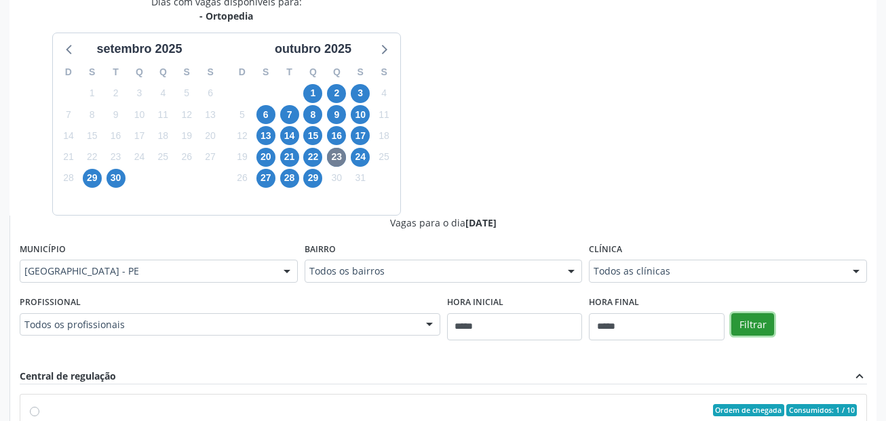
click at [741, 326] on button "Filtrar" at bounding box center [752, 324] width 43 height 23
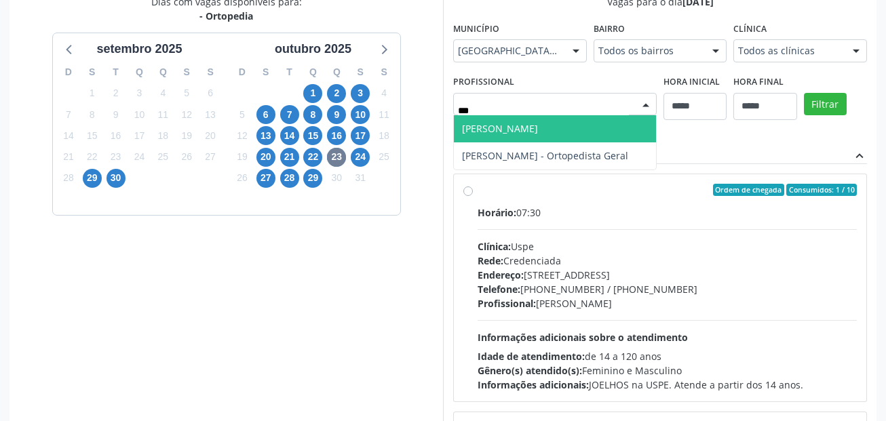
type input "****"
click at [538, 125] on span "Daniel Ricardo Pereira Cabral - Joelho" at bounding box center [500, 128] width 76 height 13
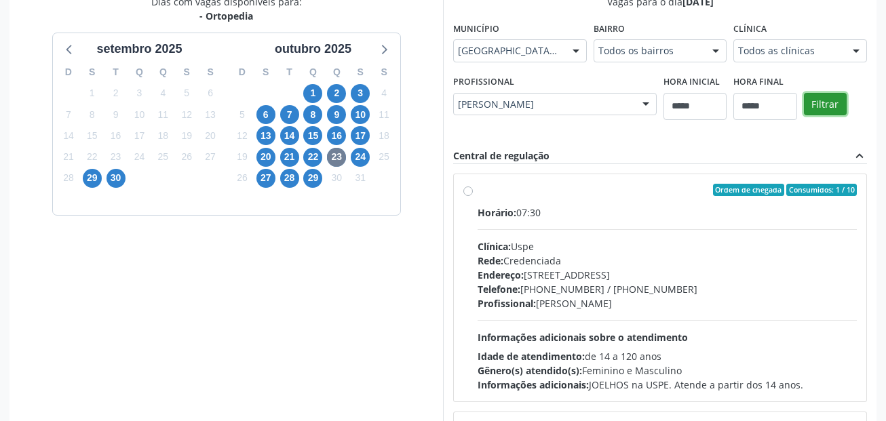
click at [831, 101] on button "Filtrar" at bounding box center [824, 104] width 43 height 23
click at [517, 200] on label "Ordem de chegada Consumidos: 7 / 15 Horário: 11:00 Clínica: Uspe Rede: Credenci…" at bounding box center [666, 288] width 379 height 208
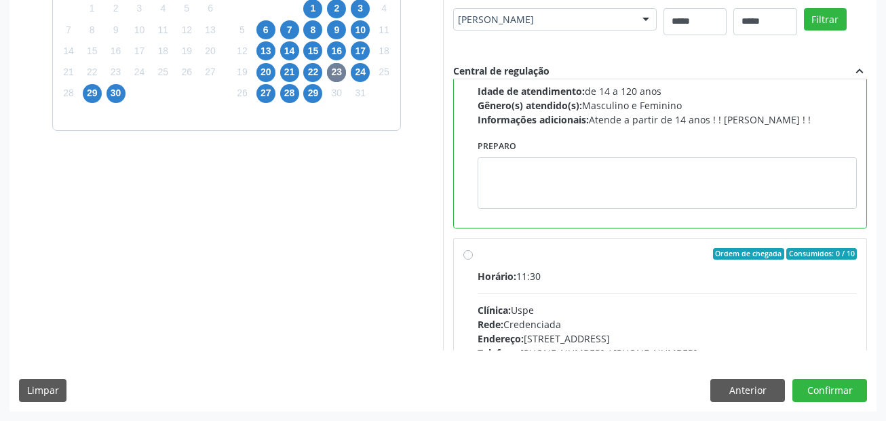
scroll to position [0, 0]
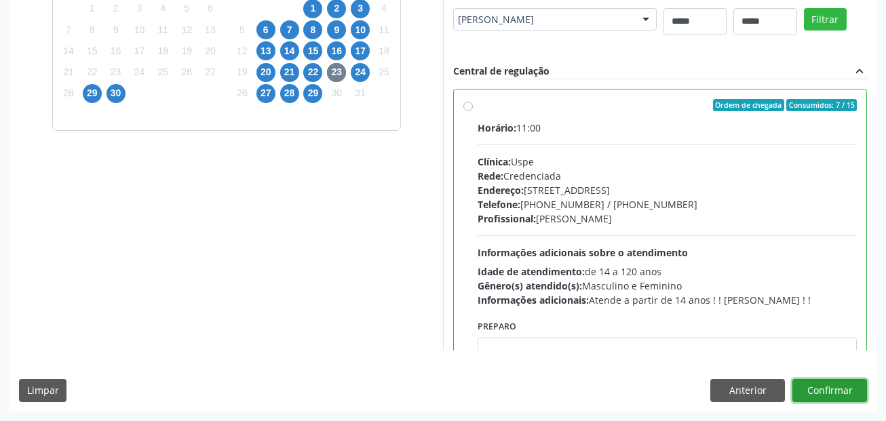
click at [852, 391] on button "Confirmar" at bounding box center [829, 390] width 75 height 23
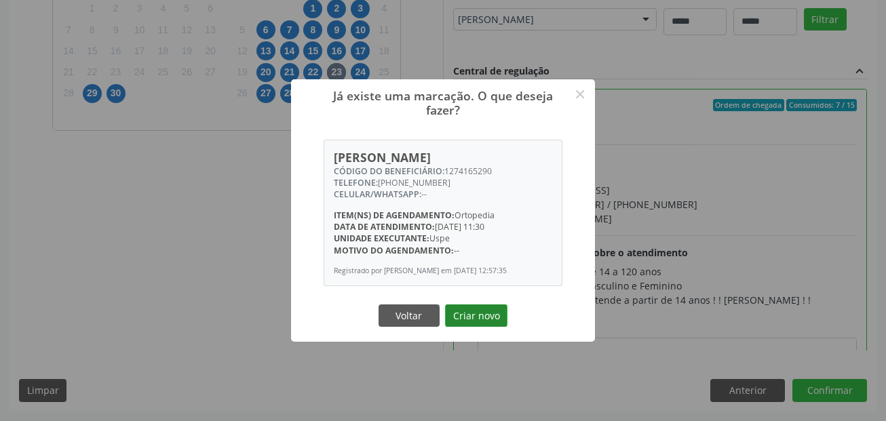
click at [493, 320] on button "Criar novo" at bounding box center [476, 315] width 62 height 23
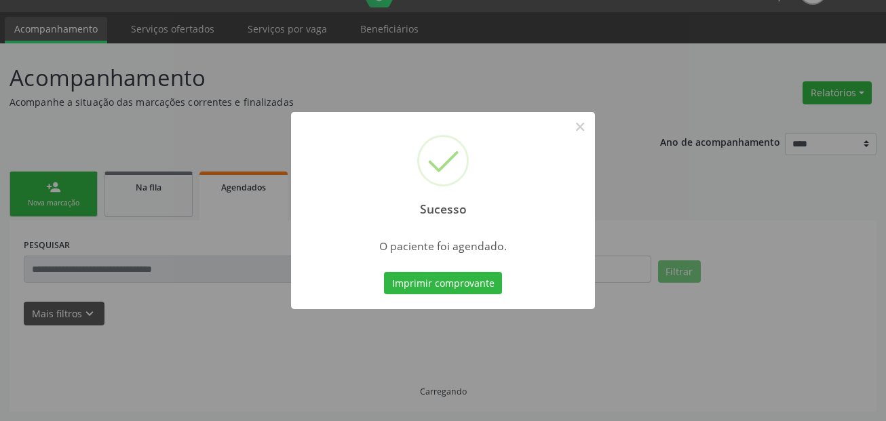
scroll to position [31, 0]
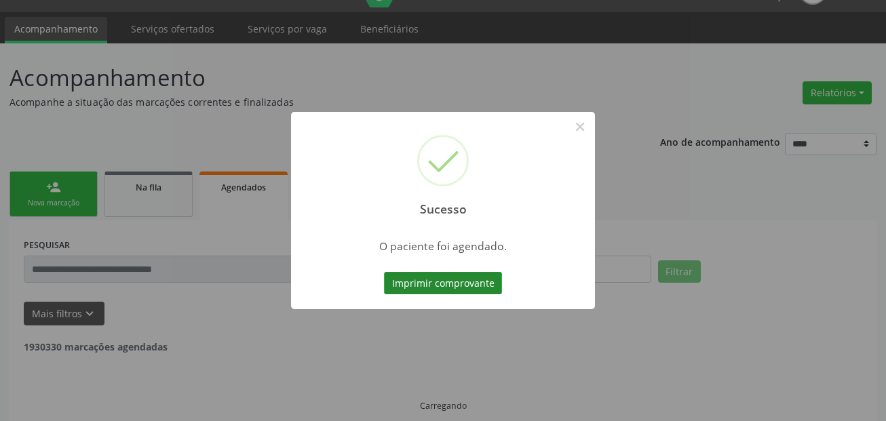
click at [469, 279] on button "Imprimir comprovante" at bounding box center [443, 283] width 118 height 23
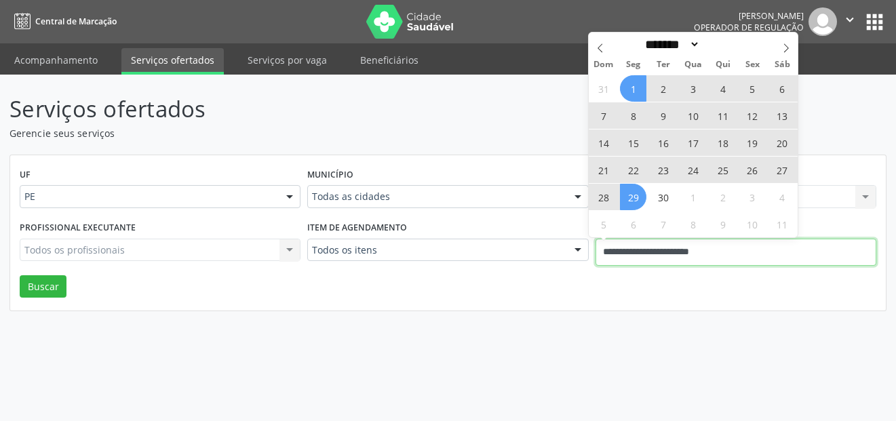
drag, startPoint x: 741, startPoint y: 251, endPoint x: 559, endPoint y: 252, distance: 182.4
click at [559, 252] on div "Profissional executante Todos os profissionais Todos os profissionais Nenhum re…" at bounding box center [447, 247] width 863 height 58
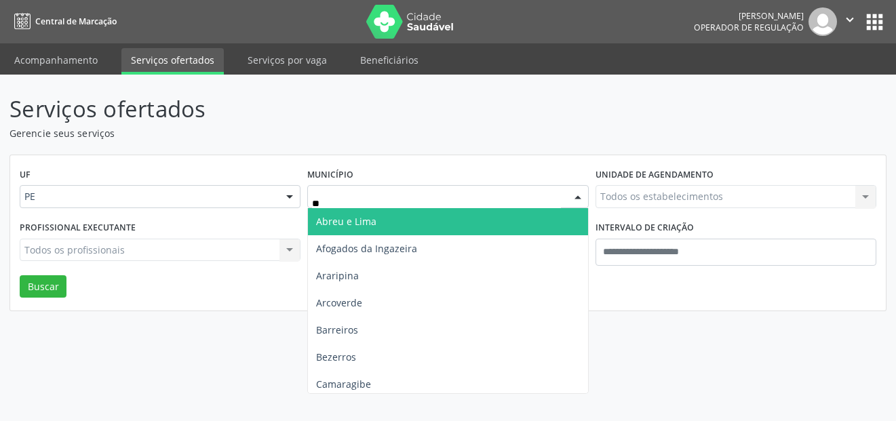
type input "***"
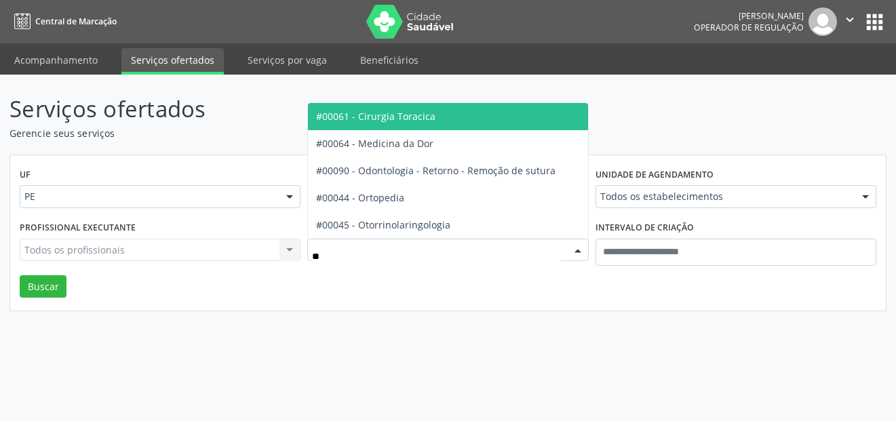
type input "***"
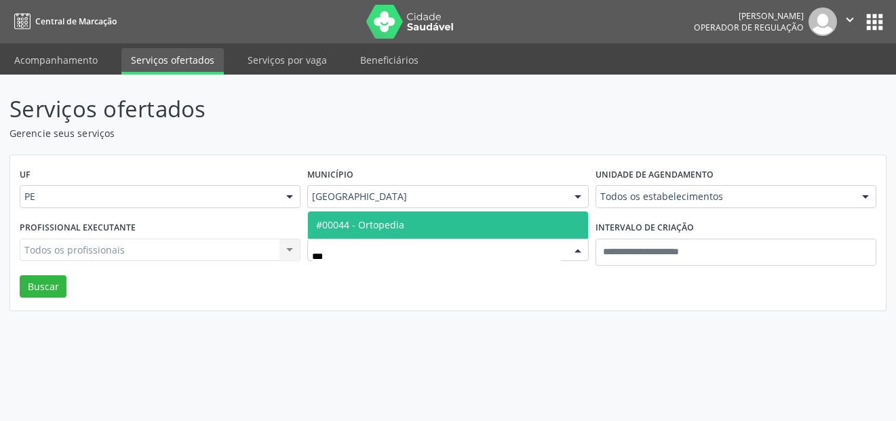
click at [450, 223] on span "#00044 - Ortopedia" at bounding box center [447, 225] width 279 height 27
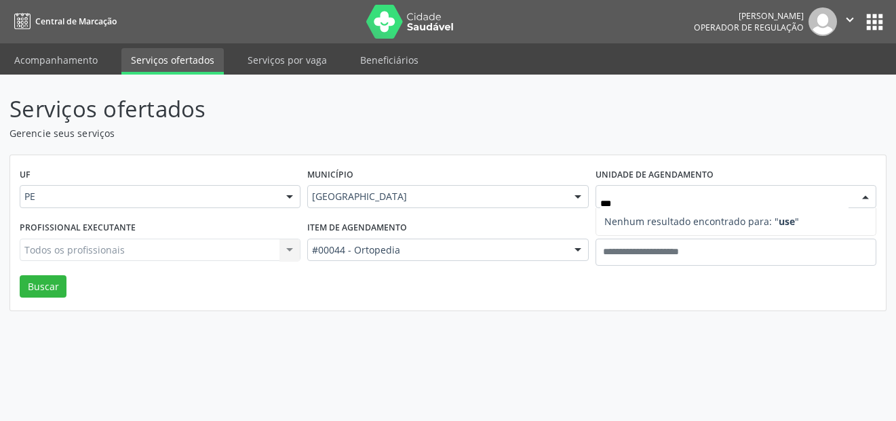
type input "**"
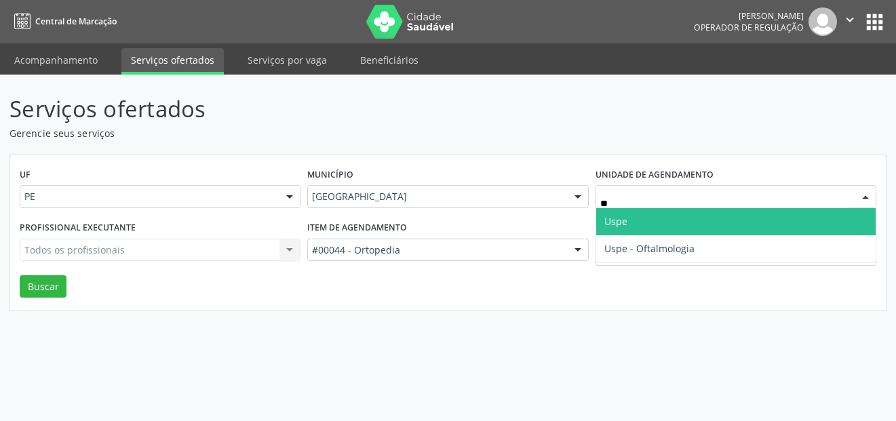
click at [709, 226] on span "Uspe" at bounding box center [735, 221] width 279 height 27
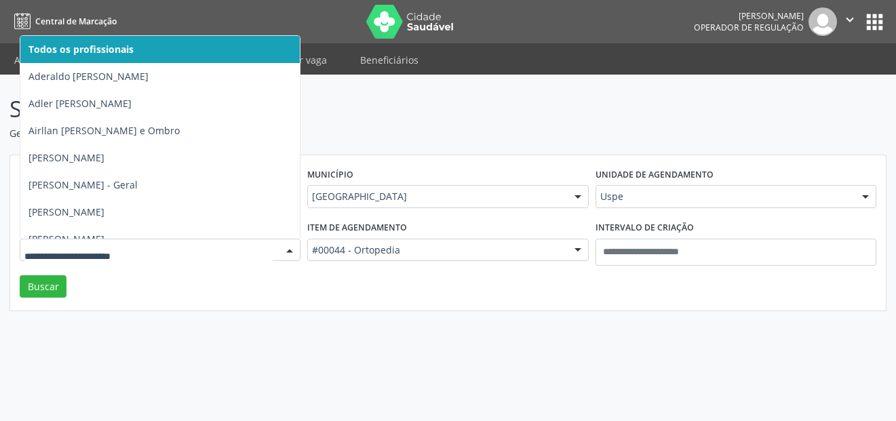
click at [176, 239] on div at bounding box center [160, 250] width 281 height 23
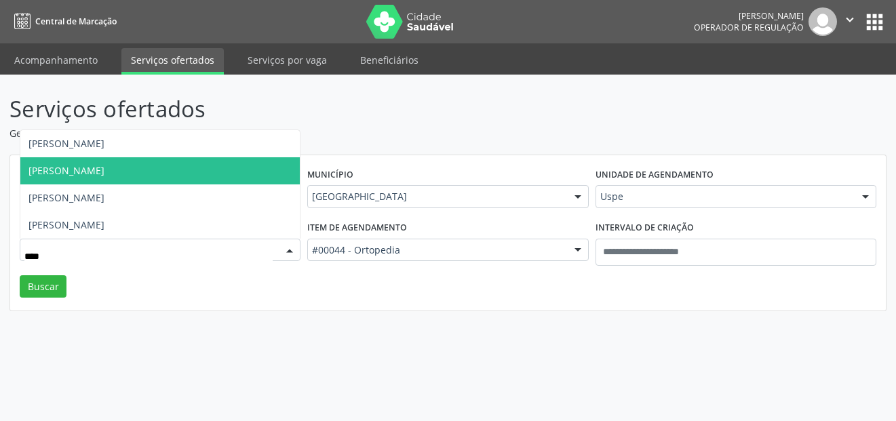
type input "*****"
click at [104, 167] on span "[PERSON_NAME]" at bounding box center [66, 170] width 76 height 13
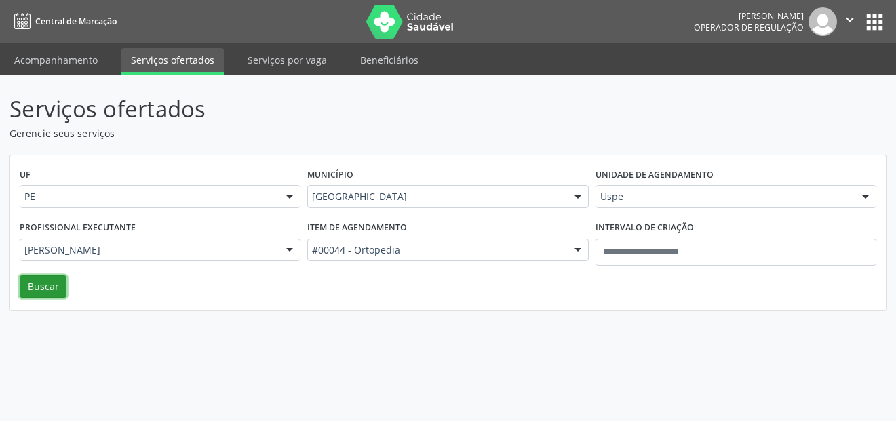
click at [40, 285] on button "Buscar" at bounding box center [43, 286] width 47 height 23
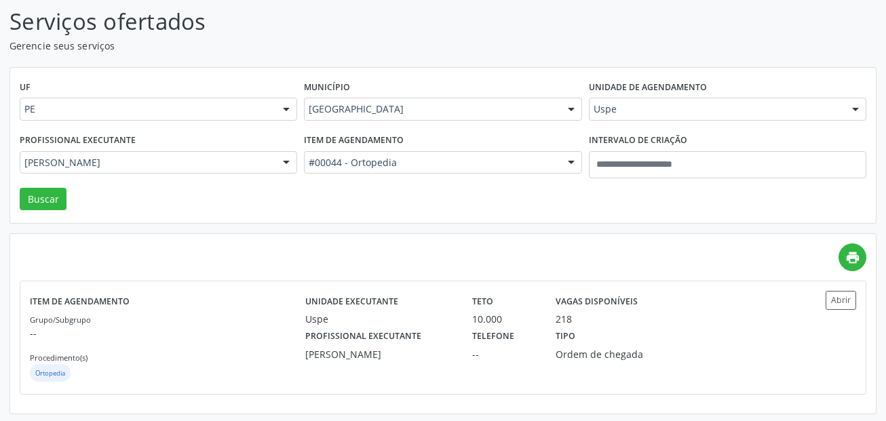
scroll to position [90, 0]
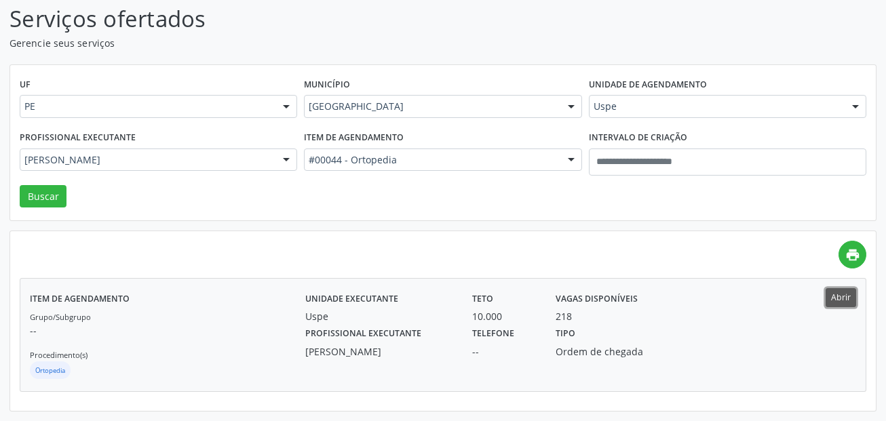
click at [847, 296] on button "Abrir" at bounding box center [840, 297] width 31 height 18
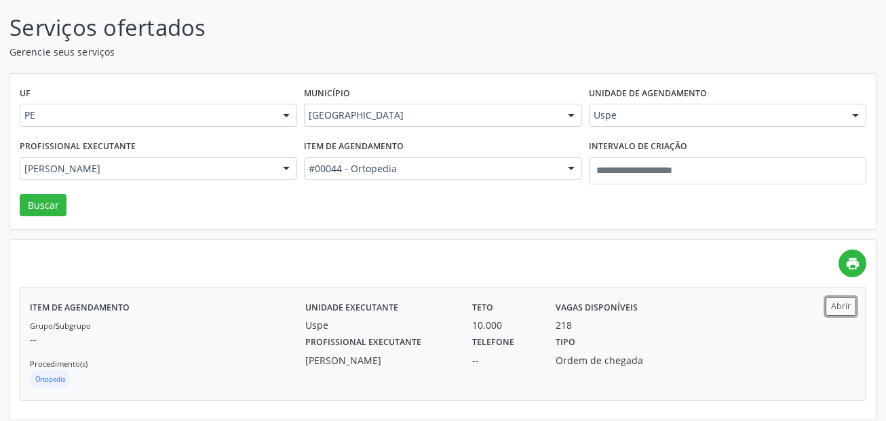
scroll to position [22, 0]
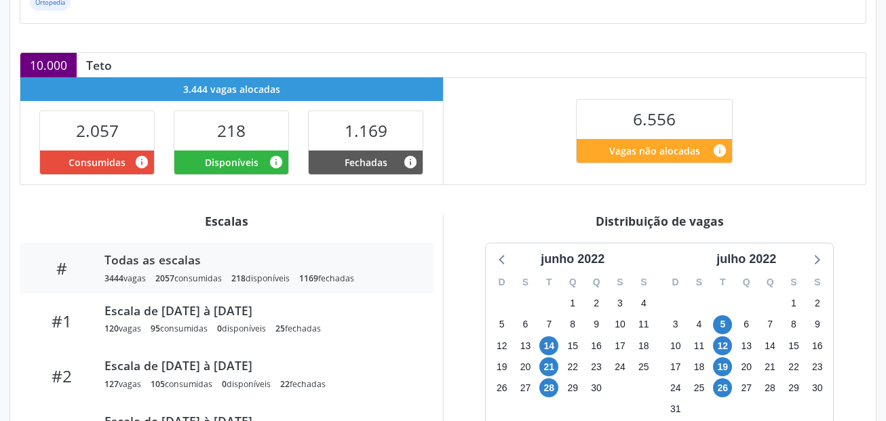
scroll to position [367, 0]
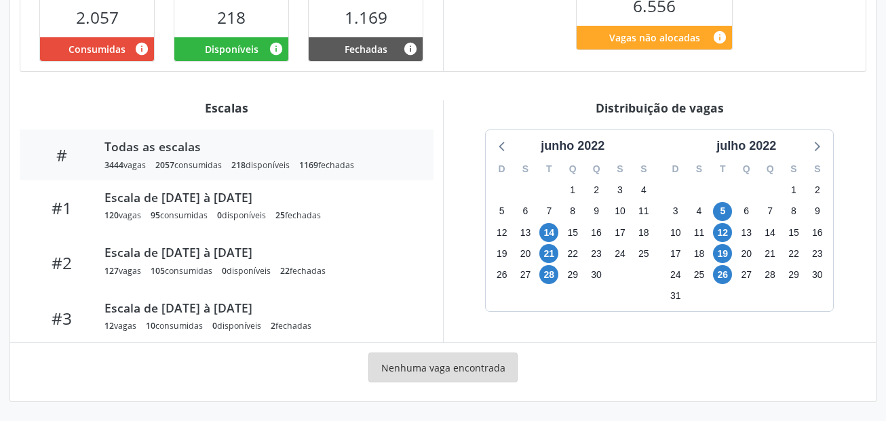
drag, startPoint x: 586, startPoint y: 154, endPoint x: 597, endPoint y: 157, distance: 12.0
click at [586, 153] on div "junho 2022" at bounding box center [572, 146] width 75 height 18
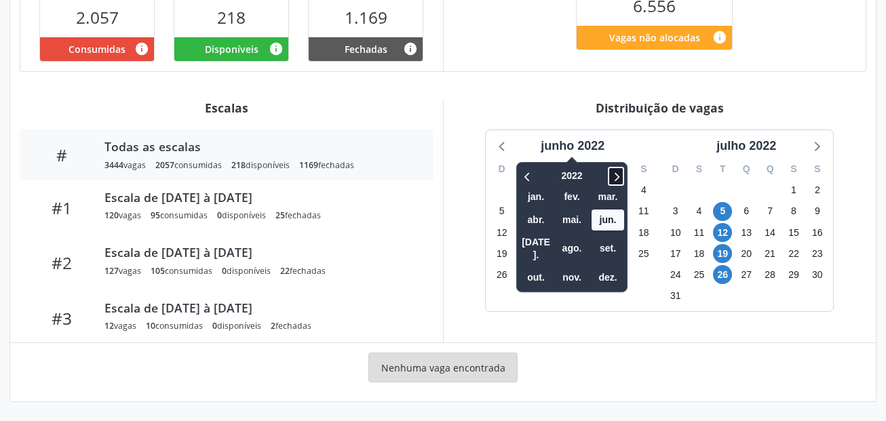
click at [621, 176] on icon at bounding box center [616, 176] width 14 height 16
click at [616, 239] on span "set." at bounding box center [607, 248] width 33 height 21
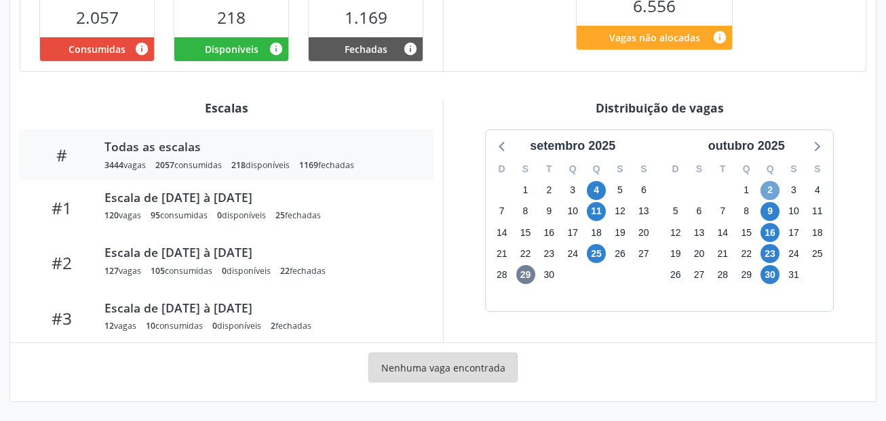
click at [770, 189] on span "2" at bounding box center [769, 190] width 19 height 19
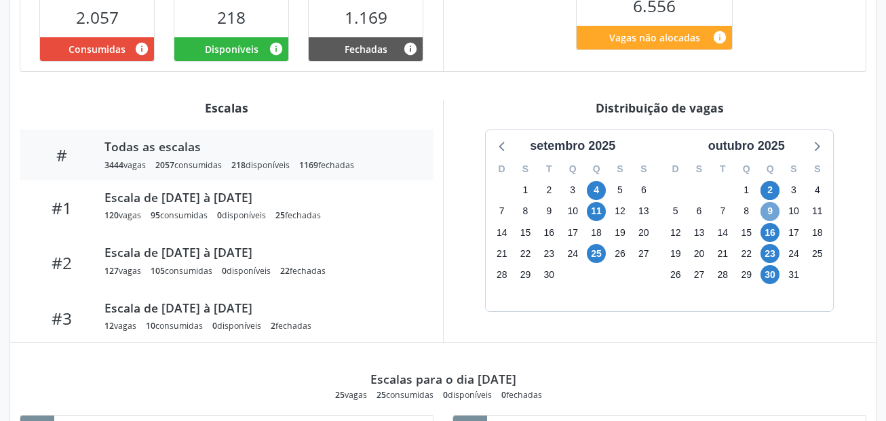
click at [768, 210] on span "9" at bounding box center [769, 211] width 19 height 19
click at [769, 228] on span "16" at bounding box center [769, 232] width 19 height 19
click at [769, 252] on span "23" at bounding box center [769, 253] width 19 height 19
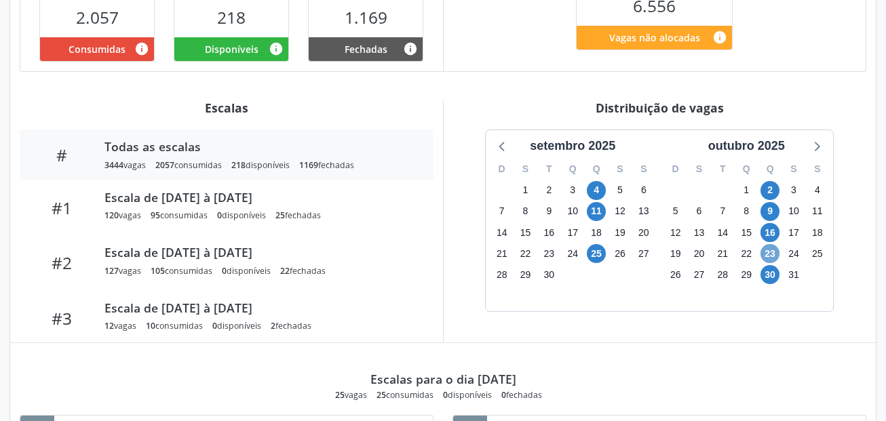
click at [769, 252] on span "23" at bounding box center [769, 253] width 19 height 19
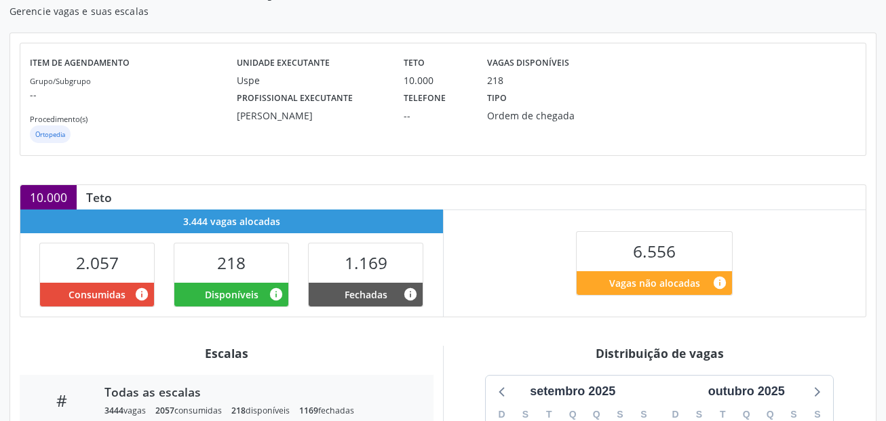
scroll to position [0, 0]
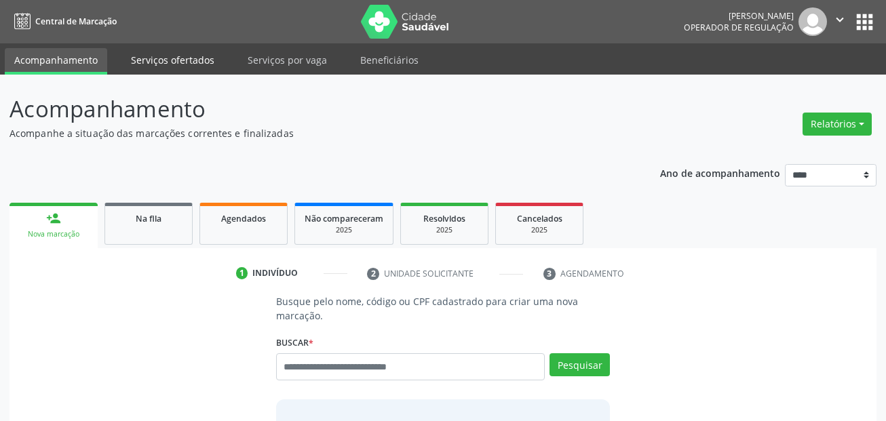
click at [184, 62] on link "Serviços ofertados" at bounding box center [172, 60] width 102 height 24
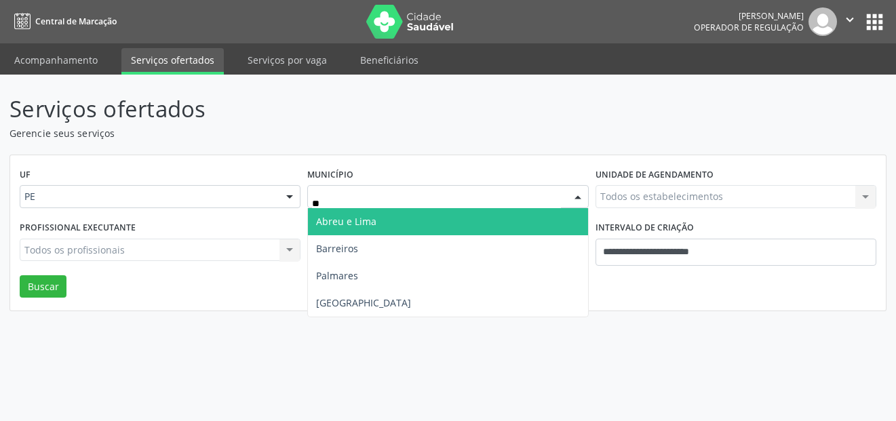
type input "***"
click at [361, 219] on span "[GEOGRAPHIC_DATA]" at bounding box center [447, 221] width 279 height 27
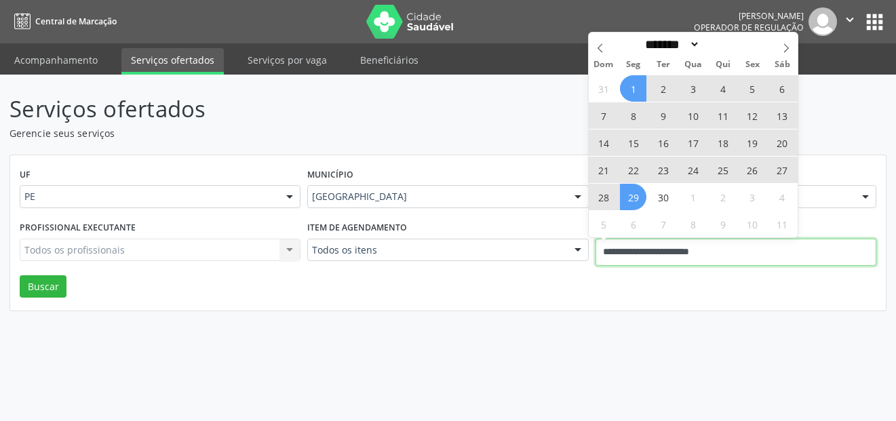
drag, startPoint x: 717, startPoint y: 250, endPoint x: 556, endPoint y: 252, distance: 161.4
click at [557, 252] on div "Profissional executante Todos os profissionais Todos os profissionais Nenhum re…" at bounding box center [447, 247] width 863 height 58
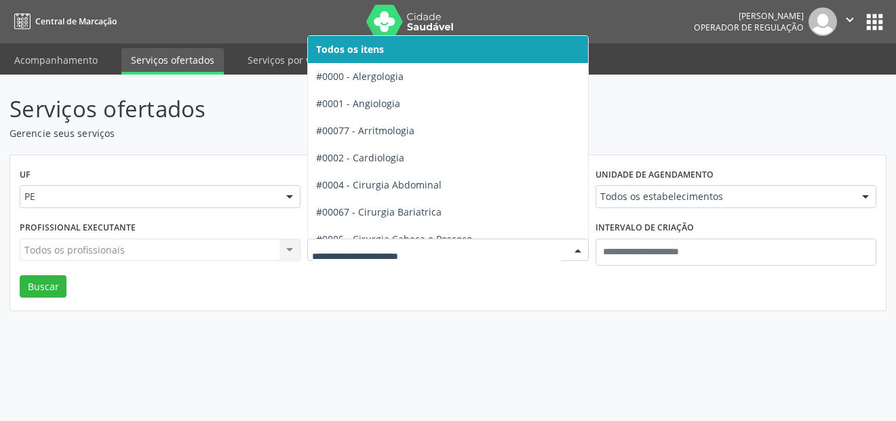
click at [404, 241] on div at bounding box center [447, 250] width 281 height 23
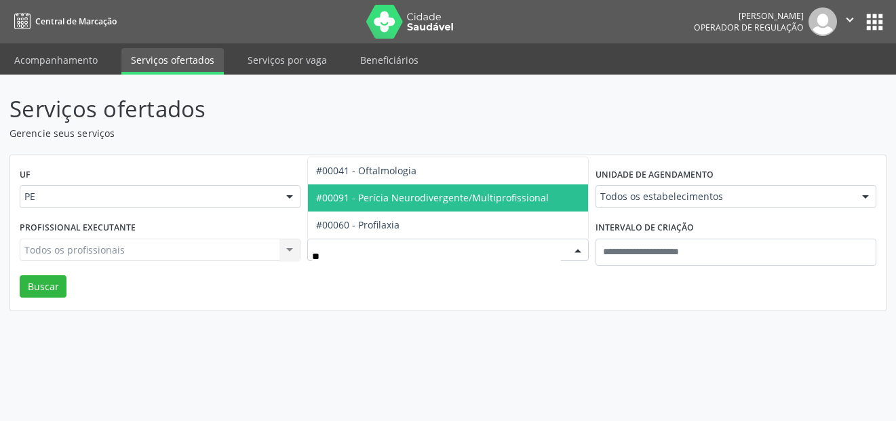
type input "***"
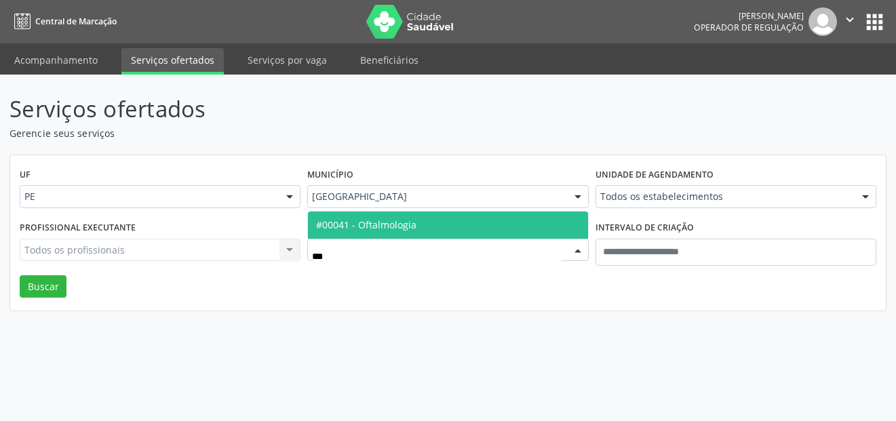
click at [401, 230] on span "#00041 - Oftalmologia" at bounding box center [366, 224] width 100 height 13
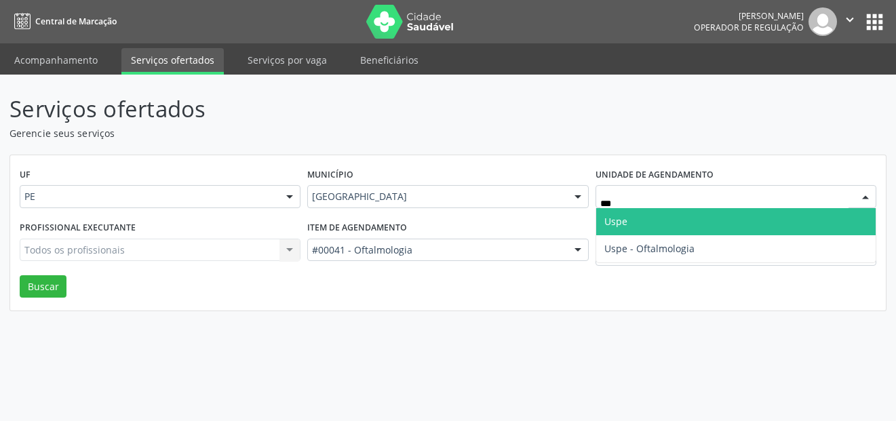
type input "****"
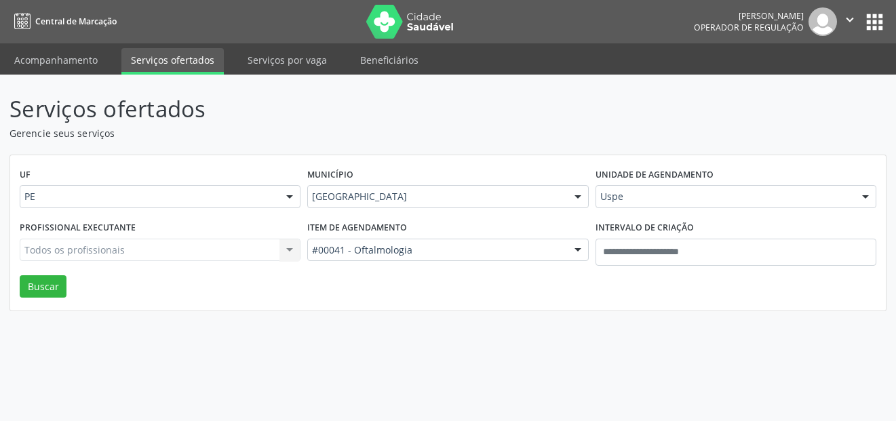
click at [98, 253] on div "Todos os profissionais Todos os profissionais Nenhum resultado encontrado para:…" at bounding box center [160, 250] width 281 height 23
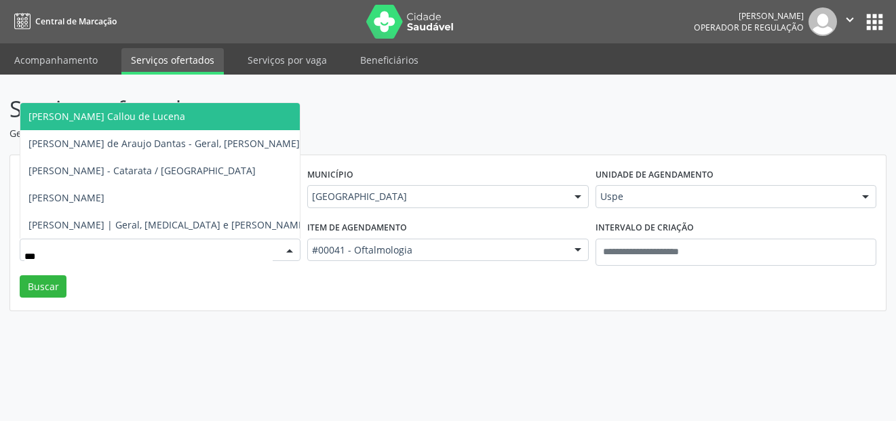
type input "****"
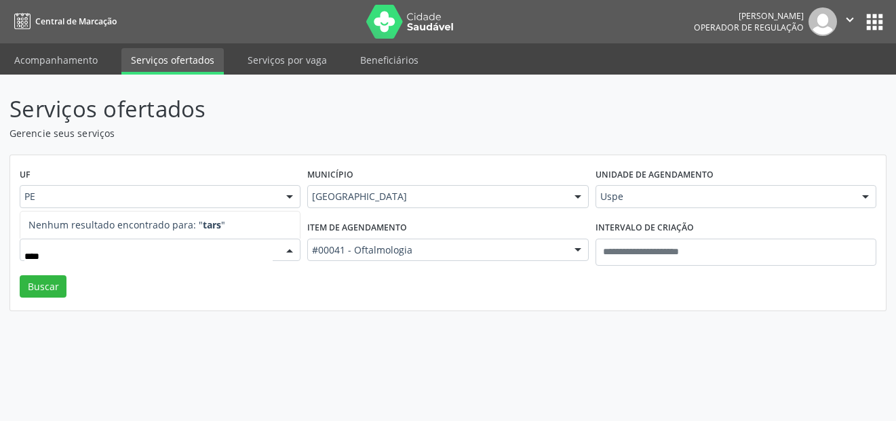
drag, startPoint x: 108, startPoint y: 251, endPoint x: 9, endPoint y: 244, distance: 98.5
click at [9, 244] on div "UF PE PE Nenhum resultado encontrado para: " " Não há nenhuma opção para ser ex…" at bounding box center [447, 233] width 877 height 157
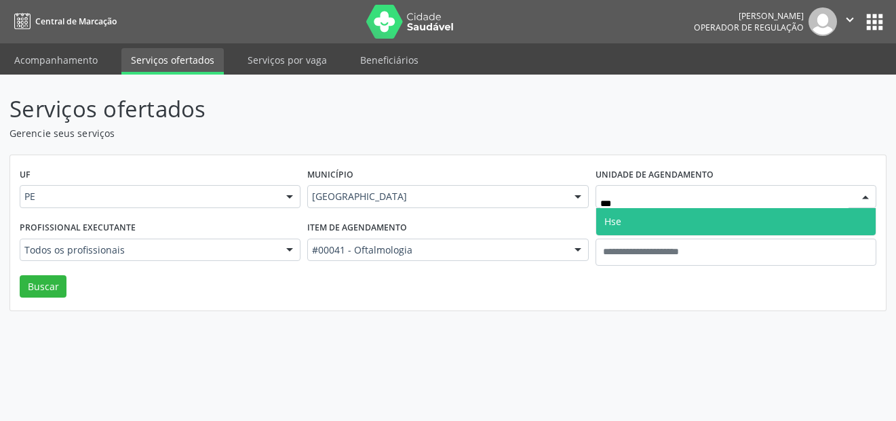
click at [637, 219] on span "Hse" at bounding box center [735, 221] width 279 height 27
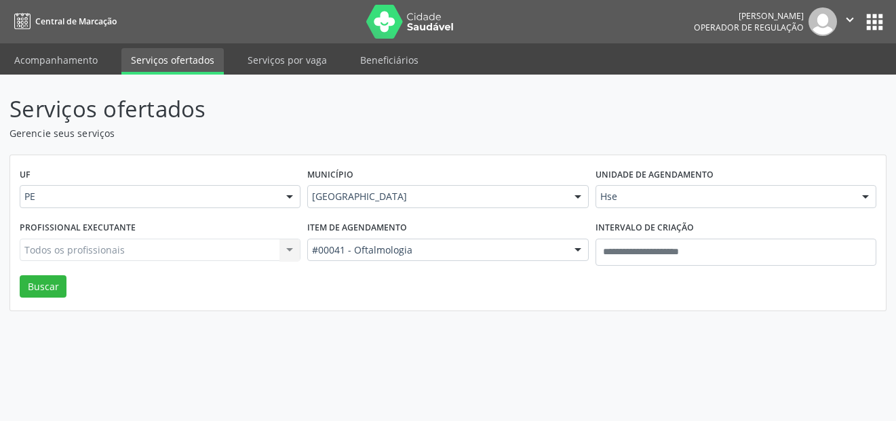
click at [172, 246] on div "Todos os profissionais Todos os profissionais Aderaldo [PERSON_NAME] [PERSON_NA…" at bounding box center [160, 250] width 281 height 23
click at [170, 249] on div "Todos os profissionais Todos os profissionais Aderaldo [PERSON_NAME] [PERSON_NA…" at bounding box center [160, 250] width 281 height 23
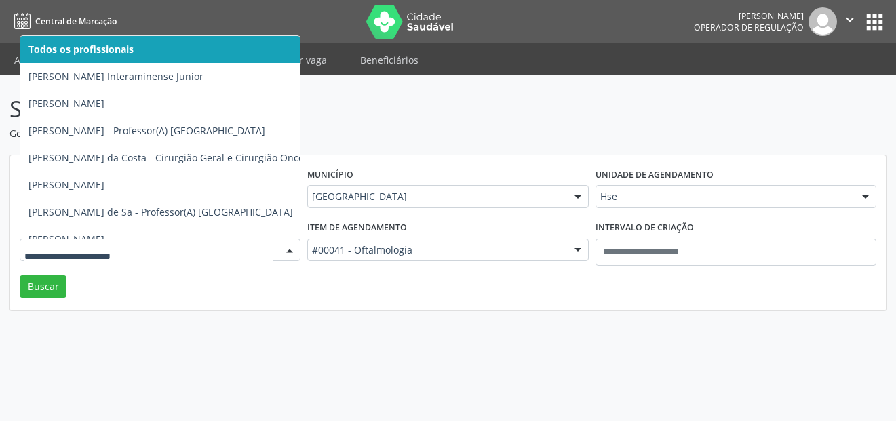
click at [169, 249] on input "text" at bounding box center [148, 256] width 248 height 27
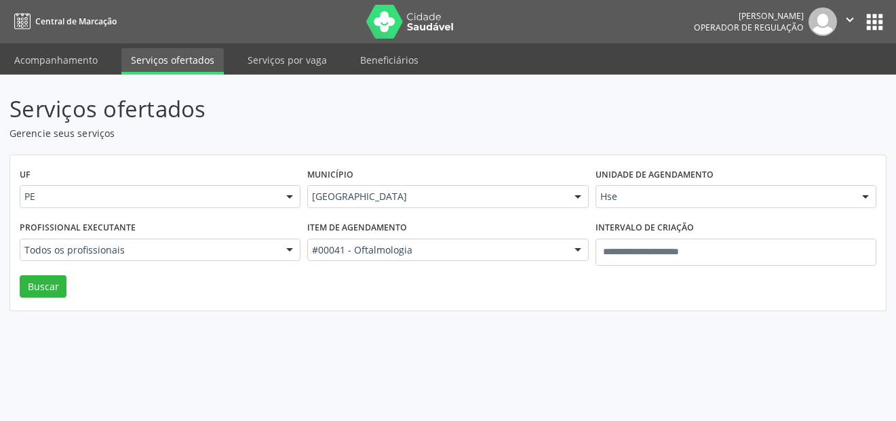
click at [210, 290] on div "UF PE PE Nenhum resultado encontrado para: " " Não há nenhuma opção para ser ex…" at bounding box center [447, 233] width 875 height 156
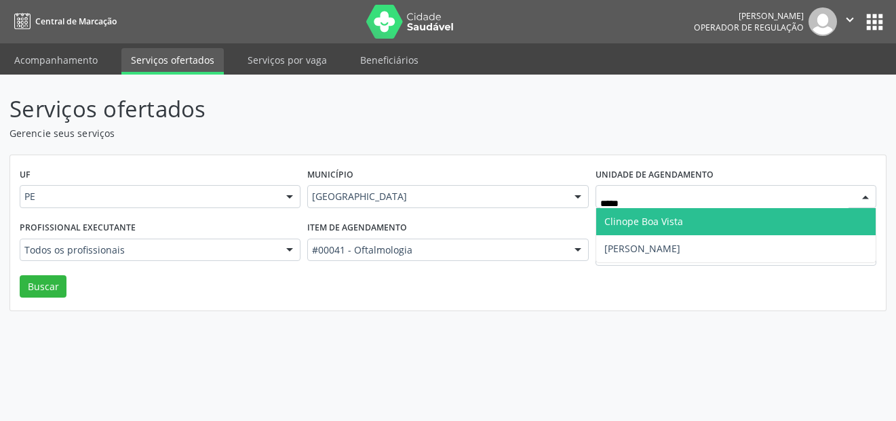
type input "******"
click at [641, 220] on span "Clinope Boa Vista" at bounding box center [643, 221] width 79 height 13
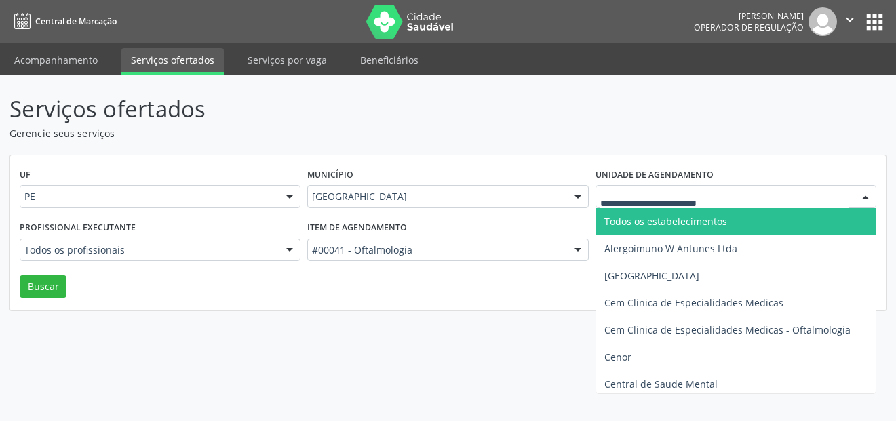
click at [618, 216] on span "Todos os estabelecimentos" at bounding box center [665, 221] width 123 height 13
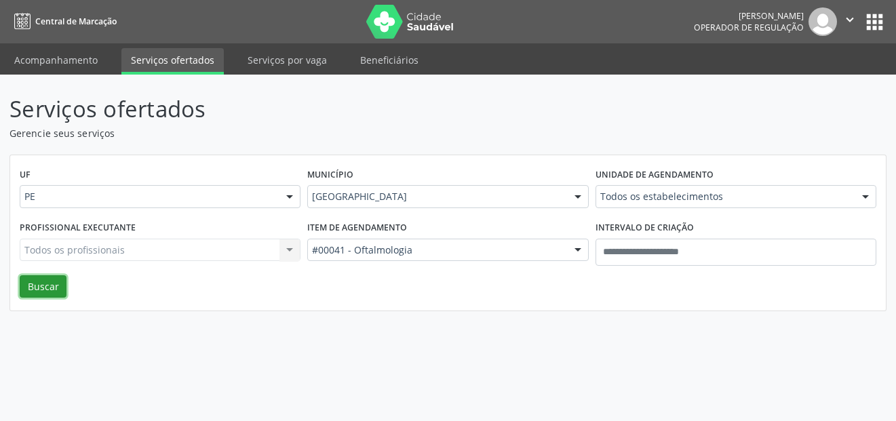
click at [37, 292] on button "Buscar" at bounding box center [43, 286] width 47 height 23
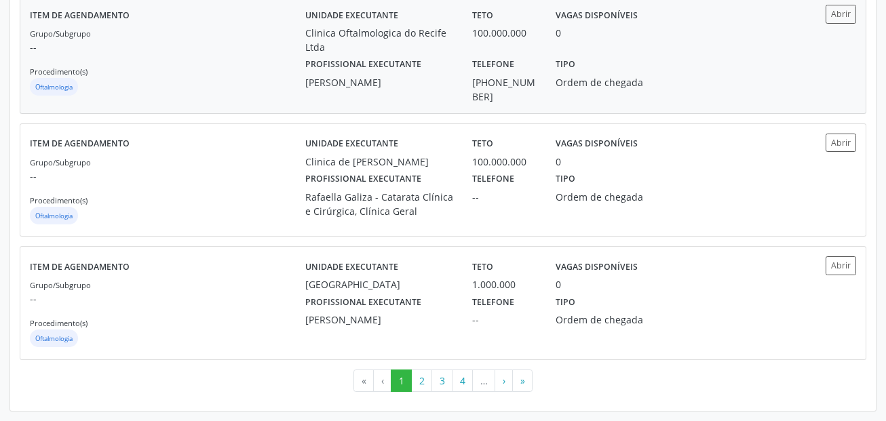
scroll to position [1912, 0]
click at [429, 376] on button "2" at bounding box center [421, 381] width 21 height 23
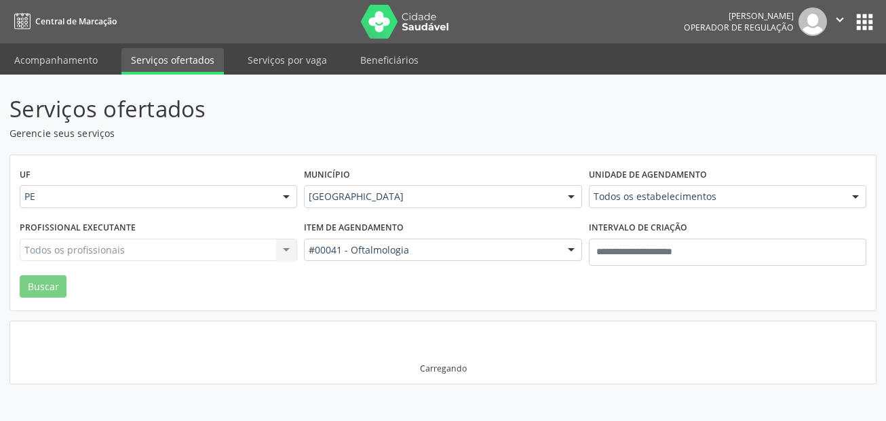
scroll to position [0, 0]
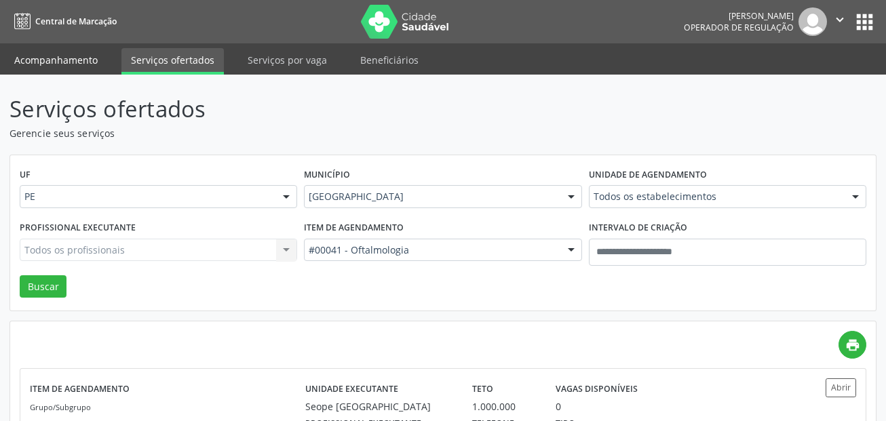
click at [58, 62] on link "Acompanhamento" at bounding box center [56, 60] width 102 height 24
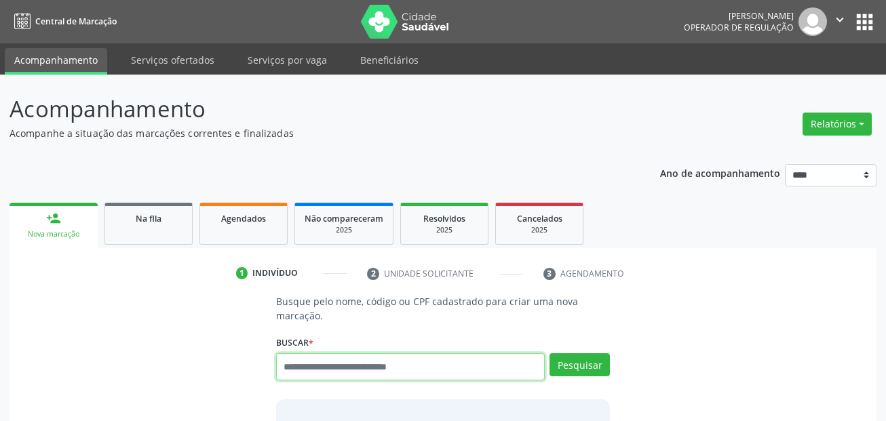
click at [351, 370] on input "text" at bounding box center [410, 366] width 269 height 27
click at [419, 374] on input "text" at bounding box center [410, 366] width 269 height 27
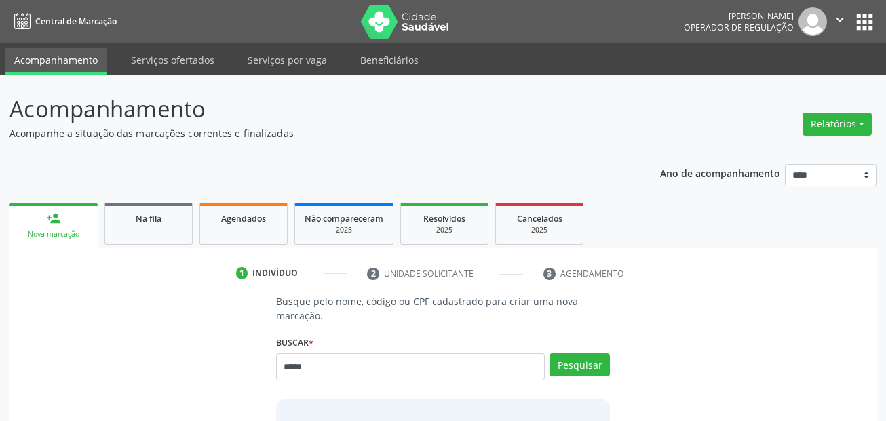
drag, startPoint x: 711, startPoint y: 273, endPoint x: 394, endPoint y: 384, distance: 335.6
click at [711, 275] on ul "1 Indivíduo 2 Unidade solicitante 3 Agendamento" at bounding box center [442, 273] width 867 height 22
drag, startPoint x: 393, startPoint y: 367, endPoint x: 233, endPoint y: 365, distance: 160.0
click at [235, 365] on div "Busque pelo nome, código ou CPF cadastrado para criar uma nova marcação. Buscar…" at bounding box center [443, 401] width 848 height 214
paste input "******"
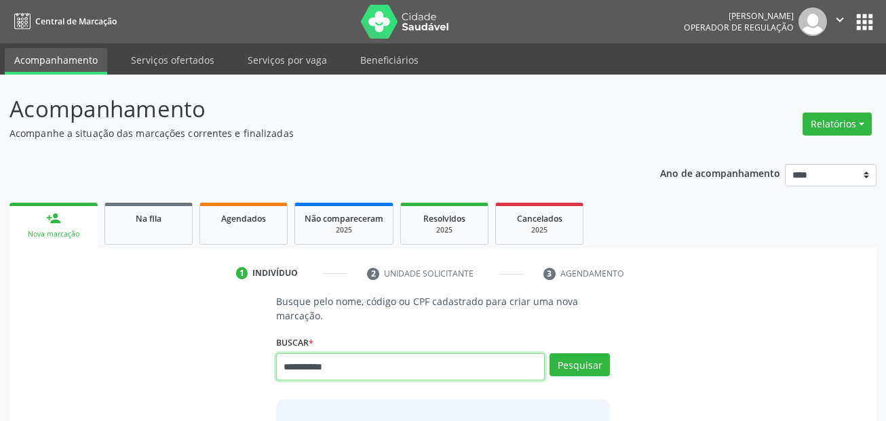
type input "**********"
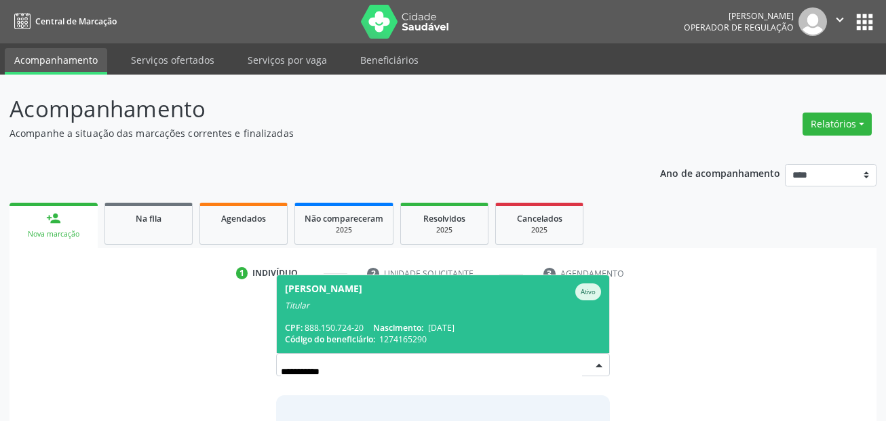
click at [492, 314] on span "Maria Aedja Tenorio de Souza Ativo Titular CPF: 888.150.724-20 Nascimento: 18/0…" at bounding box center [443, 314] width 333 height 78
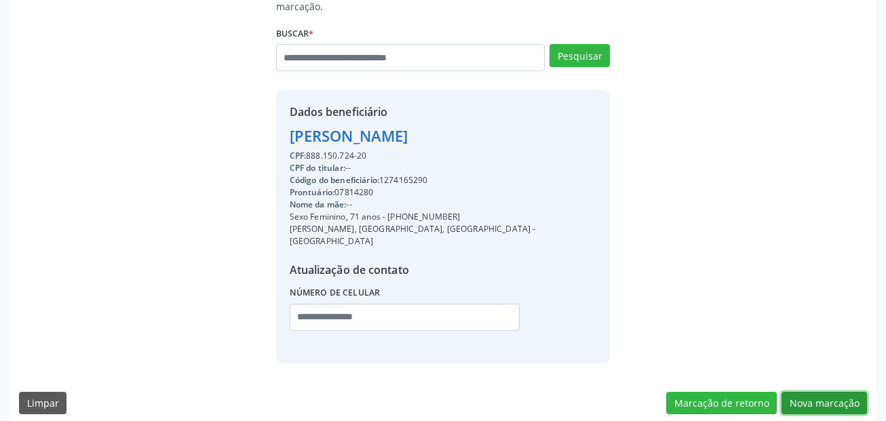
click at [824, 392] on button "Nova marcação" at bounding box center [823, 403] width 85 height 23
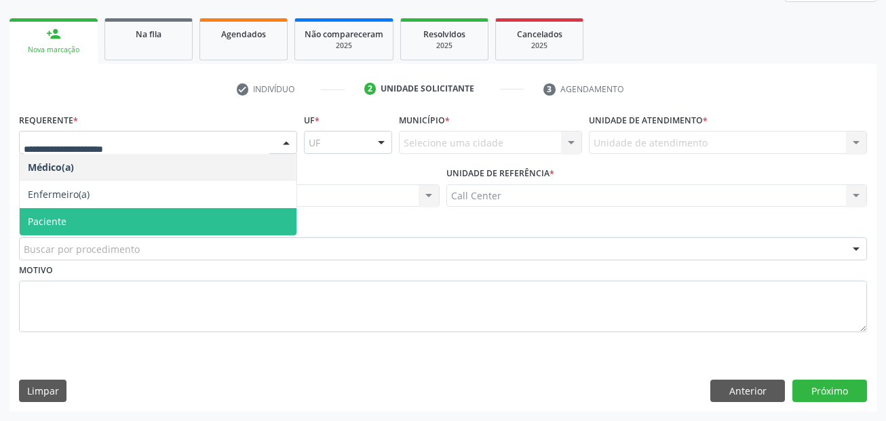
click at [136, 219] on span "Paciente" at bounding box center [158, 221] width 277 height 27
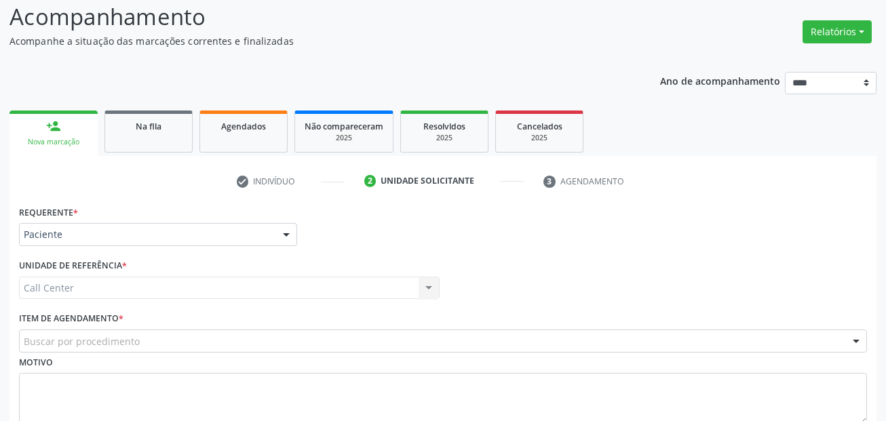
scroll to position [0, 0]
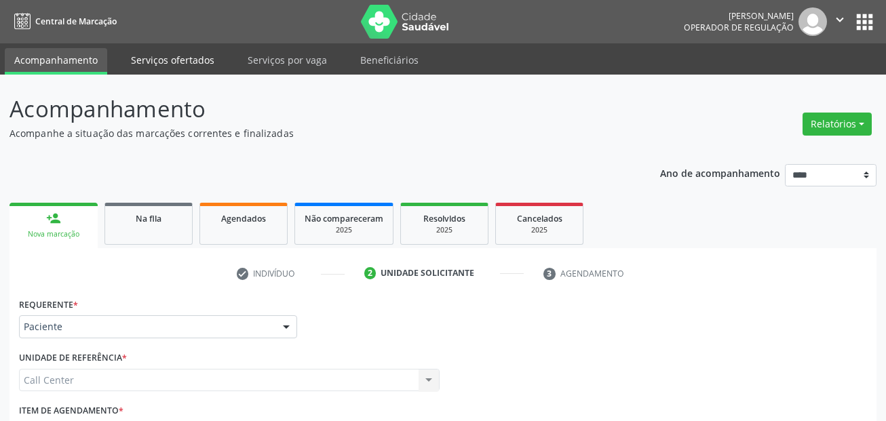
click at [188, 65] on link "Serviços ofertados" at bounding box center [172, 60] width 102 height 24
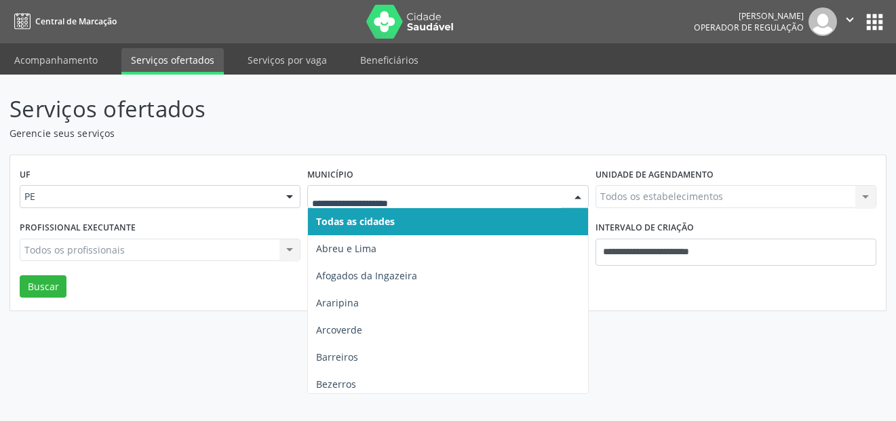
type input "*"
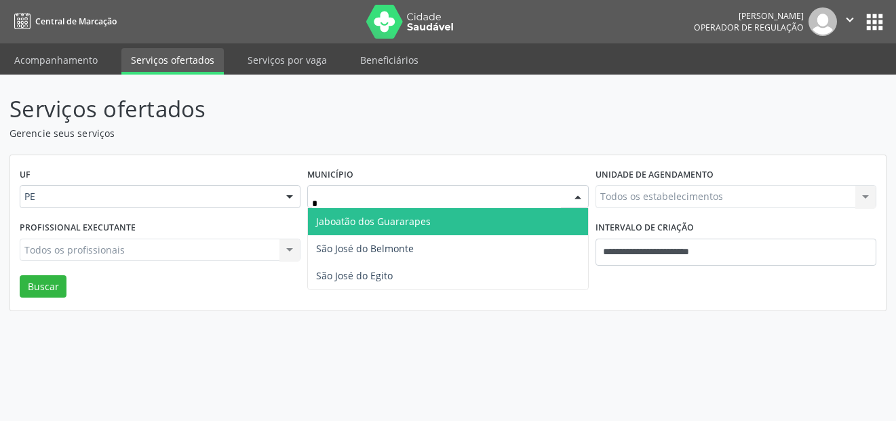
click at [357, 218] on span "Jaboatão dos Guararapes" at bounding box center [373, 221] width 115 height 13
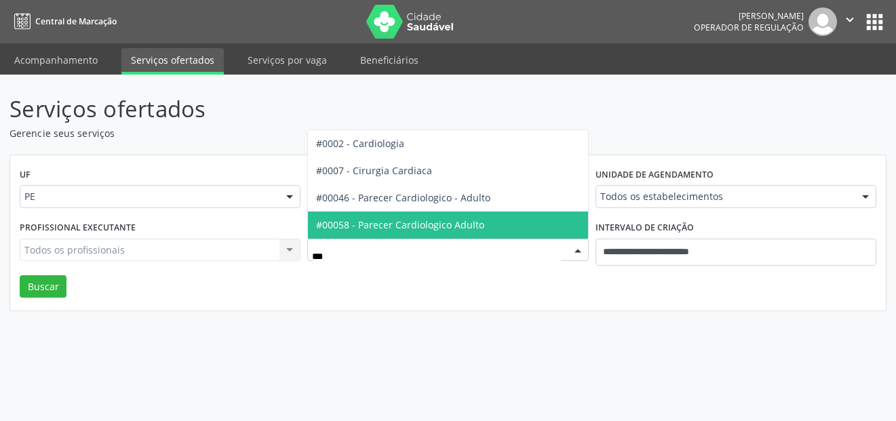
type input "****"
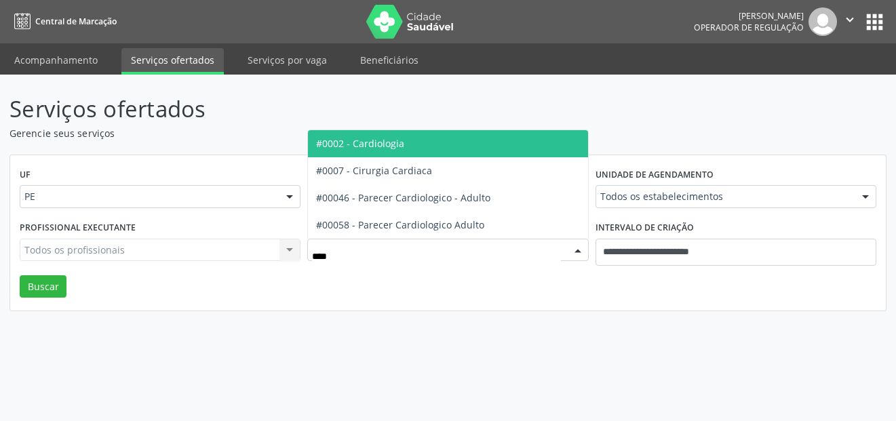
click at [455, 144] on span "#0002 - Cardiologia" at bounding box center [447, 143] width 279 height 27
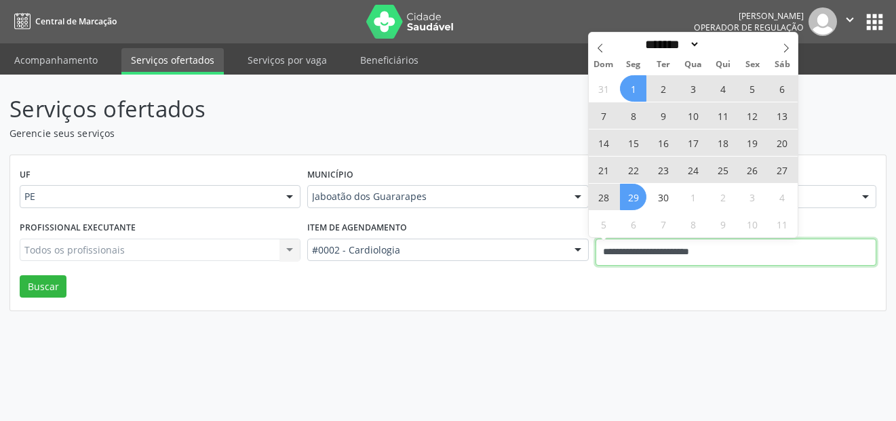
drag, startPoint x: 669, startPoint y: 252, endPoint x: 555, endPoint y: 249, distance: 113.3
click at [555, 249] on div "Profissional executante Todos os profissionais Todos os profissionais Nenhum re…" at bounding box center [447, 247] width 863 height 58
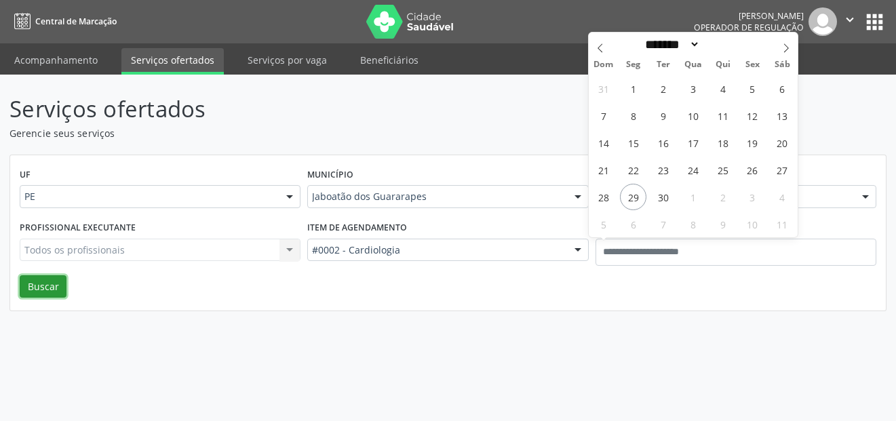
click at [52, 290] on button "Buscar" at bounding box center [43, 286] width 47 height 23
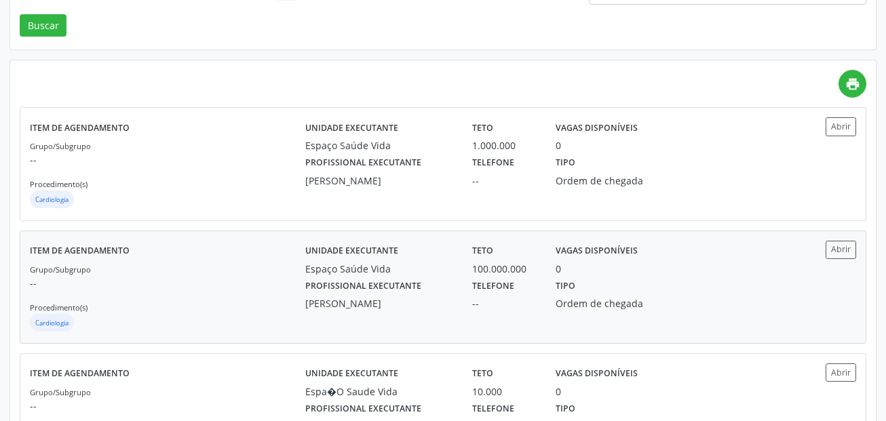
scroll to position [243, 0]
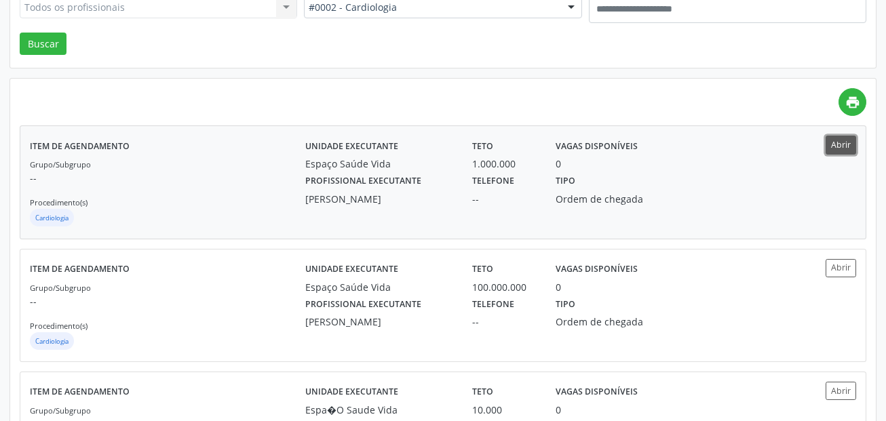
click at [848, 144] on button "Abrir" at bounding box center [840, 145] width 31 height 18
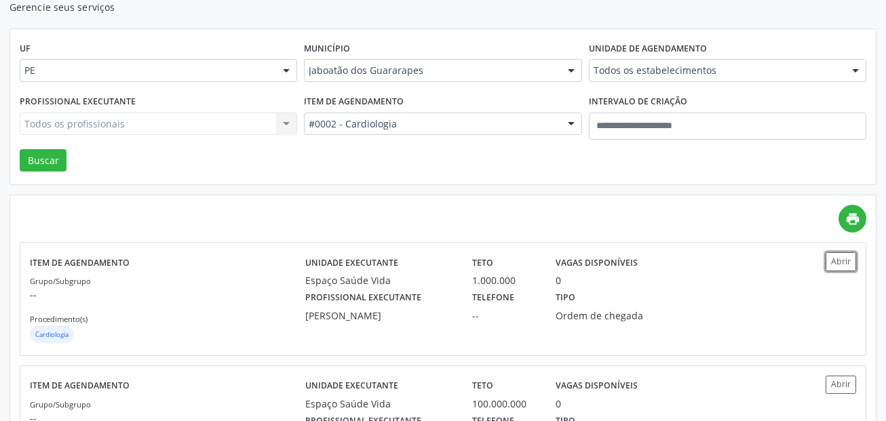
scroll to position [0, 0]
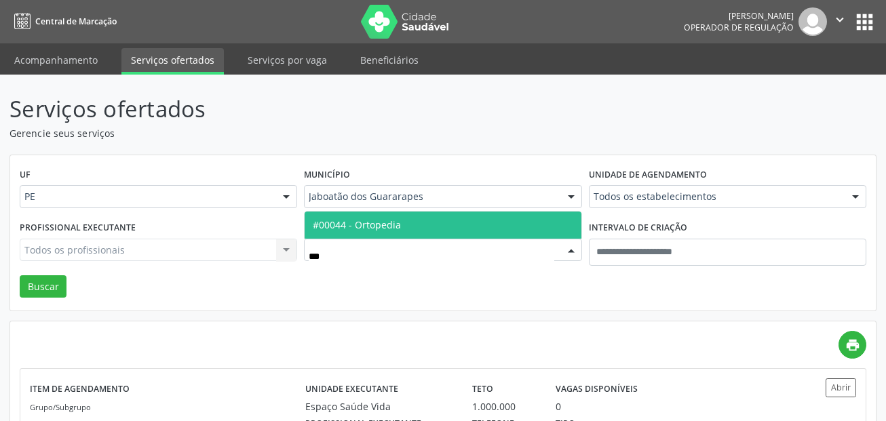
type input "****"
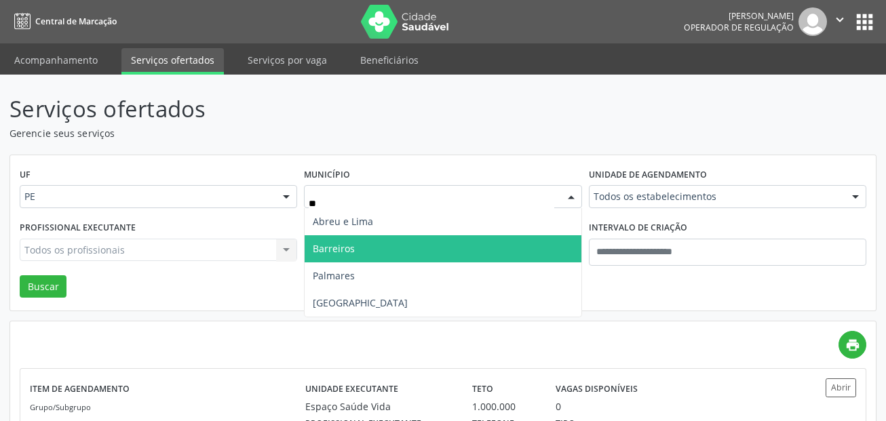
type input "***"
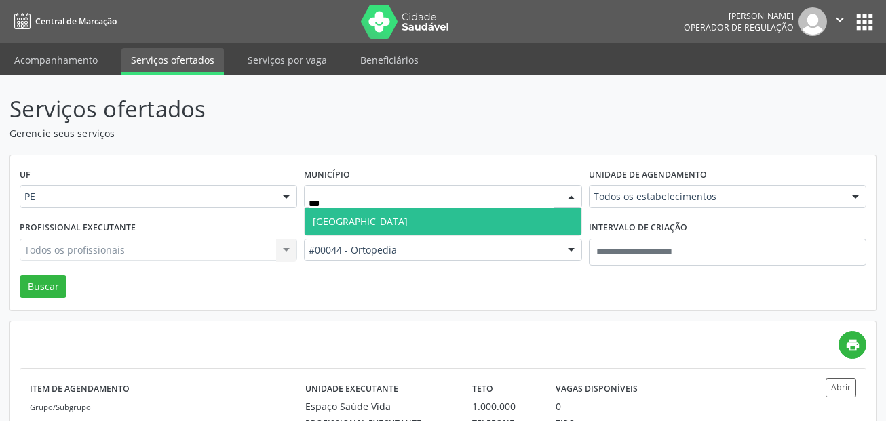
click at [382, 220] on span "Recife" at bounding box center [442, 221] width 276 height 27
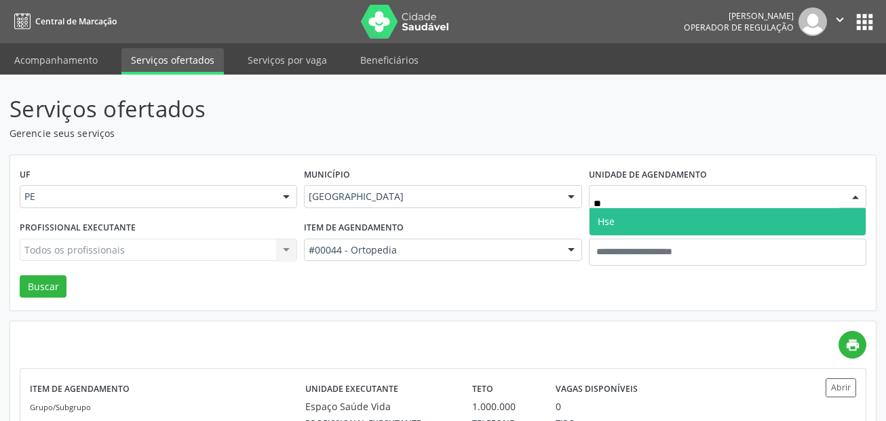
type input "***"
click at [645, 220] on span "Hse" at bounding box center [727, 221] width 276 height 27
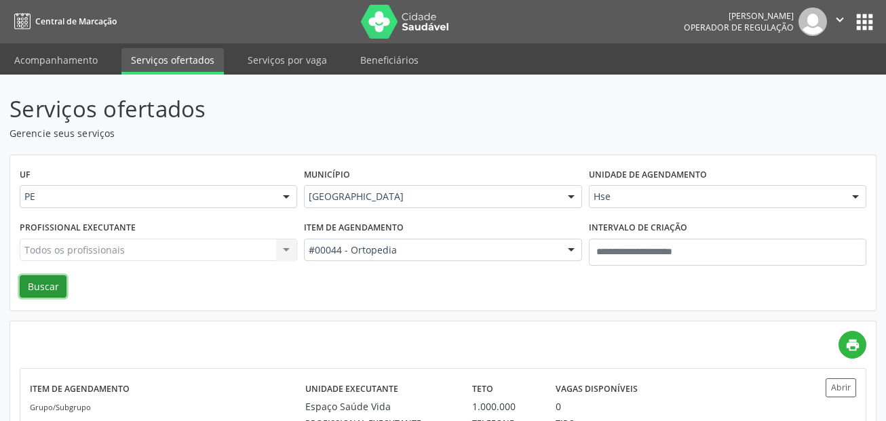
click at [31, 284] on button "Buscar" at bounding box center [43, 286] width 47 height 23
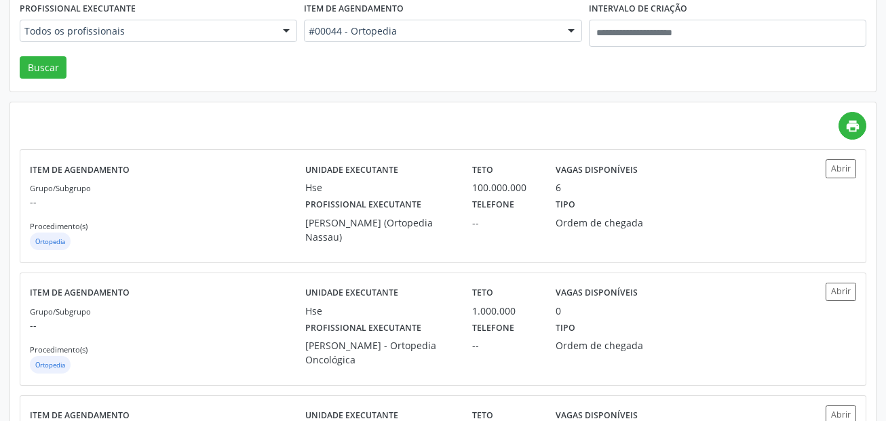
scroll to position [271, 0]
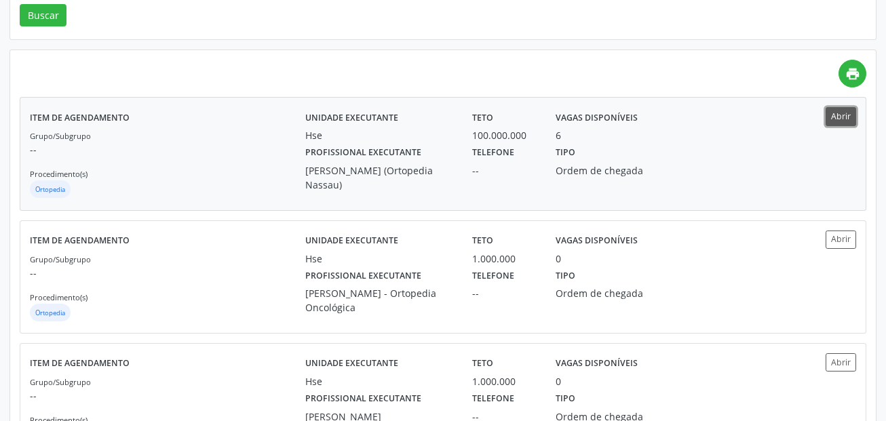
click at [849, 121] on button "Abrir" at bounding box center [840, 116] width 31 height 18
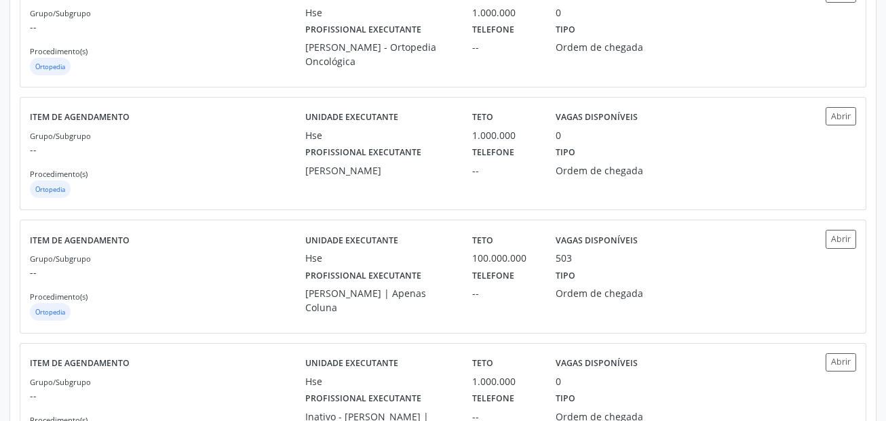
scroll to position [678, 0]
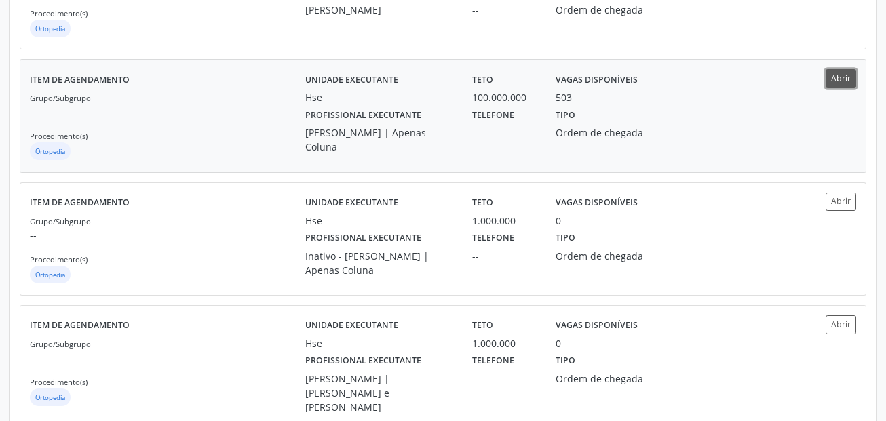
click at [835, 85] on button "Abrir" at bounding box center [840, 78] width 31 height 18
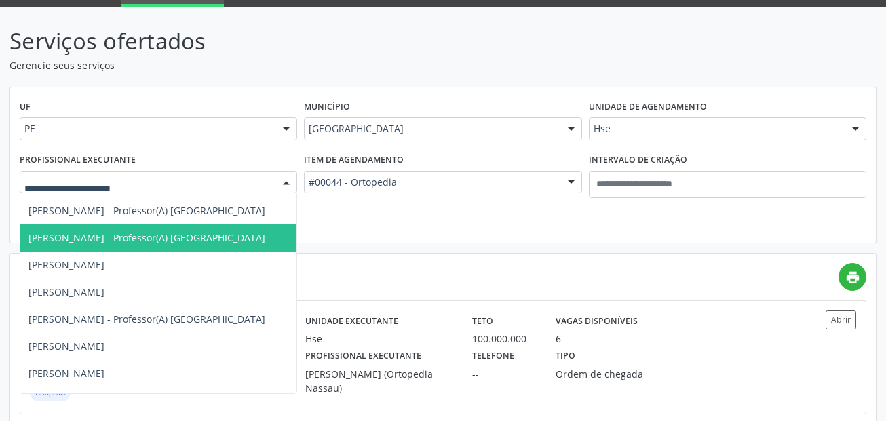
scroll to position [2170, 0]
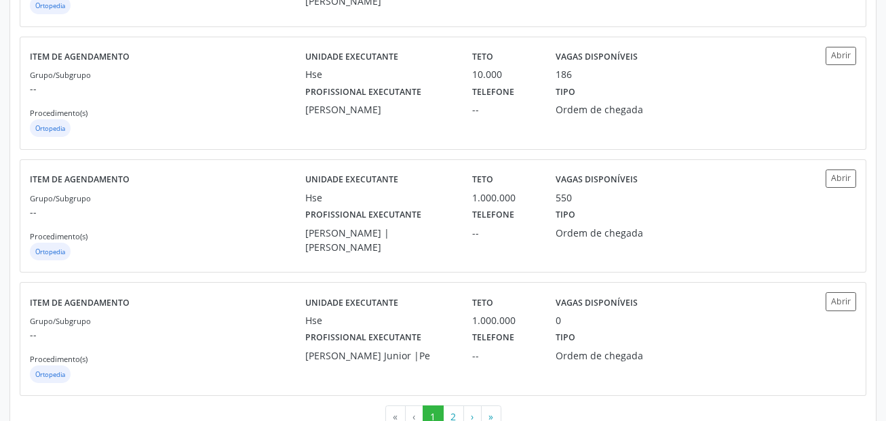
scroll to position [1850, 0]
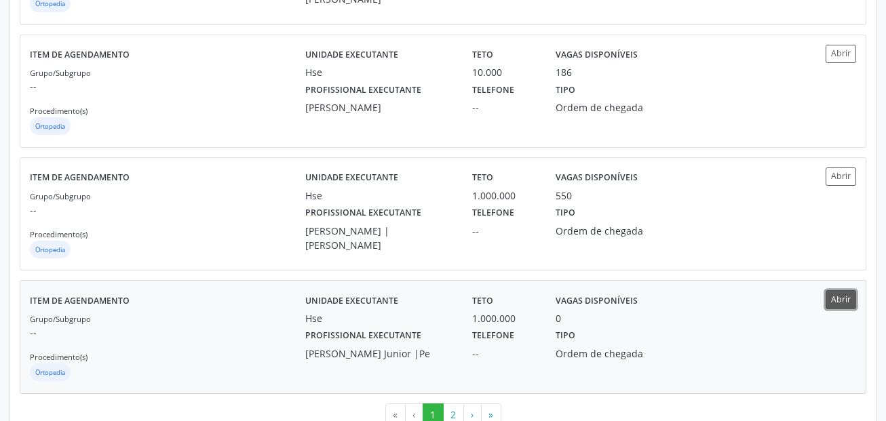
click at [834, 290] on button "Abrir" at bounding box center [840, 299] width 31 height 18
click at [453, 403] on button "2" at bounding box center [453, 414] width 21 height 23
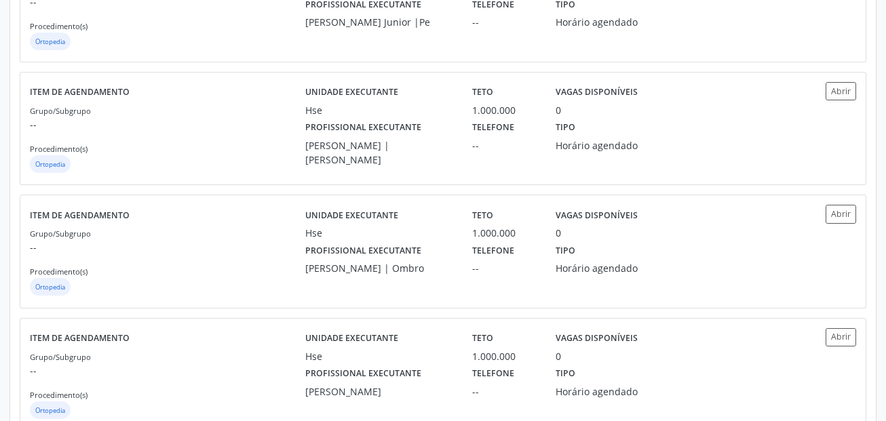
scroll to position [737, 0]
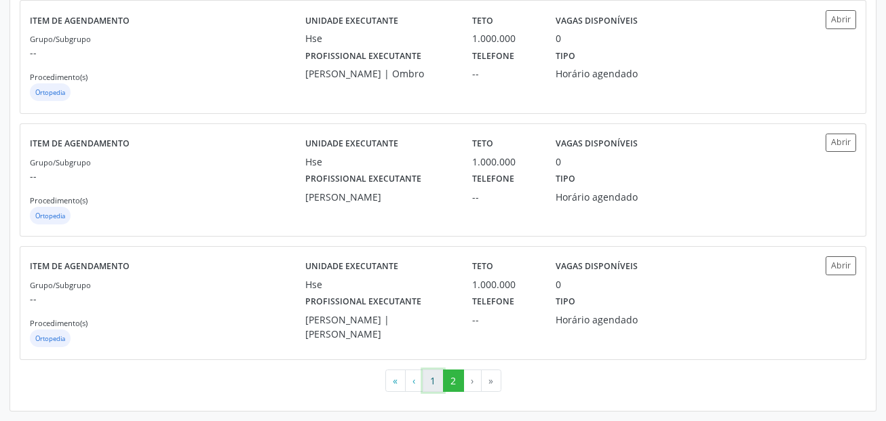
click at [431, 382] on button "1" at bounding box center [432, 381] width 21 height 23
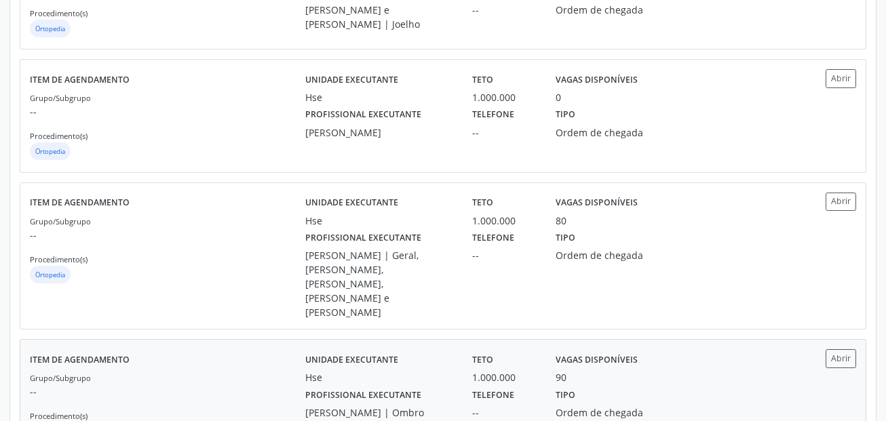
scroll to position [1220, 0]
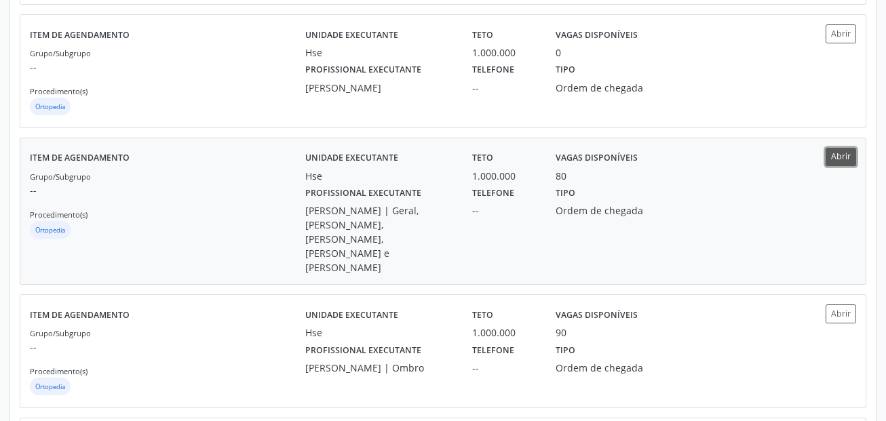
click at [841, 154] on button "Abrir" at bounding box center [840, 157] width 31 height 18
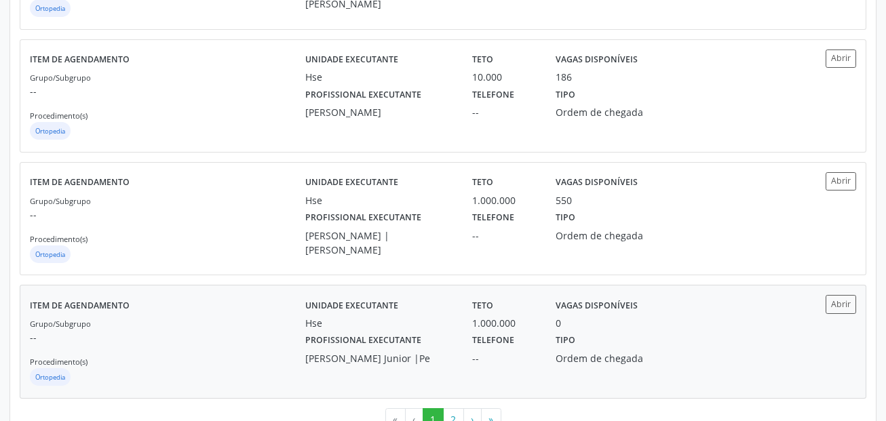
scroll to position [1850, 0]
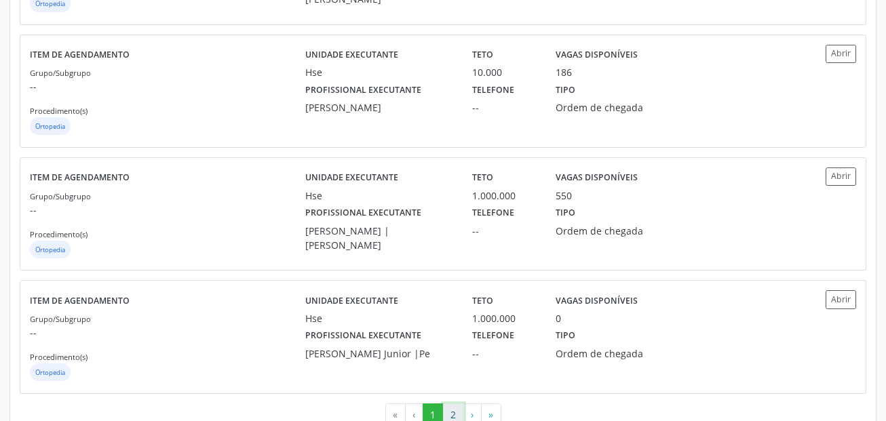
click at [454, 403] on button "2" at bounding box center [453, 414] width 21 height 23
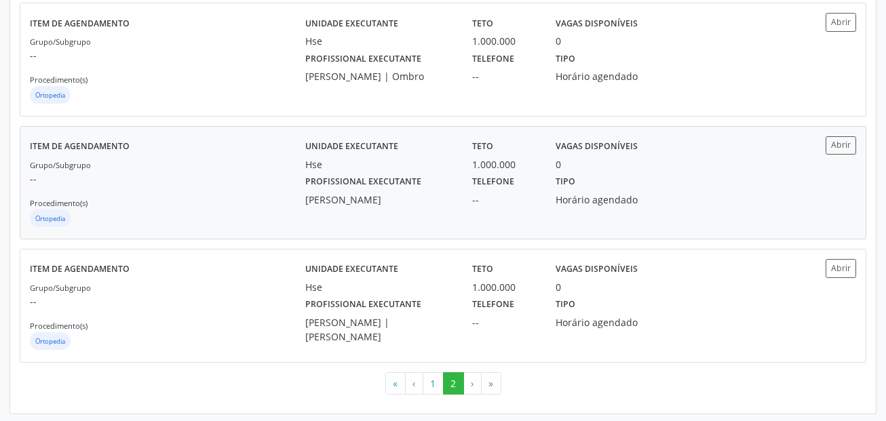
scroll to position [737, 0]
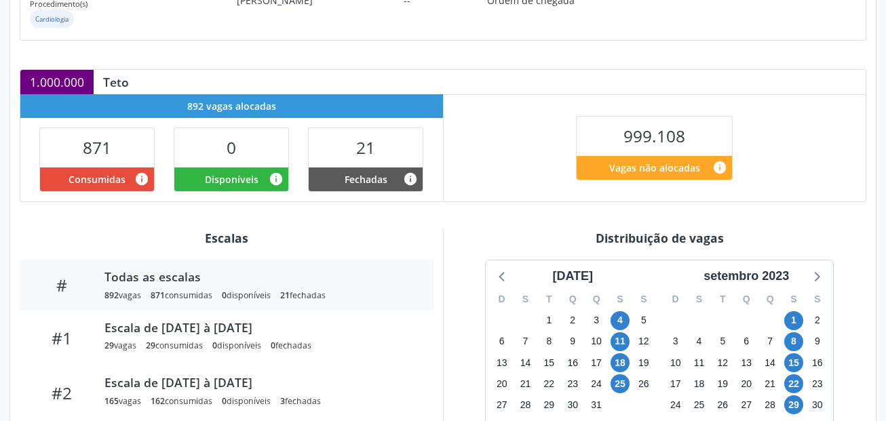
scroll to position [339, 0]
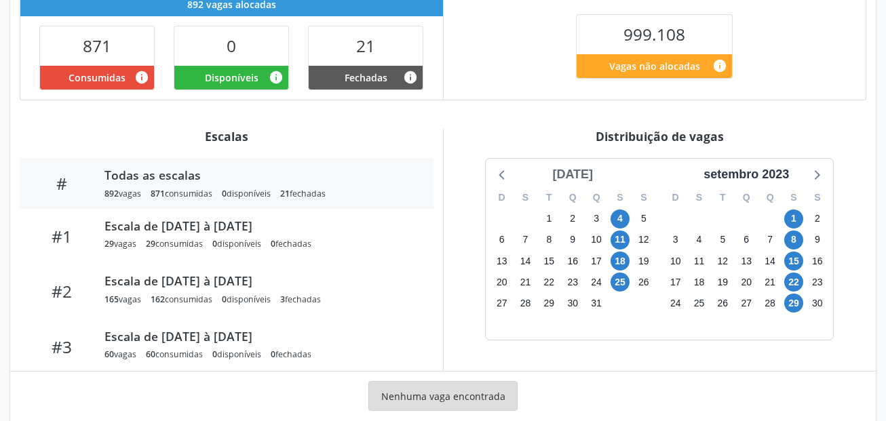
click at [586, 176] on div "[DATE]" at bounding box center [572, 174] width 52 height 18
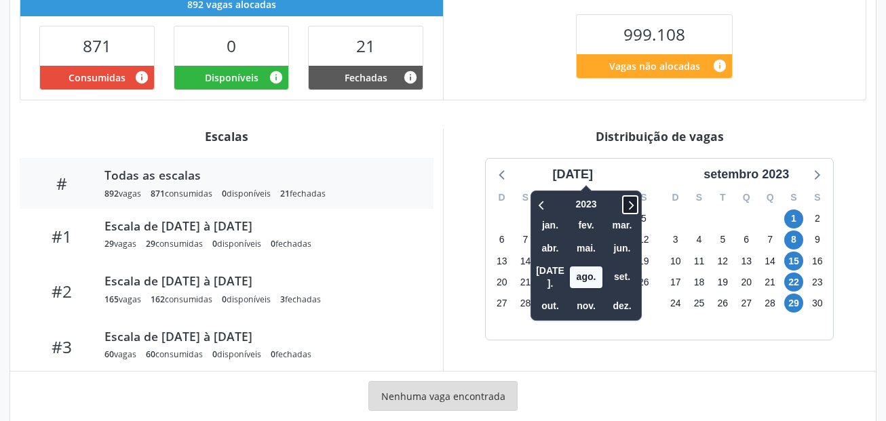
click at [623, 210] on icon at bounding box center [630, 205] width 14 height 16
click at [609, 269] on span "set." at bounding box center [621, 276] width 33 height 21
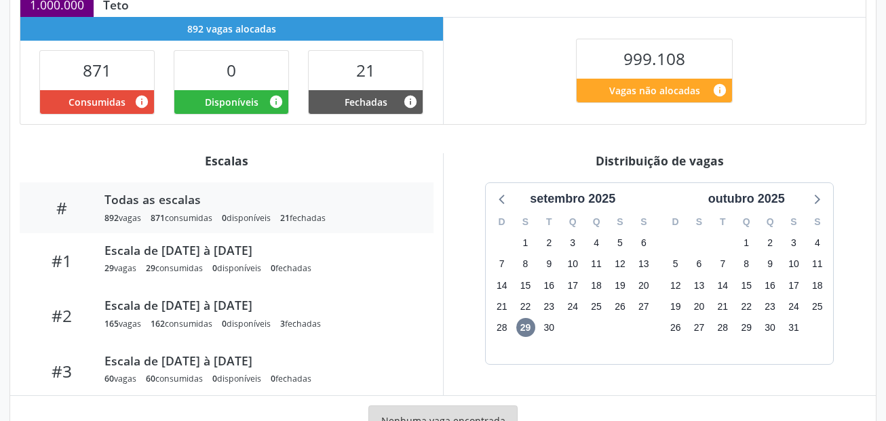
scroll to position [367, 0]
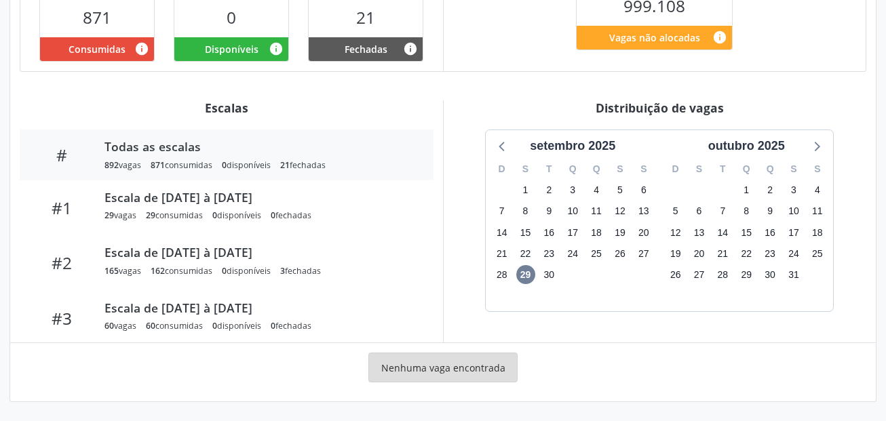
drag, startPoint x: 700, startPoint y: 361, endPoint x: 677, endPoint y: 333, distance: 36.1
click at [701, 361] on div "Nenhuma vaga encontrada" at bounding box center [443, 372] width 846 height 39
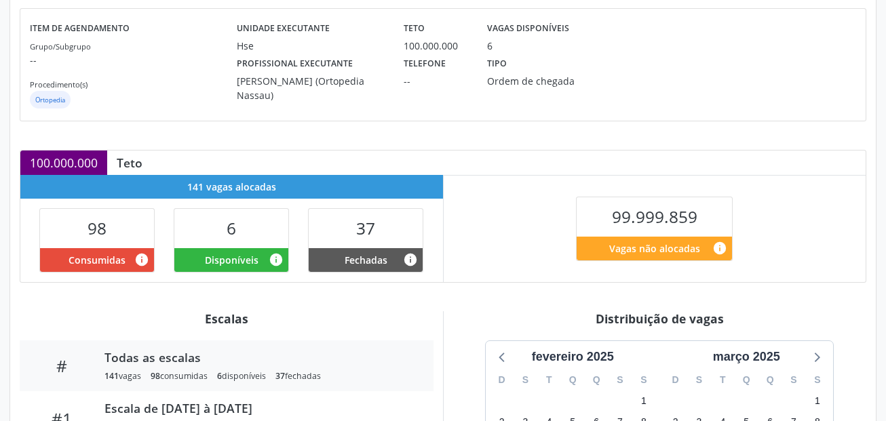
scroll to position [339, 0]
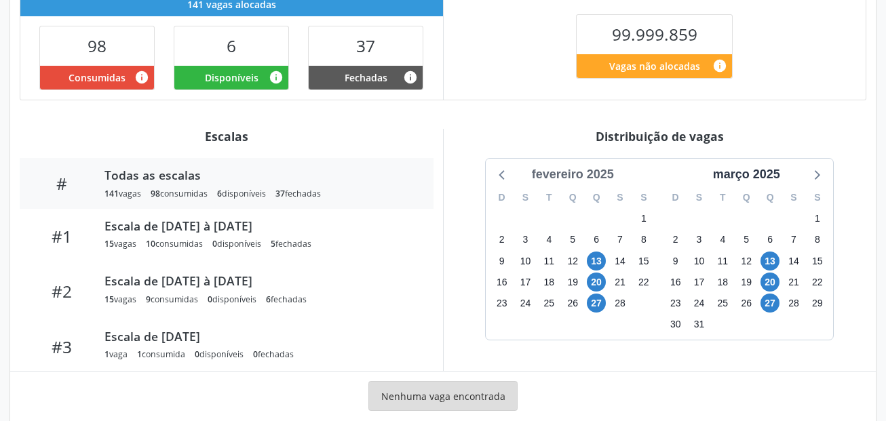
click at [601, 170] on div "fevereiro 2025" at bounding box center [572, 174] width 93 height 18
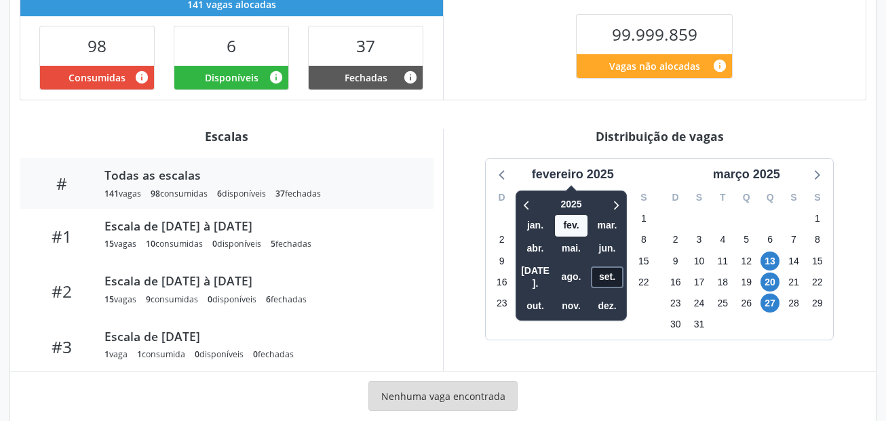
click at [609, 271] on span "set." at bounding box center [607, 276] width 33 height 21
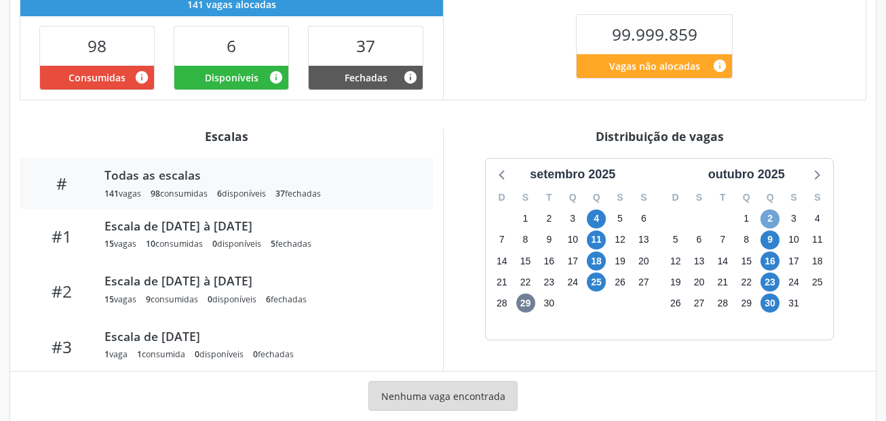
click at [778, 220] on span "2" at bounding box center [769, 219] width 19 height 19
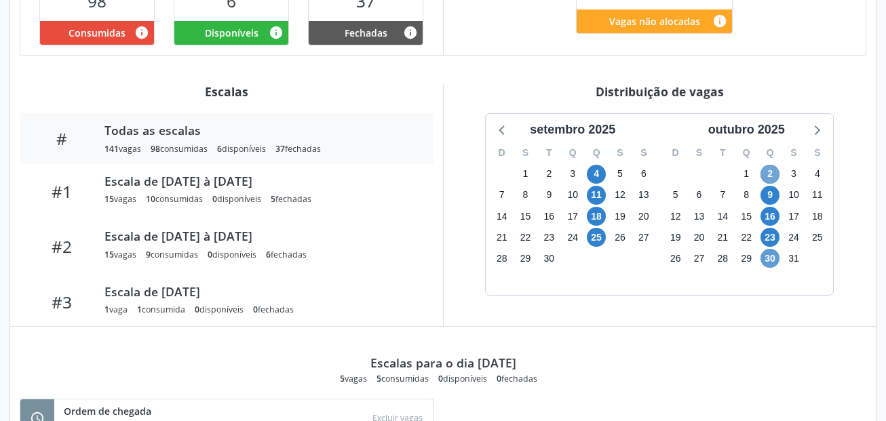
scroll to position [407, 0]
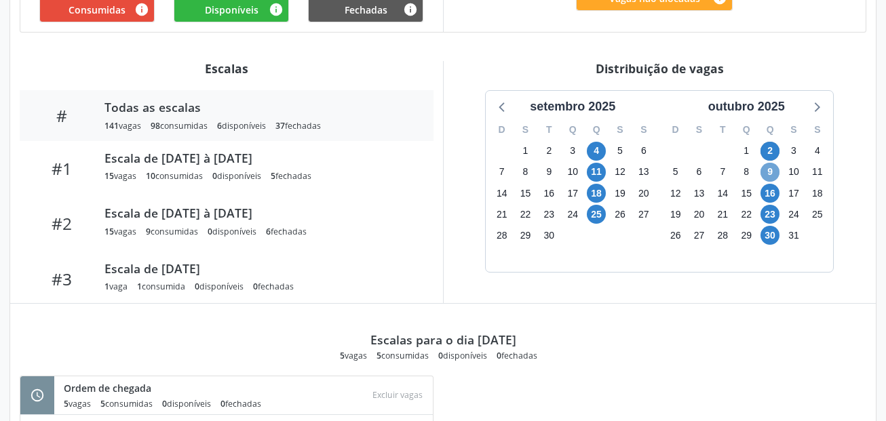
click at [767, 174] on span "9" at bounding box center [769, 172] width 19 height 19
click at [769, 192] on span "16" at bounding box center [769, 193] width 19 height 19
click at [767, 213] on span "23" at bounding box center [769, 214] width 19 height 19
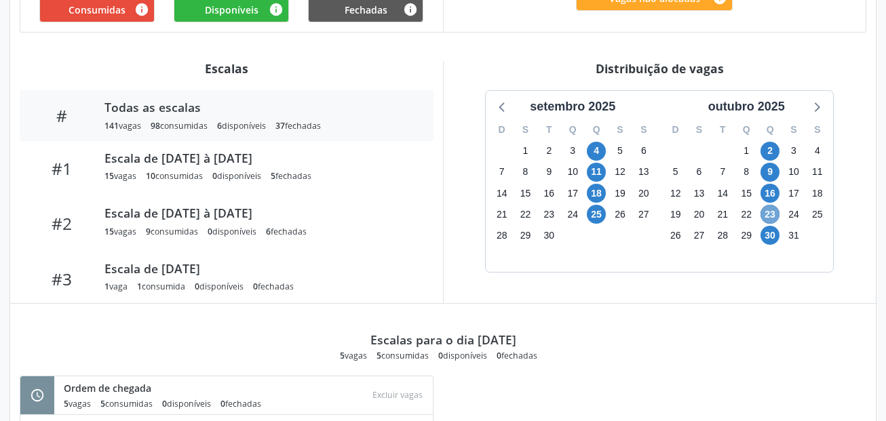
click at [767, 213] on span "23" at bounding box center [769, 214] width 19 height 19
click at [767, 232] on span "30" at bounding box center [769, 235] width 19 height 19
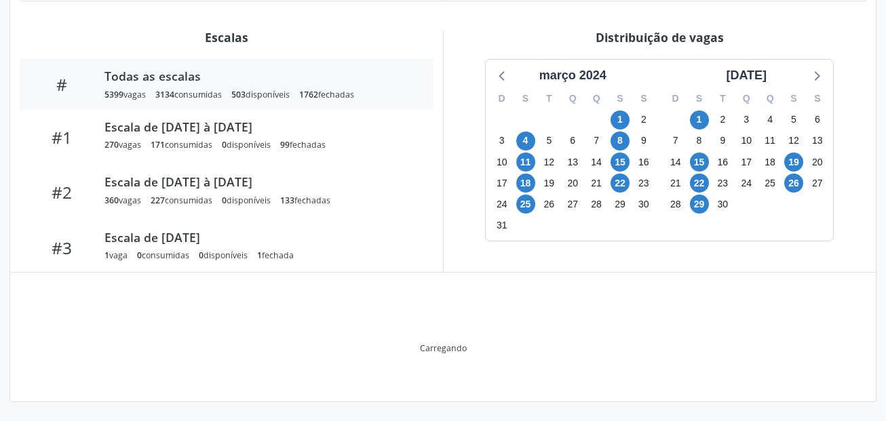
scroll to position [367, 0]
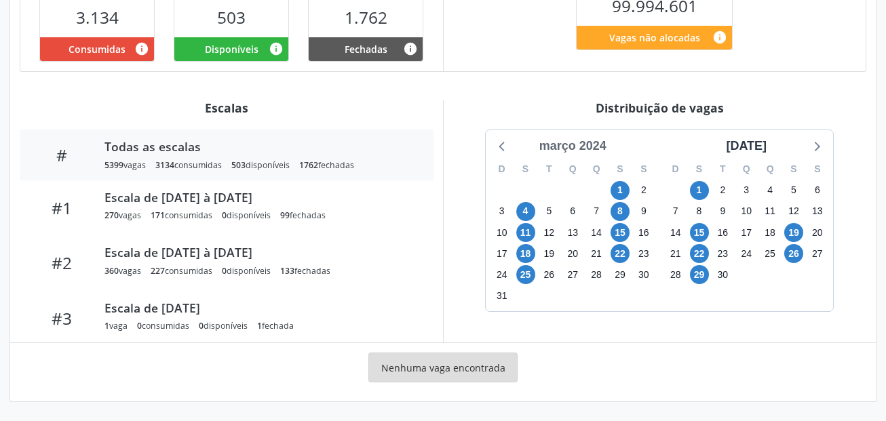
click at [594, 141] on div "março 2024" at bounding box center [573, 146] width 78 height 18
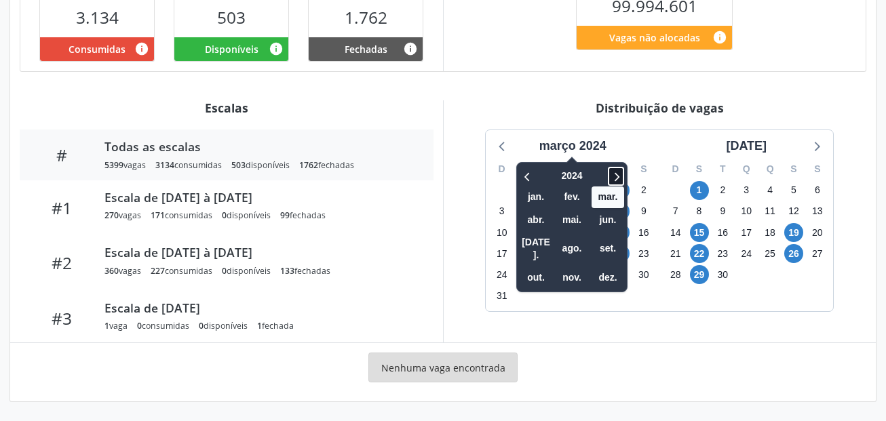
click at [620, 174] on icon at bounding box center [616, 176] width 14 height 16
click at [614, 238] on span "set." at bounding box center [607, 248] width 33 height 21
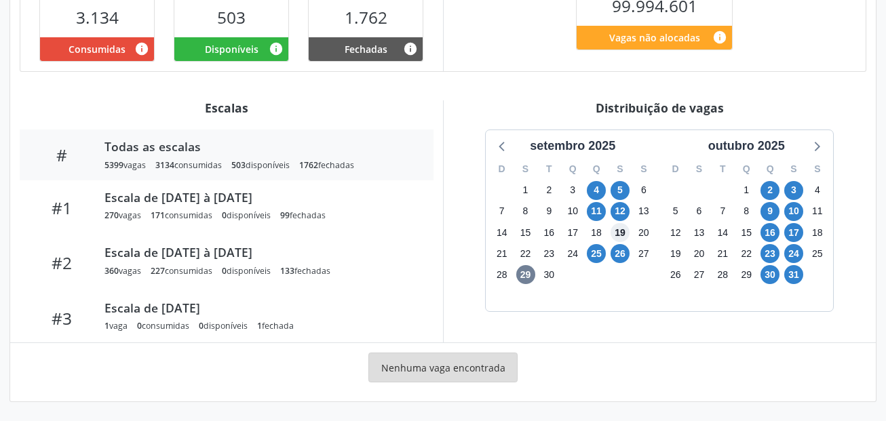
click at [614, 239] on span "19" at bounding box center [619, 232] width 19 height 19
click at [775, 190] on span "2" at bounding box center [769, 190] width 19 height 19
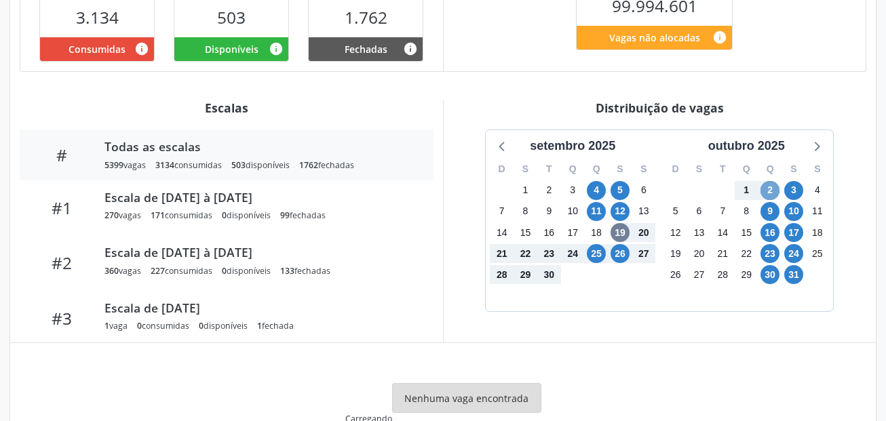
click at [775, 190] on span "2" at bounding box center [769, 190] width 19 height 19
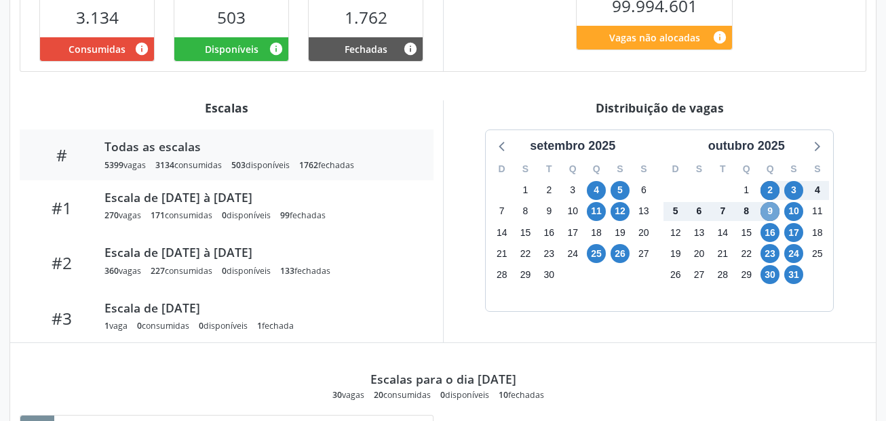
click at [773, 209] on span "9" at bounding box center [769, 211] width 19 height 19
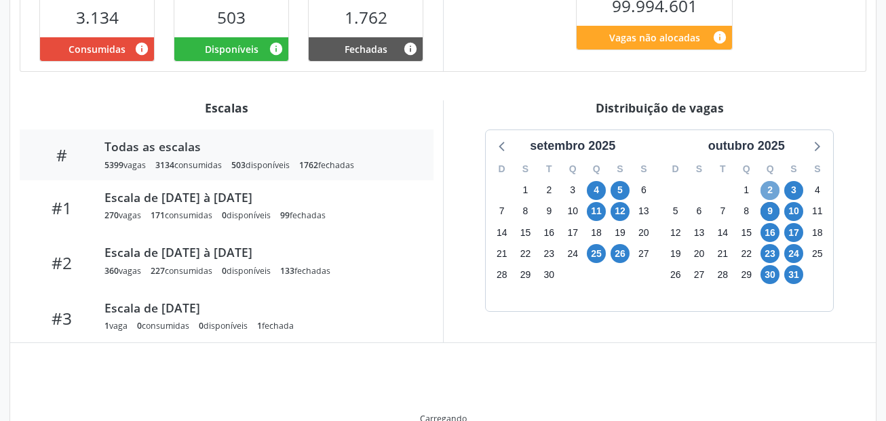
click at [770, 186] on span "2" at bounding box center [769, 190] width 19 height 19
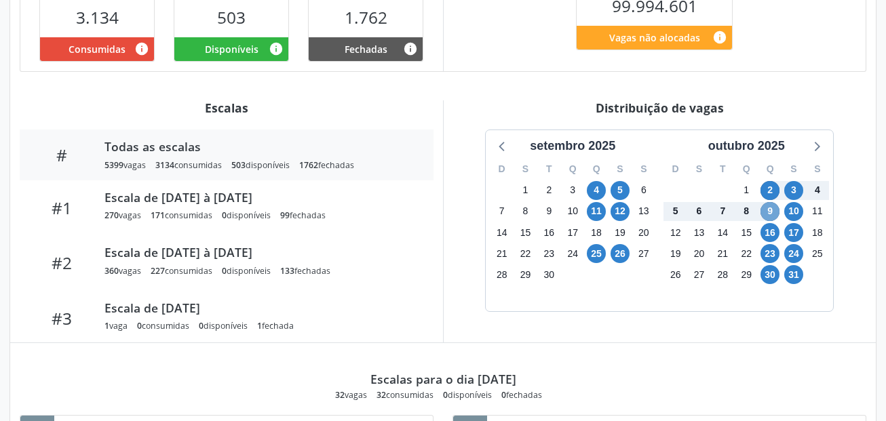
click at [769, 203] on span "9" at bounding box center [769, 211] width 19 height 19
click at [764, 226] on span "16" at bounding box center [769, 232] width 19 height 19
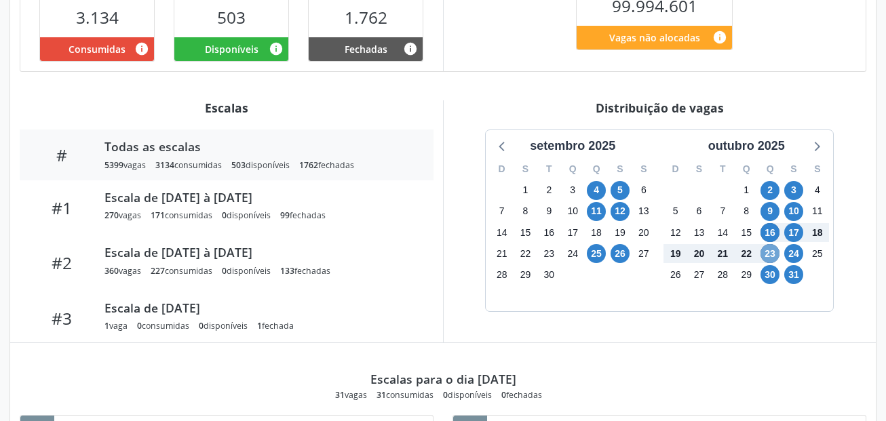
click at [769, 250] on span "23" at bounding box center [769, 253] width 19 height 19
click at [772, 273] on span "30" at bounding box center [769, 274] width 19 height 19
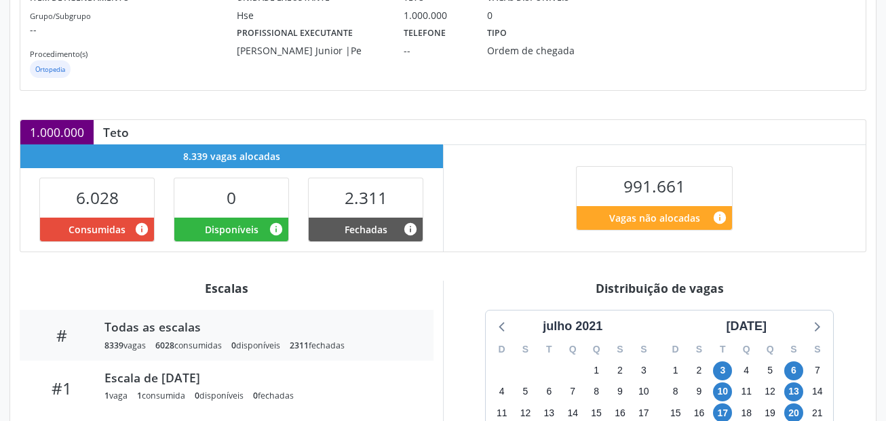
scroll to position [367, 0]
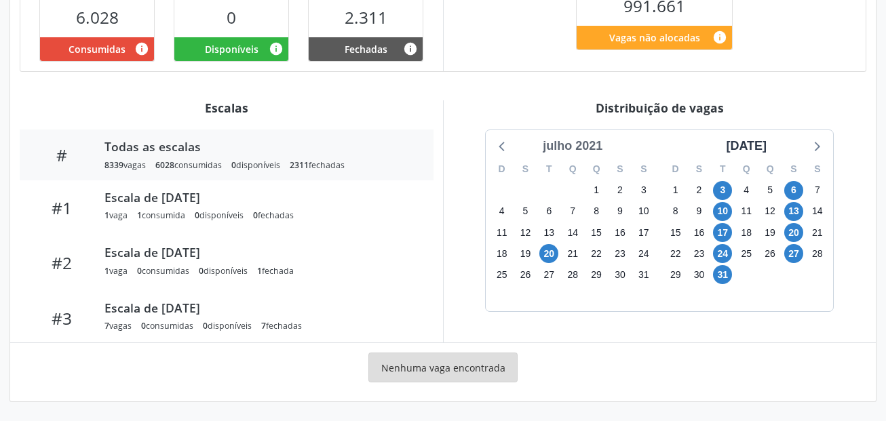
drag, startPoint x: 610, startPoint y: 146, endPoint x: 581, endPoint y: 148, distance: 29.3
click at [591, 148] on div "julho 2021" at bounding box center [572, 146] width 160 height 18
click at [581, 148] on div "julho 2021" at bounding box center [572, 146] width 71 height 18
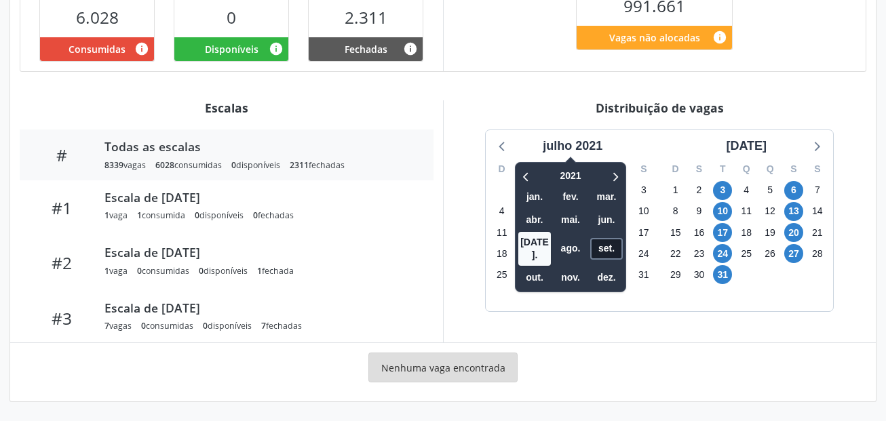
drag, startPoint x: 608, startPoint y: 243, endPoint x: 675, endPoint y: 224, distance: 70.6
click at [608, 243] on span "set." at bounding box center [606, 248] width 33 height 21
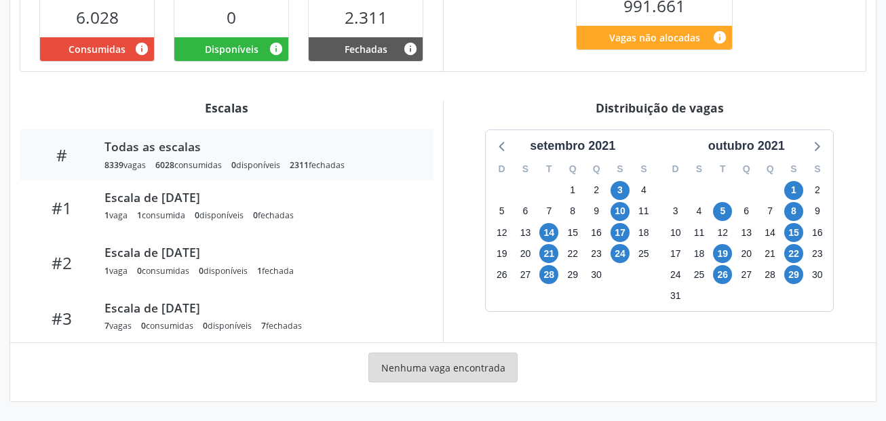
click at [608, 148] on div "setembro 2021" at bounding box center [572, 146] width 96 height 18
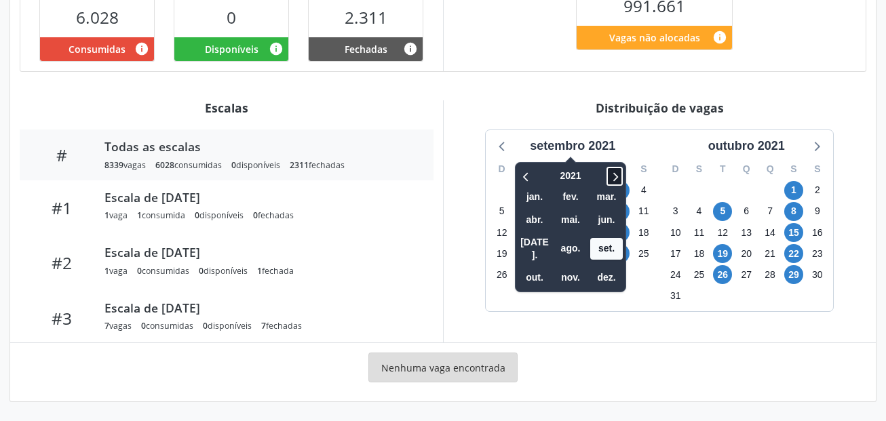
click at [616, 175] on icon at bounding box center [615, 176] width 14 height 16
click at [611, 243] on span "set." at bounding box center [606, 248] width 33 height 21
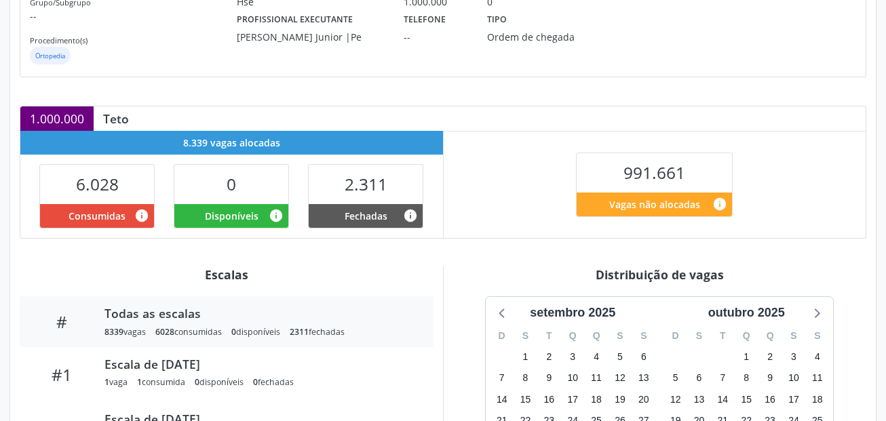
scroll to position [0, 0]
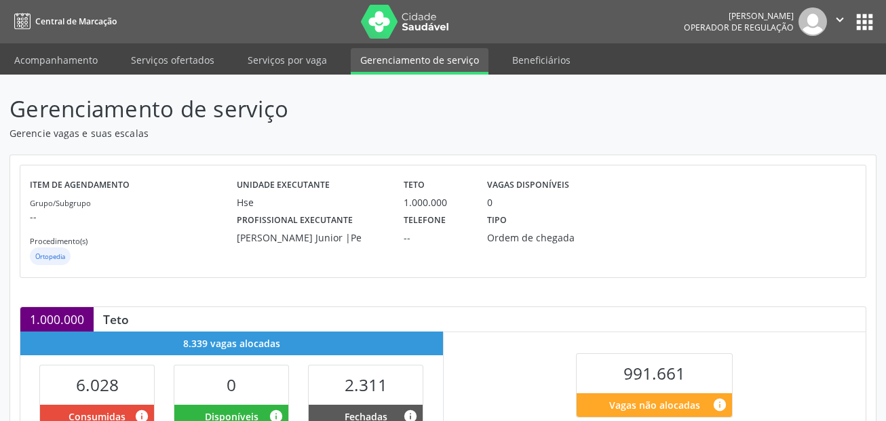
drag, startPoint x: 239, startPoint y: 204, endPoint x: 270, endPoint y: 205, distance: 31.2
click at [270, 205] on div "Hse" at bounding box center [311, 202] width 148 height 14
drag, startPoint x: 229, startPoint y: 233, endPoint x: 374, endPoint y: 240, distance: 144.6
click at [374, 240] on div "Profissional executante Guilherme Marques Cerqueira Junior |Pe" at bounding box center [310, 227] width 167 height 35
click at [374, 240] on div "Guilherme Marques Cerqueira Junior |Pe" at bounding box center [311, 238] width 148 height 14
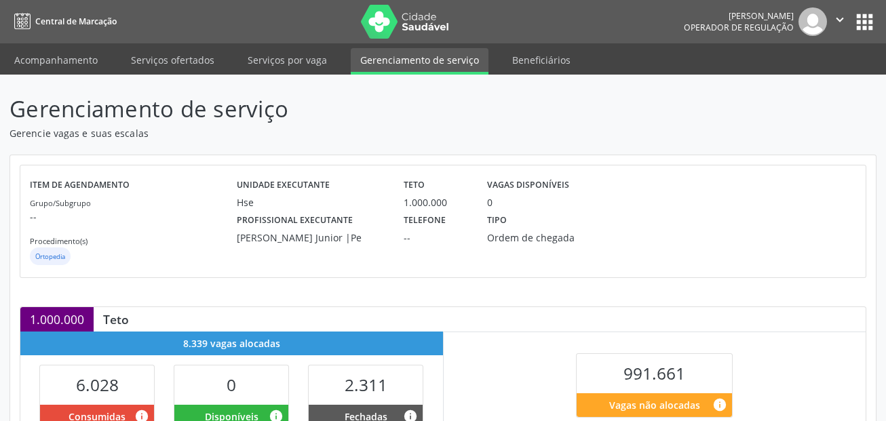
drag, startPoint x: 269, startPoint y: 254, endPoint x: 280, endPoint y: 255, distance: 10.9
click at [280, 245] on div "Guilherme Marques Cerqueira Junior |Pe" at bounding box center [311, 238] width 148 height 14
click at [296, 245] on div "Guilherme Marques Cerqueira Junior |Pe" at bounding box center [311, 238] width 148 height 14
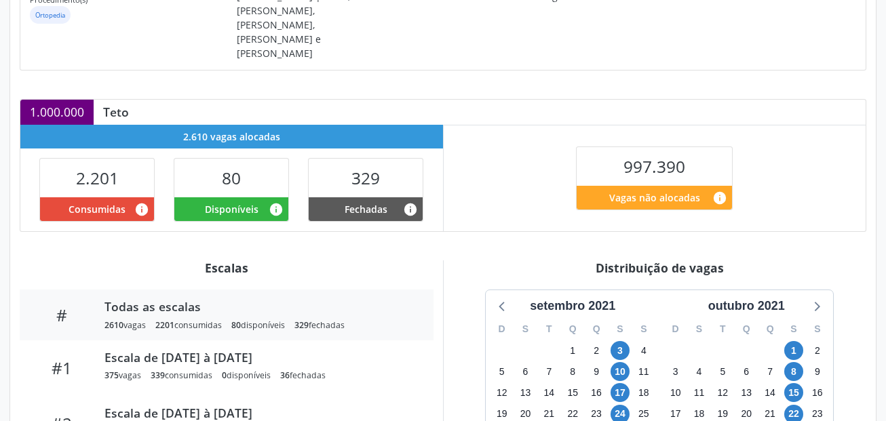
scroll to position [373, 0]
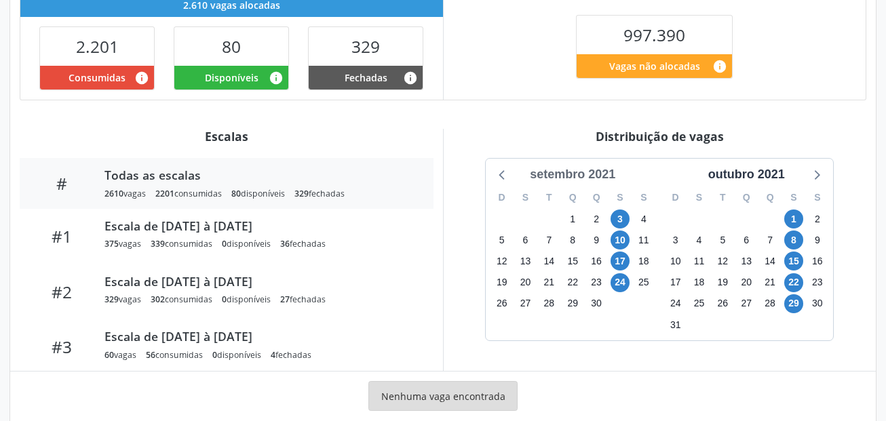
click at [608, 165] on div "setembro 2021" at bounding box center [572, 174] width 96 height 18
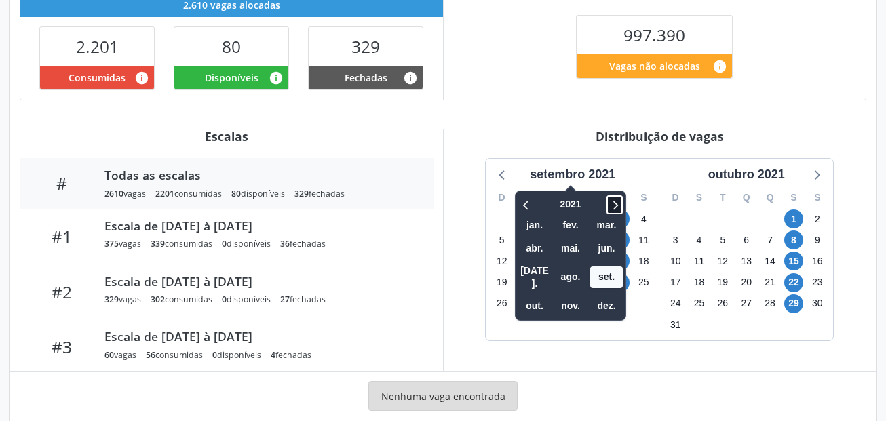
click at [617, 201] on icon at bounding box center [615, 205] width 5 height 9
click at [612, 197] on icon at bounding box center [615, 205] width 14 height 16
click at [610, 267] on span "set." at bounding box center [606, 277] width 33 height 21
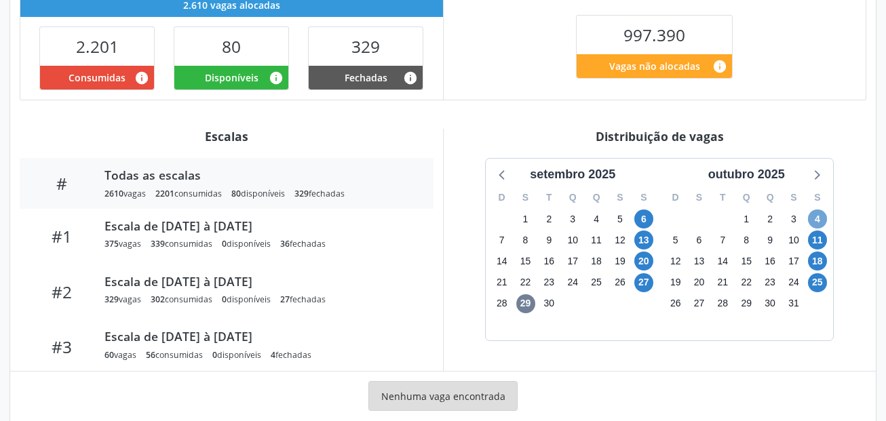
click at [819, 210] on span "4" at bounding box center [817, 219] width 19 height 19
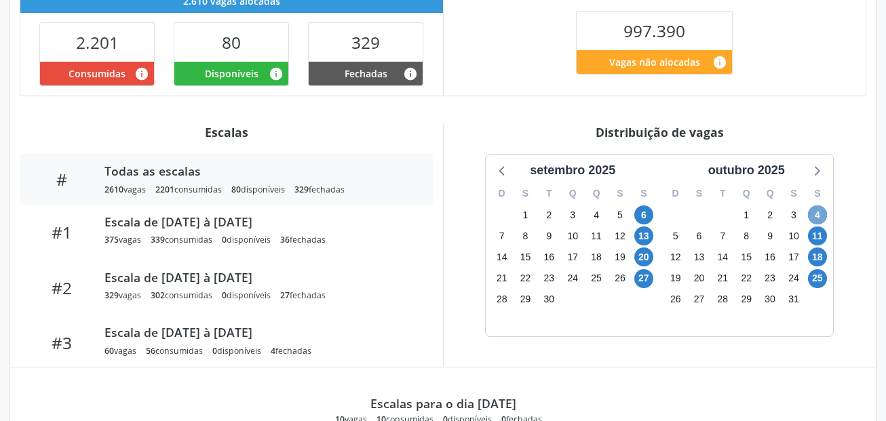
scroll to position [441, 0]
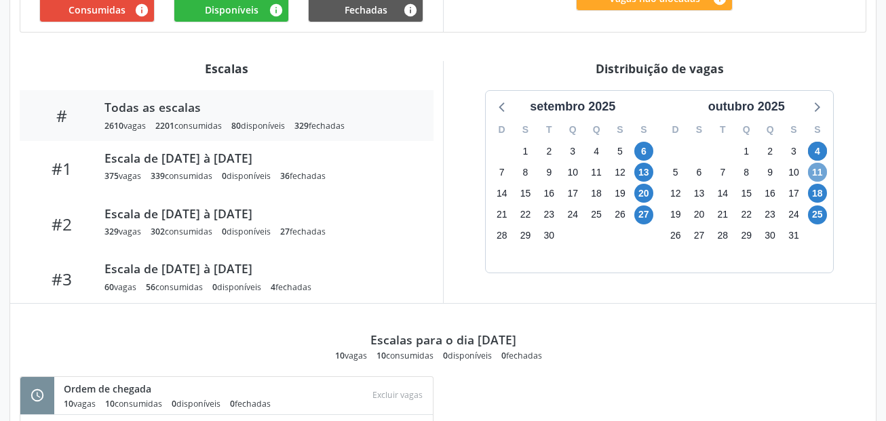
click at [818, 163] on span "11" at bounding box center [817, 172] width 19 height 19
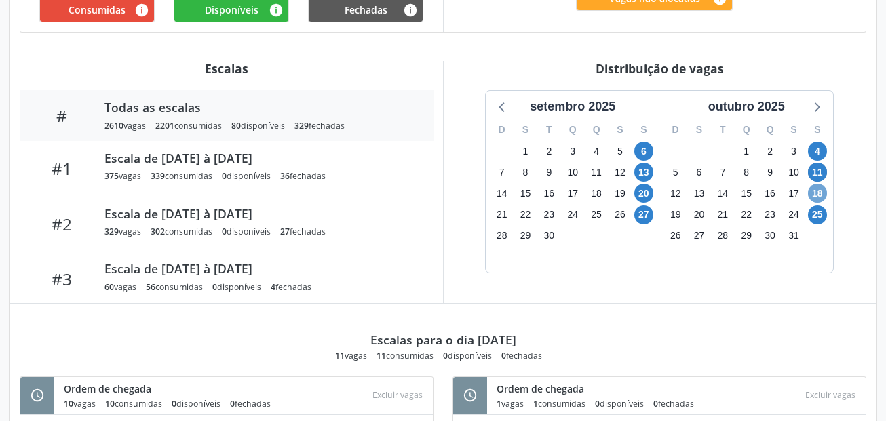
click at [816, 184] on span "18" at bounding box center [817, 193] width 19 height 19
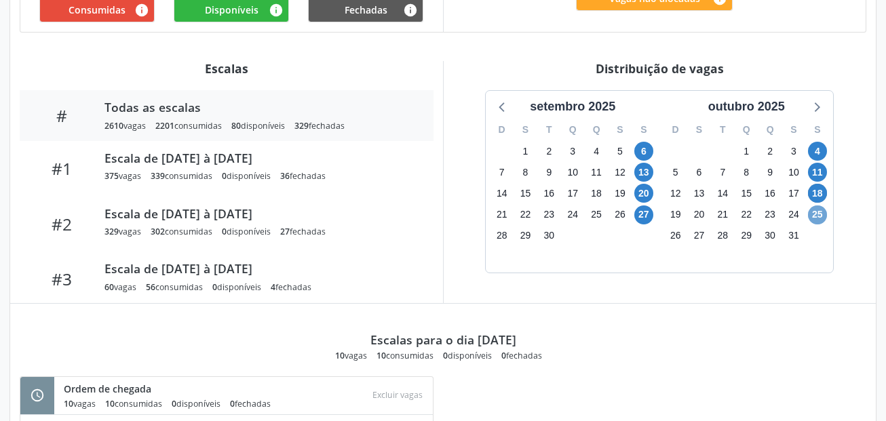
click at [820, 205] on span "25" at bounding box center [817, 214] width 19 height 19
